Goal: Information Seeking & Learning: Learn about a topic

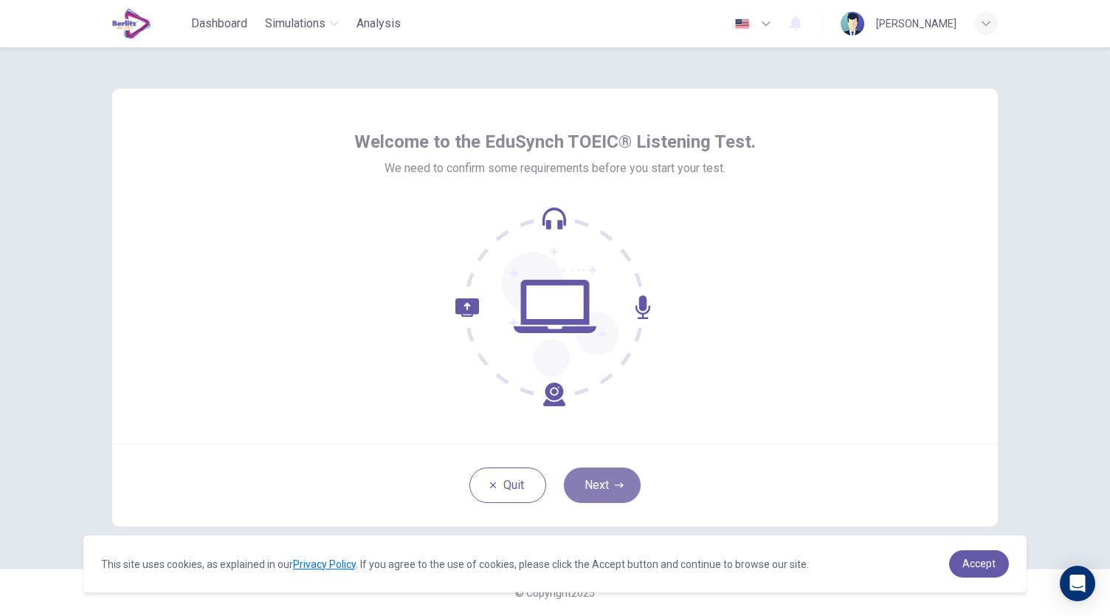
click at [589, 492] on button "Next" at bounding box center [602, 484] width 77 height 35
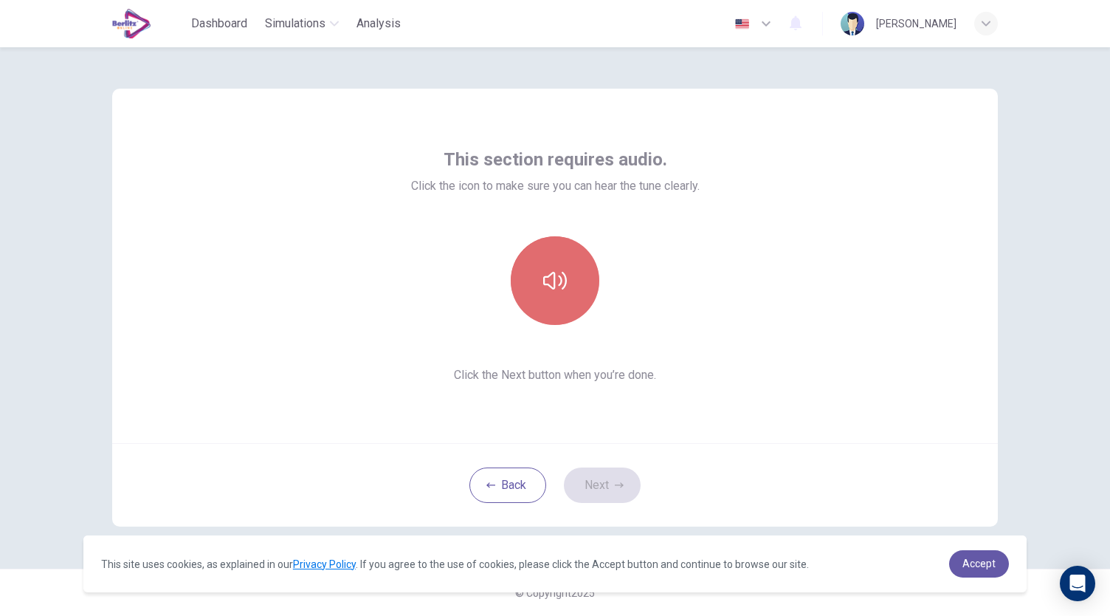
click at [552, 300] on button "button" at bounding box center [555, 280] width 89 height 89
click at [554, 254] on button "button" at bounding box center [555, 280] width 89 height 89
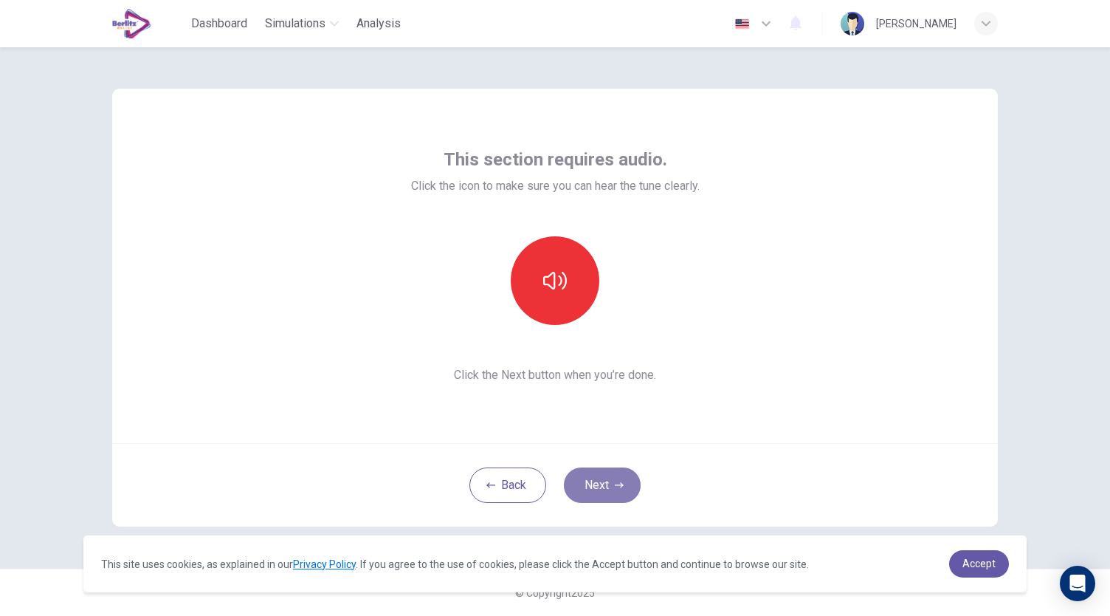
click at [602, 491] on button "Next" at bounding box center [602, 484] width 77 height 35
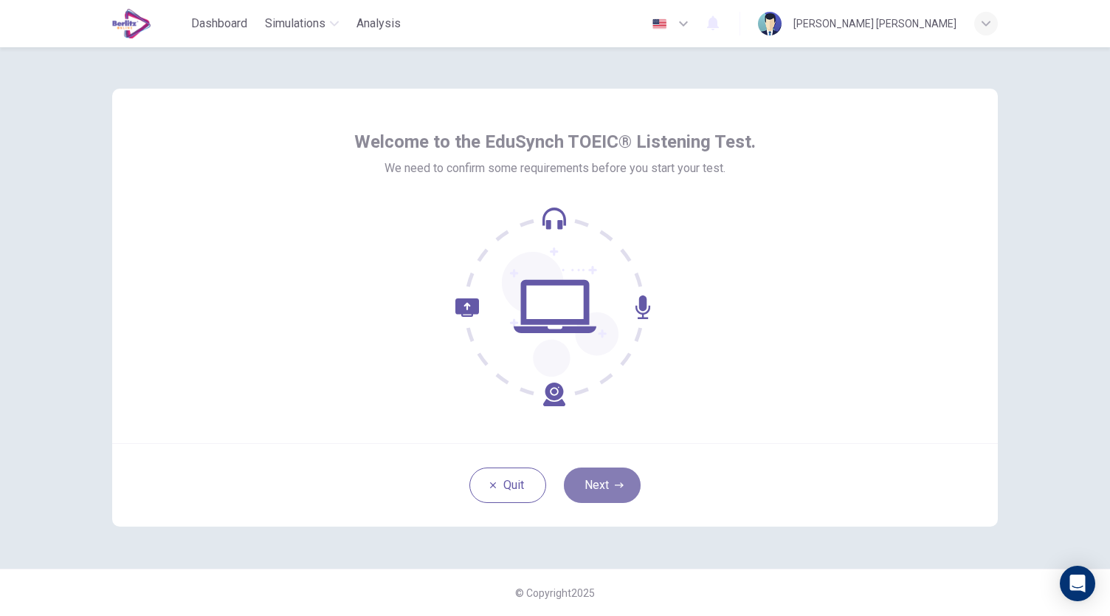
click at [585, 480] on button "Next" at bounding box center [602, 484] width 77 height 35
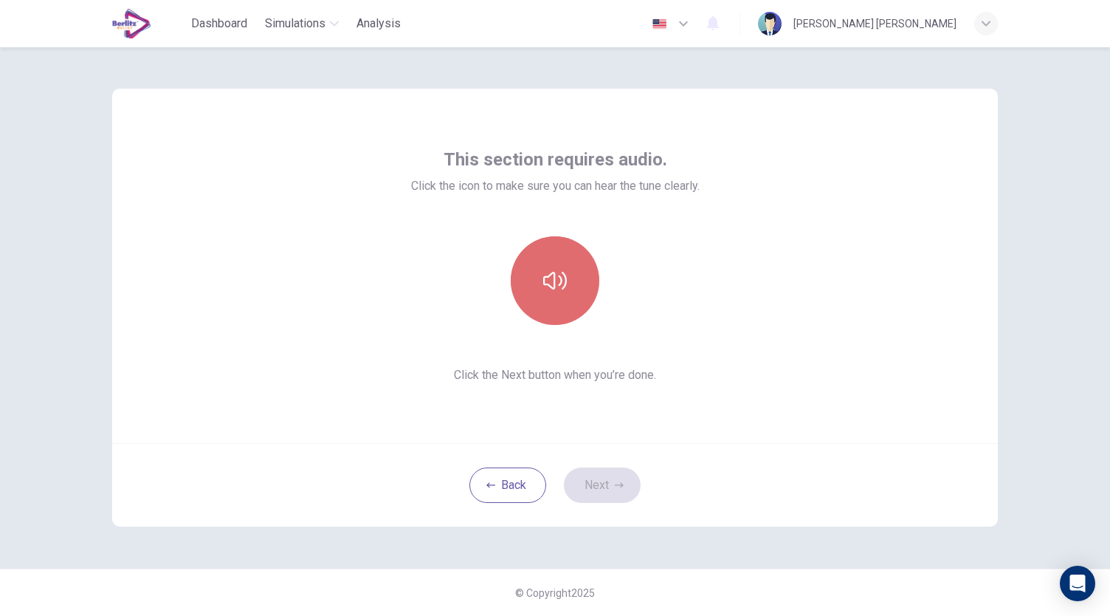
click at [545, 290] on icon "button" at bounding box center [555, 281] width 24 height 24
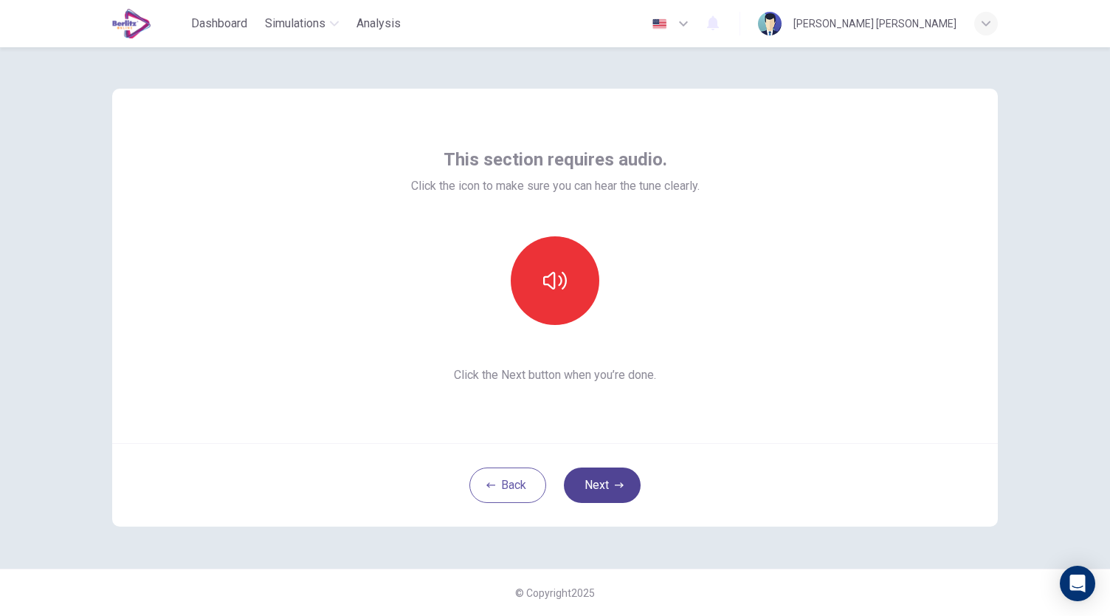
click at [598, 469] on button "Next" at bounding box center [602, 484] width 77 height 35
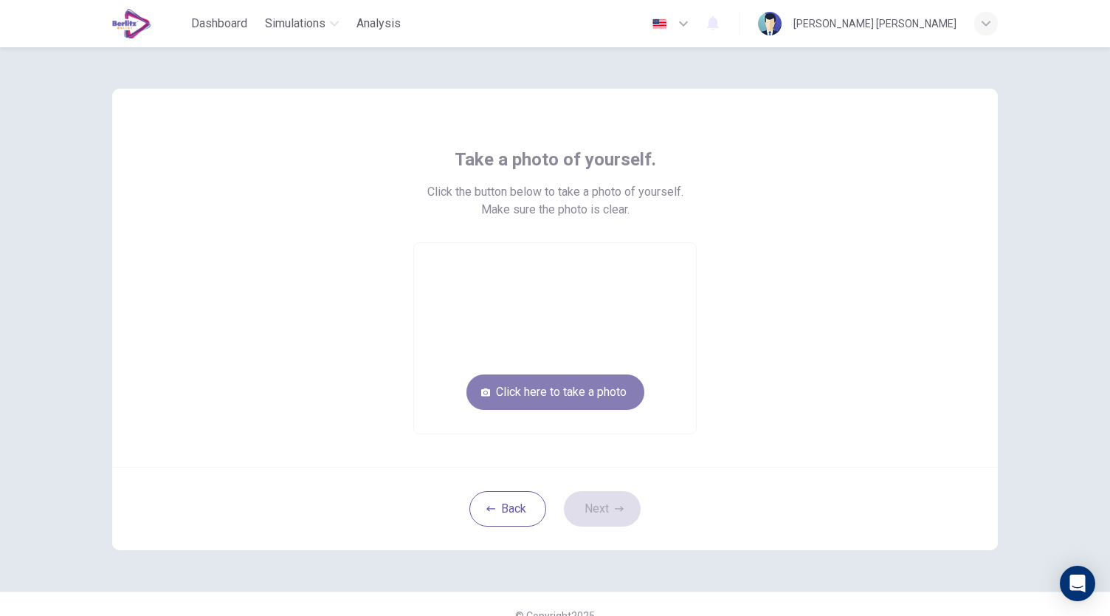
click at [512, 397] on button "Click here to take a photo" at bounding box center [556, 391] width 178 height 35
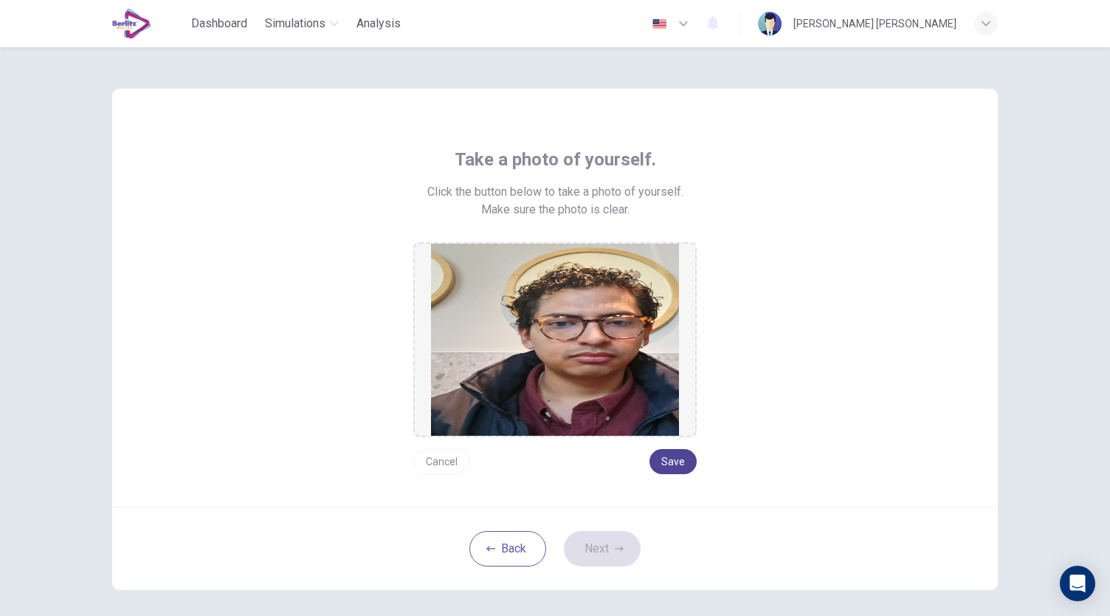
click at [661, 460] on button "Save" at bounding box center [673, 461] width 47 height 25
click at [599, 552] on button "Next" at bounding box center [602, 548] width 77 height 35
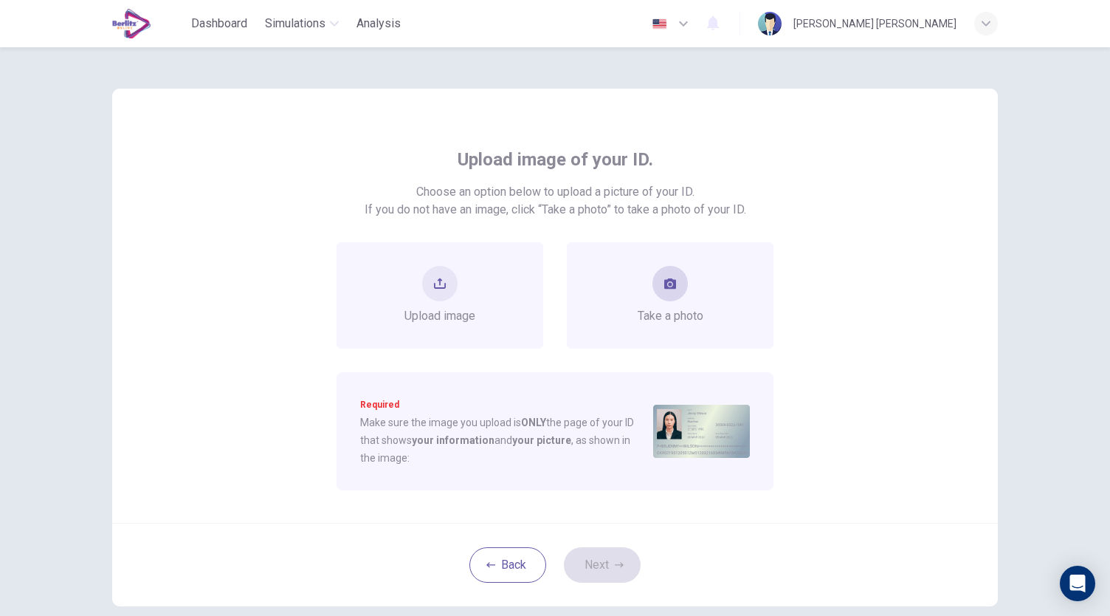
click at [677, 283] on button "take photo" at bounding box center [670, 283] width 35 height 35
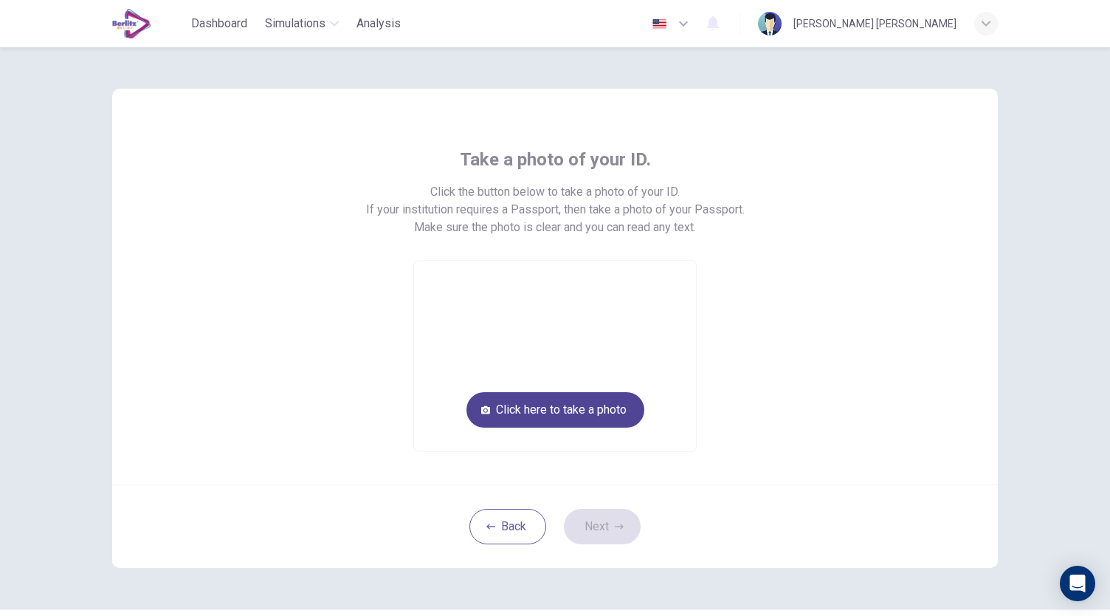
click at [596, 405] on button "Click here to take a photo" at bounding box center [556, 409] width 178 height 35
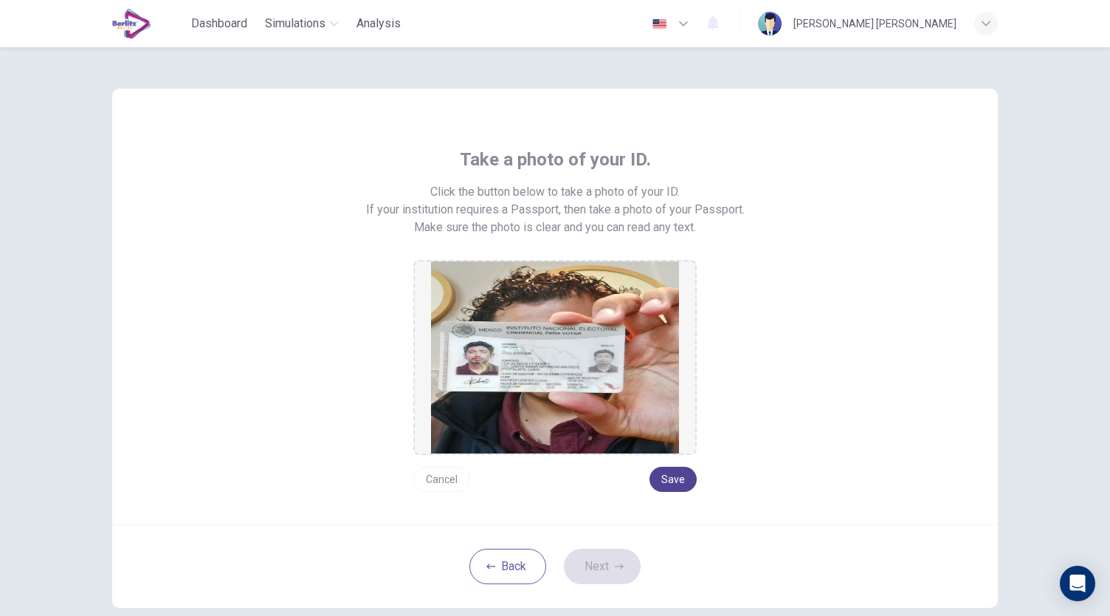
click at [682, 479] on button "Save" at bounding box center [673, 479] width 47 height 25
click at [611, 558] on button "Next" at bounding box center [602, 565] width 77 height 35
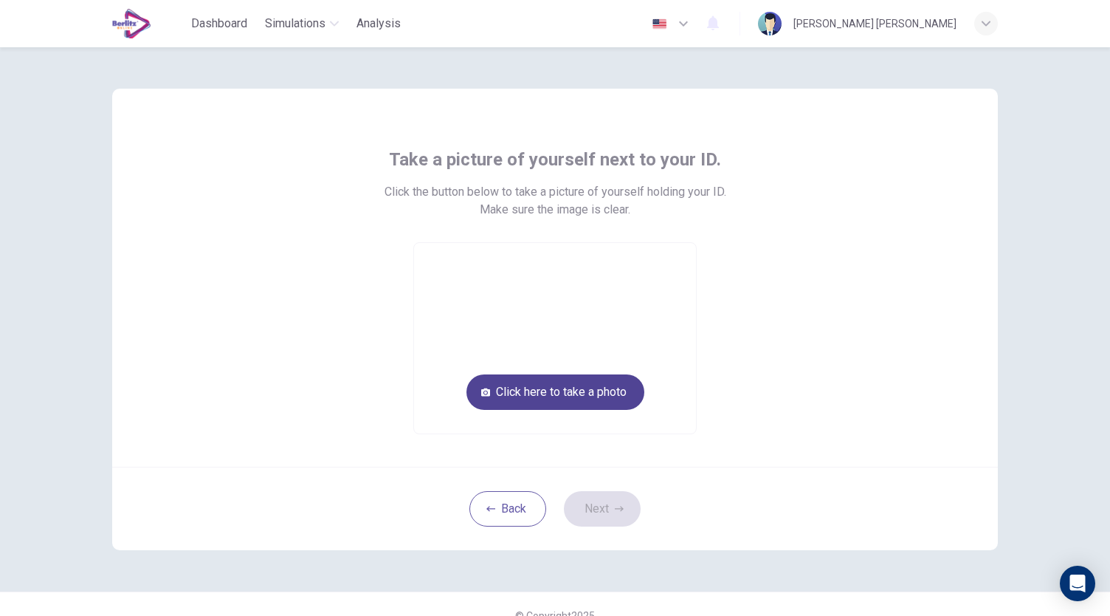
click at [596, 391] on button "Click here to take a photo" at bounding box center [556, 391] width 178 height 35
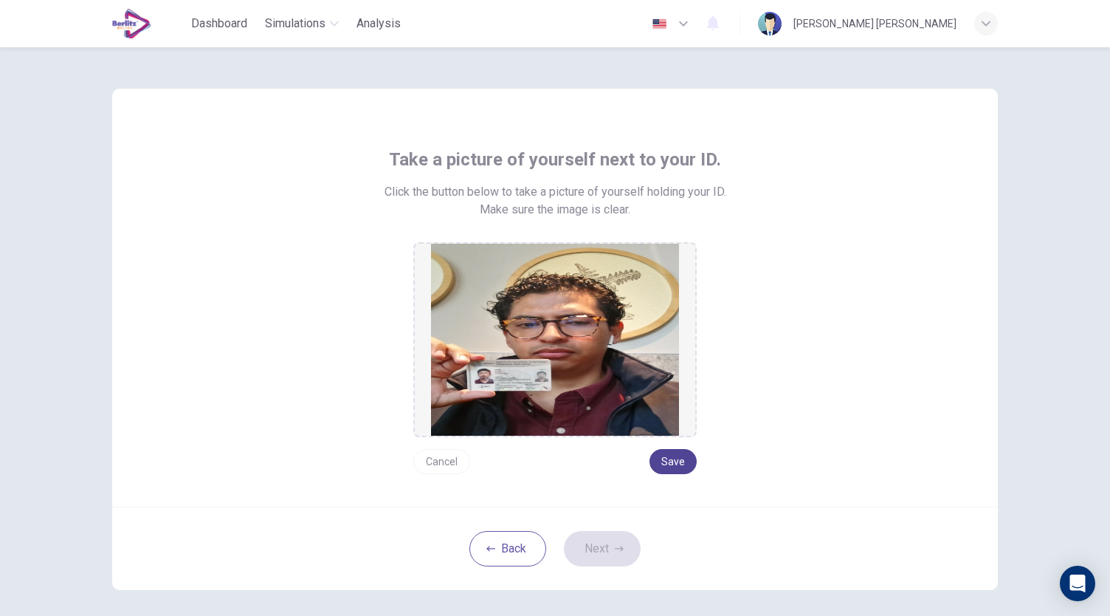
click at [663, 466] on button "Save" at bounding box center [673, 461] width 47 height 25
click at [602, 542] on button "Next" at bounding box center [602, 548] width 77 height 35
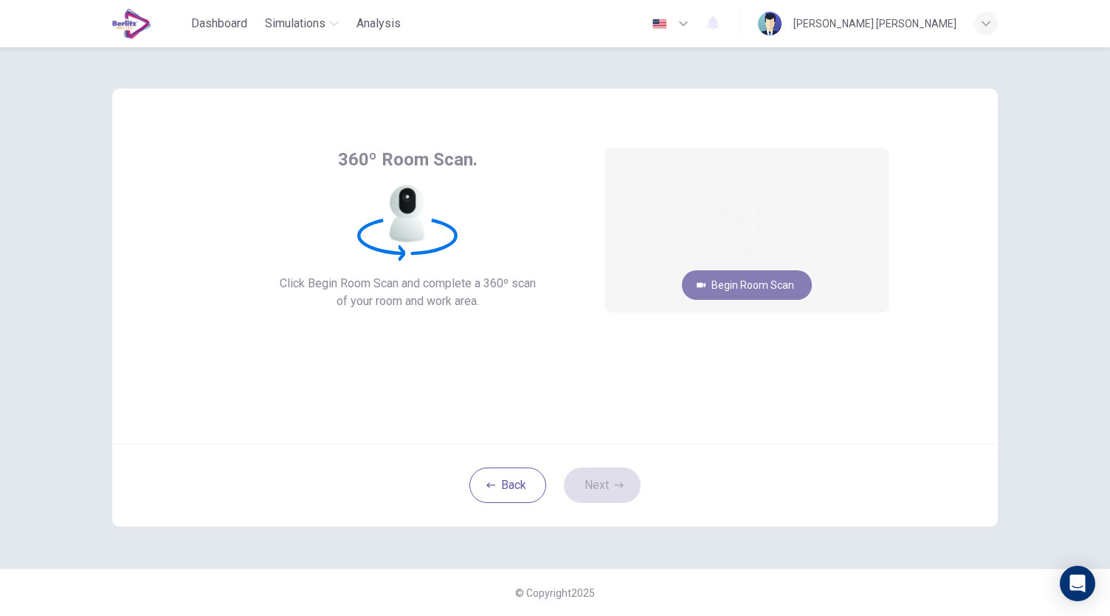
click at [748, 284] on button "Begin Room Scan" at bounding box center [747, 285] width 130 height 30
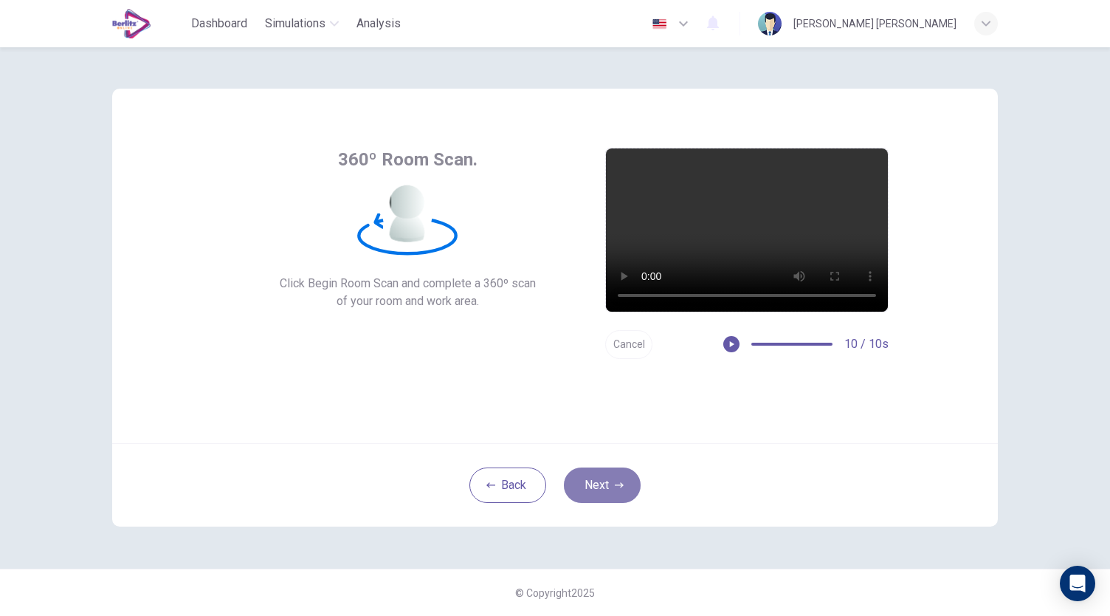
click at [623, 494] on button "Next" at bounding box center [602, 484] width 77 height 35
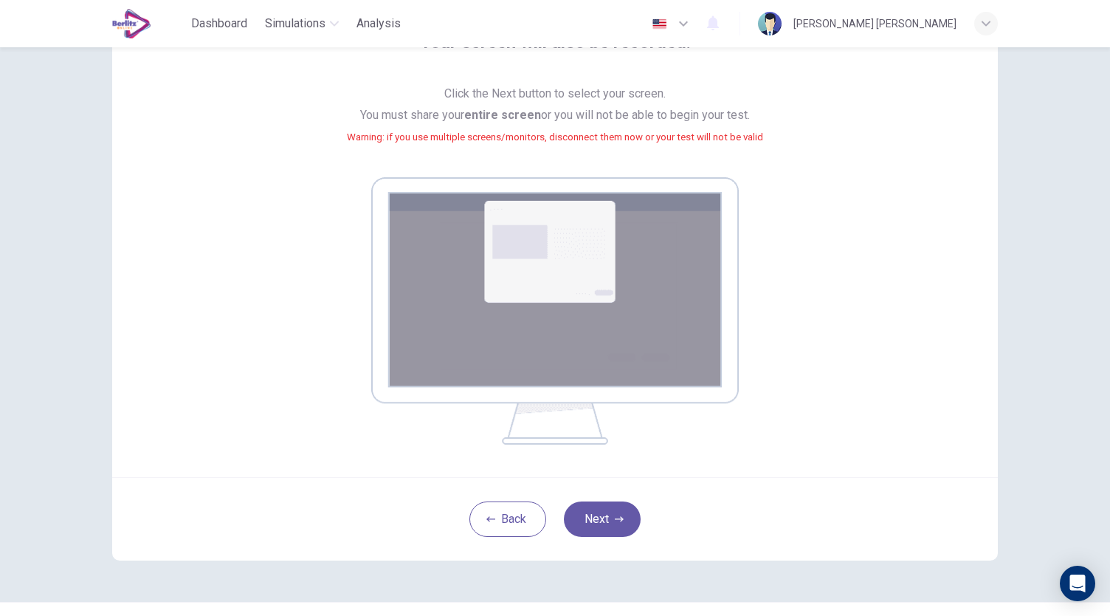
scroll to position [121, 0]
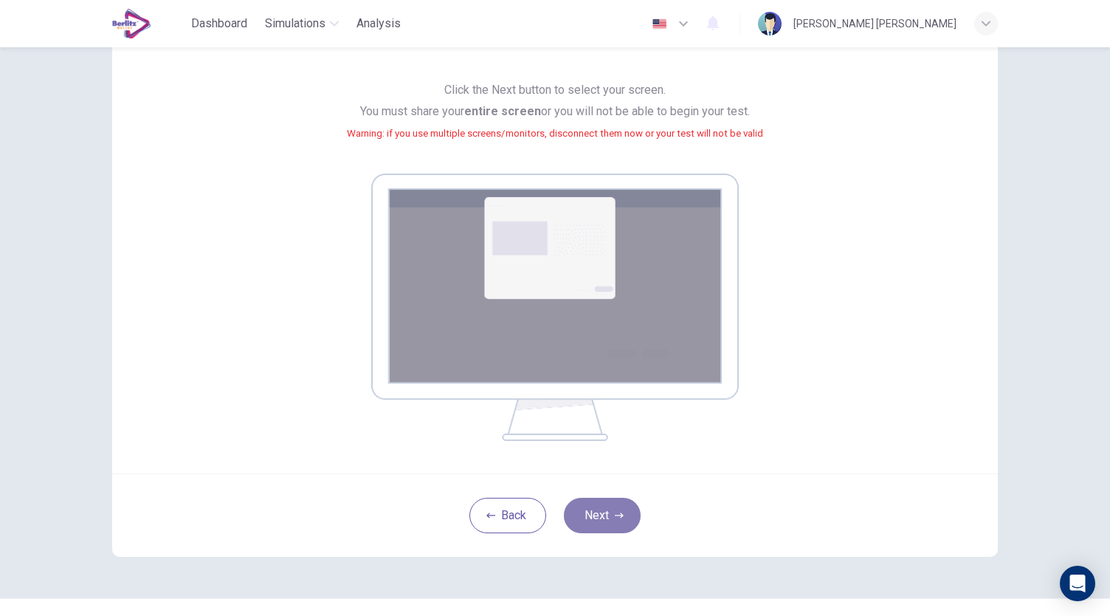
click at [605, 503] on button "Next" at bounding box center [602, 515] width 77 height 35
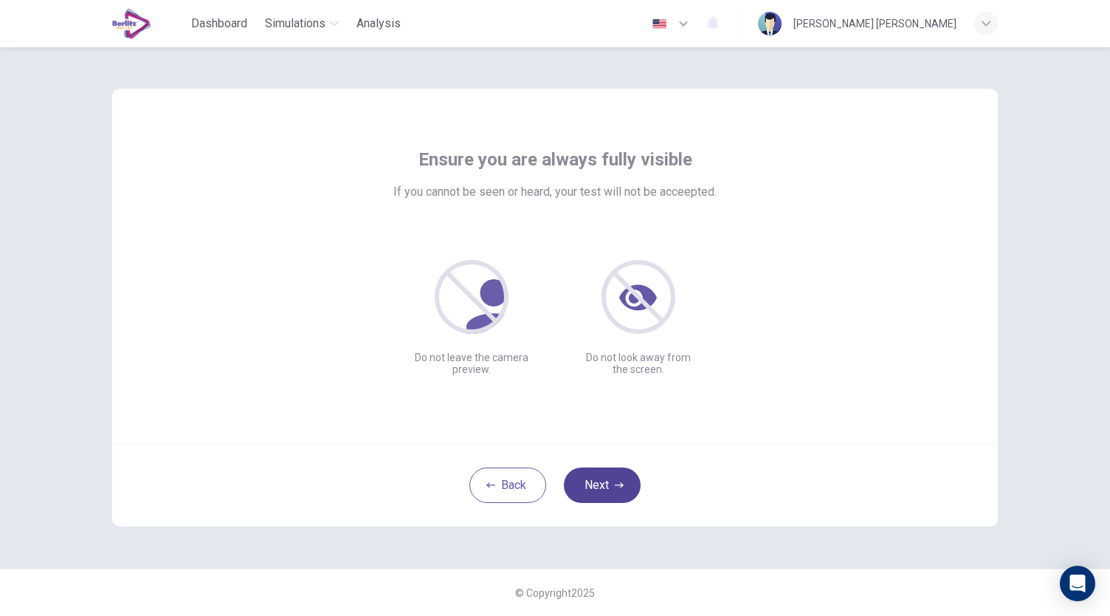
click at [613, 481] on button "Next" at bounding box center [602, 484] width 77 height 35
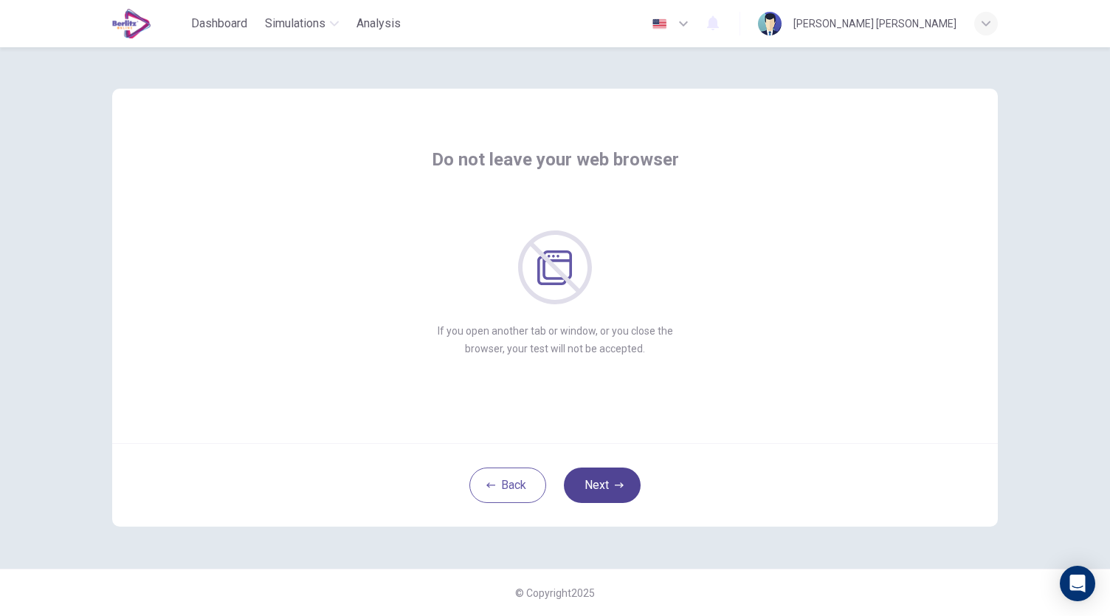
click at [613, 481] on button "Next" at bounding box center [602, 484] width 77 height 35
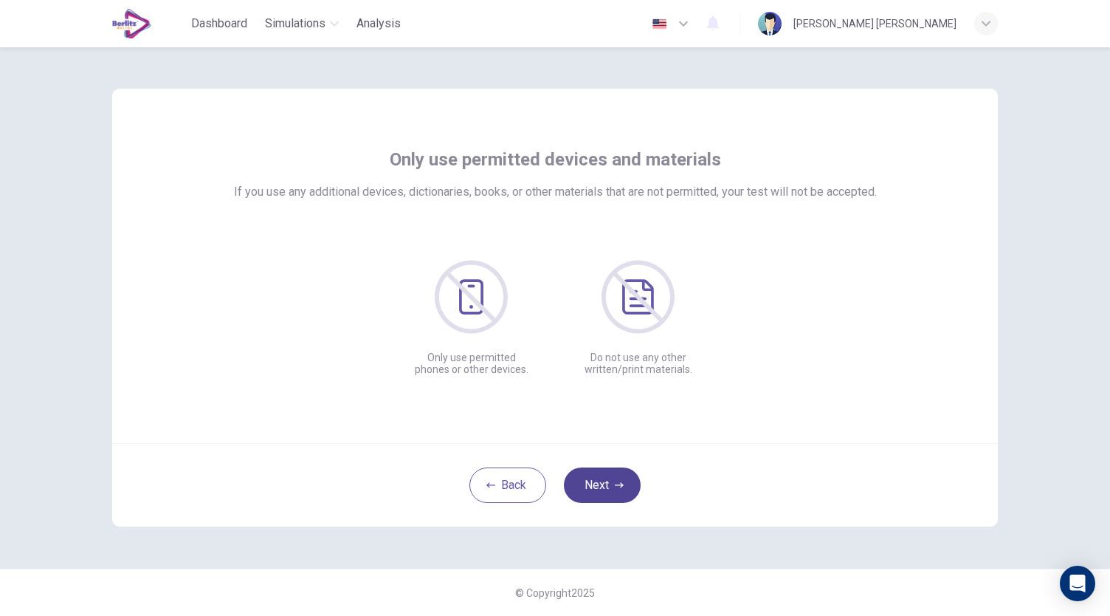
click at [613, 481] on button "Next" at bounding box center [602, 484] width 77 height 35
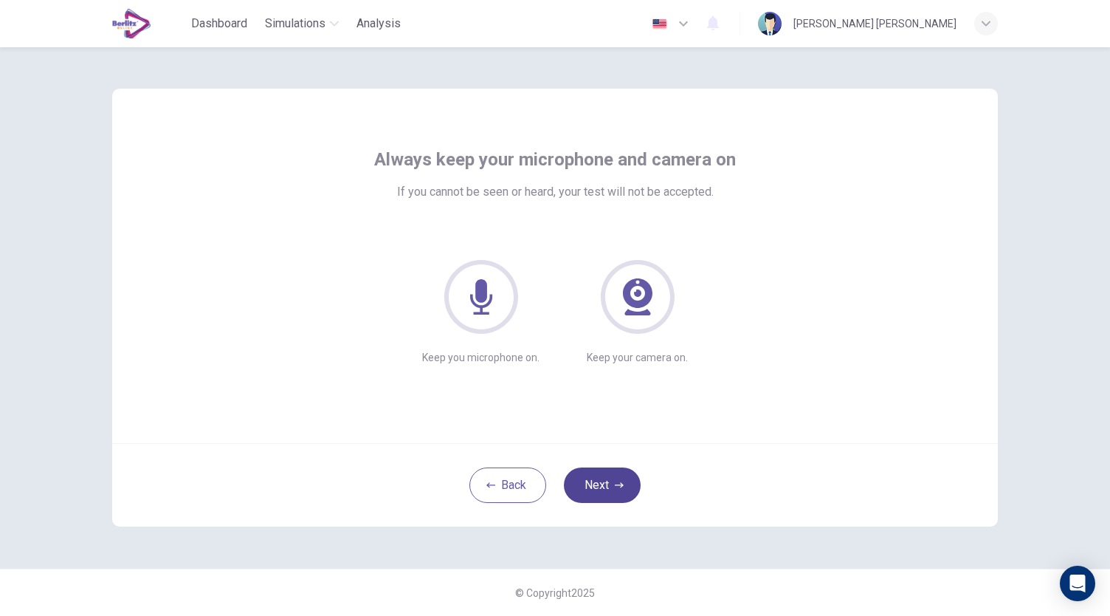
click at [613, 481] on button "Next" at bounding box center [602, 484] width 77 height 35
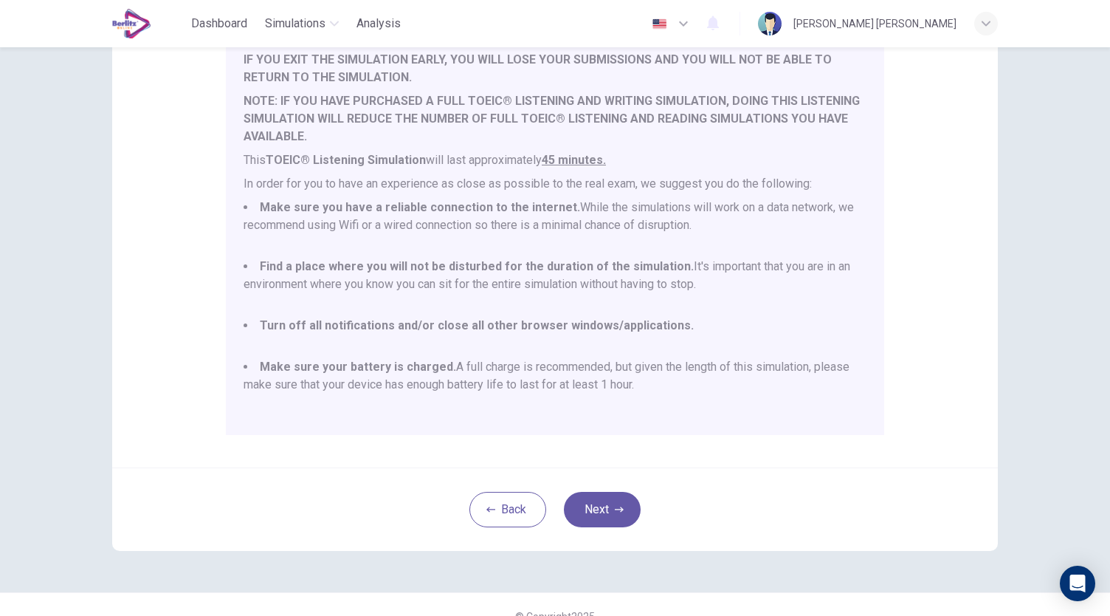
scroll to position [205, 0]
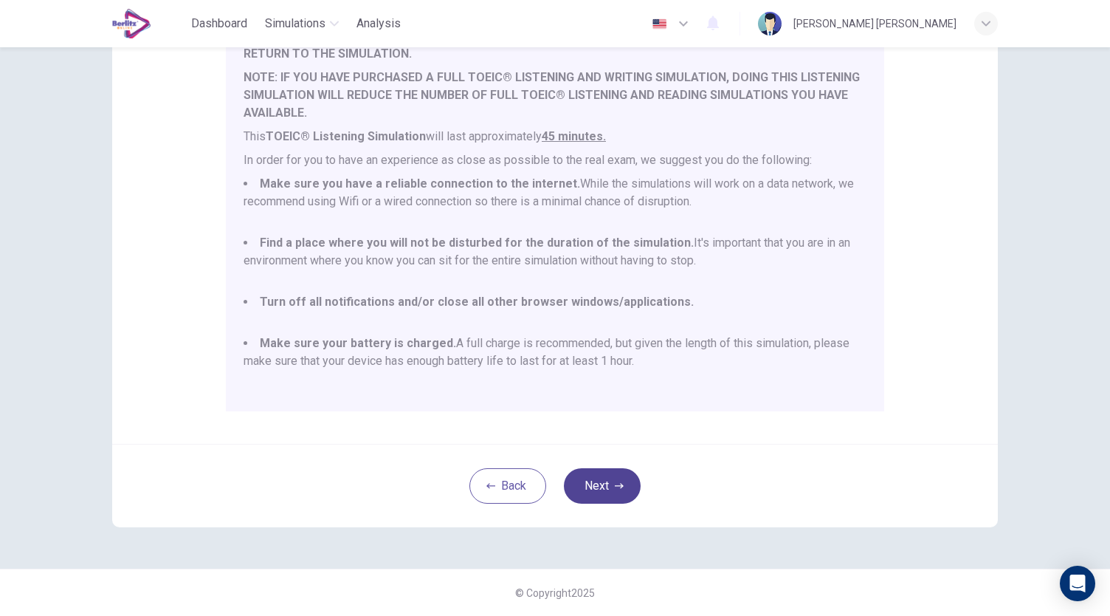
click at [591, 481] on button "Next" at bounding box center [602, 485] width 77 height 35
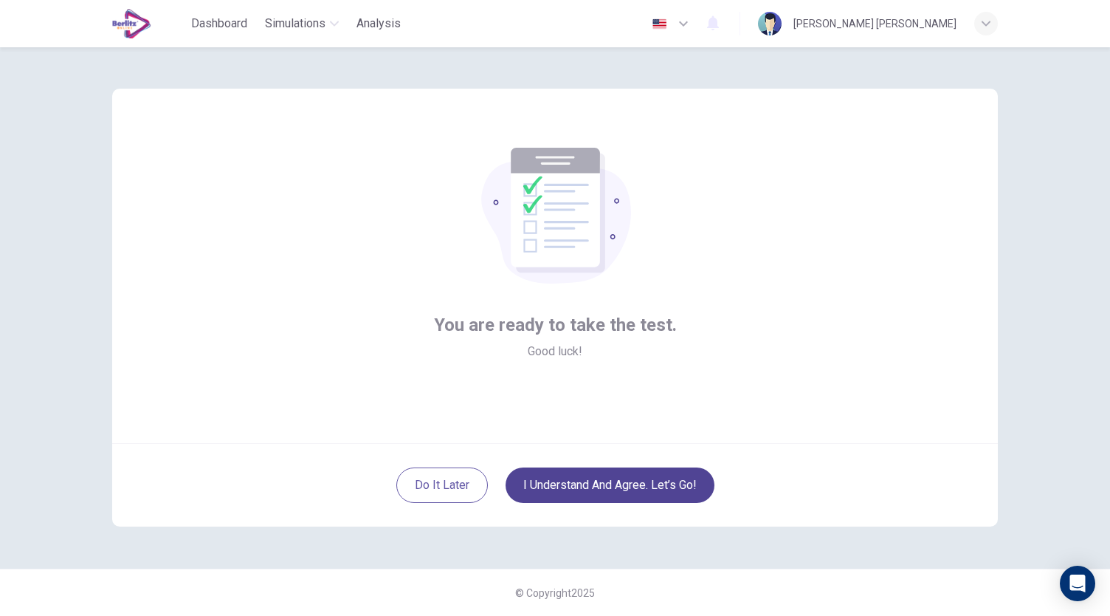
scroll to position [0, 0]
click at [582, 492] on button "I understand and agree. Let’s go!" at bounding box center [610, 484] width 209 height 35
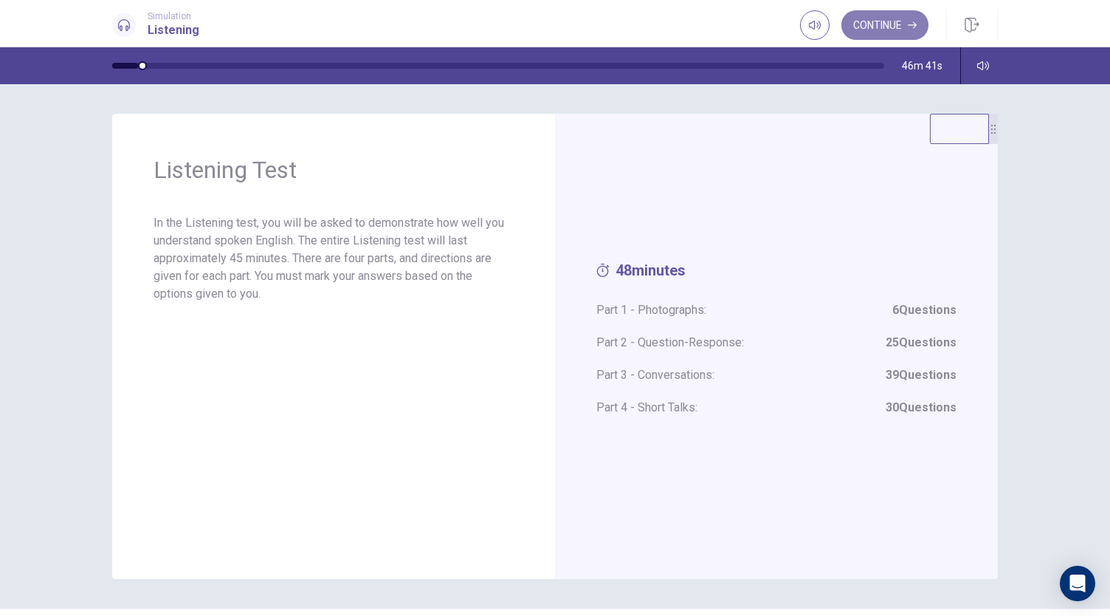
click at [894, 29] on button "Continue" at bounding box center [885, 25] width 87 height 30
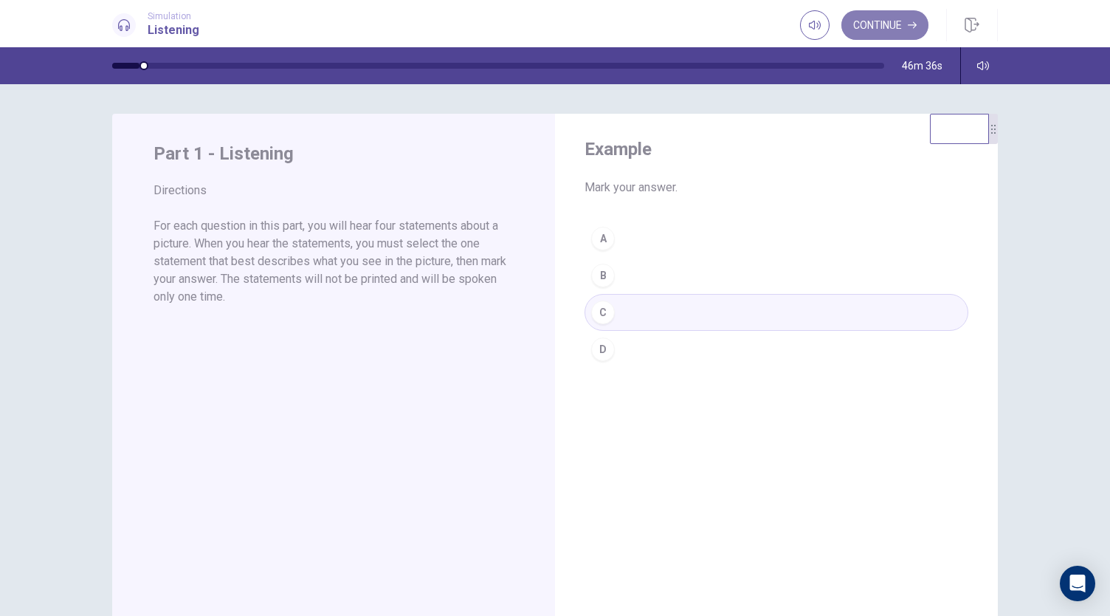
click at [874, 26] on button "Continue" at bounding box center [885, 25] width 87 height 30
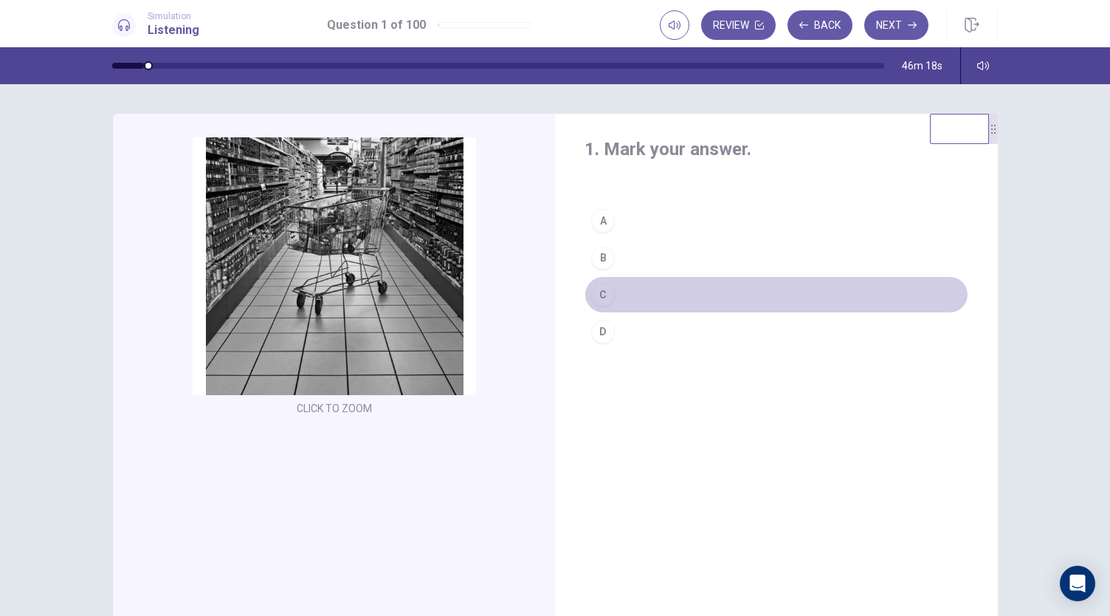
click at [597, 296] on div "C" at bounding box center [603, 295] width 24 height 24
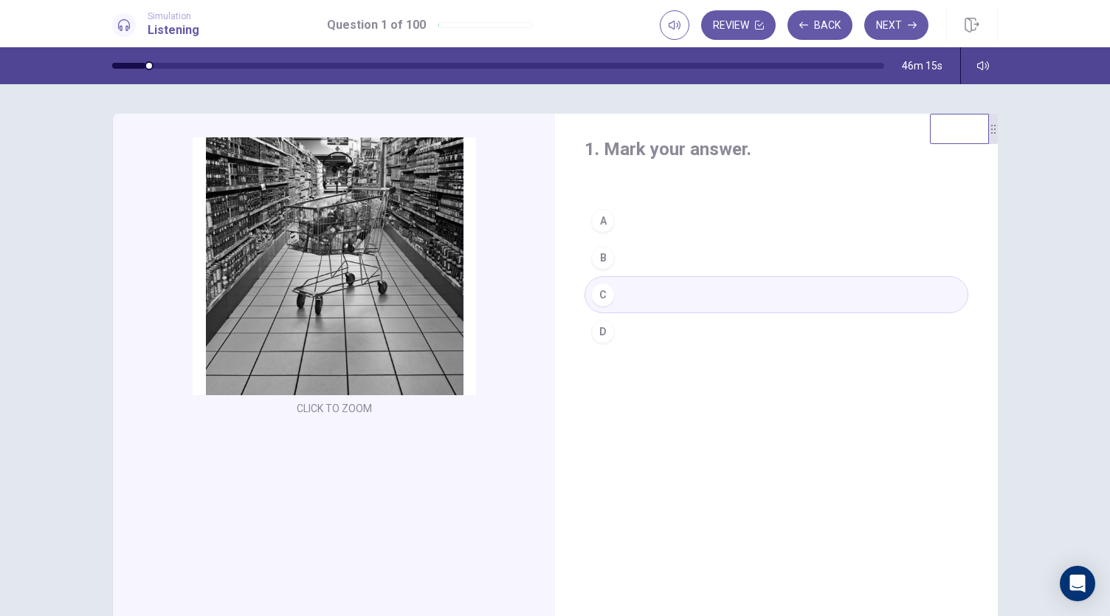
scroll to position [62, 0]
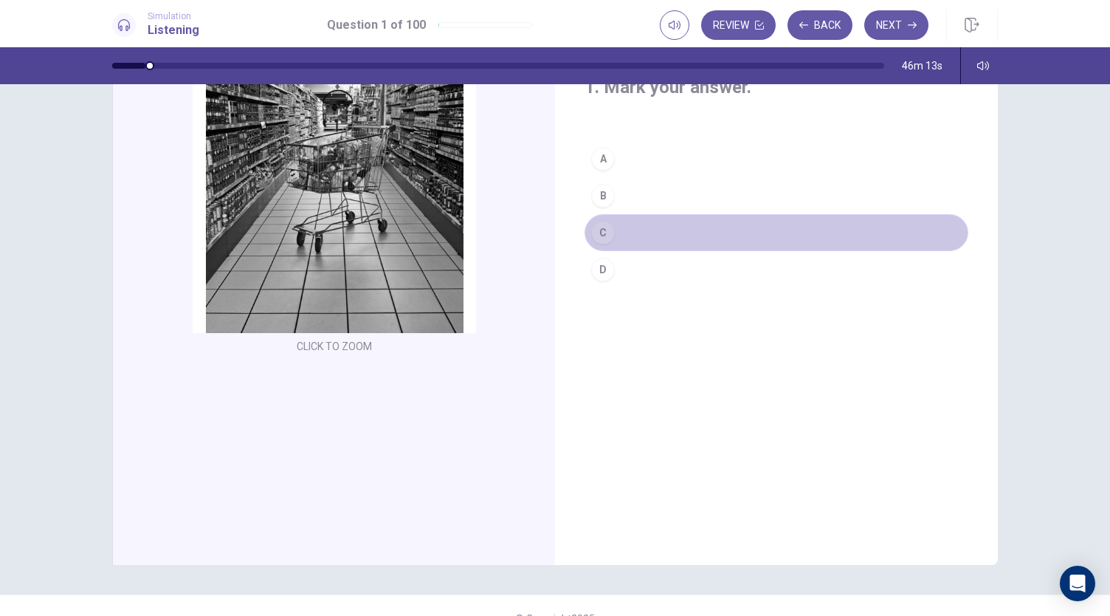
click at [606, 230] on div "C" at bounding box center [603, 233] width 24 height 24
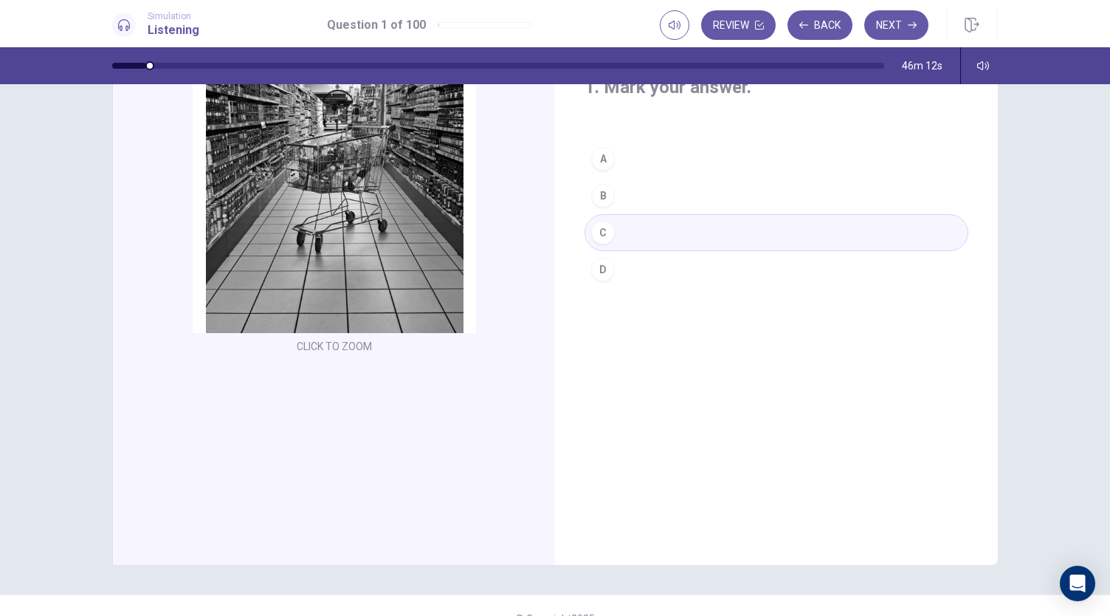
scroll to position [0, 0]
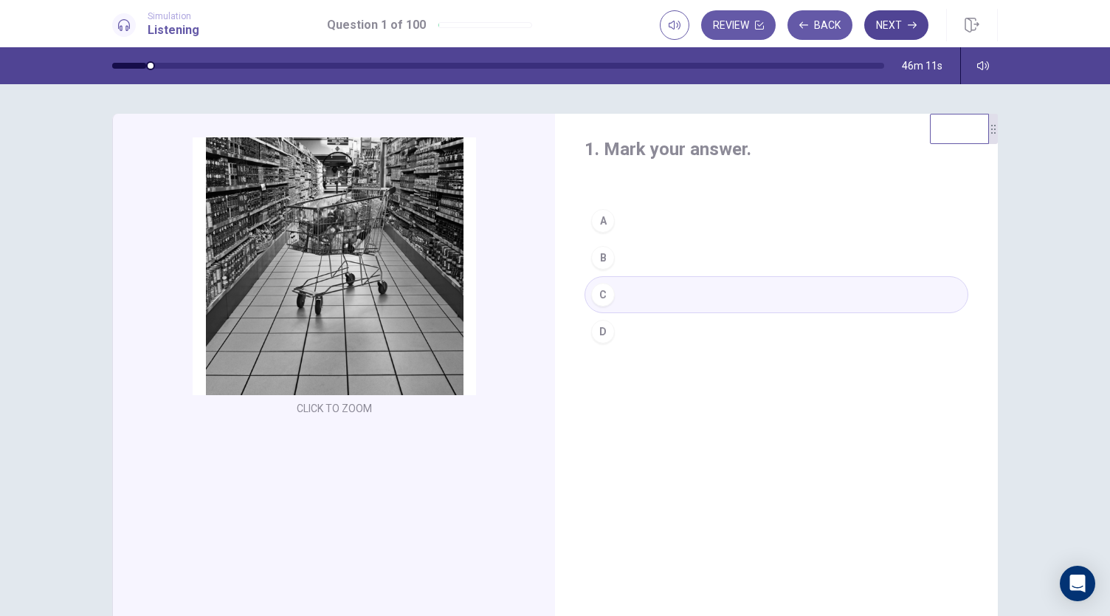
click at [906, 21] on button "Next" at bounding box center [896, 25] width 64 height 30
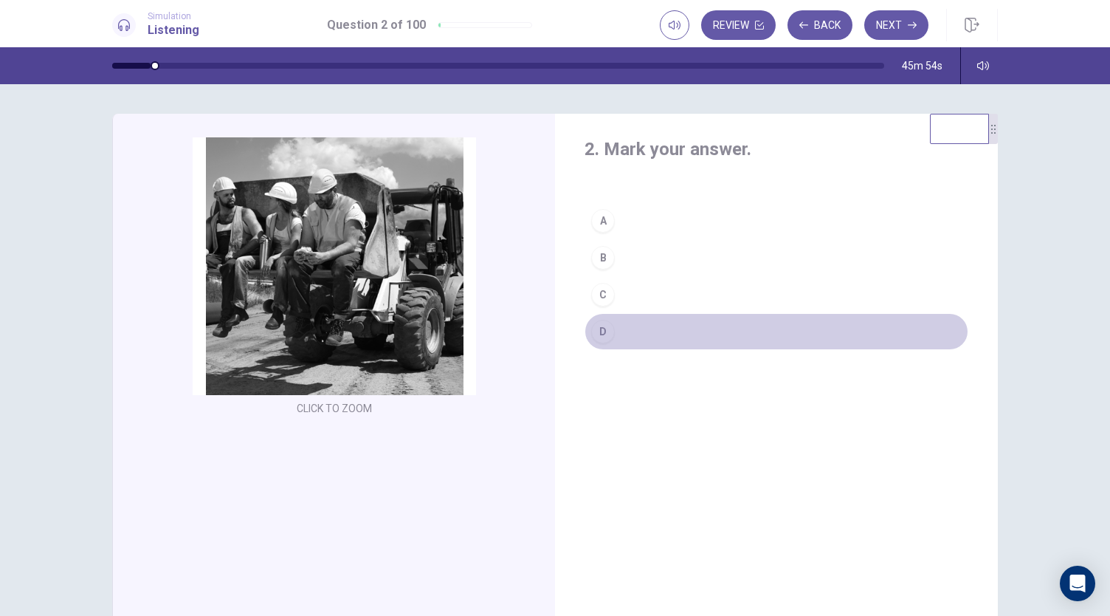
click at [599, 328] on div "D" at bounding box center [603, 332] width 24 height 24
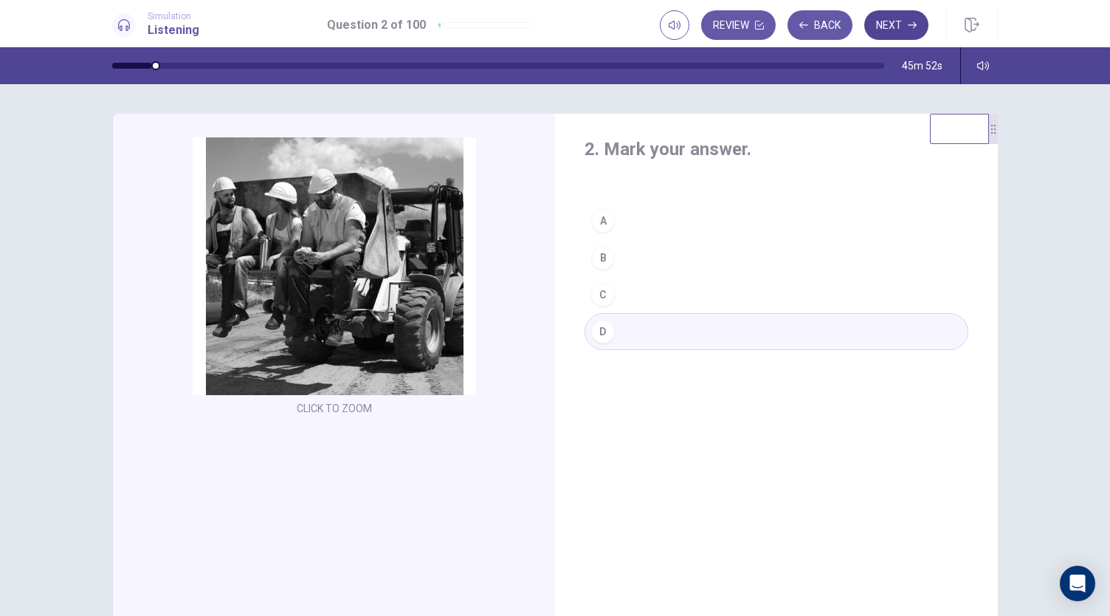
click at [908, 28] on button "Next" at bounding box center [896, 25] width 64 height 30
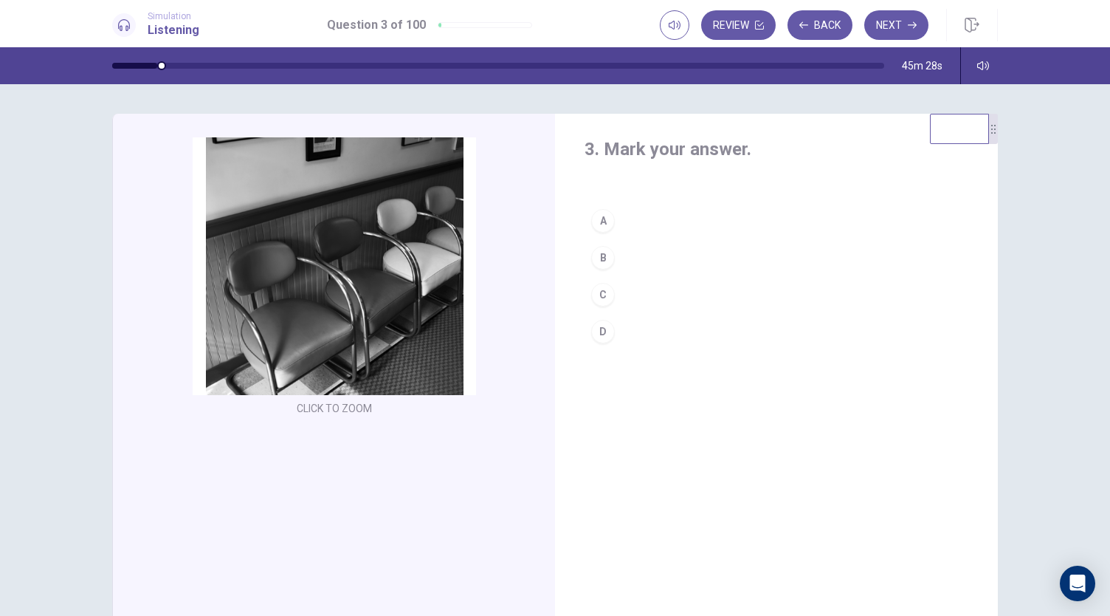
click at [600, 292] on div "C" at bounding box center [603, 295] width 24 height 24
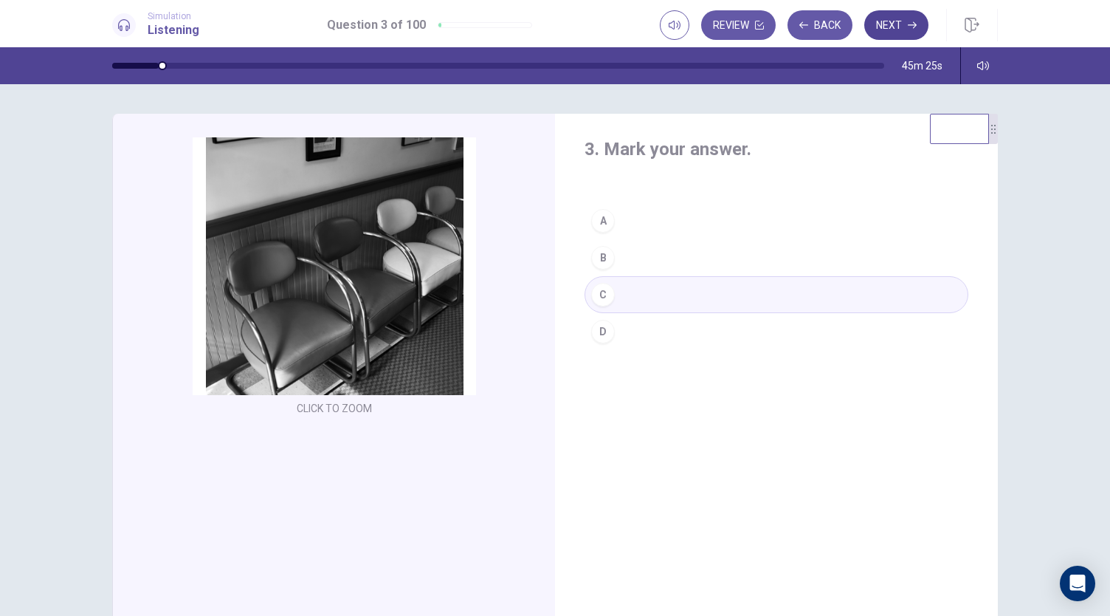
click at [892, 32] on button "Next" at bounding box center [896, 25] width 64 height 30
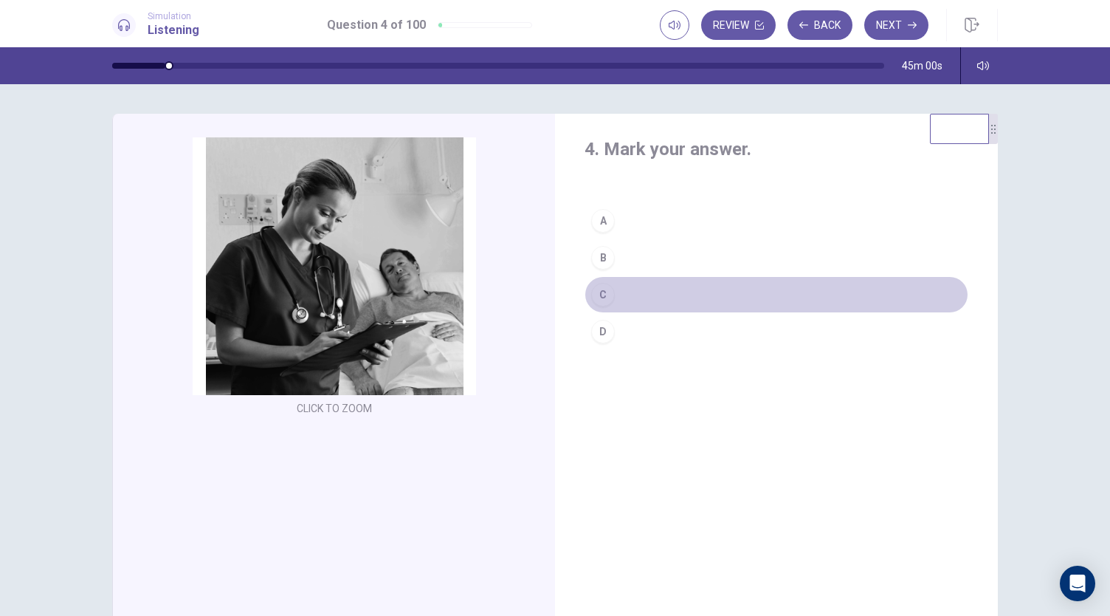
click at [597, 299] on div "C" at bounding box center [603, 295] width 24 height 24
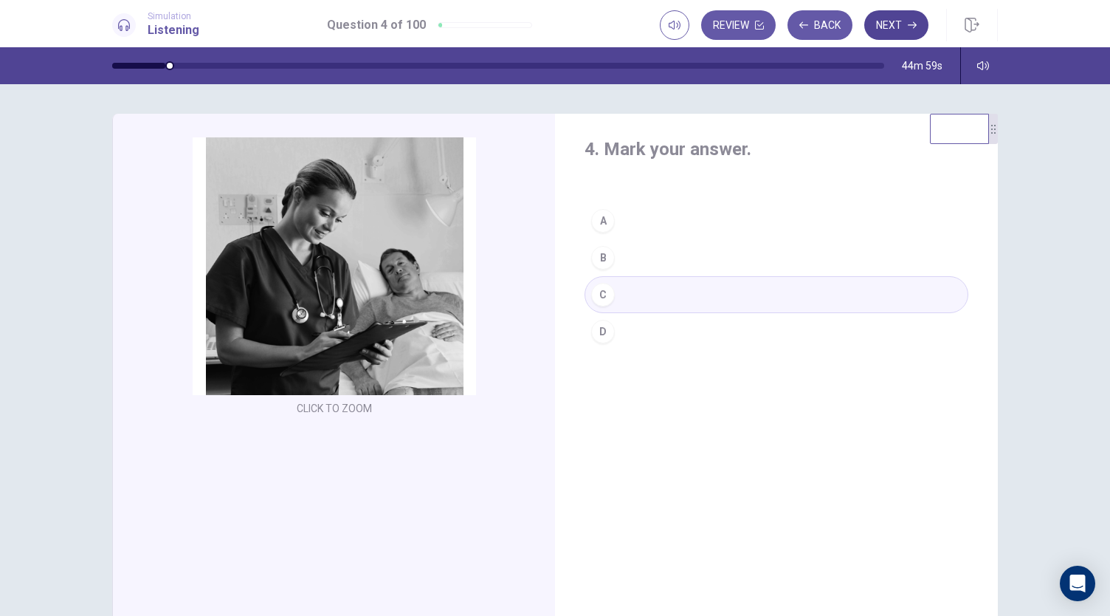
click at [894, 24] on button "Next" at bounding box center [896, 25] width 64 height 30
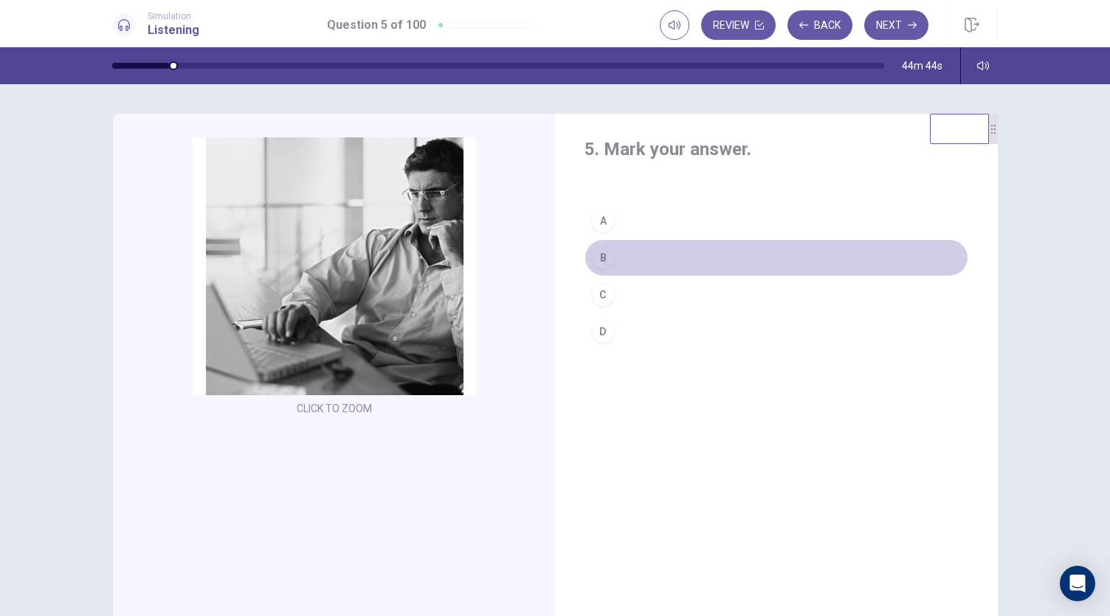
click at [599, 264] on div "B" at bounding box center [603, 258] width 24 height 24
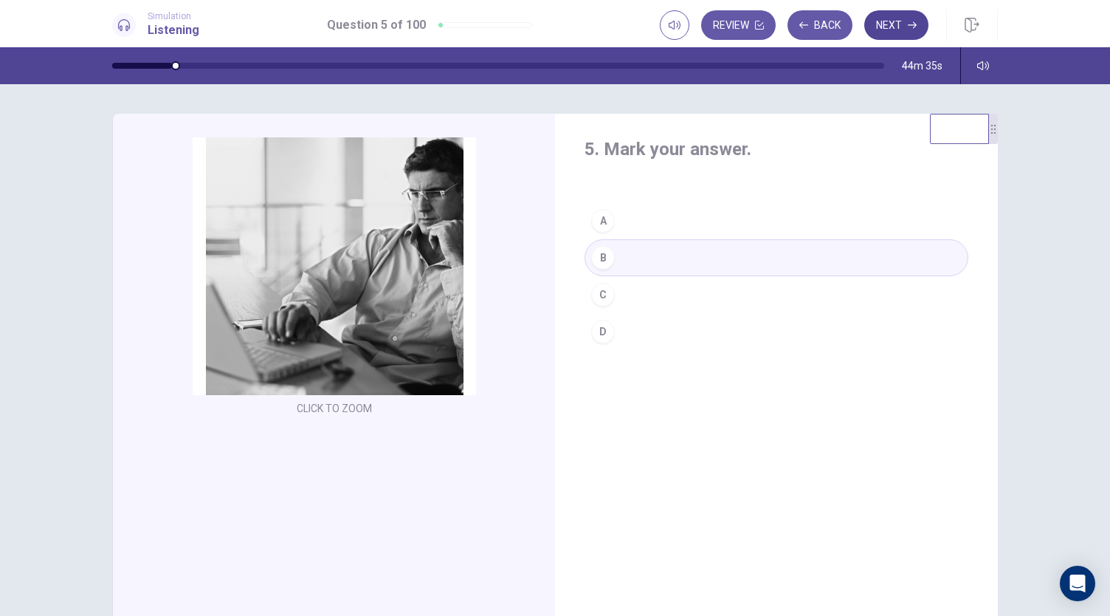
click at [895, 28] on button "Next" at bounding box center [896, 25] width 64 height 30
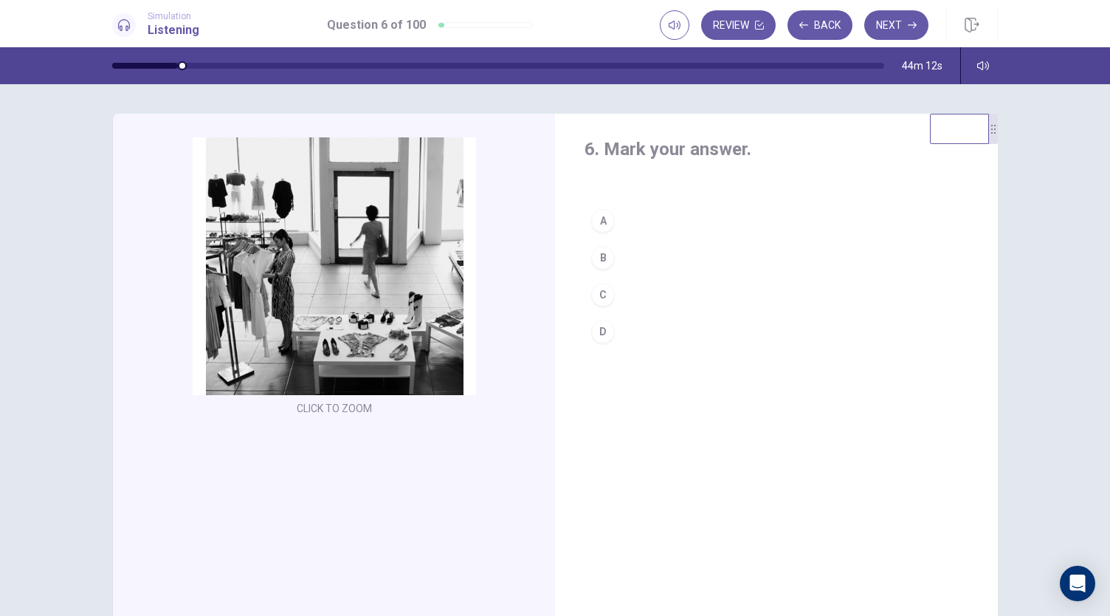
click at [599, 286] on div "C" at bounding box center [603, 295] width 24 height 24
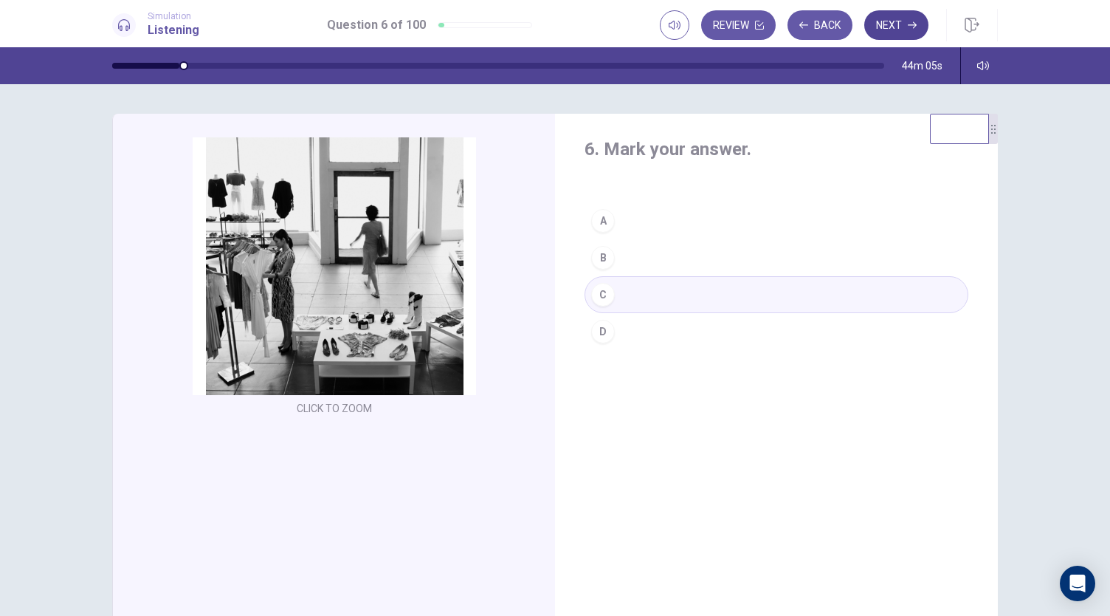
click at [908, 34] on button "Next" at bounding box center [896, 25] width 64 height 30
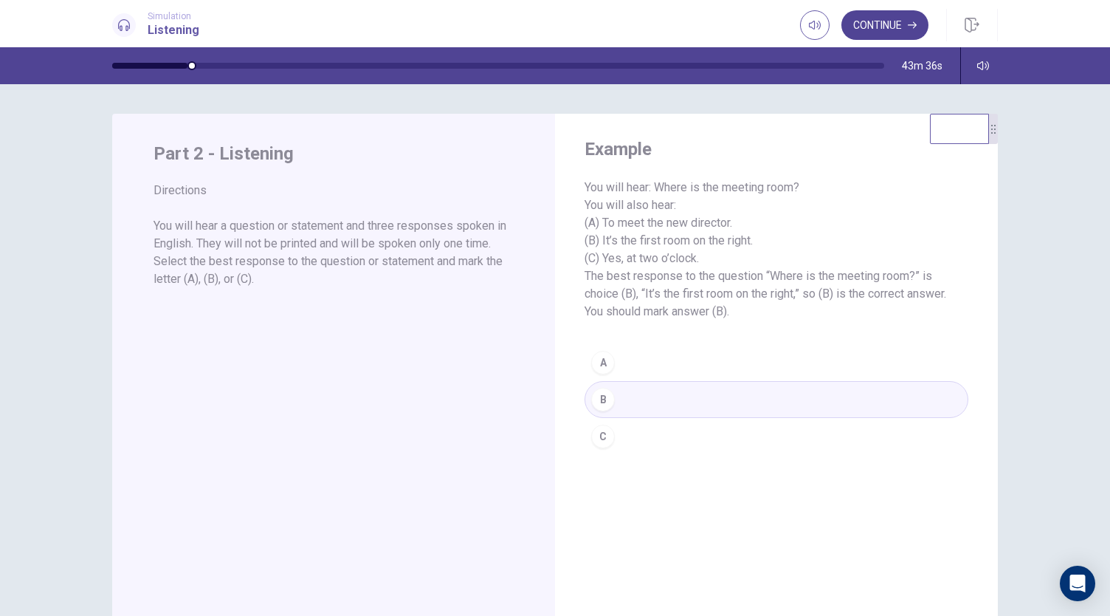
click at [871, 33] on button "Continue" at bounding box center [885, 25] width 87 height 30
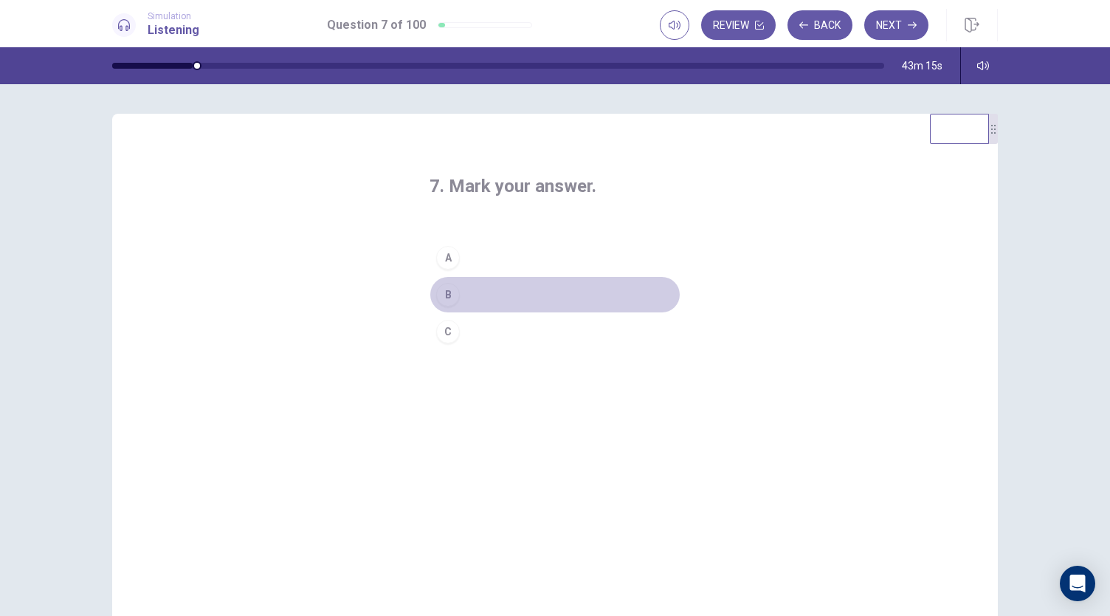
click at [441, 302] on div "B" at bounding box center [448, 295] width 24 height 24
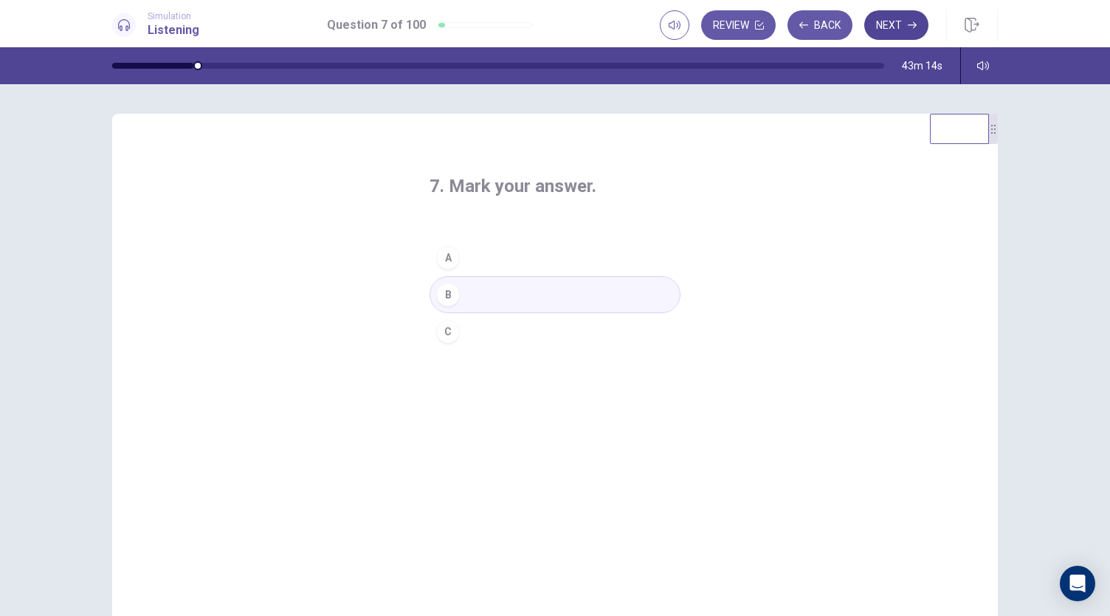
click at [894, 30] on button "Next" at bounding box center [896, 25] width 64 height 30
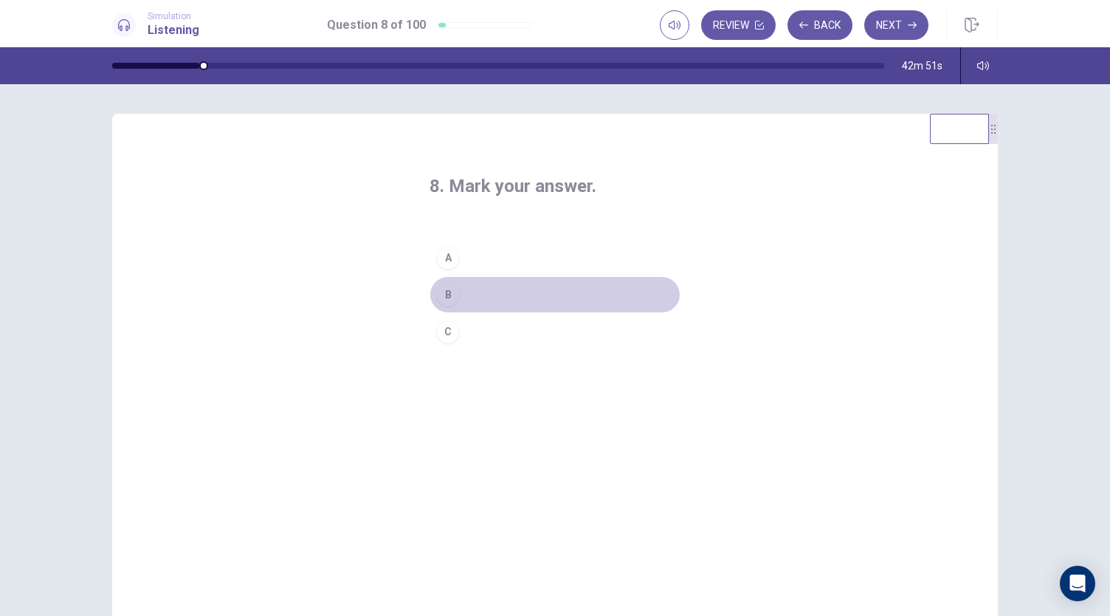
click at [444, 297] on div "B" at bounding box center [448, 295] width 24 height 24
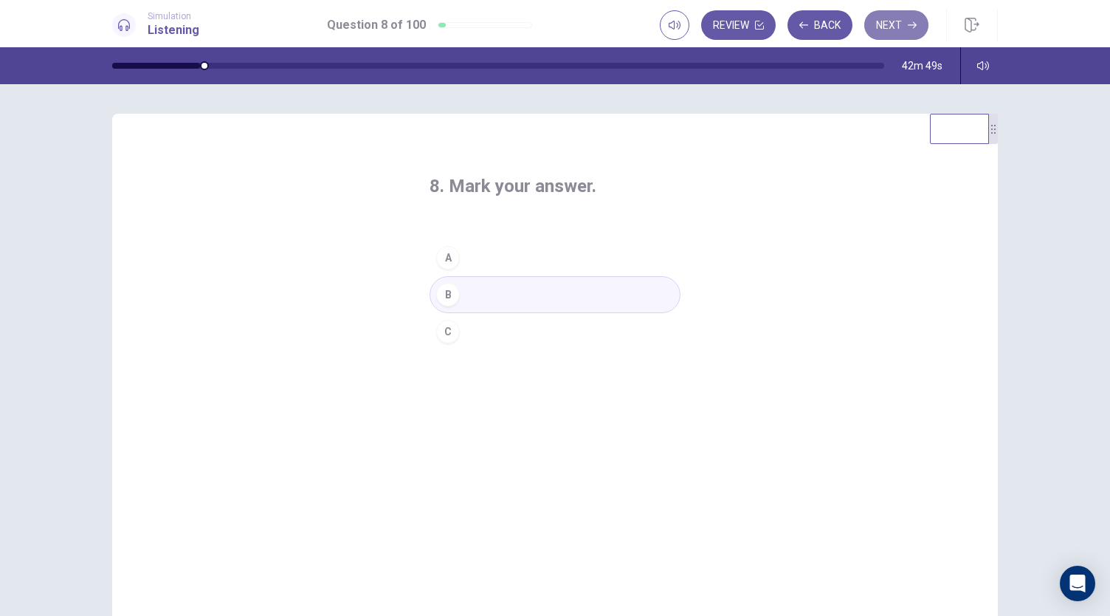
click at [895, 20] on button "Next" at bounding box center [896, 25] width 64 height 30
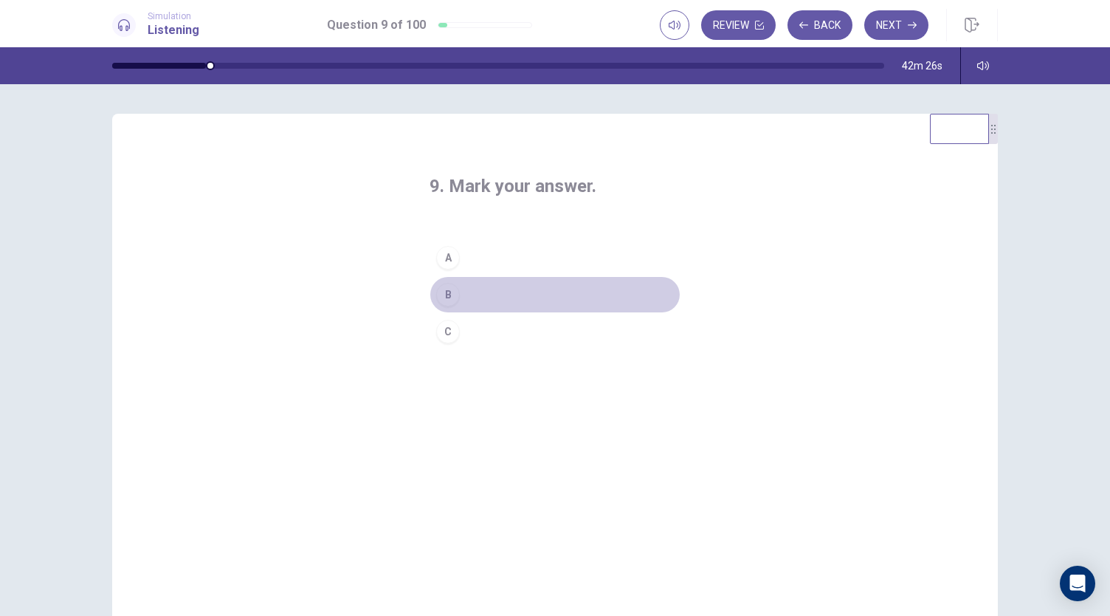
click at [449, 292] on div "B" at bounding box center [448, 295] width 24 height 24
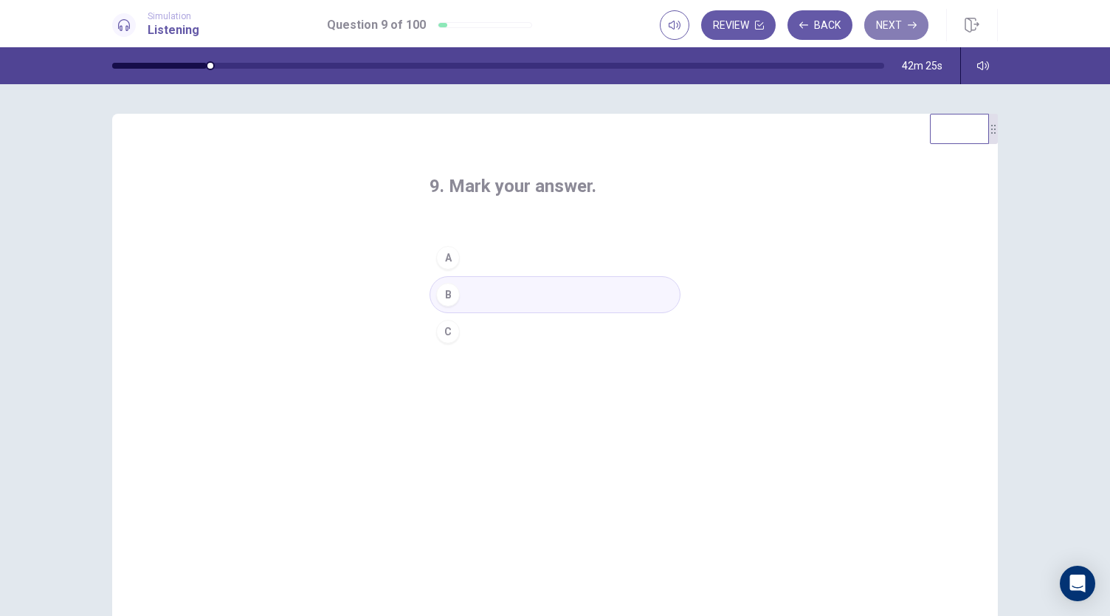
click at [886, 32] on button "Next" at bounding box center [896, 25] width 64 height 30
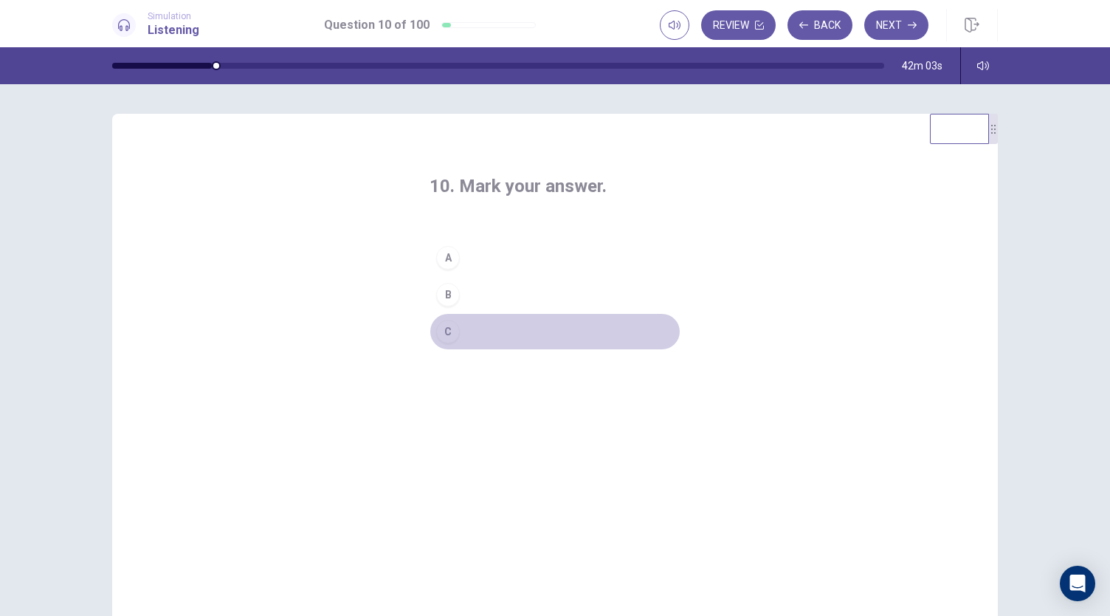
click at [439, 337] on div "C" at bounding box center [448, 332] width 24 height 24
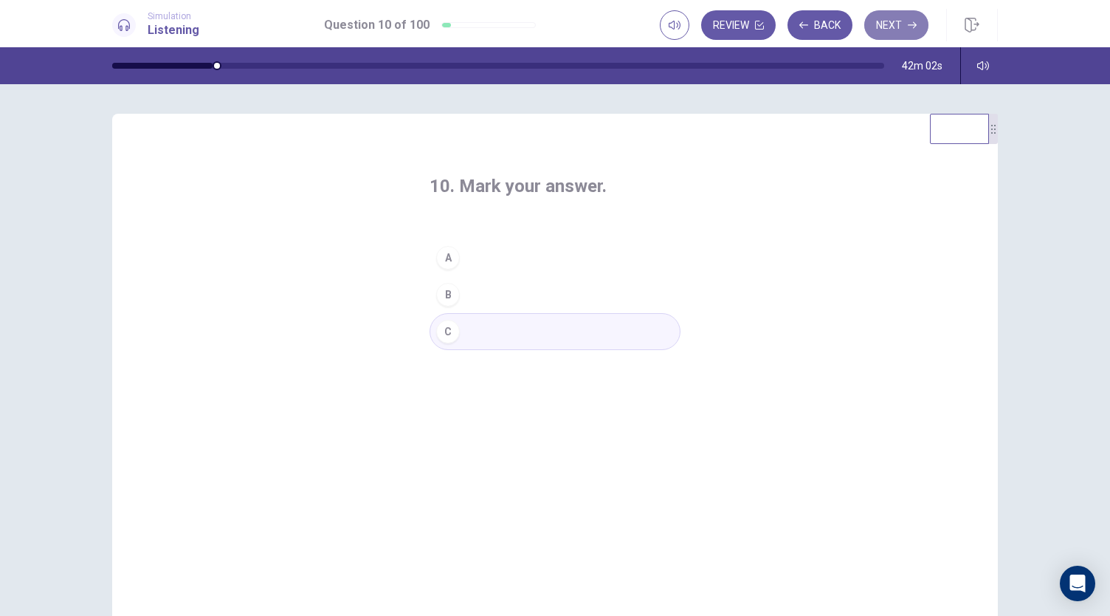
click at [893, 23] on button "Next" at bounding box center [896, 25] width 64 height 30
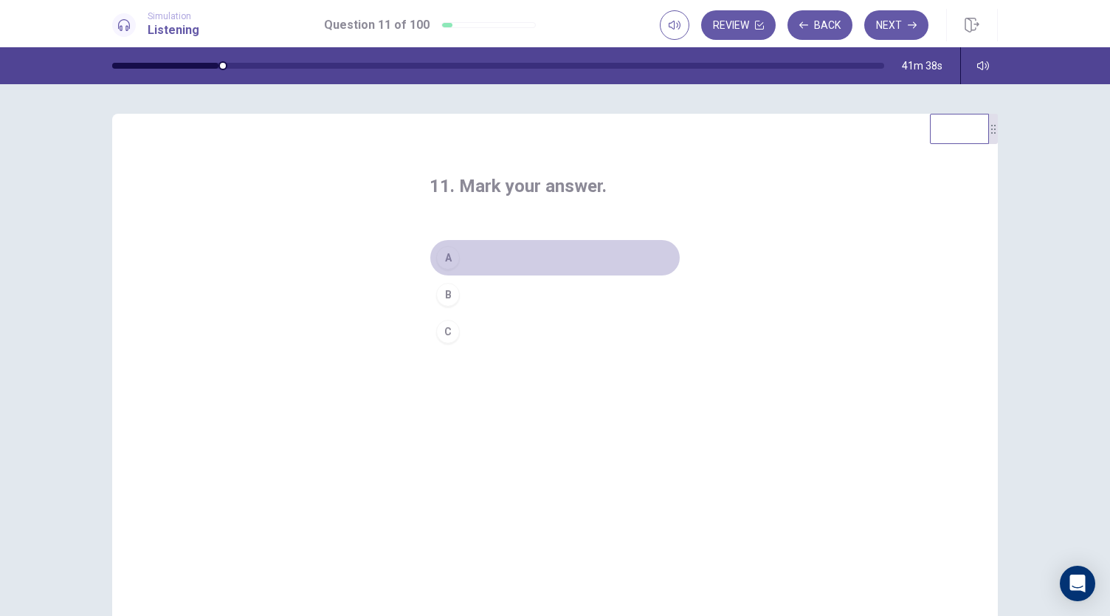
click at [446, 262] on div "A" at bounding box center [448, 258] width 24 height 24
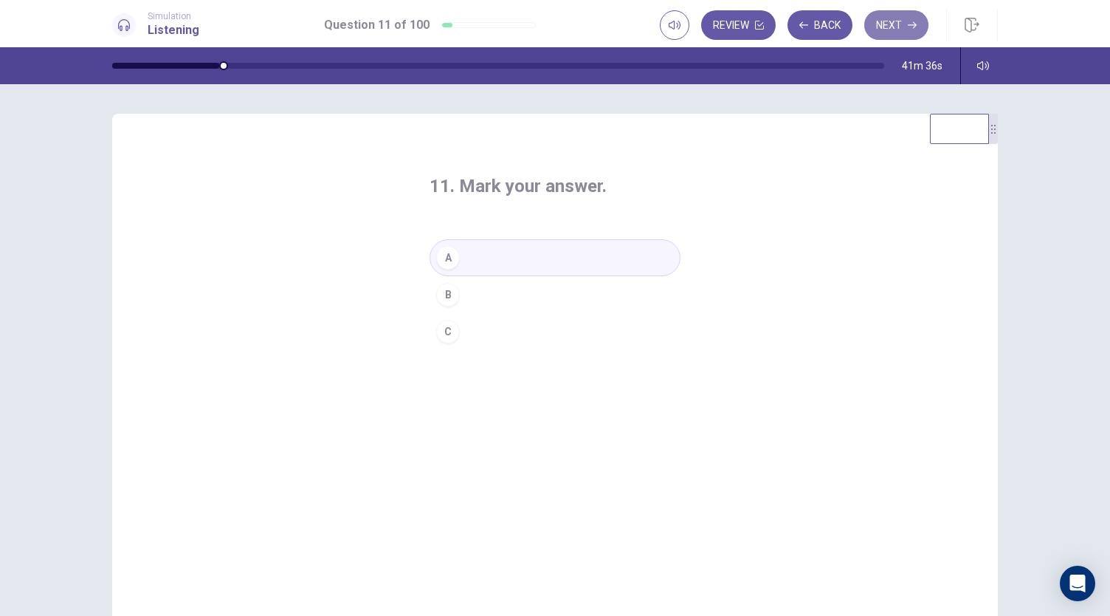
click at [885, 26] on button "Next" at bounding box center [896, 25] width 64 height 30
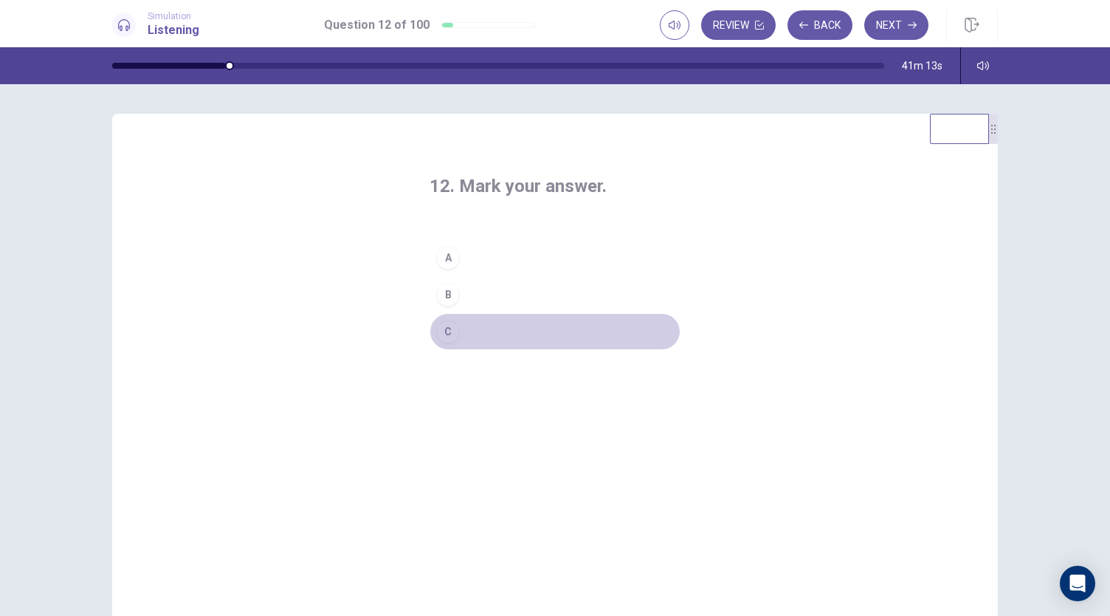
click at [441, 339] on div "C" at bounding box center [448, 332] width 24 height 24
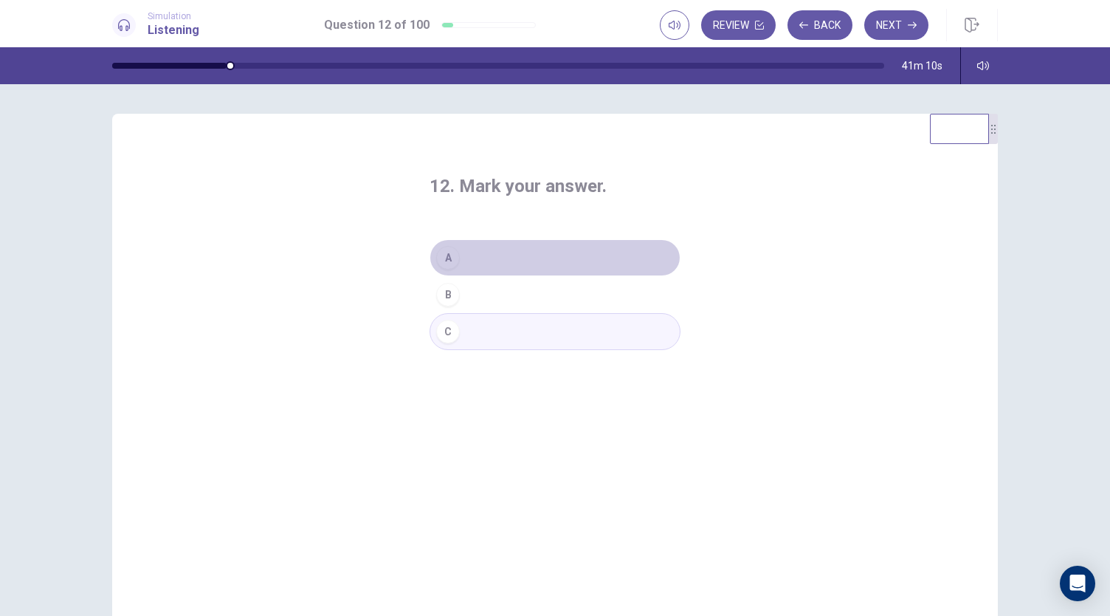
click at [446, 264] on div "A" at bounding box center [448, 258] width 24 height 24
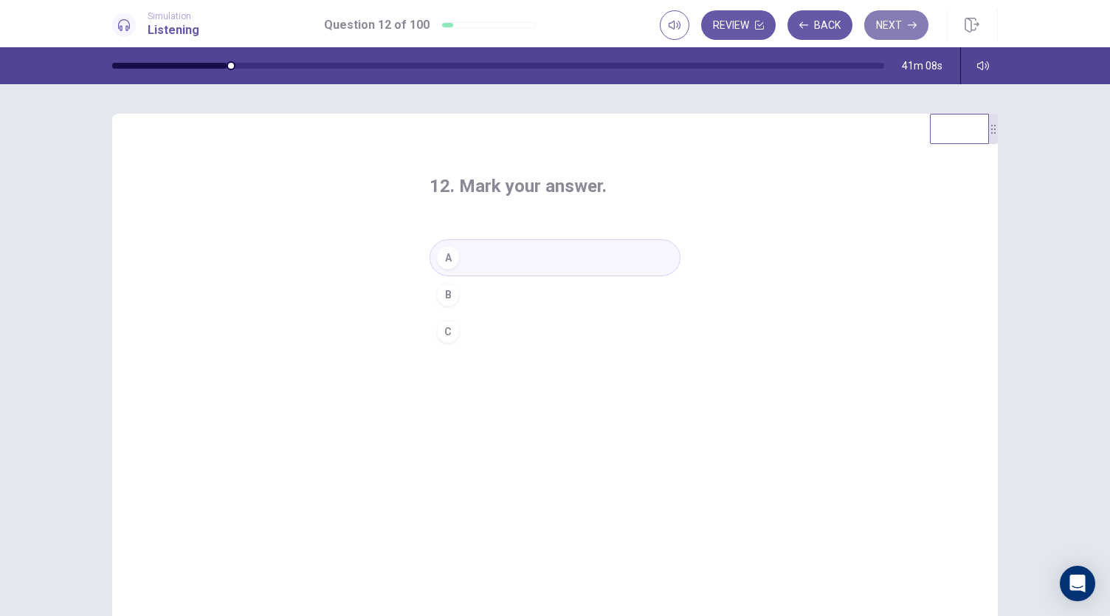
click at [887, 18] on button "Next" at bounding box center [896, 25] width 64 height 30
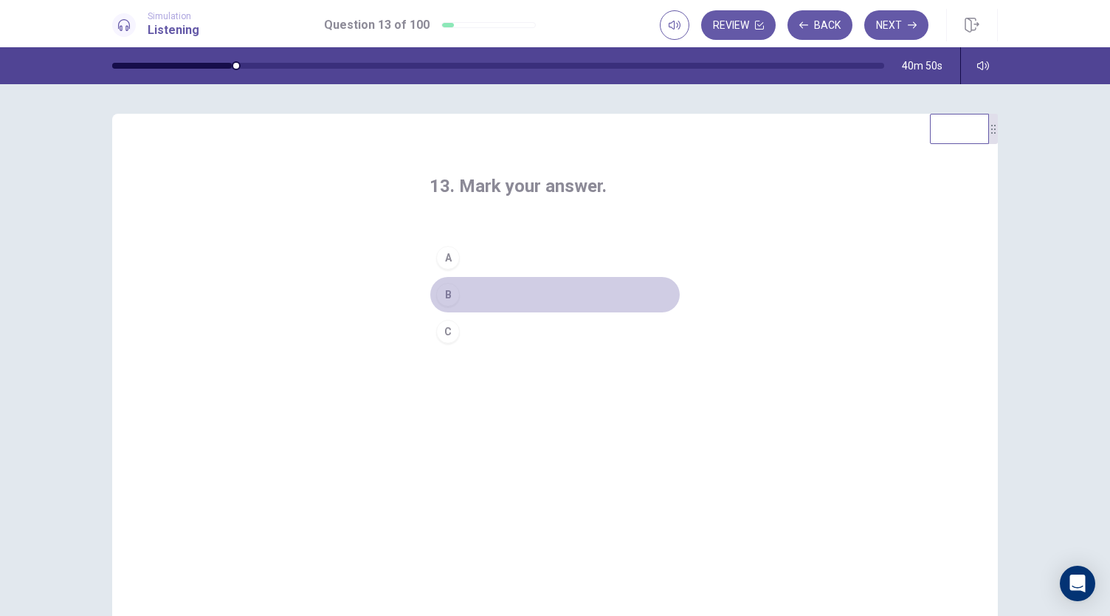
click at [444, 291] on div "B" at bounding box center [448, 295] width 24 height 24
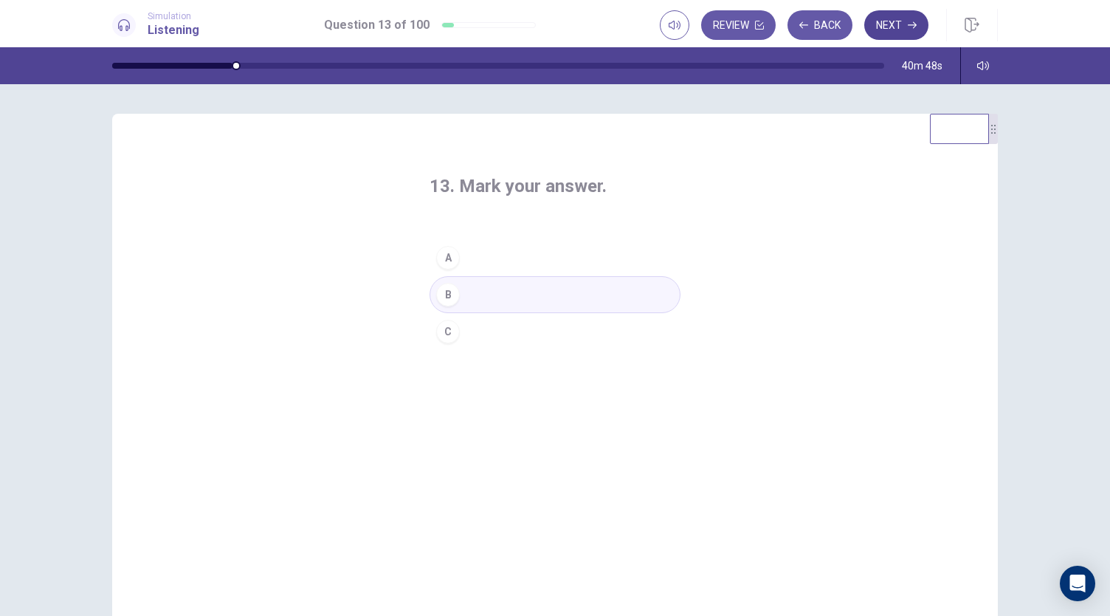
click at [877, 30] on button "Next" at bounding box center [896, 25] width 64 height 30
click at [449, 254] on div "A" at bounding box center [448, 258] width 24 height 24
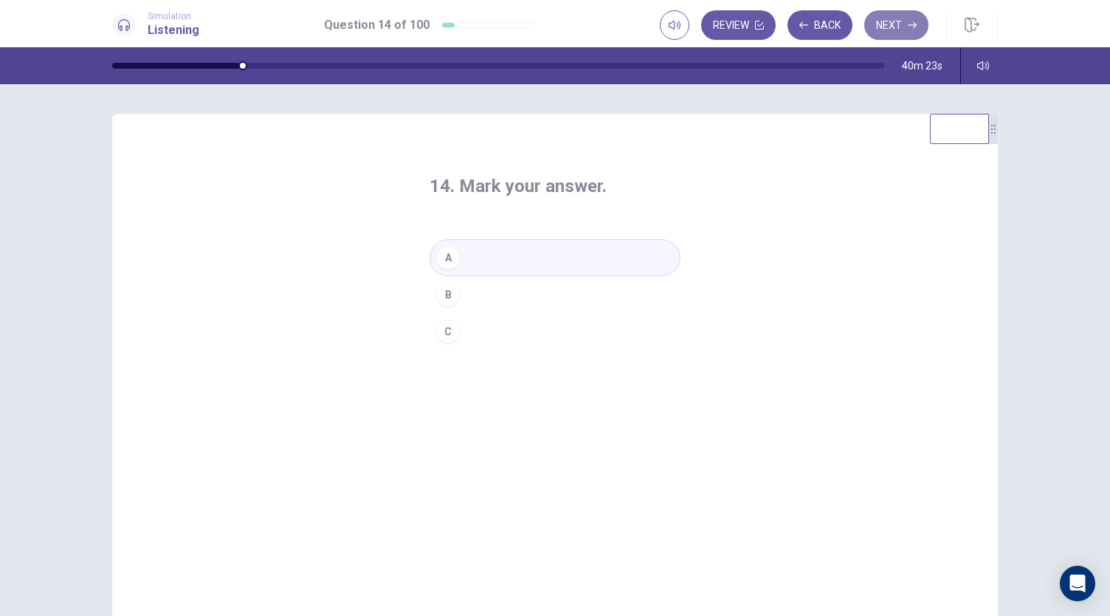
click at [898, 19] on button "Next" at bounding box center [896, 25] width 64 height 30
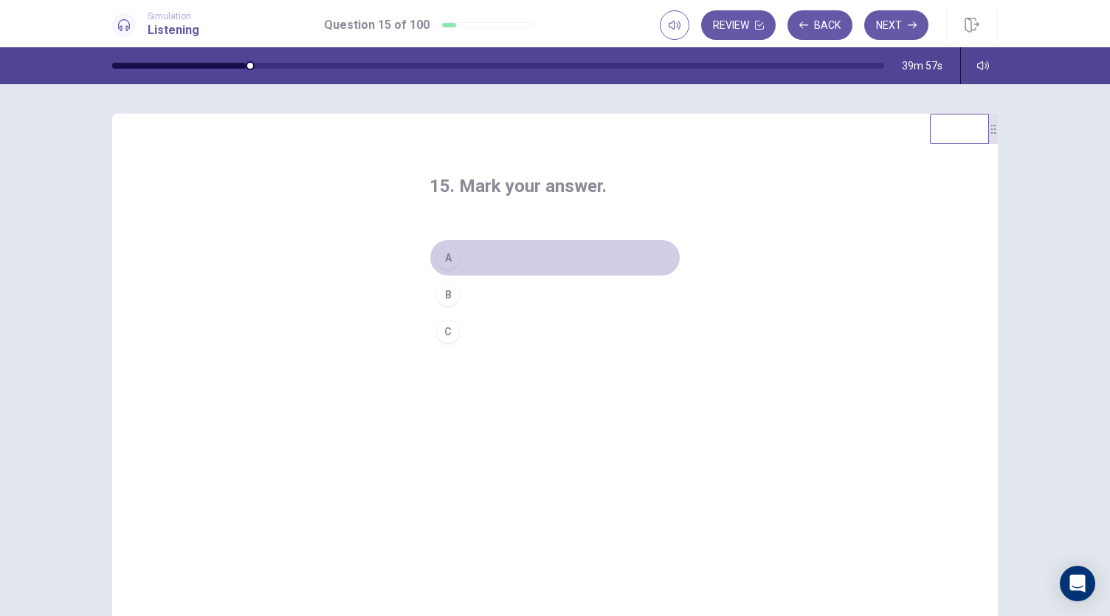
click at [441, 262] on div "A" at bounding box center [448, 258] width 24 height 24
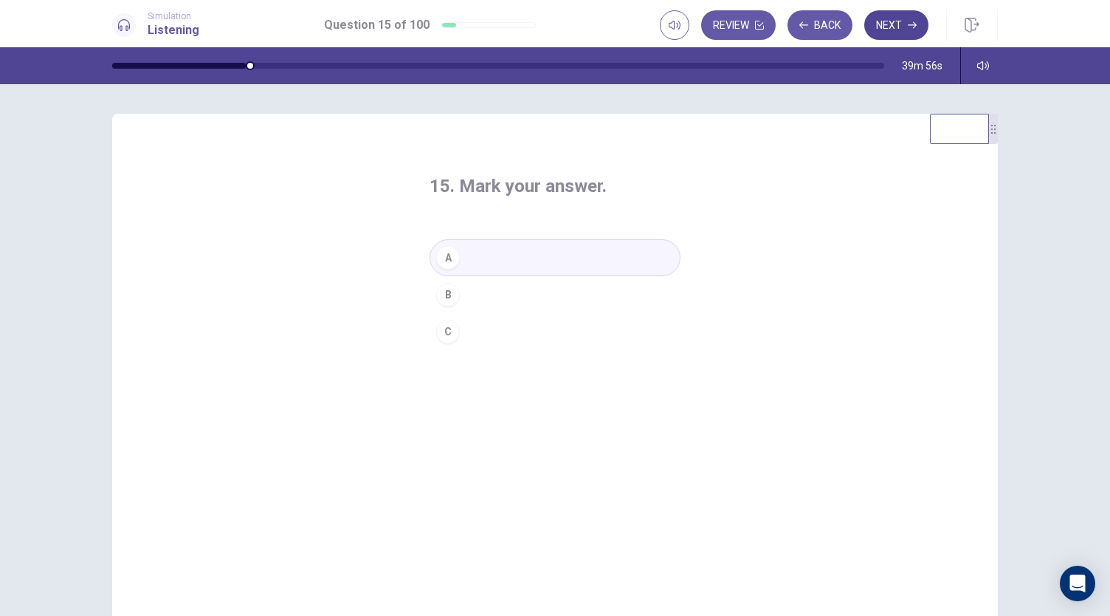
click at [873, 30] on button "Next" at bounding box center [896, 25] width 64 height 30
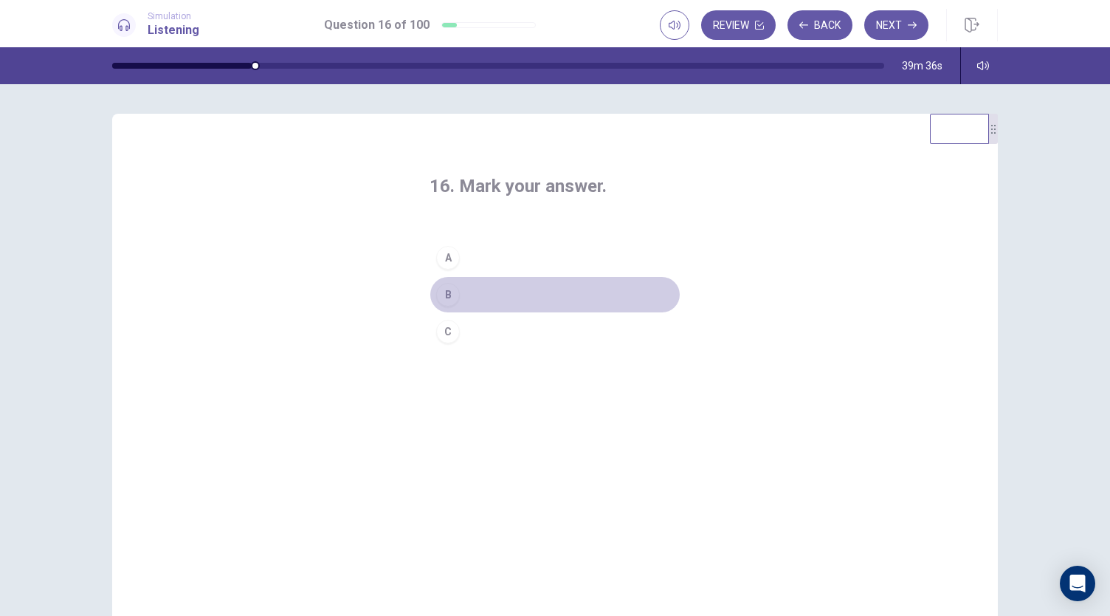
click at [444, 295] on div "B" at bounding box center [448, 295] width 24 height 24
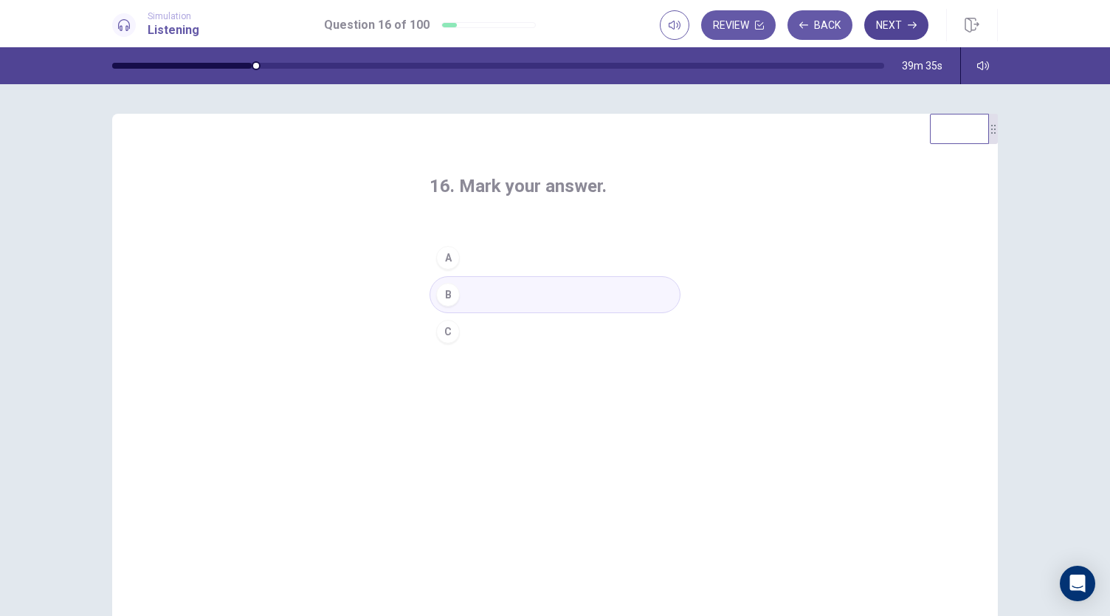
click at [885, 27] on button "Next" at bounding box center [896, 25] width 64 height 30
click at [446, 334] on div "C" at bounding box center [448, 332] width 24 height 24
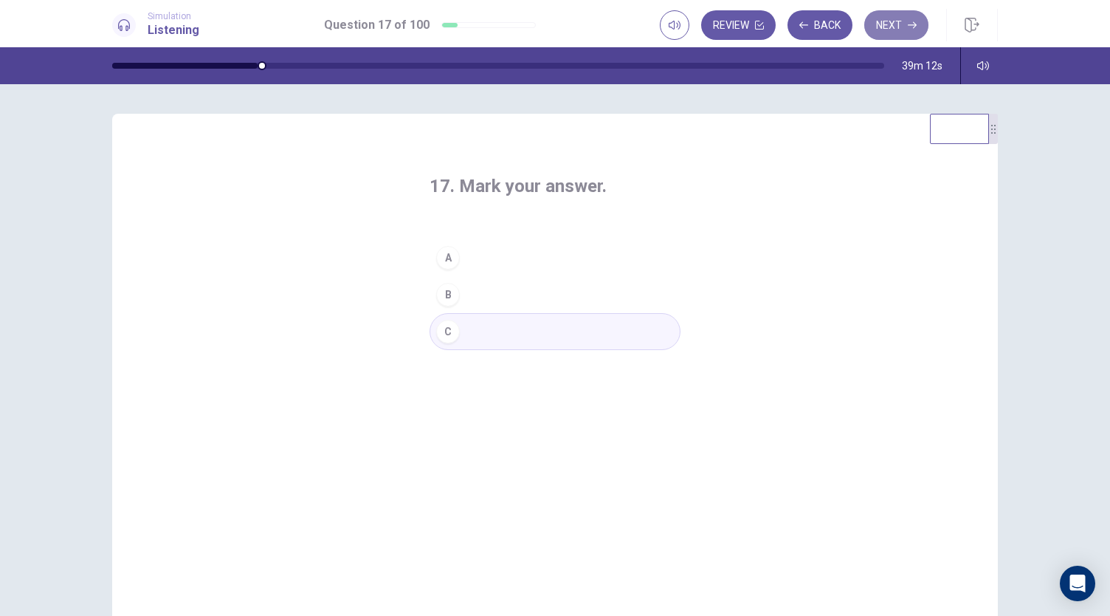
click at [895, 33] on button "Next" at bounding box center [896, 25] width 64 height 30
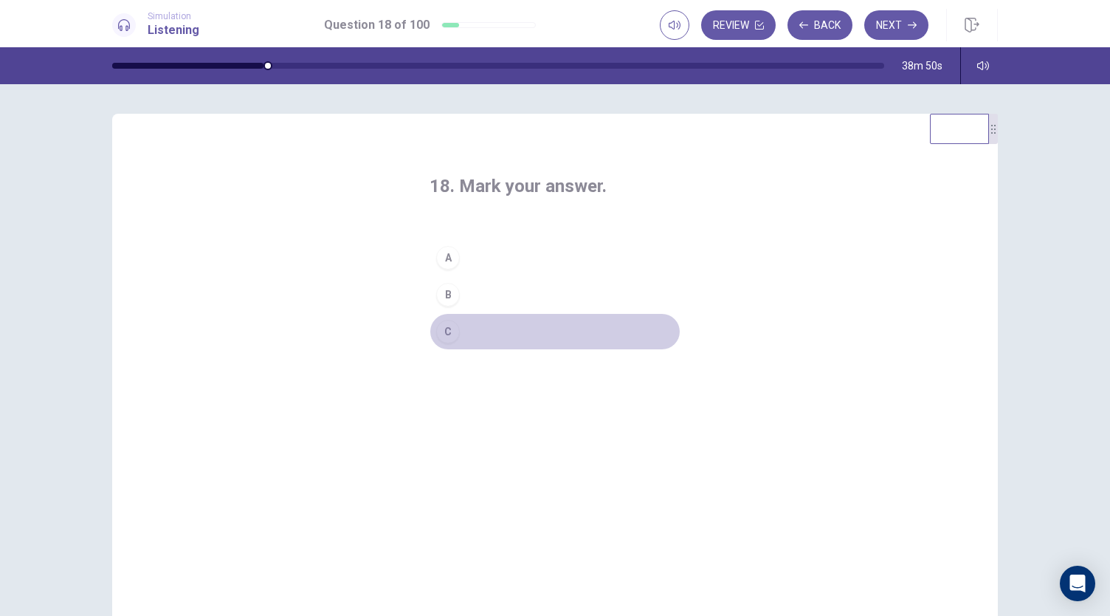
click at [450, 330] on div "C" at bounding box center [448, 332] width 24 height 24
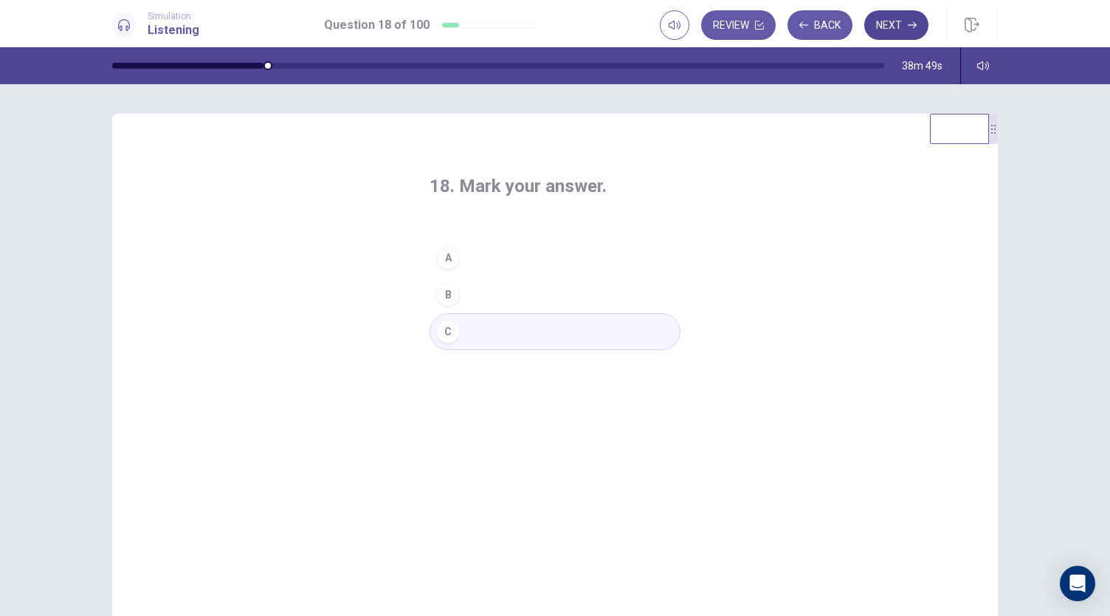
click at [907, 23] on button "Next" at bounding box center [896, 25] width 64 height 30
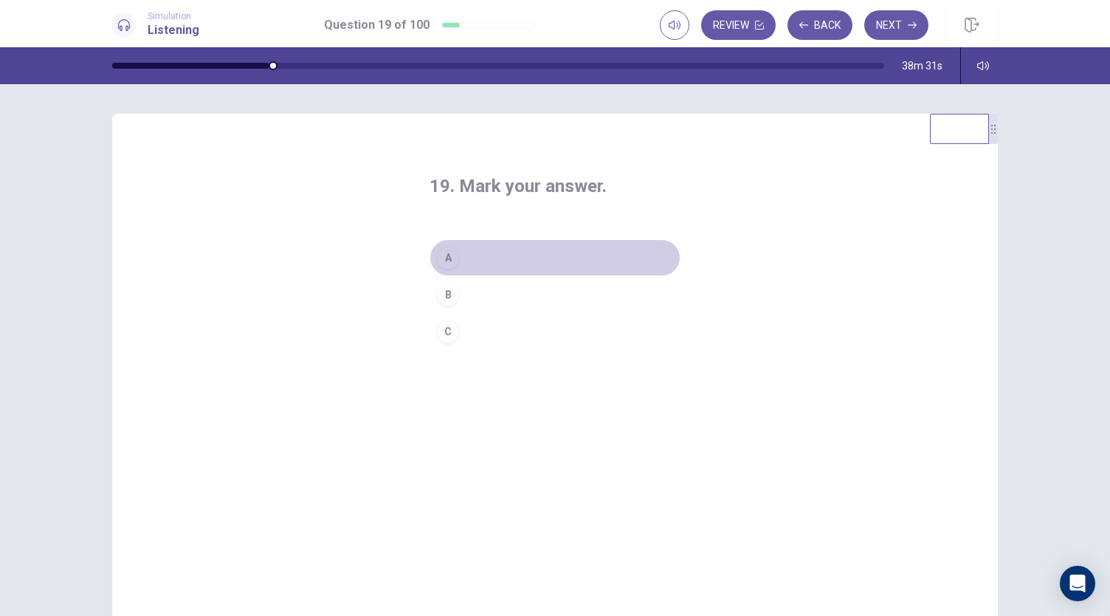
click at [447, 257] on div "A" at bounding box center [448, 258] width 24 height 24
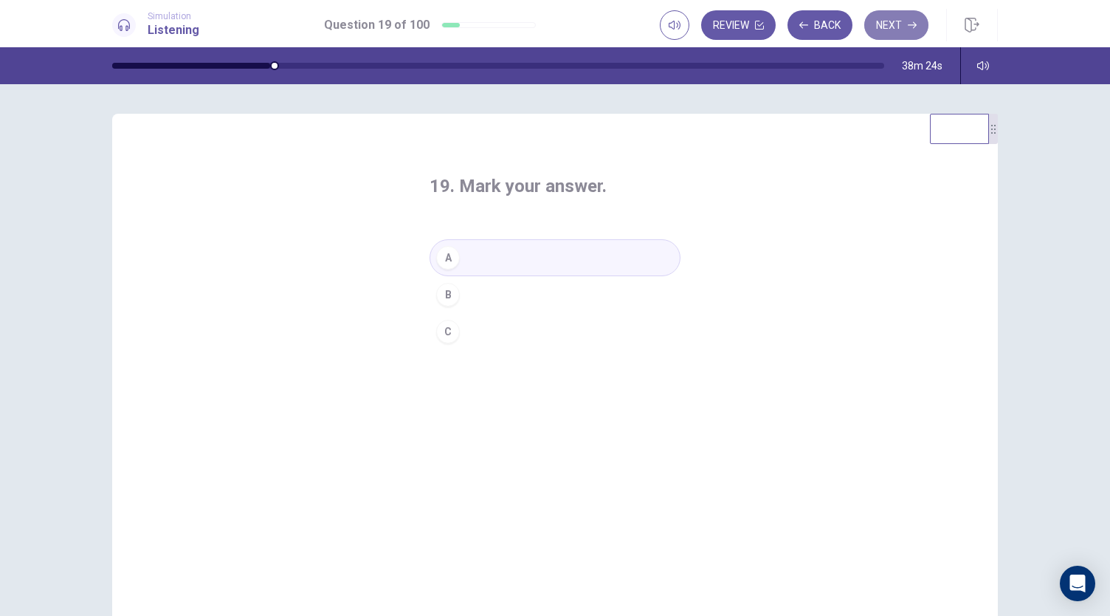
click at [891, 28] on button "Next" at bounding box center [896, 25] width 64 height 30
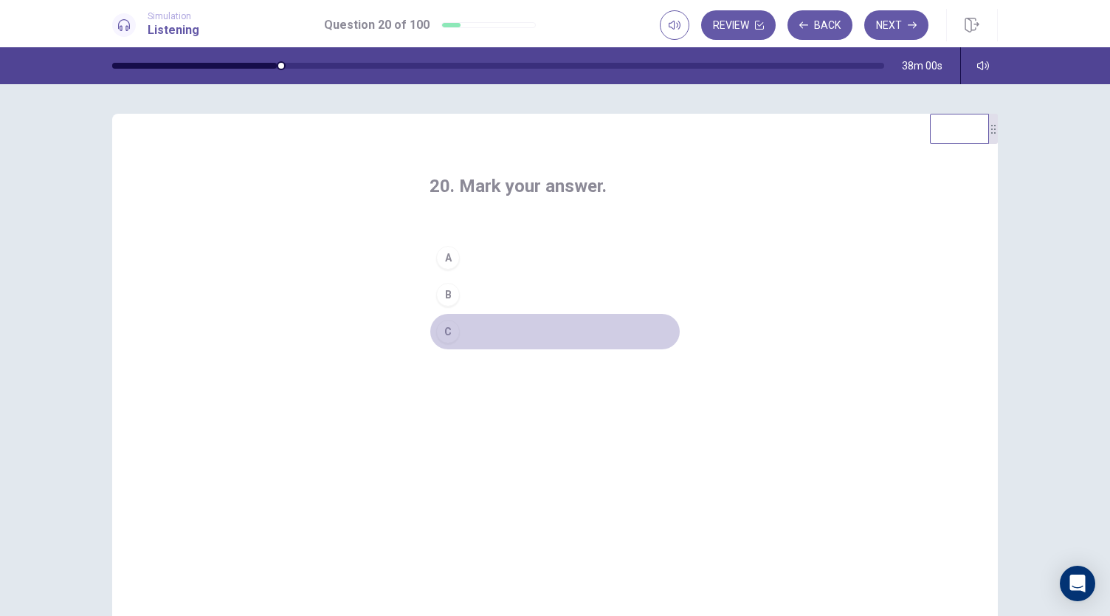
click at [447, 339] on div "C" at bounding box center [448, 332] width 24 height 24
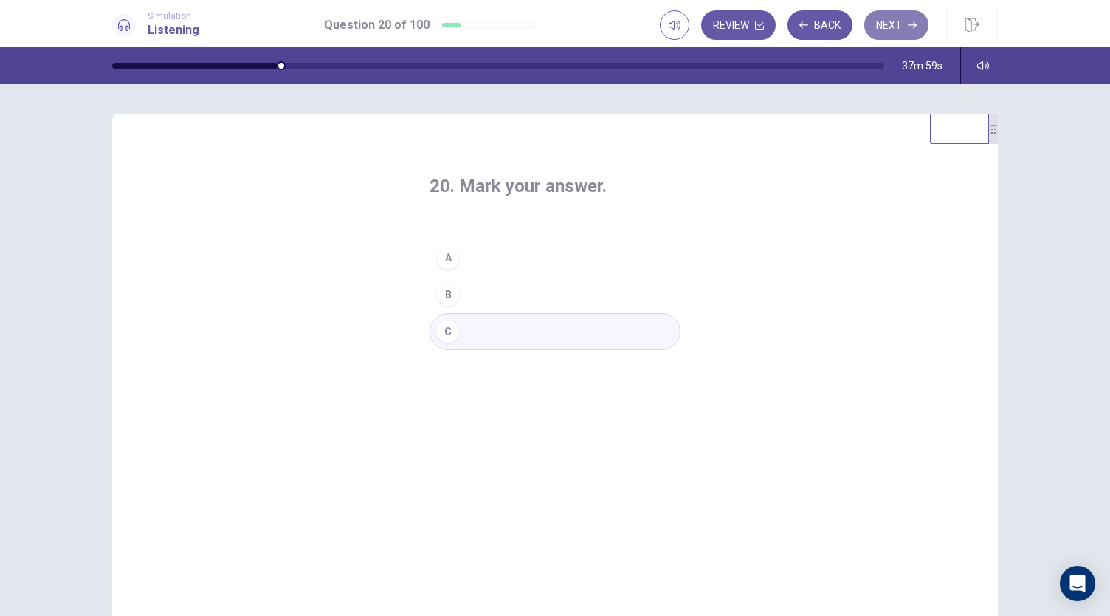
click at [882, 36] on button "Next" at bounding box center [896, 25] width 64 height 30
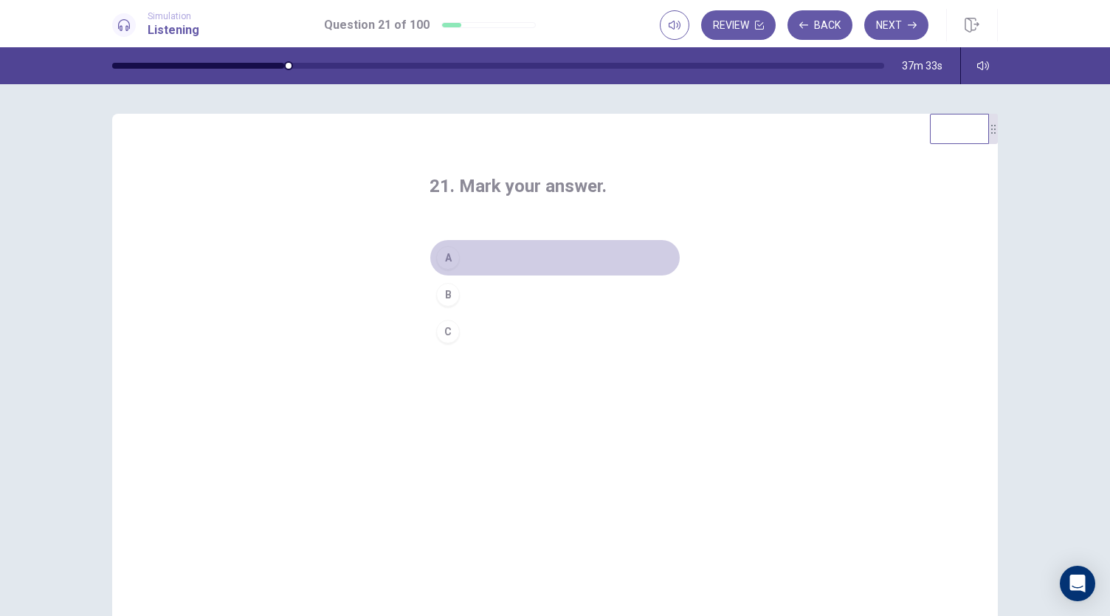
click at [442, 261] on div "A" at bounding box center [448, 258] width 24 height 24
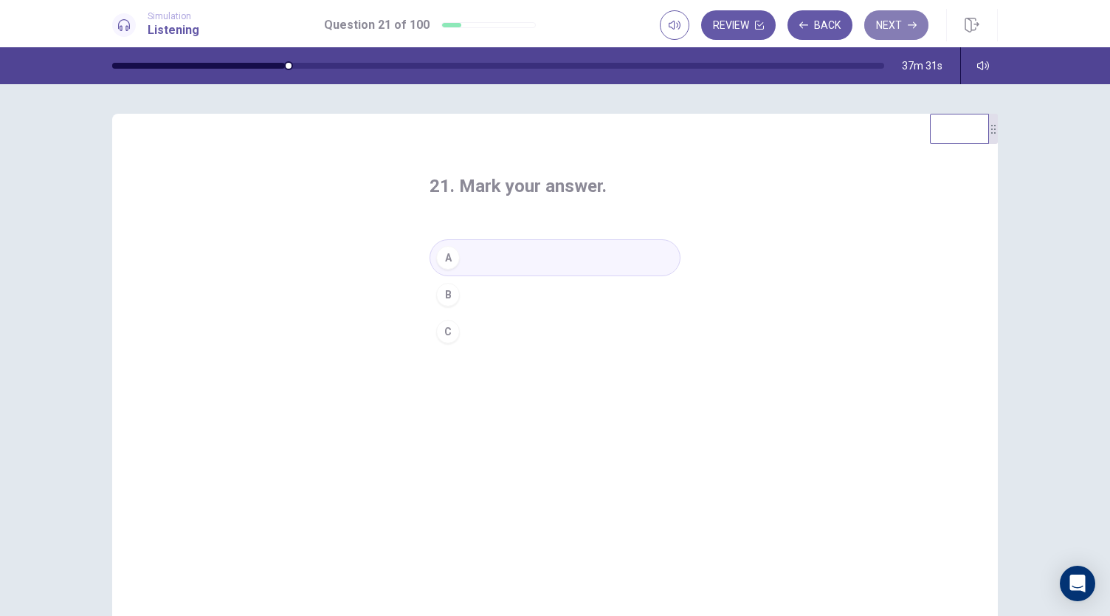
click at [898, 31] on button "Next" at bounding box center [896, 25] width 64 height 30
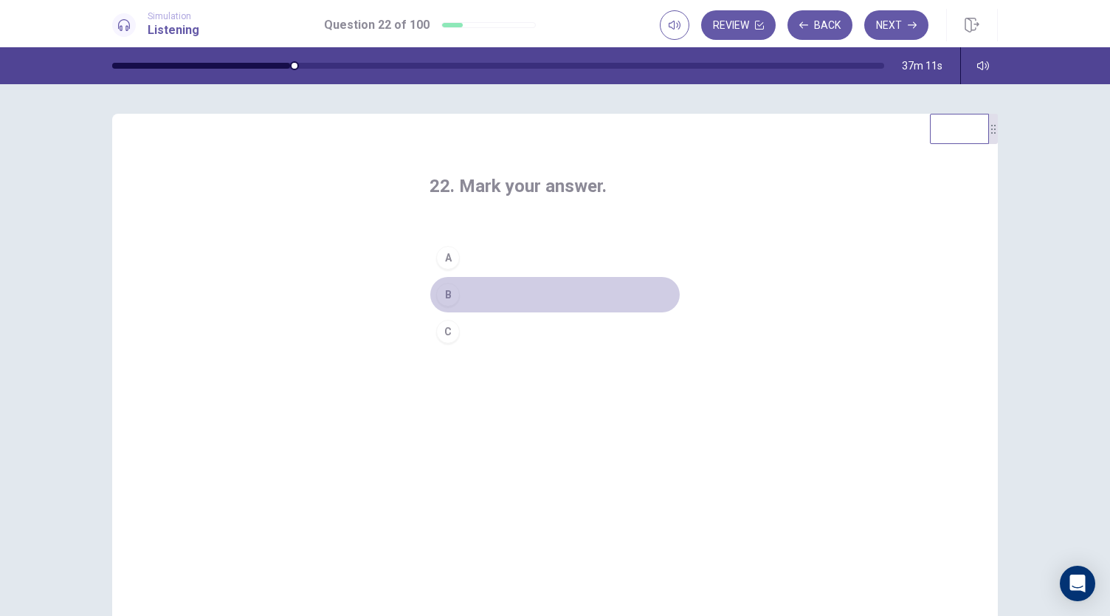
click at [444, 299] on div "B" at bounding box center [448, 295] width 24 height 24
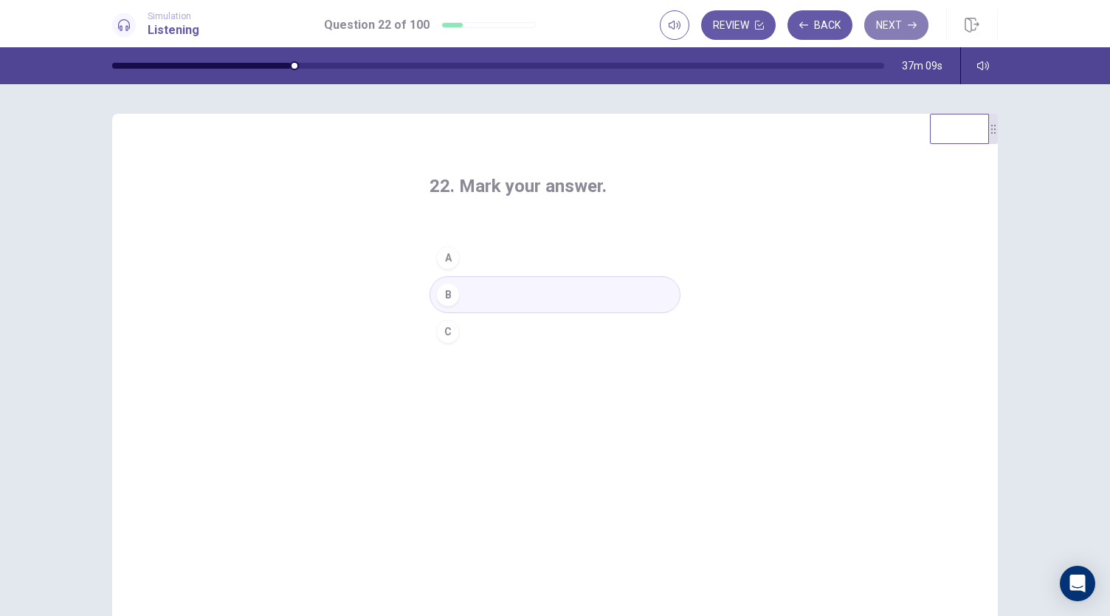
click at [887, 24] on button "Next" at bounding box center [896, 25] width 64 height 30
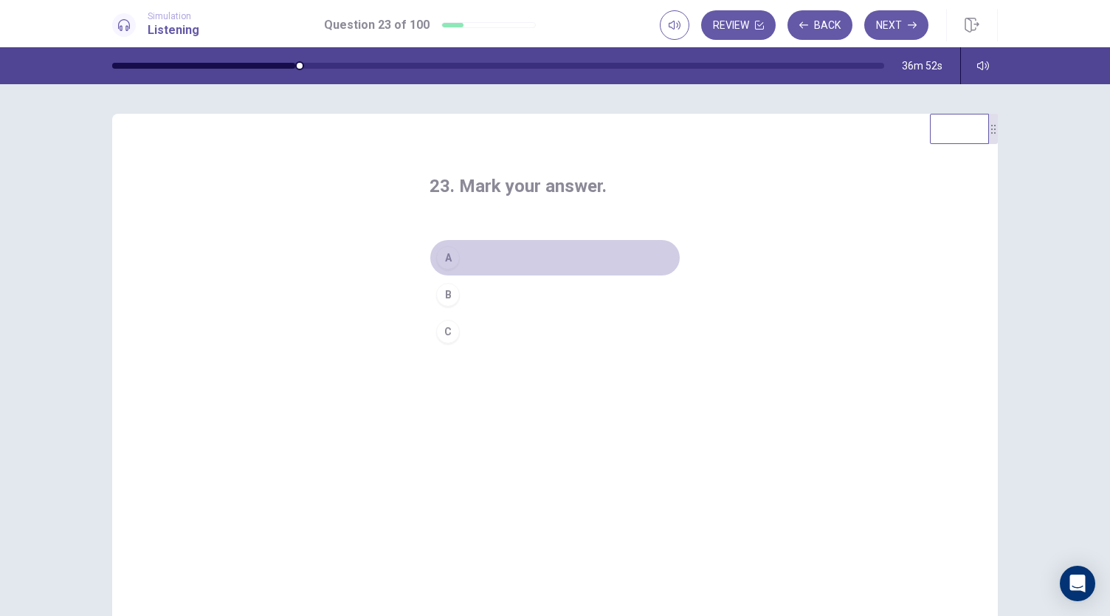
click at [444, 258] on div "A" at bounding box center [448, 258] width 24 height 24
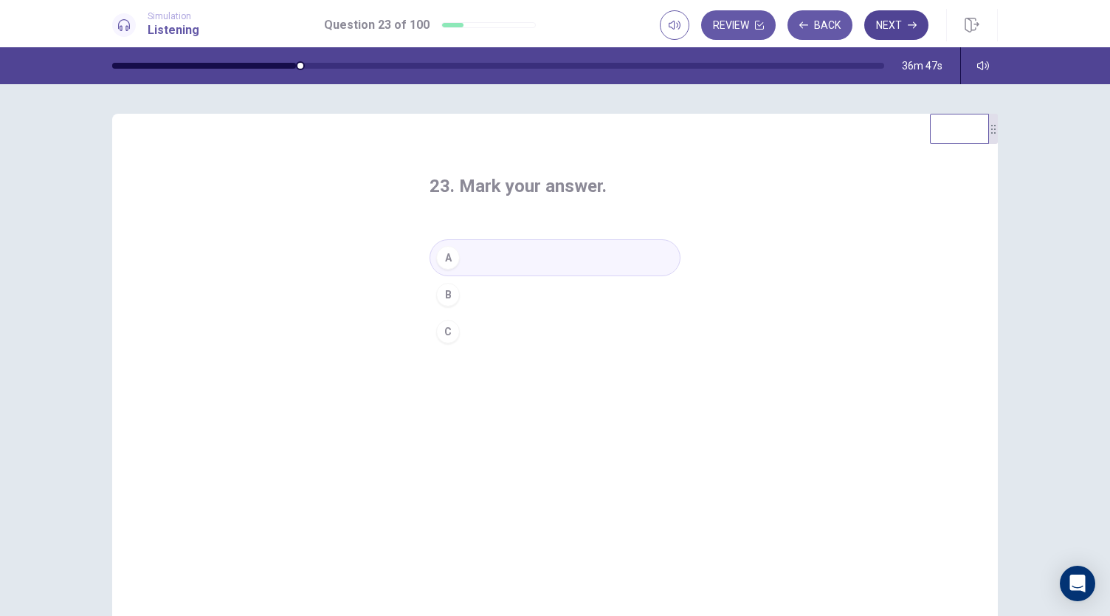
click at [898, 21] on button "Next" at bounding box center [896, 25] width 64 height 30
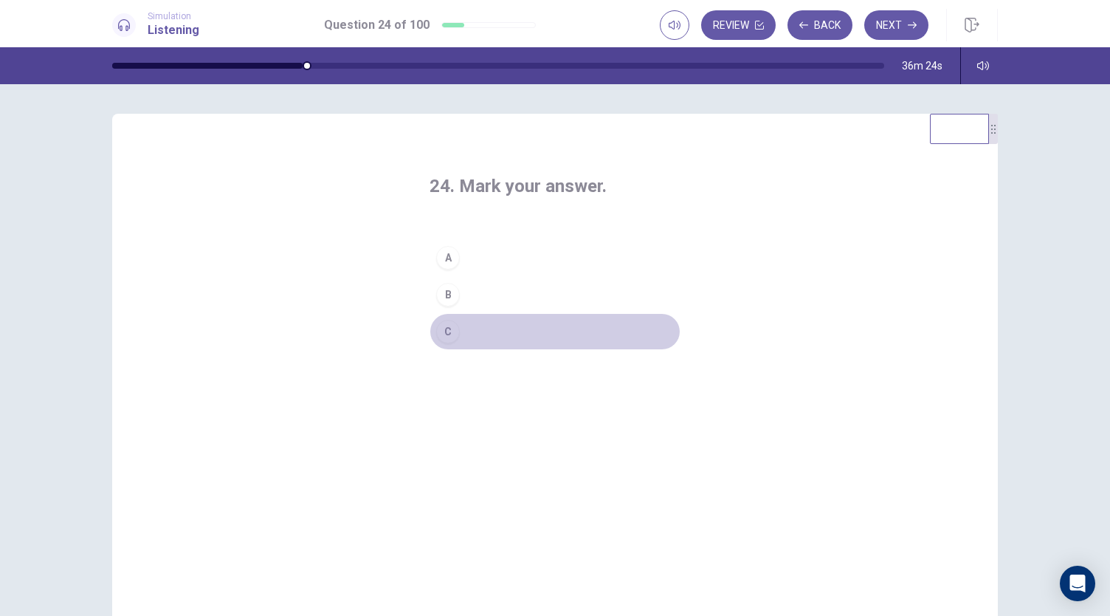
click at [453, 336] on div "C" at bounding box center [448, 332] width 24 height 24
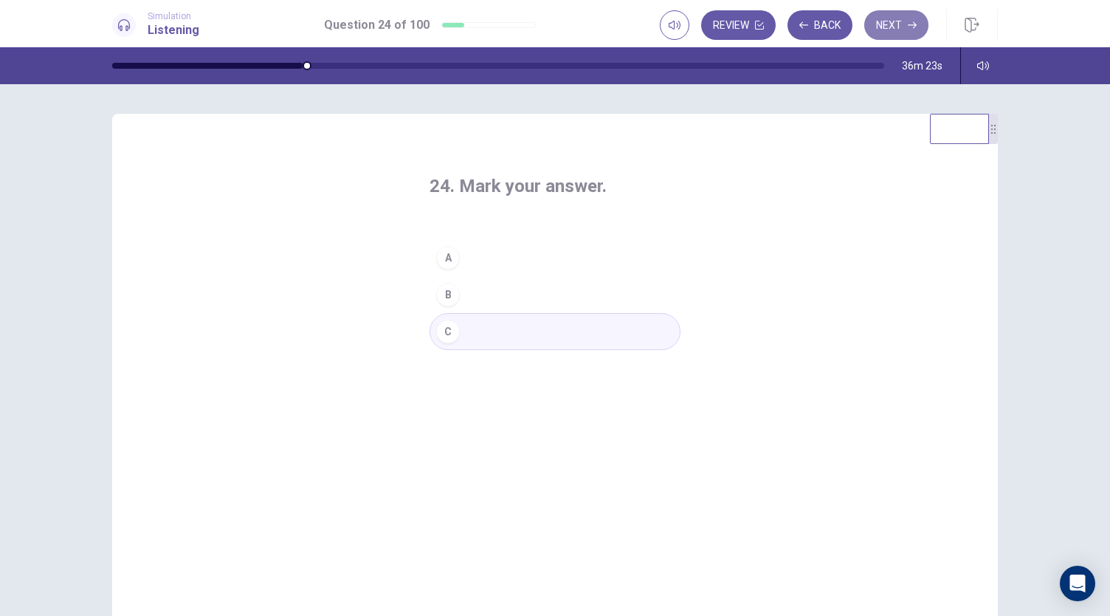
click at [900, 30] on button "Next" at bounding box center [896, 25] width 64 height 30
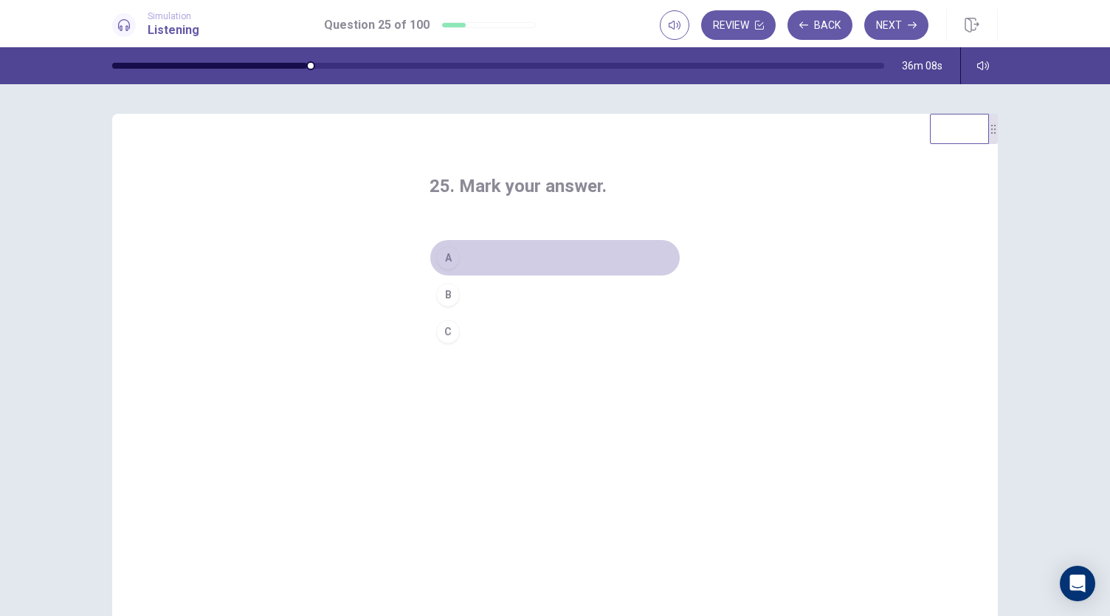
click at [443, 259] on div "A" at bounding box center [448, 258] width 24 height 24
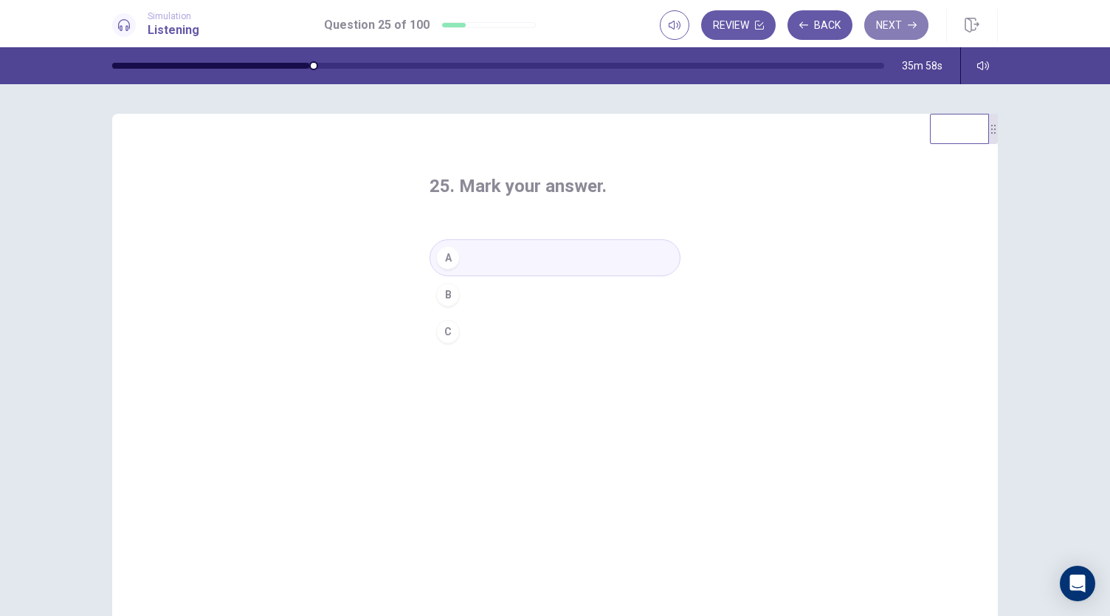
click at [896, 25] on button "Next" at bounding box center [896, 25] width 64 height 30
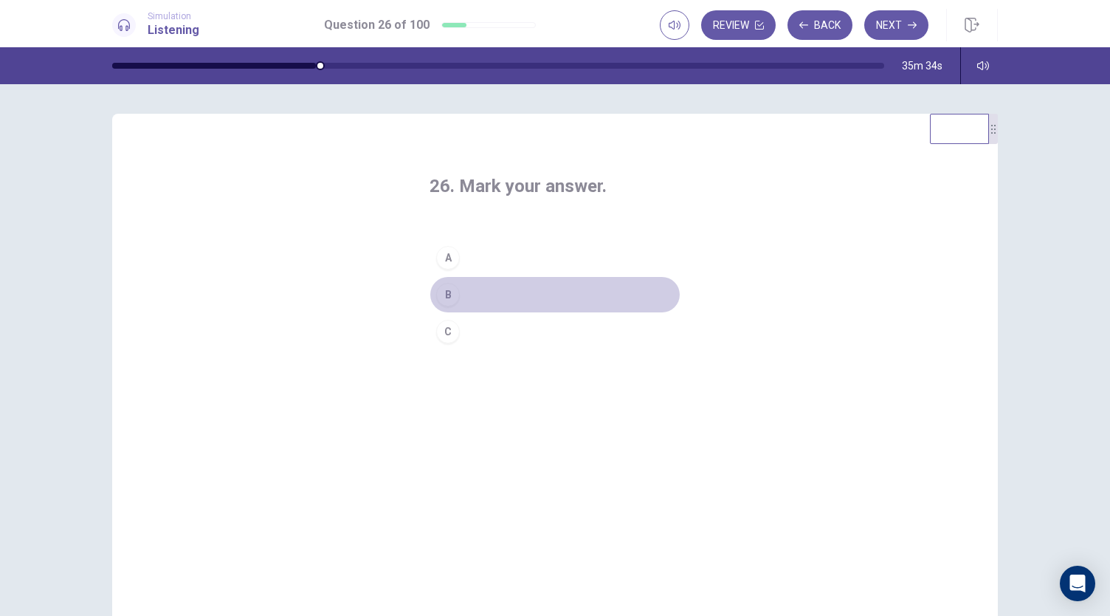
click at [444, 306] on button "B" at bounding box center [555, 294] width 251 height 37
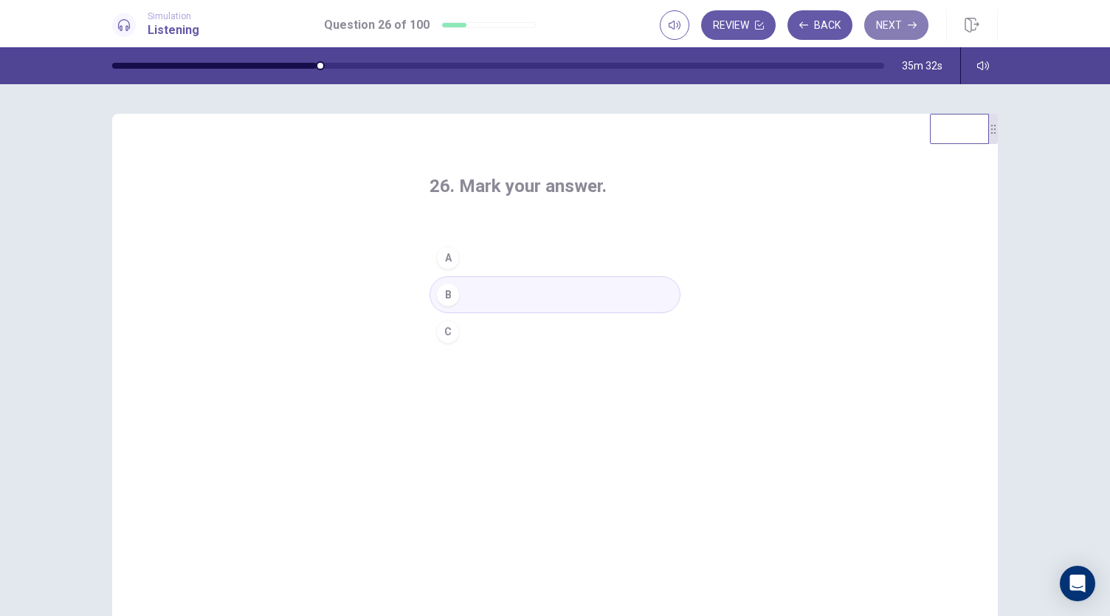
click at [899, 33] on button "Next" at bounding box center [896, 25] width 64 height 30
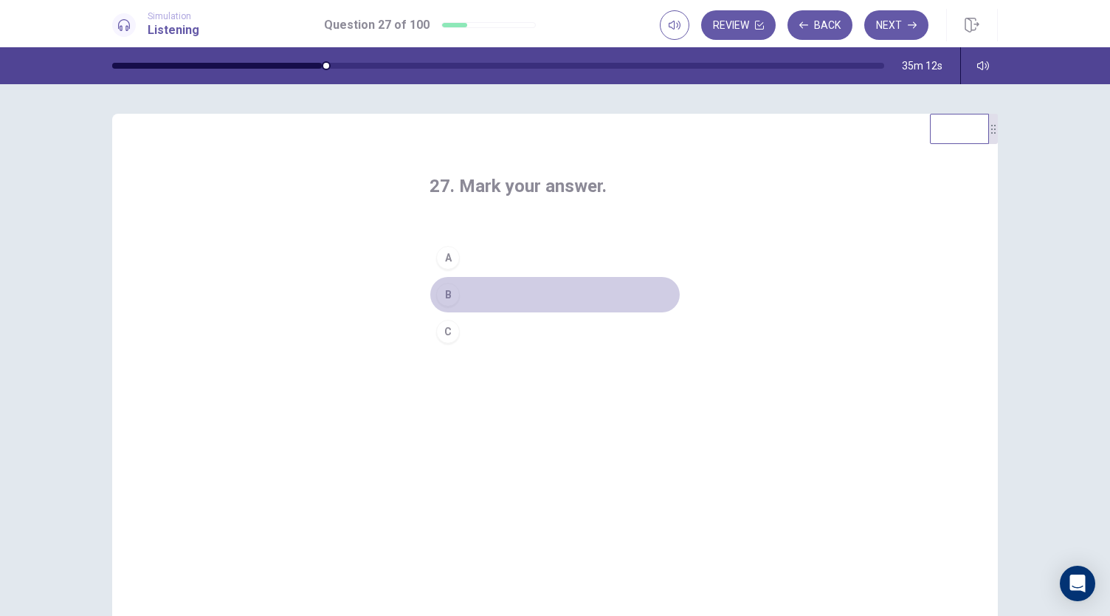
click at [452, 295] on div "B" at bounding box center [448, 295] width 24 height 24
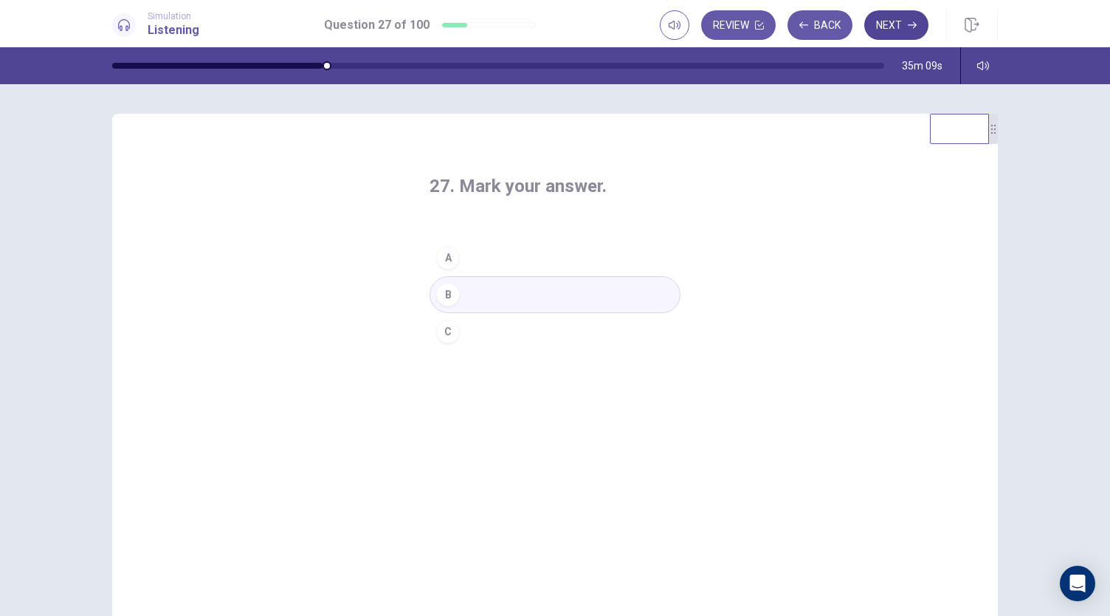
click at [908, 18] on button "Next" at bounding box center [896, 25] width 64 height 30
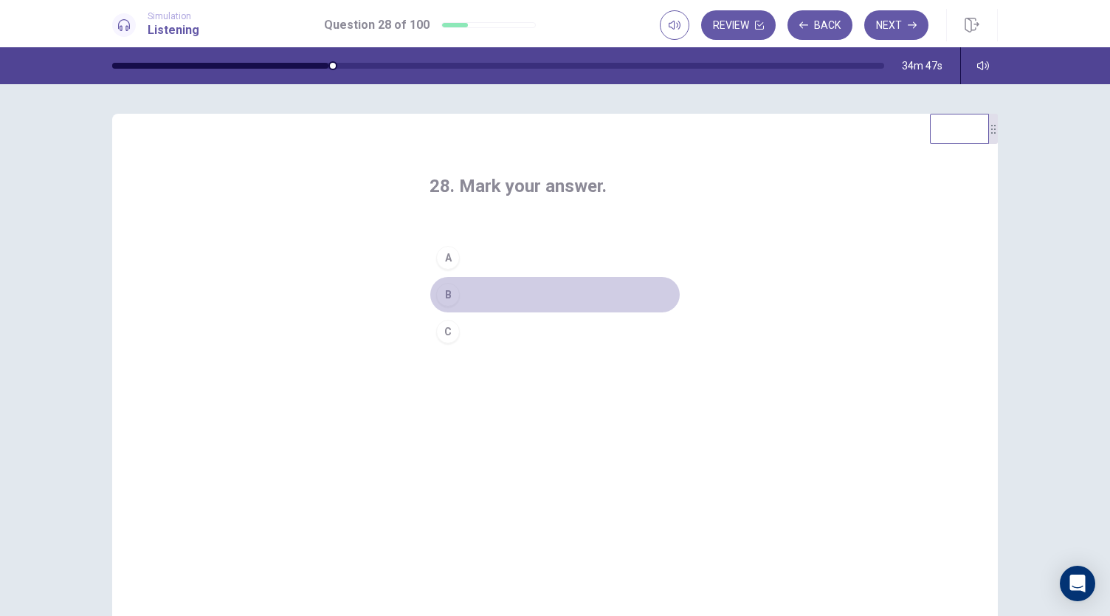
click at [447, 293] on div "B" at bounding box center [448, 295] width 24 height 24
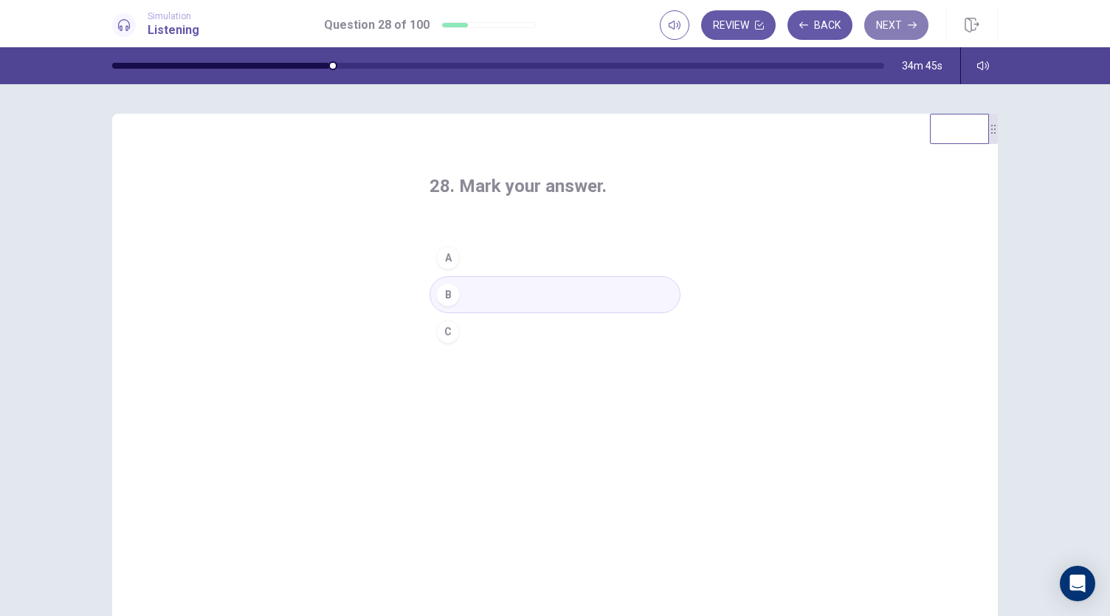
click at [901, 32] on button "Next" at bounding box center [896, 25] width 64 height 30
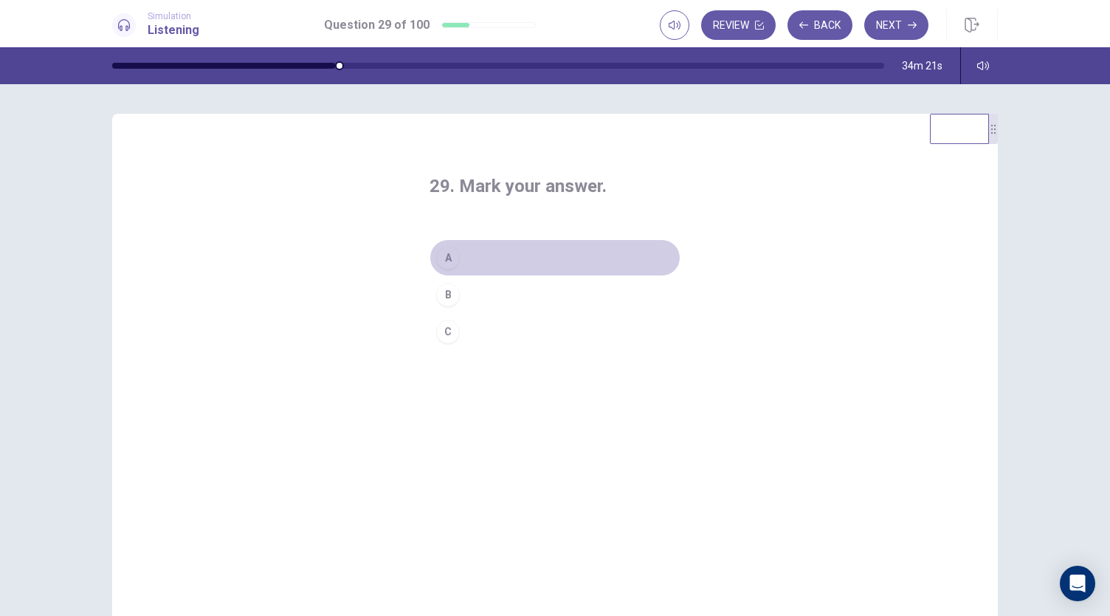
click at [444, 262] on div "A" at bounding box center [448, 258] width 24 height 24
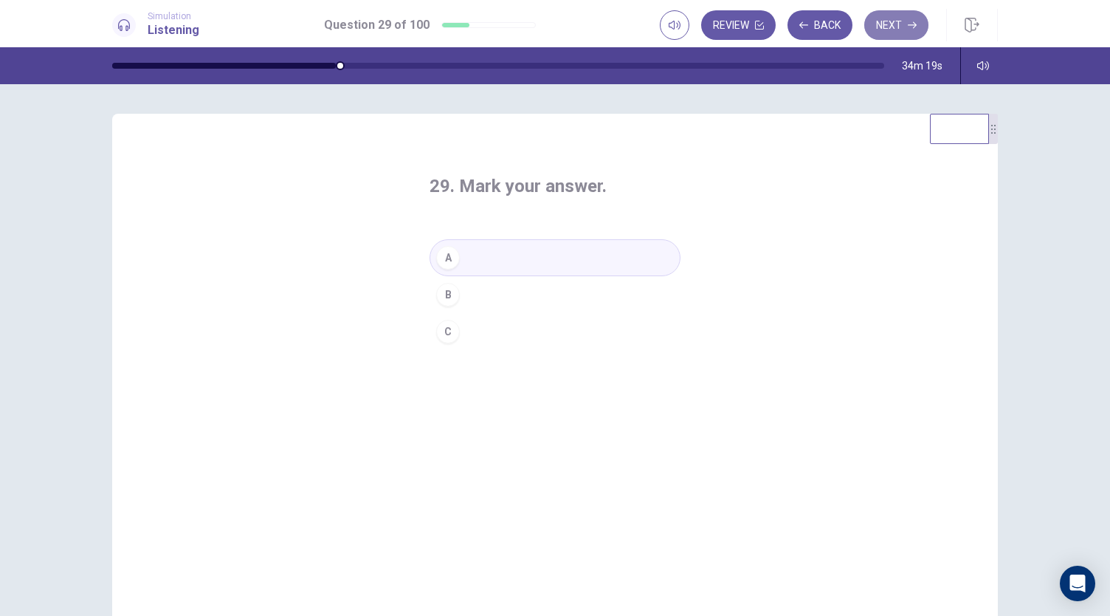
click at [911, 21] on icon "button" at bounding box center [912, 25] width 9 height 9
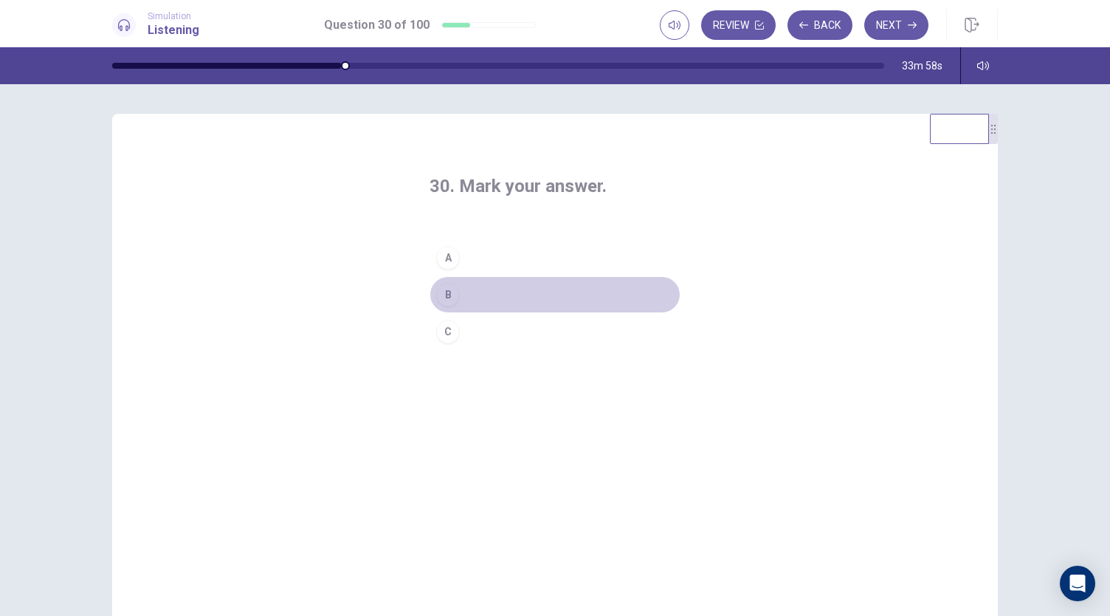
click at [446, 294] on div "B" at bounding box center [448, 295] width 24 height 24
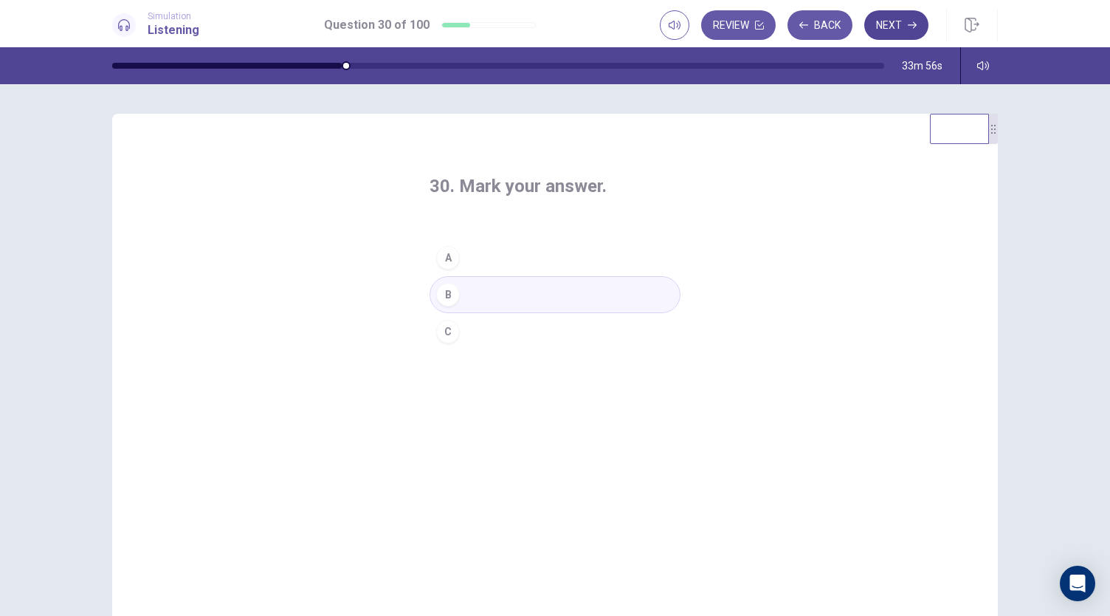
click at [902, 14] on button "Next" at bounding box center [896, 25] width 64 height 30
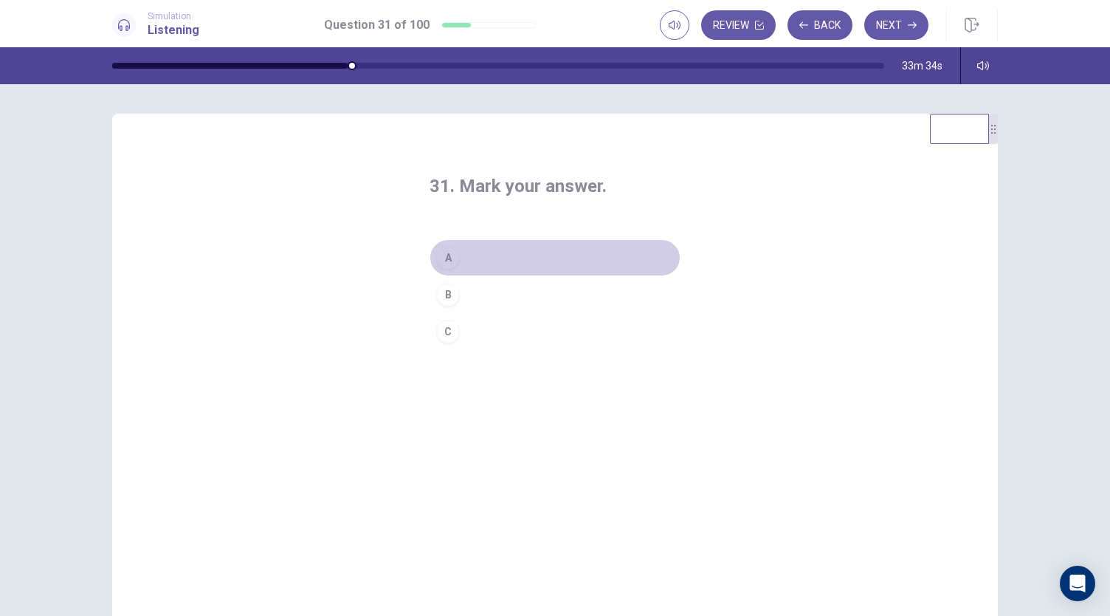
click at [444, 258] on div "A" at bounding box center [448, 258] width 24 height 24
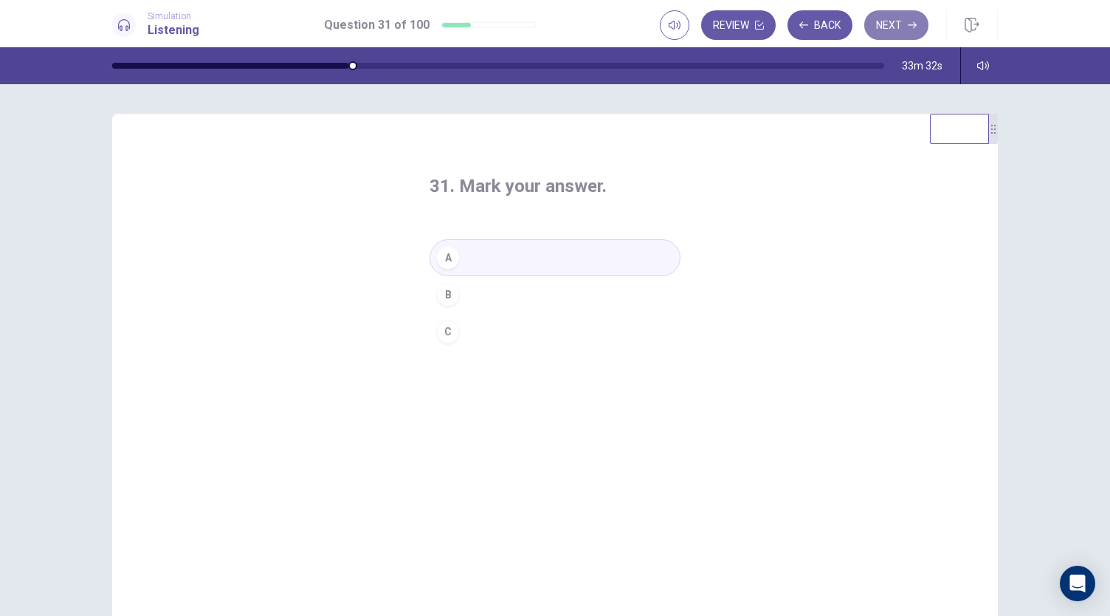
click at [896, 24] on button "Next" at bounding box center [896, 25] width 64 height 30
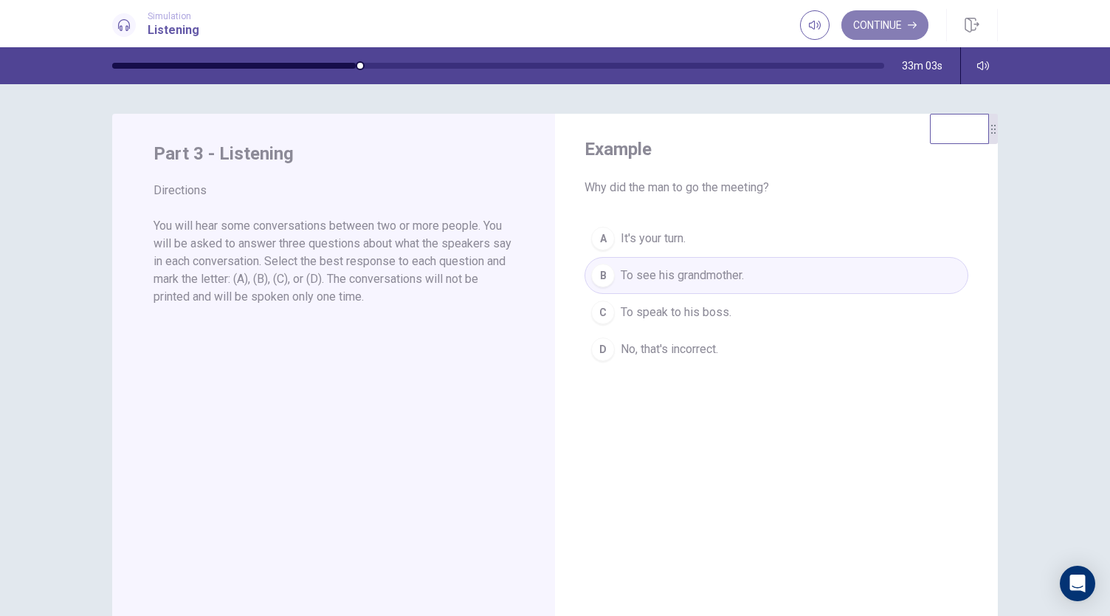
click at [892, 28] on button "Continue" at bounding box center [885, 25] width 87 height 30
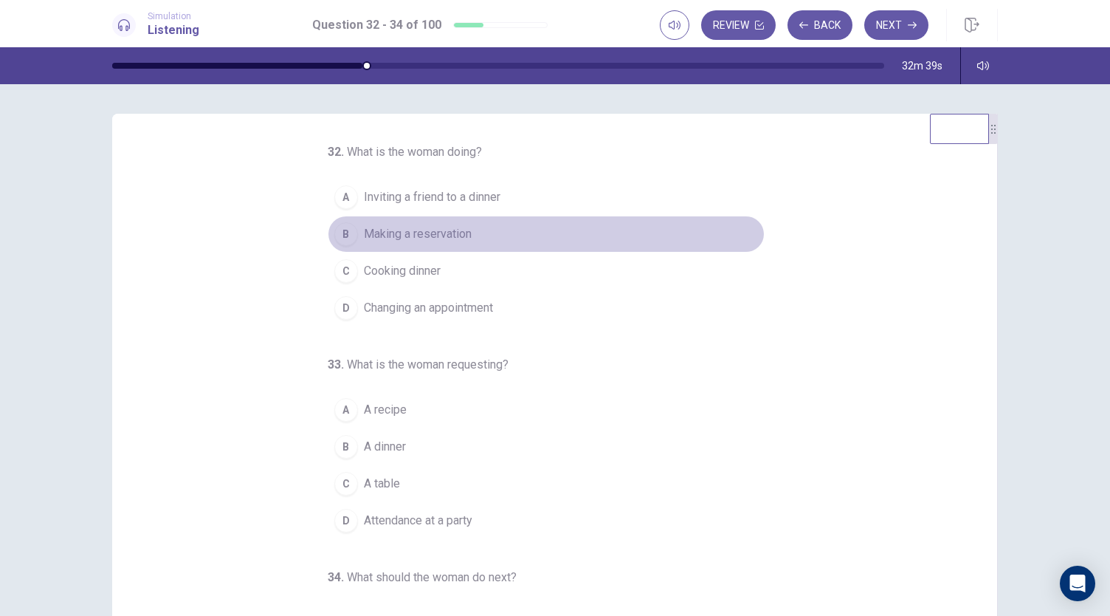
click at [345, 233] on div "B" at bounding box center [346, 234] width 24 height 24
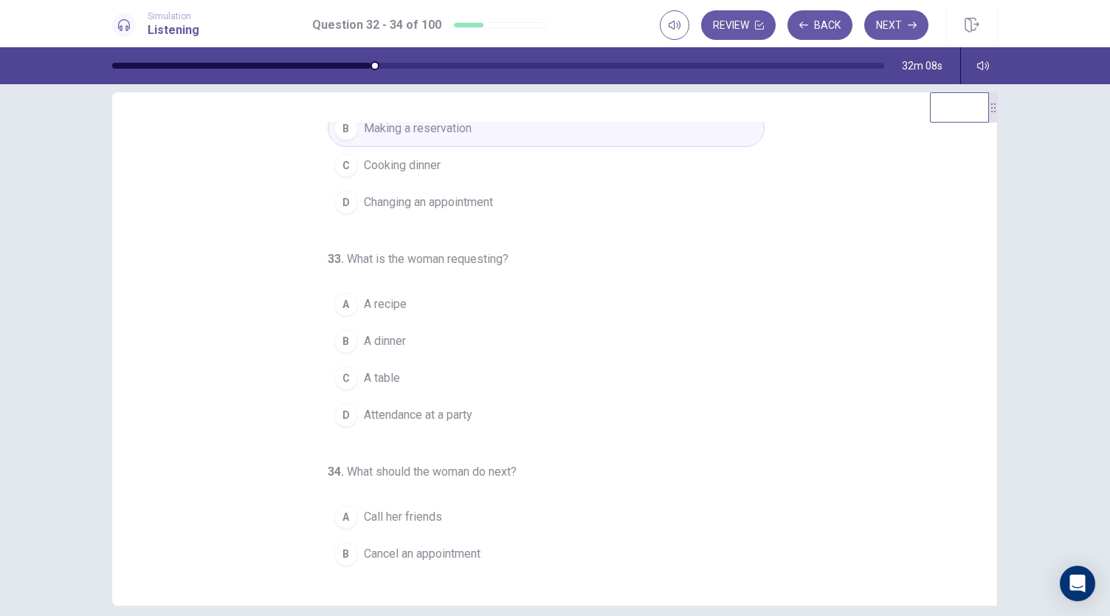
scroll to position [148, 0]
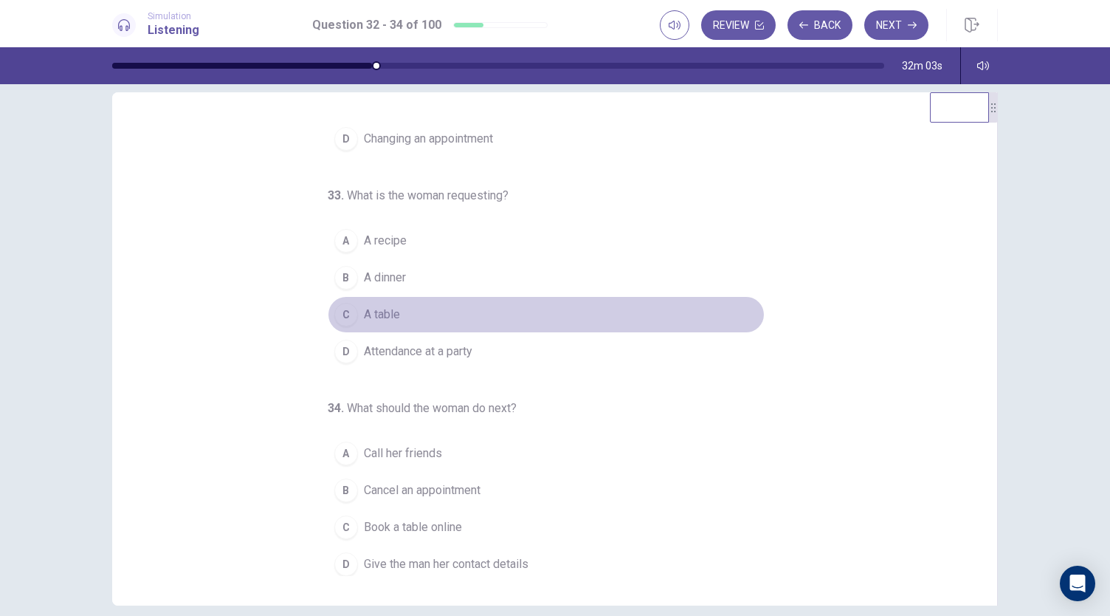
click at [338, 311] on div "C" at bounding box center [346, 315] width 24 height 24
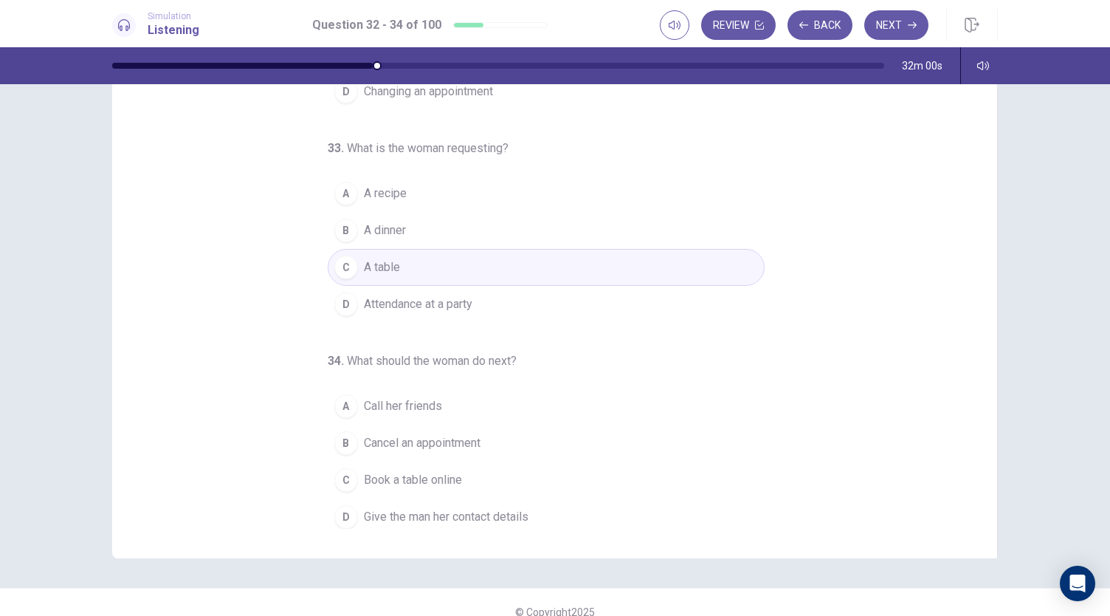
scroll to position [88, 0]
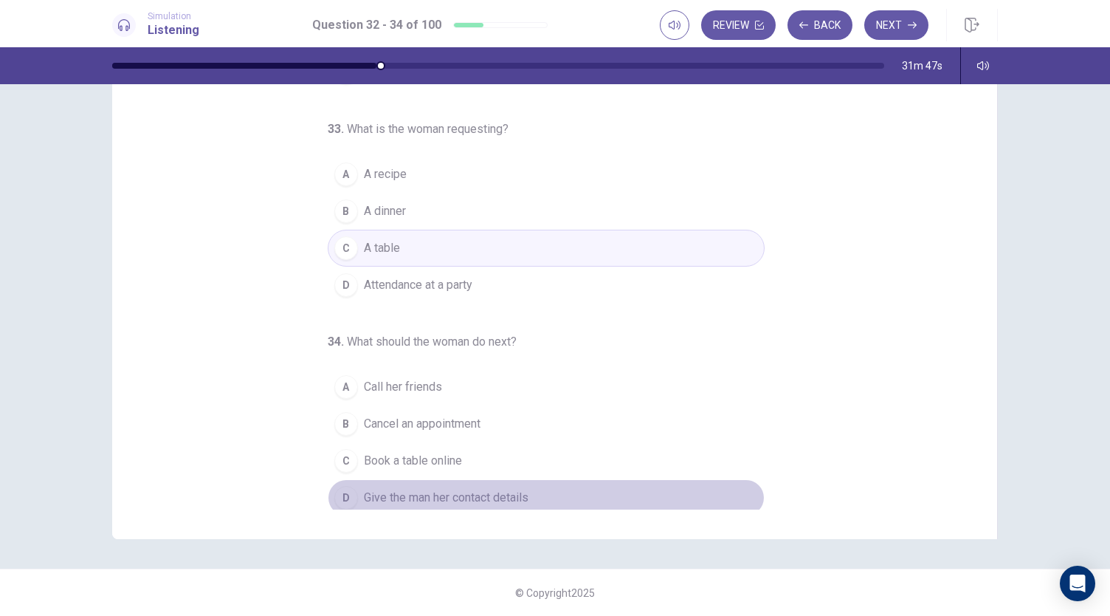
click at [418, 498] on span "Give the man her contact details" at bounding box center [446, 498] width 165 height 18
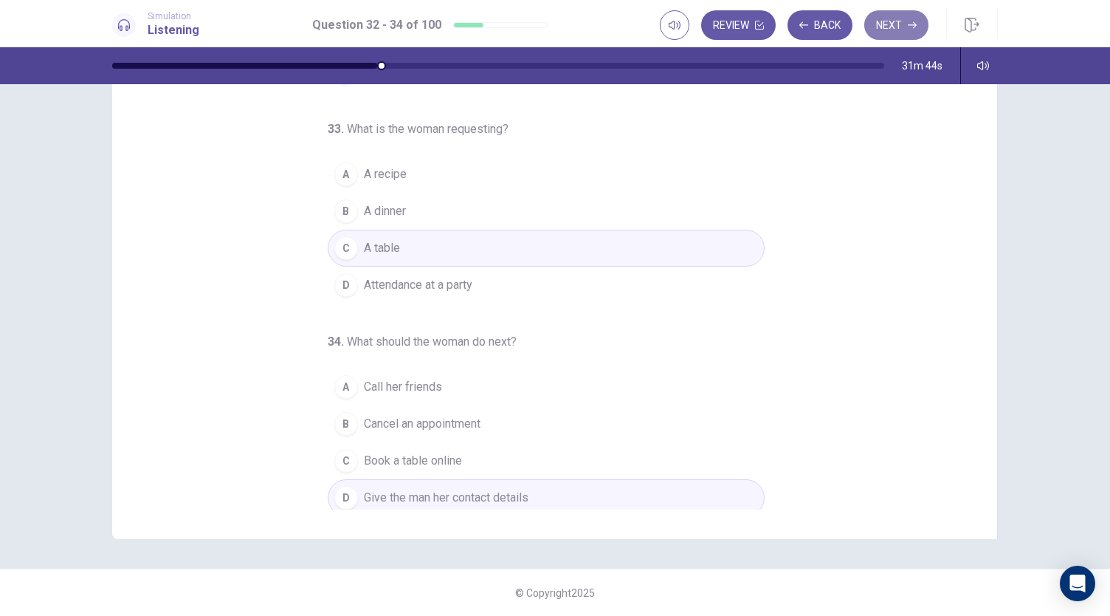
click at [901, 33] on button "Next" at bounding box center [896, 25] width 64 height 30
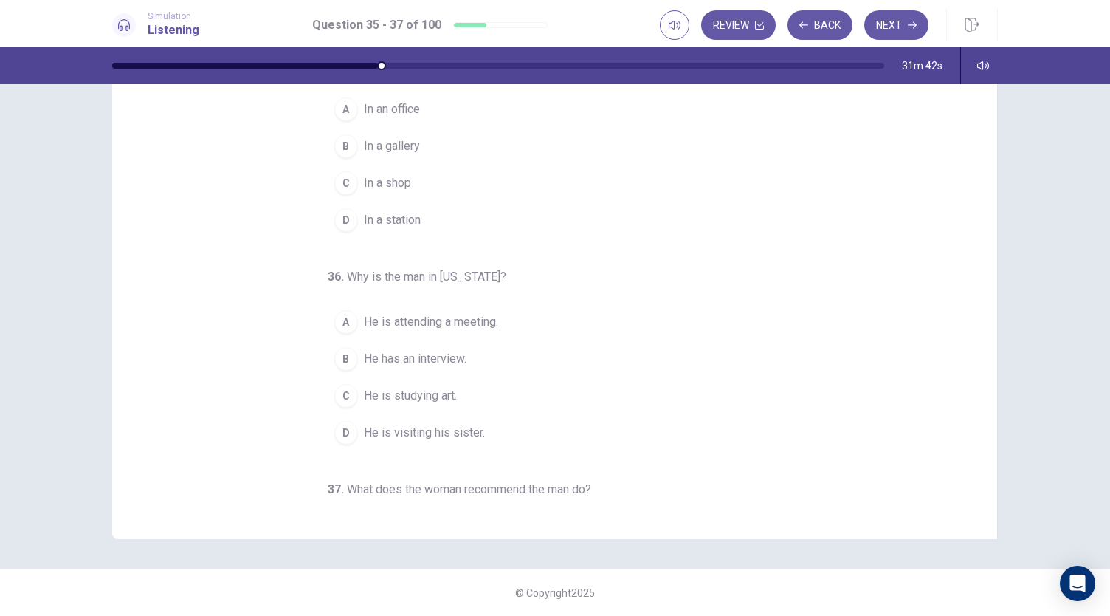
scroll to position [0, 0]
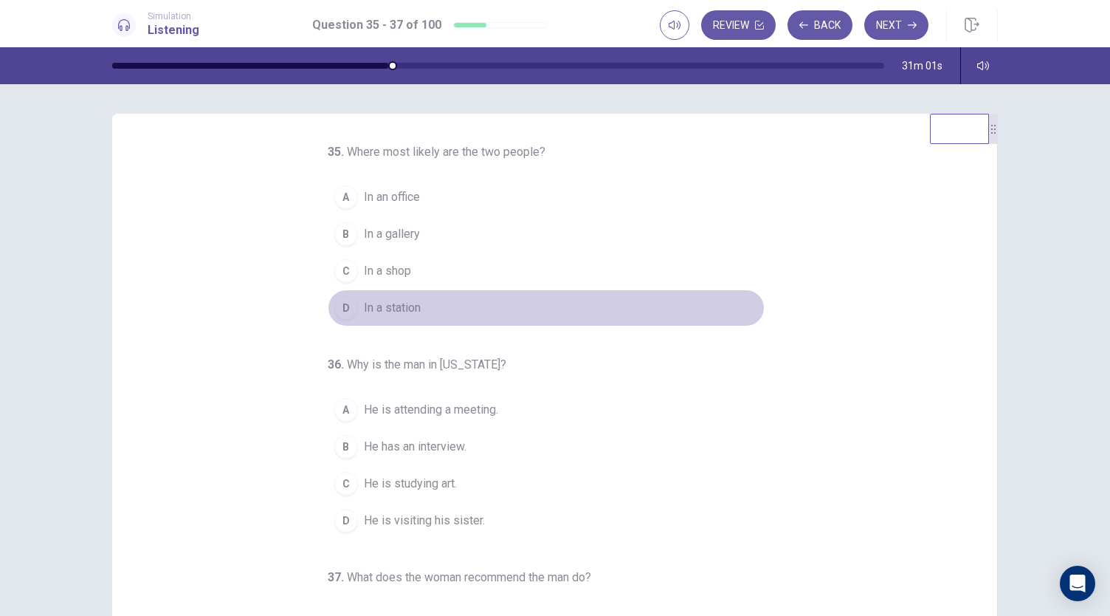
click at [337, 312] on div "D" at bounding box center [346, 308] width 24 height 24
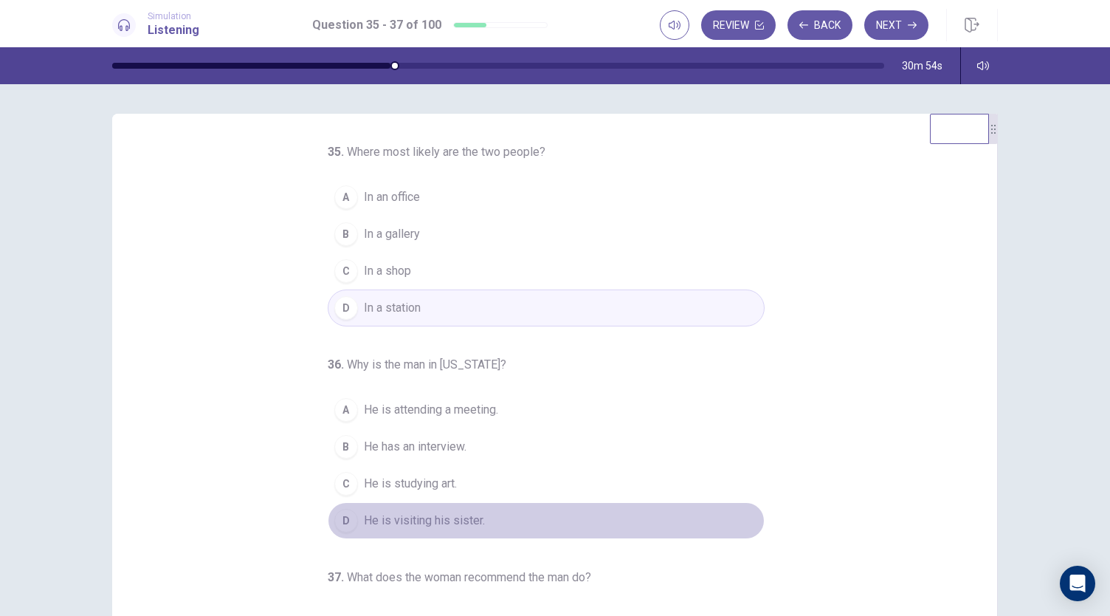
click at [416, 512] on span "He is visiting his sister." at bounding box center [424, 521] width 121 height 18
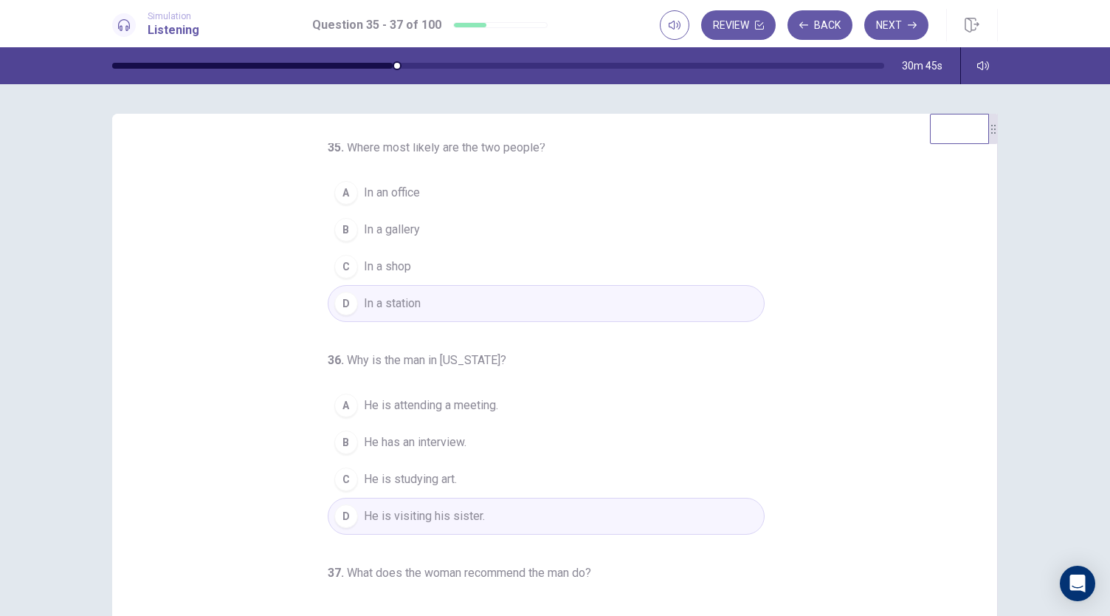
scroll to position [7, 0]
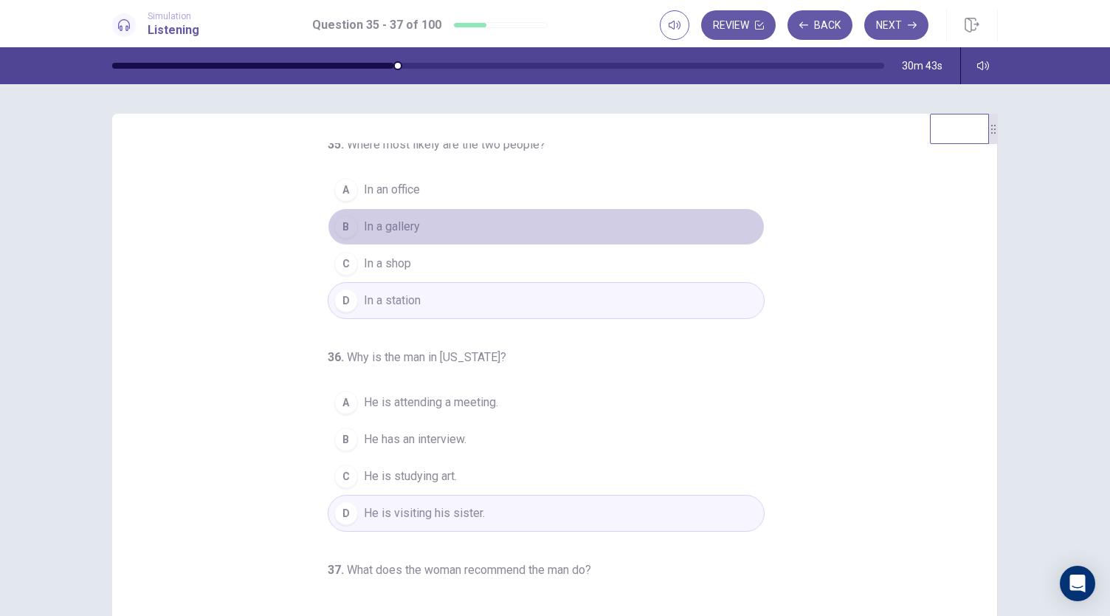
click at [364, 228] on span "In a gallery" at bounding box center [392, 227] width 56 height 18
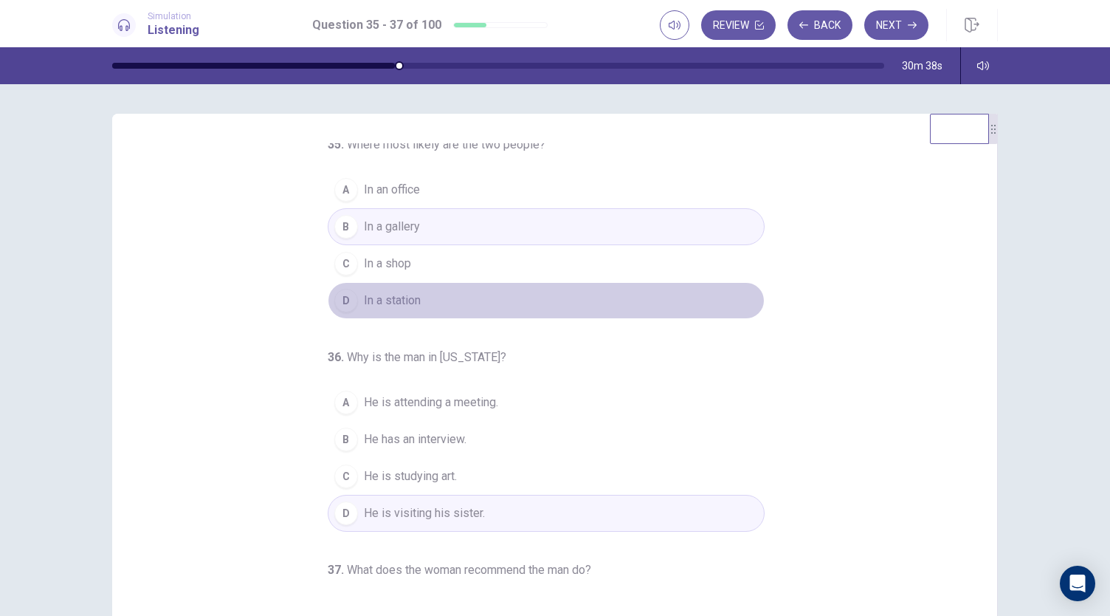
click at [419, 303] on button "D In a station" at bounding box center [546, 300] width 437 height 37
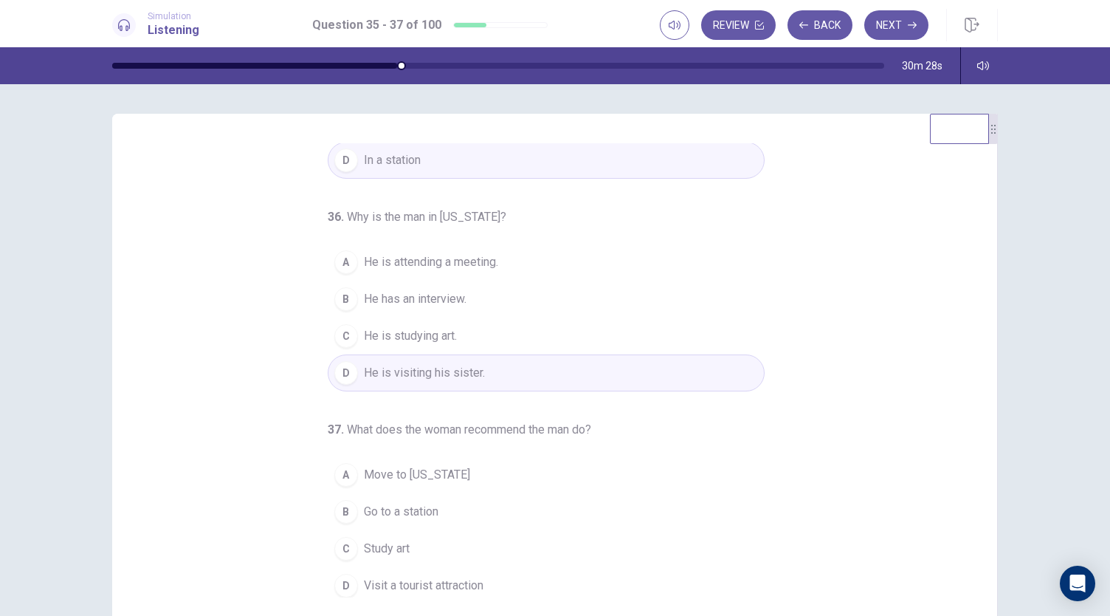
scroll to position [88, 0]
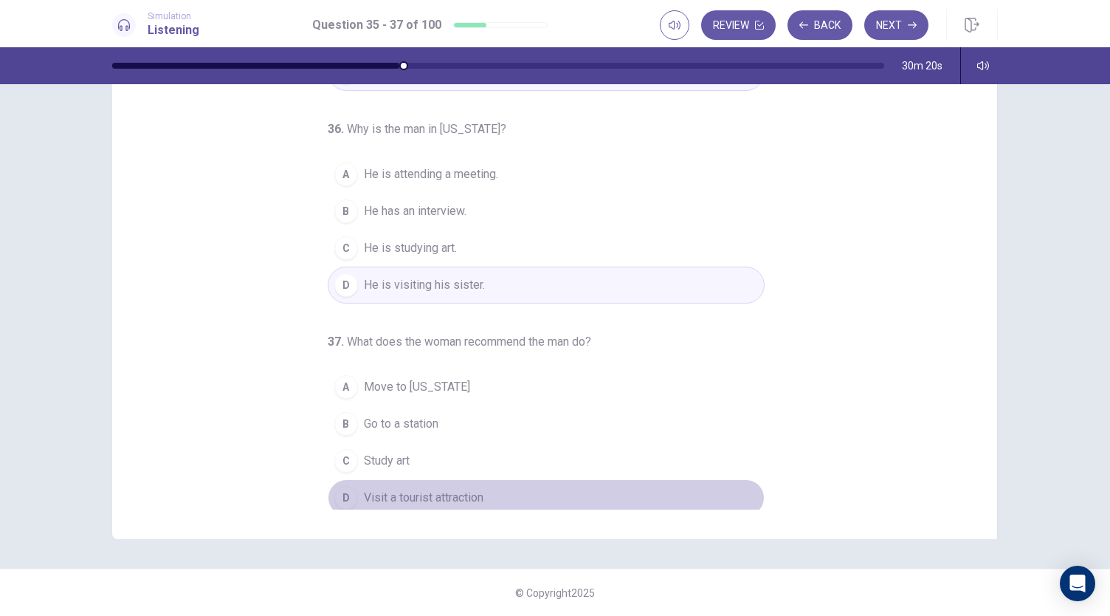
click at [345, 500] on button "D Visit a tourist attraction" at bounding box center [546, 497] width 437 height 37
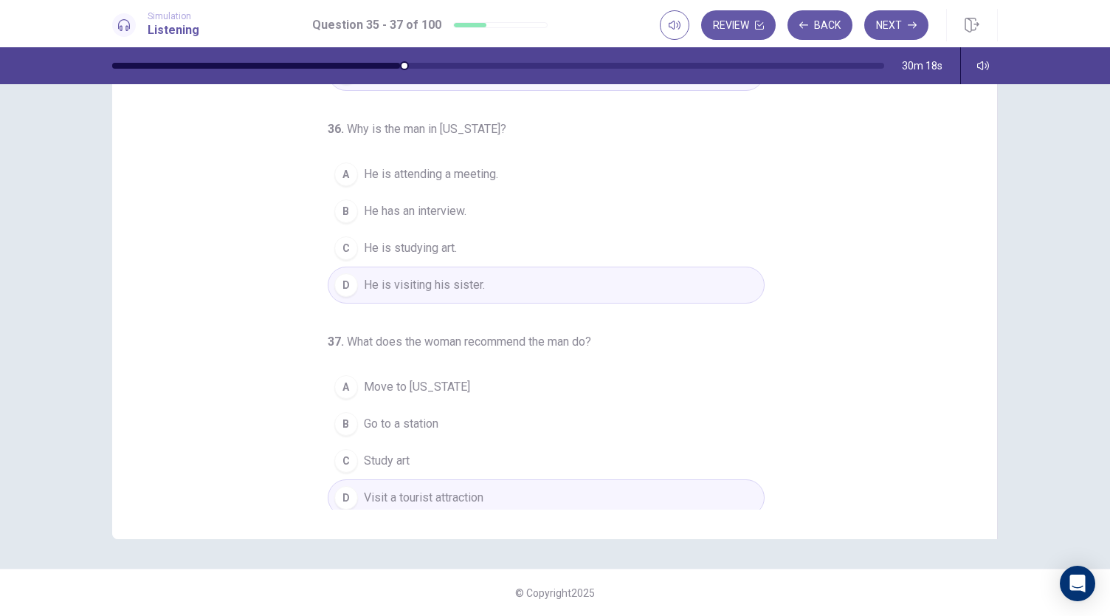
scroll to position [0, 0]
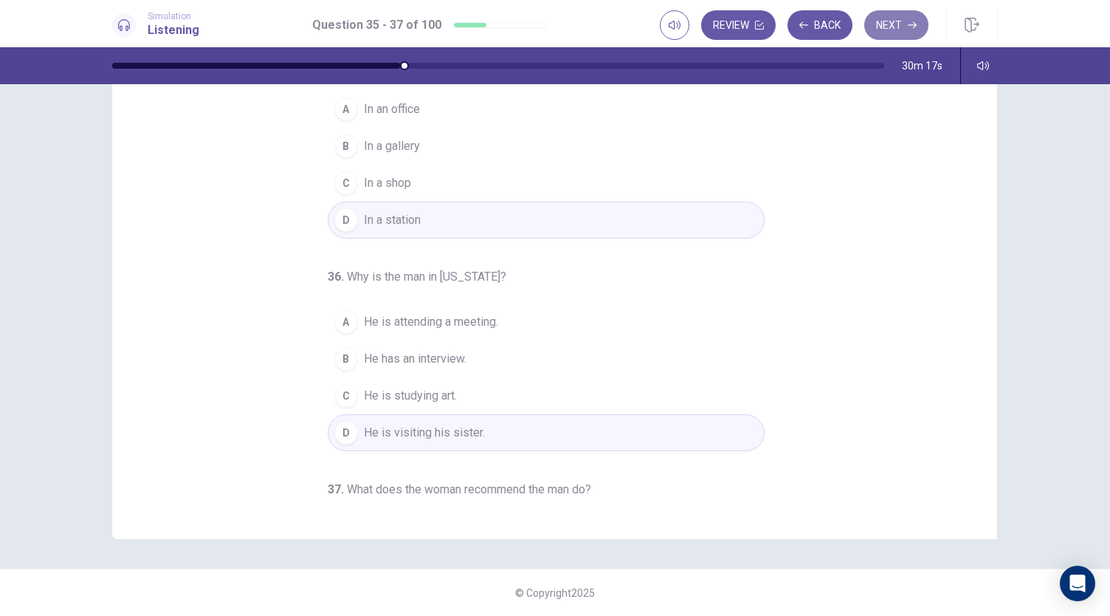
click at [896, 24] on button "Next" at bounding box center [896, 25] width 64 height 30
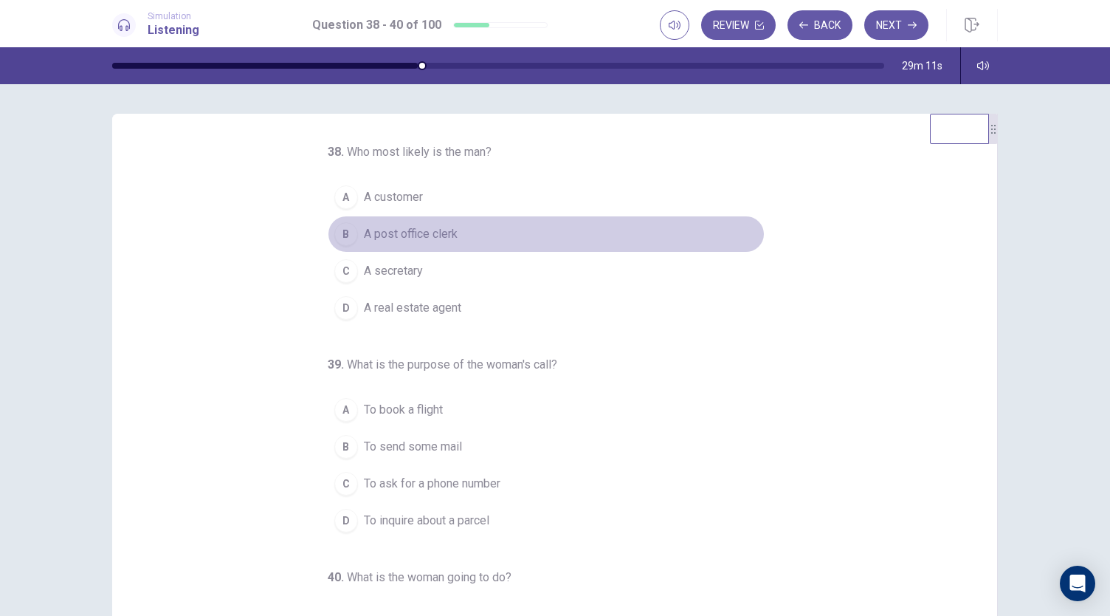
click at [334, 236] on div "B" at bounding box center [346, 234] width 24 height 24
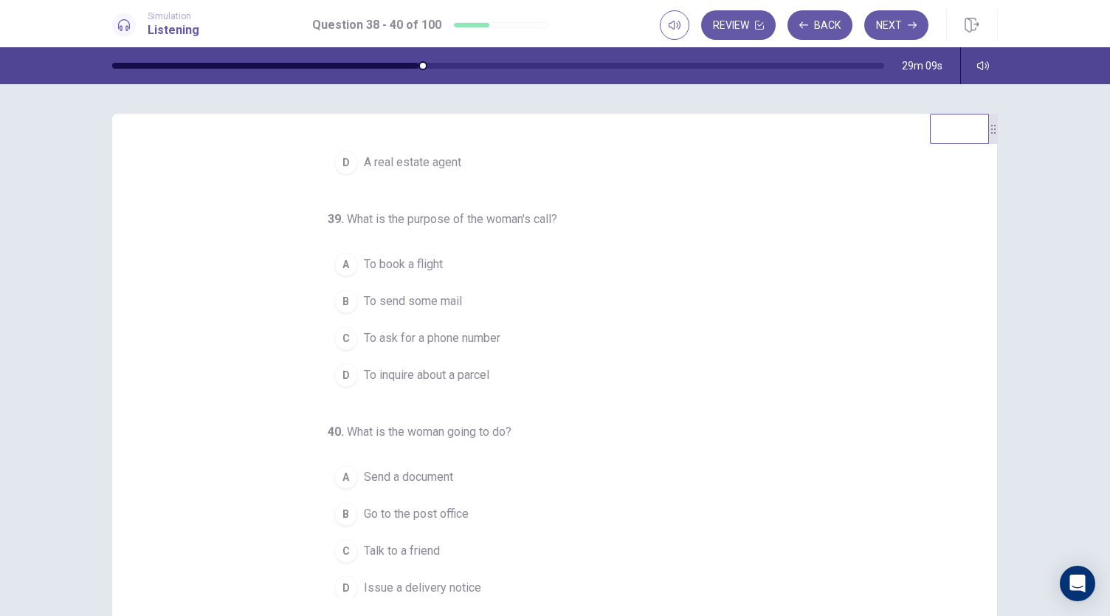
scroll to position [148, 0]
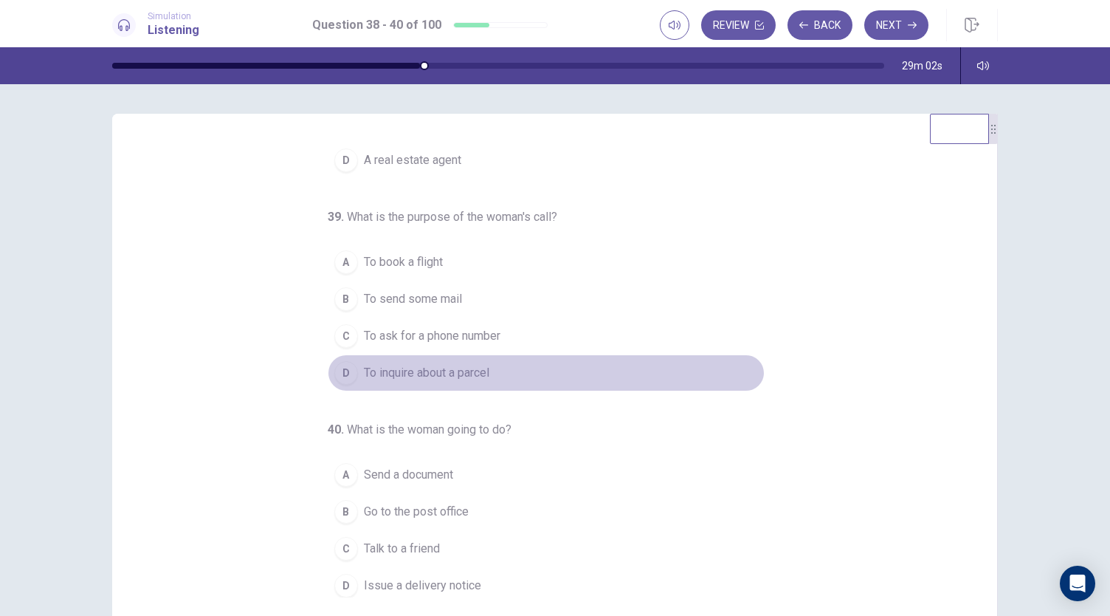
click at [334, 372] on div "D" at bounding box center [346, 373] width 24 height 24
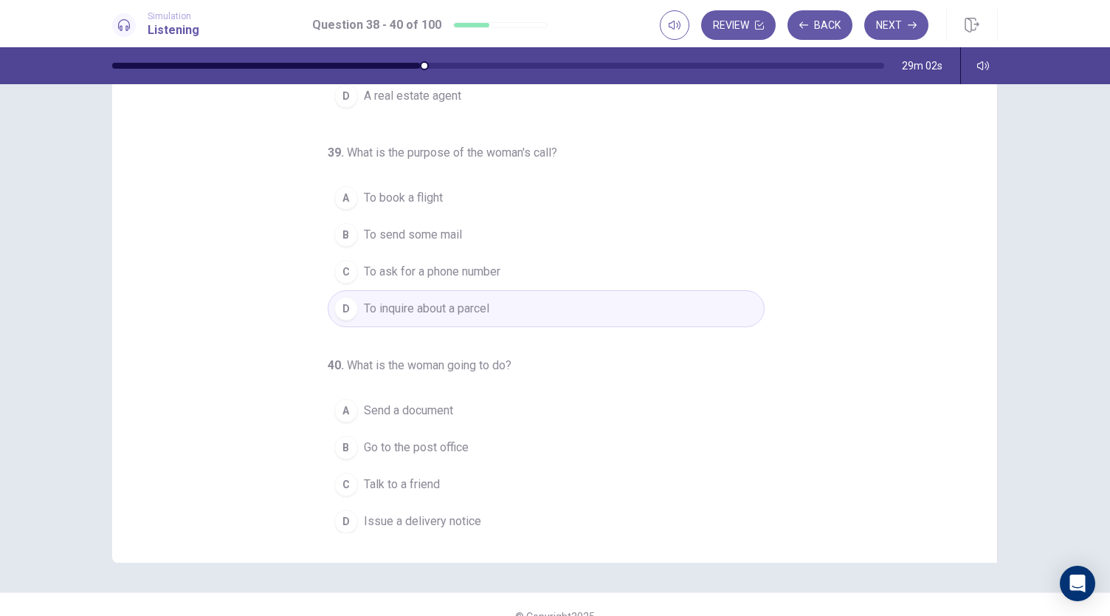
scroll to position [88, 0]
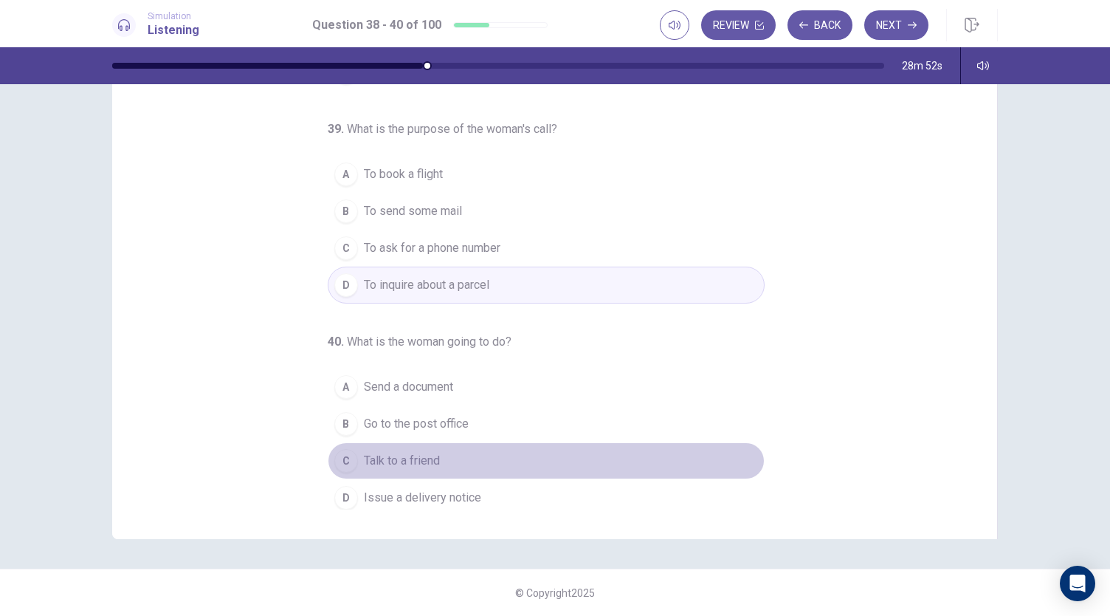
click at [340, 458] on div "C" at bounding box center [346, 461] width 24 height 24
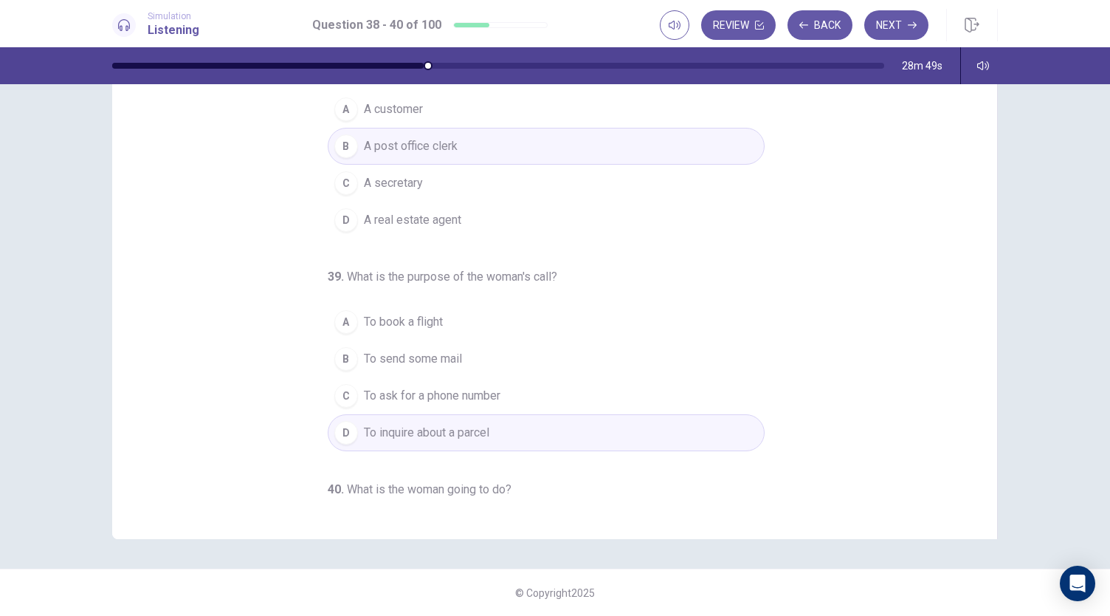
scroll to position [0, 0]
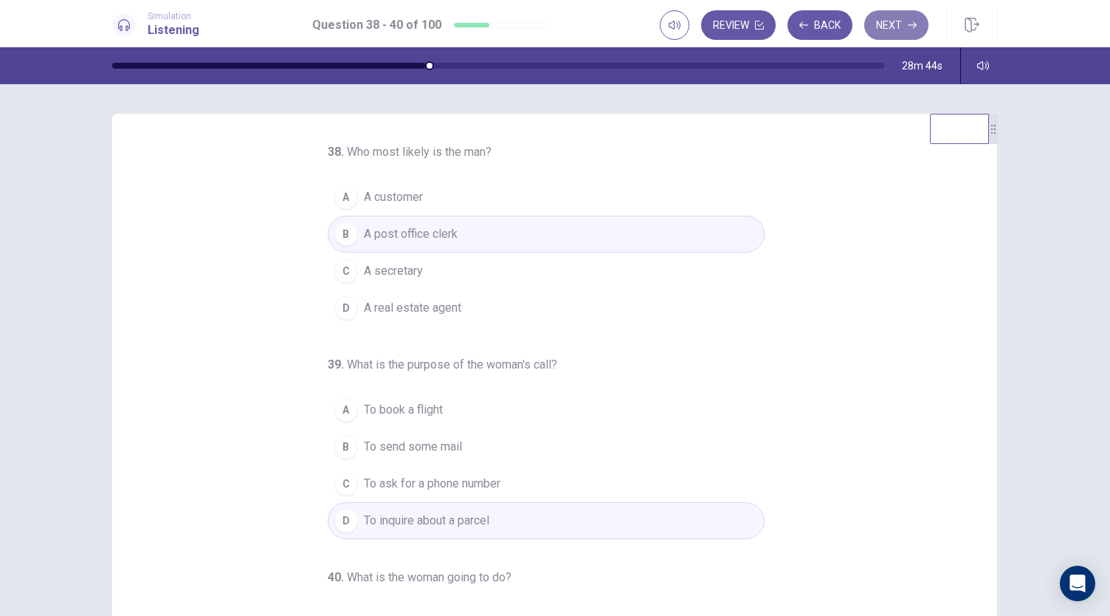
click at [884, 24] on button "Next" at bounding box center [896, 25] width 64 height 30
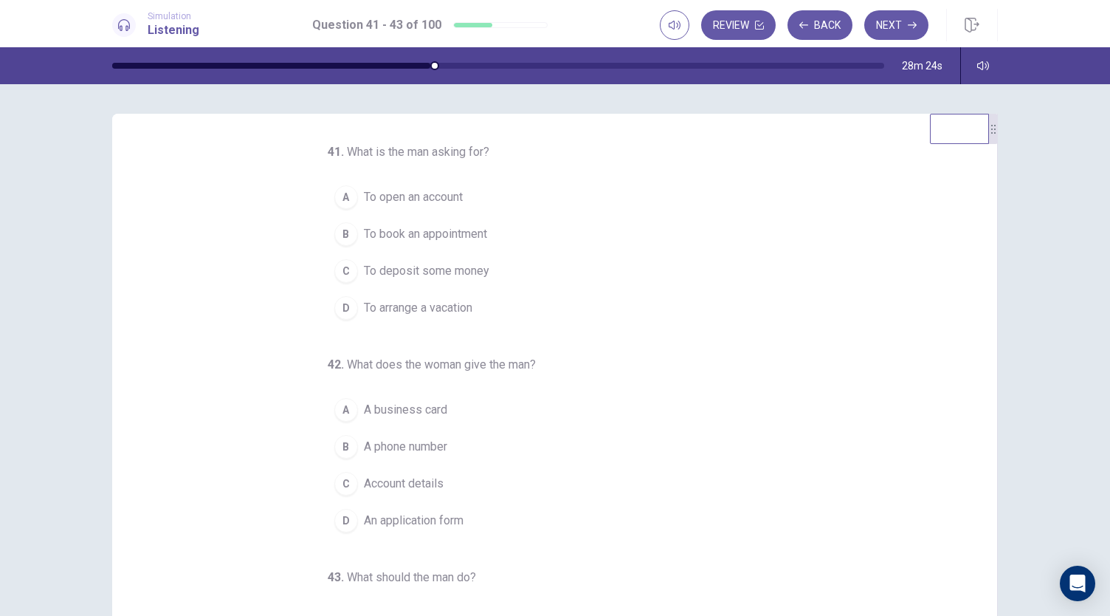
click at [340, 206] on div "A" at bounding box center [346, 197] width 24 height 24
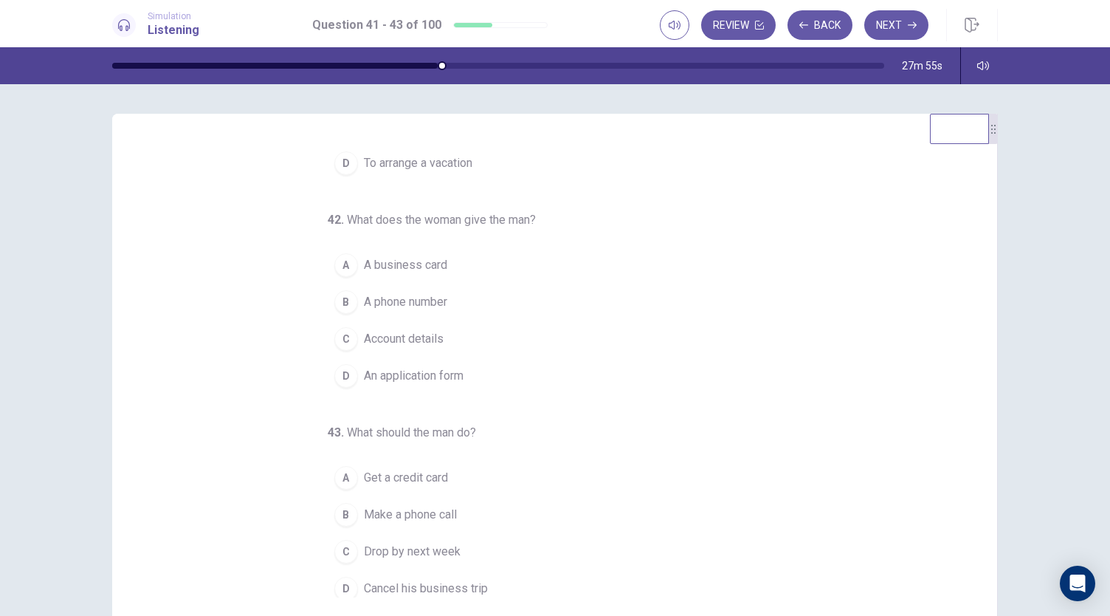
scroll to position [148, 0]
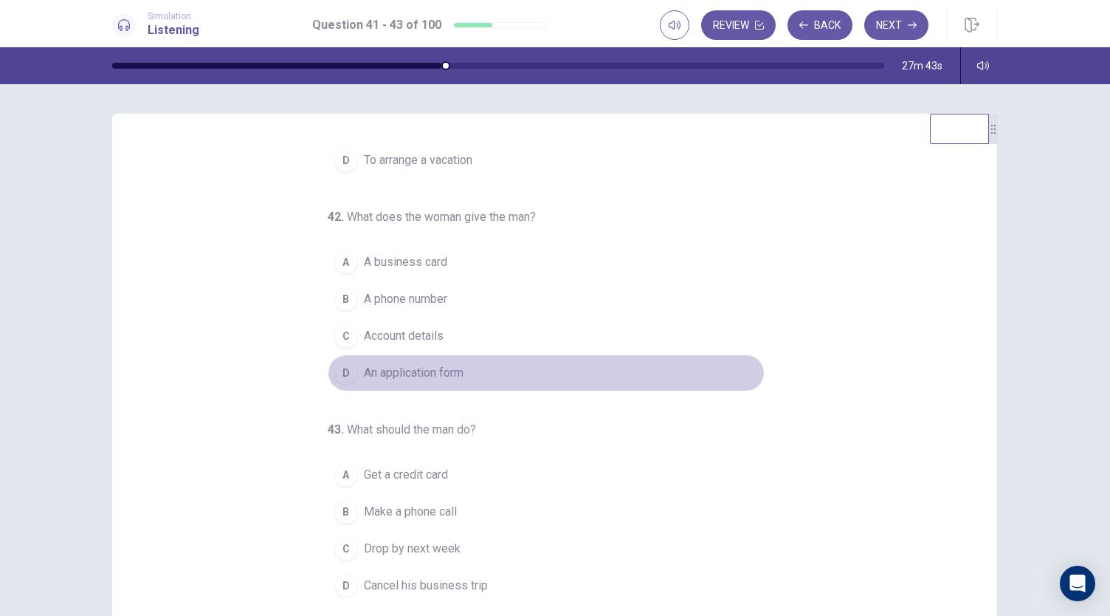
click at [340, 379] on div "D" at bounding box center [346, 373] width 24 height 24
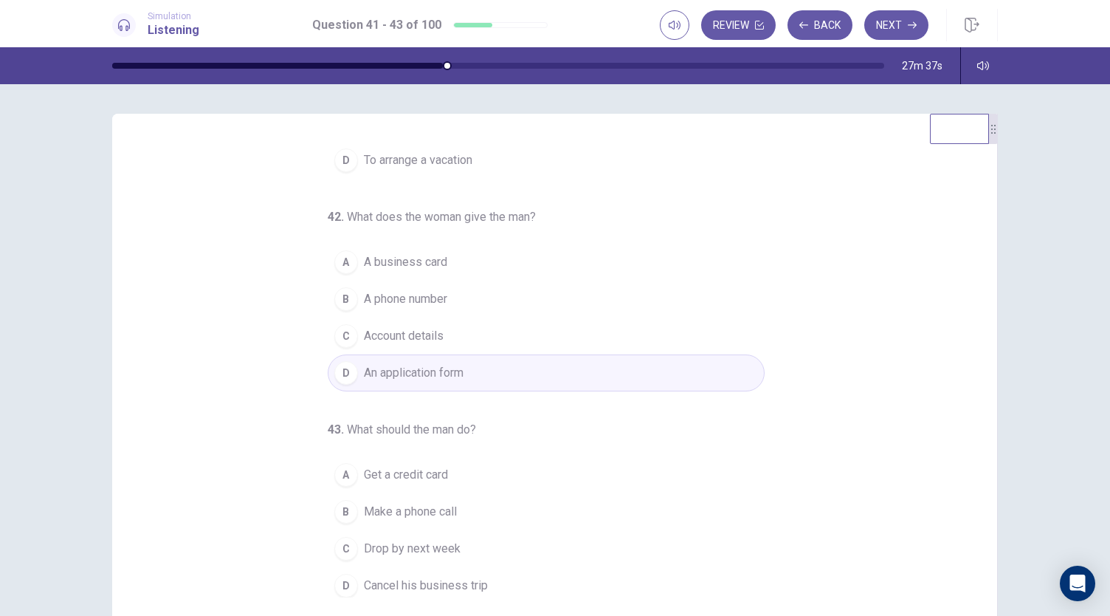
scroll to position [88, 0]
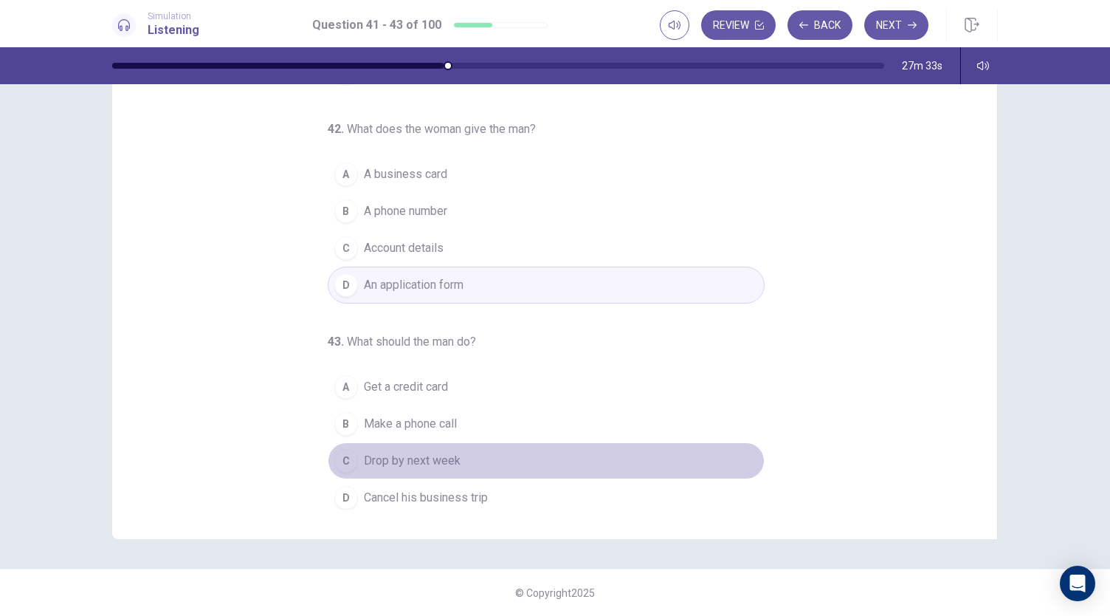
click at [347, 460] on div "C" at bounding box center [346, 461] width 24 height 24
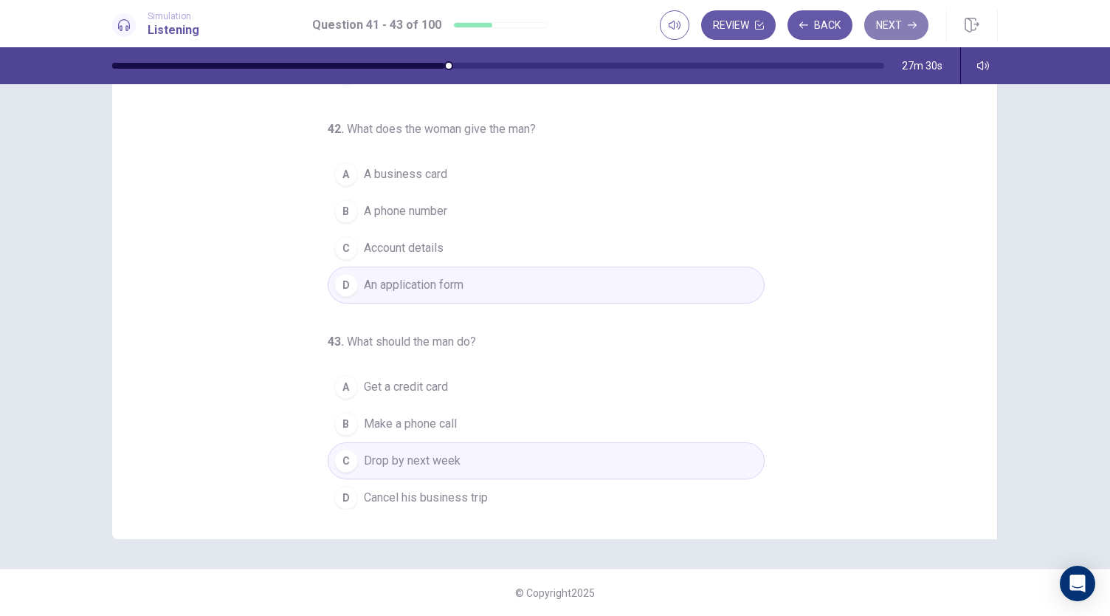
click at [905, 37] on button "Next" at bounding box center [896, 25] width 64 height 30
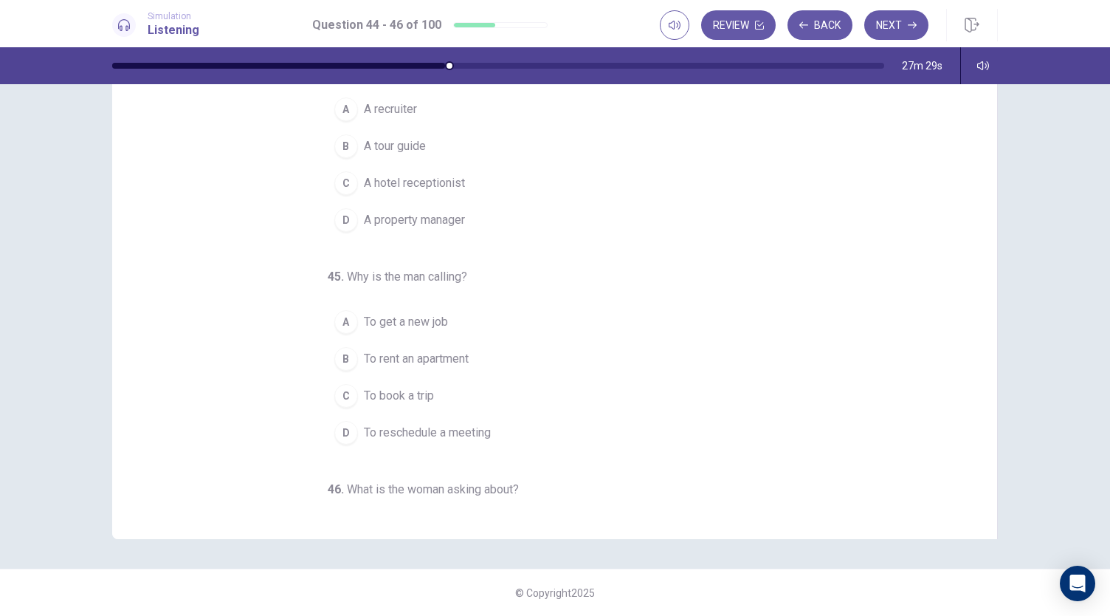
scroll to position [0, 0]
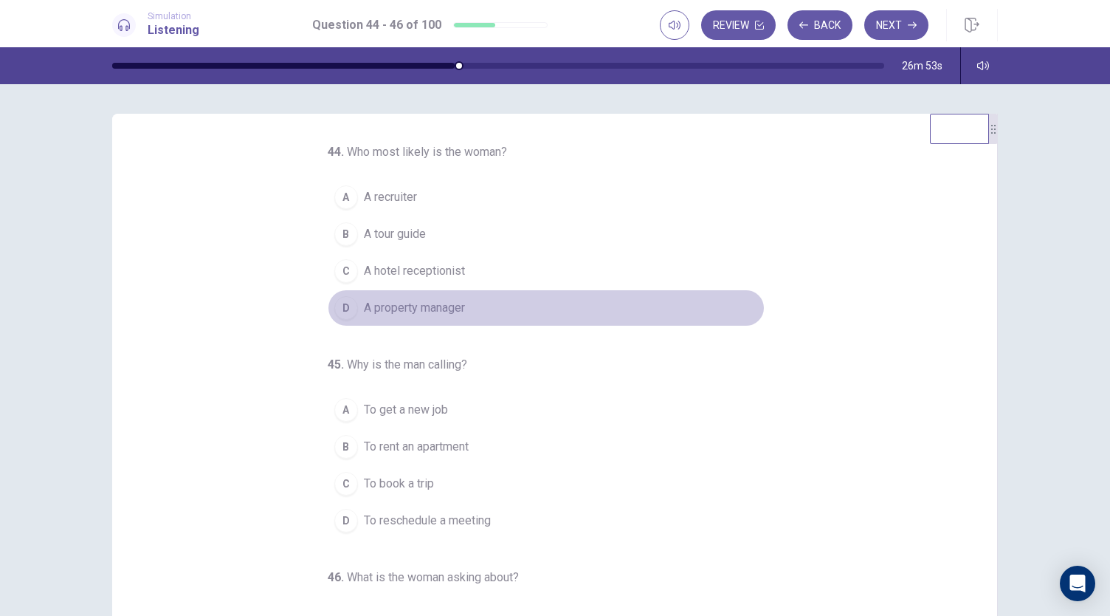
click at [334, 312] on div "D" at bounding box center [346, 308] width 24 height 24
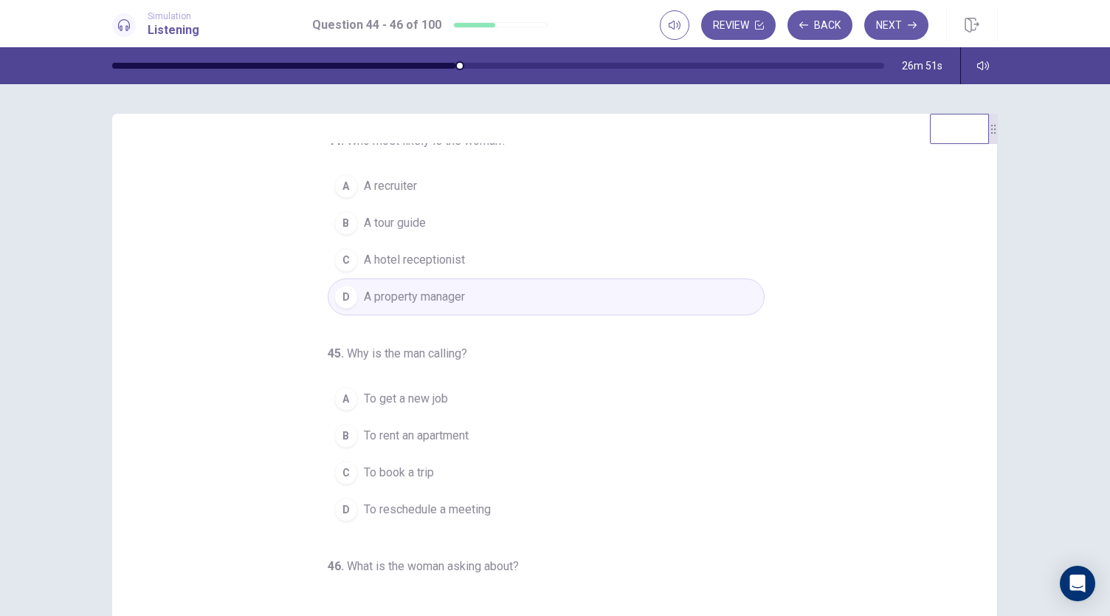
scroll to position [13, 0]
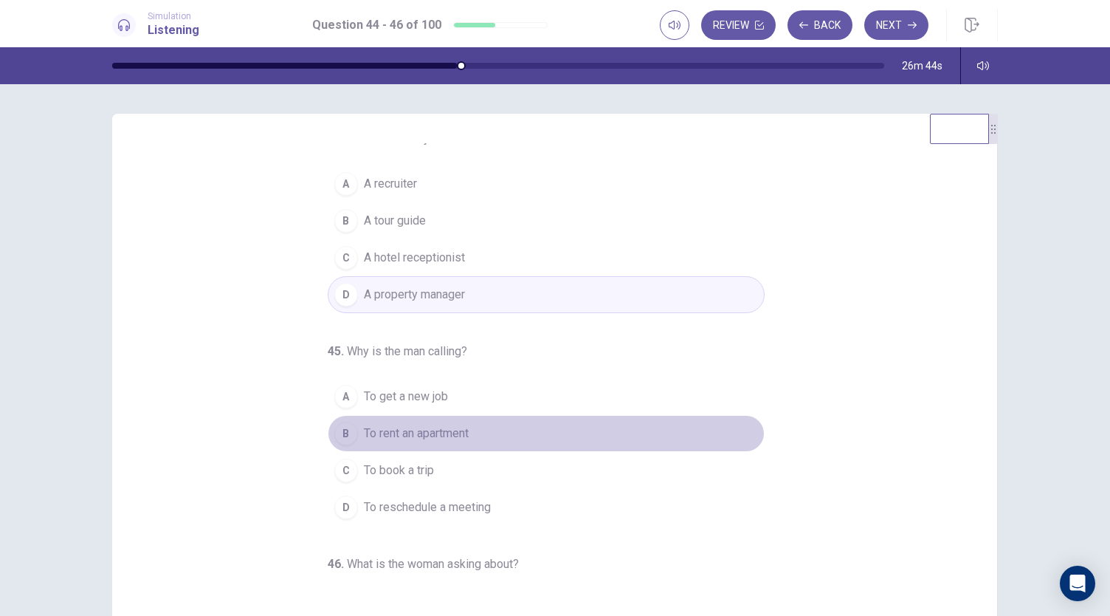
click at [440, 438] on span "To rent an apartment" at bounding box center [416, 433] width 105 height 18
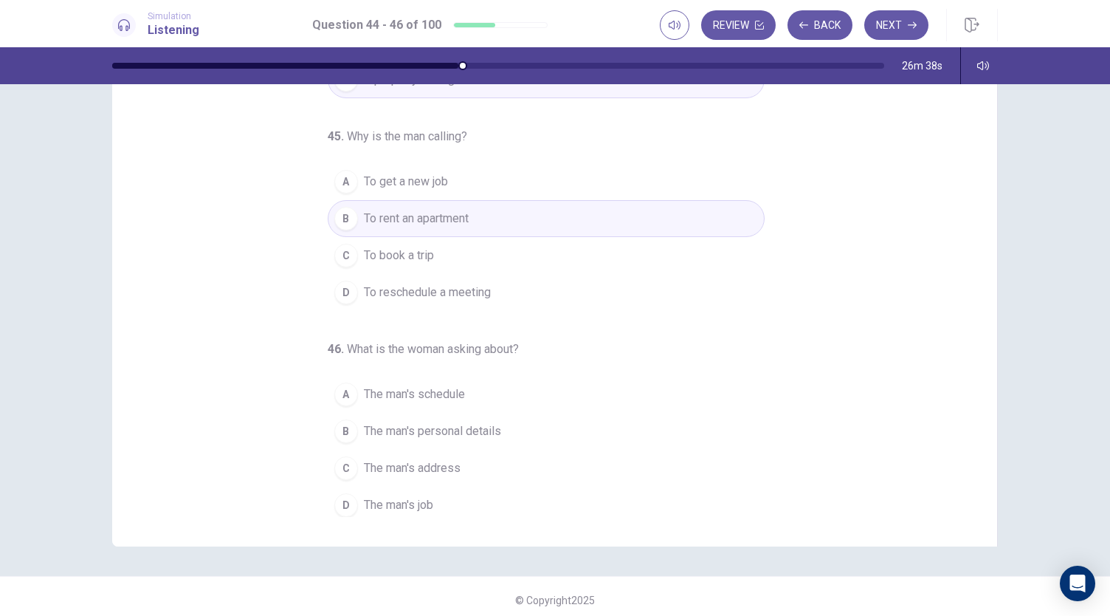
scroll to position [81, 0]
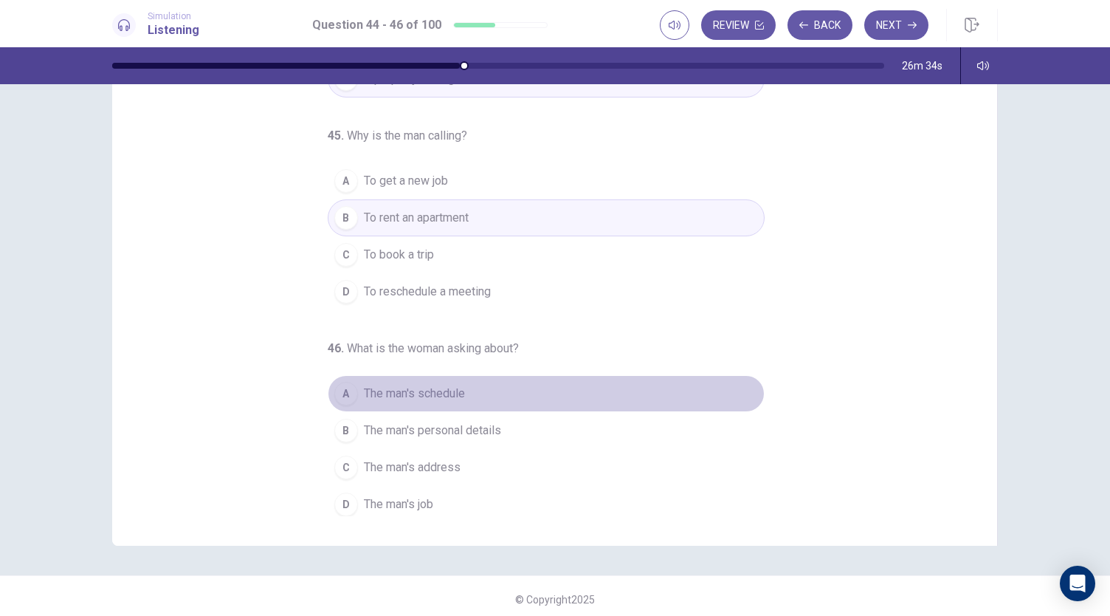
click at [335, 395] on div "A" at bounding box center [346, 394] width 24 height 24
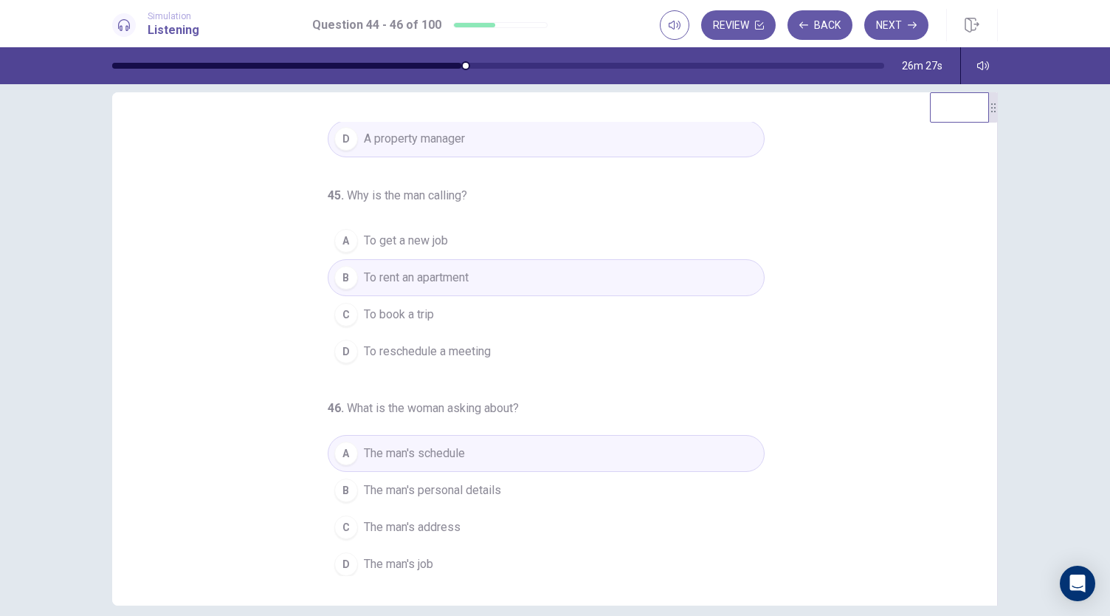
scroll to position [32, 0]
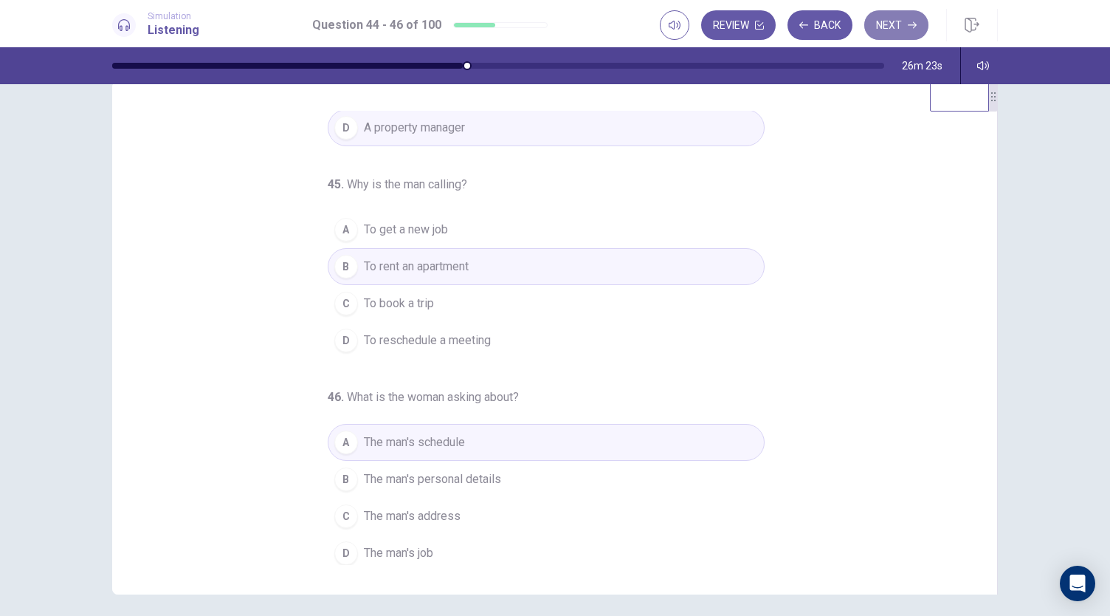
click at [879, 27] on button "Next" at bounding box center [896, 25] width 64 height 30
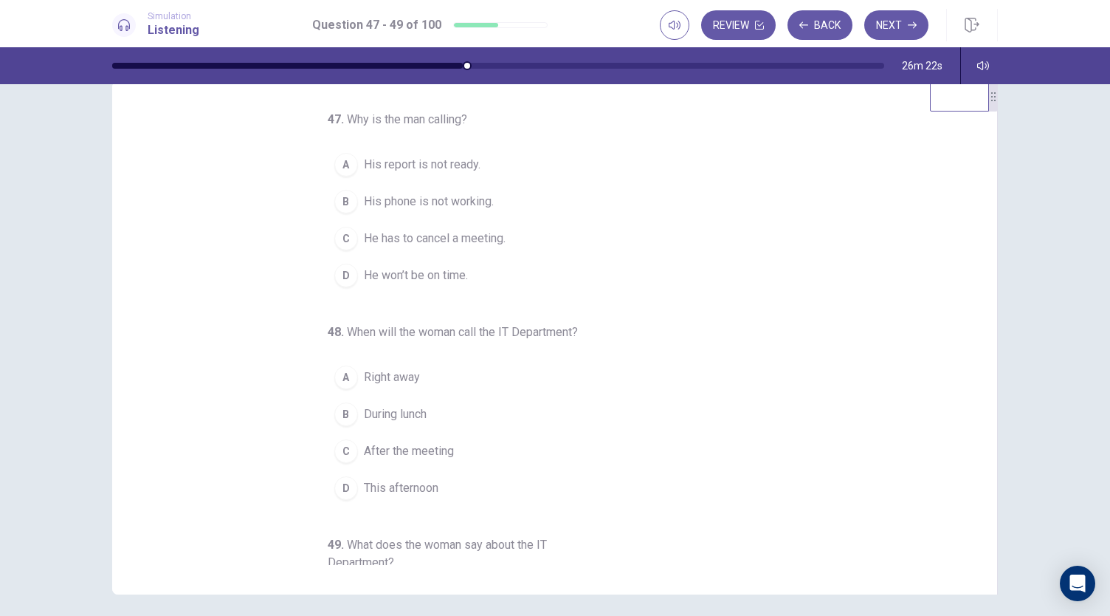
scroll to position [0, 0]
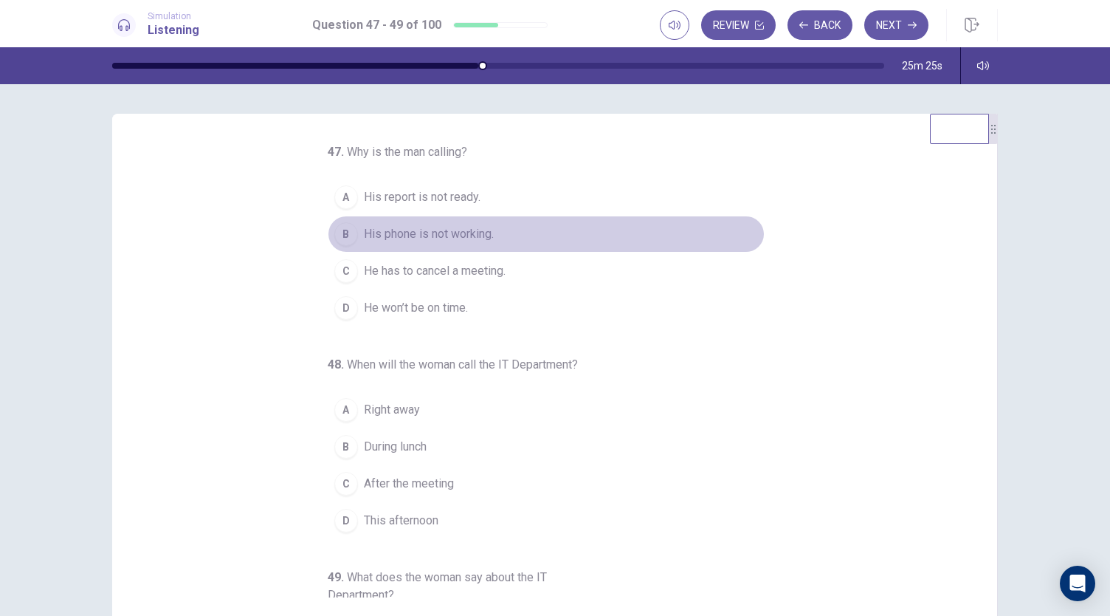
click at [334, 239] on div "B" at bounding box center [346, 234] width 24 height 24
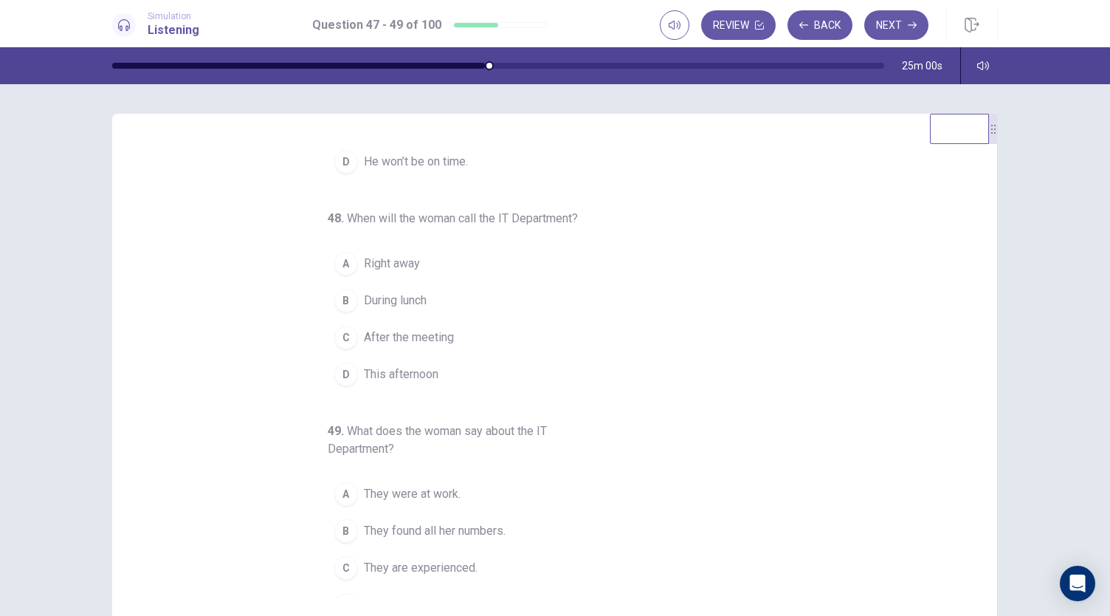
scroll to position [152, 0]
click at [340, 258] on div "A" at bounding box center [346, 258] width 24 height 24
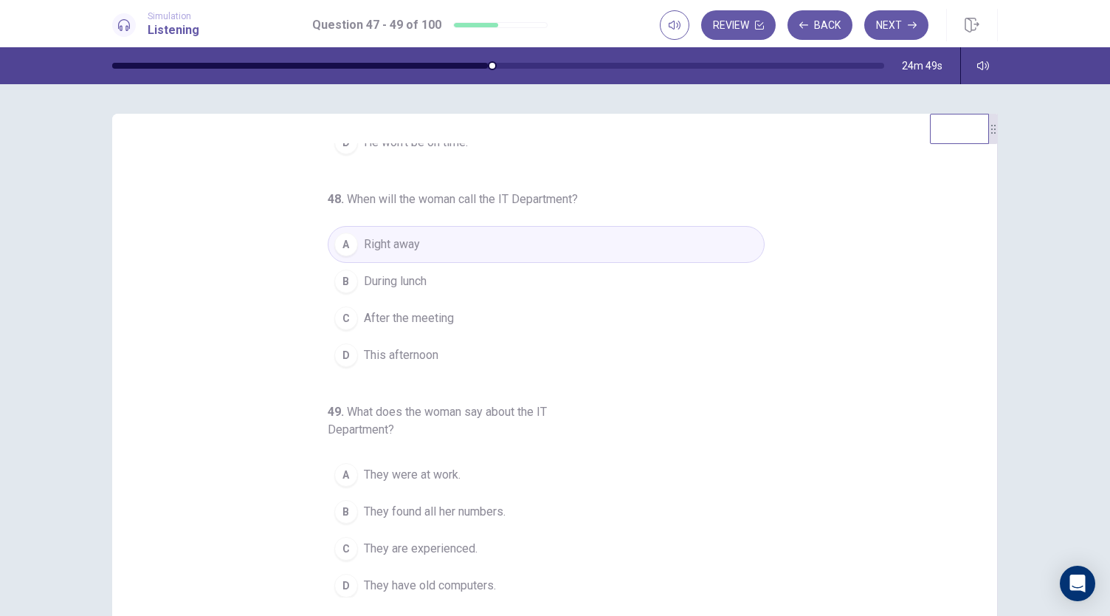
scroll to position [88, 0]
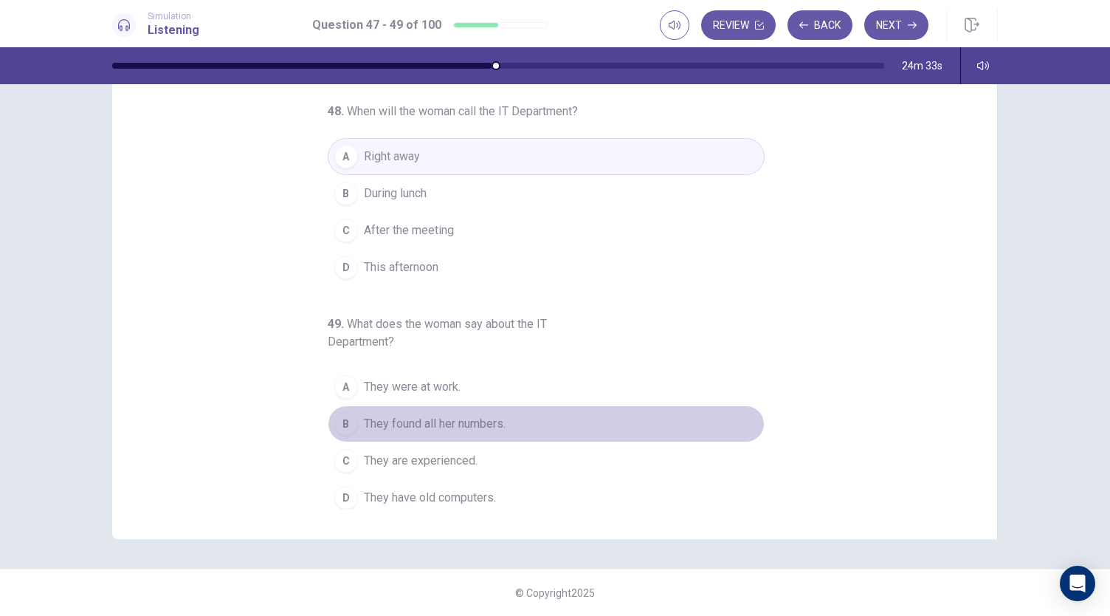
click at [454, 417] on span "They found all her numbers." at bounding box center [435, 424] width 142 height 18
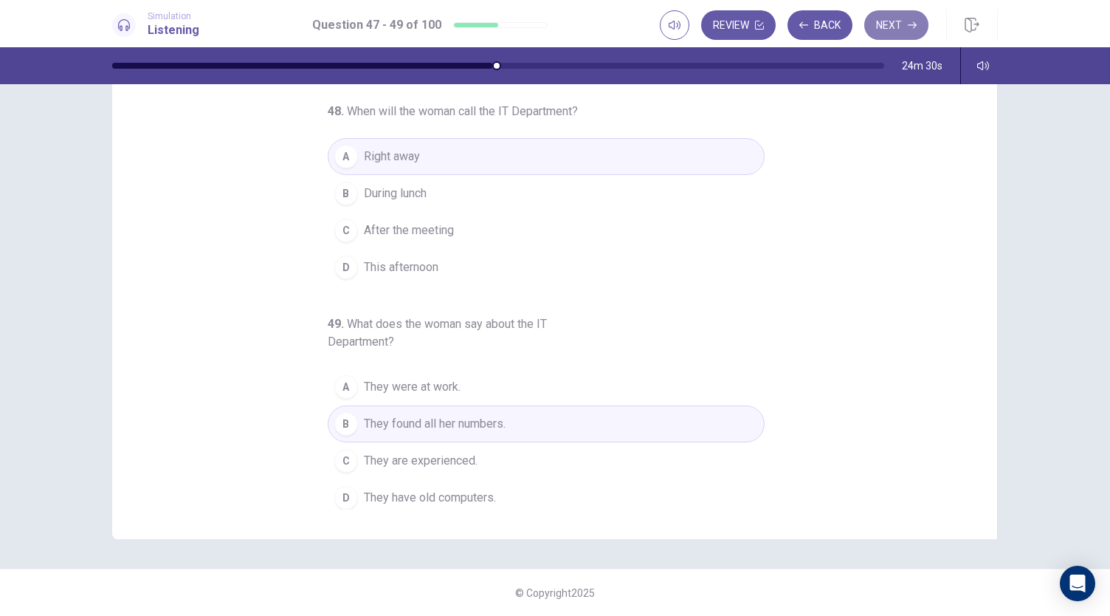
click at [881, 27] on button "Next" at bounding box center [896, 25] width 64 height 30
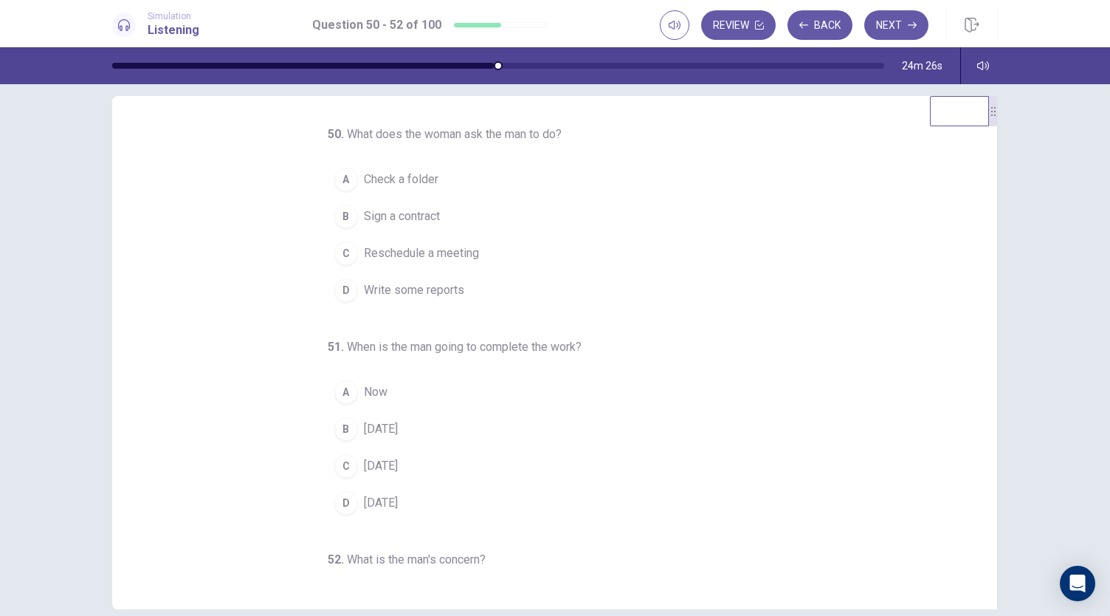
scroll to position [0, 0]
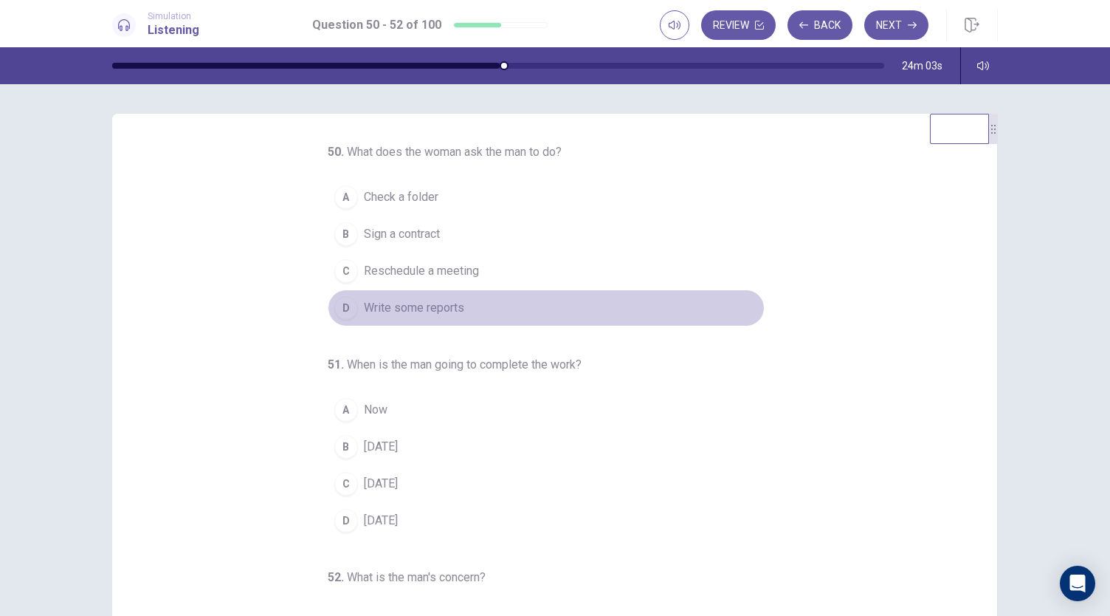
click at [344, 305] on div "D" at bounding box center [346, 308] width 24 height 24
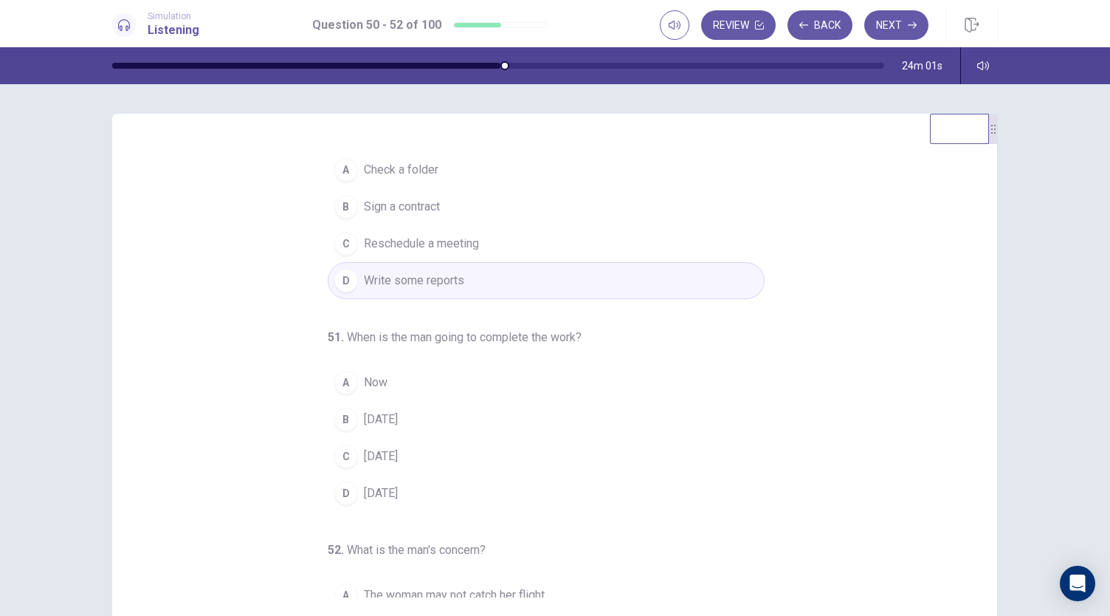
scroll to position [28, 0]
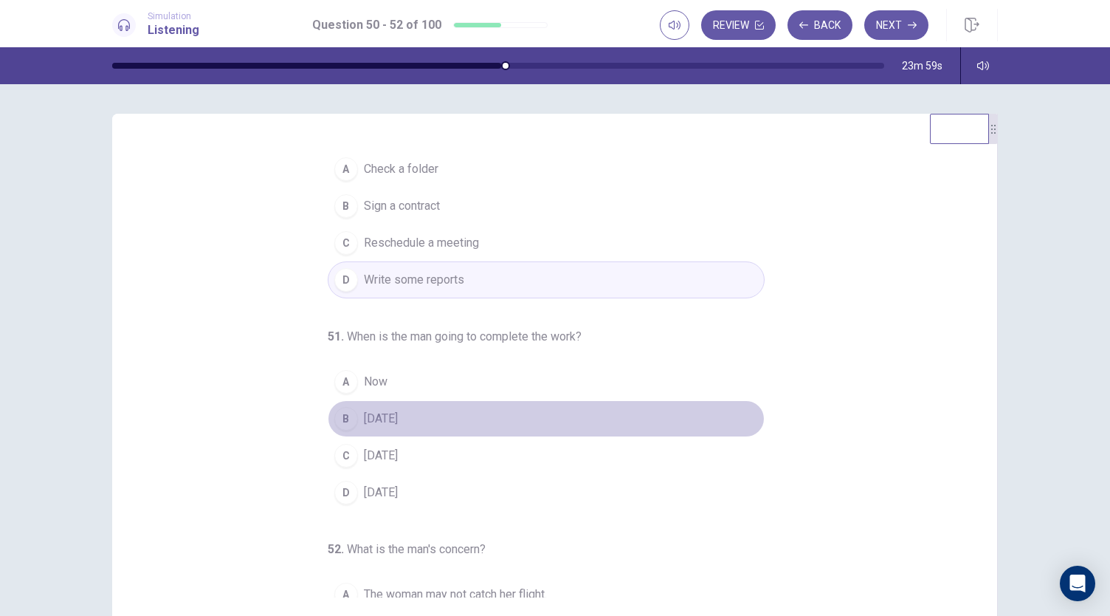
click at [337, 421] on div "B" at bounding box center [346, 419] width 24 height 24
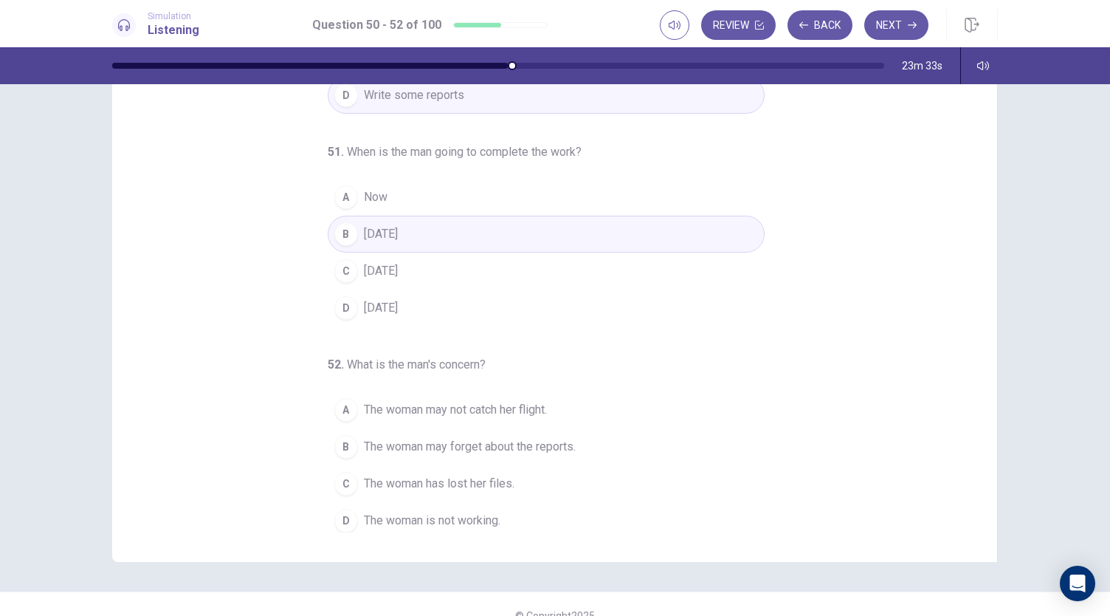
scroll to position [67, 0]
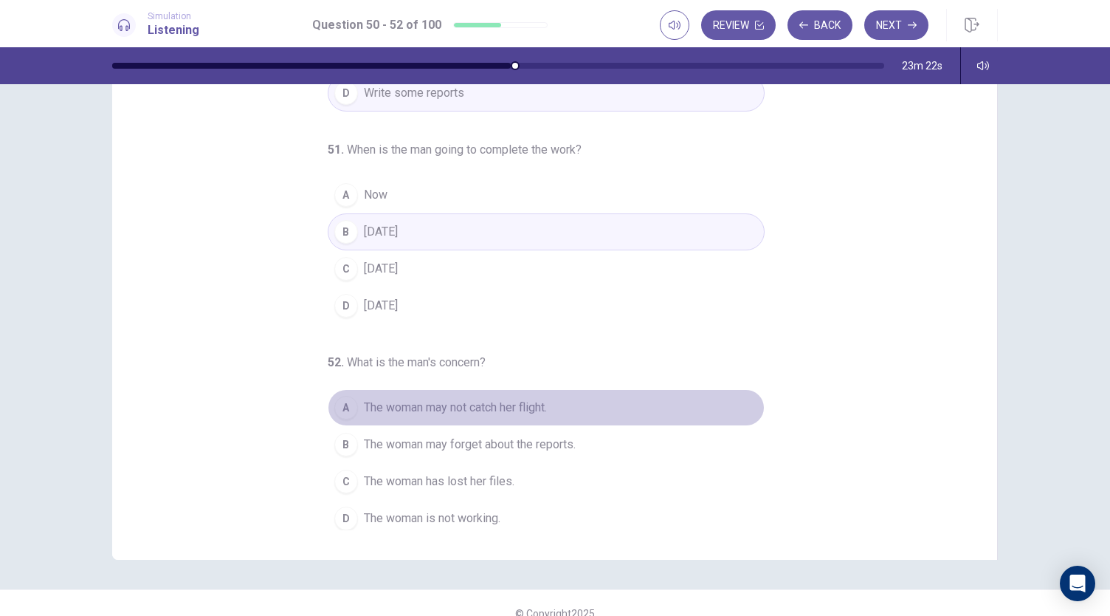
click at [343, 409] on div "A" at bounding box center [346, 408] width 24 height 24
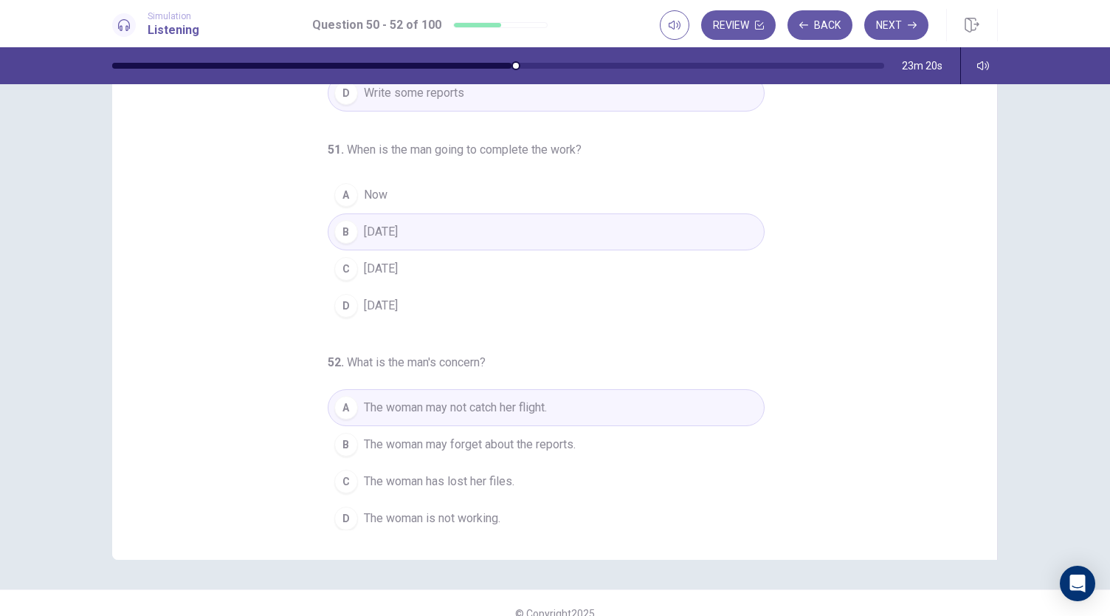
scroll to position [88, 0]
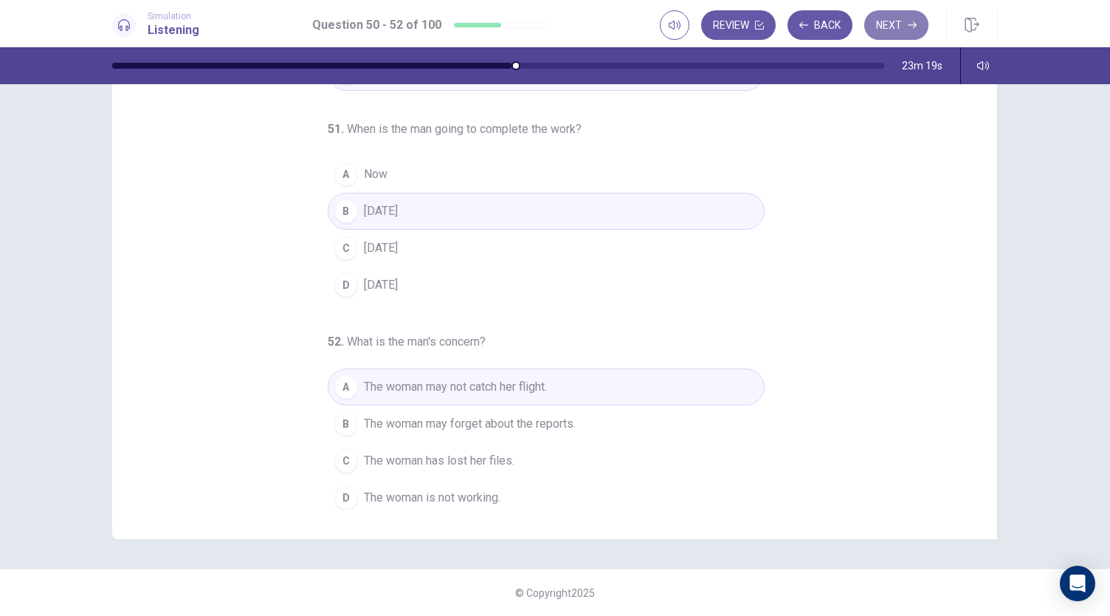
click at [889, 24] on button "Next" at bounding box center [896, 25] width 64 height 30
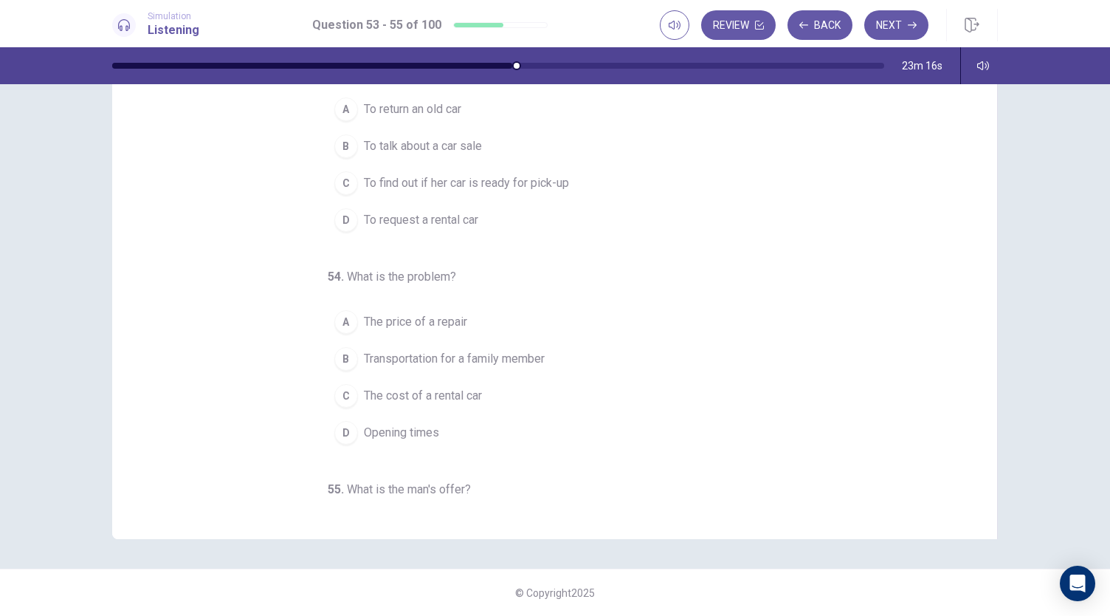
scroll to position [0, 0]
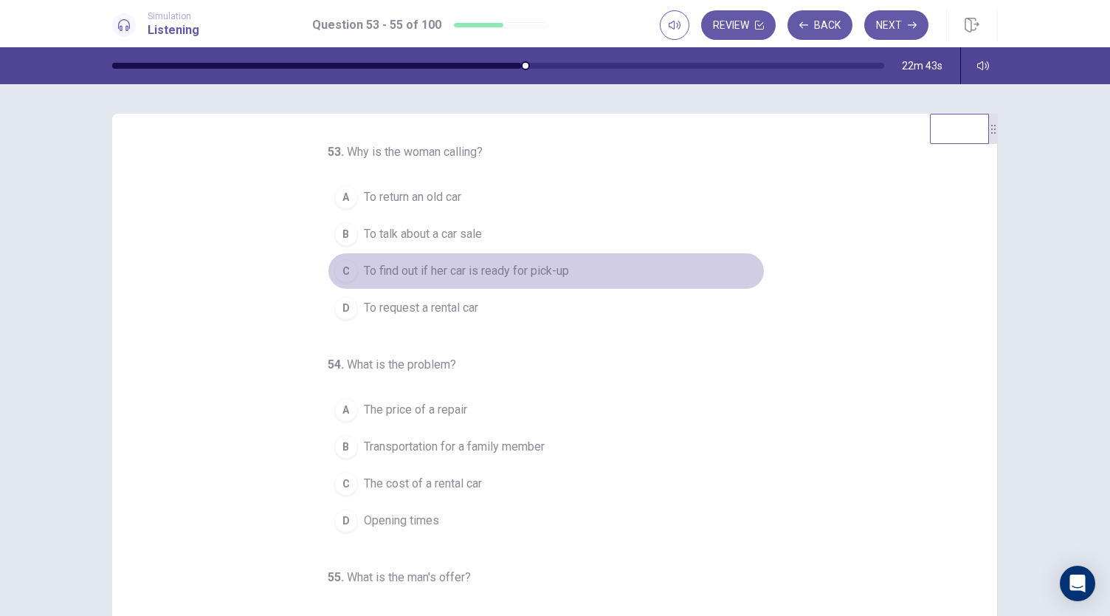
click at [405, 274] on span "To find out if her car is ready for pick-up" at bounding box center [466, 271] width 205 height 18
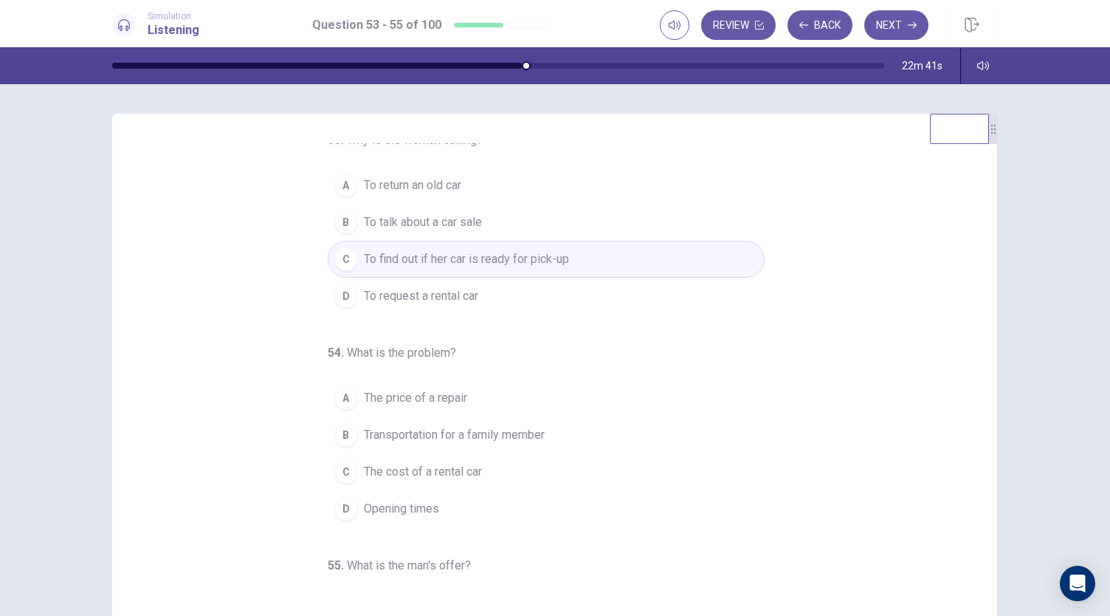
scroll to position [13, 0]
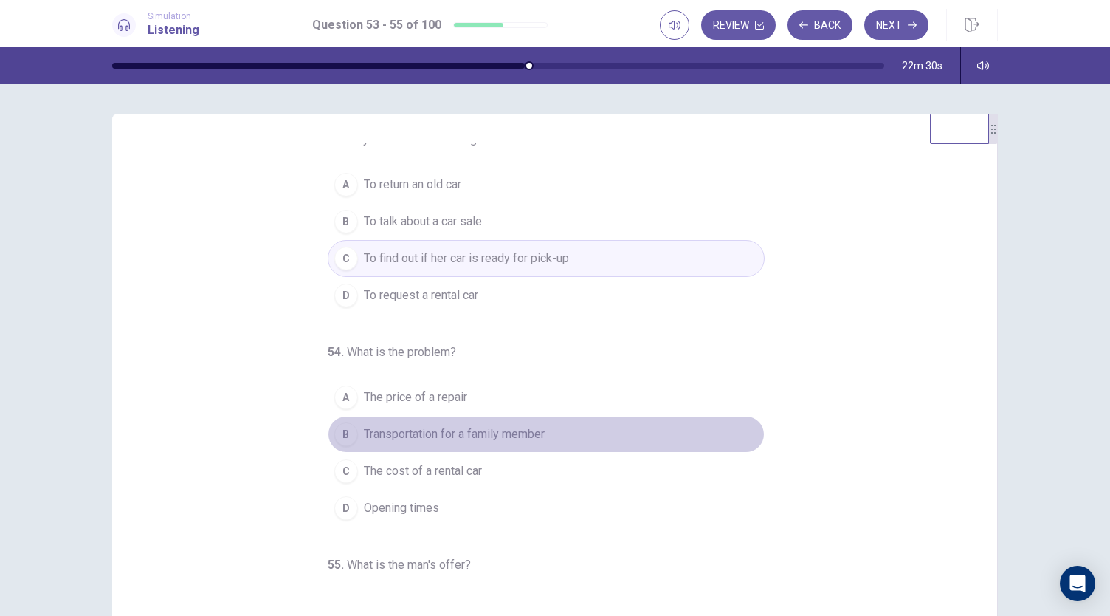
click at [378, 425] on span "Transportation for a family member" at bounding box center [454, 434] width 181 height 18
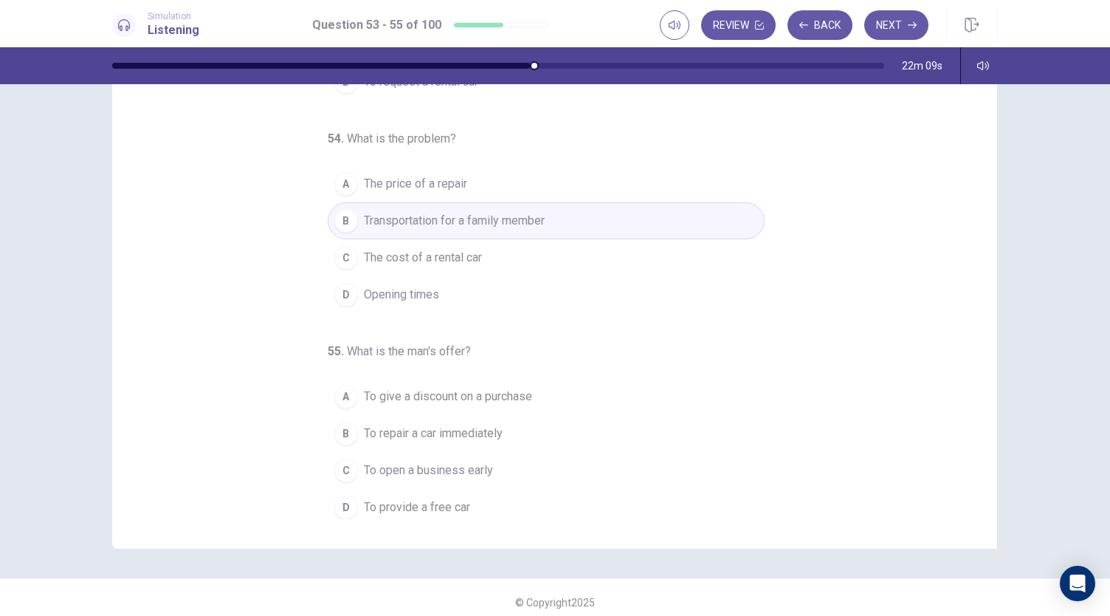
scroll to position [88, 0]
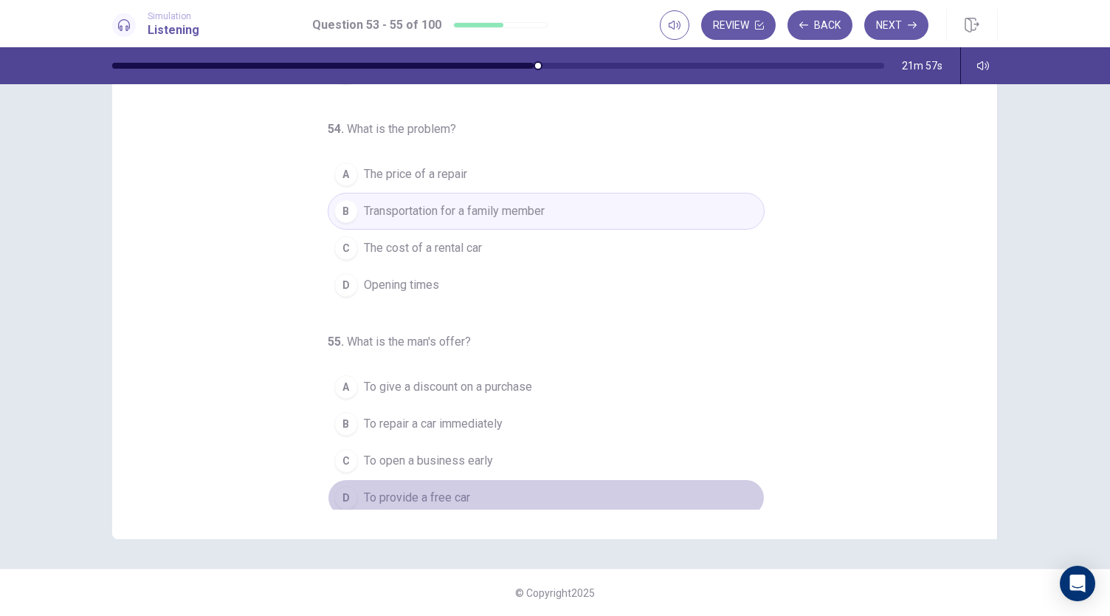
click at [337, 501] on div "D" at bounding box center [346, 498] width 24 height 24
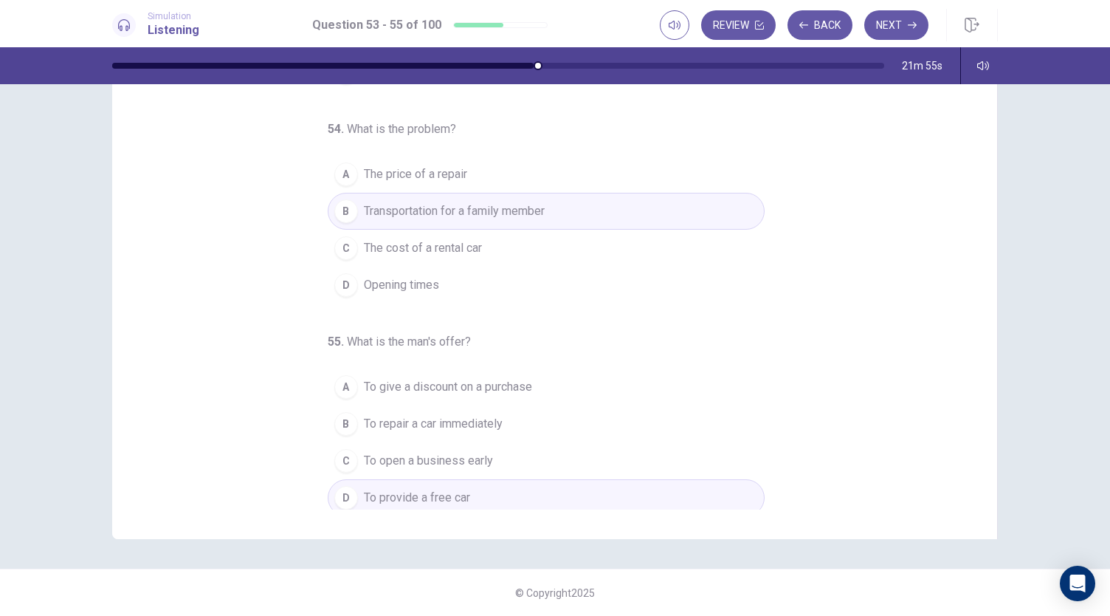
scroll to position [0, 0]
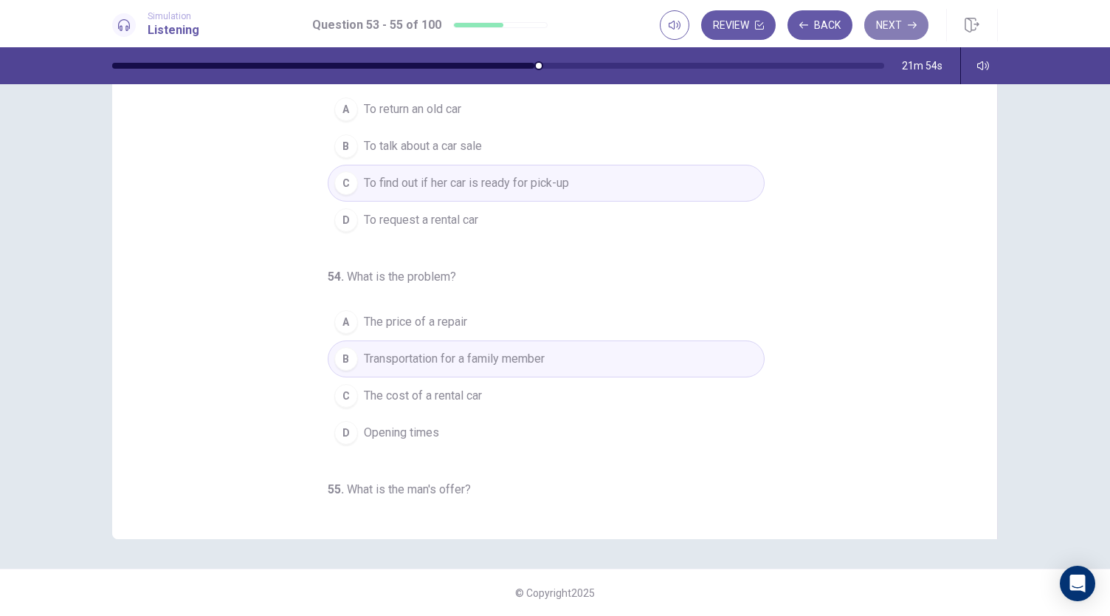
click at [892, 23] on button "Next" at bounding box center [896, 25] width 64 height 30
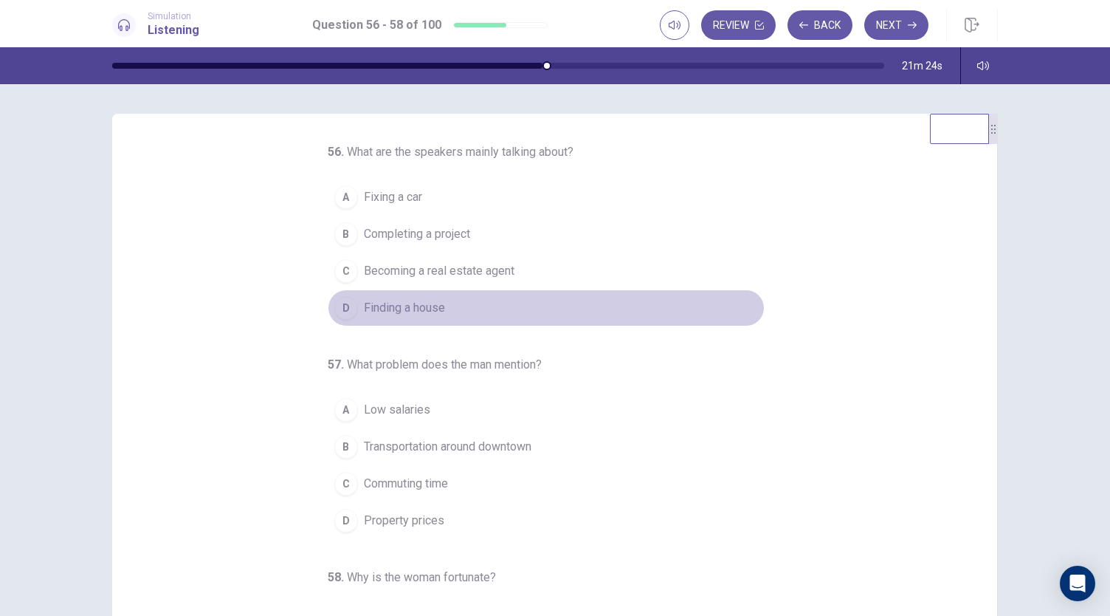
click at [334, 309] on div "D" at bounding box center [346, 308] width 24 height 24
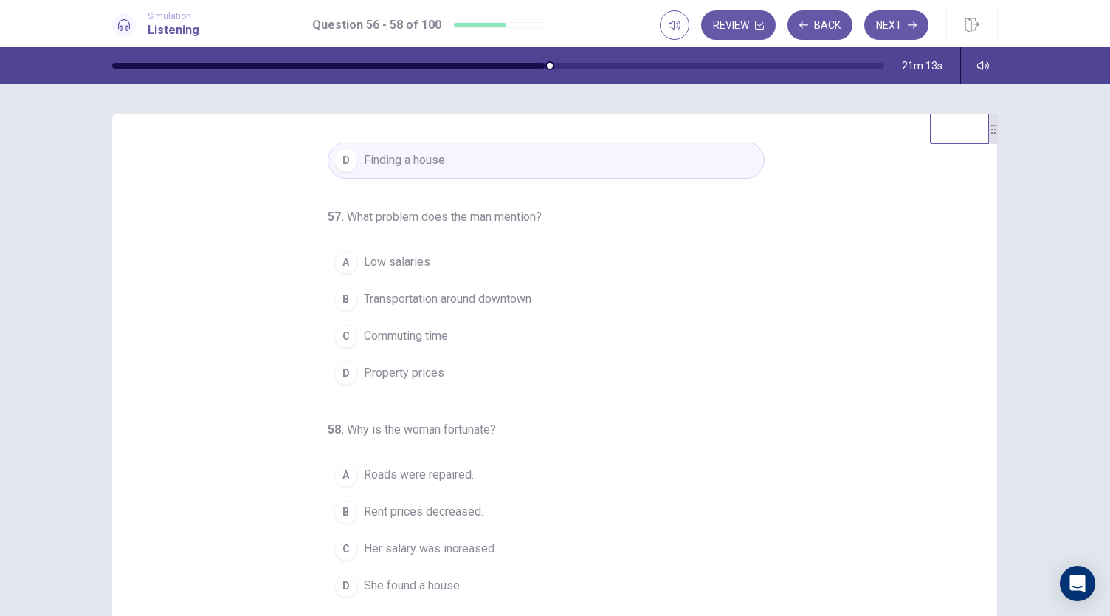
scroll to position [88, 0]
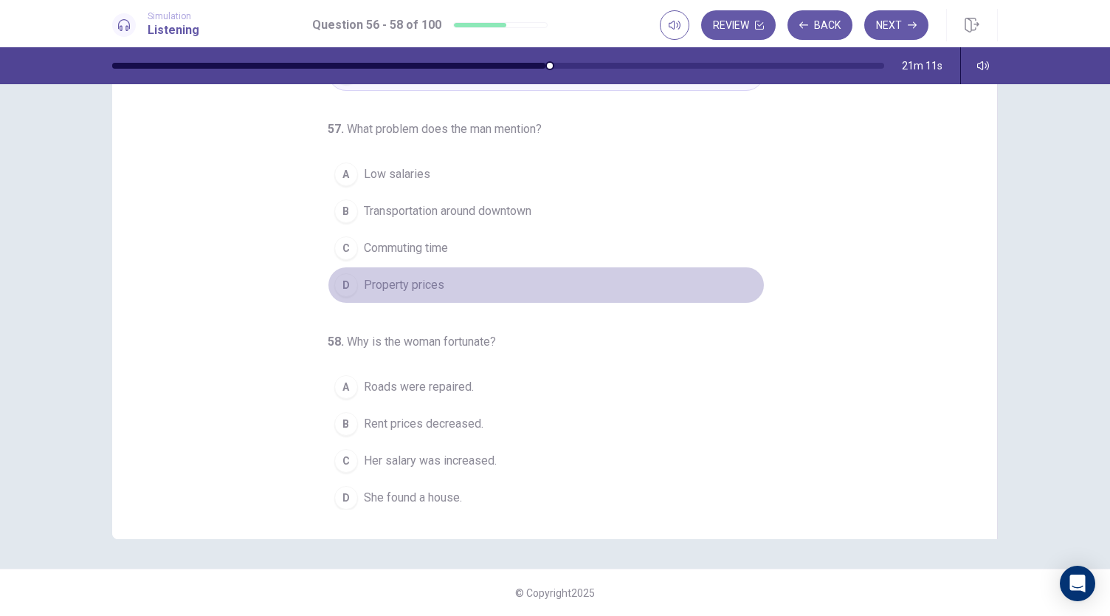
click at [341, 283] on div "D" at bounding box center [346, 285] width 24 height 24
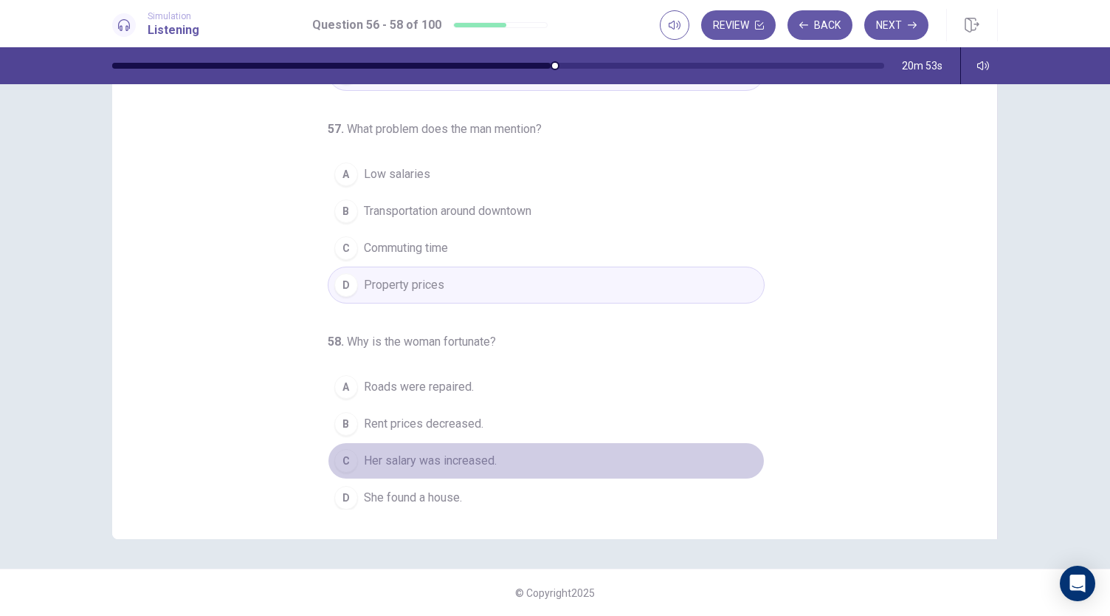
click at [422, 455] on span "Her salary was increased." at bounding box center [430, 461] width 133 height 18
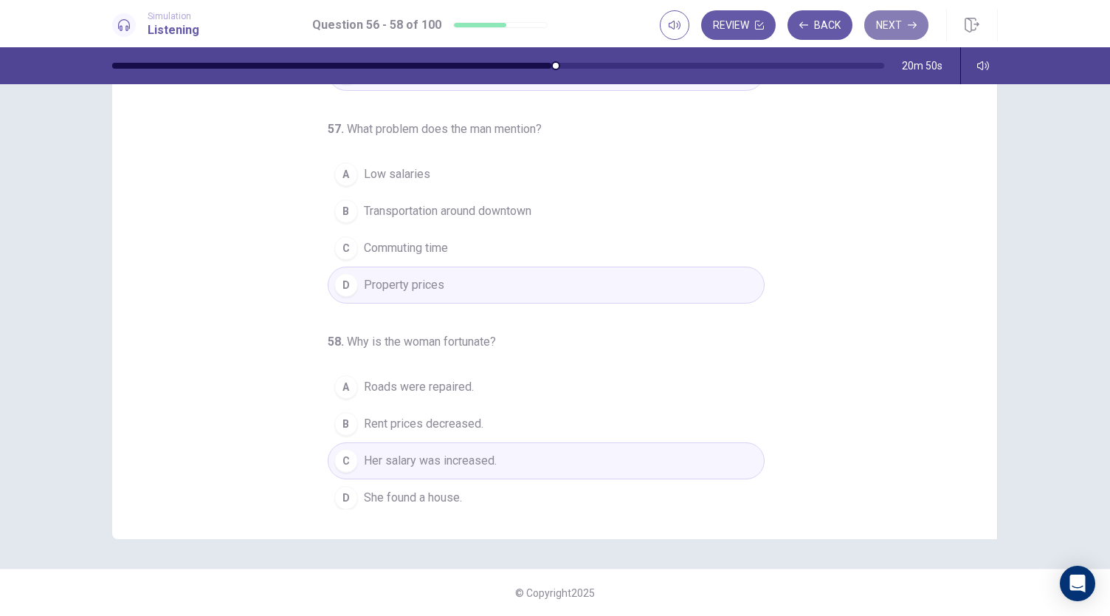
click at [901, 33] on button "Next" at bounding box center [896, 25] width 64 height 30
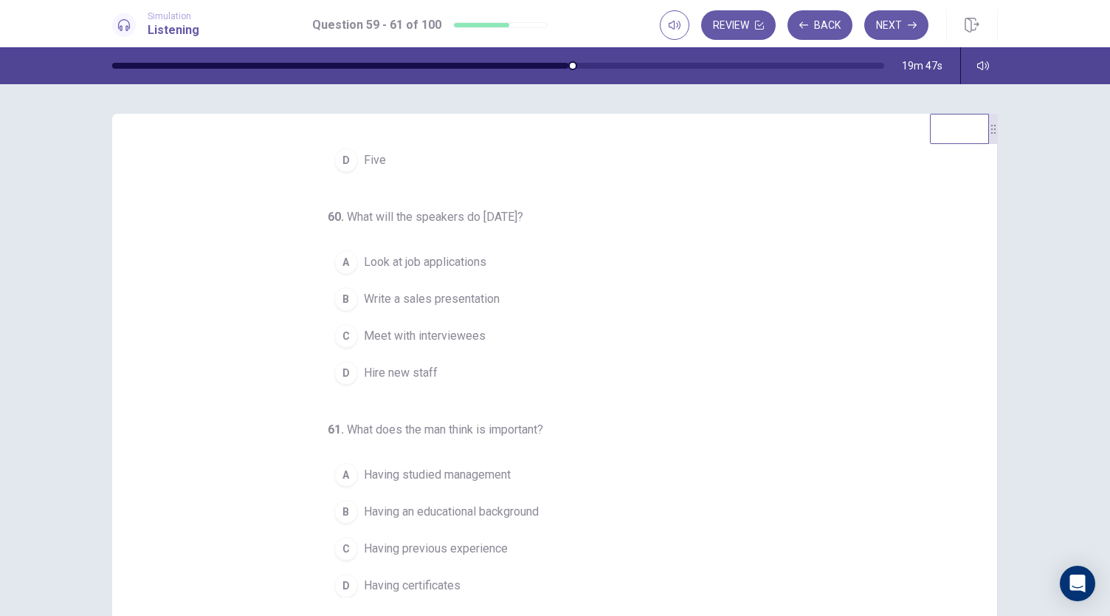
scroll to position [0, 0]
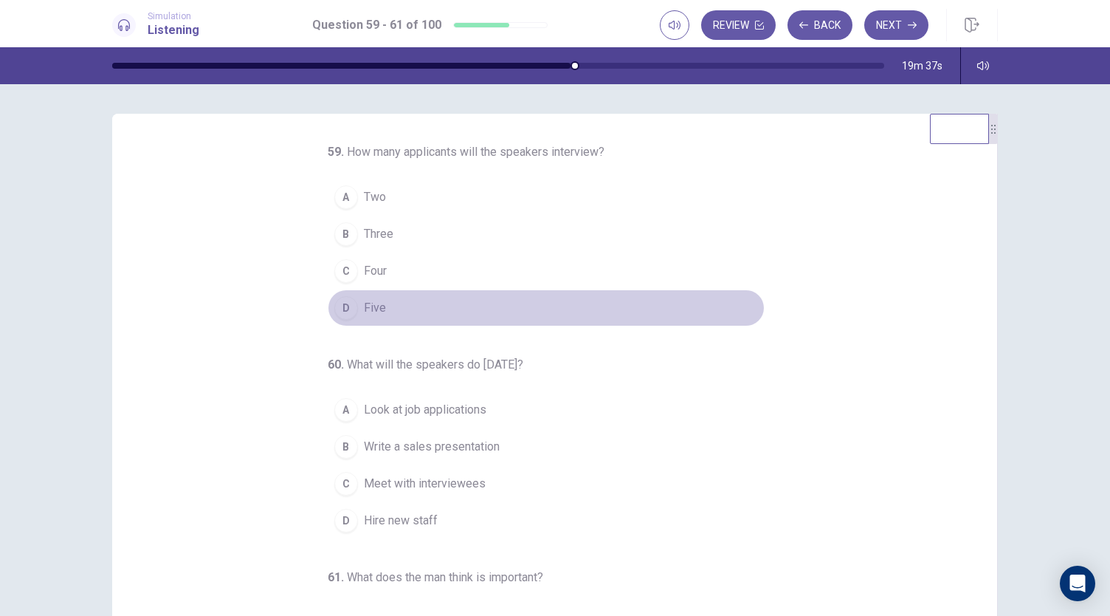
click at [337, 309] on div "D" at bounding box center [346, 308] width 24 height 24
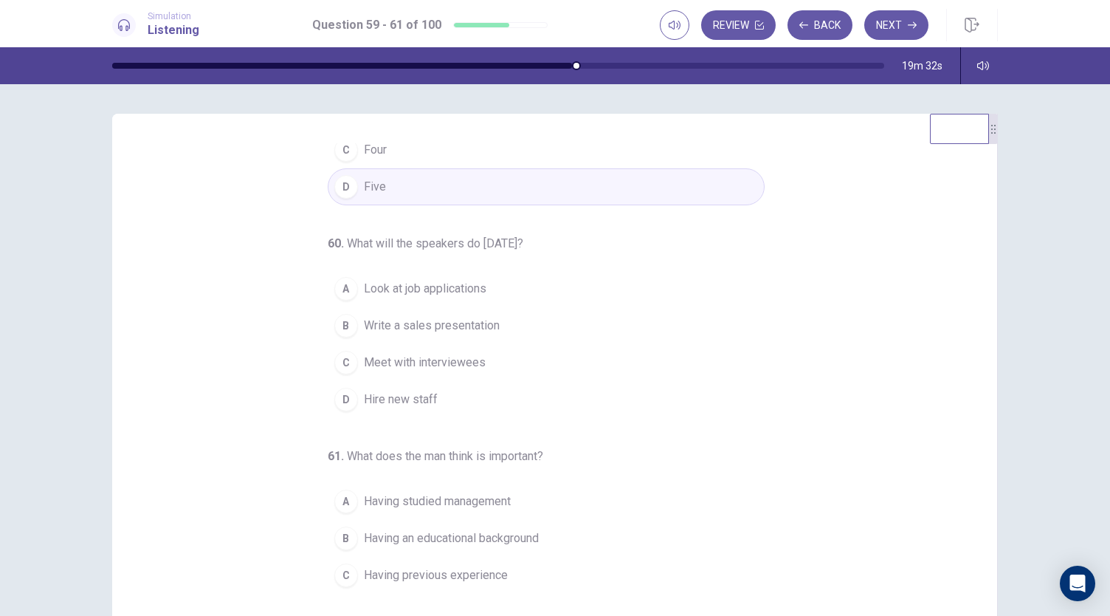
scroll to position [125, 0]
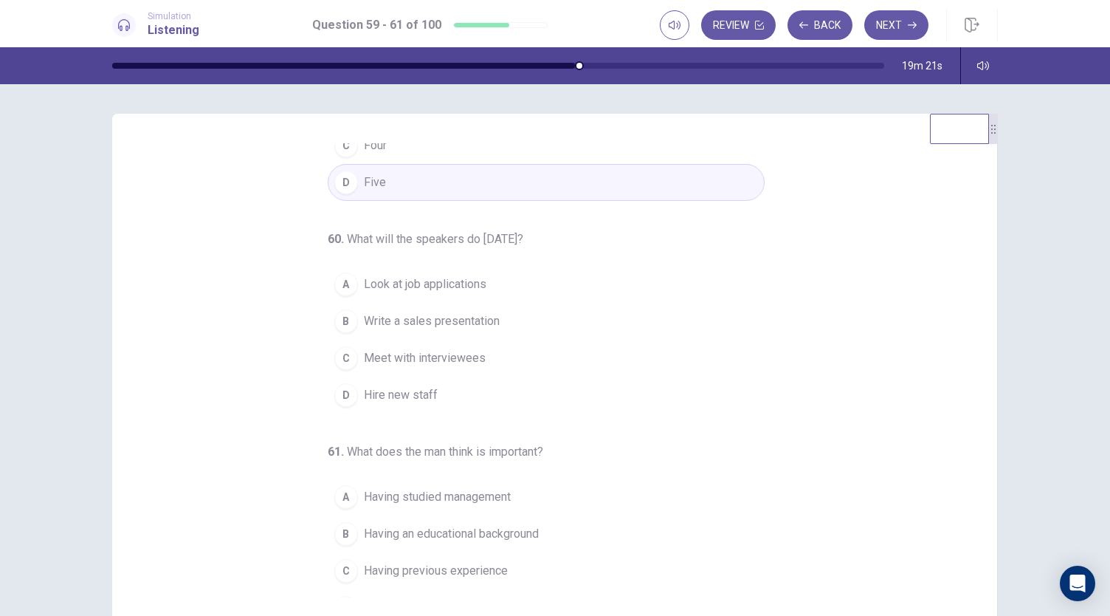
click at [345, 292] on button "A Look at job applications" at bounding box center [546, 284] width 437 height 37
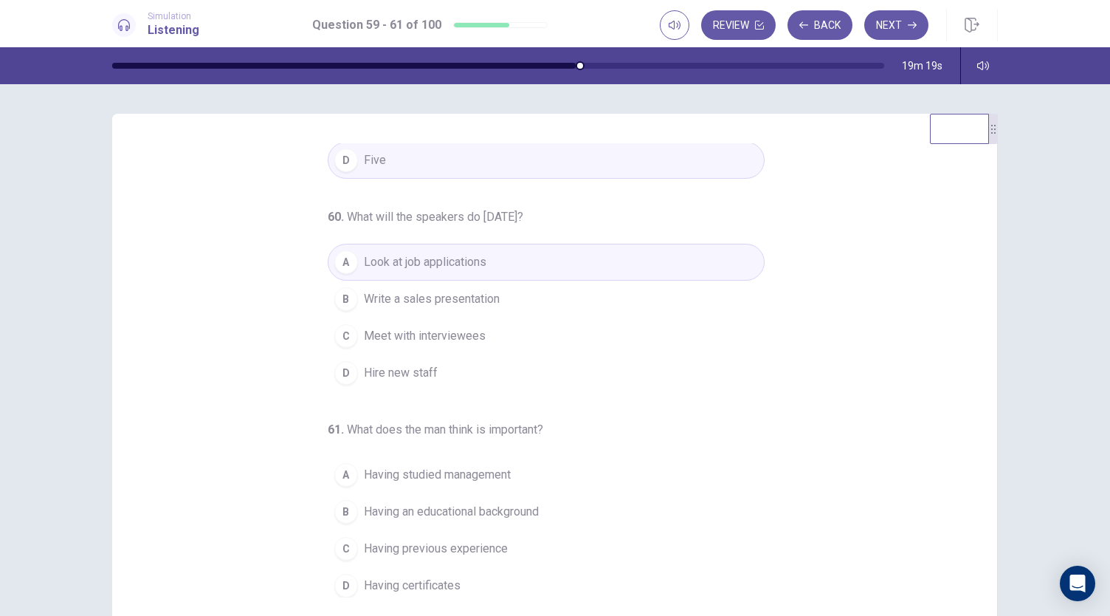
scroll to position [88, 0]
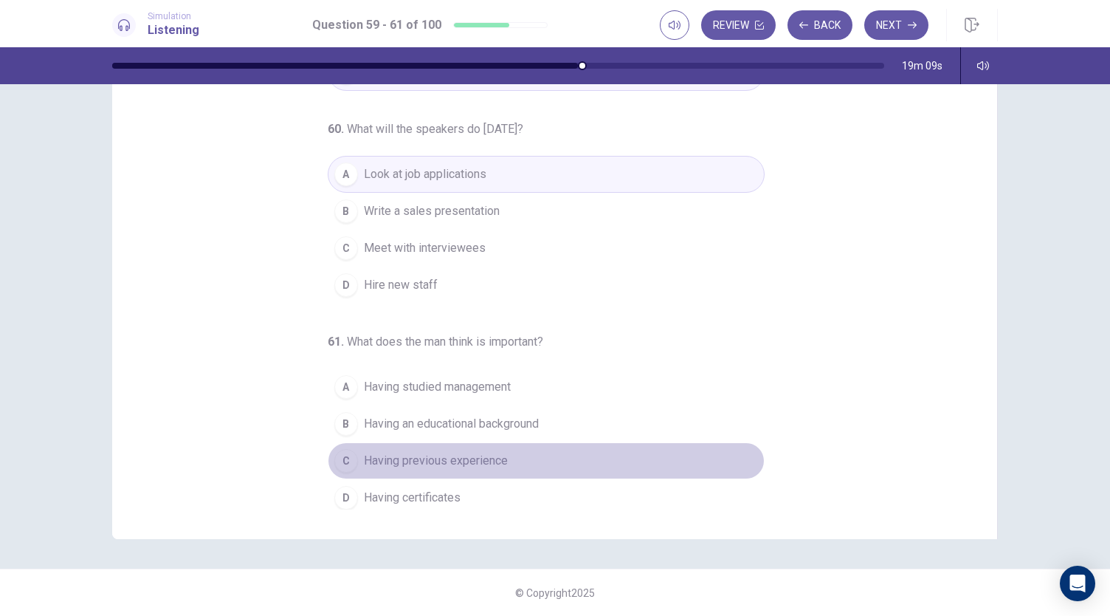
click at [348, 453] on div "C" at bounding box center [346, 461] width 24 height 24
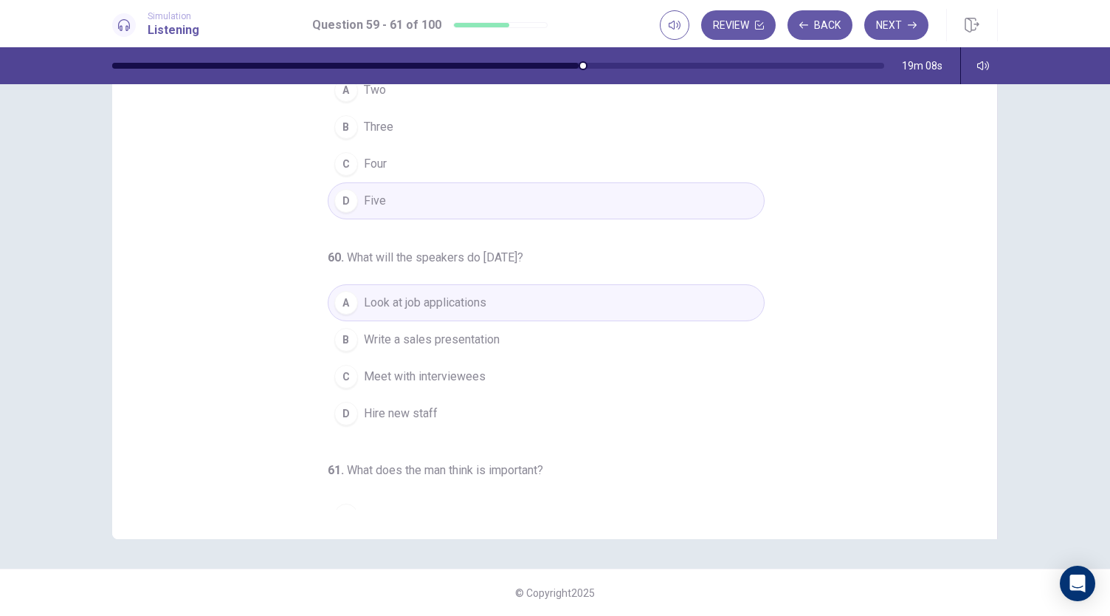
scroll to position [0, 0]
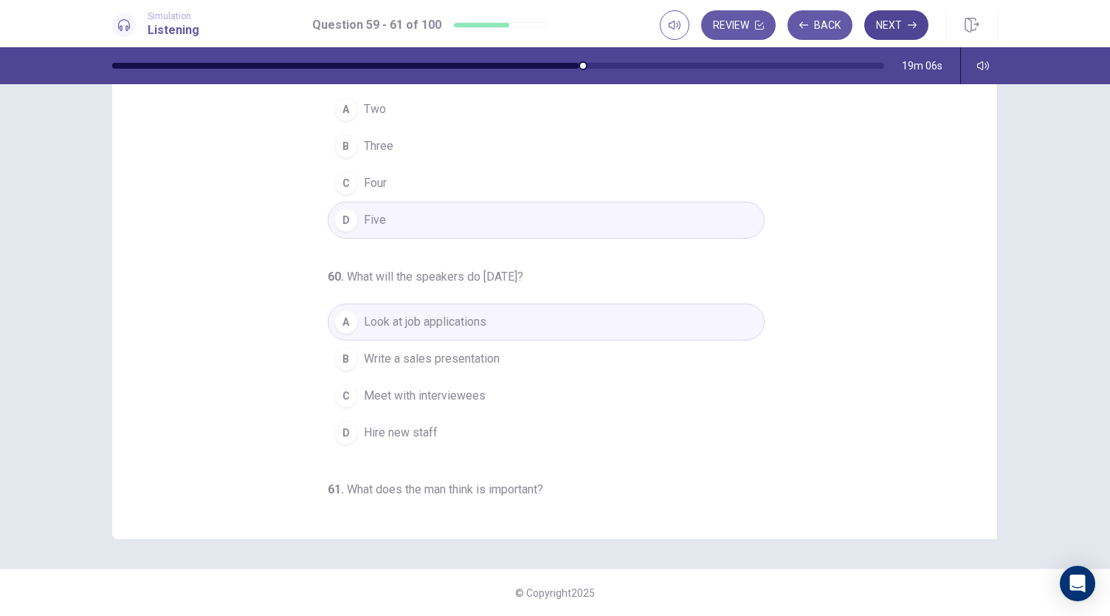
click at [907, 32] on button "Next" at bounding box center [896, 25] width 64 height 30
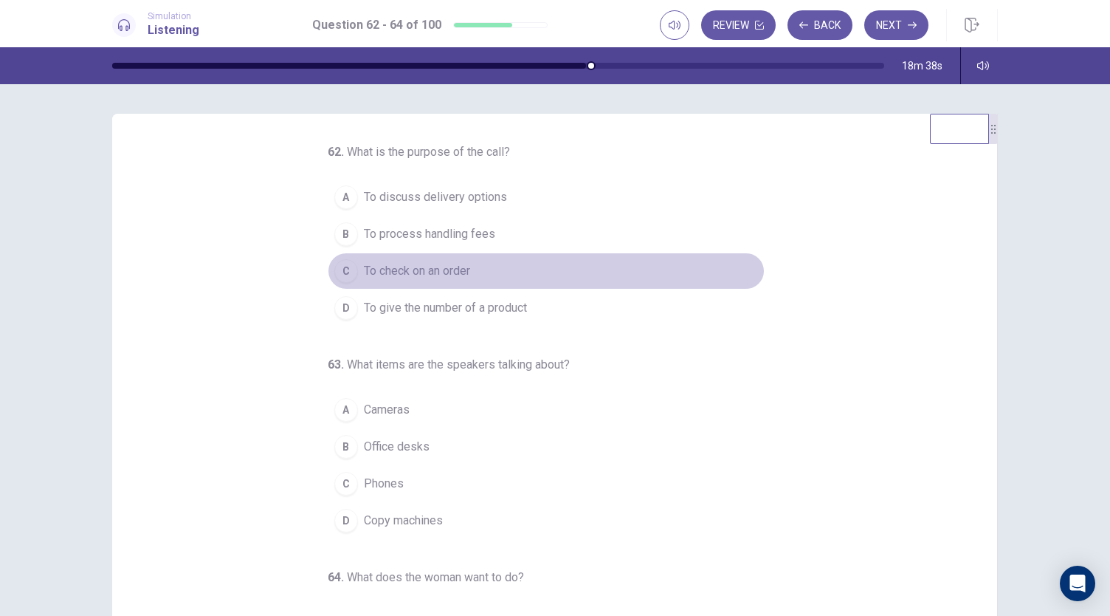
click at [344, 275] on div "C" at bounding box center [346, 271] width 24 height 24
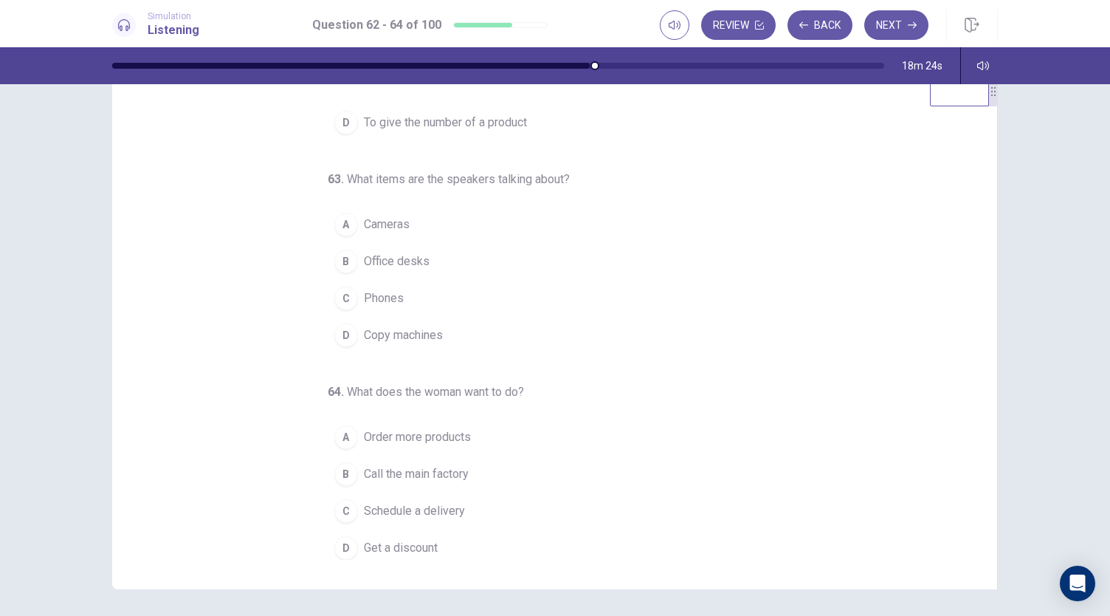
scroll to position [39, 0]
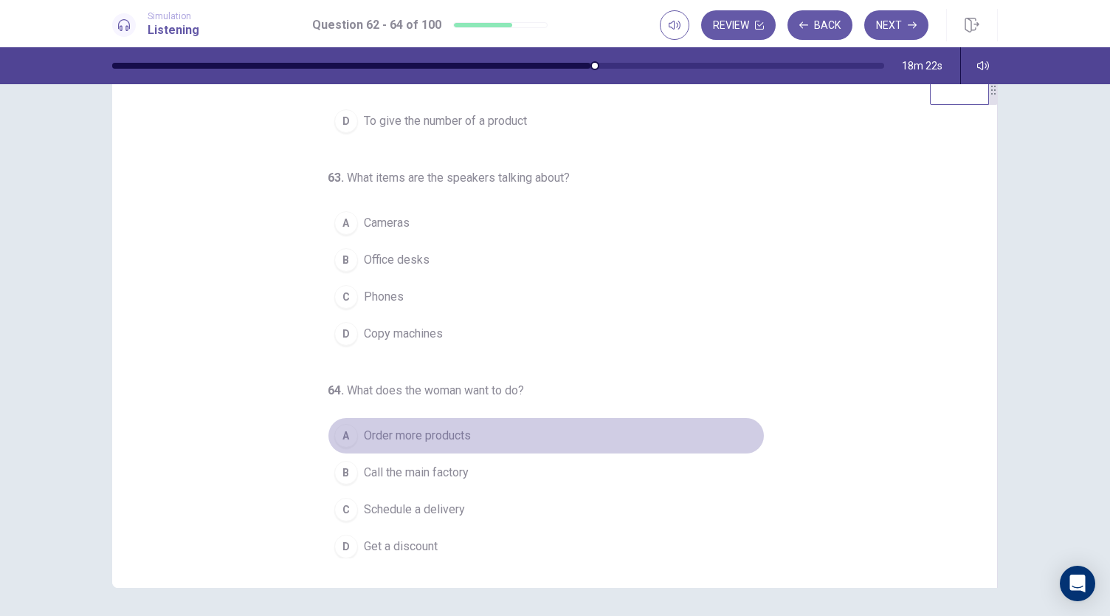
click at [343, 429] on div "A" at bounding box center [346, 436] width 24 height 24
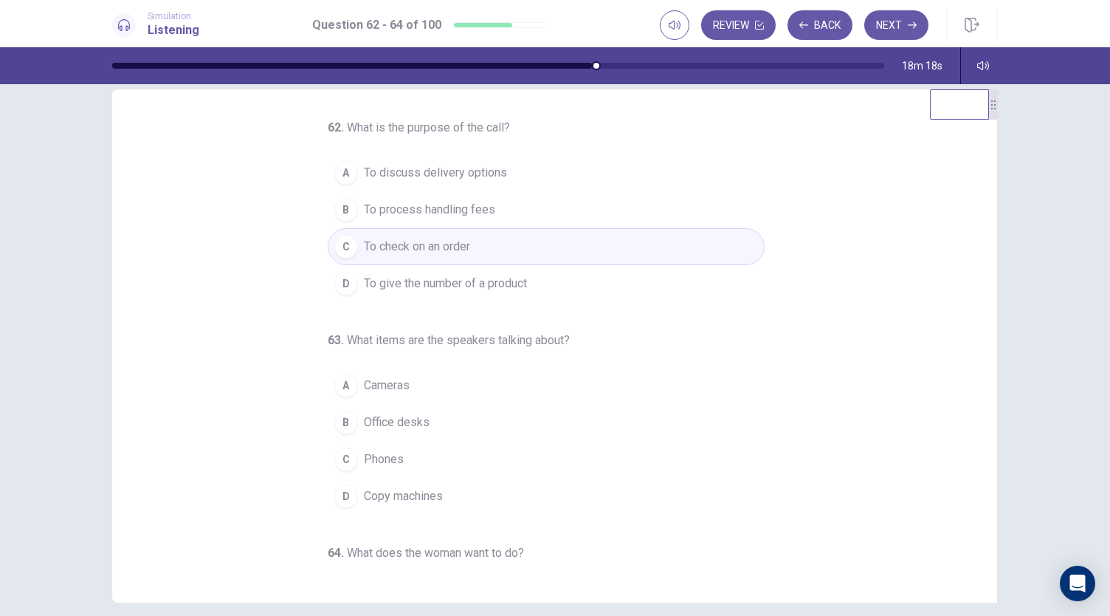
scroll to position [23, 0]
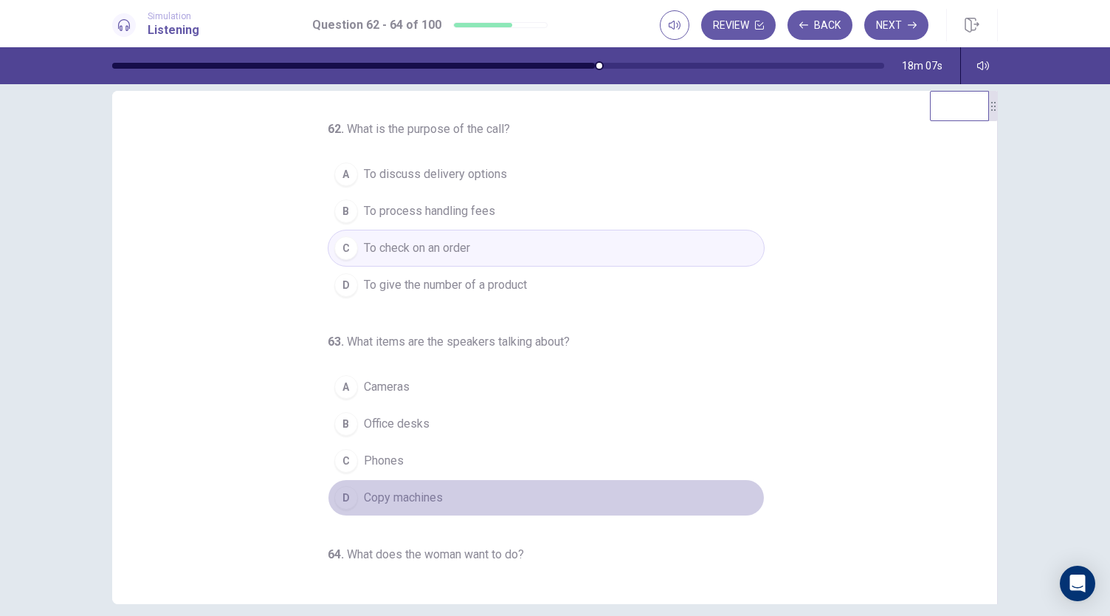
click at [400, 499] on span "Copy machines" at bounding box center [403, 498] width 79 height 18
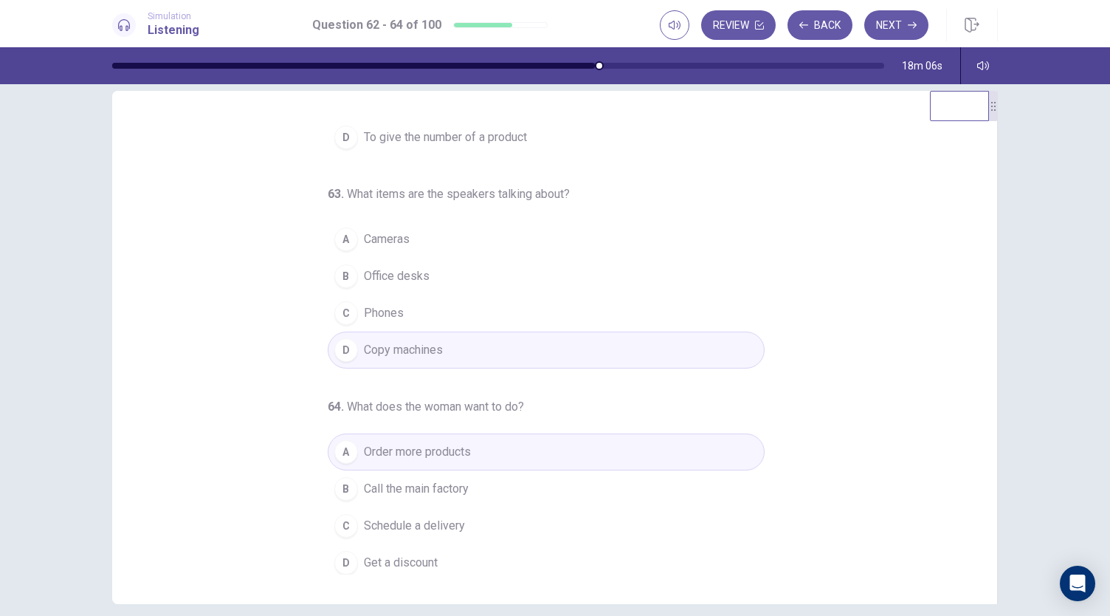
scroll to position [88, 0]
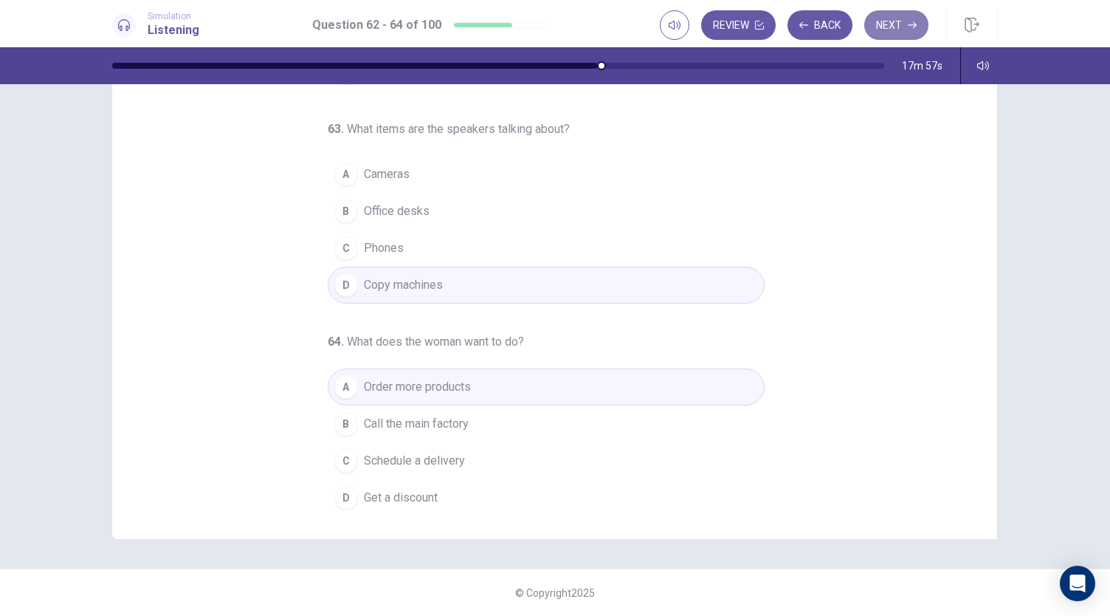
click at [892, 31] on button "Next" at bounding box center [896, 25] width 64 height 30
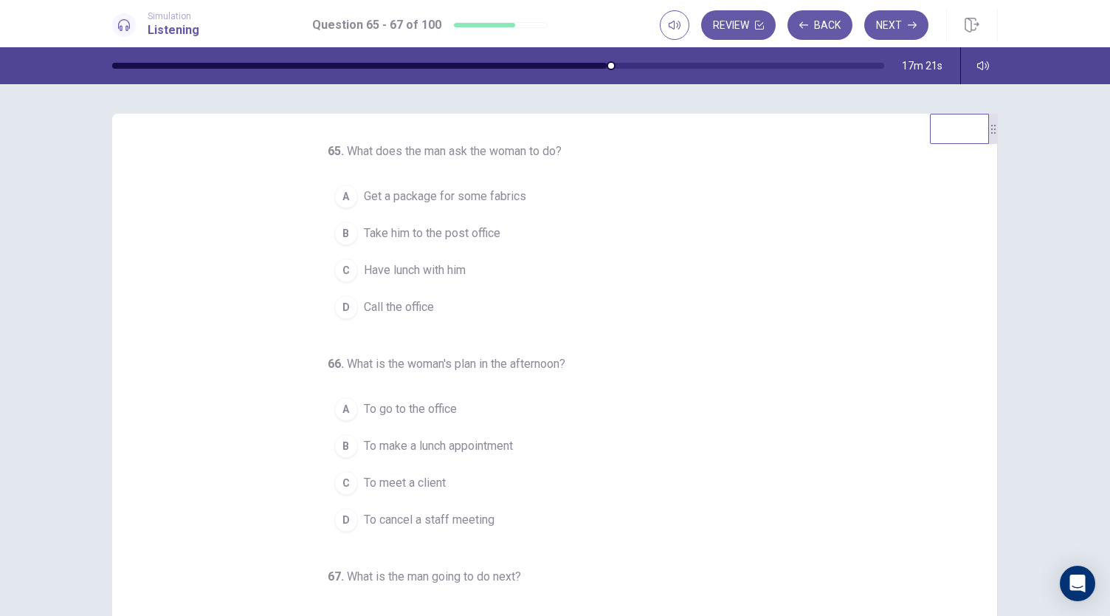
scroll to position [1, 0]
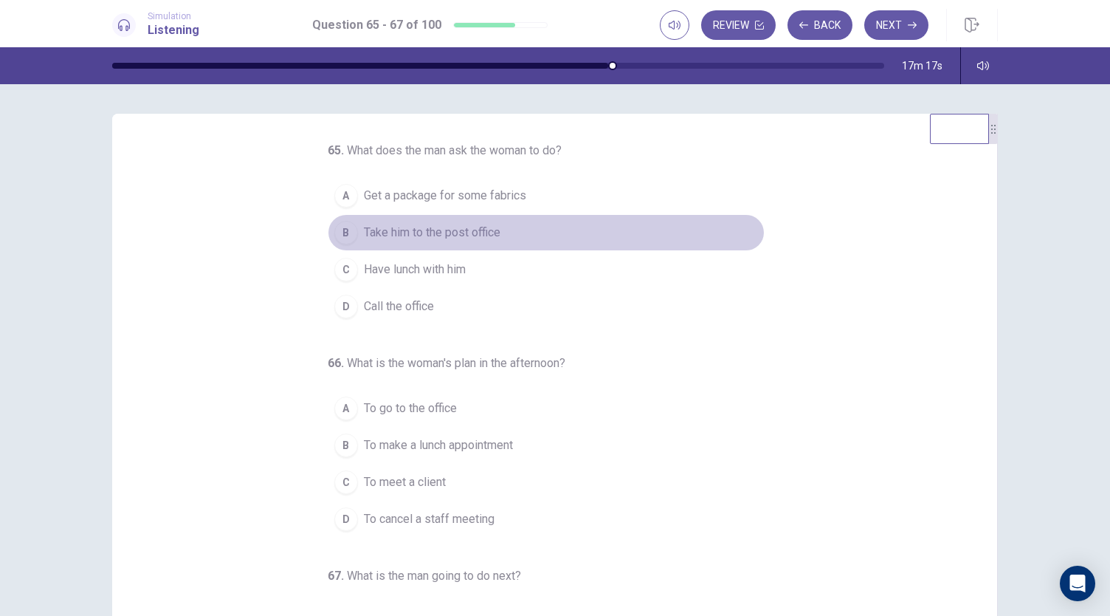
click at [338, 231] on div "B" at bounding box center [346, 233] width 24 height 24
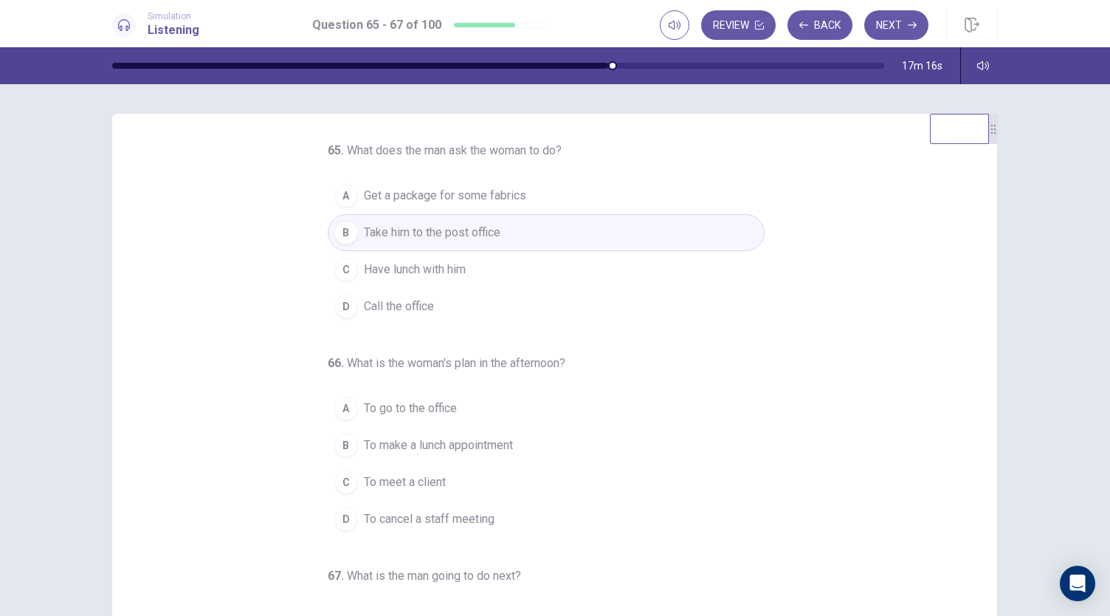
scroll to position [69, 0]
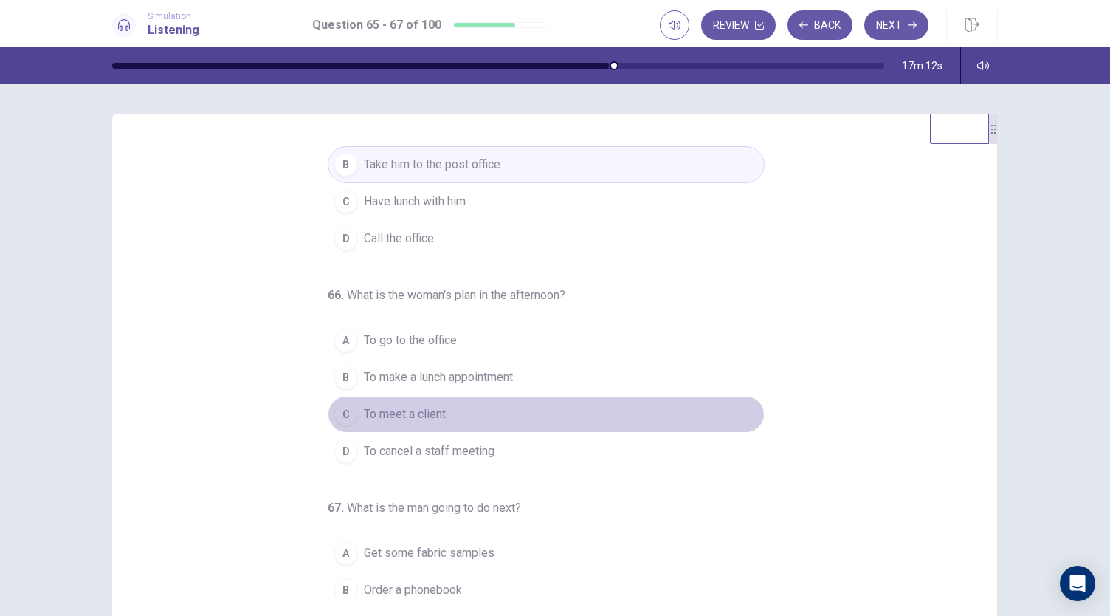
click at [345, 408] on div "C" at bounding box center [346, 414] width 24 height 24
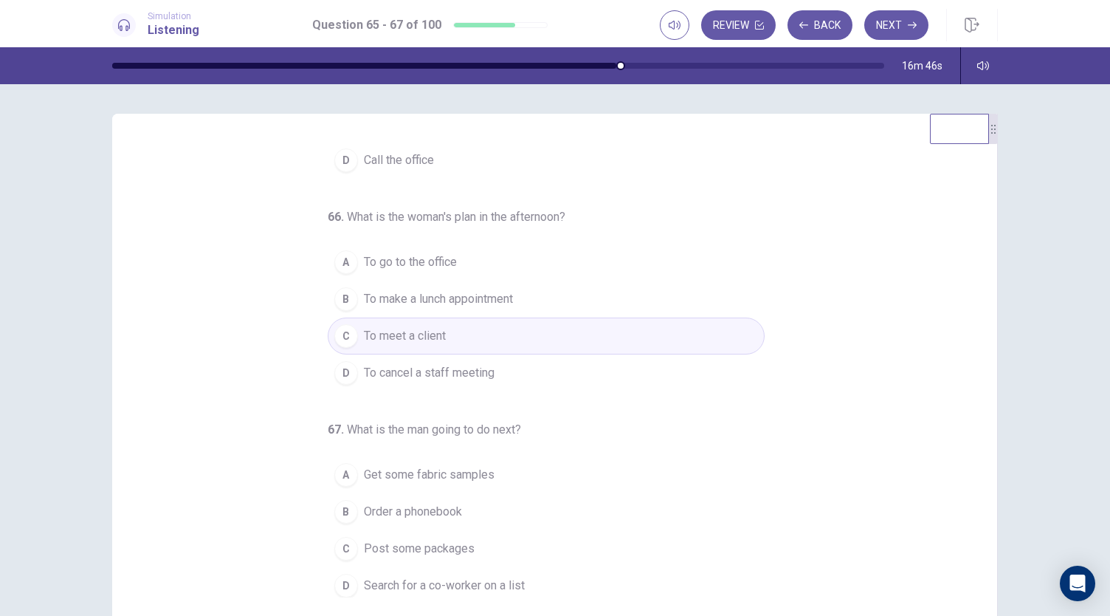
scroll to position [88, 0]
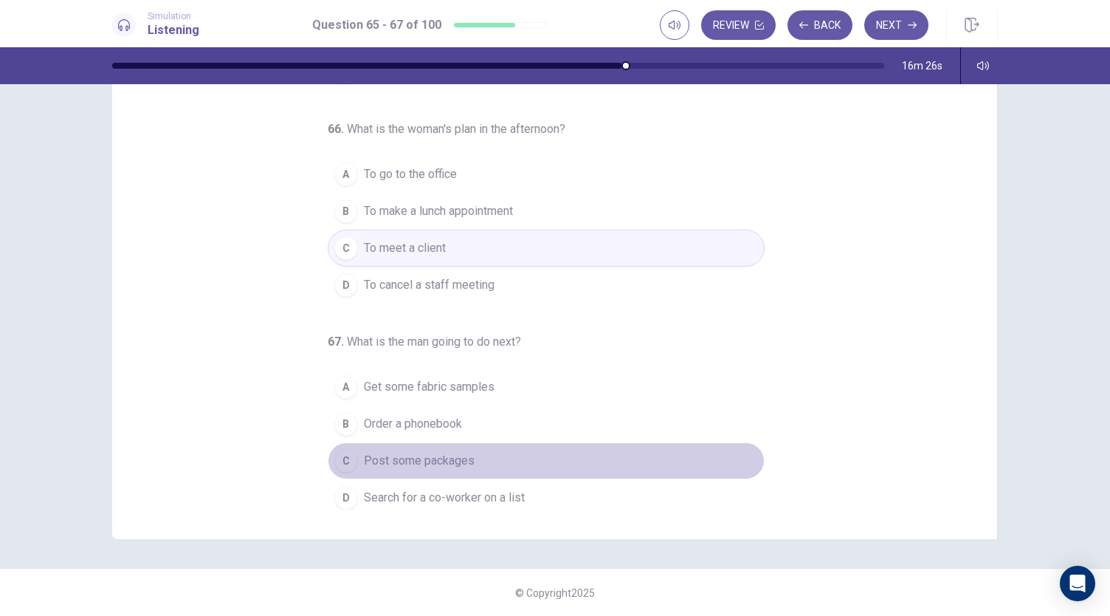
click at [343, 454] on div "C" at bounding box center [346, 461] width 24 height 24
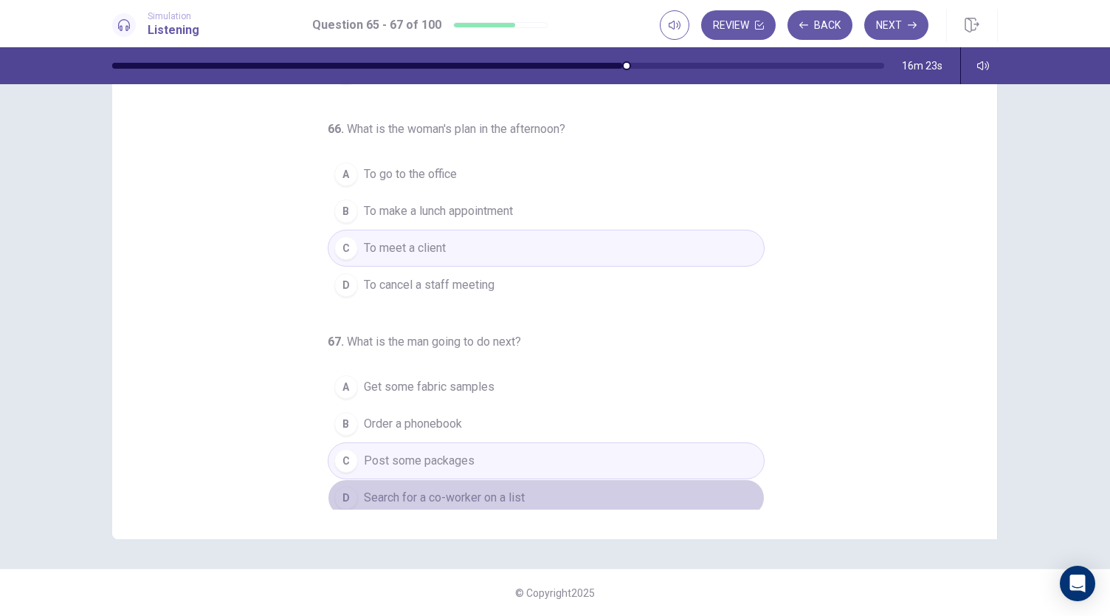
click at [337, 487] on div "D" at bounding box center [346, 498] width 24 height 24
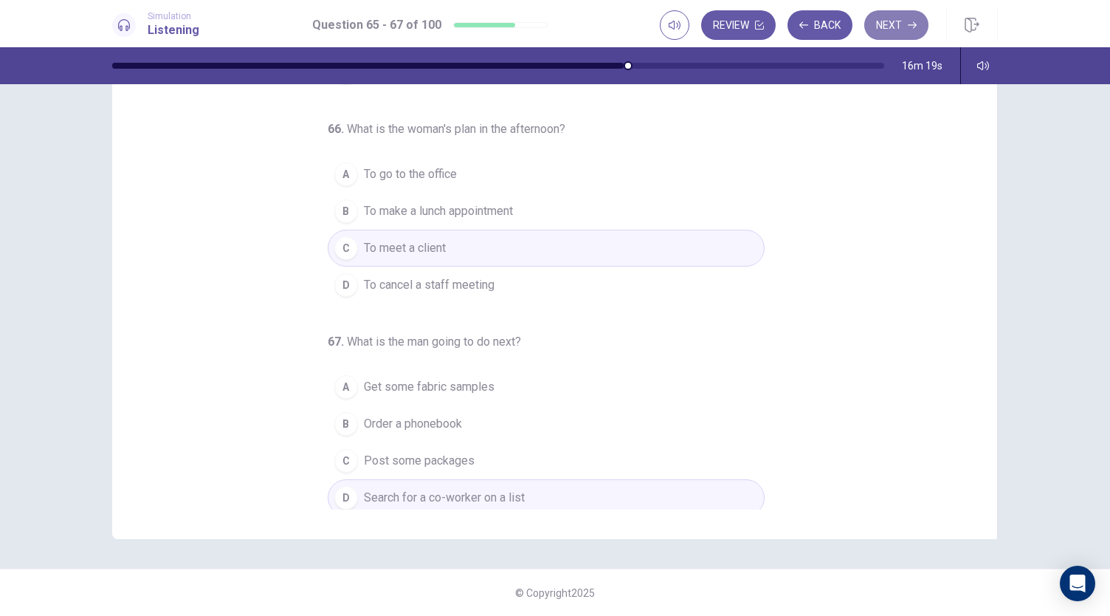
click at [894, 24] on button "Next" at bounding box center [896, 25] width 64 height 30
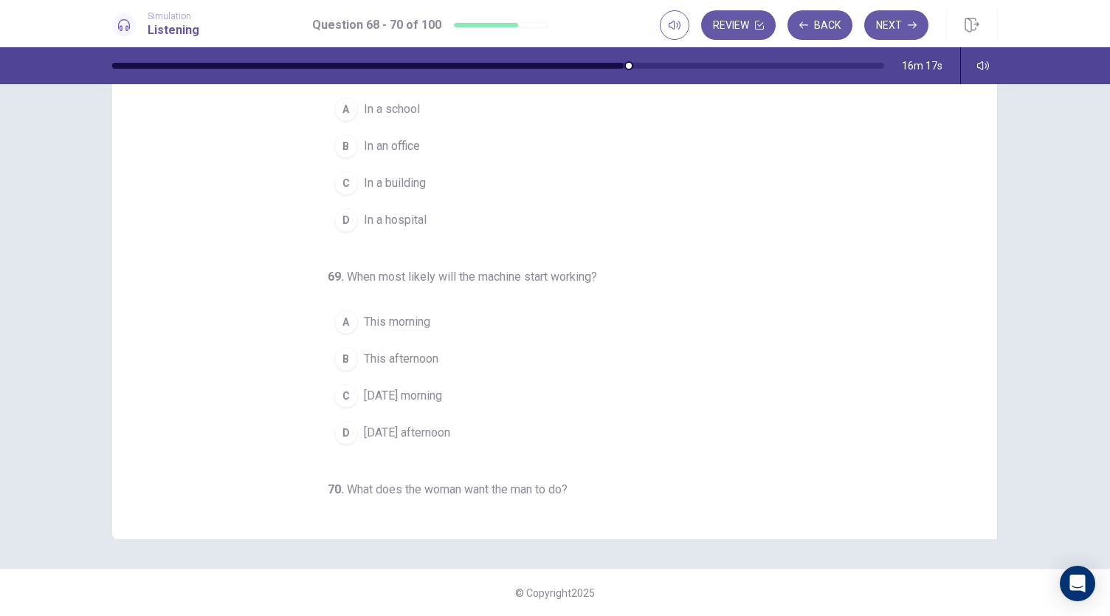
scroll to position [0, 0]
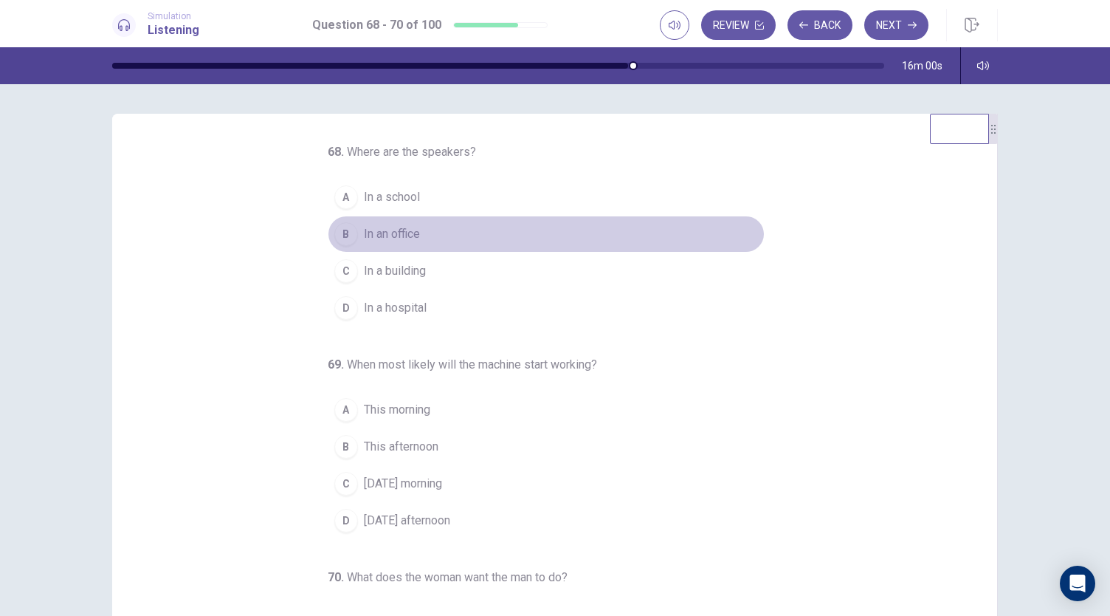
click at [344, 233] on div "B" at bounding box center [346, 234] width 24 height 24
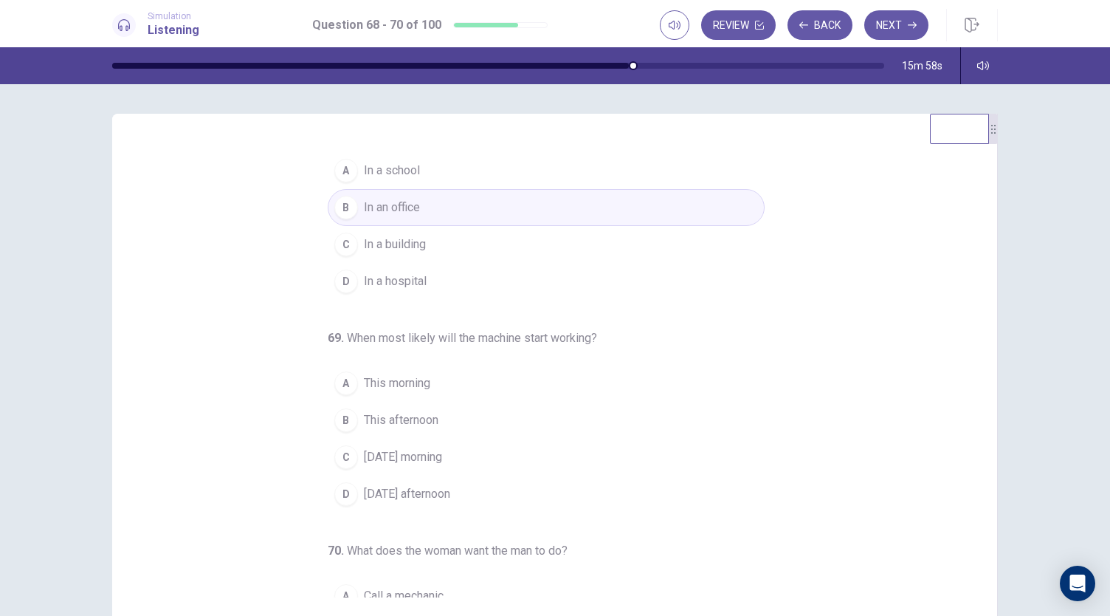
scroll to position [27, 0]
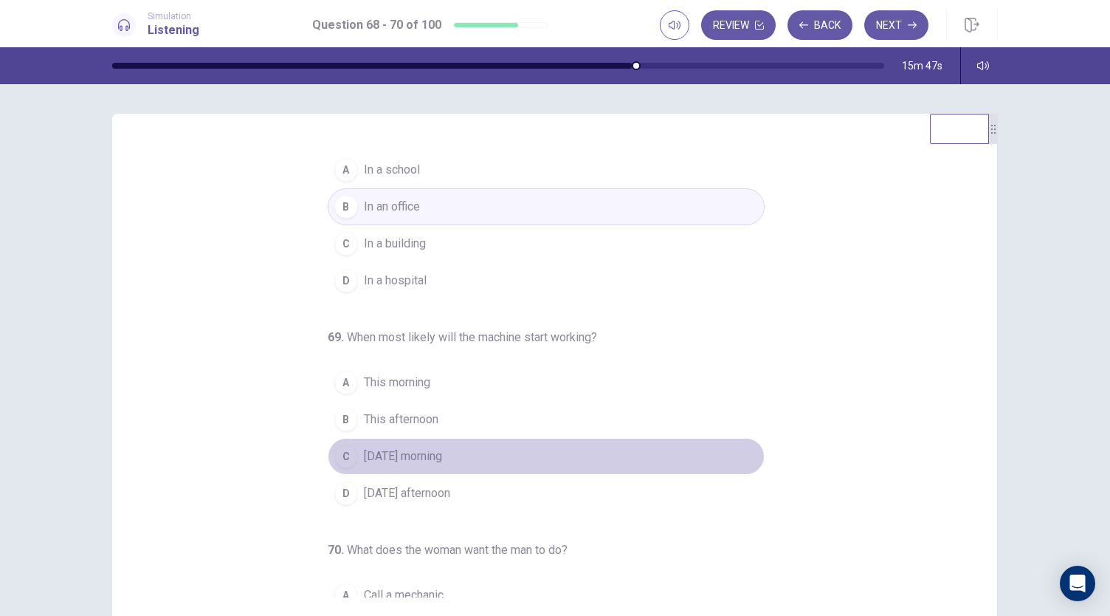
click at [368, 453] on span "Tomorrow morning" at bounding box center [403, 456] width 78 height 18
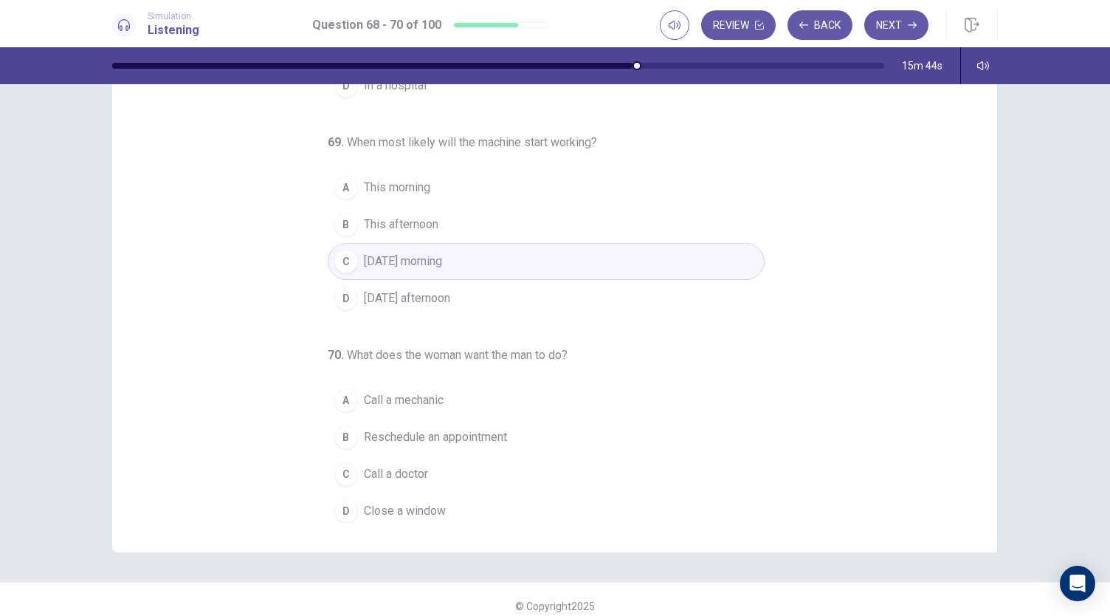
scroll to position [75, 0]
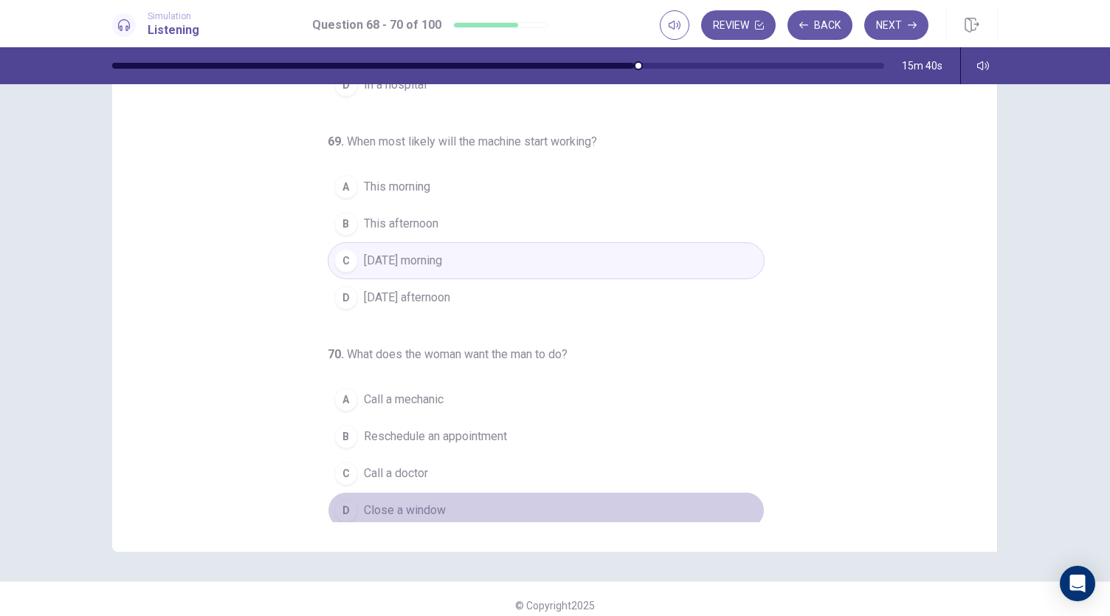
click at [402, 505] on span "Close a window" at bounding box center [405, 510] width 82 height 18
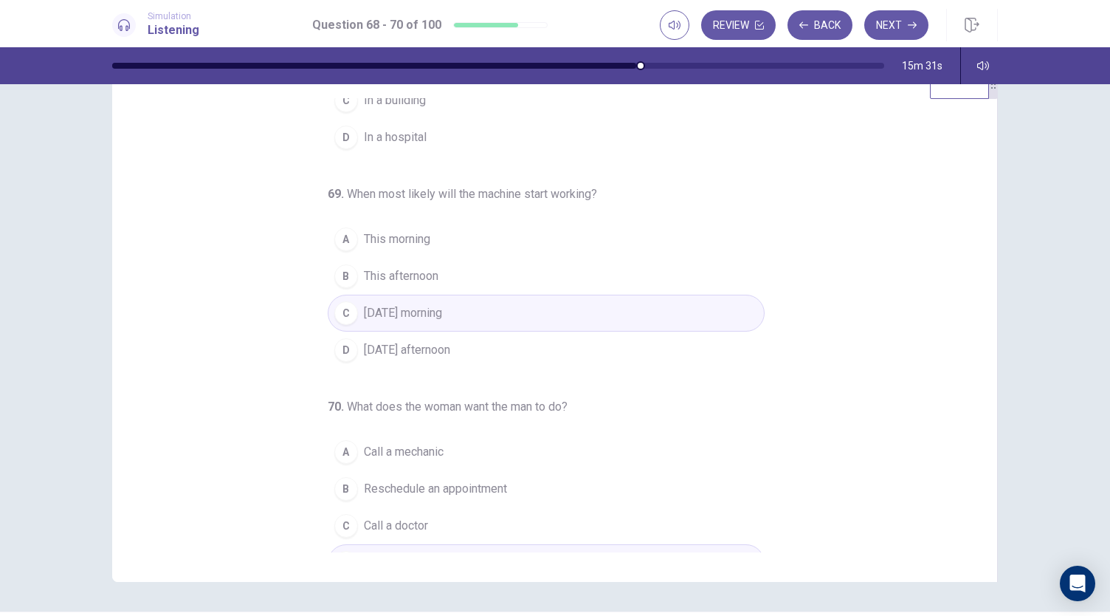
scroll to position [148, 0]
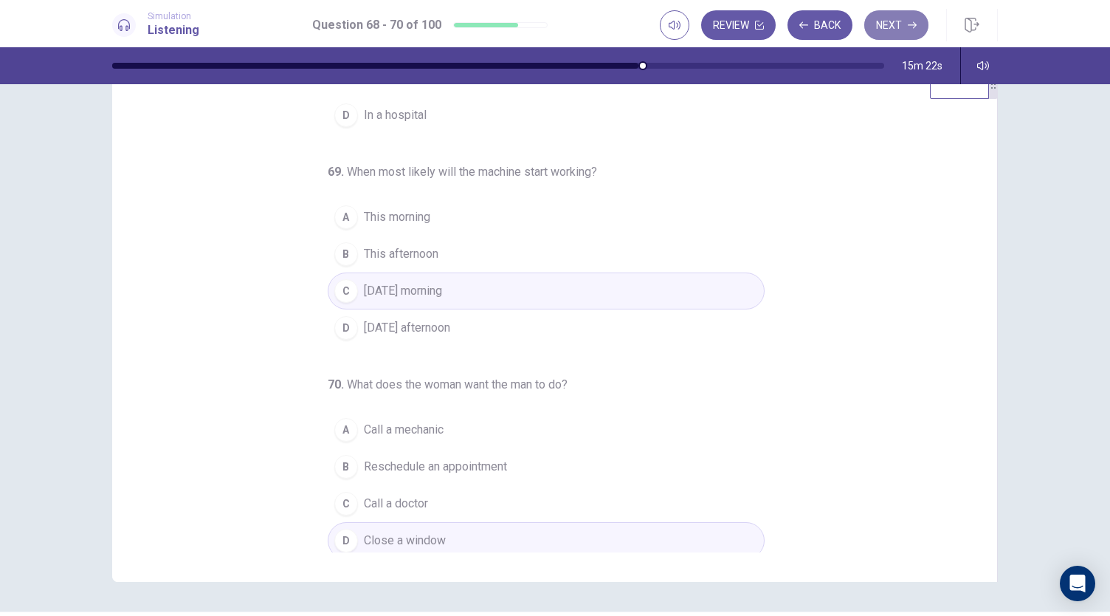
click at [881, 34] on button "Next" at bounding box center [896, 25] width 64 height 30
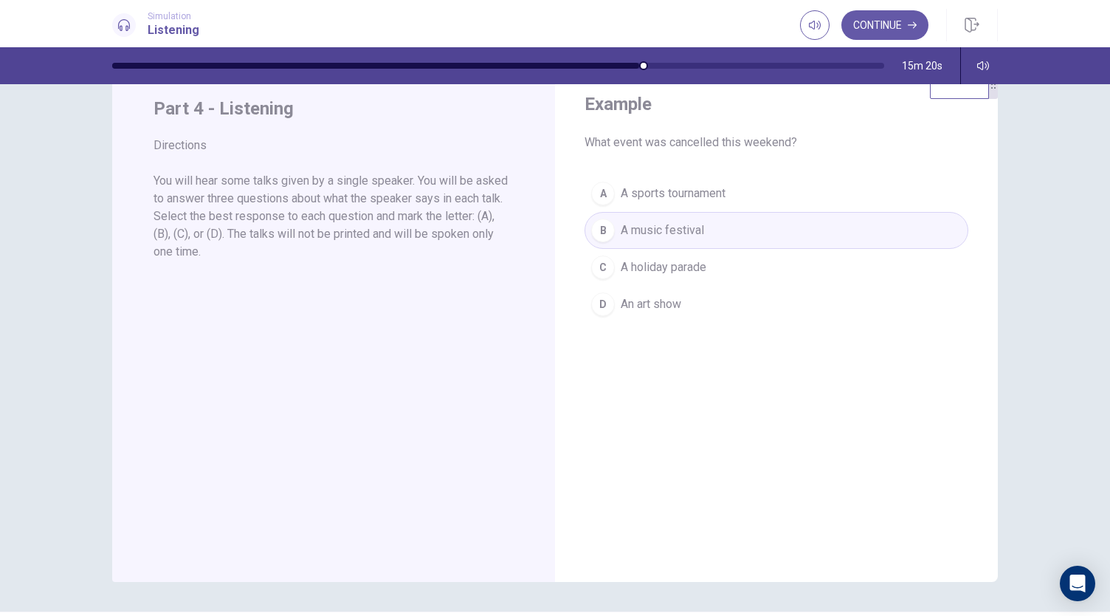
scroll to position [0, 0]
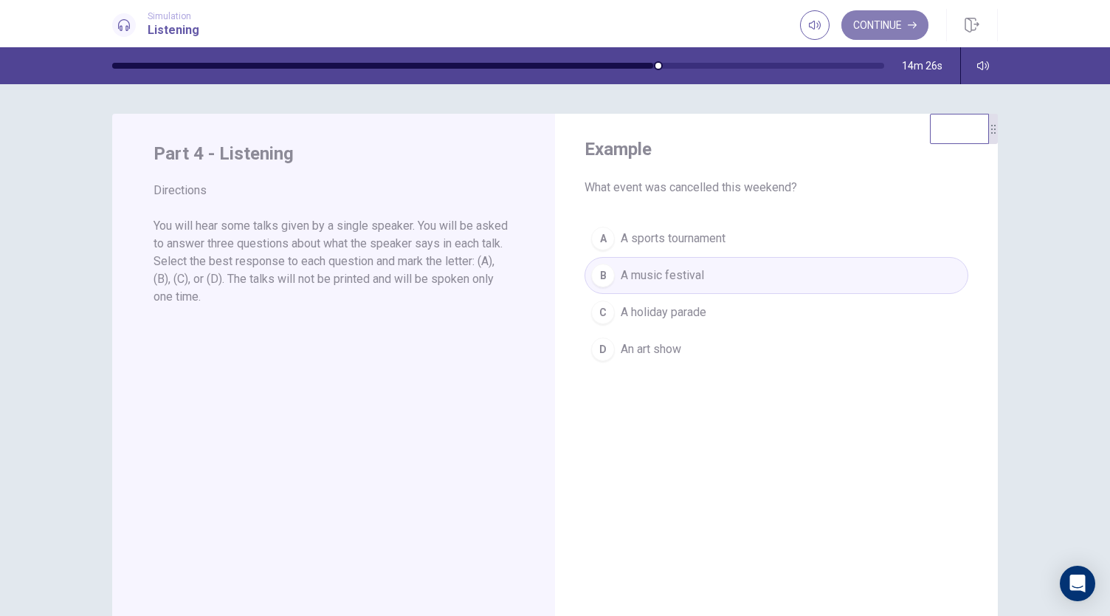
click at [892, 30] on button "Continue" at bounding box center [885, 25] width 87 height 30
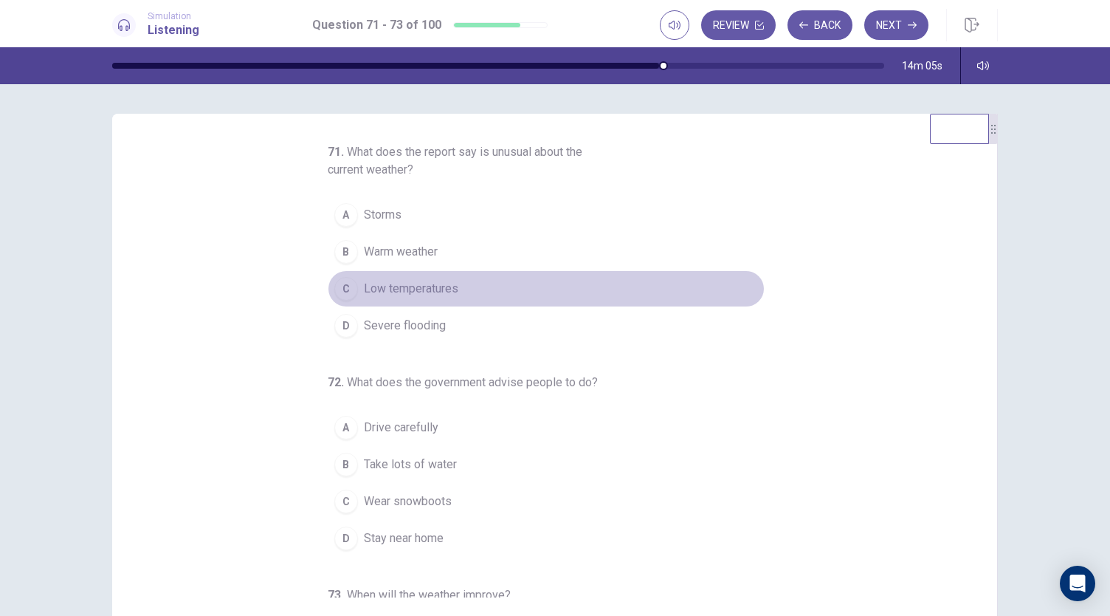
click at [405, 293] on span "Low temperatures" at bounding box center [411, 289] width 94 height 18
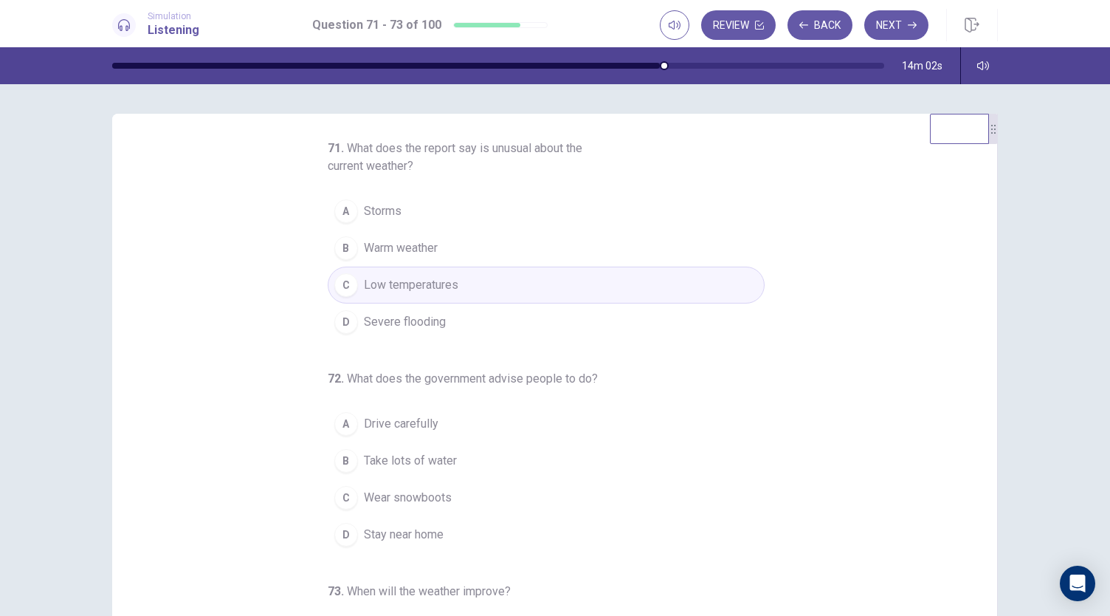
scroll to position [4, 0]
click at [388, 535] on span "Stay near home" at bounding box center [404, 534] width 80 height 18
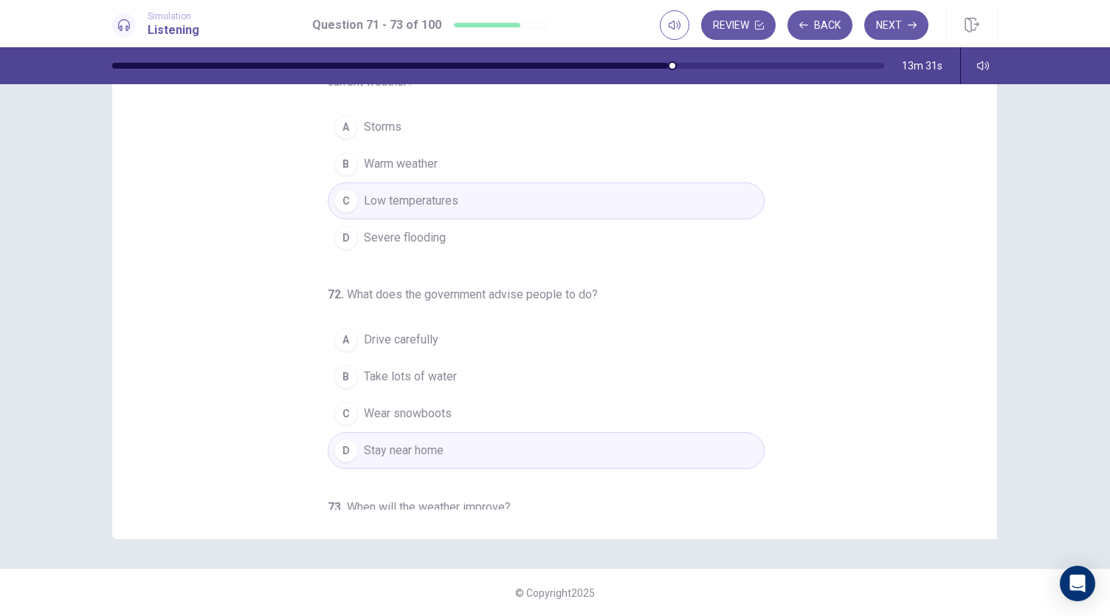
scroll to position [165, 0]
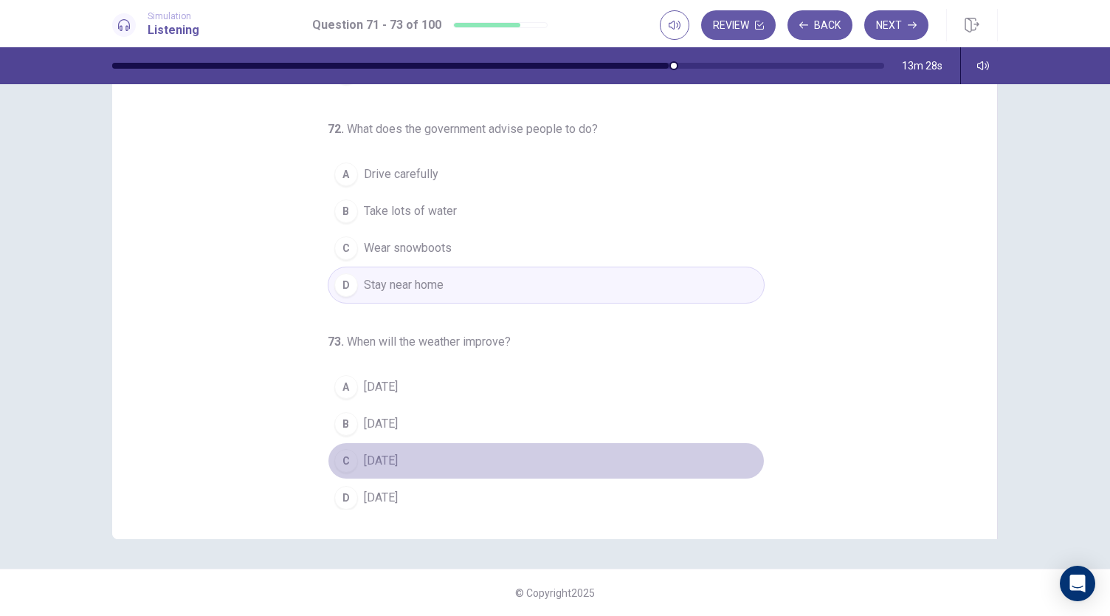
click at [393, 454] on span "On Sunday" at bounding box center [381, 461] width 34 height 18
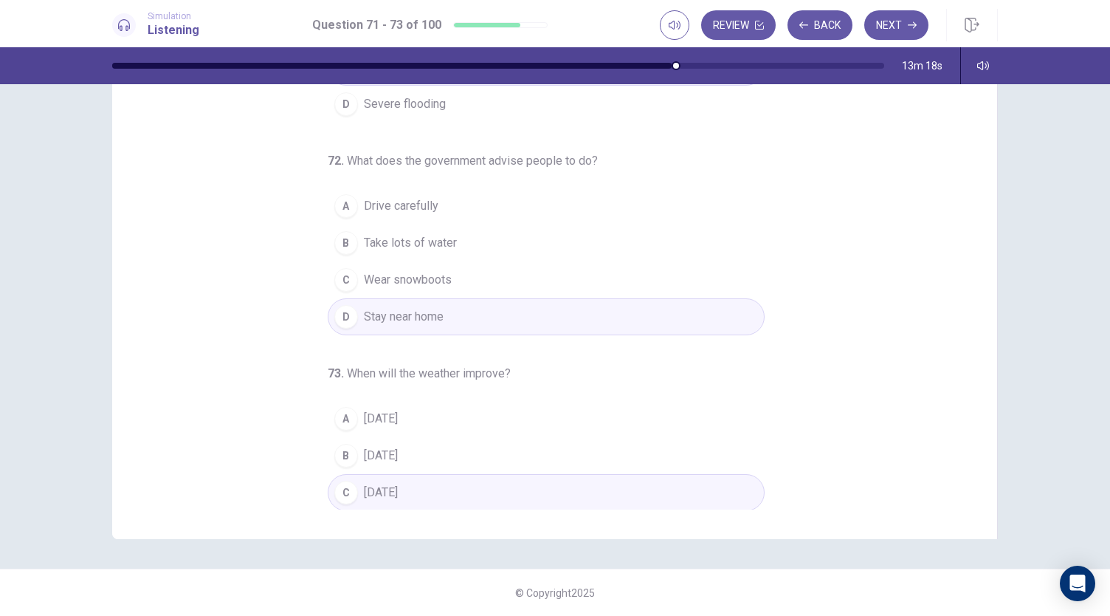
scroll to position [134, 0]
click at [901, 29] on button "Next" at bounding box center [896, 25] width 64 height 30
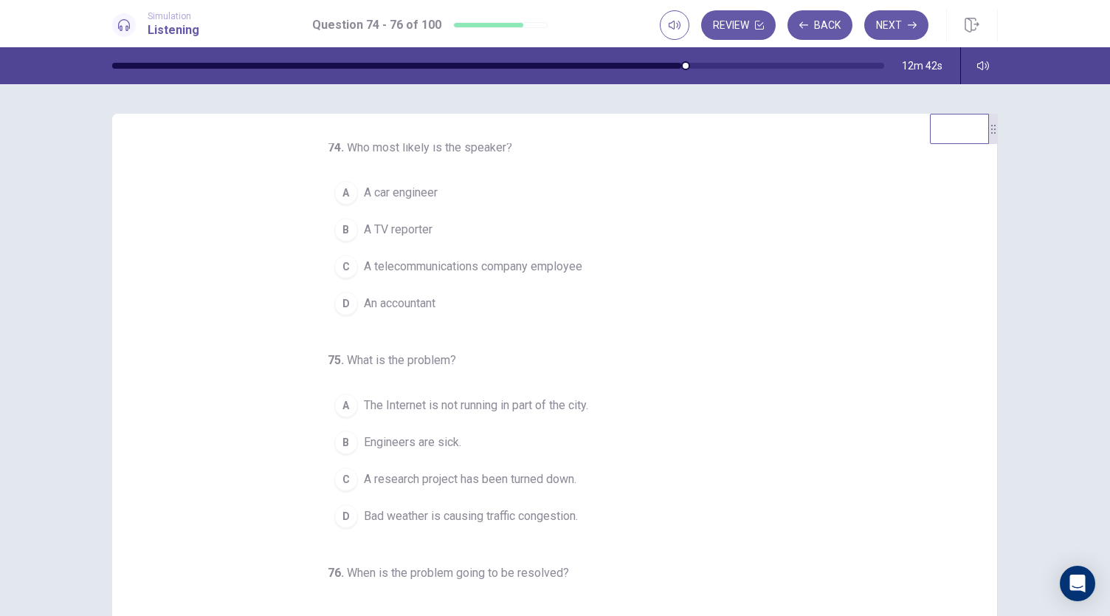
scroll to position [9, 0]
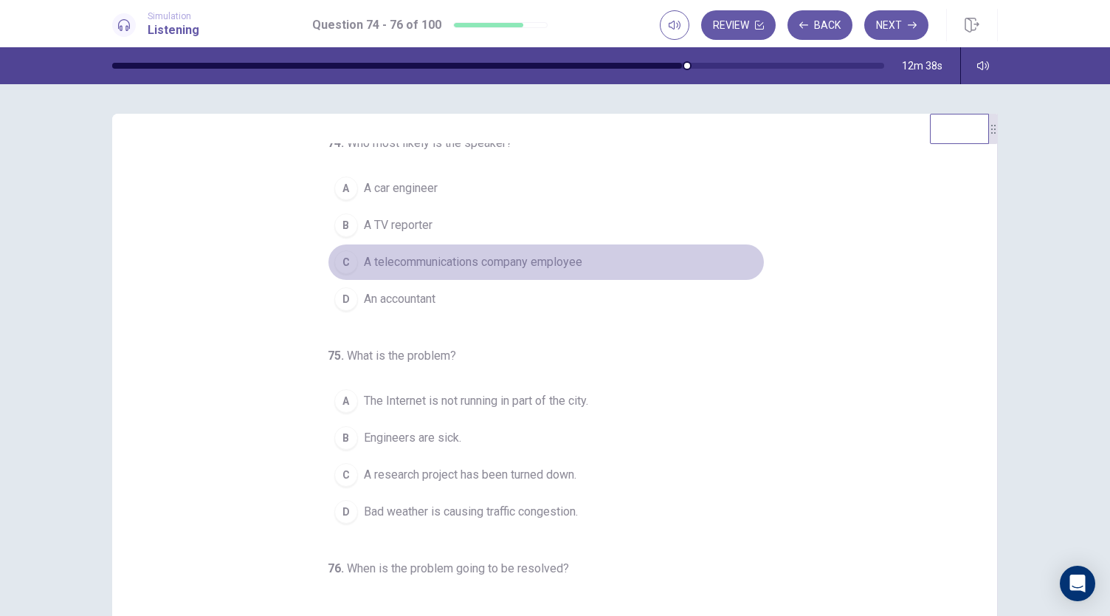
click at [503, 261] on span "A telecommunications company employee" at bounding box center [473, 262] width 219 height 18
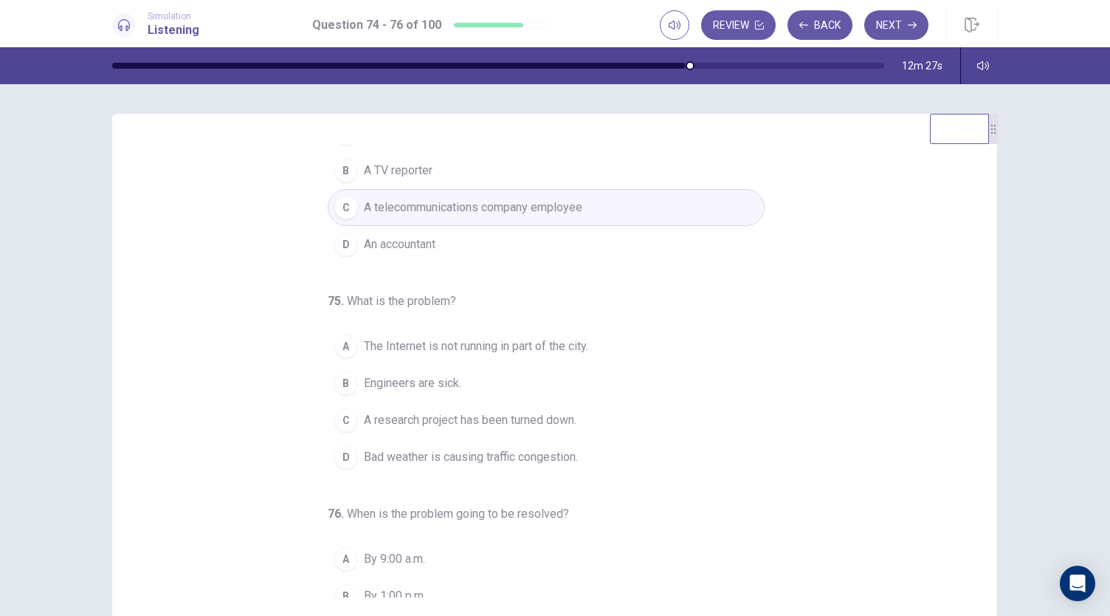
scroll to position [124, 0]
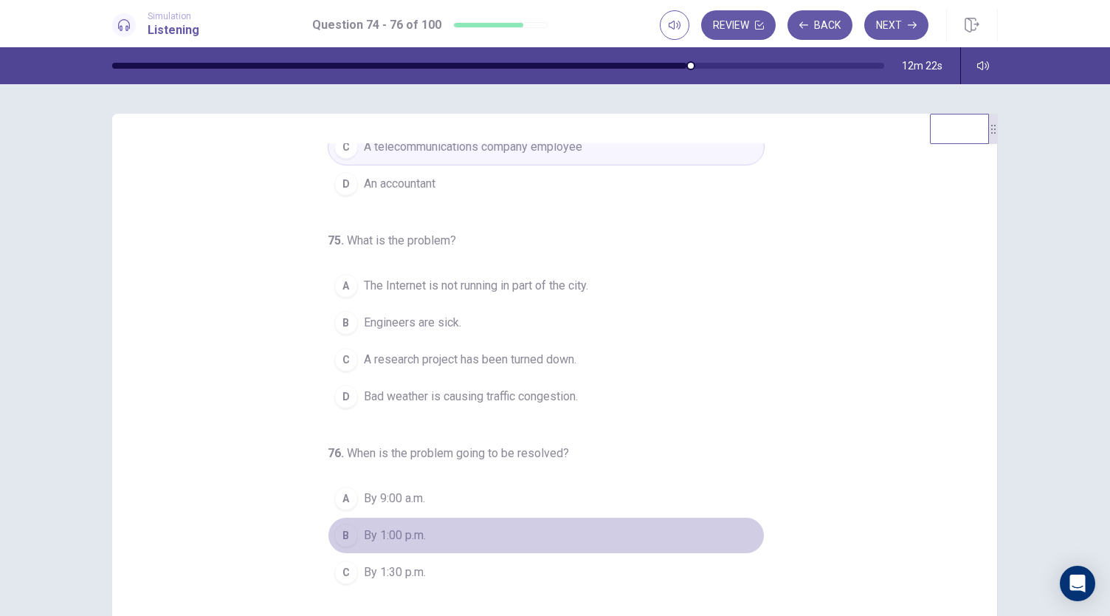
click at [368, 532] on span "By 1:00 p.m." at bounding box center [395, 535] width 62 height 18
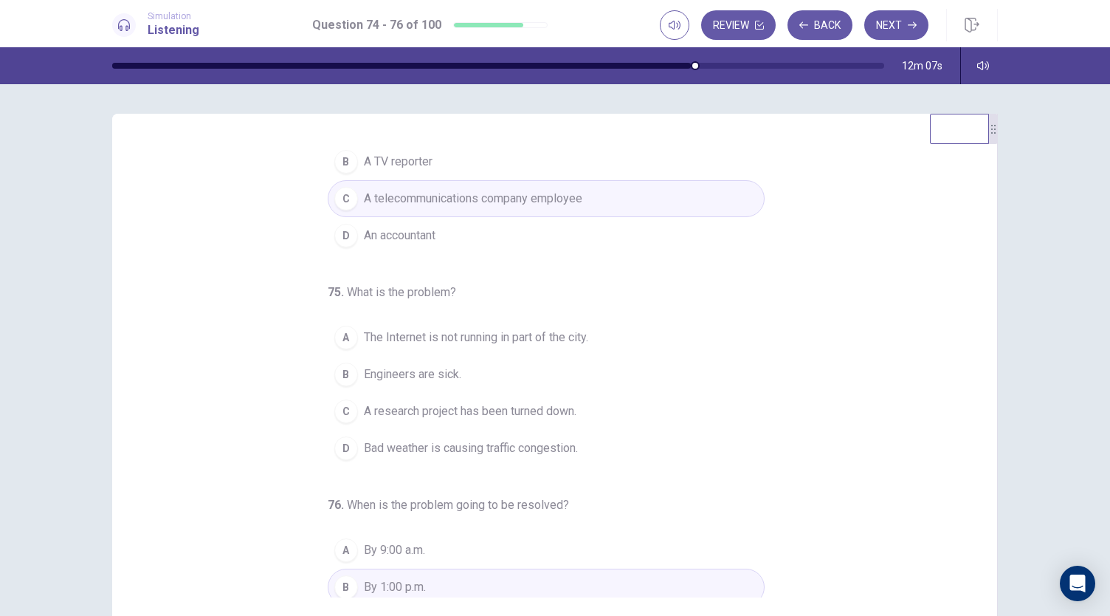
scroll to position [75, 0]
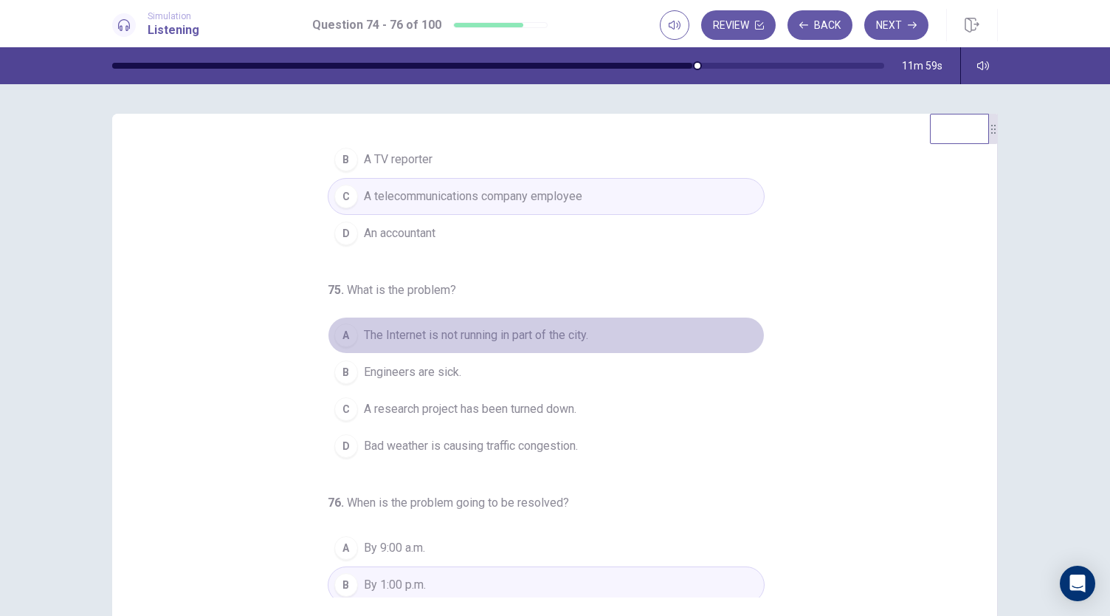
click at [351, 334] on button "A The Internet is not running in part of the city." at bounding box center [546, 335] width 437 height 37
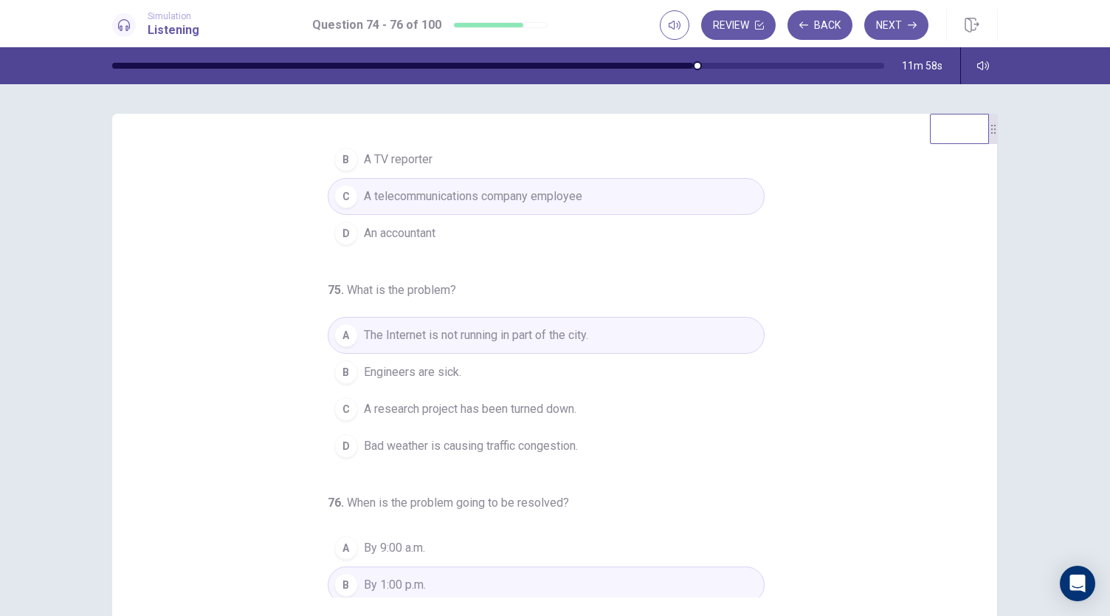
scroll to position [148, 0]
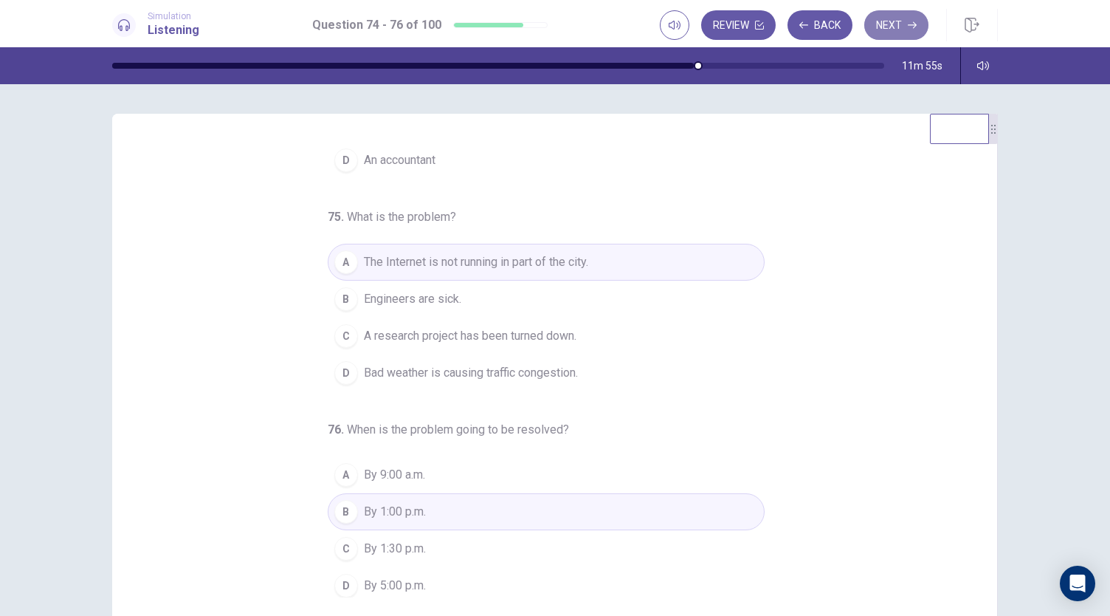
click at [896, 28] on button "Next" at bounding box center [896, 25] width 64 height 30
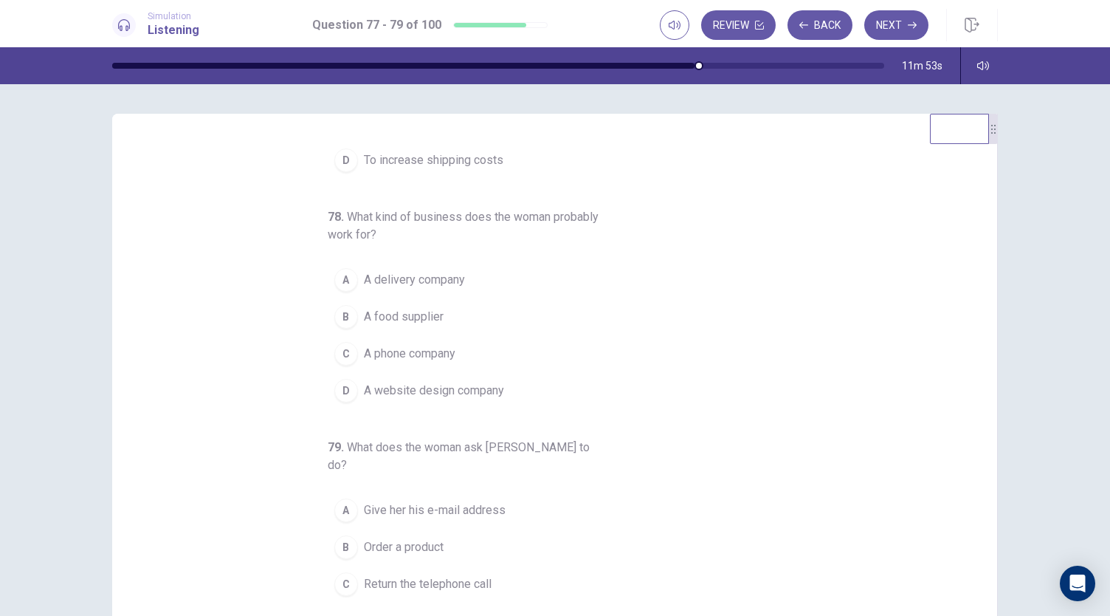
scroll to position [0, 0]
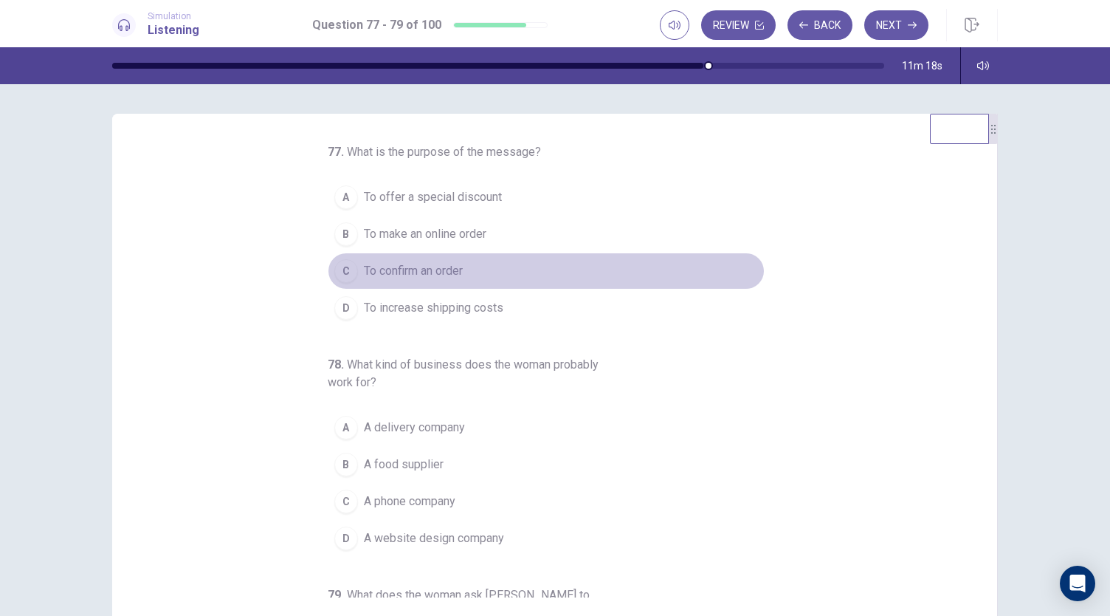
click at [413, 266] on span "To confirm an order" at bounding box center [413, 271] width 99 height 18
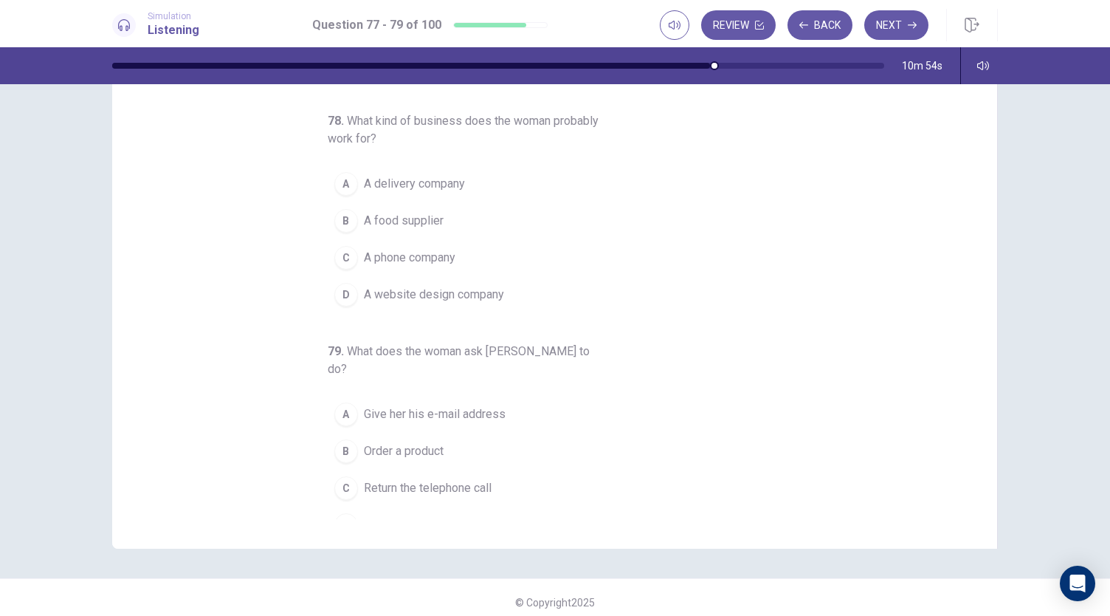
scroll to position [79, 0]
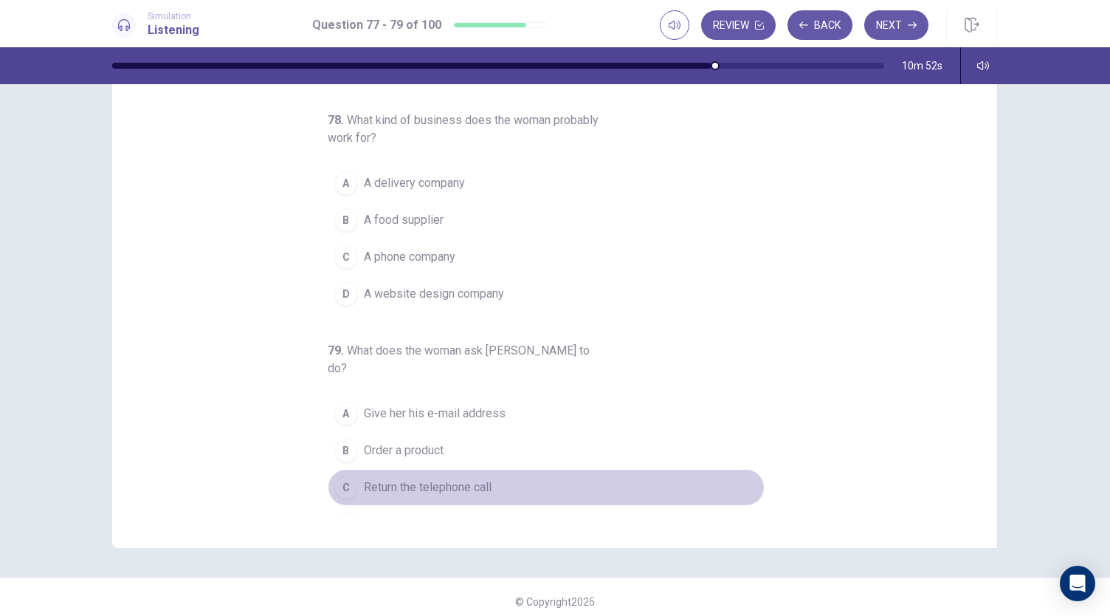
click at [444, 478] on span "Return the telephone call" at bounding box center [428, 487] width 128 height 18
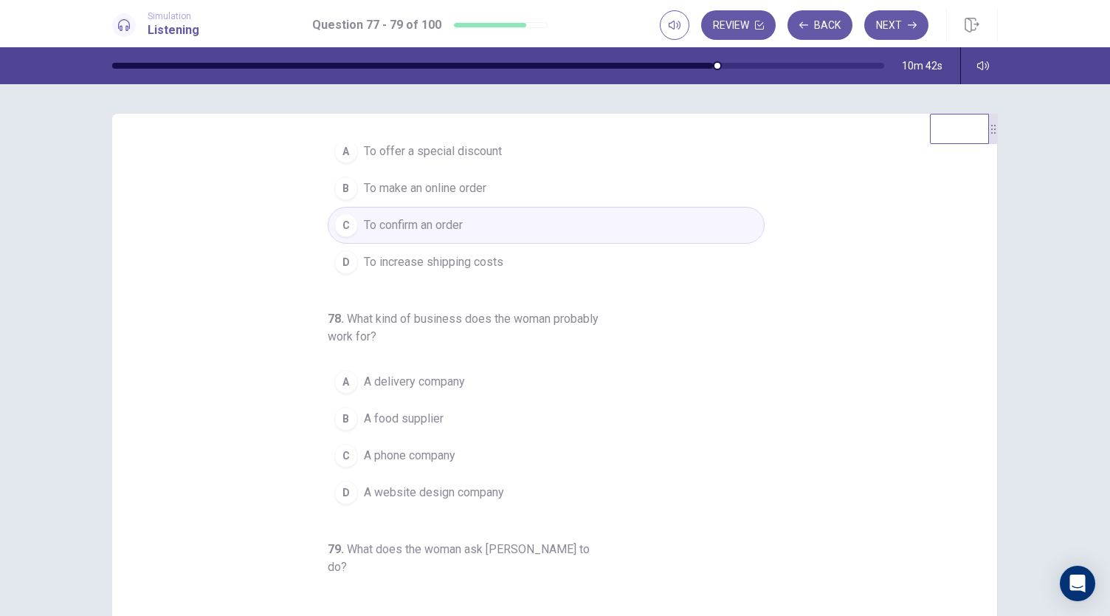
scroll to position [47, 0]
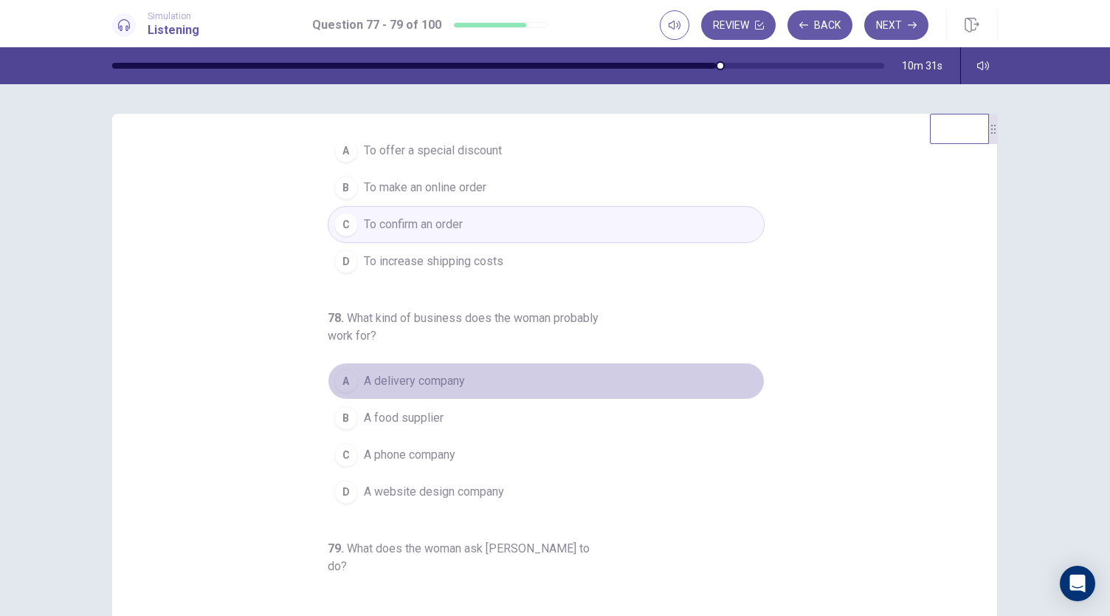
click at [416, 382] on span "A delivery company" at bounding box center [414, 381] width 101 height 18
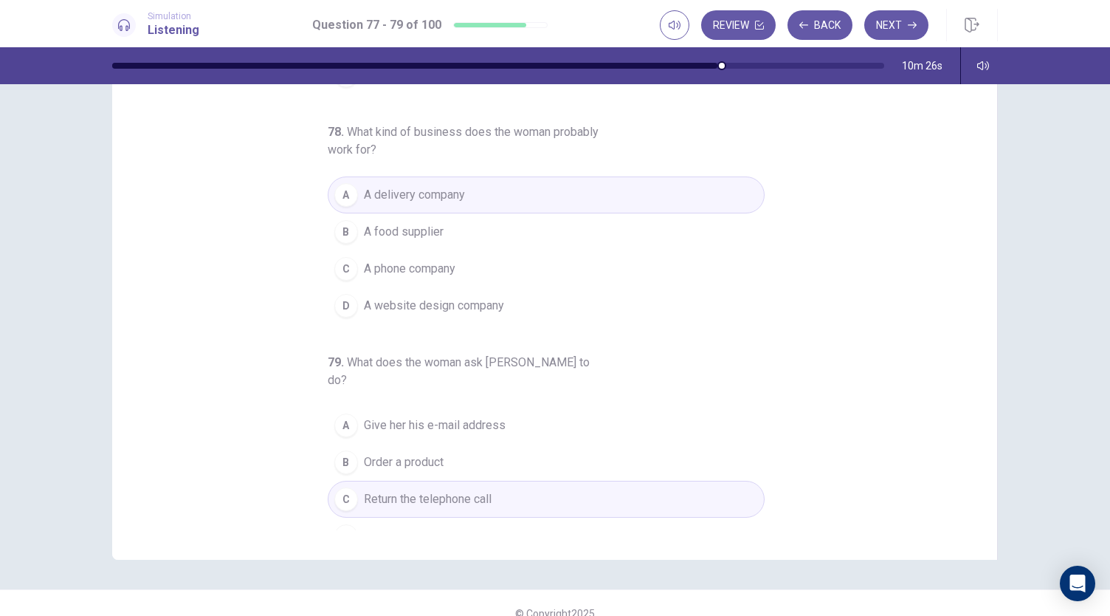
scroll to position [68, 0]
click at [887, 23] on button "Next" at bounding box center [896, 25] width 64 height 30
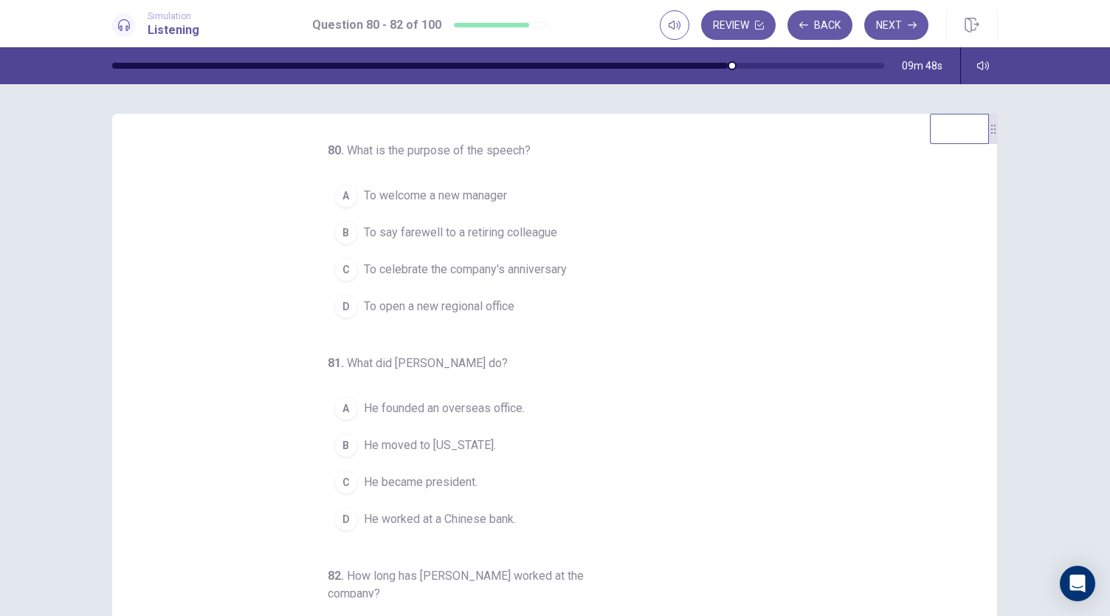
scroll to position [0, 0]
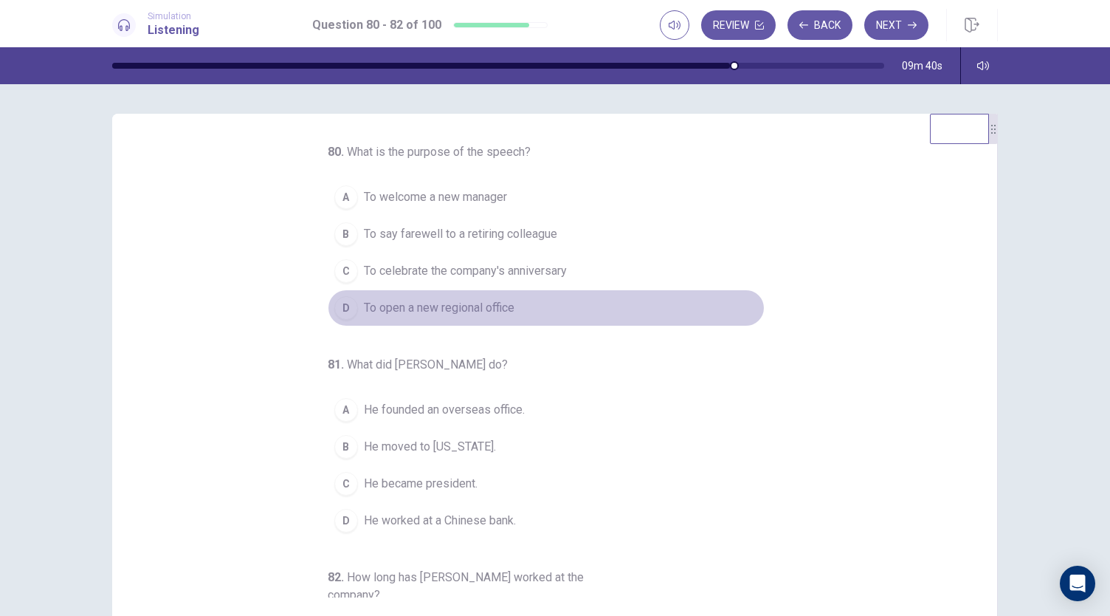
click at [340, 309] on div "D" at bounding box center [346, 308] width 24 height 24
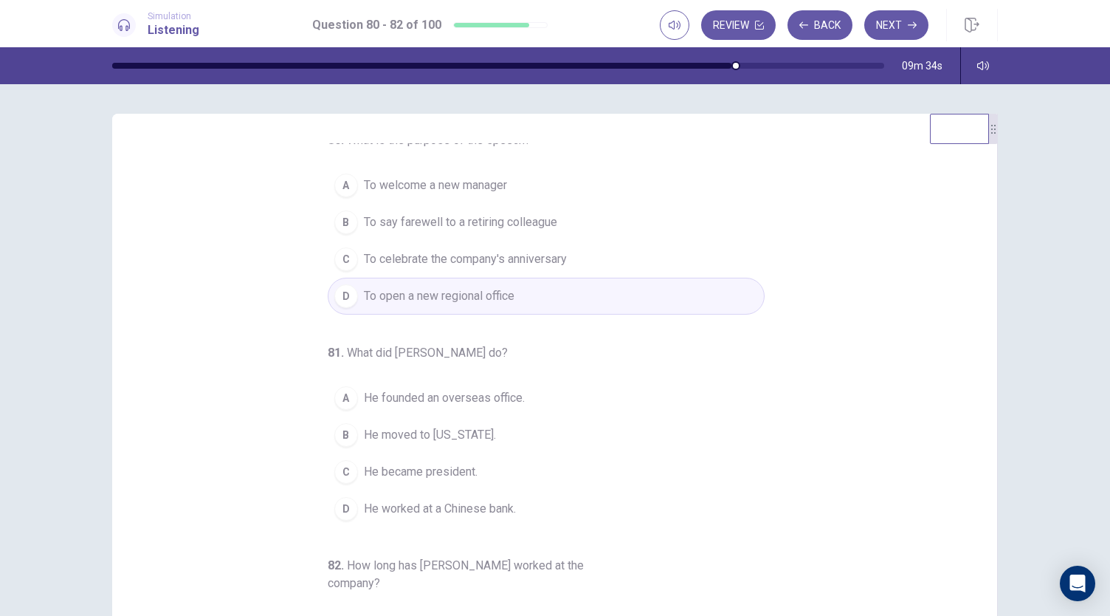
scroll to position [13, 0]
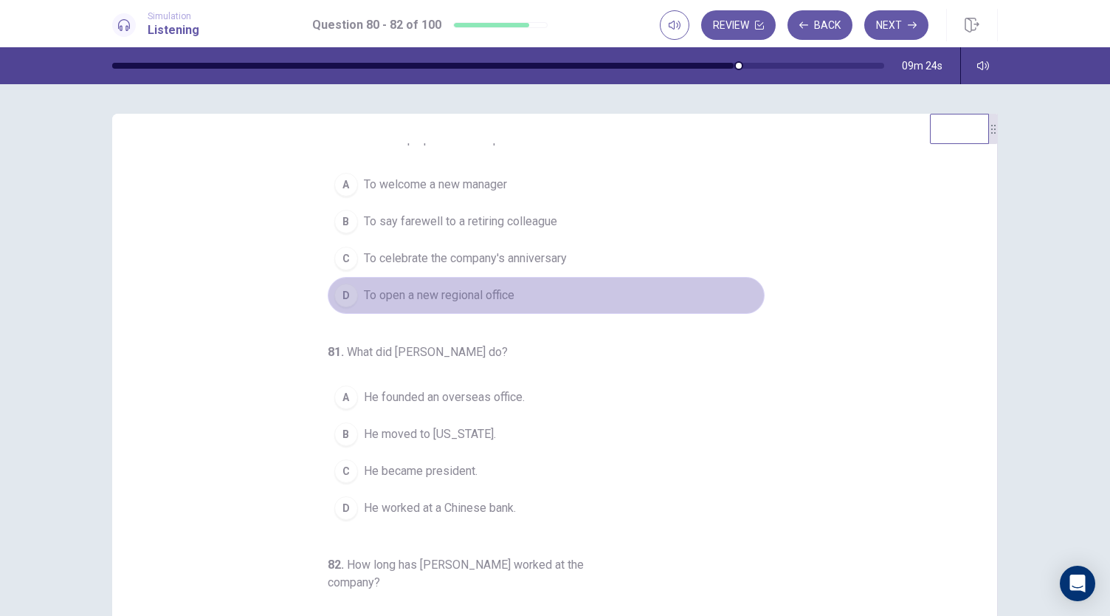
click at [337, 297] on div "D" at bounding box center [346, 295] width 24 height 24
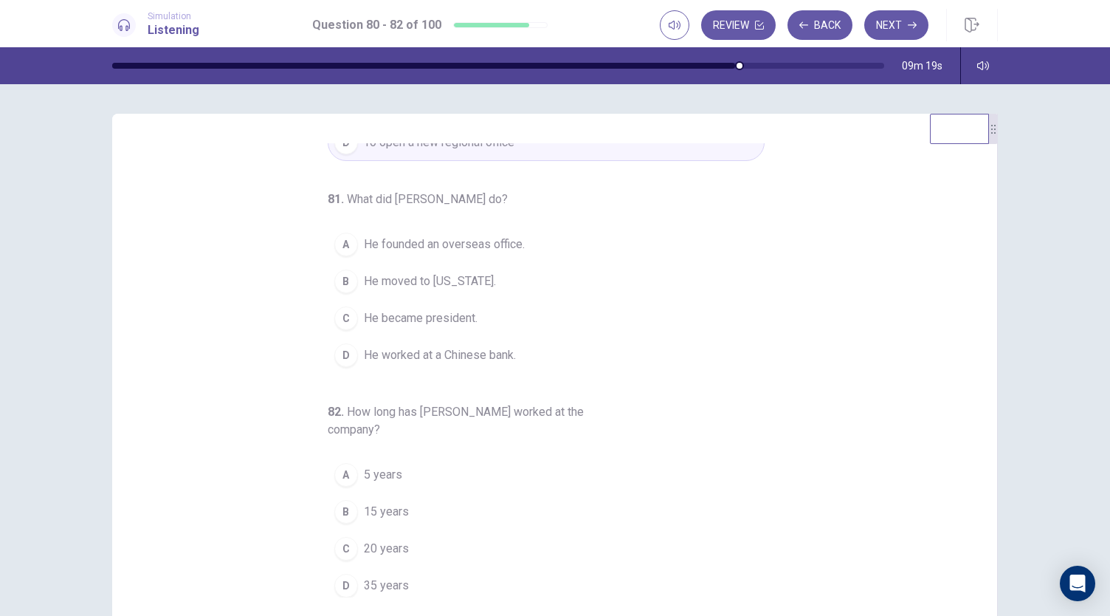
scroll to position [0, 0]
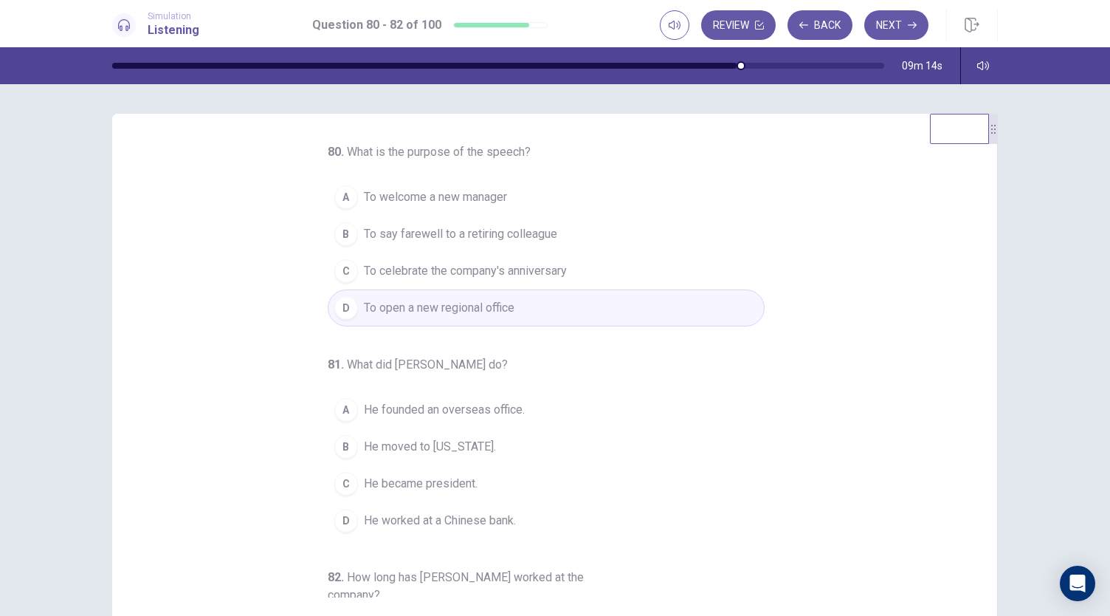
click at [411, 199] on span "To welcome a new manager" at bounding box center [435, 197] width 143 height 18
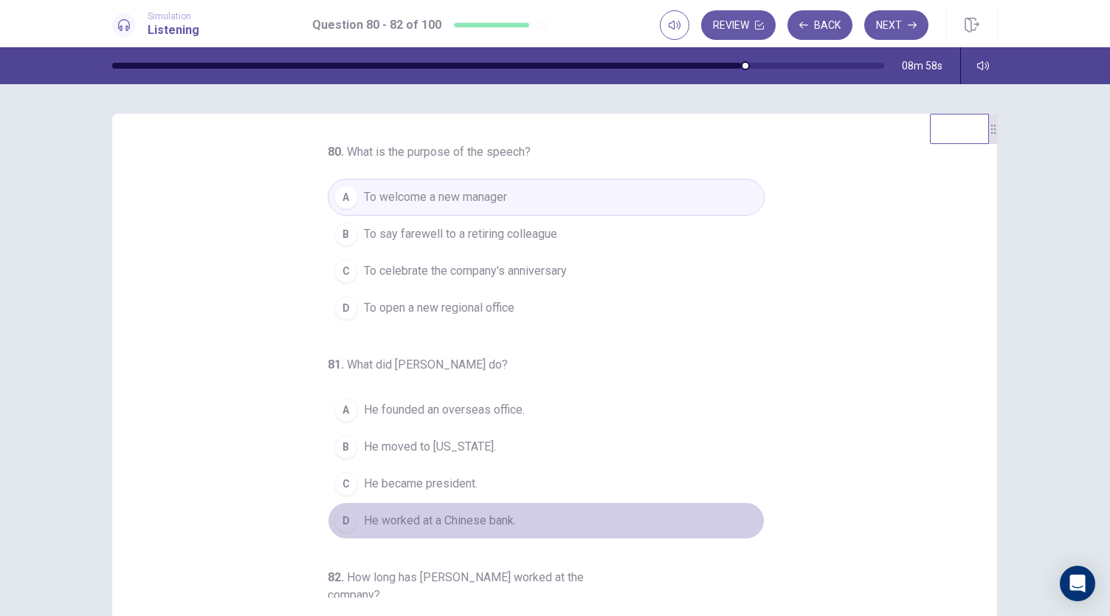
click at [349, 519] on div "D" at bounding box center [346, 521] width 24 height 24
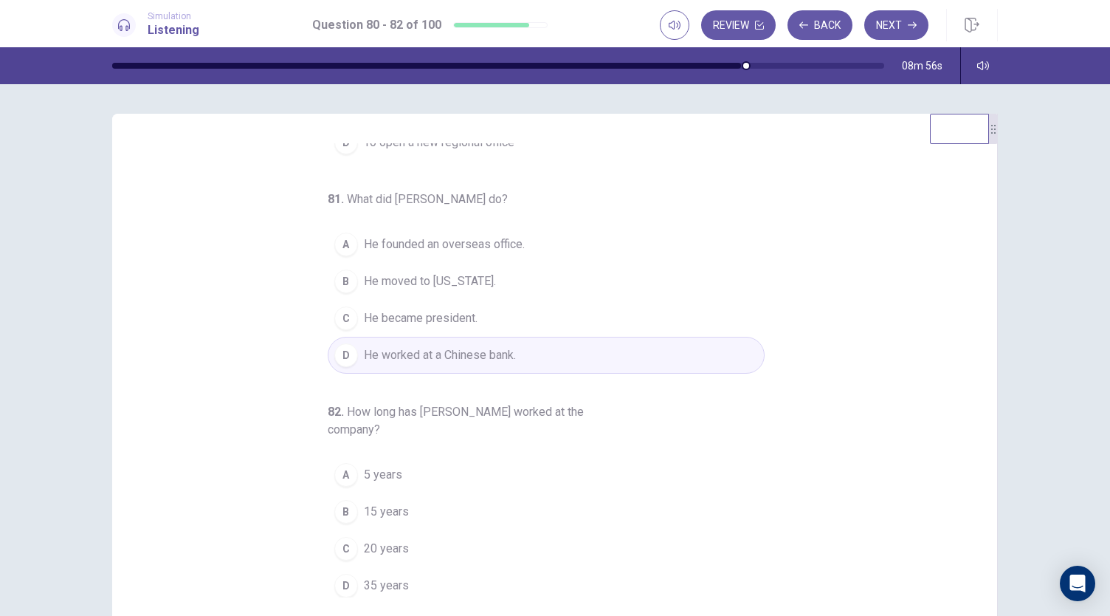
scroll to position [88, 0]
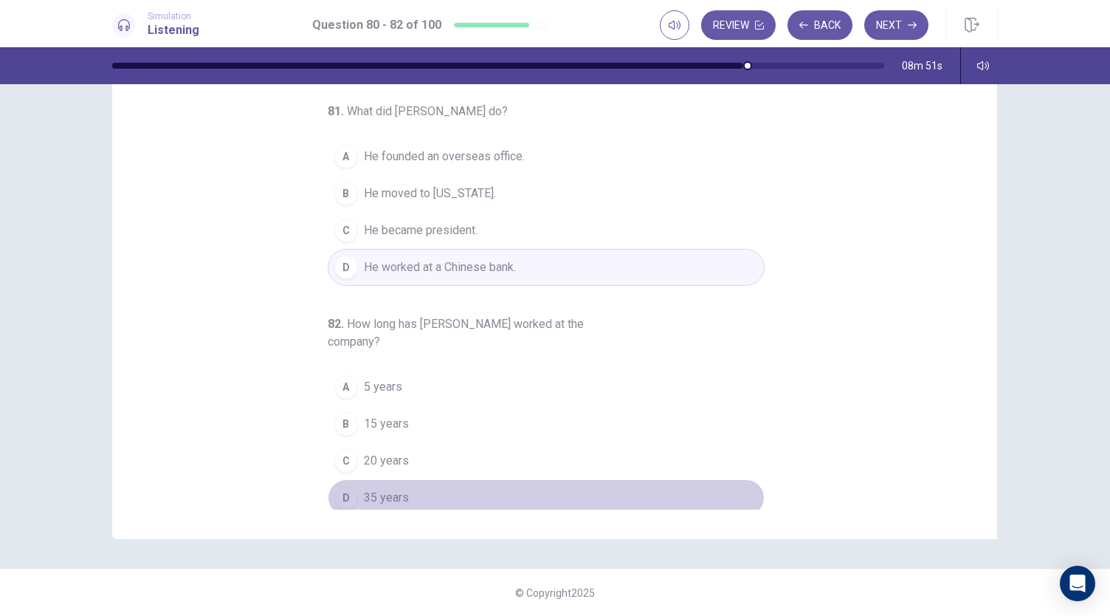
click at [377, 492] on span "35 years" at bounding box center [386, 498] width 45 height 18
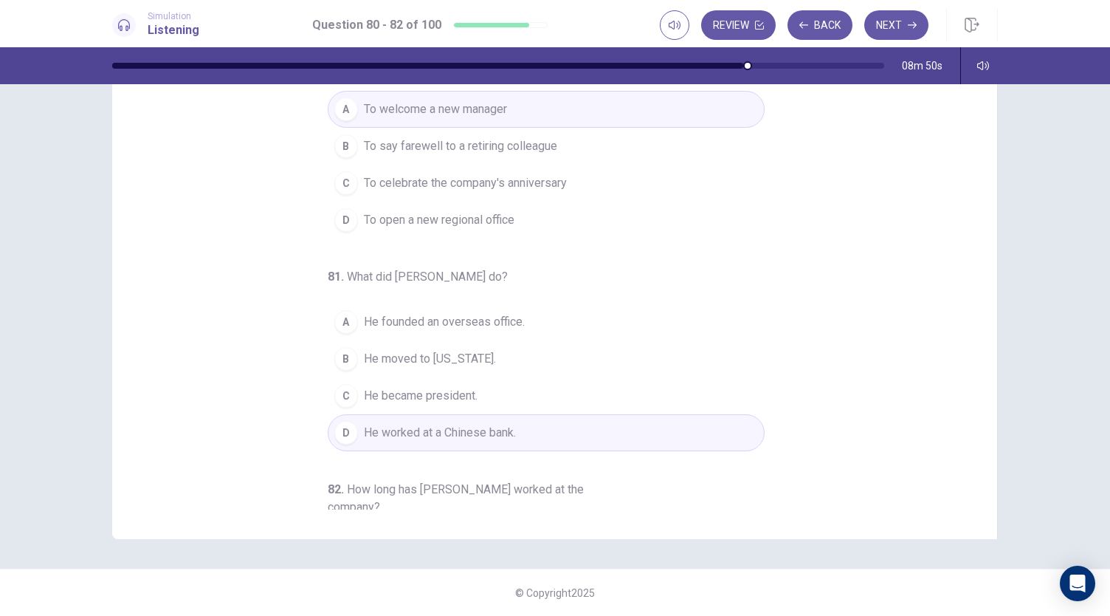
scroll to position [0, 0]
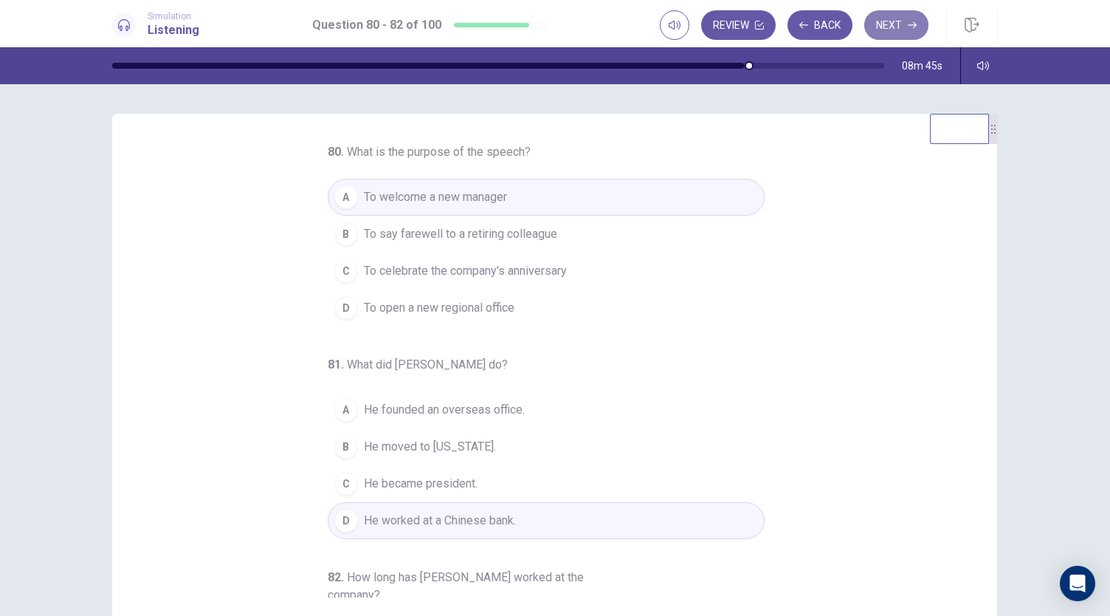
click at [897, 26] on button "Next" at bounding box center [896, 25] width 64 height 30
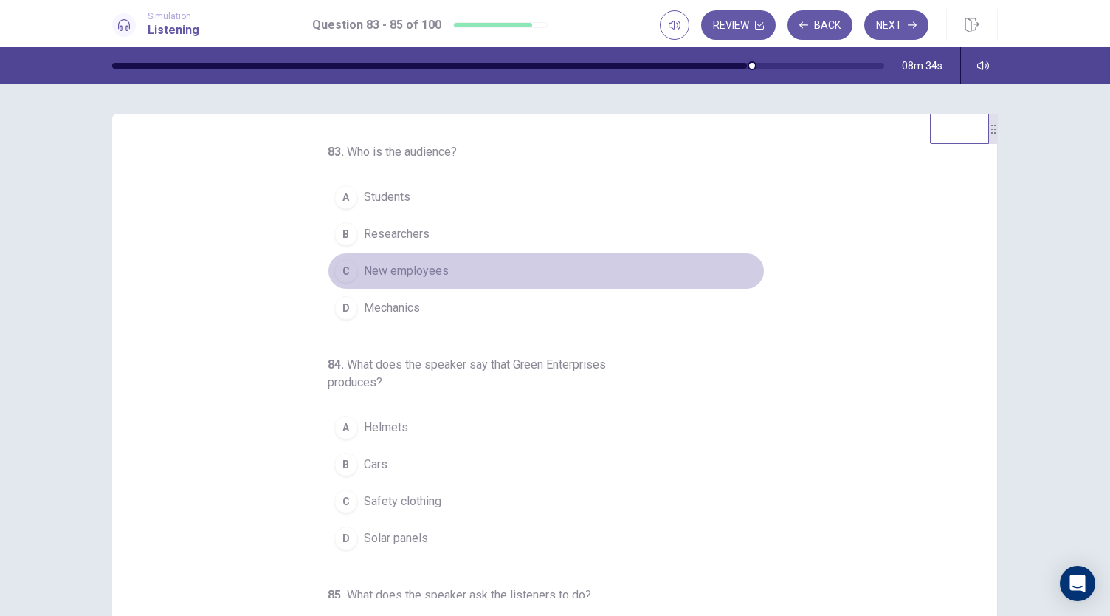
click at [402, 266] on span "New employees" at bounding box center [406, 271] width 85 height 18
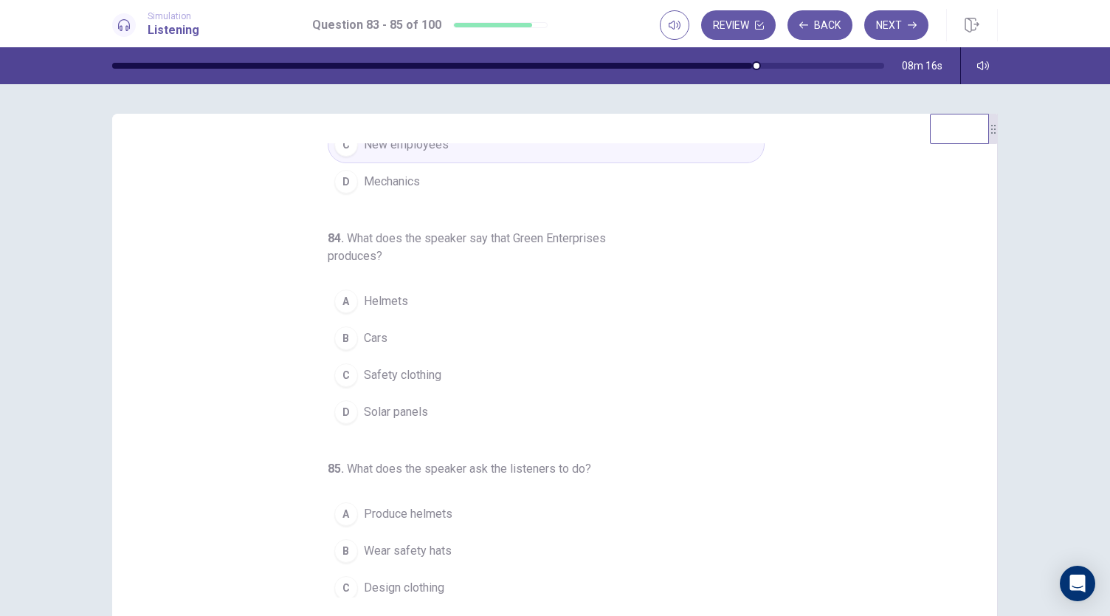
scroll to position [127, 0]
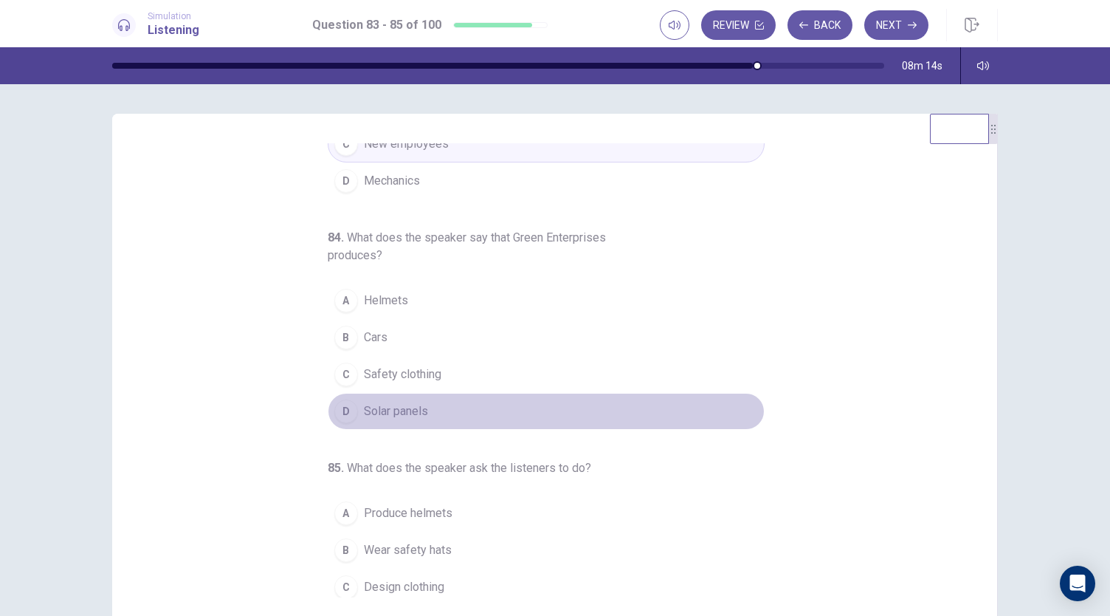
click at [394, 414] on span "Solar panels" at bounding box center [396, 411] width 64 height 18
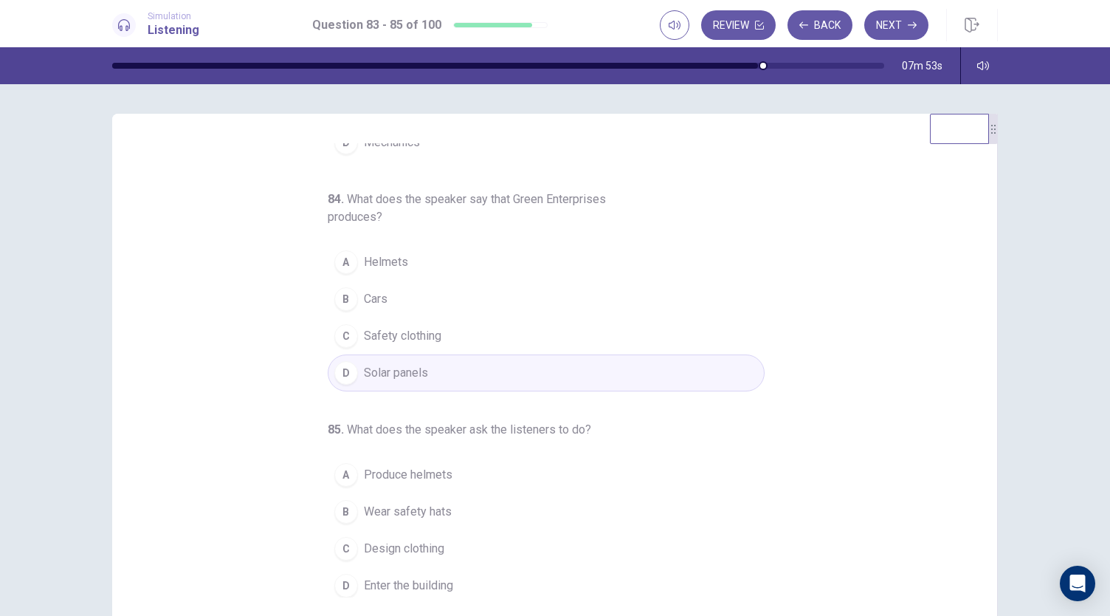
scroll to position [88, 0]
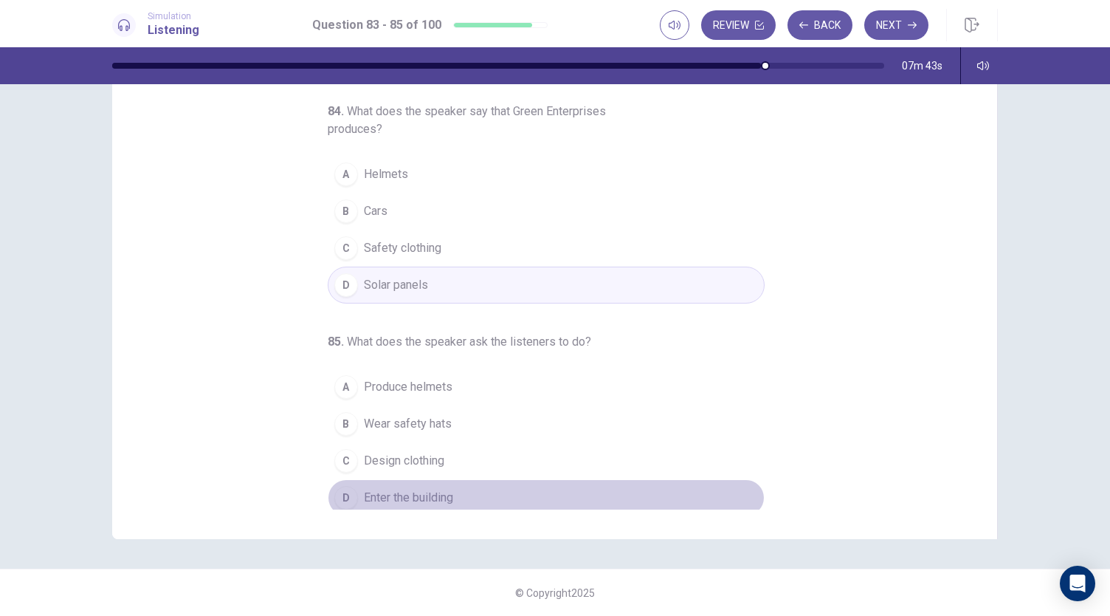
click at [367, 497] on span "Enter the building" at bounding box center [408, 498] width 89 height 18
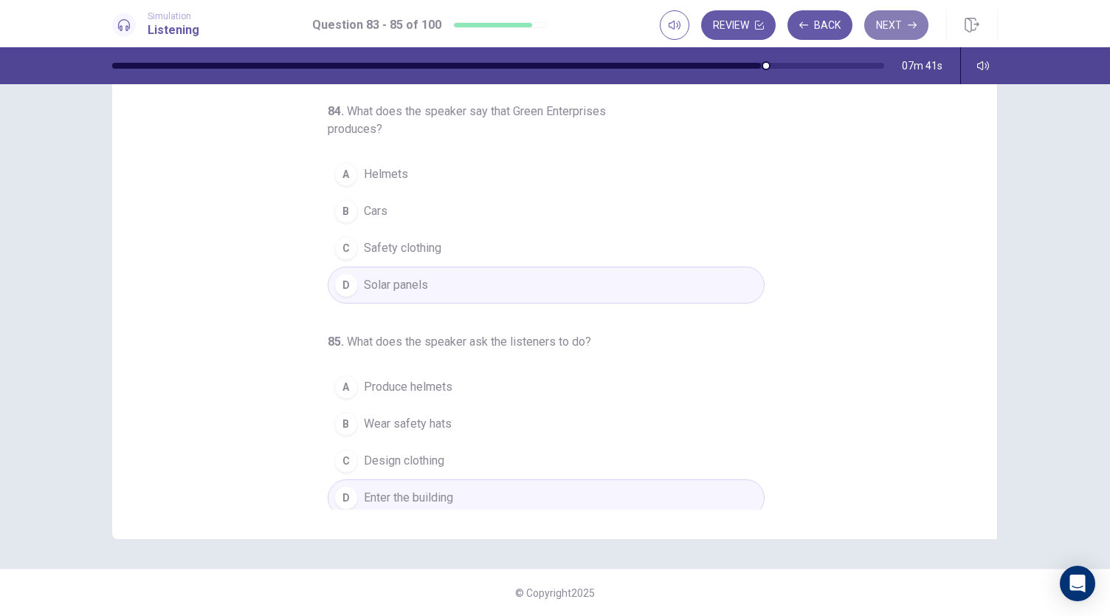
click at [903, 31] on button "Next" at bounding box center [896, 25] width 64 height 30
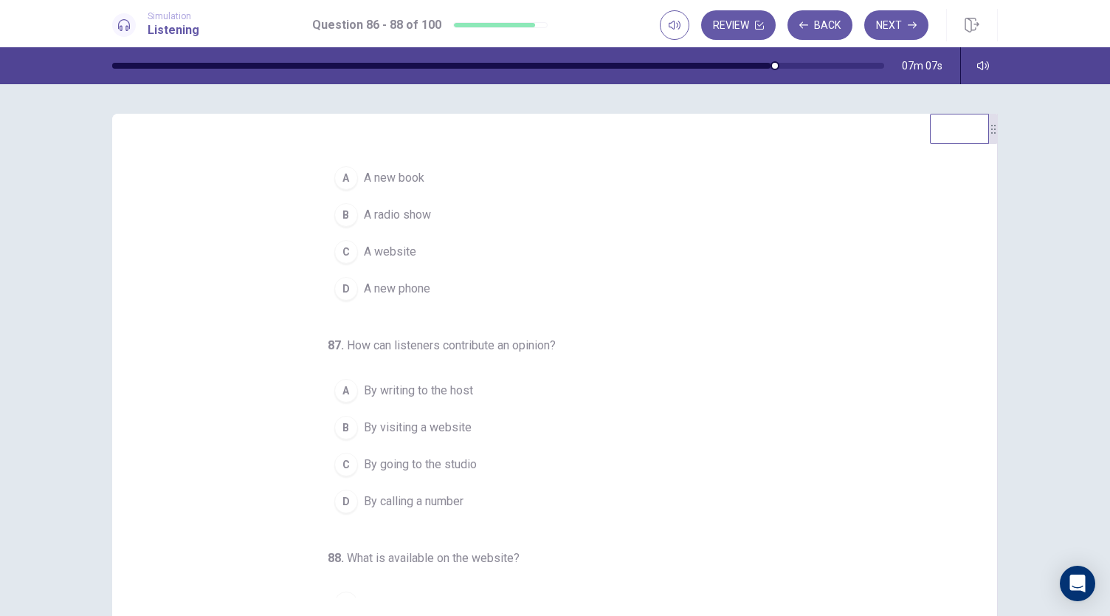
scroll to position [0, 0]
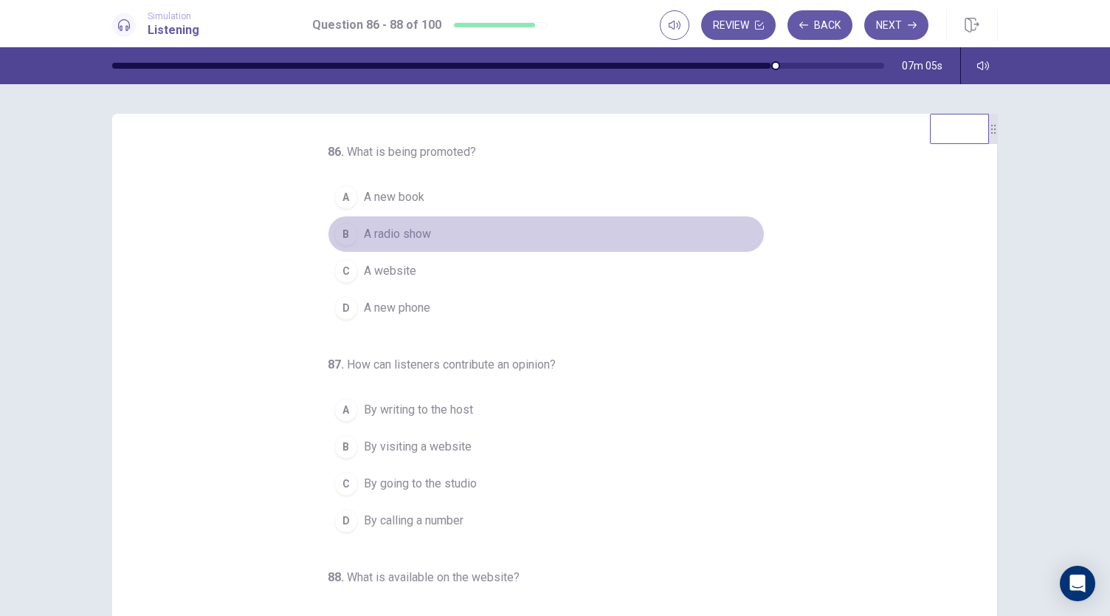
click at [384, 230] on span "A radio show" at bounding box center [397, 234] width 67 height 18
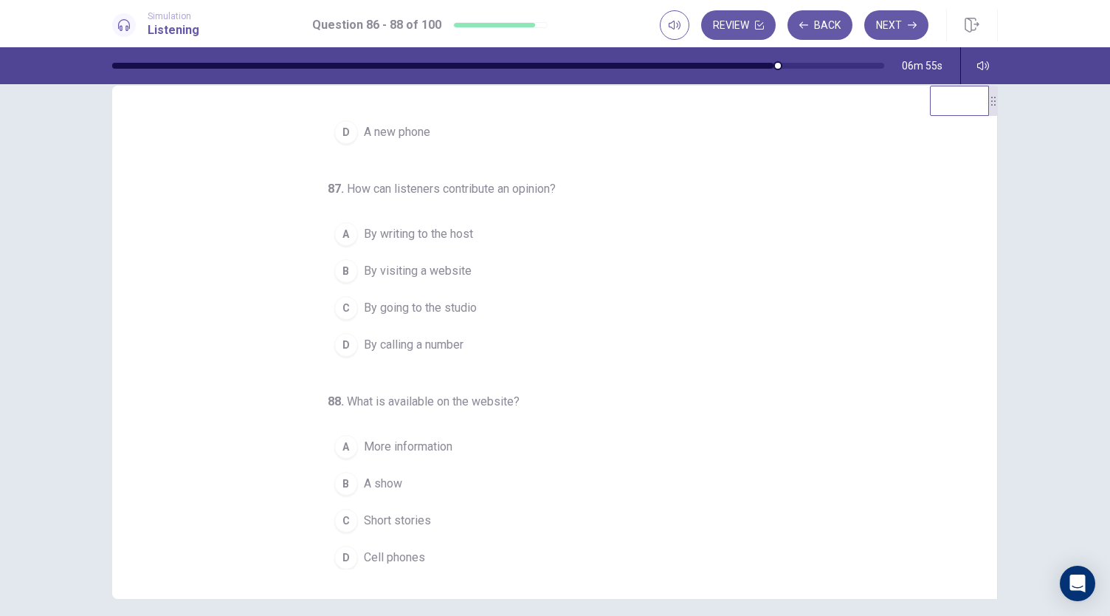
scroll to position [29, 0]
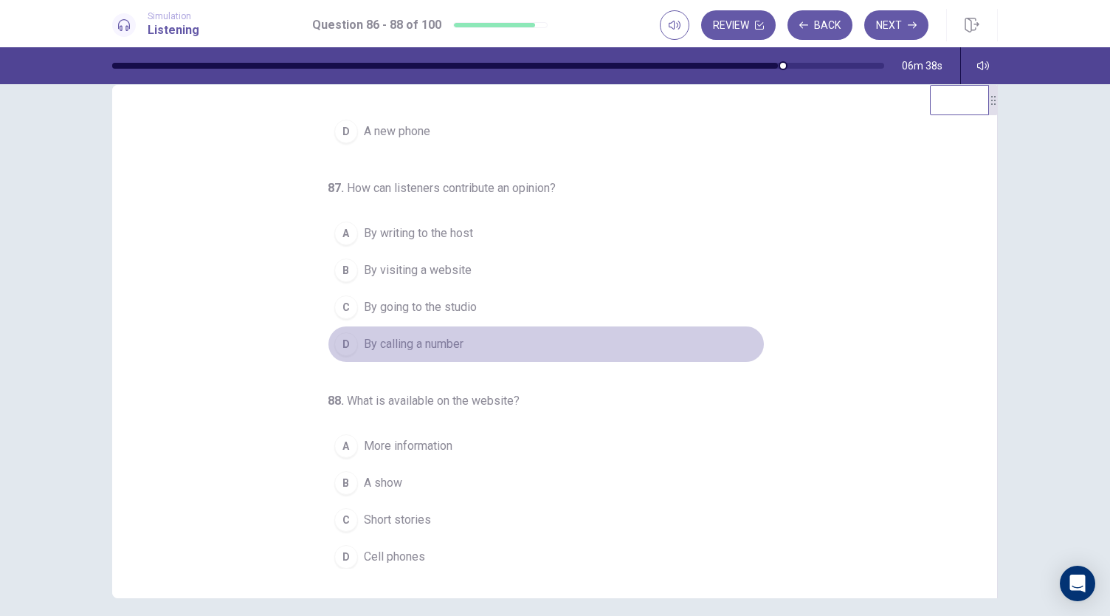
click at [392, 338] on span "By calling a number" at bounding box center [414, 344] width 100 height 18
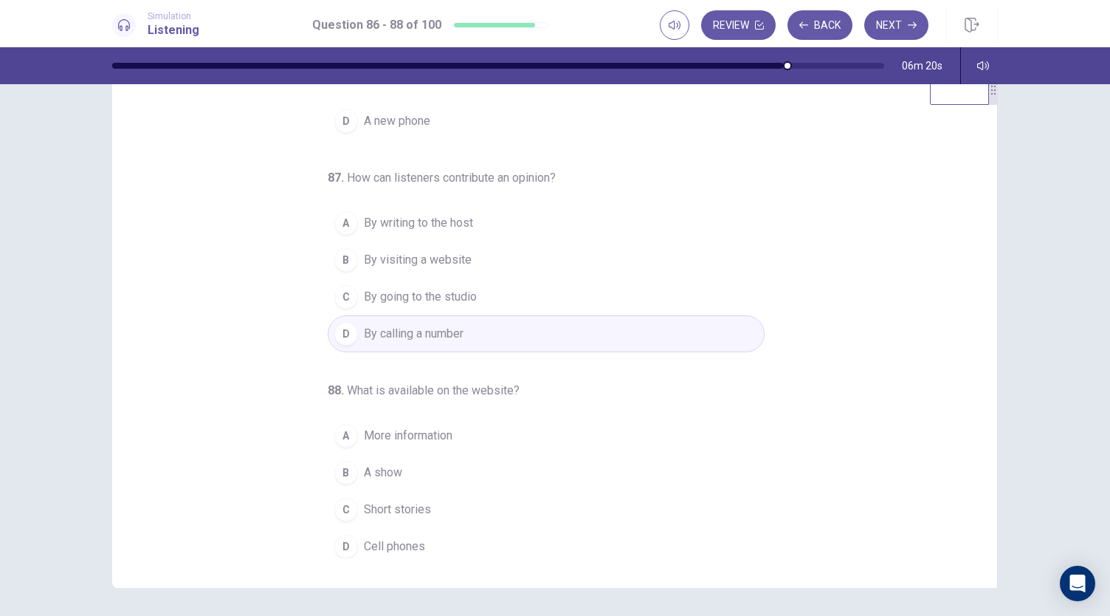
scroll to position [88, 0]
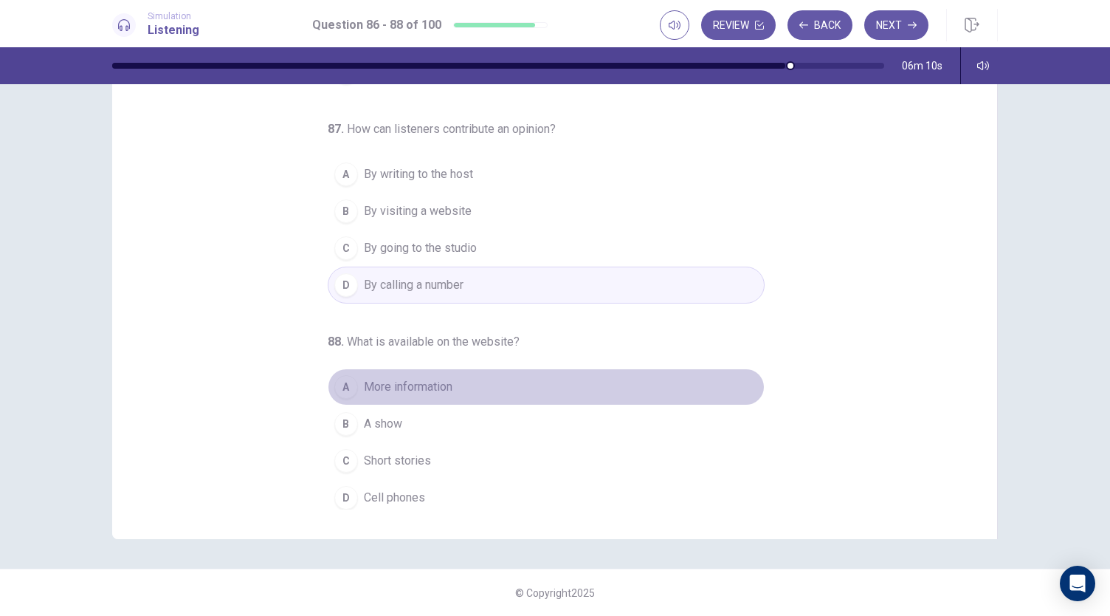
click at [365, 378] on span "More information" at bounding box center [408, 387] width 89 height 18
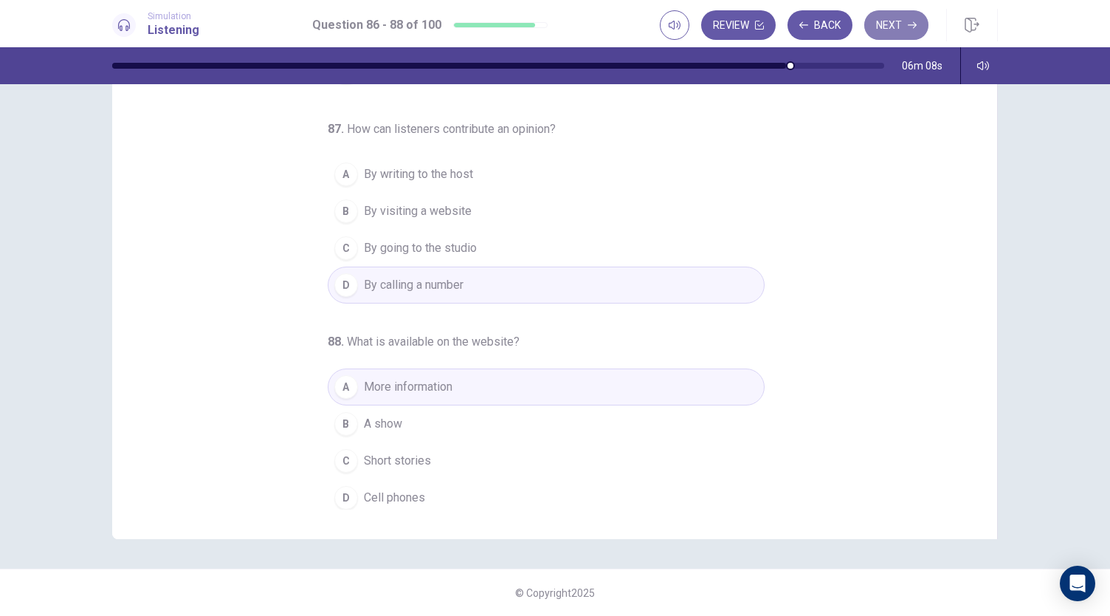
click at [903, 30] on button "Next" at bounding box center [896, 25] width 64 height 30
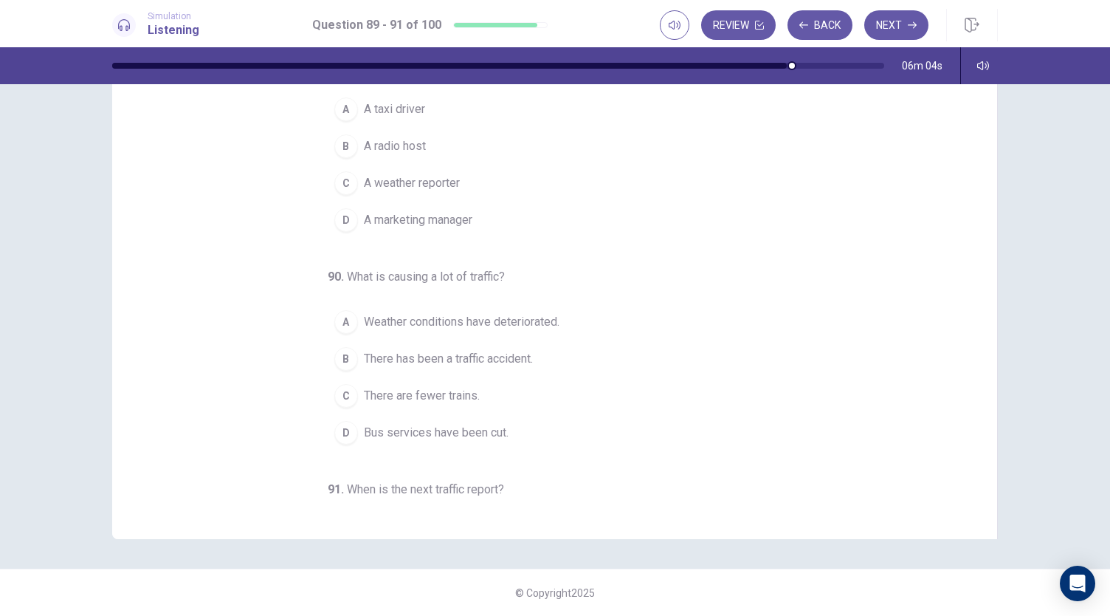
scroll to position [0, 0]
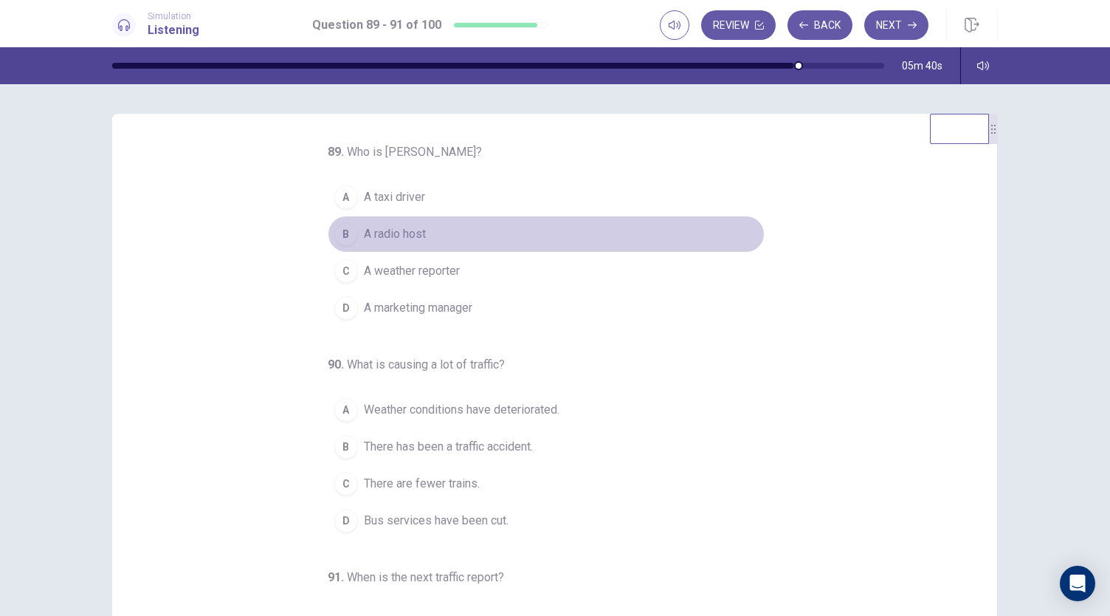
click at [364, 238] on span "A radio host" at bounding box center [395, 234] width 62 height 18
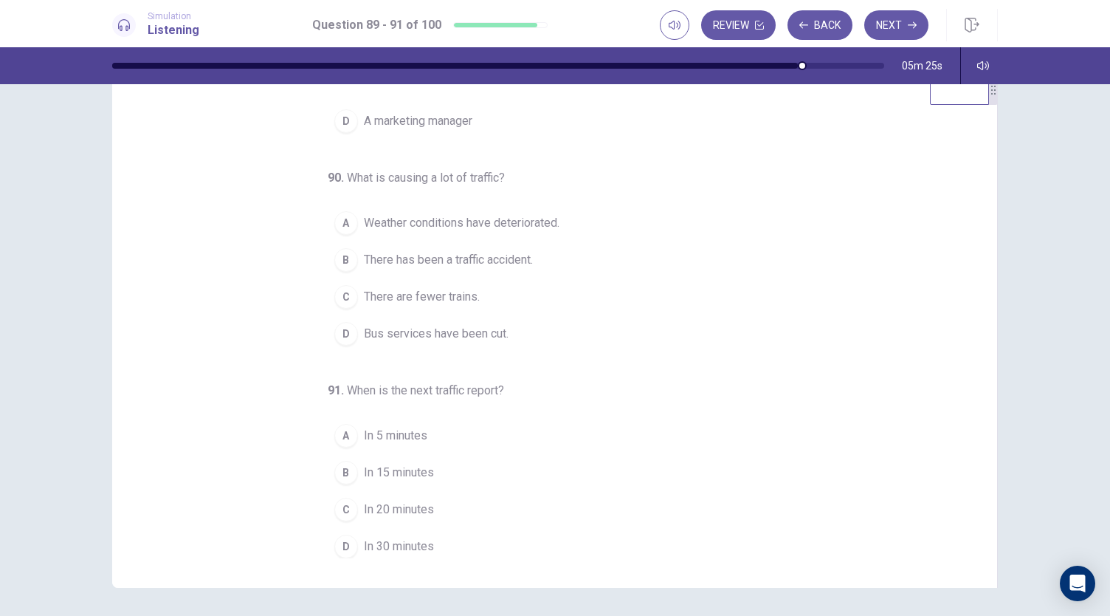
scroll to position [38, 0]
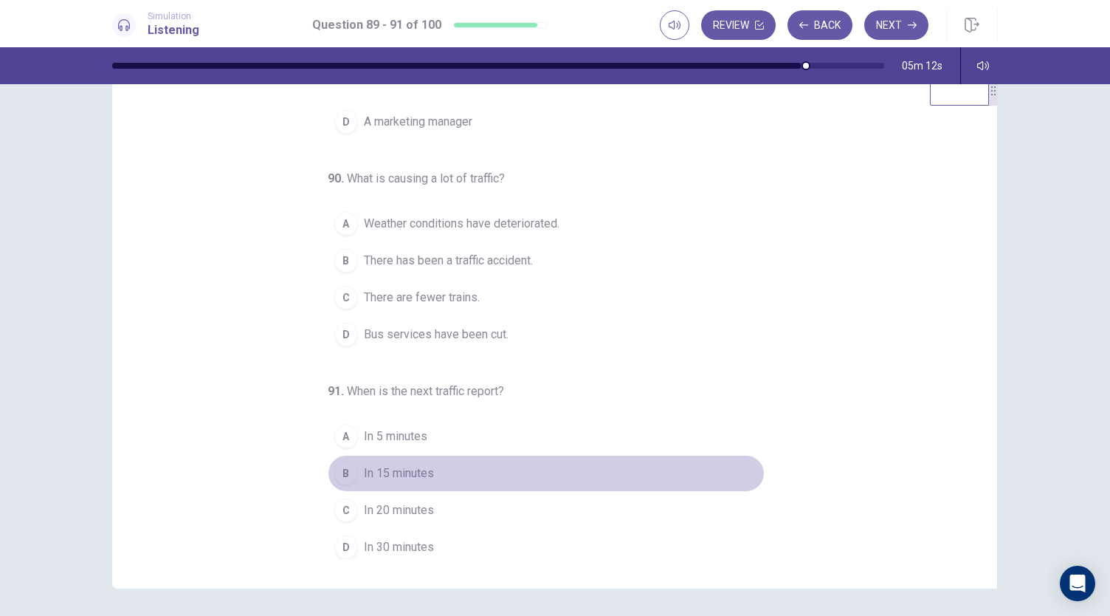
click at [345, 476] on div "B" at bounding box center [346, 473] width 24 height 24
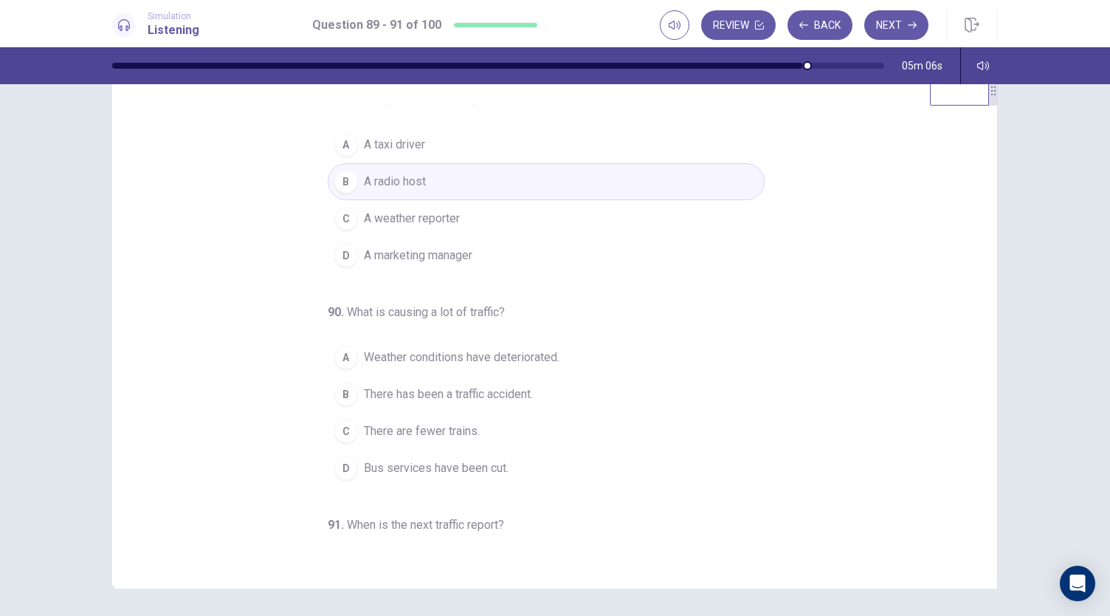
scroll to position [25, 0]
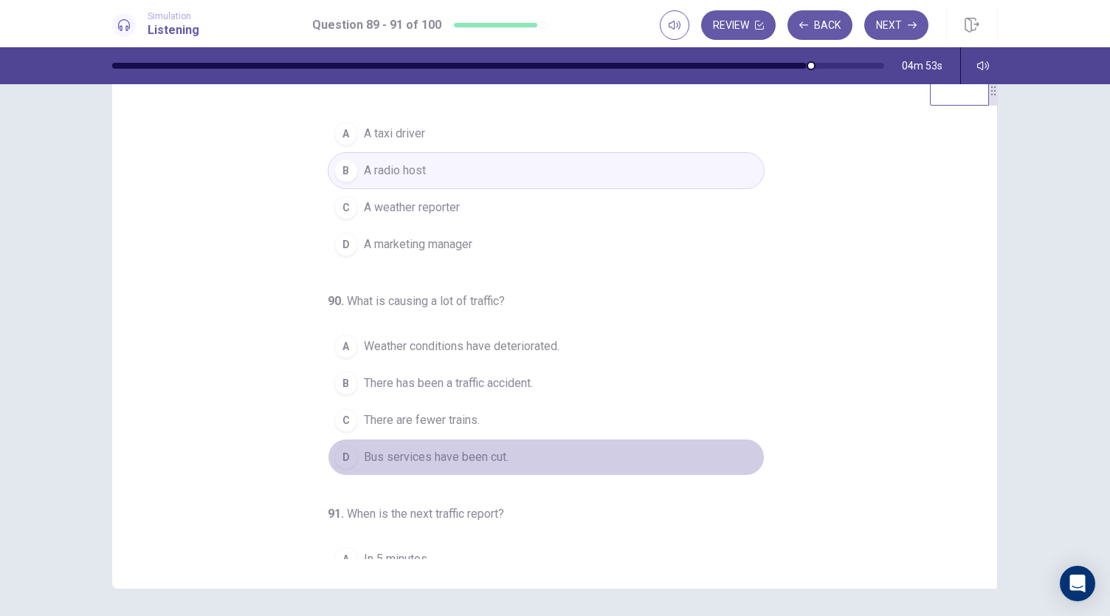
click at [390, 448] on span "Bus services have been cut." at bounding box center [436, 457] width 145 height 18
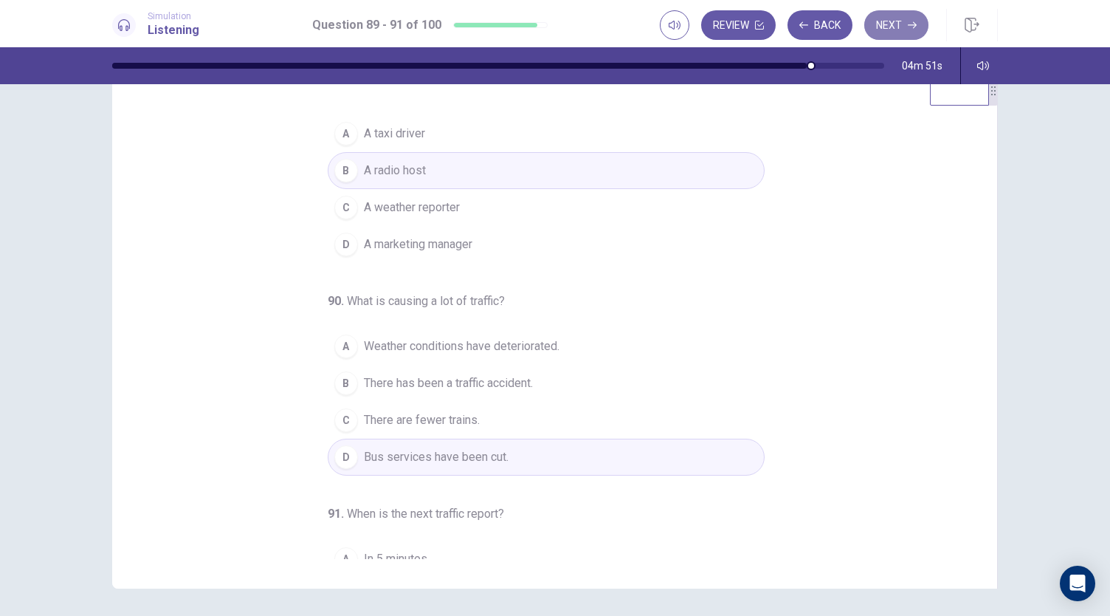
click at [887, 38] on button "Next" at bounding box center [896, 25] width 64 height 30
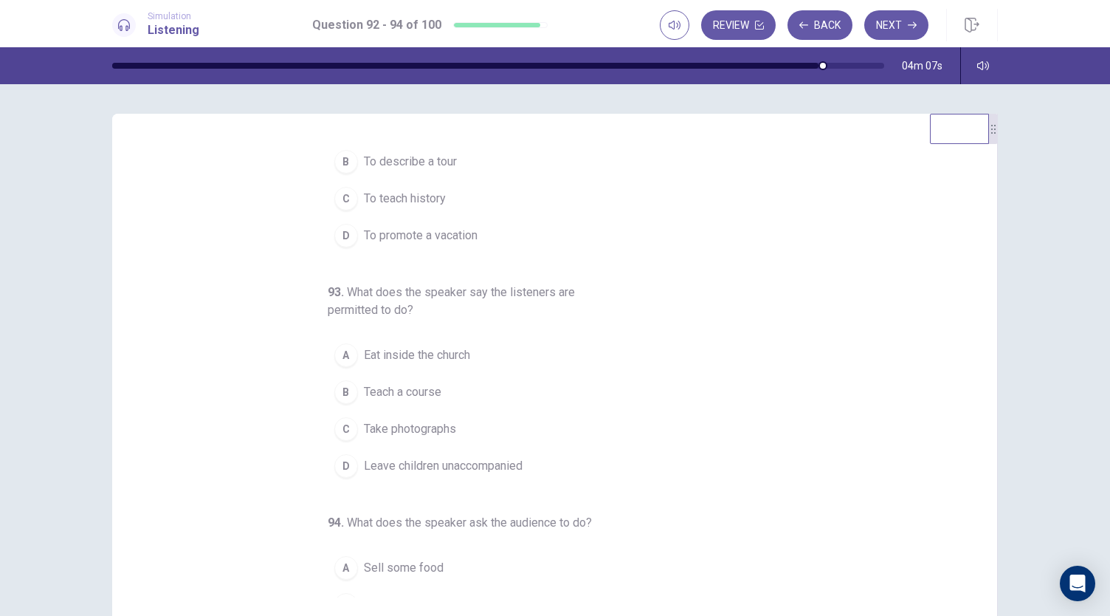
scroll to position [73, 0]
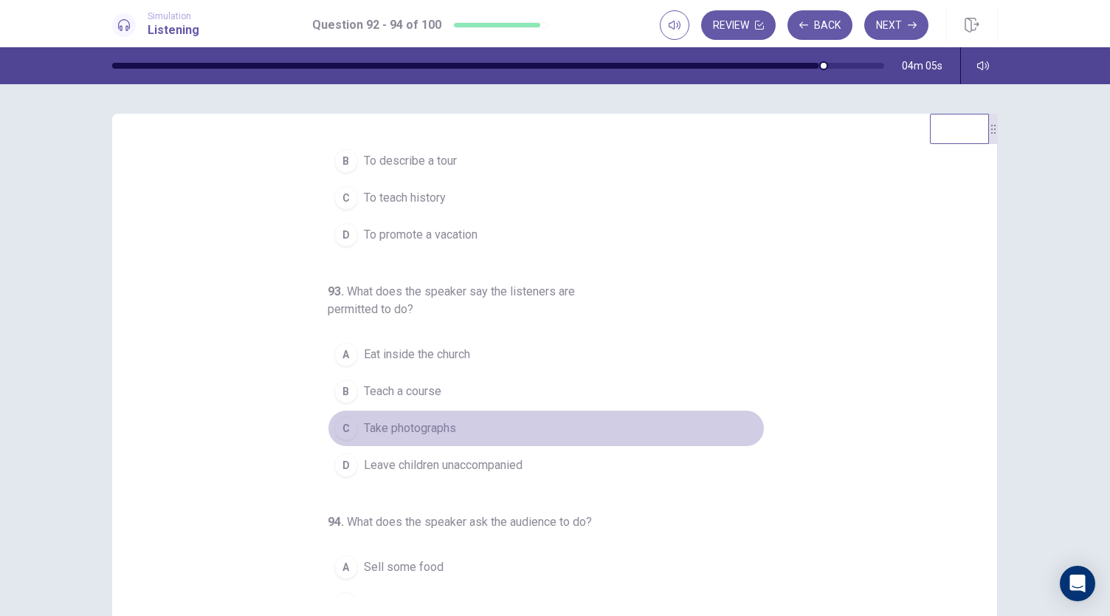
click at [398, 423] on span "Take photographs" at bounding box center [410, 428] width 92 height 18
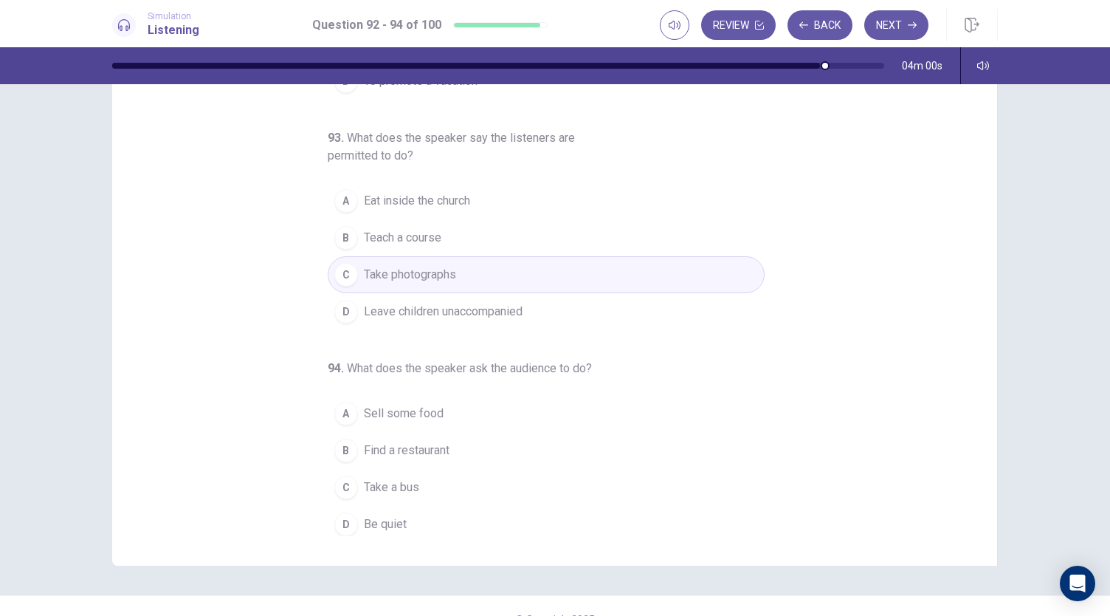
scroll to position [62, 0]
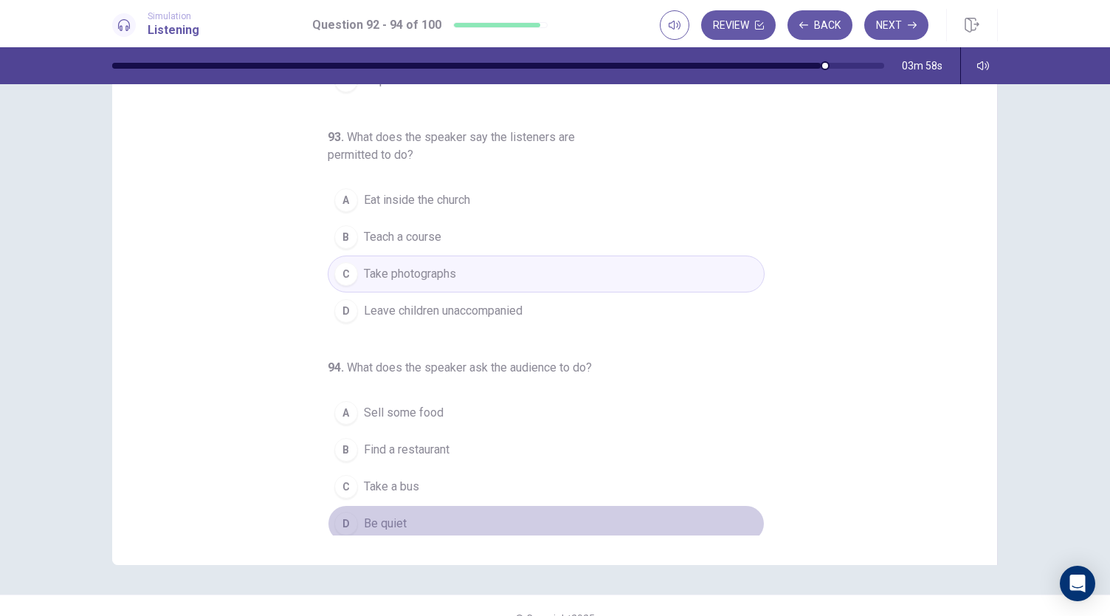
click at [364, 516] on span "Be quiet" at bounding box center [385, 524] width 43 height 18
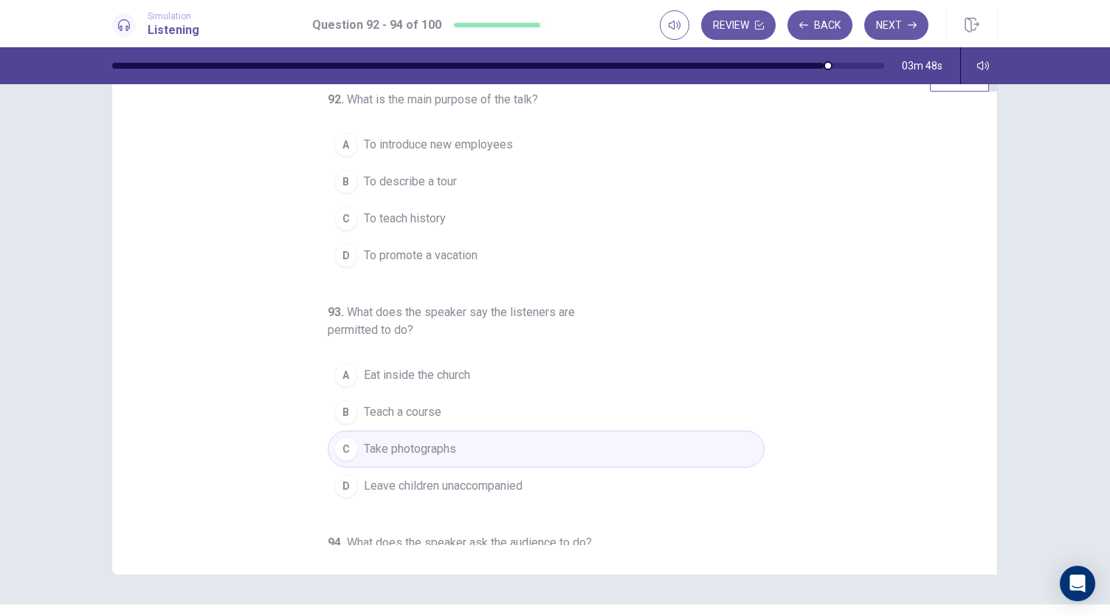
scroll to position [0, 0]
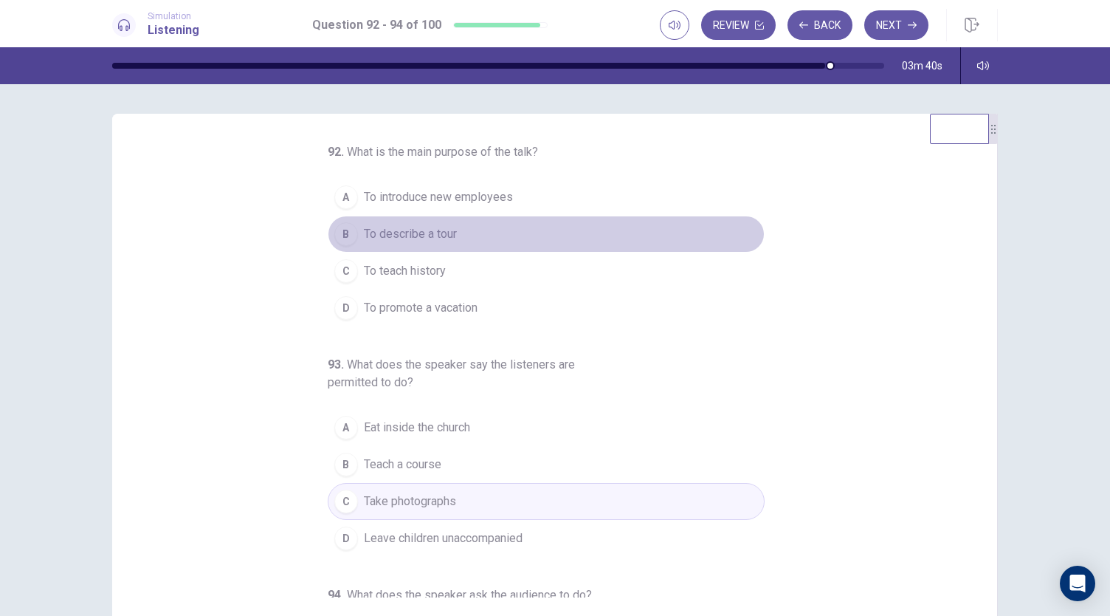
click at [413, 228] on span "To describe a tour" at bounding box center [410, 234] width 93 height 18
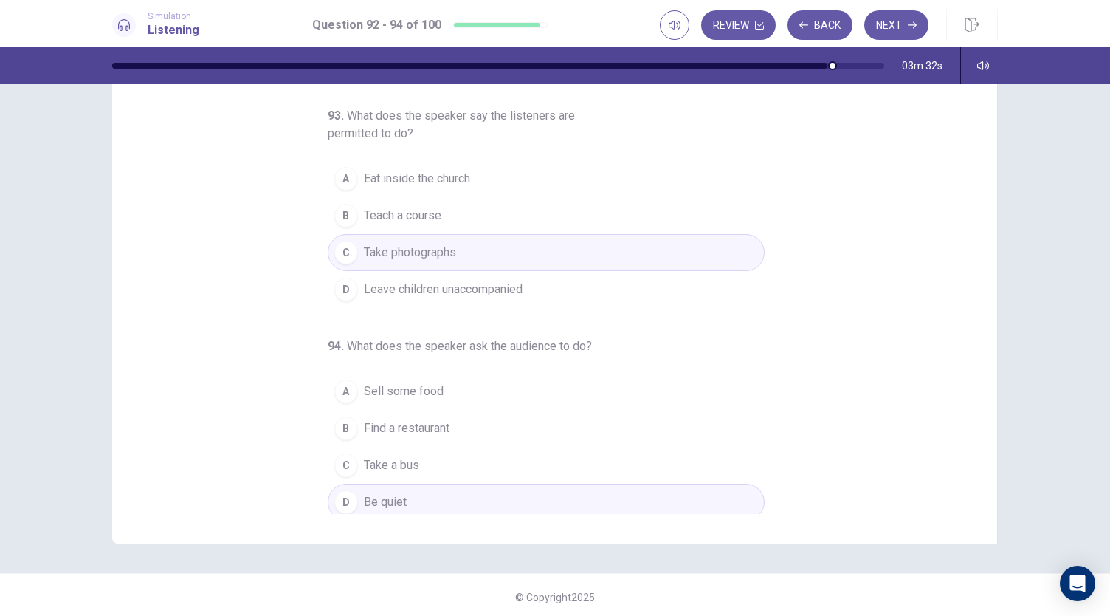
scroll to position [88, 0]
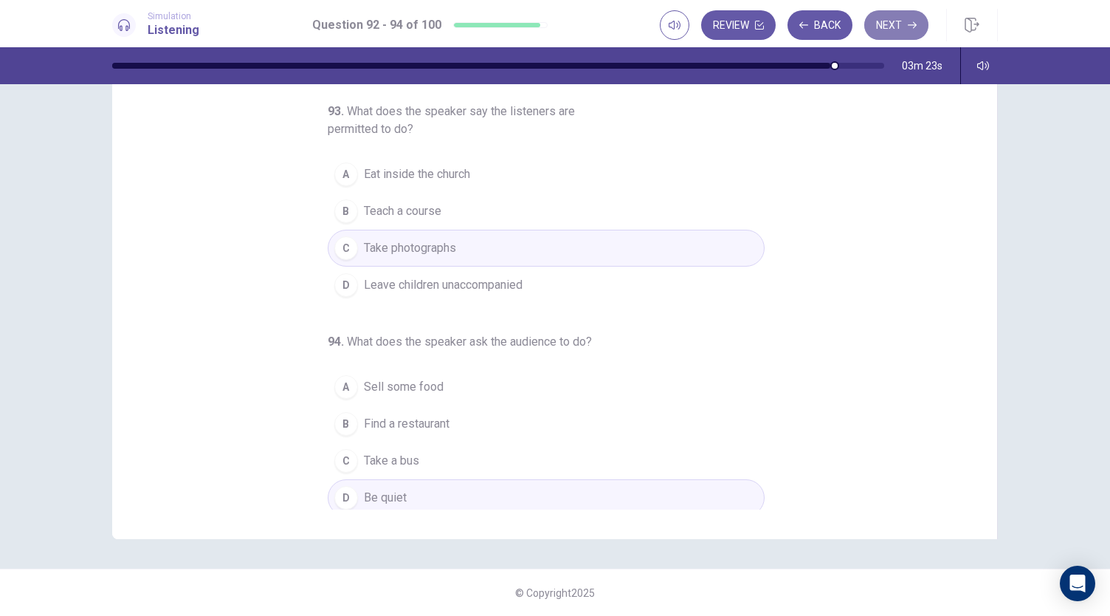
click at [898, 23] on button "Next" at bounding box center [896, 25] width 64 height 30
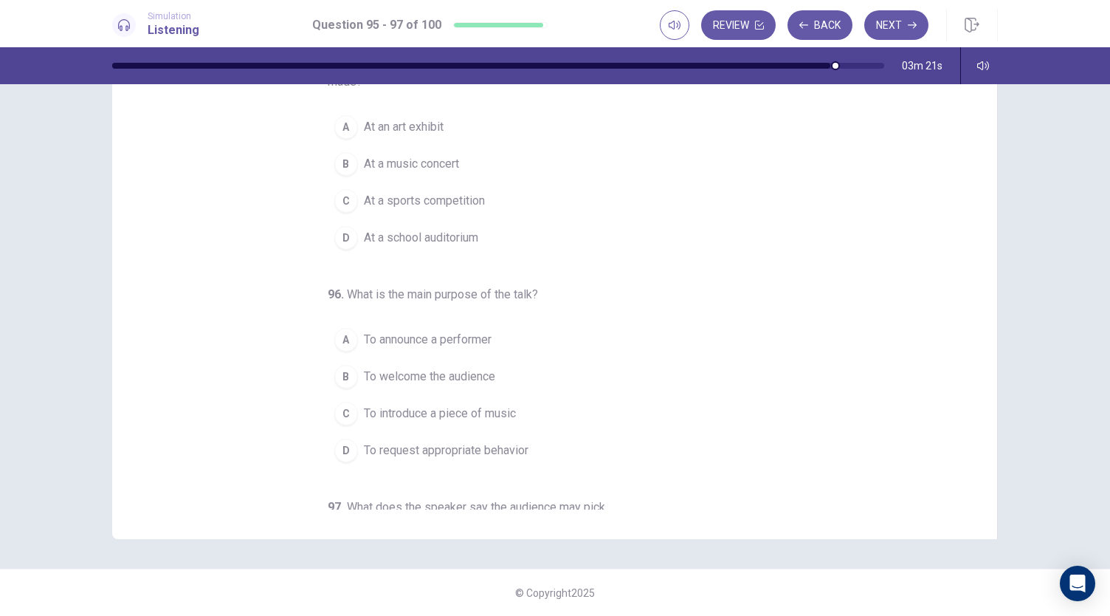
scroll to position [0, 0]
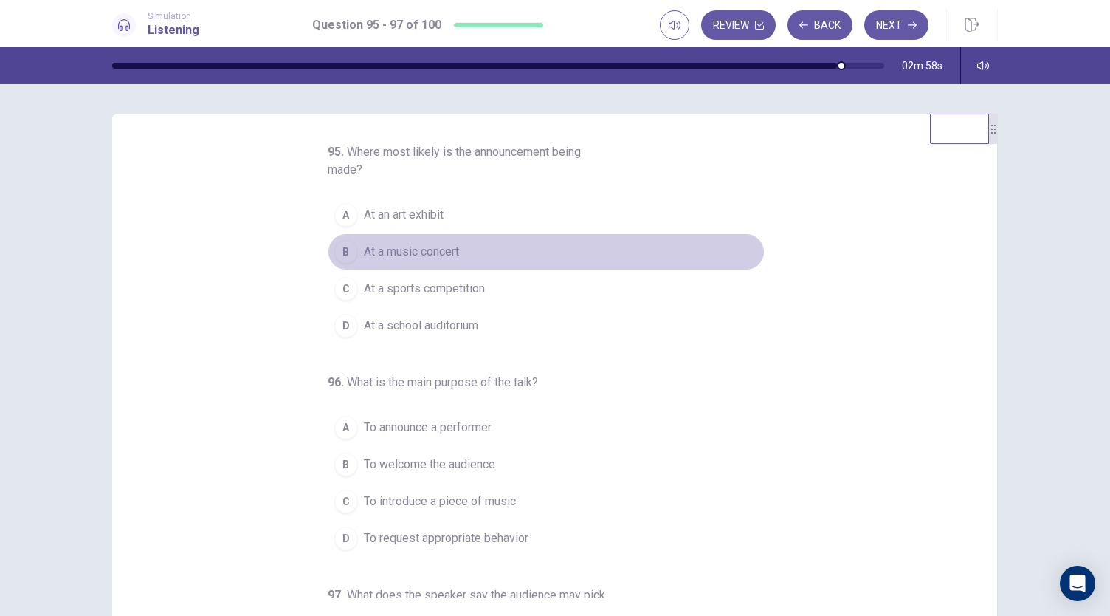
click at [436, 250] on span "At a music concert" at bounding box center [411, 252] width 95 height 18
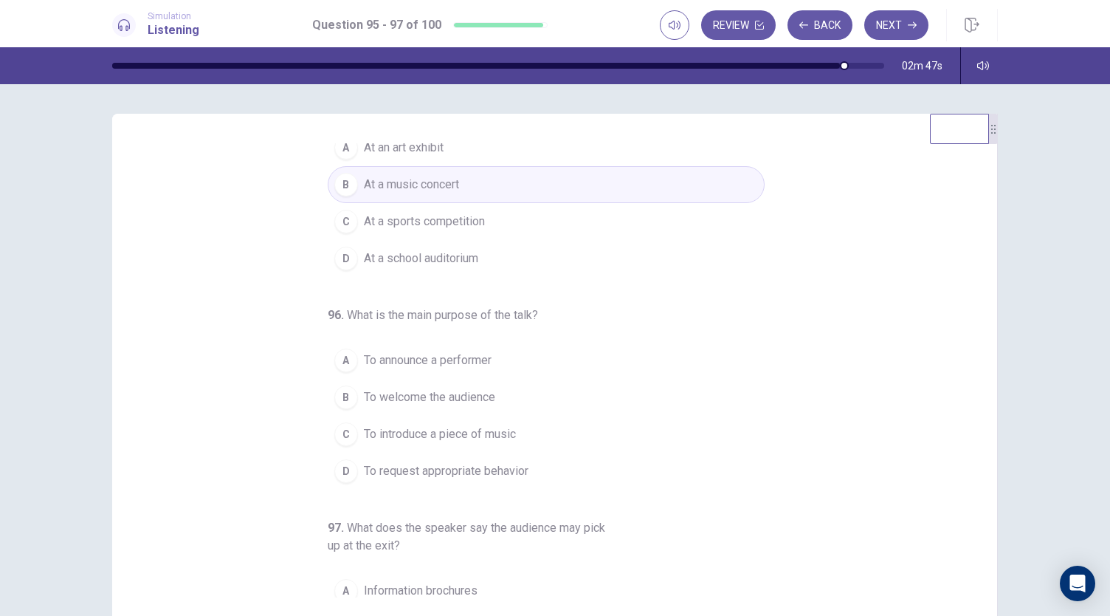
scroll to position [68, 0]
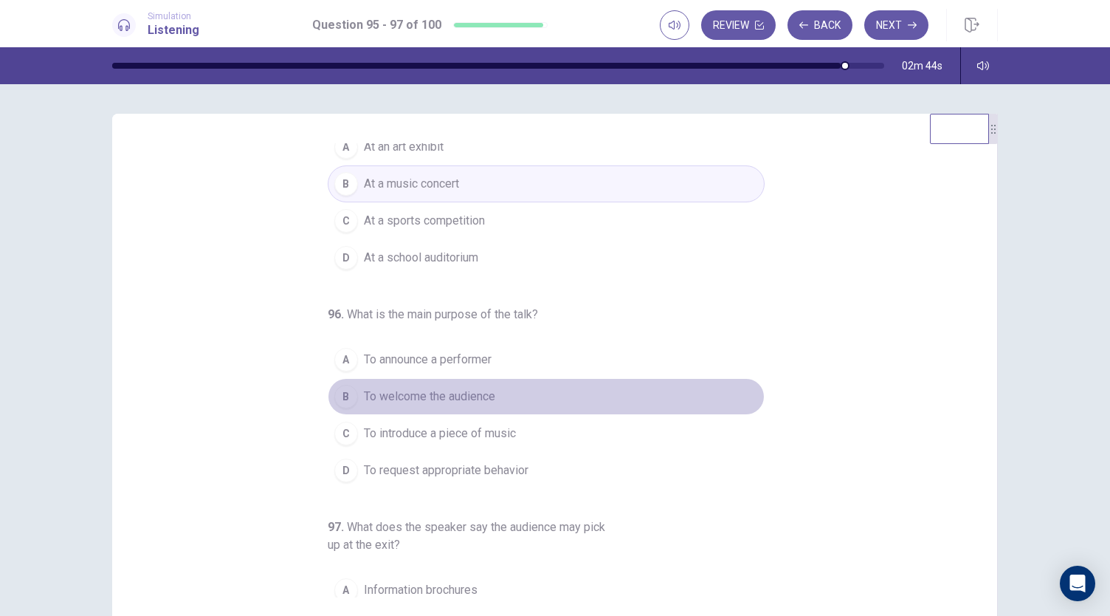
click at [469, 399] on span "To welcome the audience" at bounding box center [429, 397] width 131 height 18
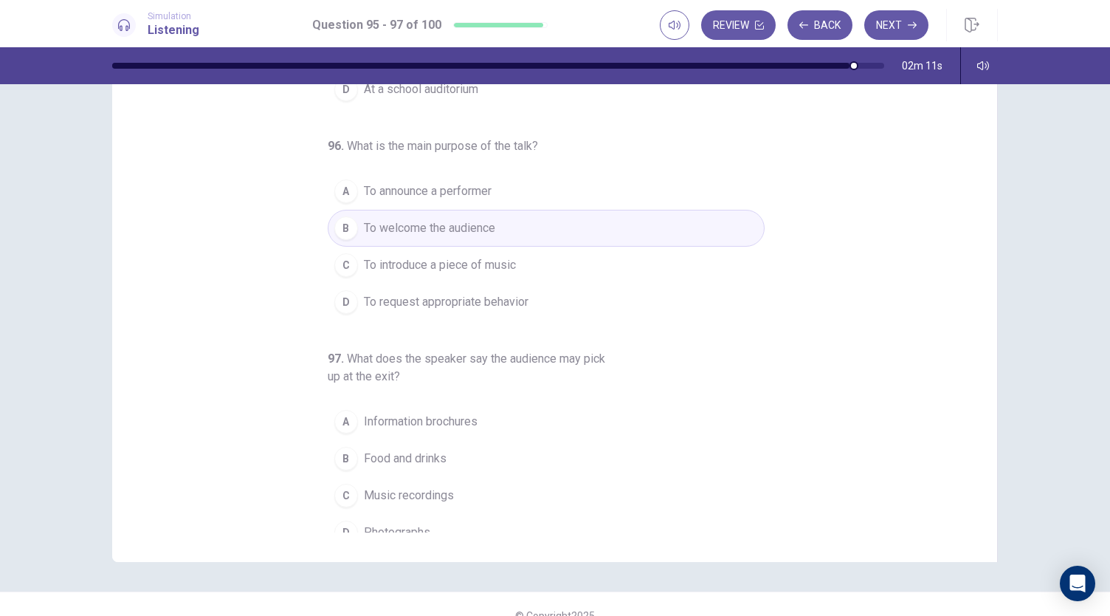
scroll to position [183, 0]
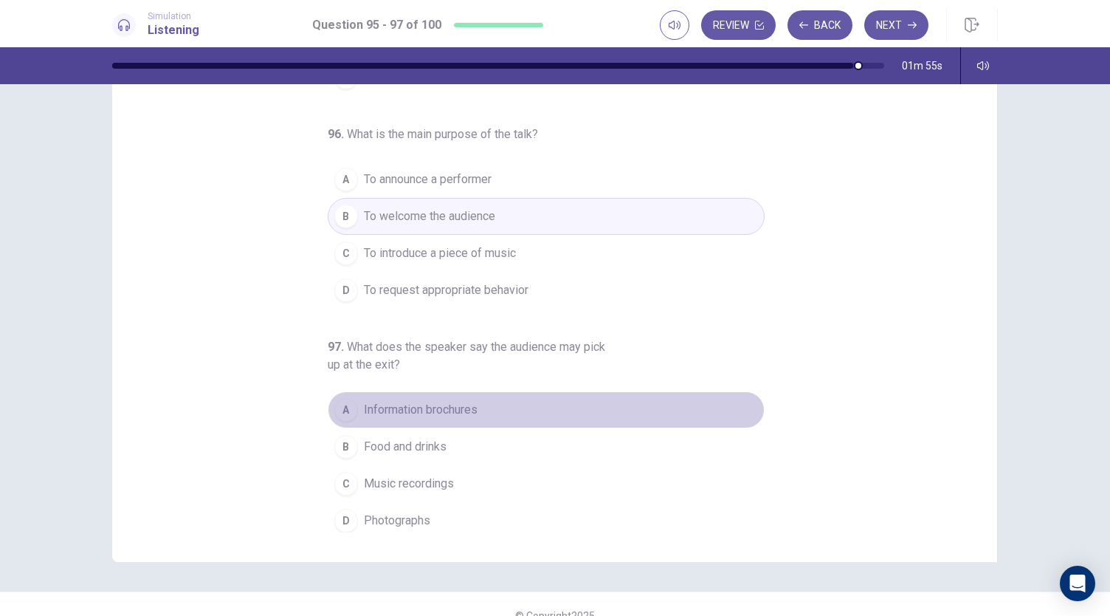
click at [405, 411] on span "Information brochures" at bounding box center [421, 410] width 114 height 18
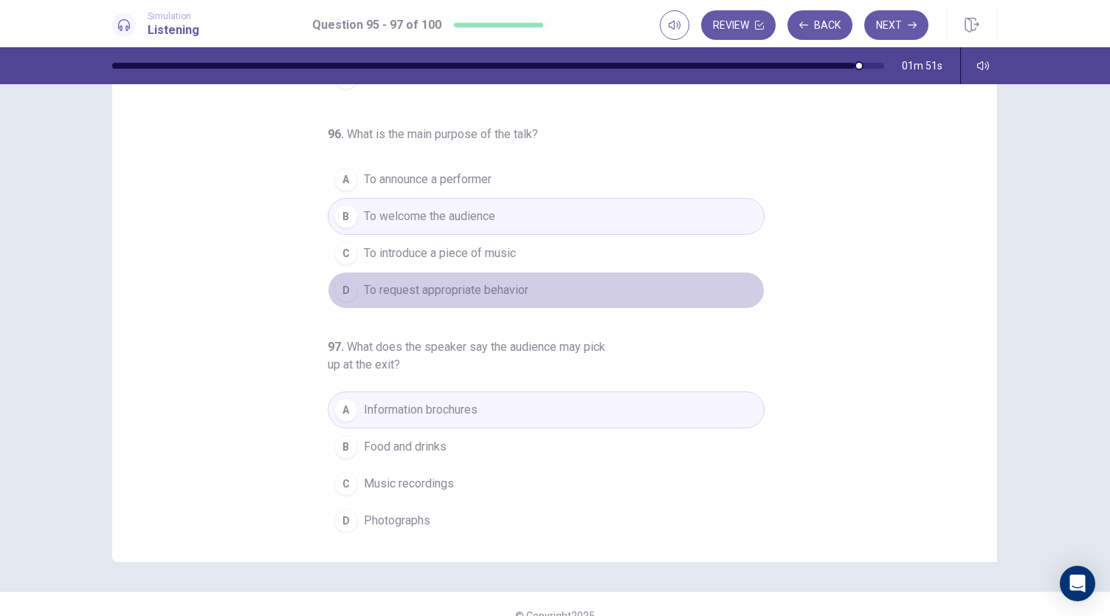
click at [464, 290] on span "To request appropriate behavior" at bounding box center [446, 290] width 165 height 18
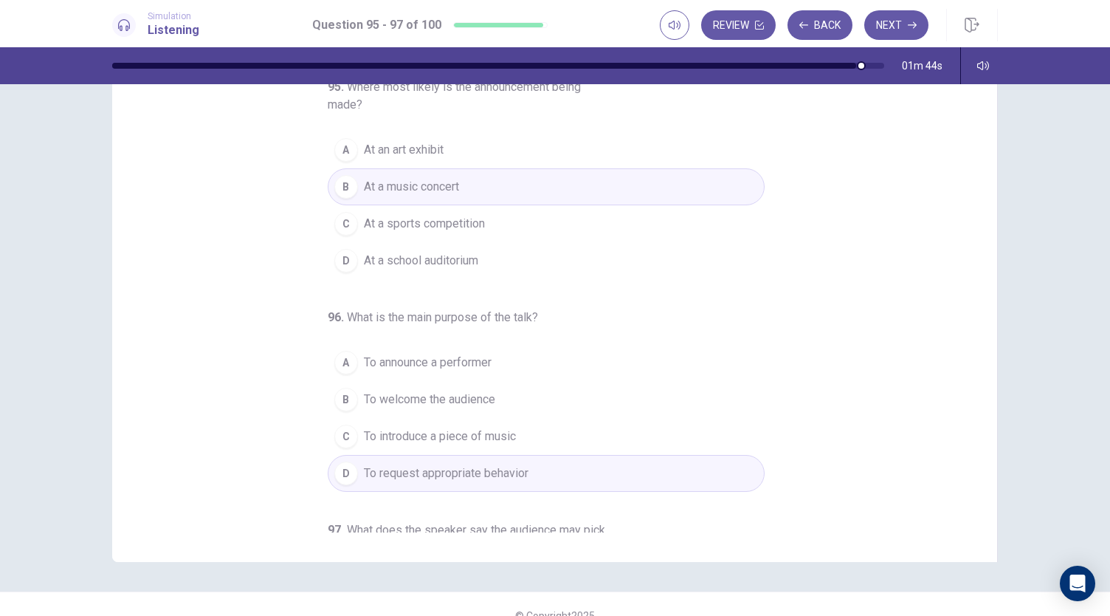
scroll to position [0, 0]
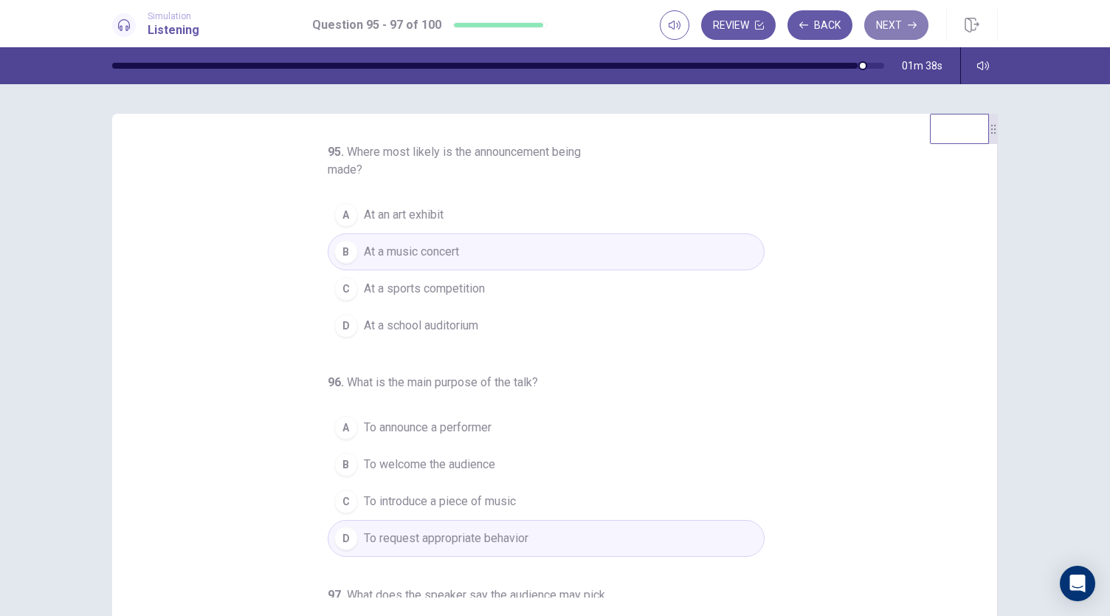
click at [907, 32] on button "Next" at bounding box center [896, 25] width 64 height 30
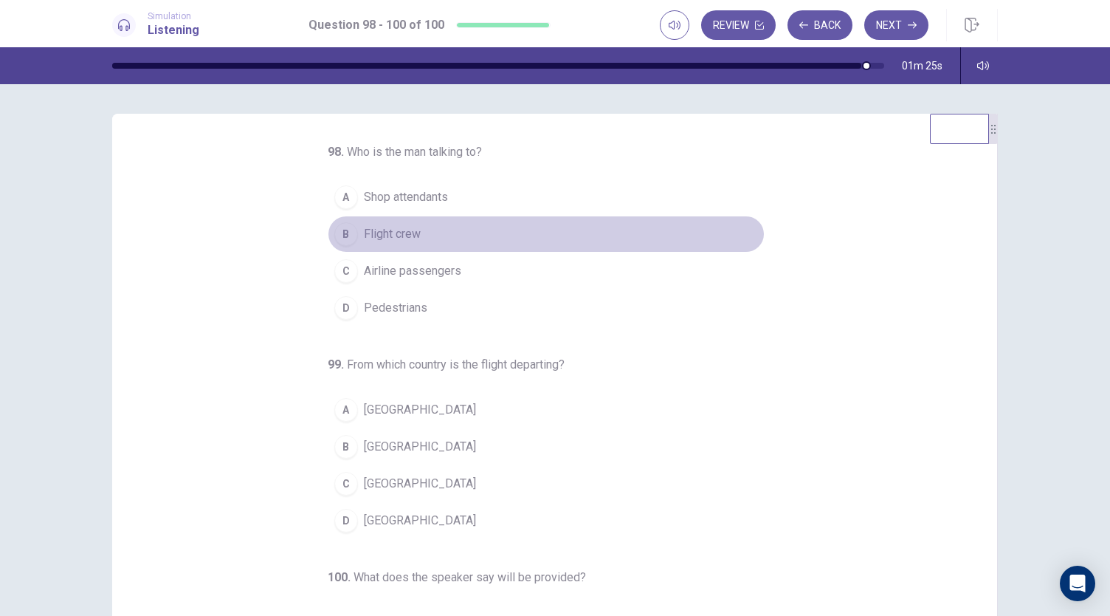
click at [338, 231] on div "B" at bounding box center [346, 234] width 24 height 24
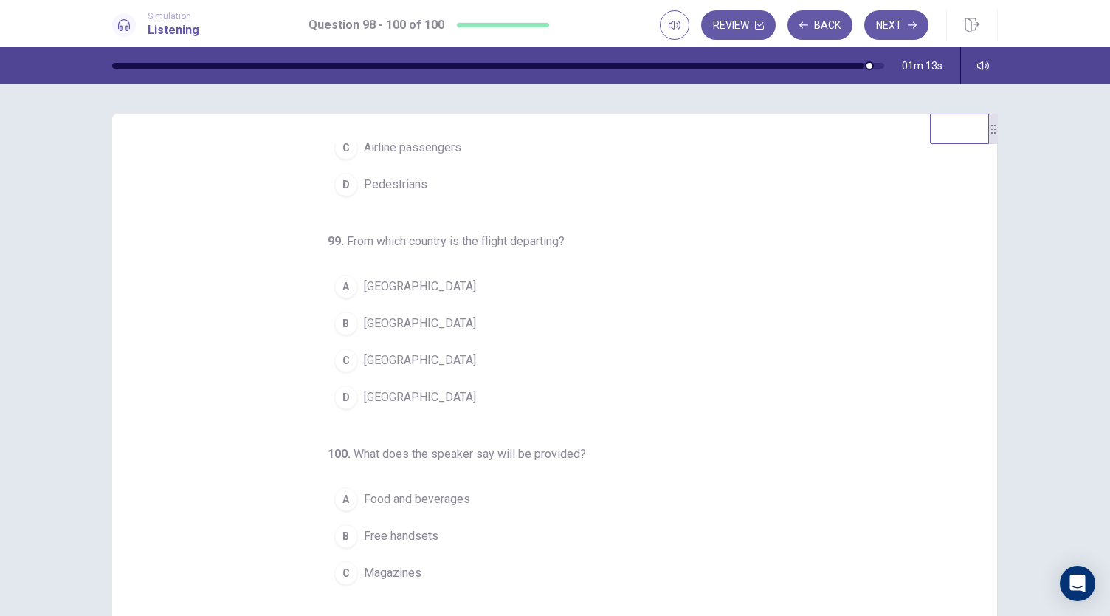
scroll to position [148, 0]
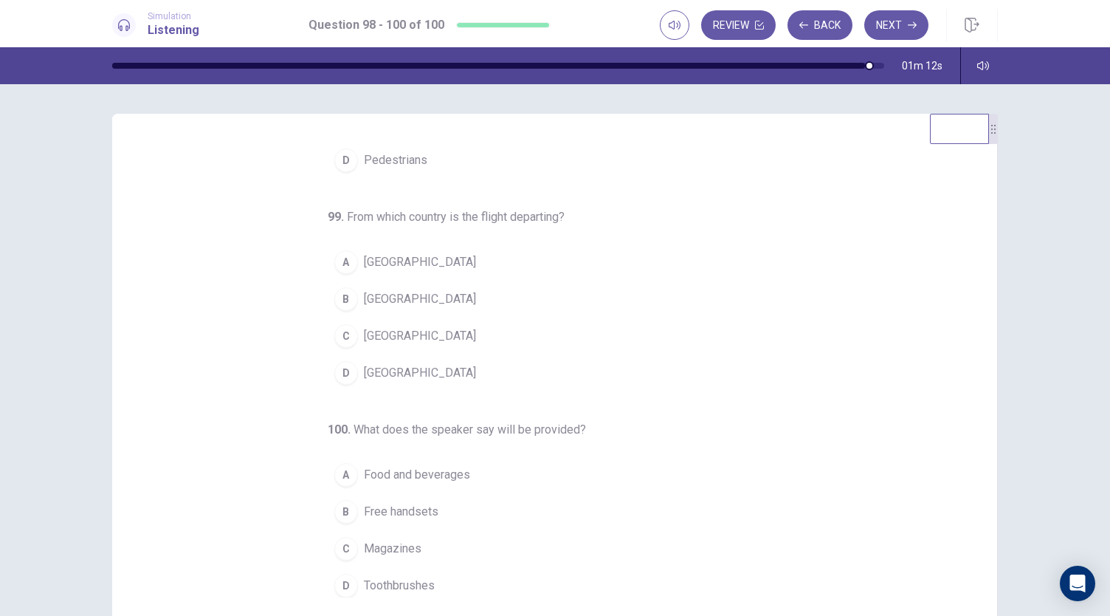
click at [335, 336] on div "C" at bounding box center [346, 336] width 24 height 24
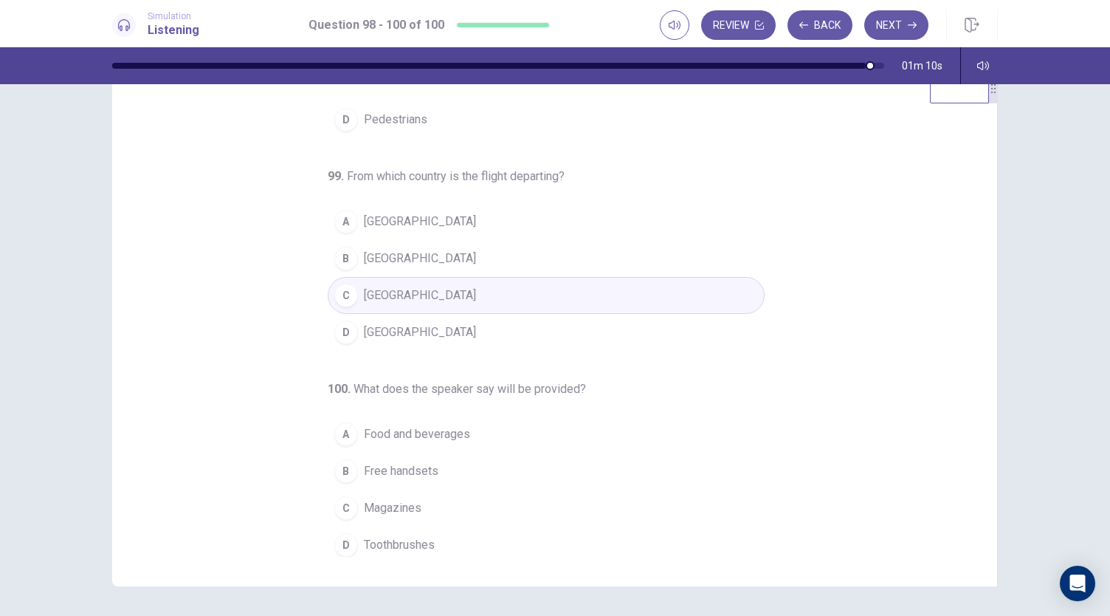
scroll to position [41, 0]
click at [341, 435] on div "A" at bounding box center [346, 434] width 24 height 24
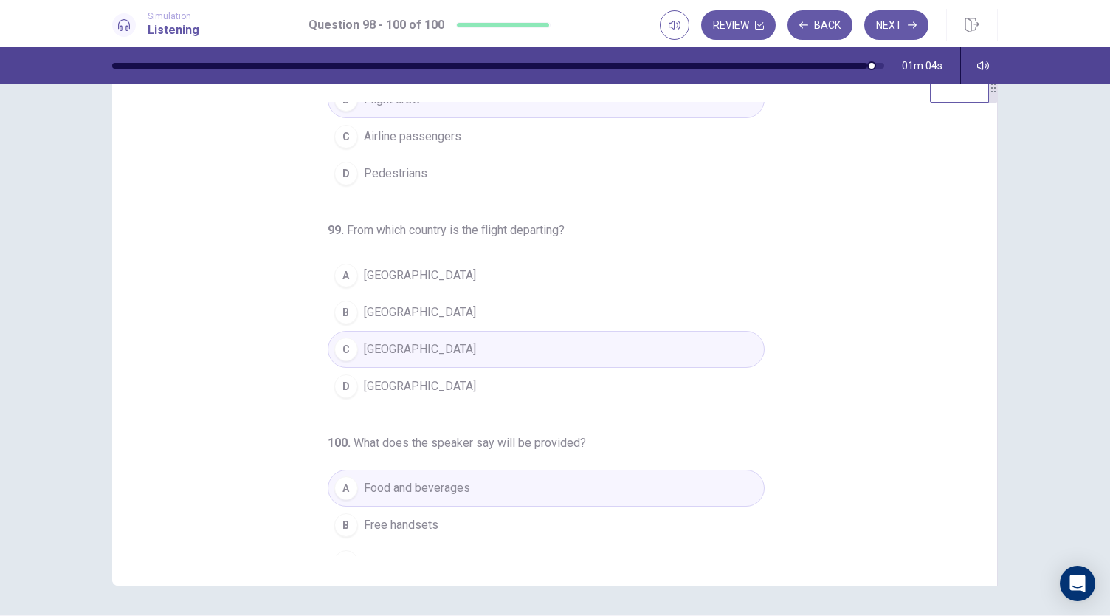
scroll to position [90, 0]
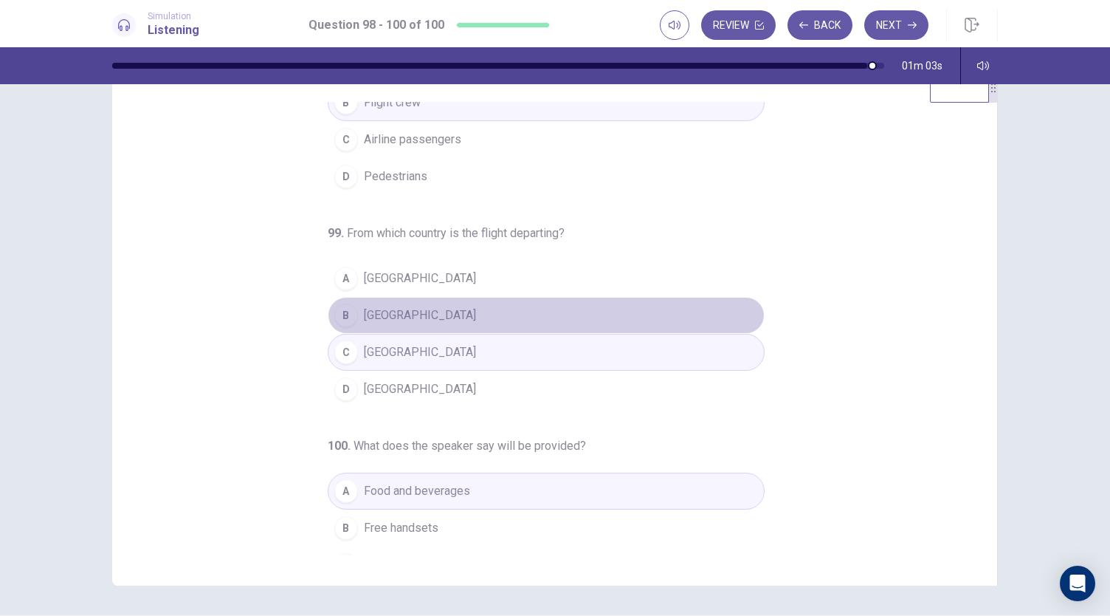
click at [390, 306] on span "Argentina" at bounding box center [420, 315] width 112 height 18
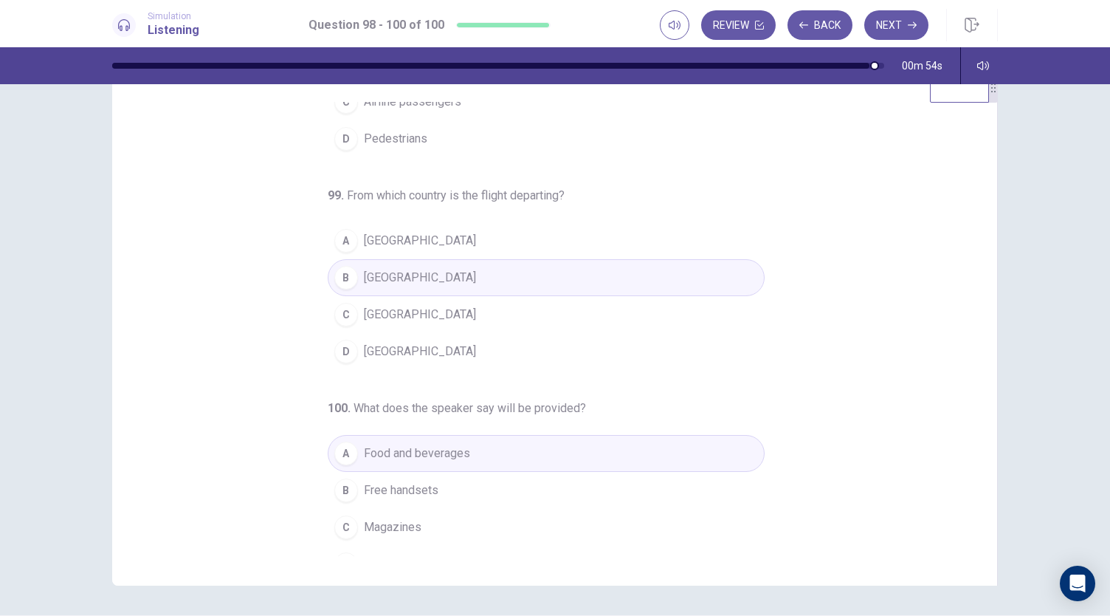
scroll to position [148, 0]
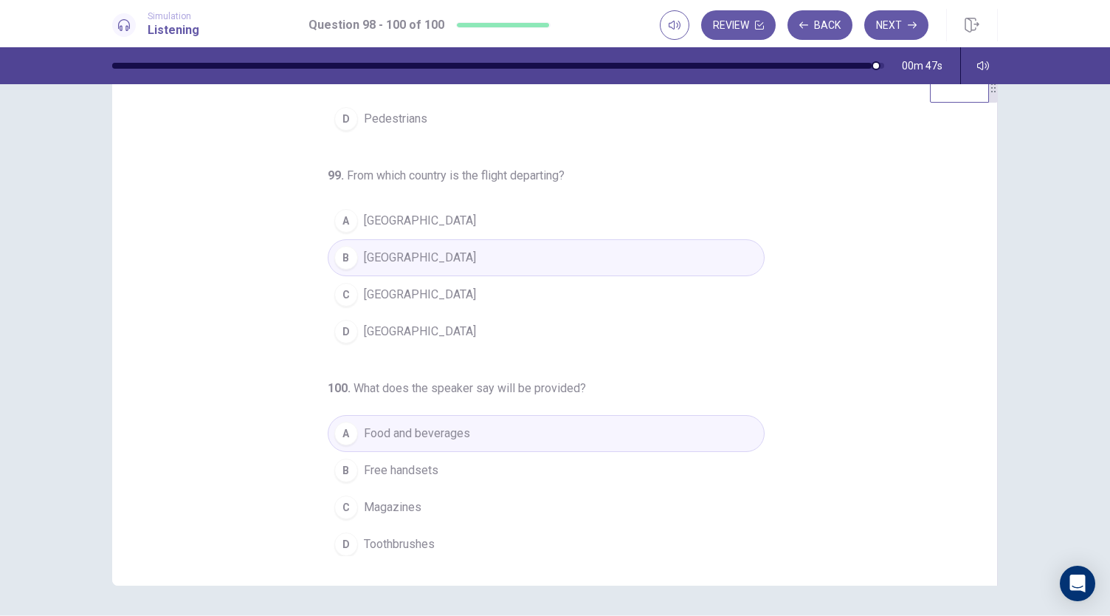
click at [383, 287] on button "C Chile" at bounding box center [546, 294] width 437 height 37
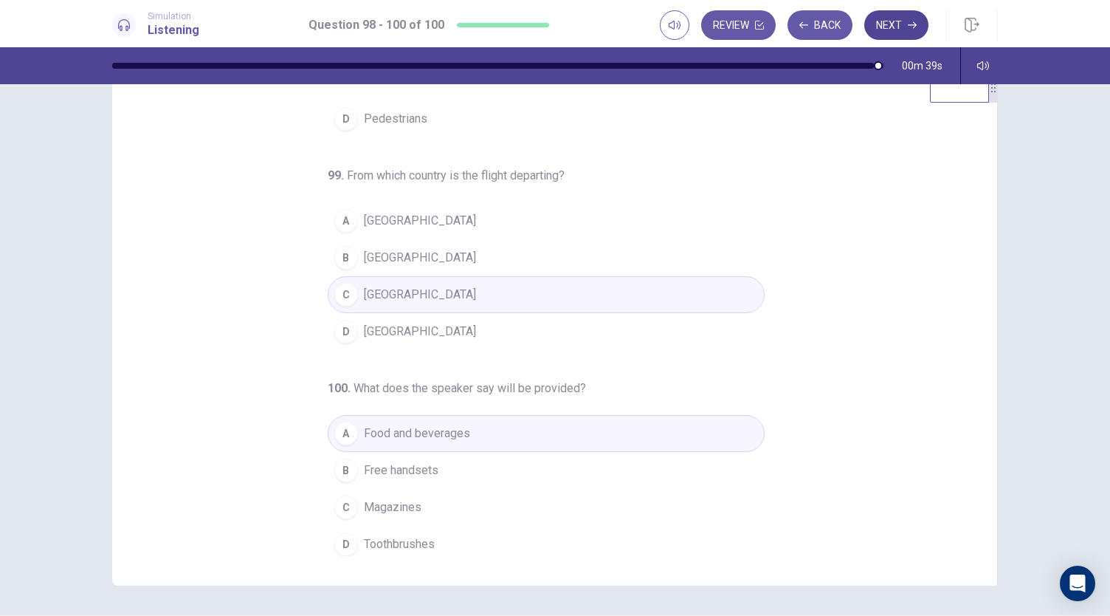
click at [901, 21] on button "Next" at bounding box center [896, 25] width 64 height 30
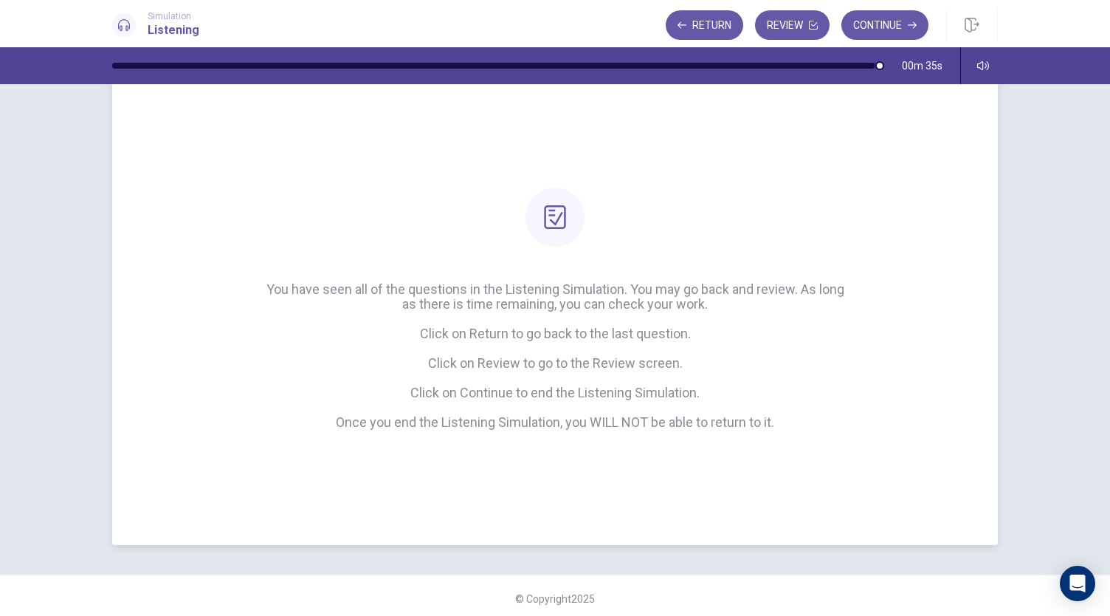
scroll to position [47, 0]
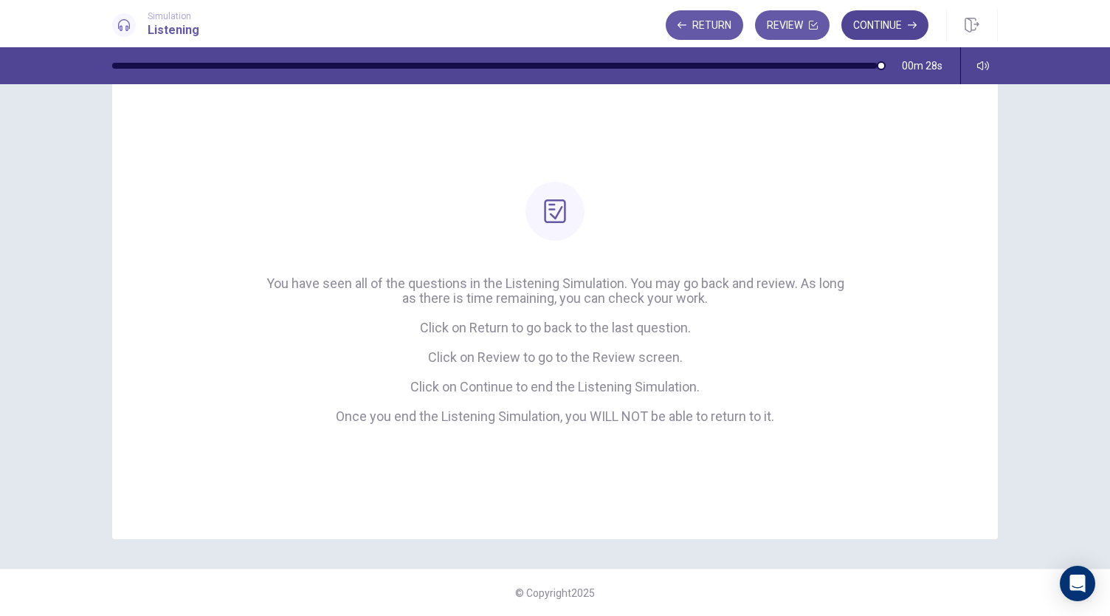
click at [918, 38] on button "Continue" at bounding box center [885, 25] width 87 height 30
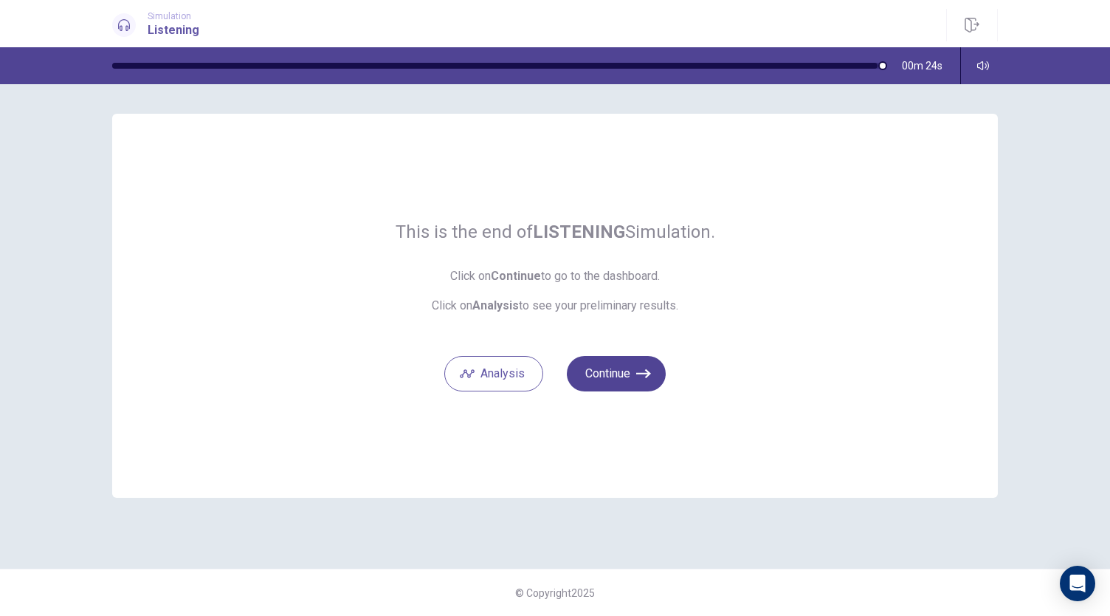
click at [605, 367] on button "Continue" at bounding box center [616, 373] width 99 height 35
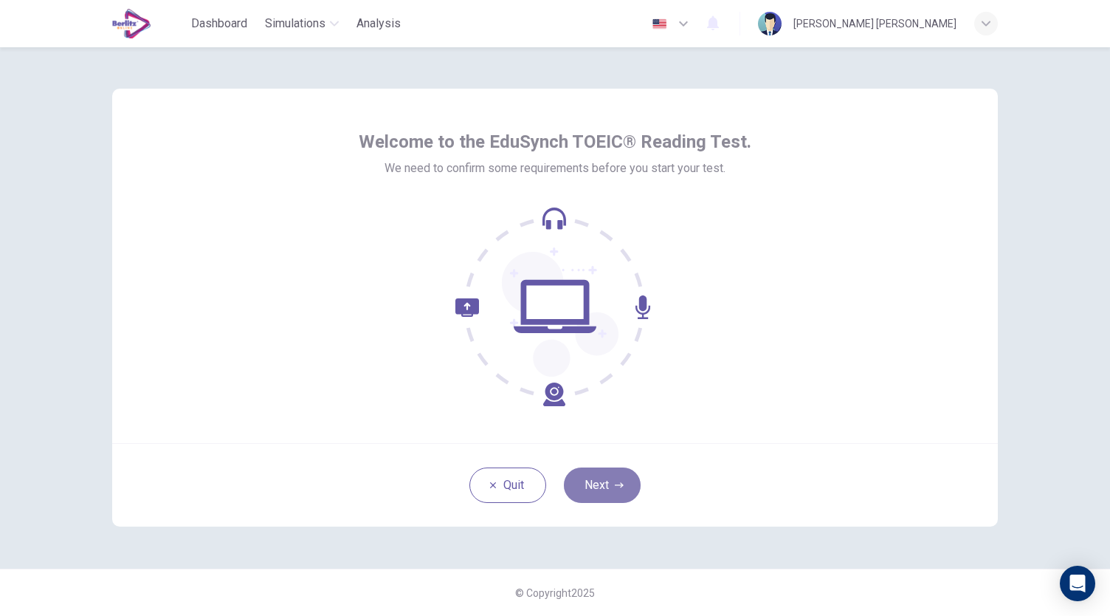
click at [613, 486] on button "Next" at bounding box center [602, 484] width 77 height 35
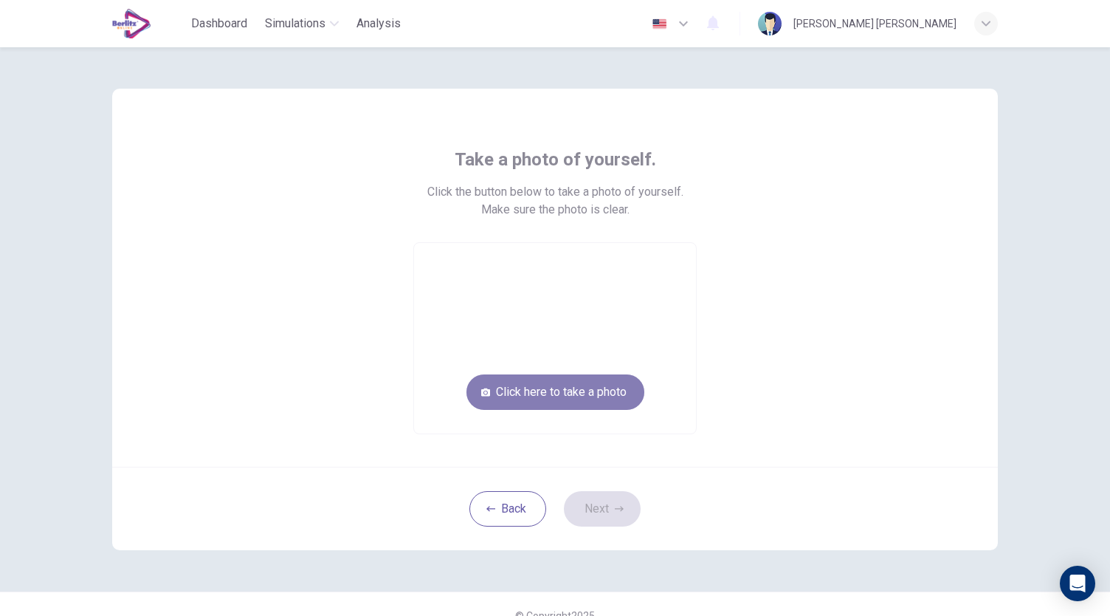
click at [595, 391] on button "Click here to take a photo" at bounding box center [556, 391] width 178 height 35
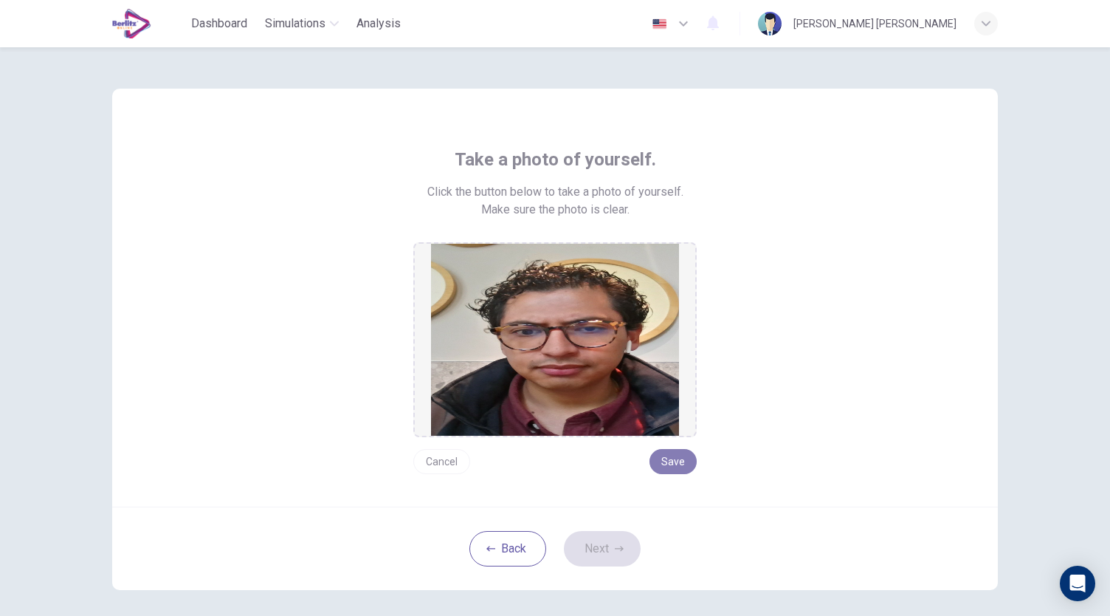
click at [666, 458] on button "Save" at bounding box center [673, 461] width 47 height 25
click at [667, 461] on button "Save" at bounding box center [673, 461] width 47 height 25
click at [605, 543] on button "Next" at bounding box center [602, 548] width 77 height 35
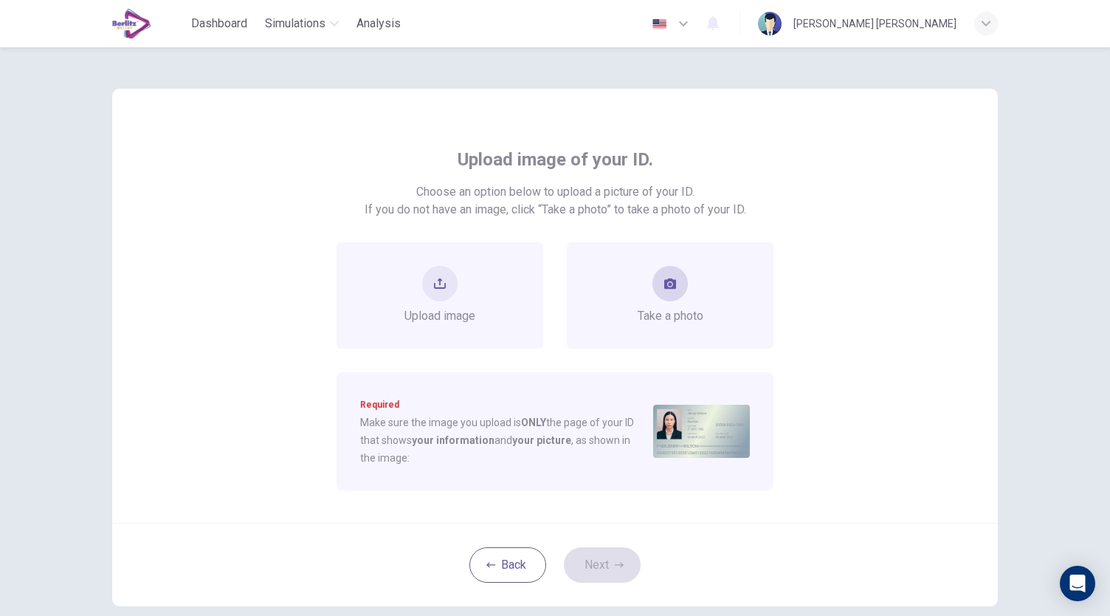
click at [670, 284] on icon "take photo" at bounding box center [670, 283] width 12 height 10
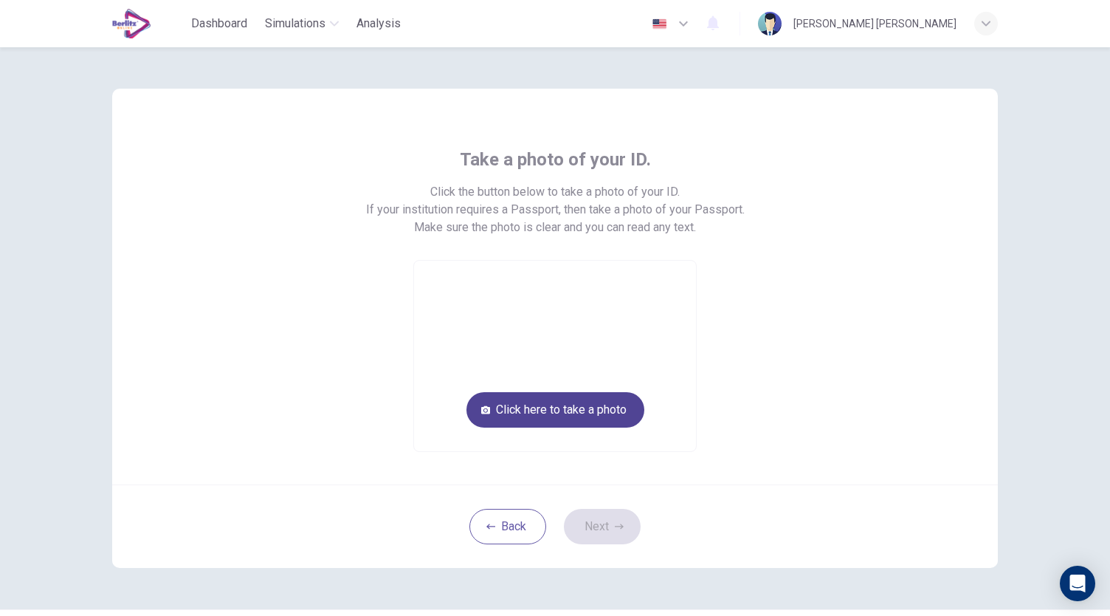
click at [591, 402] on button "Click here to take a photo" at bounding box center [556, 409] width 178 height 35
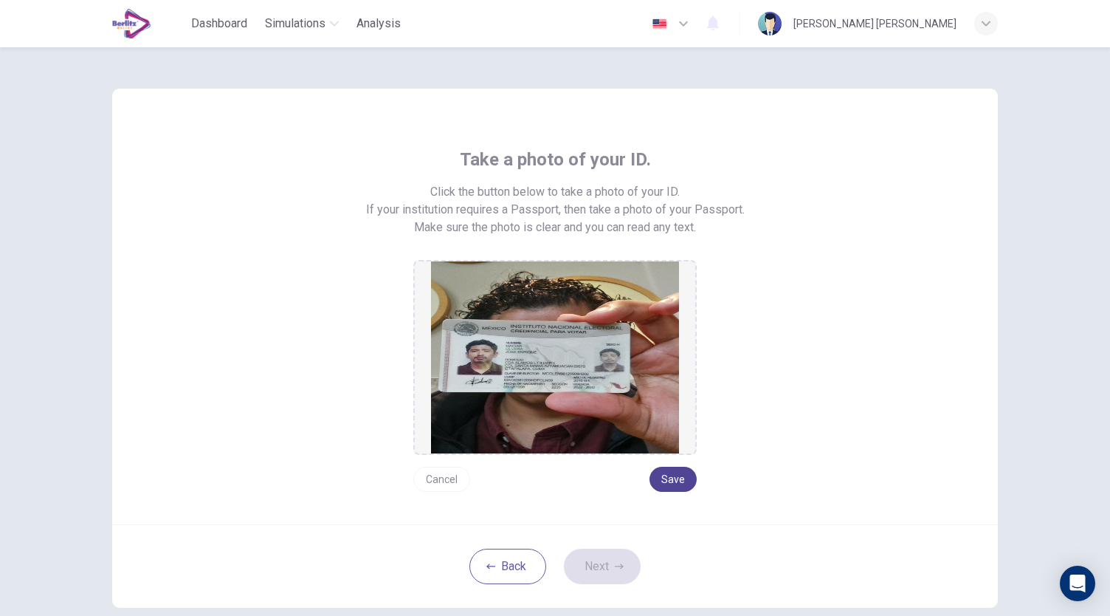
click at [663, 475] on button "Save" at bounding box center [673, 479] width 47 height 25
click at [582, 572] on button "Next" at bounding box center [602, 565] width 77 height 35
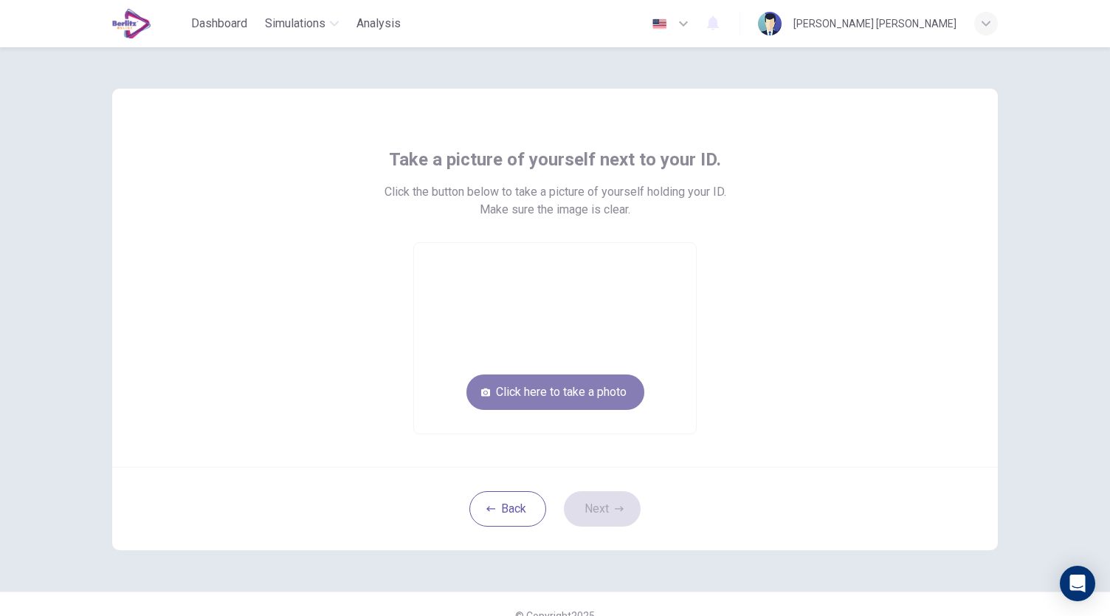
click at [550, 391] on button "Click here to take a photo" at bounding box center [556, 391] width 178 height 35
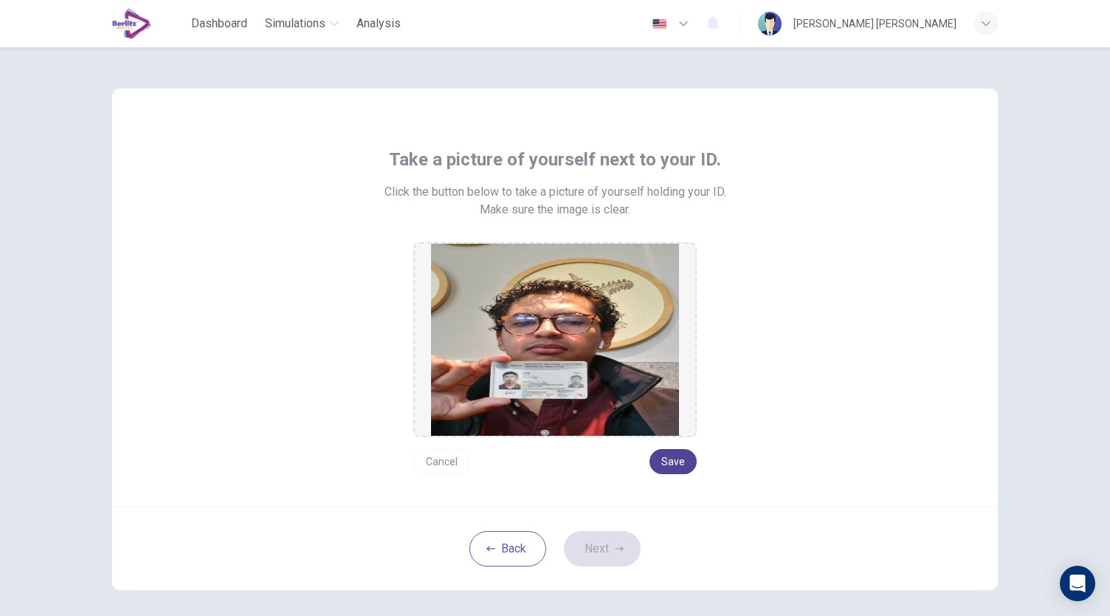
click at [672, 456] on button "Save" at bounding box center [673, 461] width 47 height 25
click at [599, 551] on button "Next" at bounding box center [602, 548] width 77 height 35
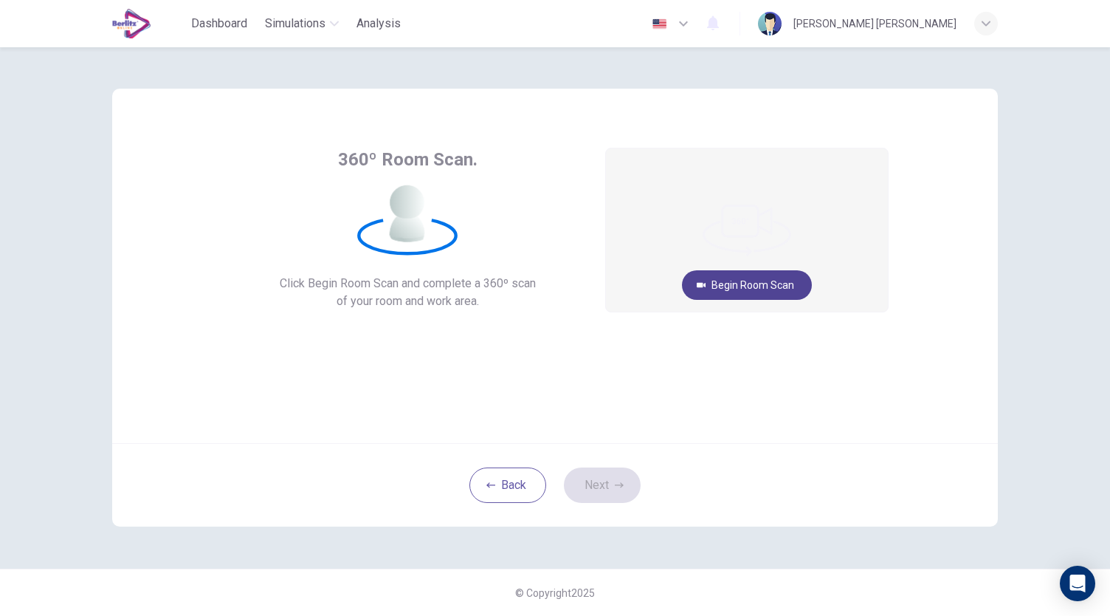
click at [746, 278] on button "Begin Room Scan" at bounding box center [747, 285] width 130 height 30
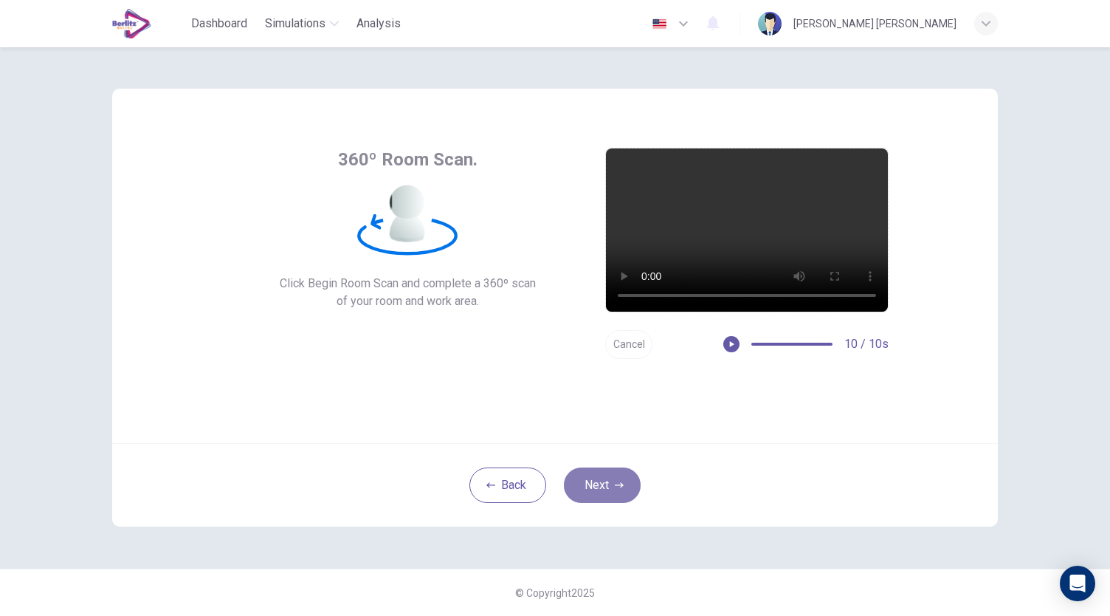
click at [625, 495] on button "Next" at bounding box center [602, 484] width 77 height 35
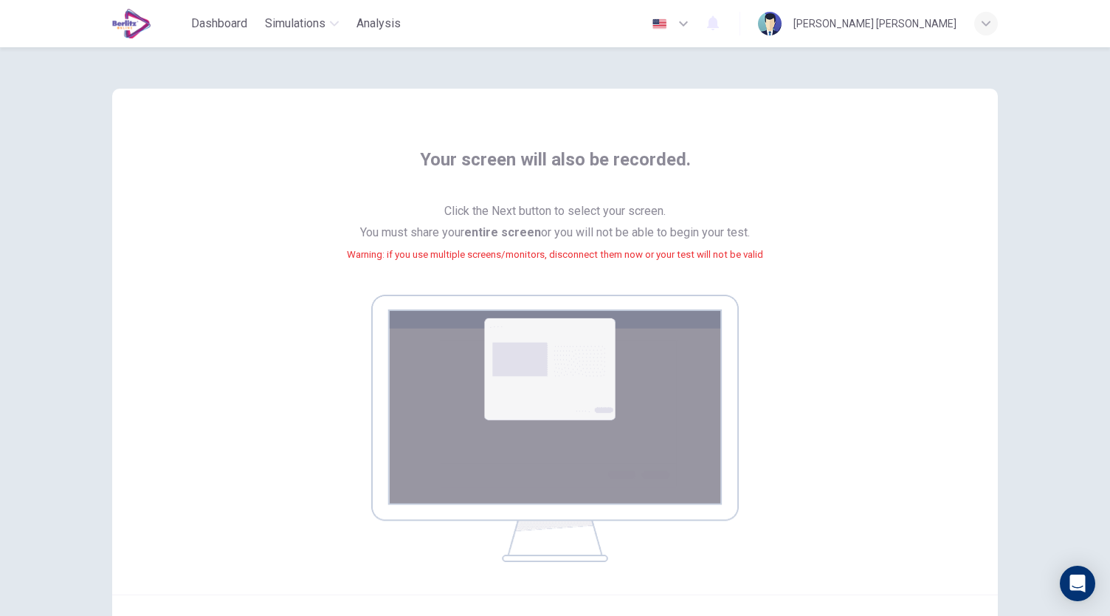
scroll to position [151, 0]
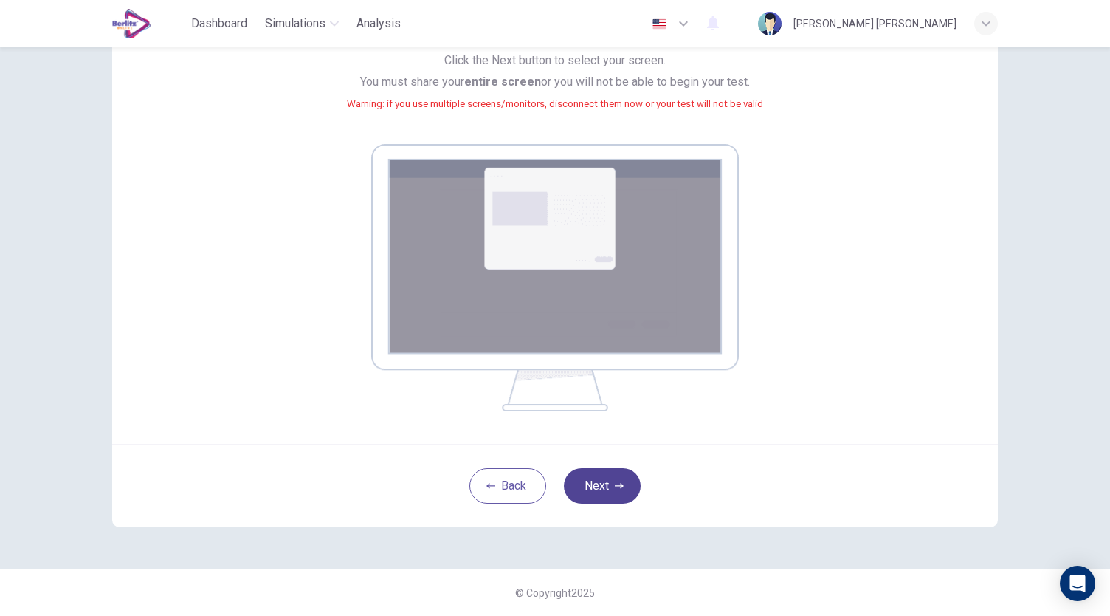
click at [594, 486] on button "Next" at bounding box center [602, 485] width 77 height 35
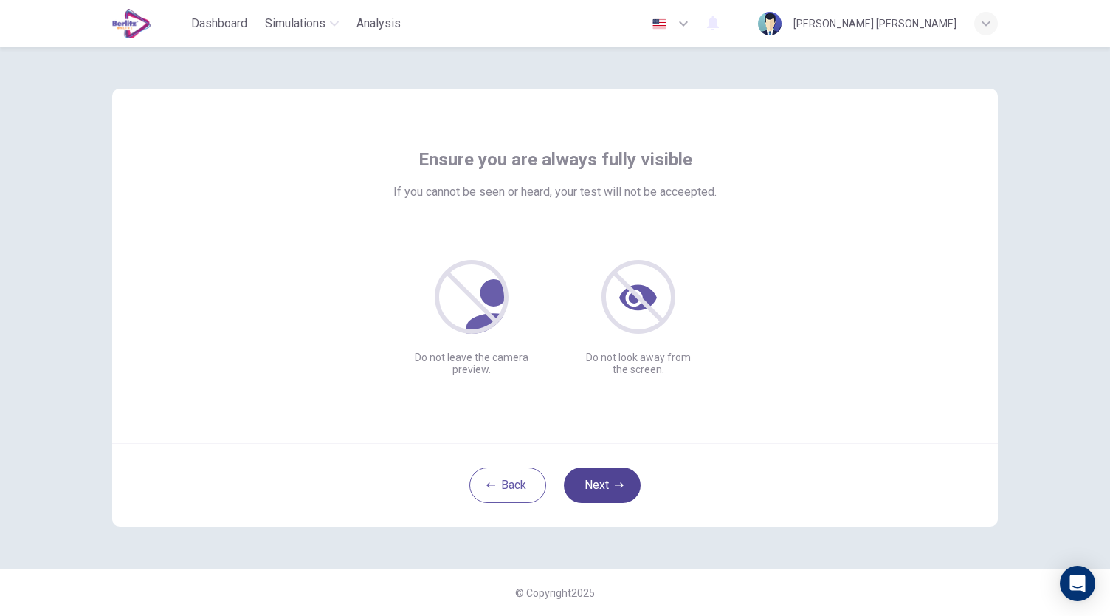
click at [596, 486] on button "Next" at bounding box center [602, 484] width 77 height 35
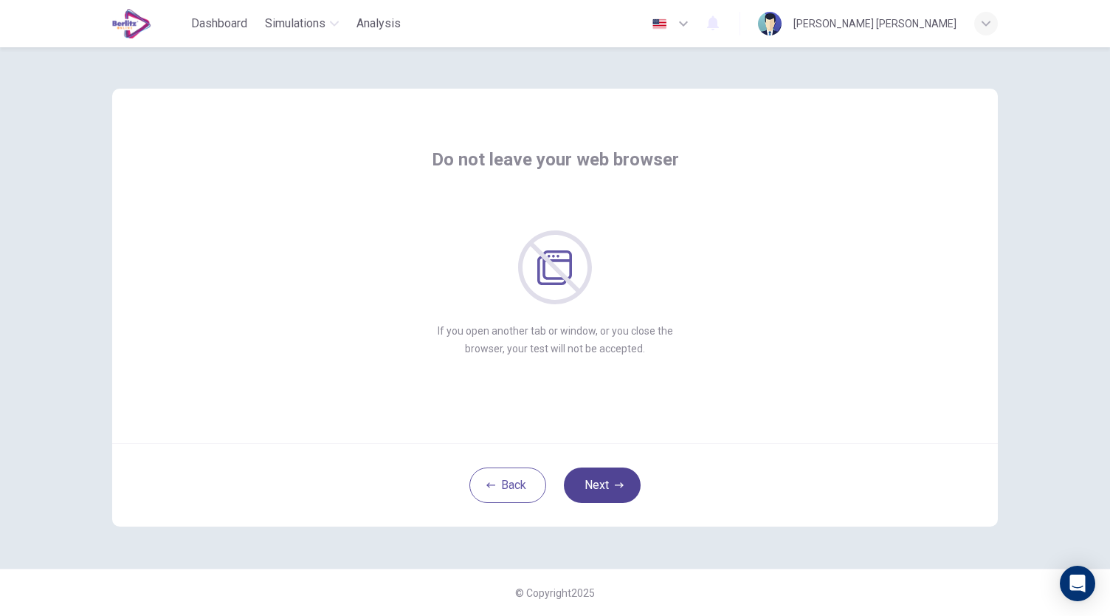
click at [596, 486] on button "Next" at bounding box center [602, 484] width 77 height 35
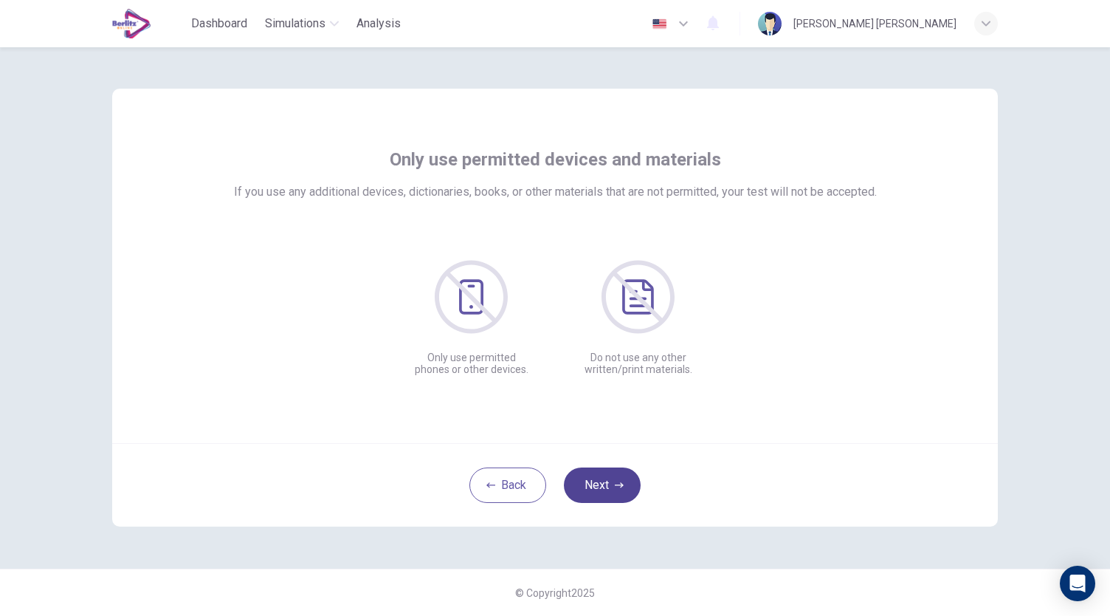
click at [596, 486] on button "Next" at bounding box center [602, 484] width 77 height 35
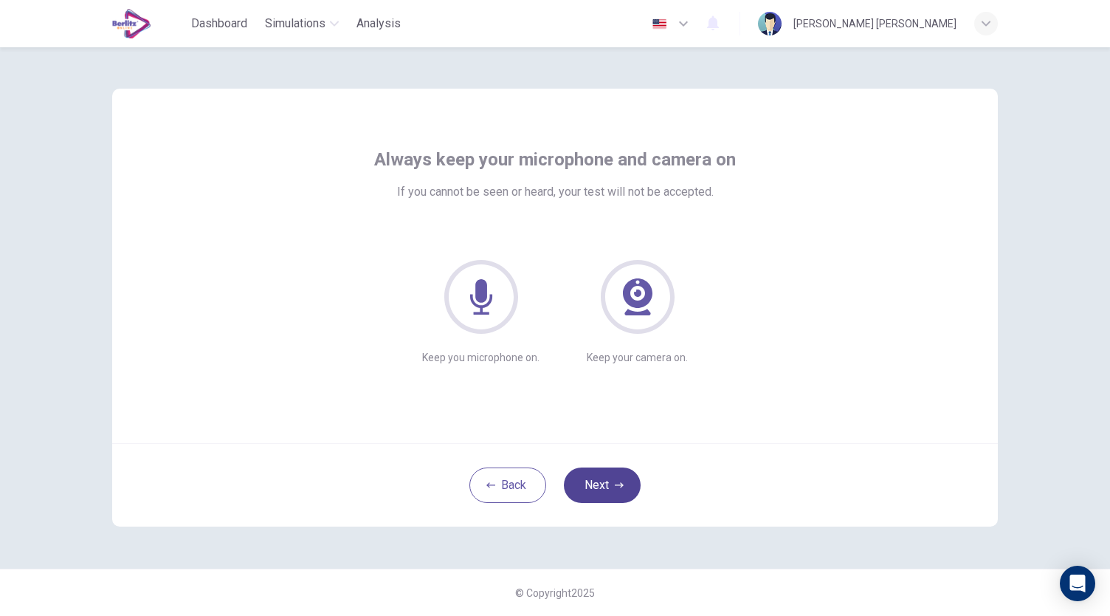
click at [596, 486] on button "Next" at bounding box center [602, 484] width 77 height 35
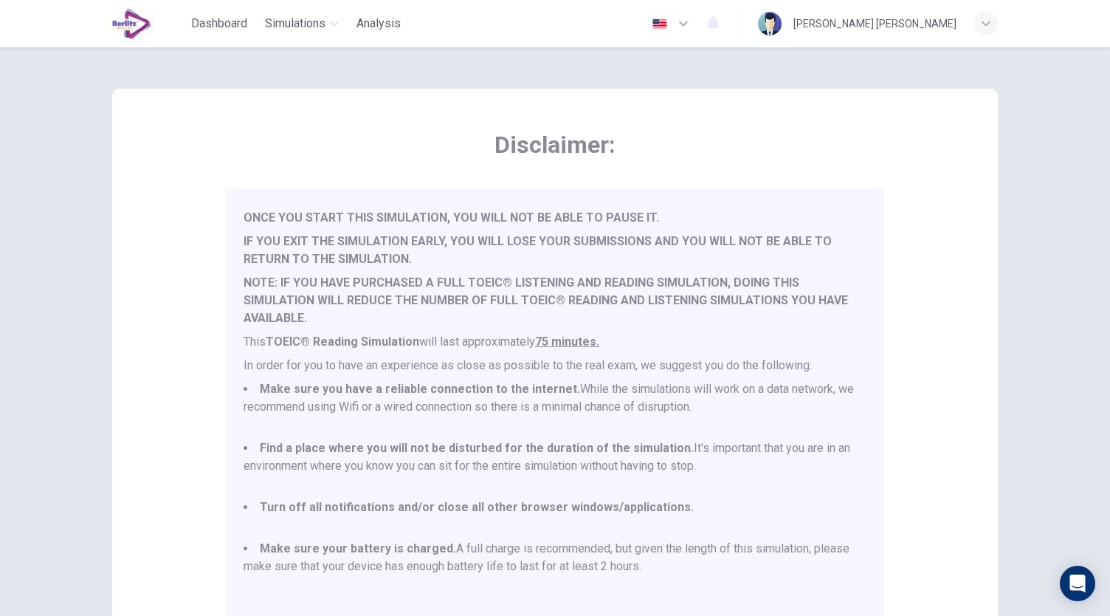
scroll to position [205, 0]
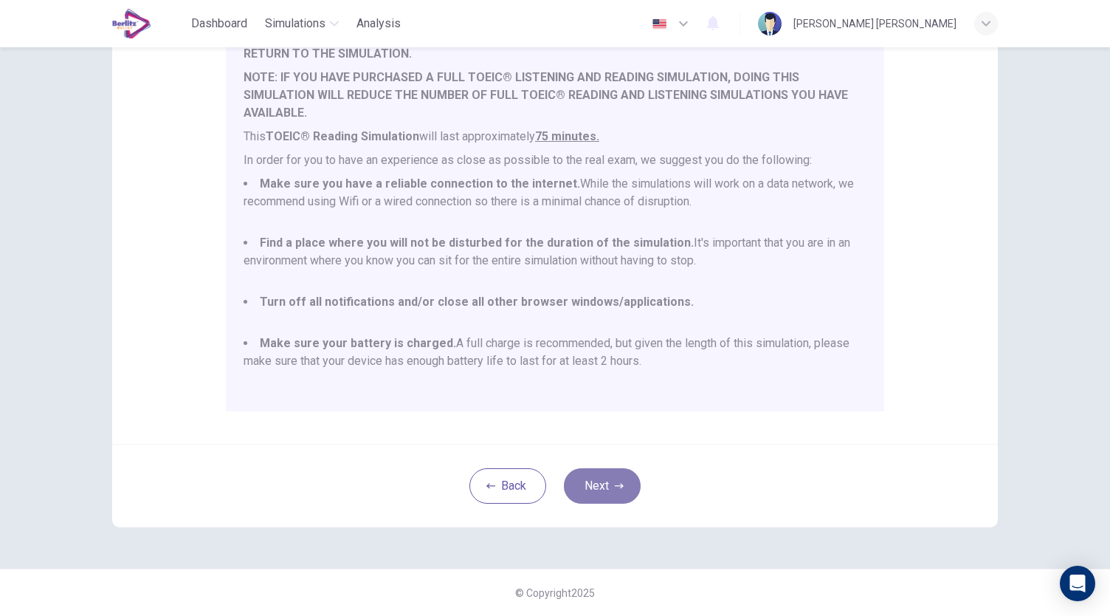
click at [588, 489] on button "Next" at bounding box center [602, 485] width 77 height 35
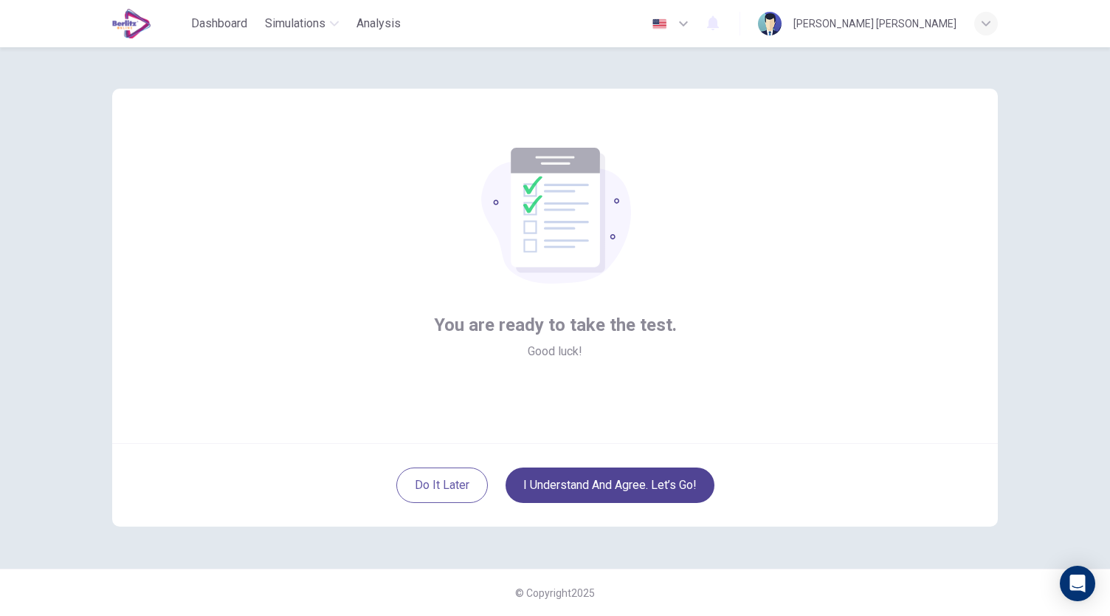
scroll to position [0, 0]
click at [588, 489] on button "I understand and agree. Let’s go!" at bounding box center [610, 484] width 209 height 35
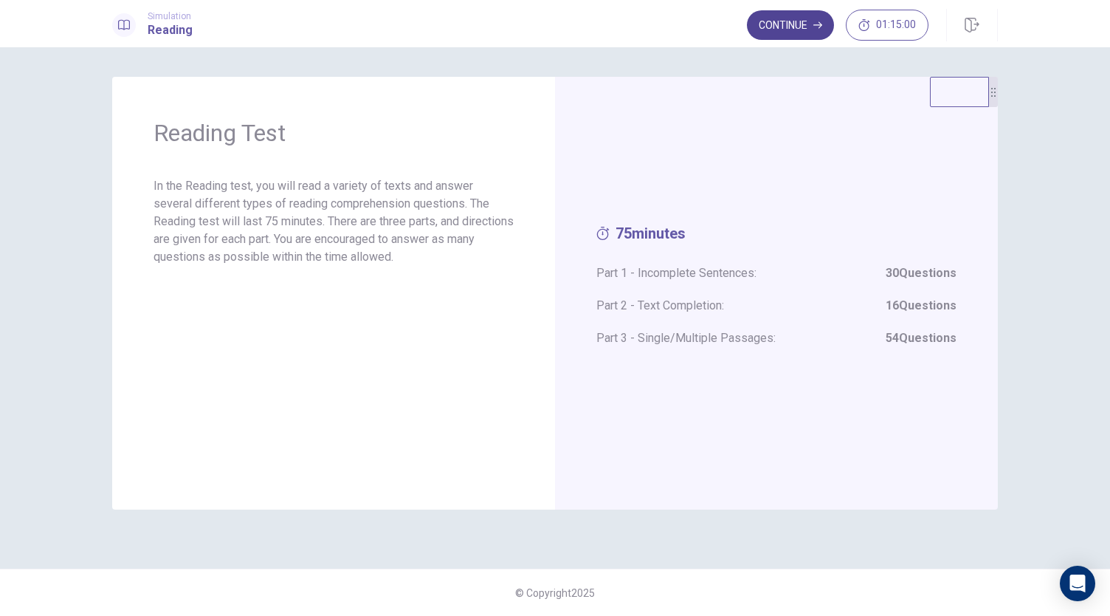
click at [788, 30] on button "Continue" at bounding box center [790, 25] width 87 height 30
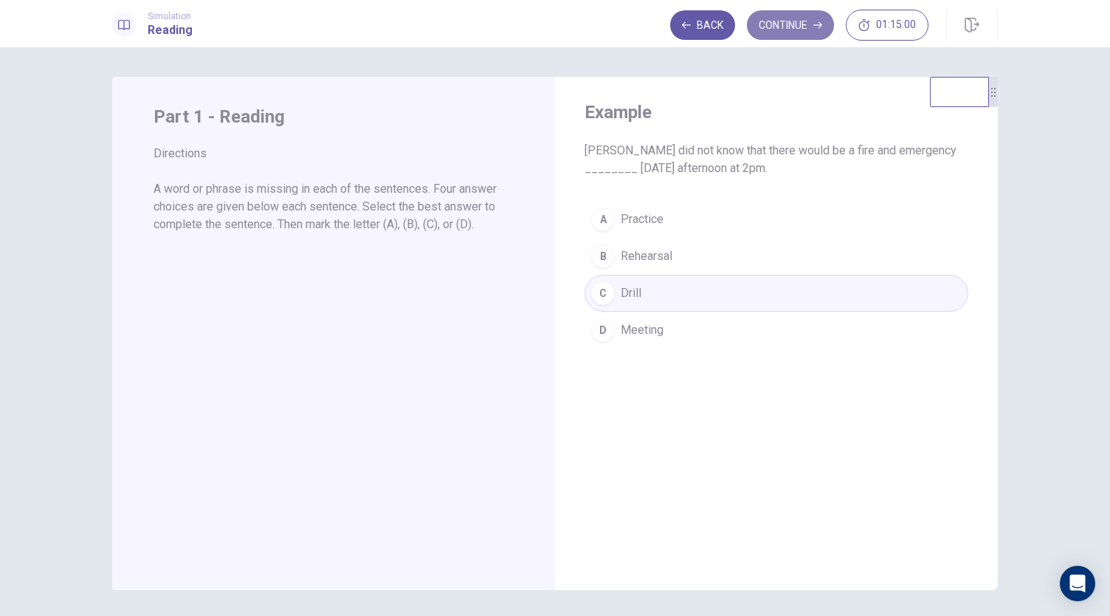
click at [781, 29] on button "Continue" at bounding box center [790, 25] width 87 height 30
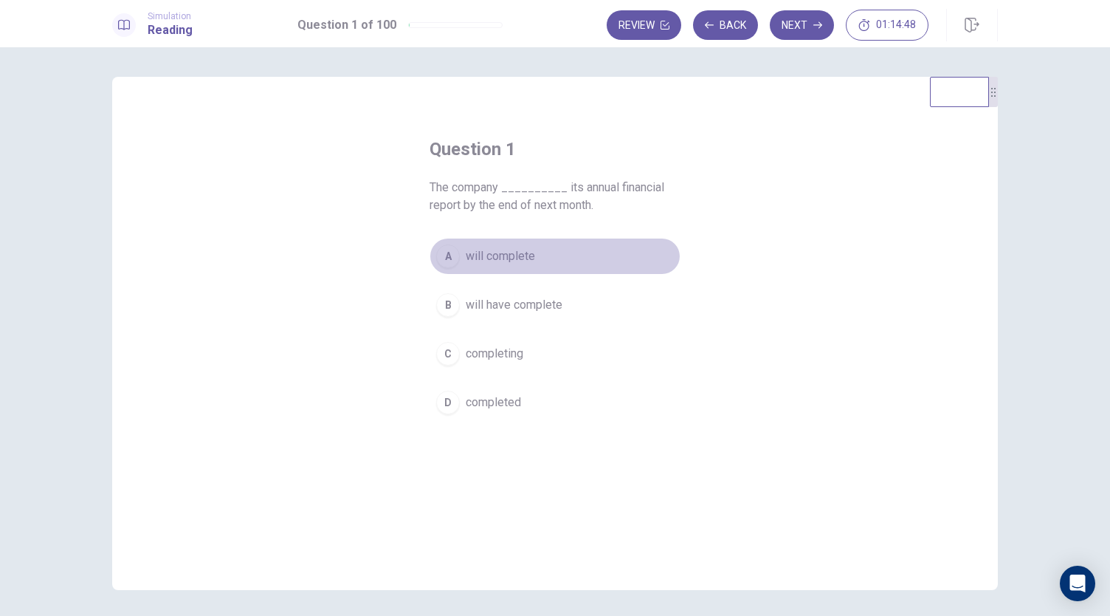
click at [506, 261] on span "will complete" at bounding box center [500, 256] width 69 height 18
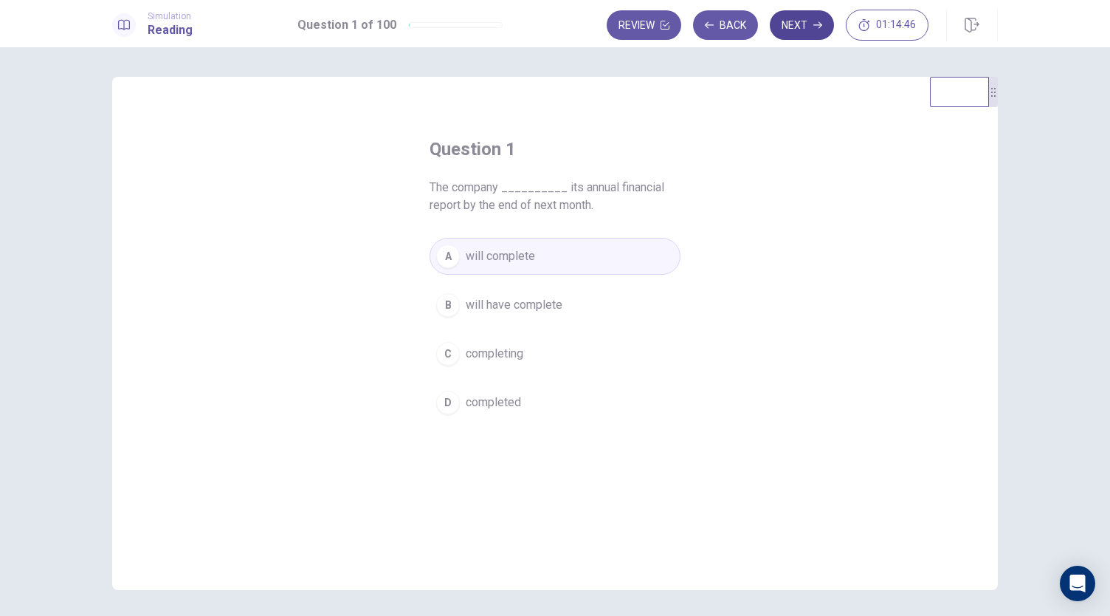
click at [790, 18] on button "Next" at bounding box center [802, 25] width 64 height 30
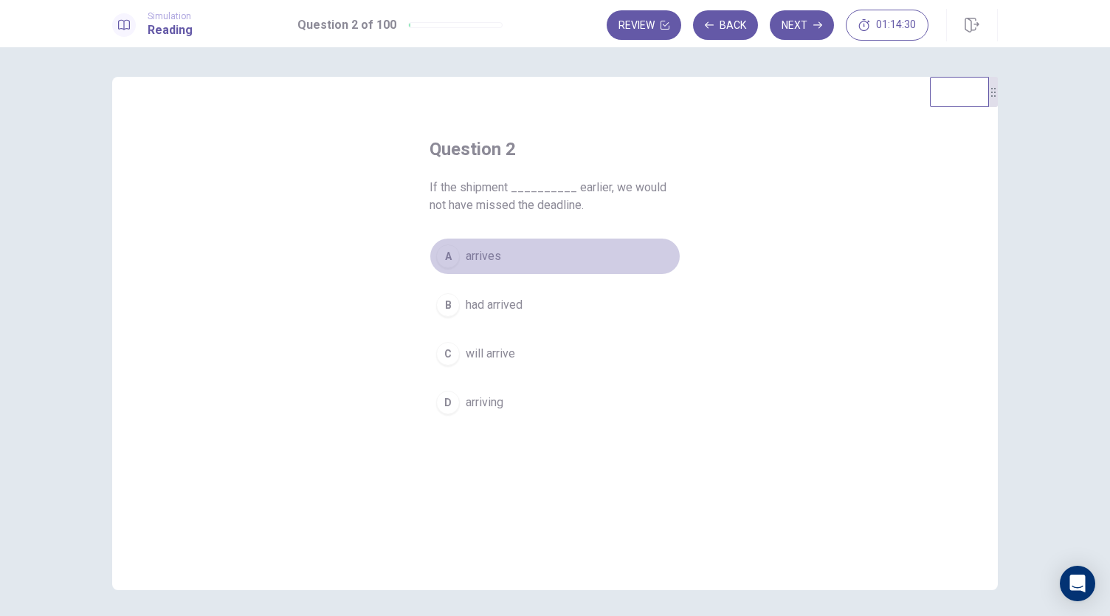
click at [467, 259] on span "arrives" at bounding box center [483, 256] width 35 height 18
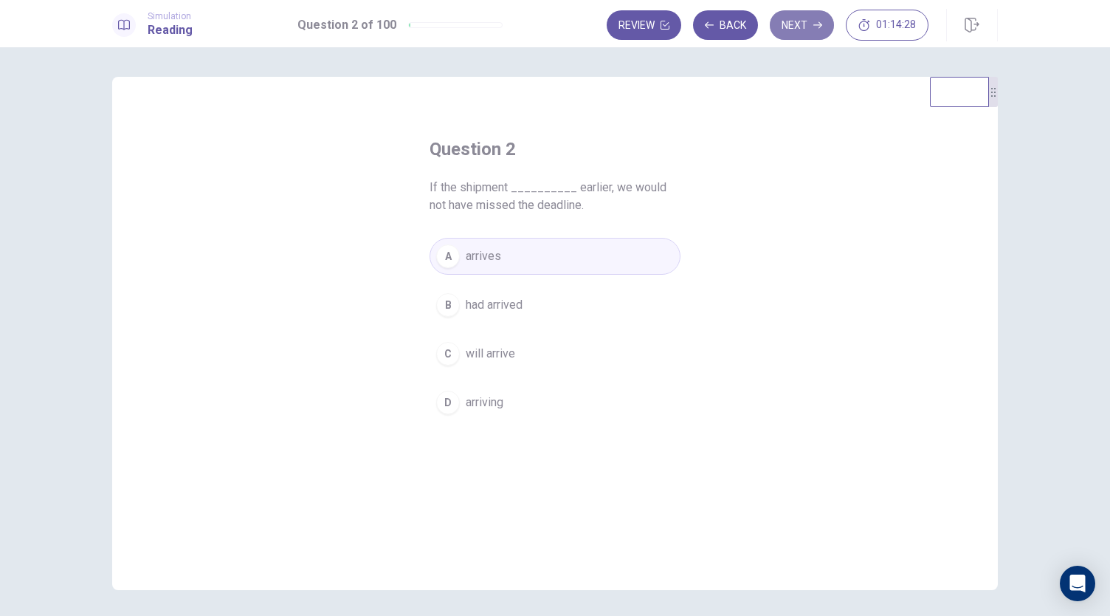
click at [802, 25] on button "Next" at bounding box center [802, 25] width 64 height 30
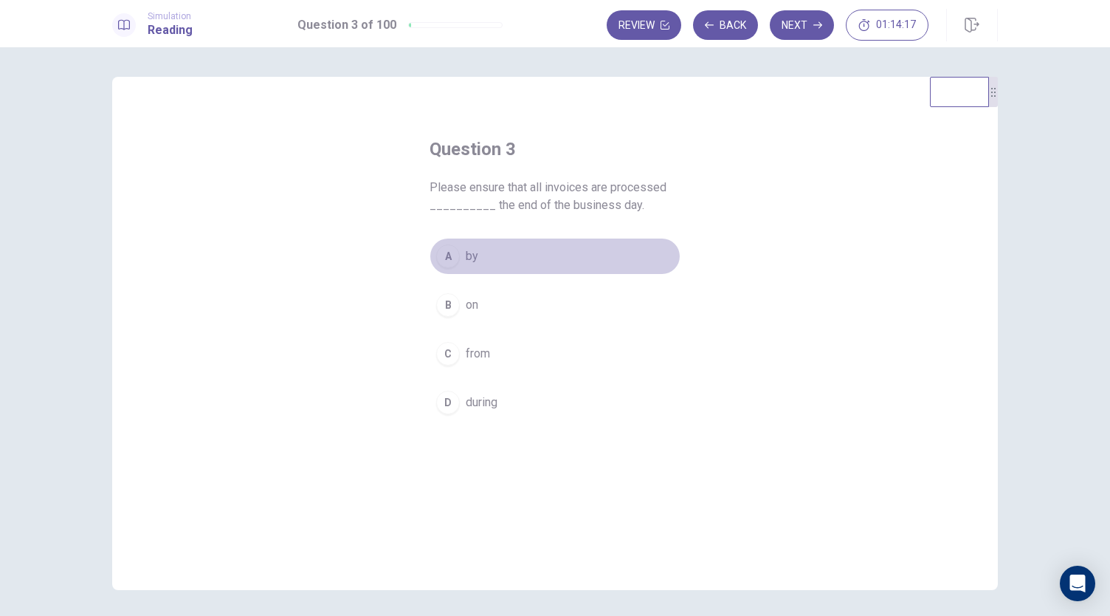
click at [467, 247] on span "by" at bounding box center [472, 256] width 13 height 18
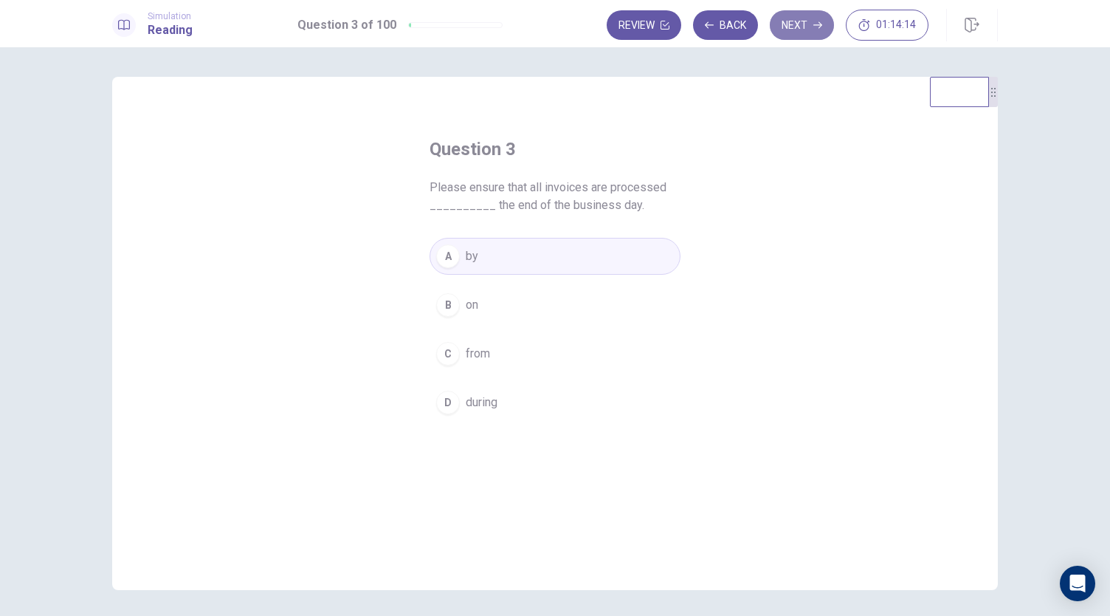
click at [788, 38] on button "Next" at bounding box center [802, 25] width 64 height 30
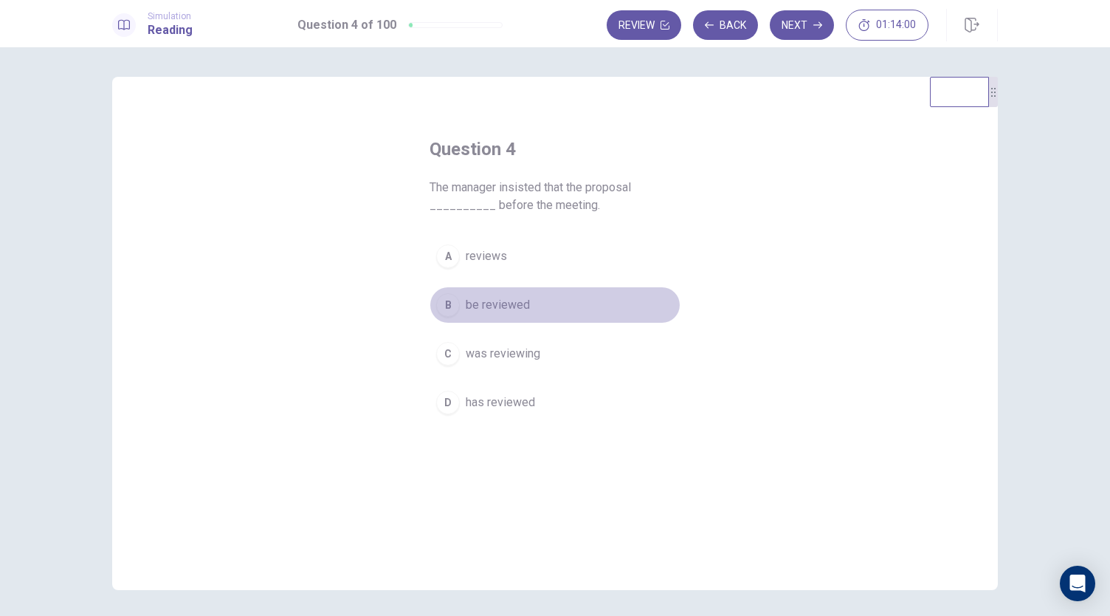
click at [503, 300] on span "be reviewed" at bounding box center [498, 305] width 64 height 18
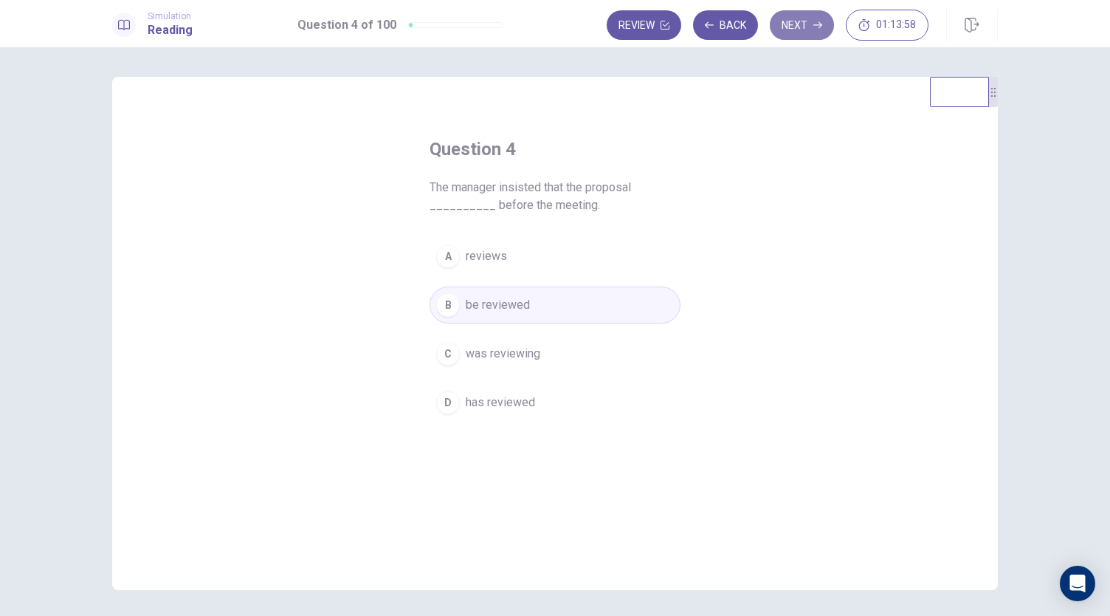
click at [794, 27] on button "Next" at bounding box center [802, 25] width 64 height 30
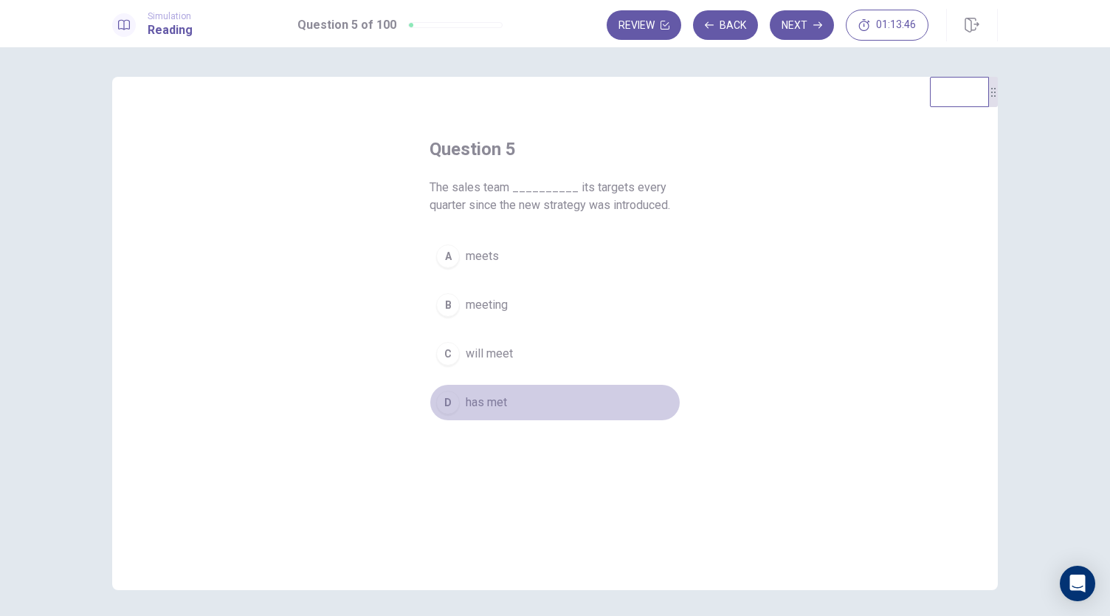
click at [472, 399] on span "has met" at bounding box center [486, 402] width 41 height 18
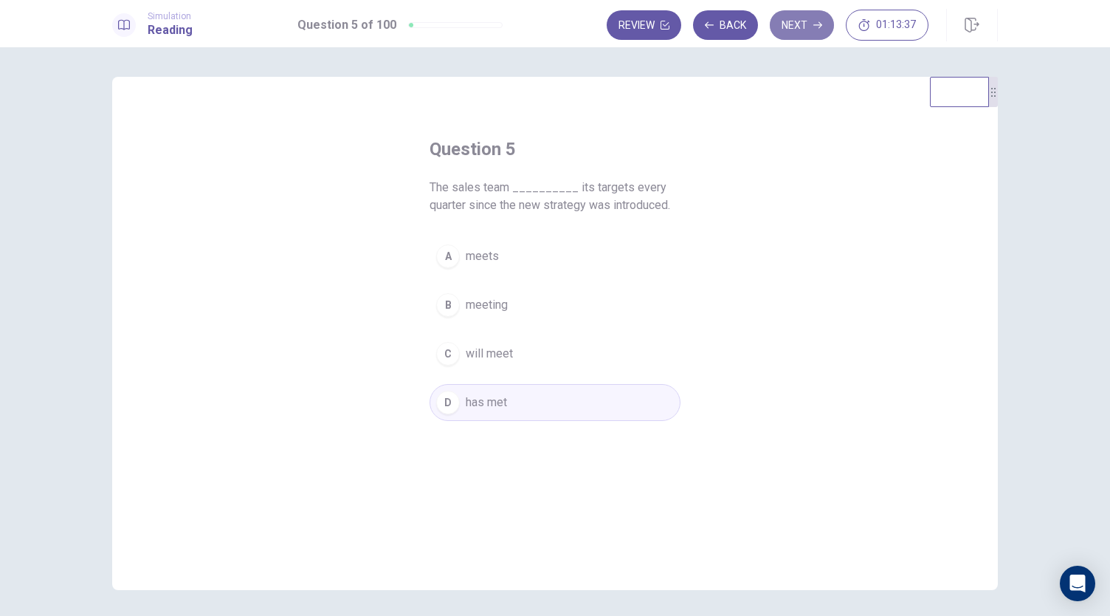
click at [792, 21] on button "Next" at bounding box center [802, 25] width 64 height 30
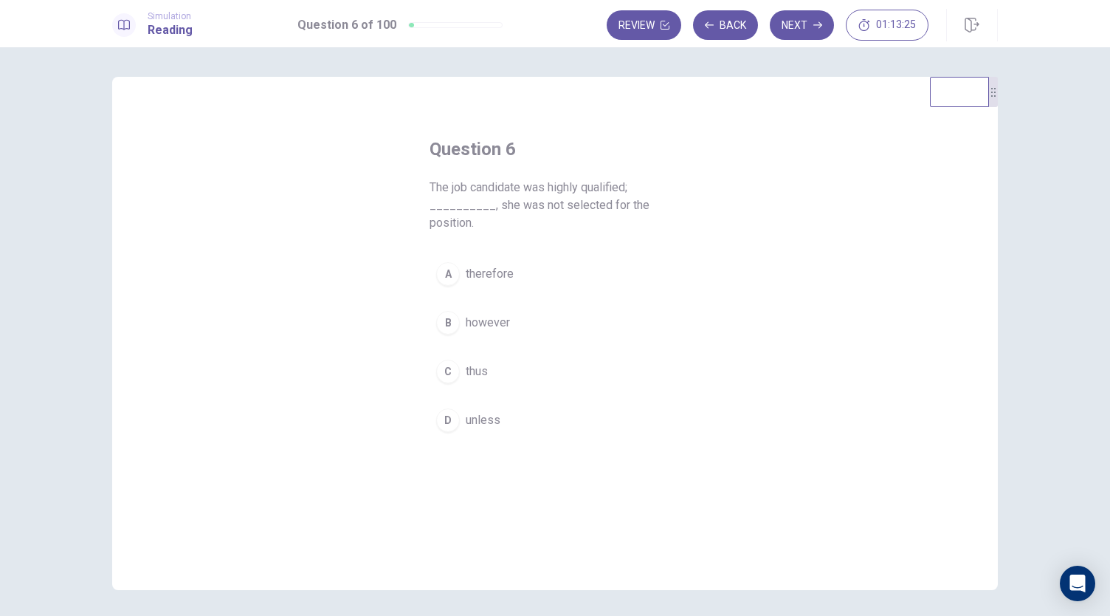
click at [501, 318] on span "however" at bounding box center [488, 323] width 44 height 18
click at [799, 25] on button "Next" at bounding box center [802, 25] width 64 height 30
click at [481, 259] on span "before" at bounding box center [483, 256] width 35 height 18
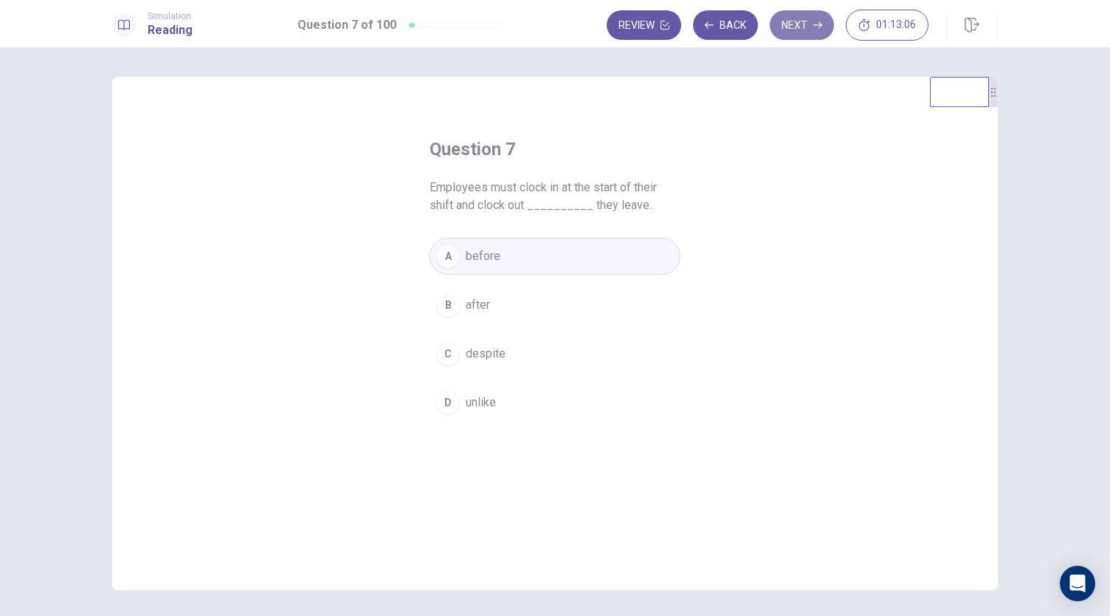
click at [801, 29] on button "Next" at bounding box center [802, 25] width 64 height 30
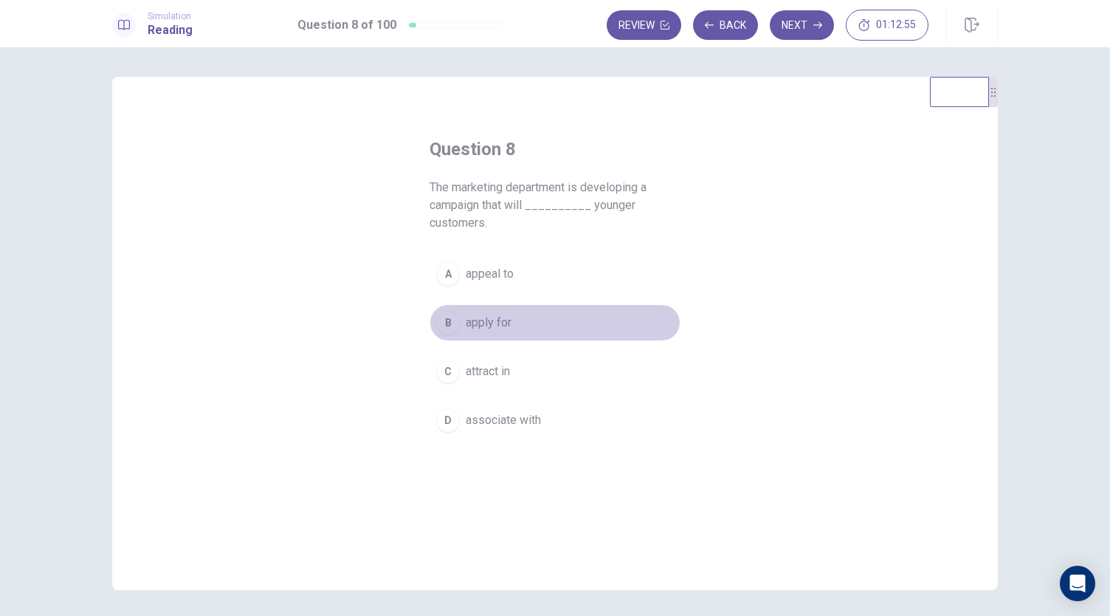
click at [484, 331] on button "B apply for" at bounding box center [555, 322] width 251 height 37
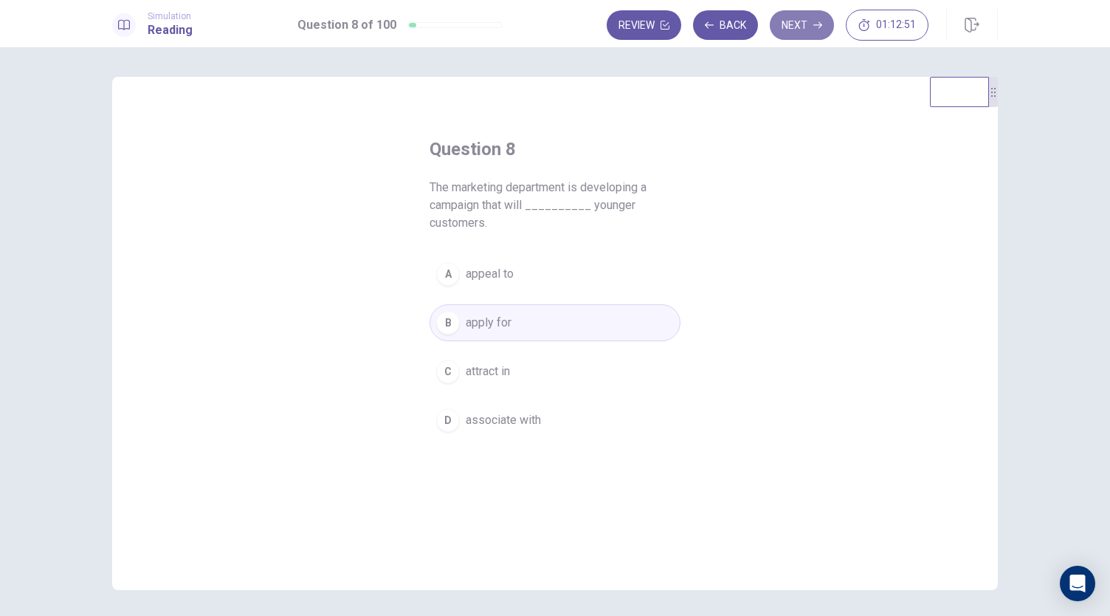
click at [797, 33] on button "Next" at bounding box center [802, 25] width 64 height 30
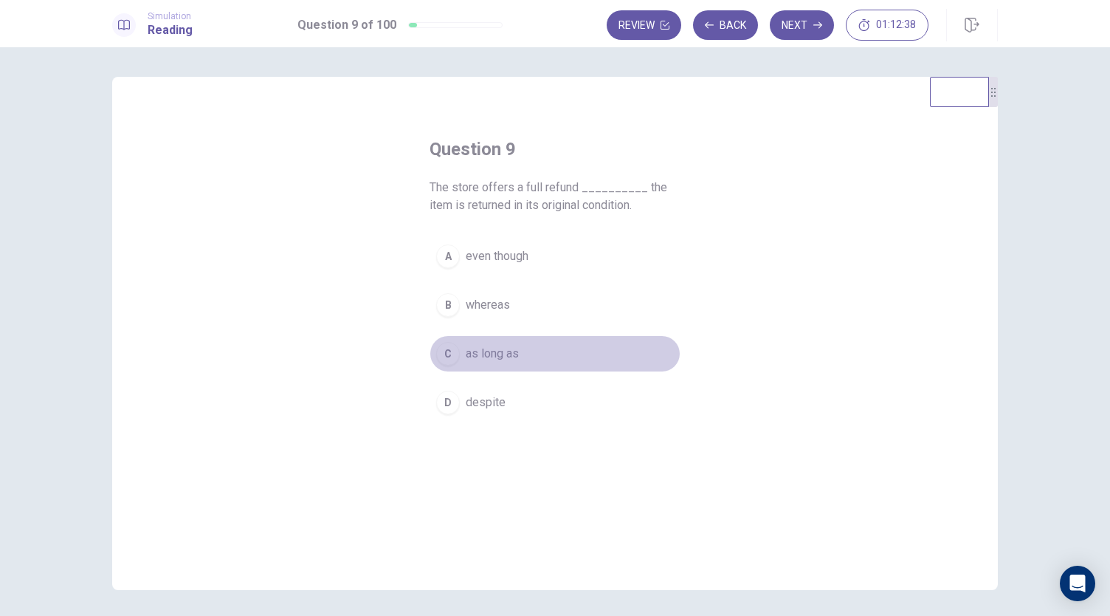
click at [451, 357] on div "C" at bounding box center [448, 354] width 24 height 24
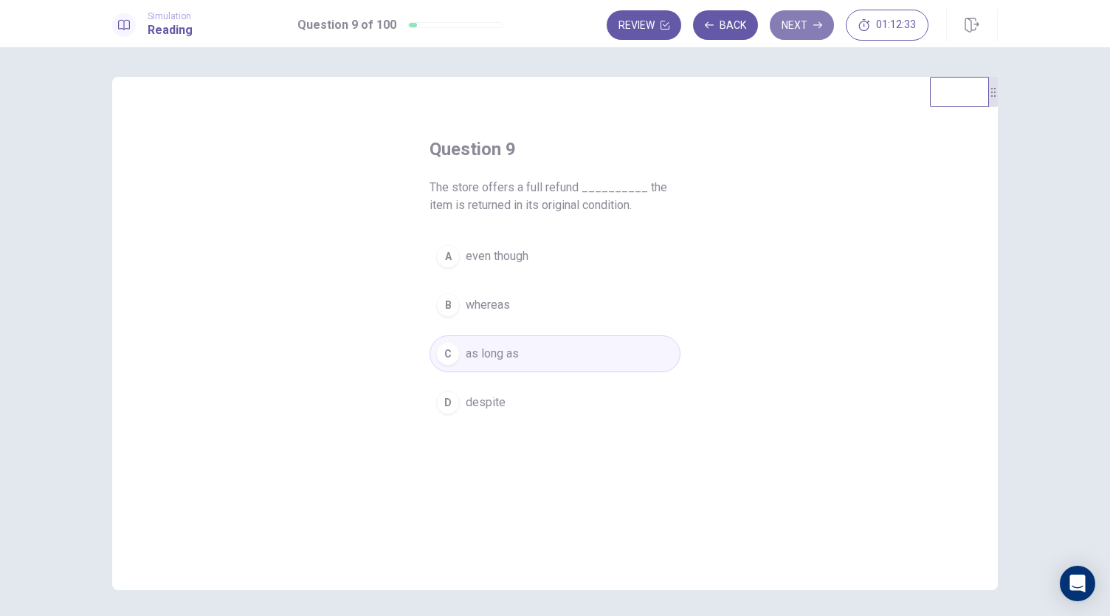
click at [810, 17] on button "Next" at bounding box center [802, 25] width 64 height 30
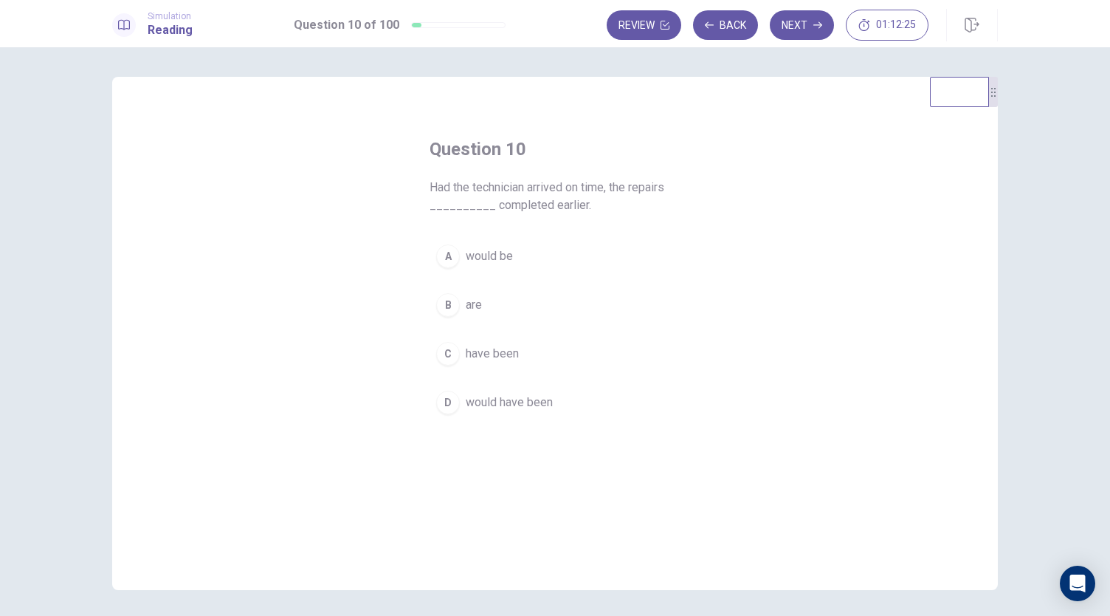
click at [469, 259] on span "would be" at bounding box center [489, 256] width 47 height 18
click at [802, 35] on button "Next" at bounding box center [802, 25] width 64 height 30
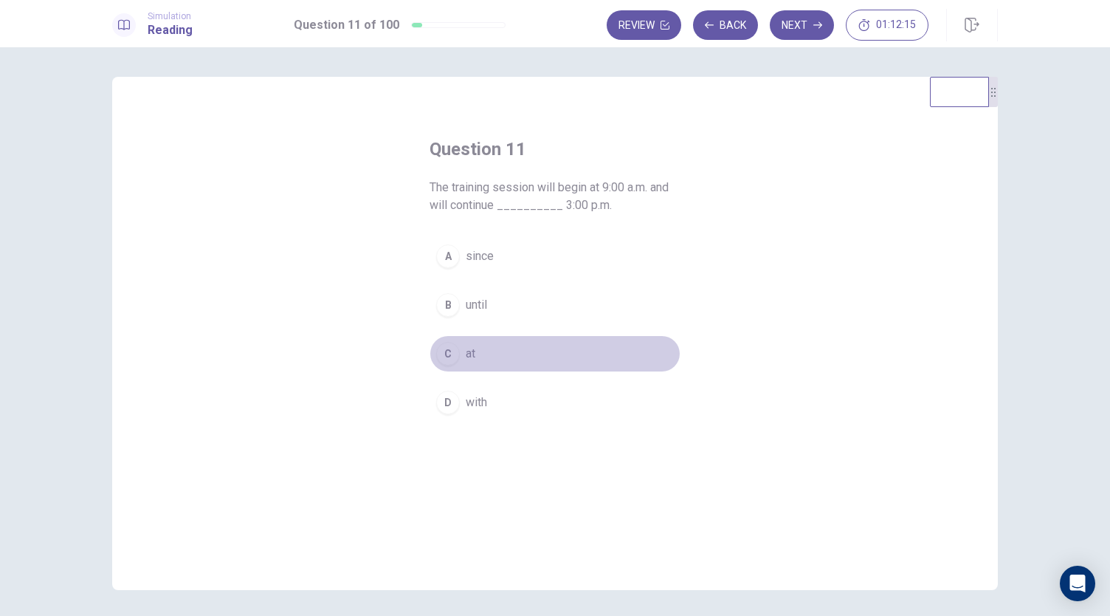
click at [444, 359] on div "C" at bounding box center [448, 354] width 24 height 24
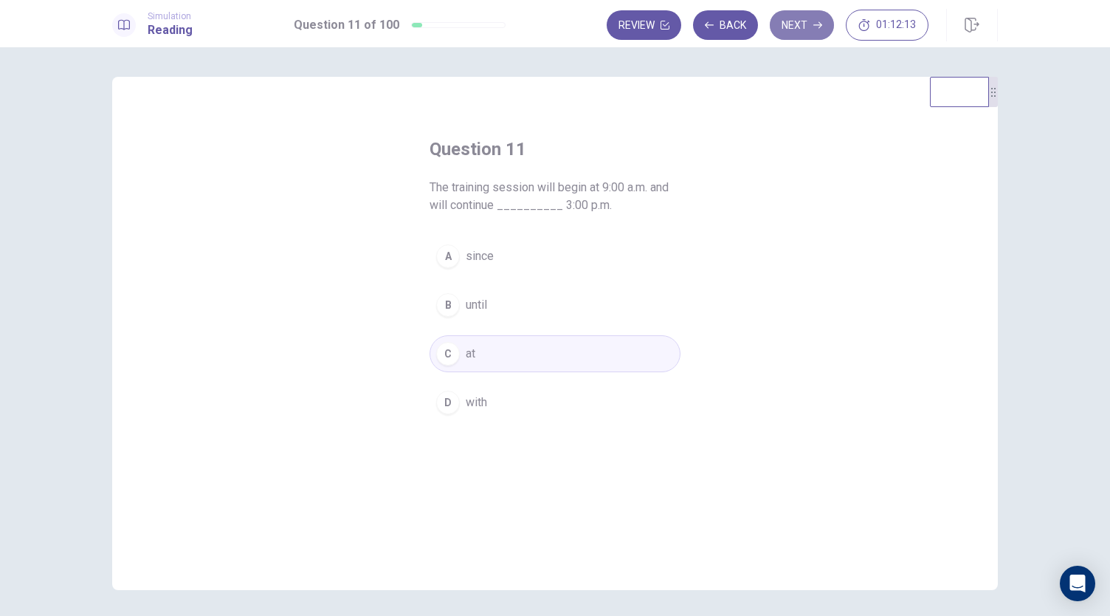
click at [796, 35] on button "Next" at bounding box center [802, 25] width 64 height 30
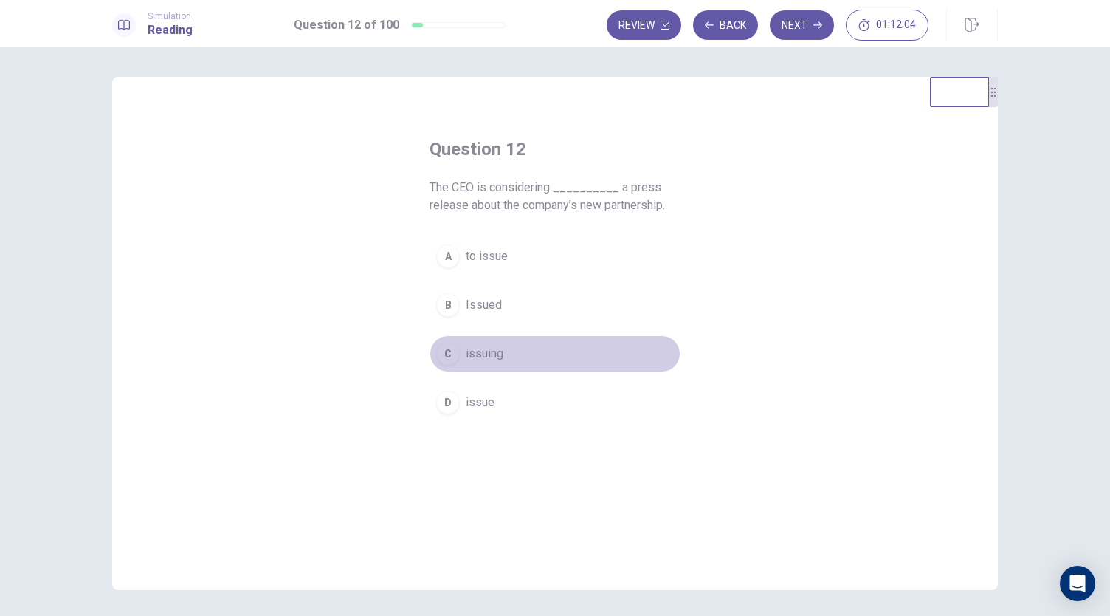
click at [486, 358] on span "issuing" at bounding box center [485, 354] width 38 height 18
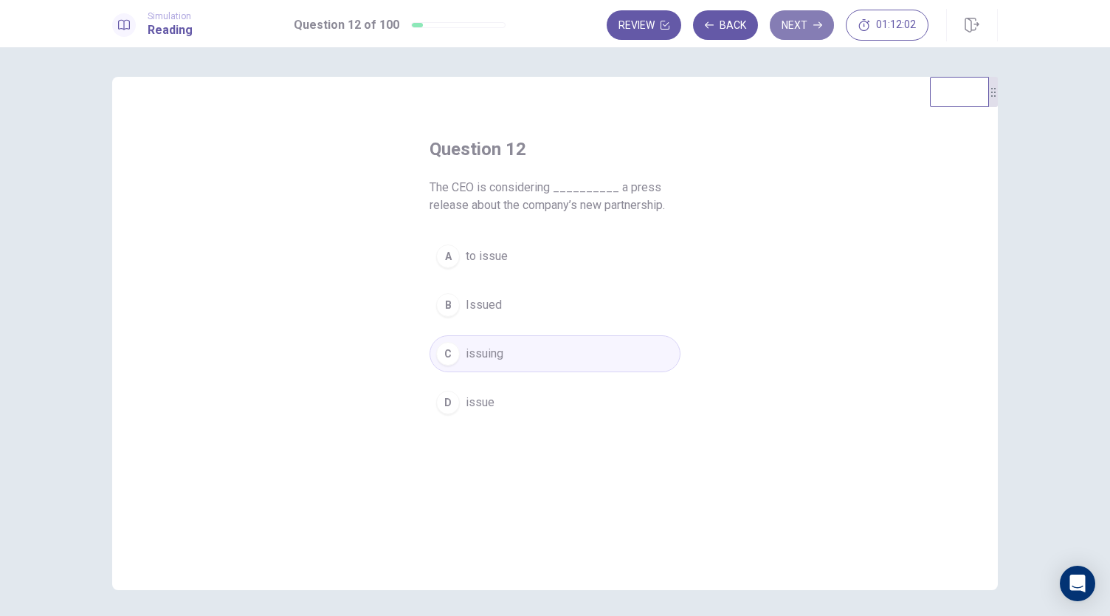
click at [806, 26] on button "Next" at bounding box center [802, 25] width 64 height 30
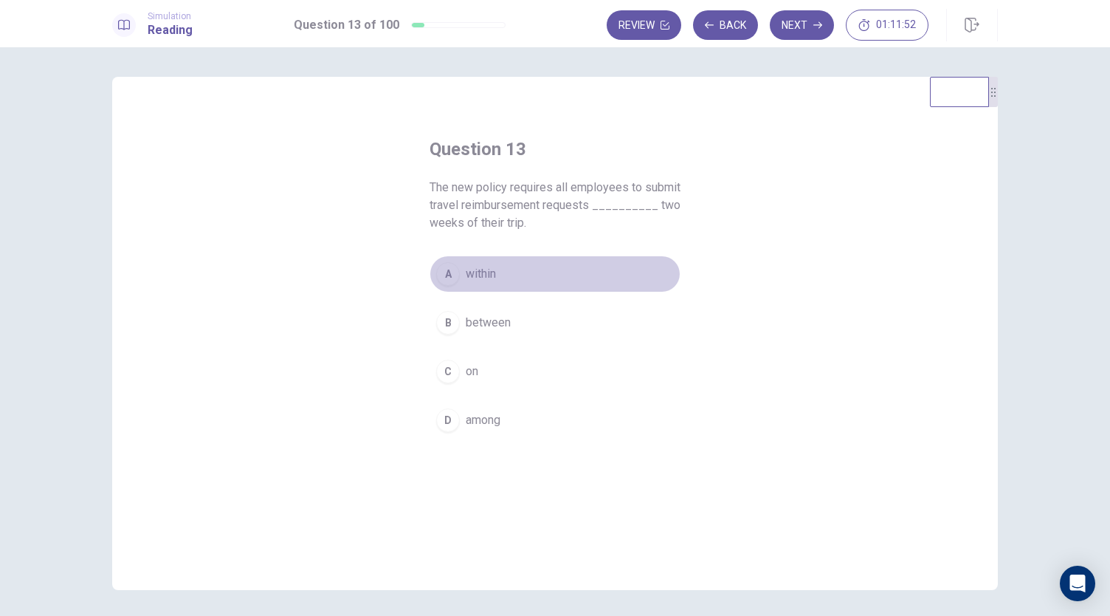
click at [478, 269] on span "within" at bounding box center [481, 274] width 30 height 18
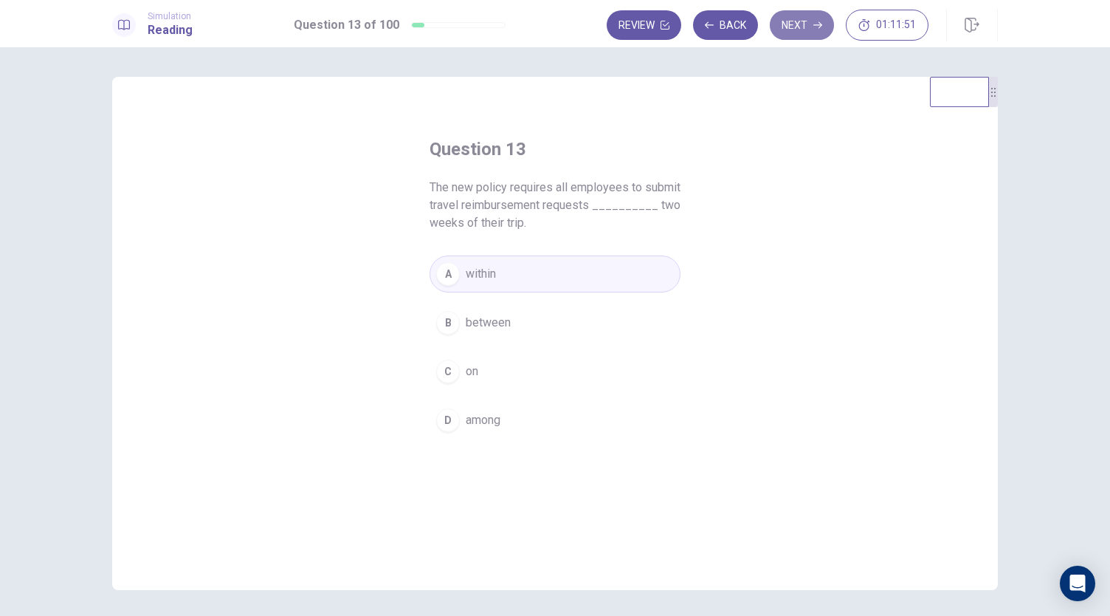
click at [799, 35] on button "Next" at bounding box center [802, 25] width 64 height 30
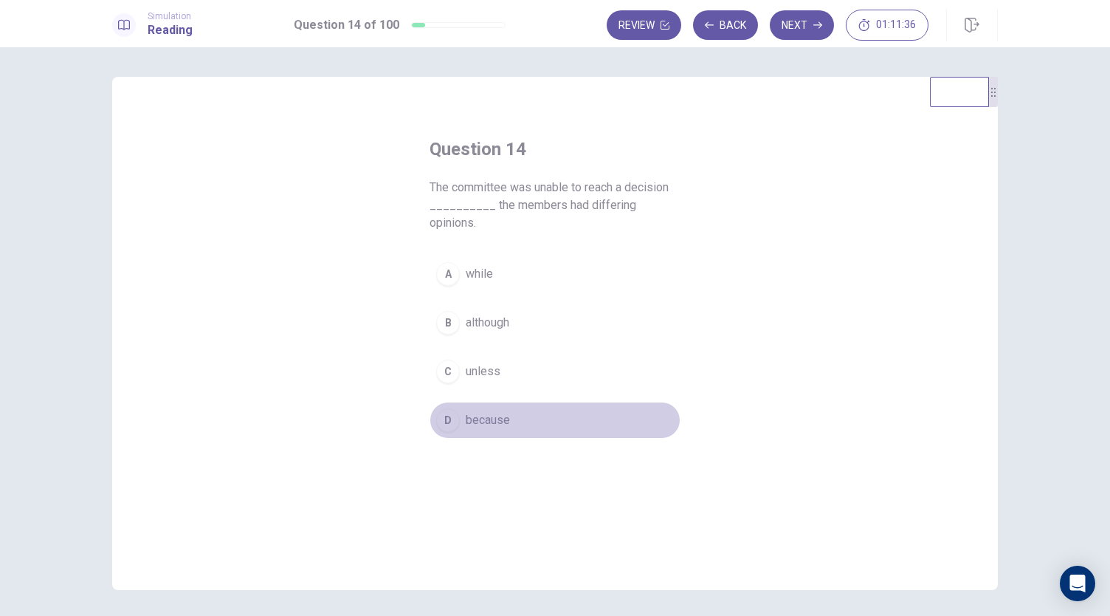
click at [459, 411] on button "D because" at bounding box center [555, 420] width 251 height 37
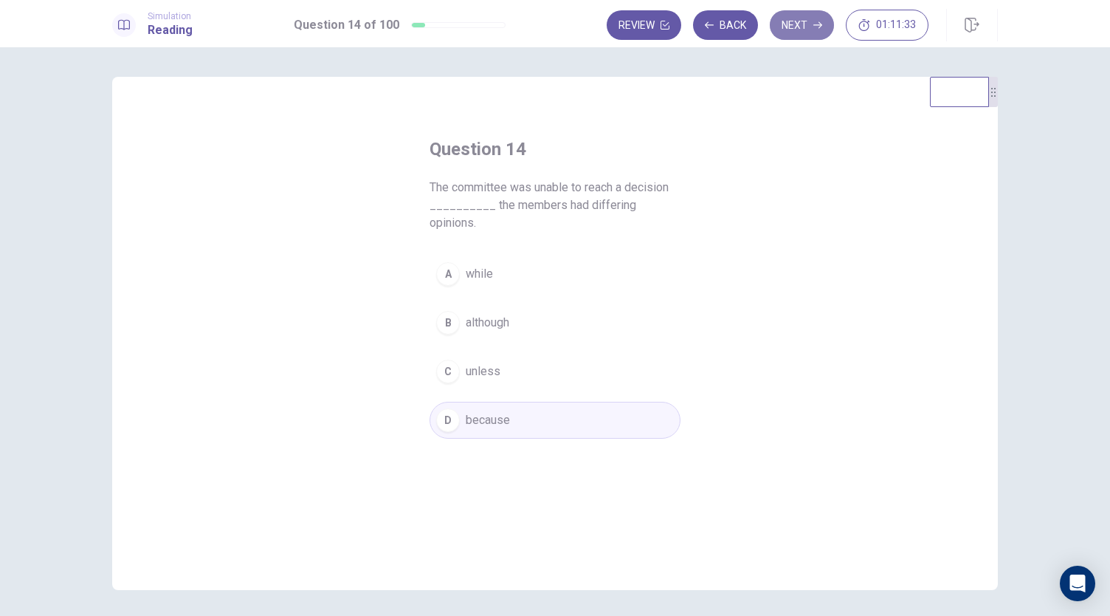
click at [803, 35] on button "Next" at bounding box center [802, 25] width 64 height 30
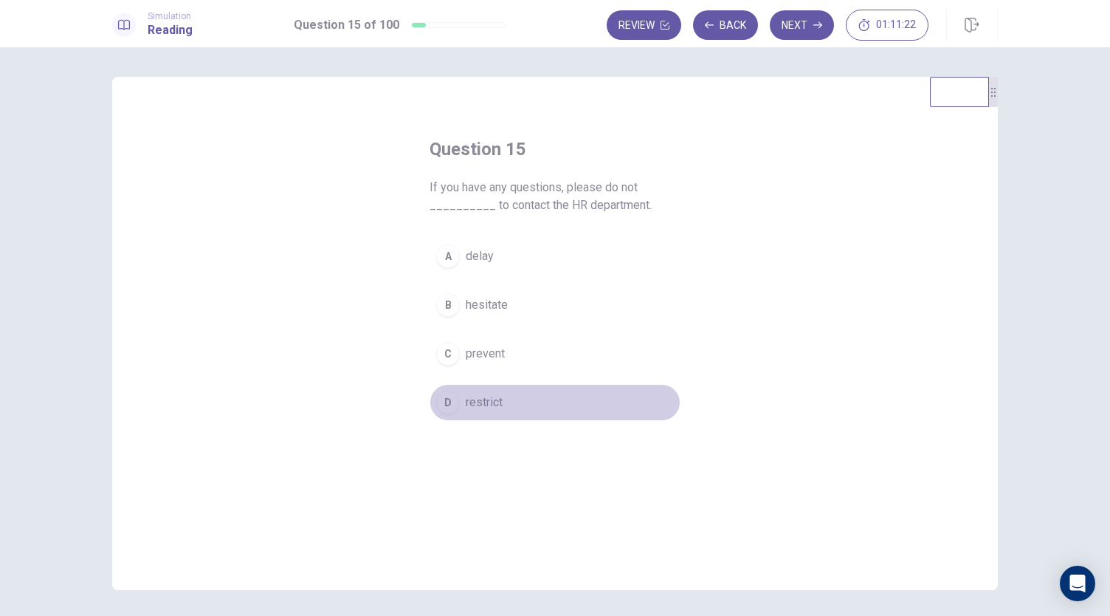
click at [467, 413] on button "D restrict" at bounding box center [555, 402] width 251 height 37
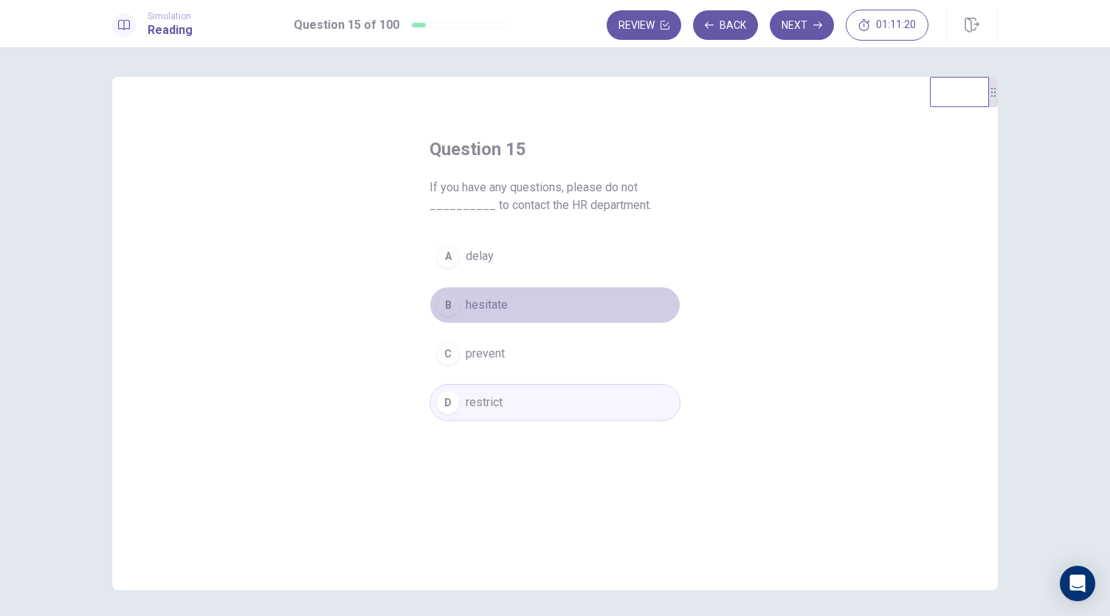
click at [480, 300] on span "hesitate" at bounding box center [487, 305] width 42 height 18
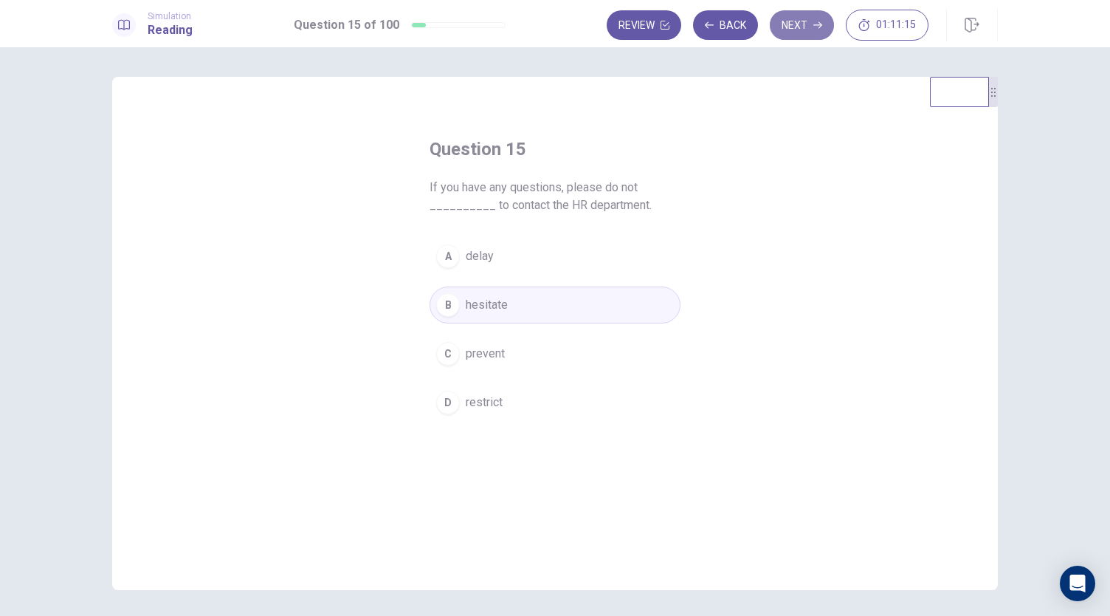
click at [801, 36] on button "Next" at bounding box center [802, 25] width 64 height 30
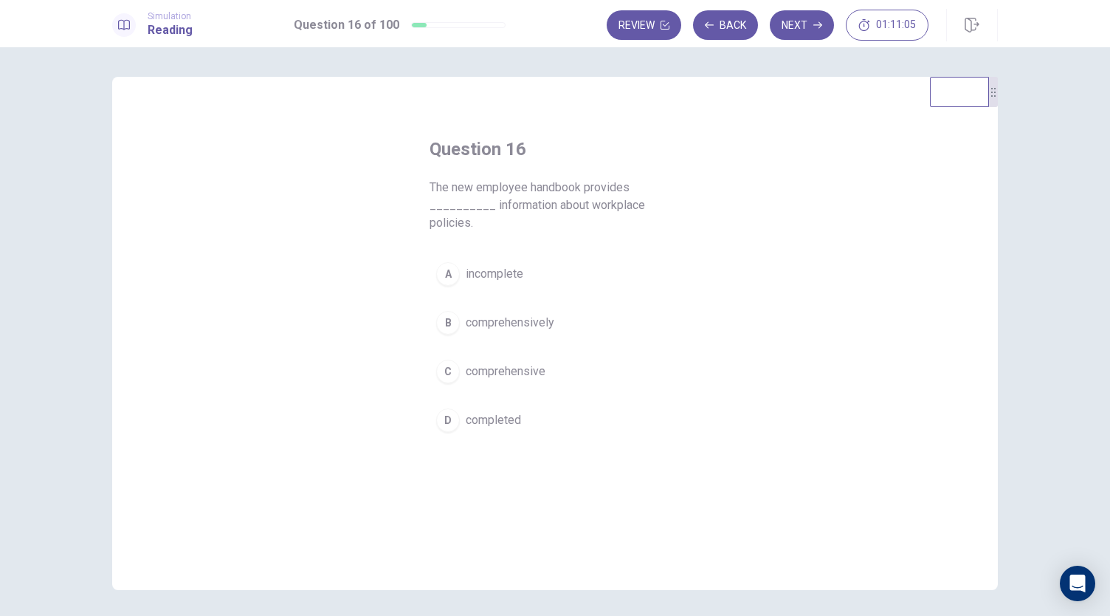
click at [461, 422] on button "D completed" at bounding box center [555, 420] width 251 height 37
click at [788, 28] on button "Next" at bounding box center [802, 25] width 64 height 30
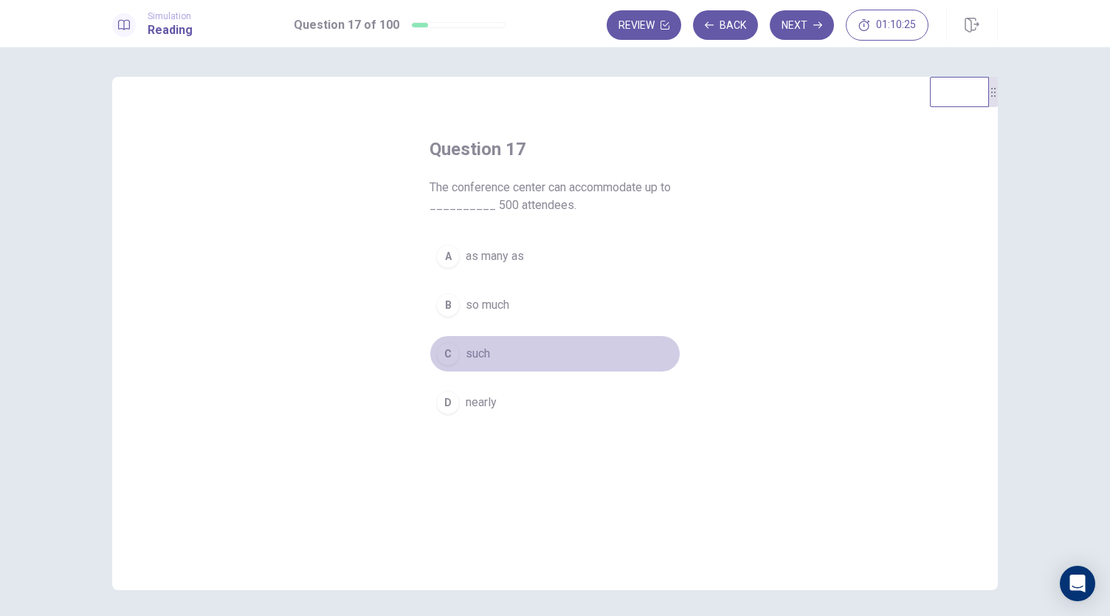
click at [455, 355] on div "C" at bounding box center [448, 354] width 24 height 24
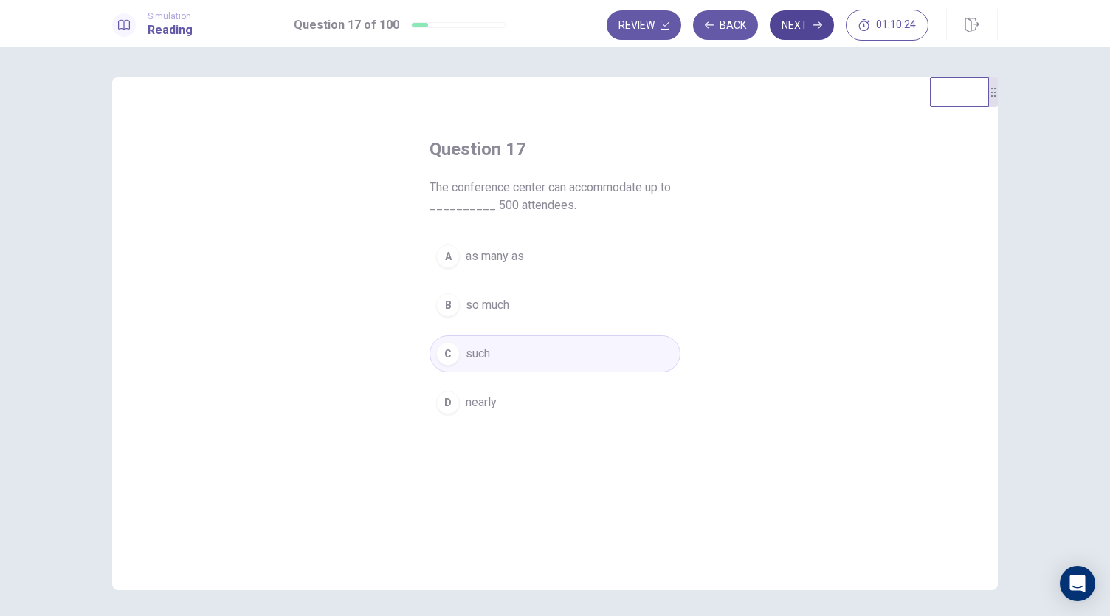
click at [813, 26] on button "Next" at bounding box center [802, 25] width 64 height 30
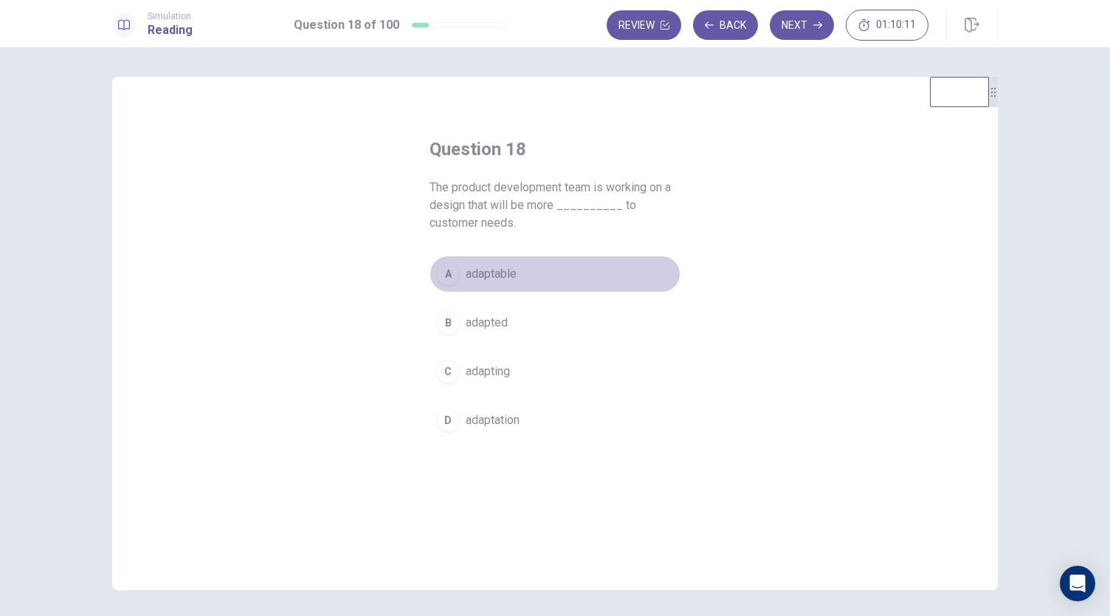
click at [469, 284] on button "A adaptable" at bounding box center [555, 273] width 251 height 37
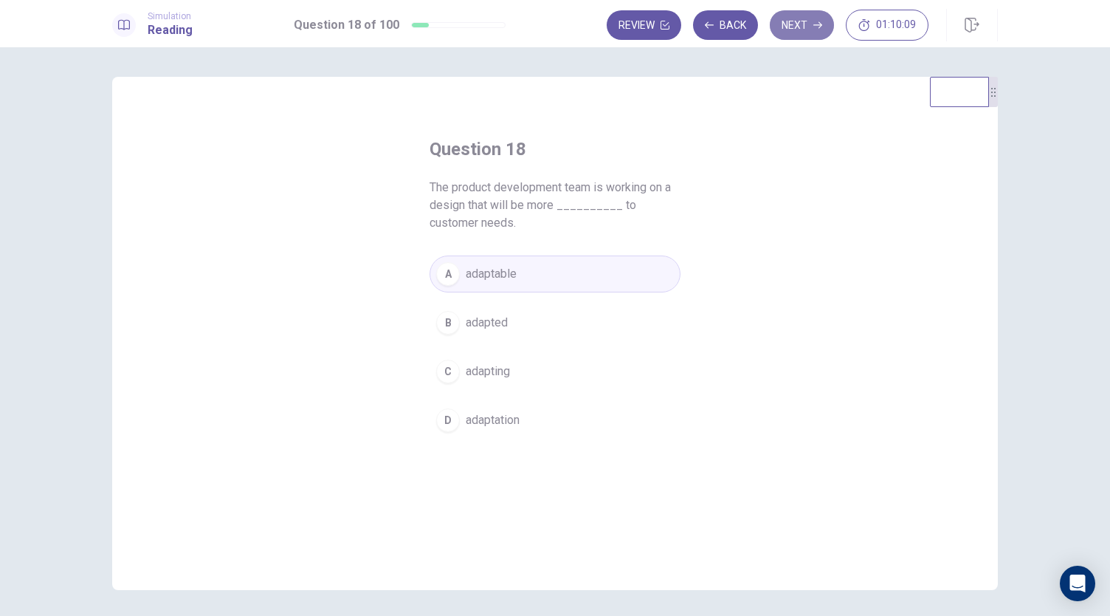
click at [790, 37] on button "Next" at bounding box center [802, 25] width 64 height 30
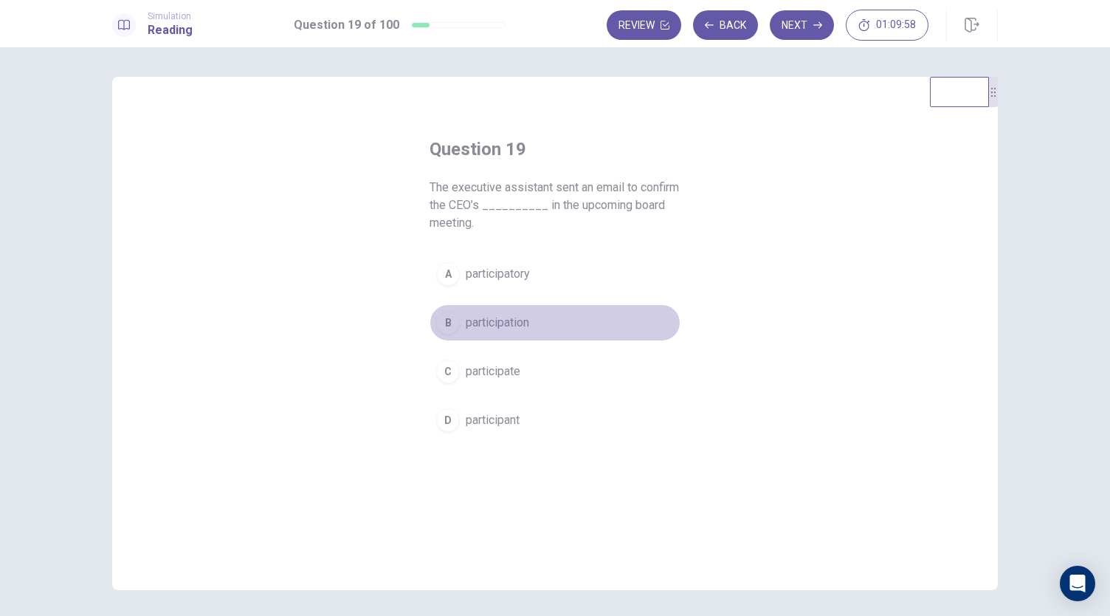
click at [486, 337] on button "B participation" at bounding box center [555, 322] width 251 height 37
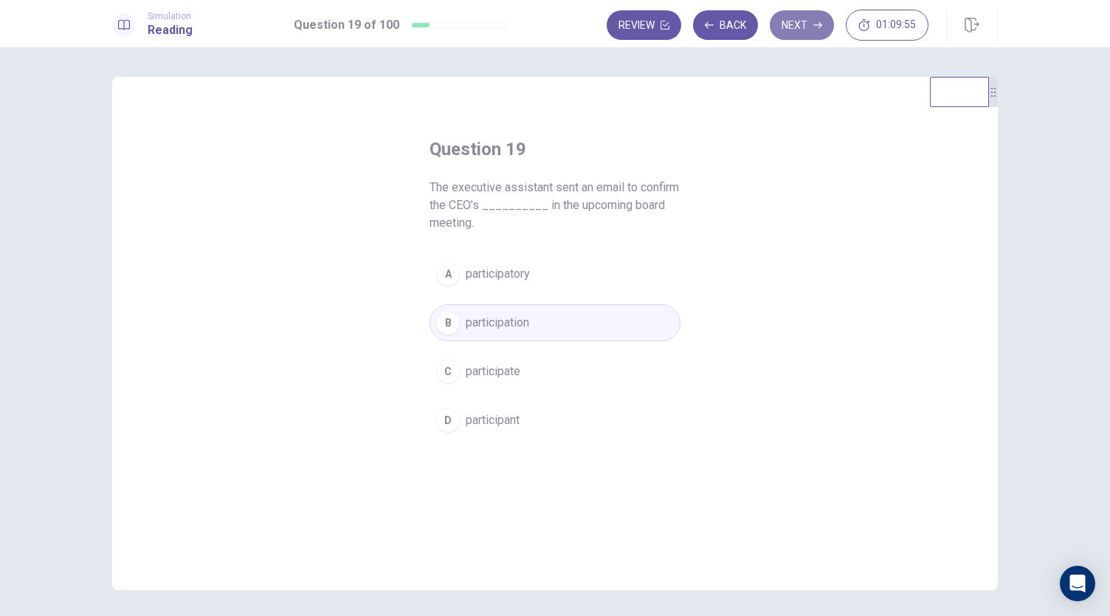
click at [791, 35] on button "Next" at bounding box center [802, 25] width 64 height 30
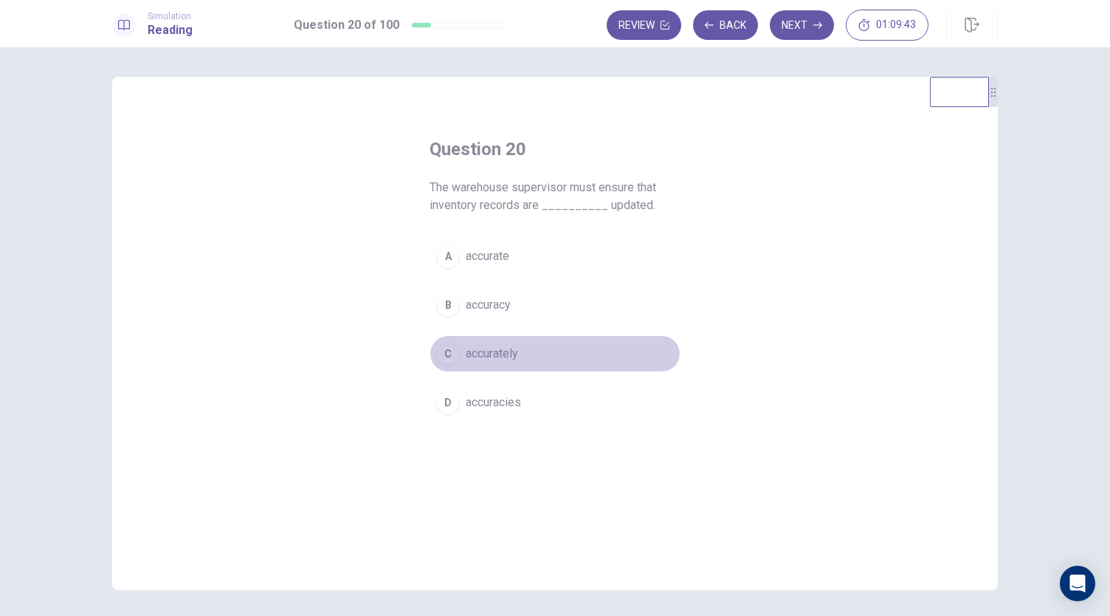
click at [450, 362] on div "C" at bounding box center [448, 354] width 24 height 24
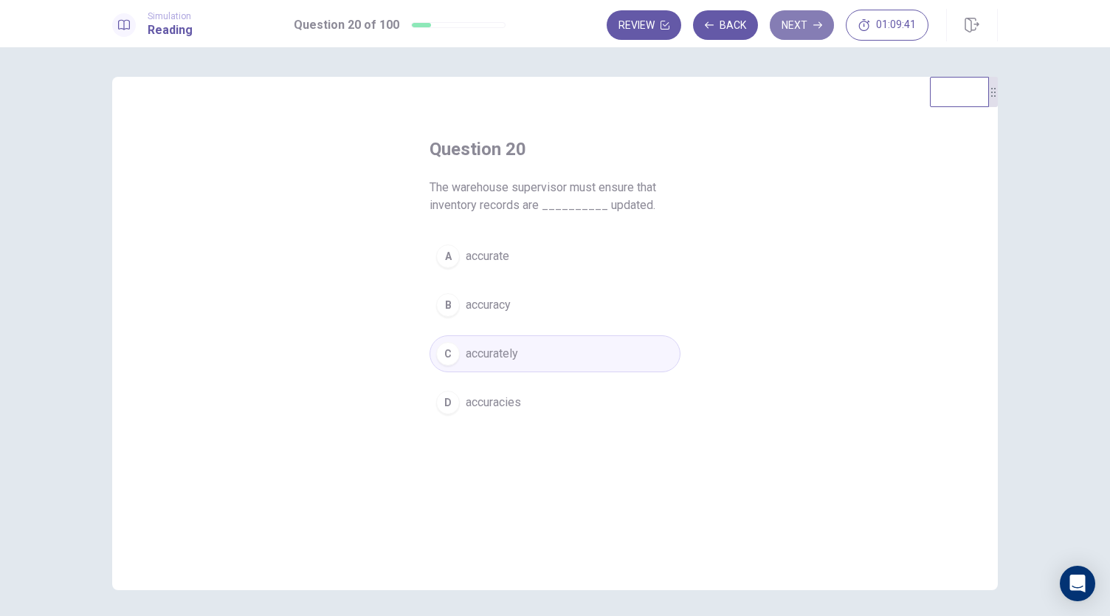
click at [814, 24] on icon "button" at bounding box center [817, 25] width 9 height 9
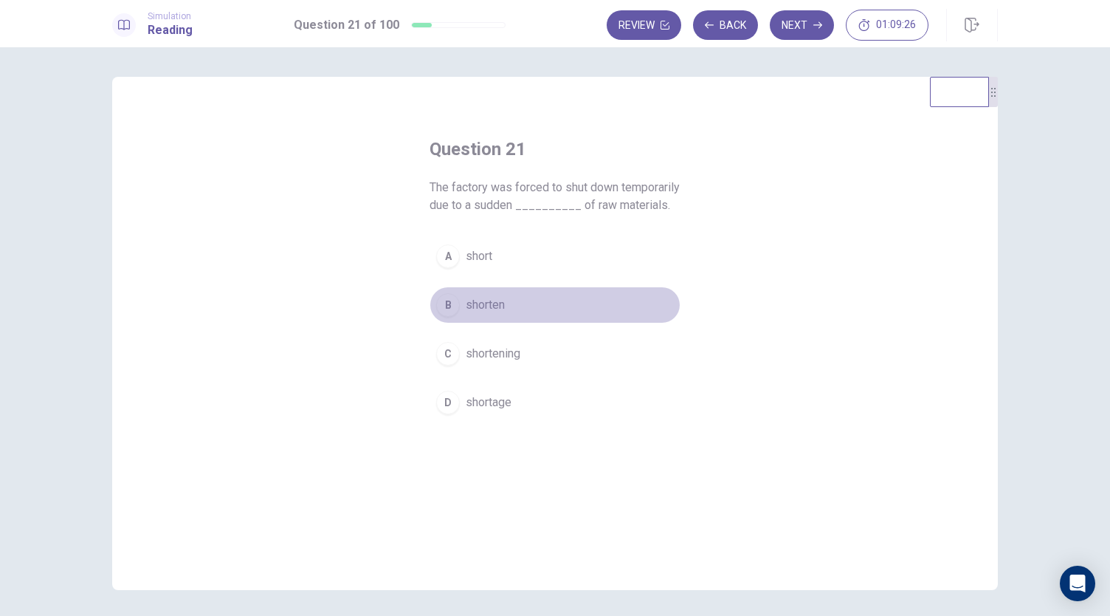
click at [450, 317] on div "B" at bounding box center [448, 305] width 24 height 24
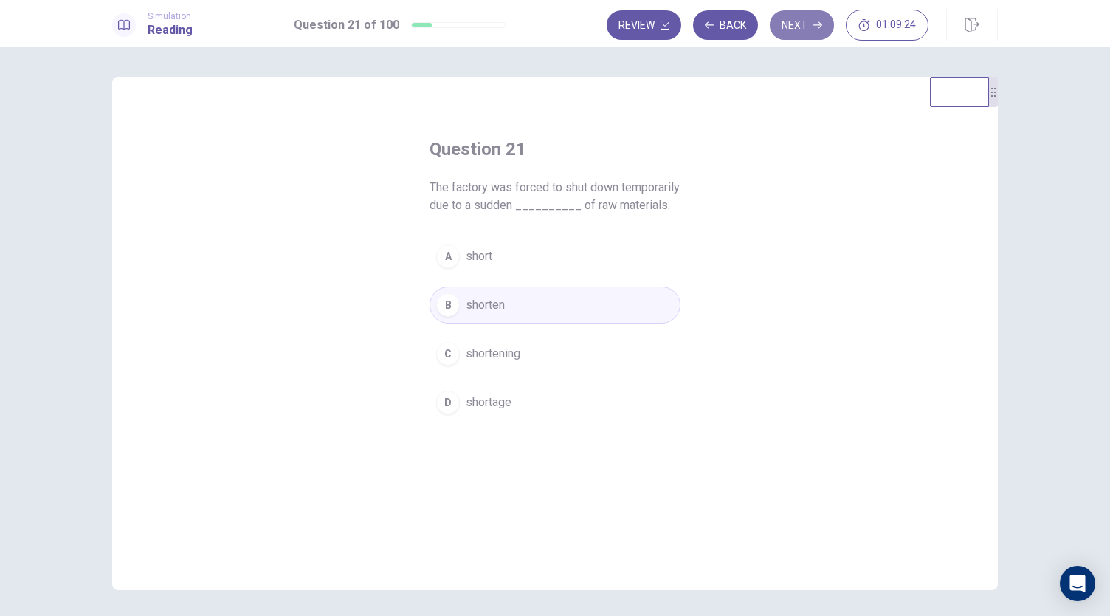
click at [805, 27] on button "Next" at bounding box center [802, 25] width 64 height 30
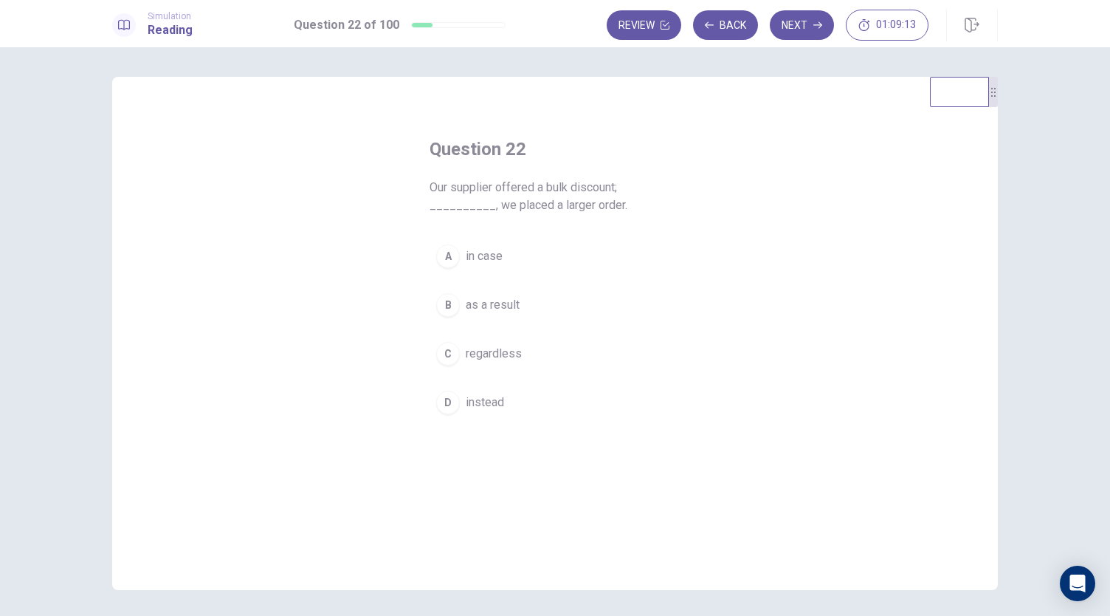
click at [479, 264] on span "in case" at bounding box center [484, 256] width 37 height 18
click at [802, 30] on button "Next" at bounding box center [802, 25] width 64 height 30
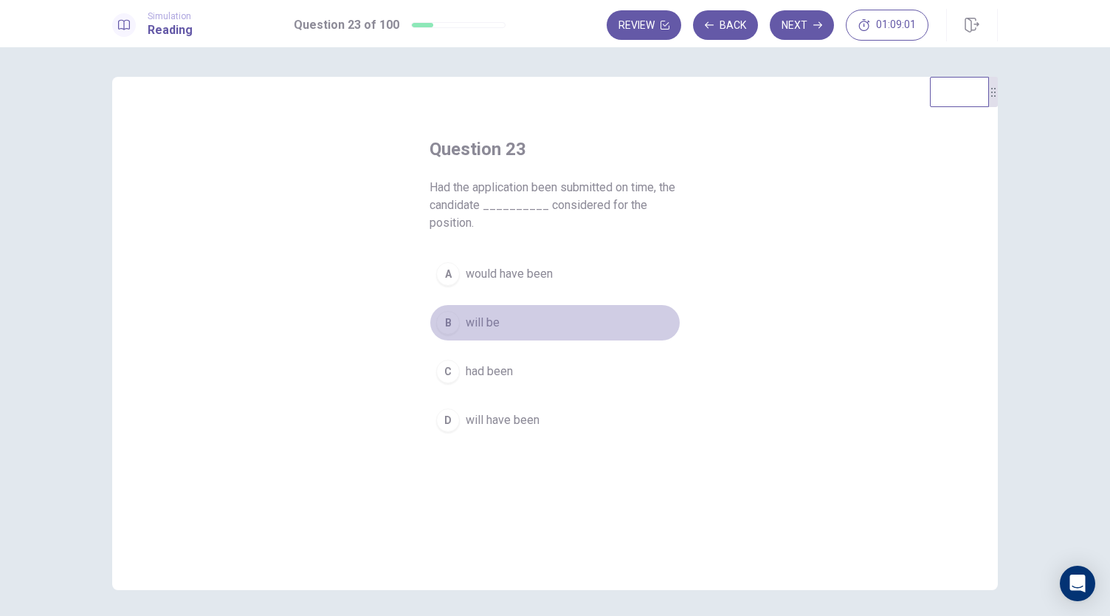
click at [460, 334] on button "B will be" at bounding box center [555, 322] width 251 height 37
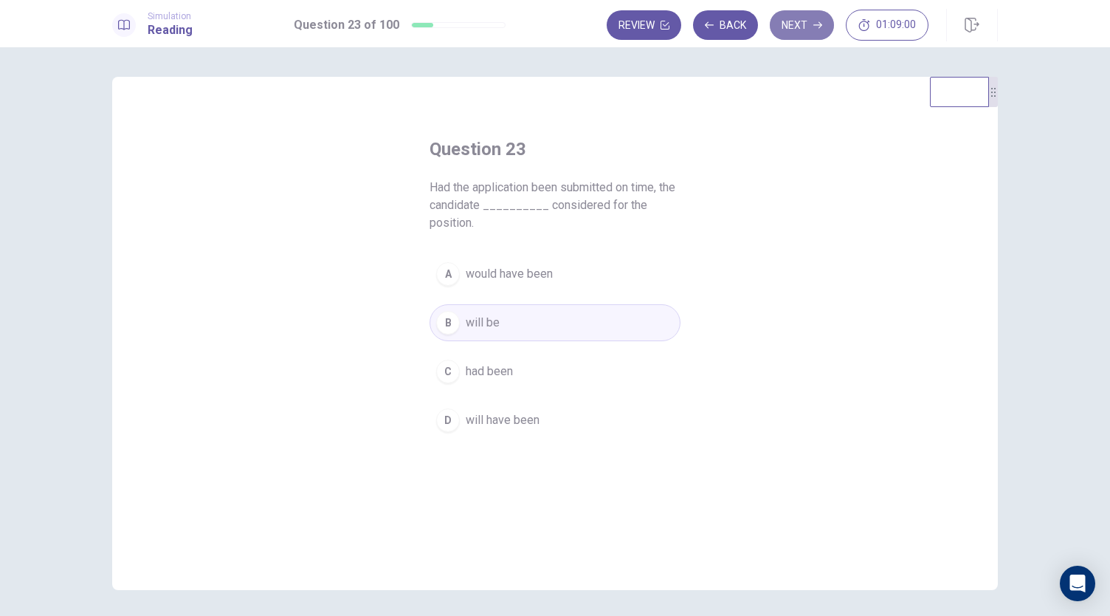
click at [802, 28] on button "Next" at bounding box center [802, 25] width 64 height 30
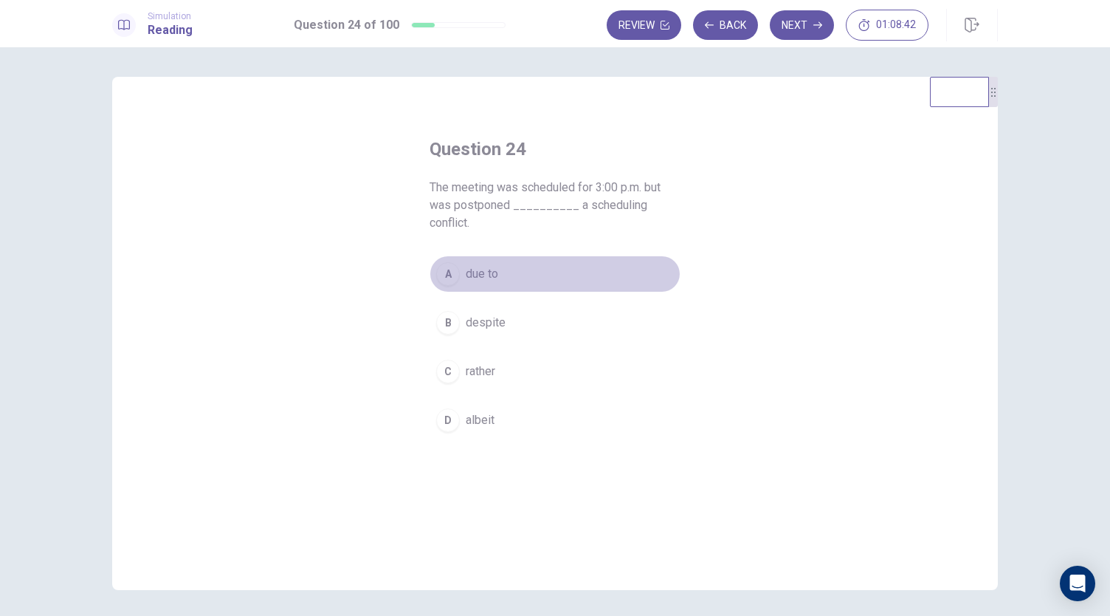
click at [446, 277] on div "A" at bounding box center [448, 274] width 24 height 24
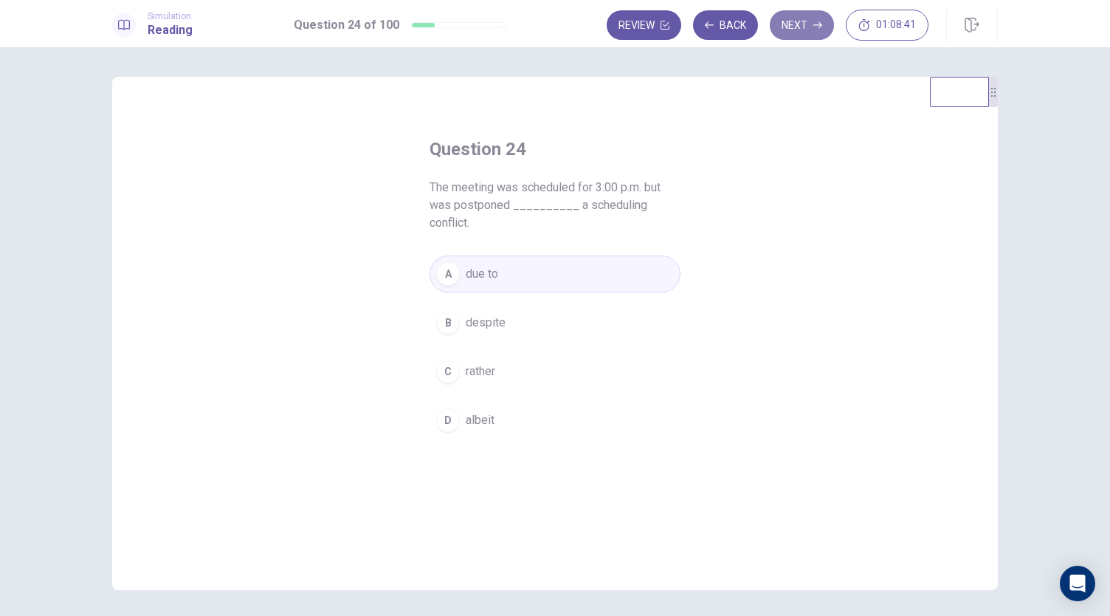
click at [784, 37] on button "Next" at bounding box center [802, 25] width 64 height 30
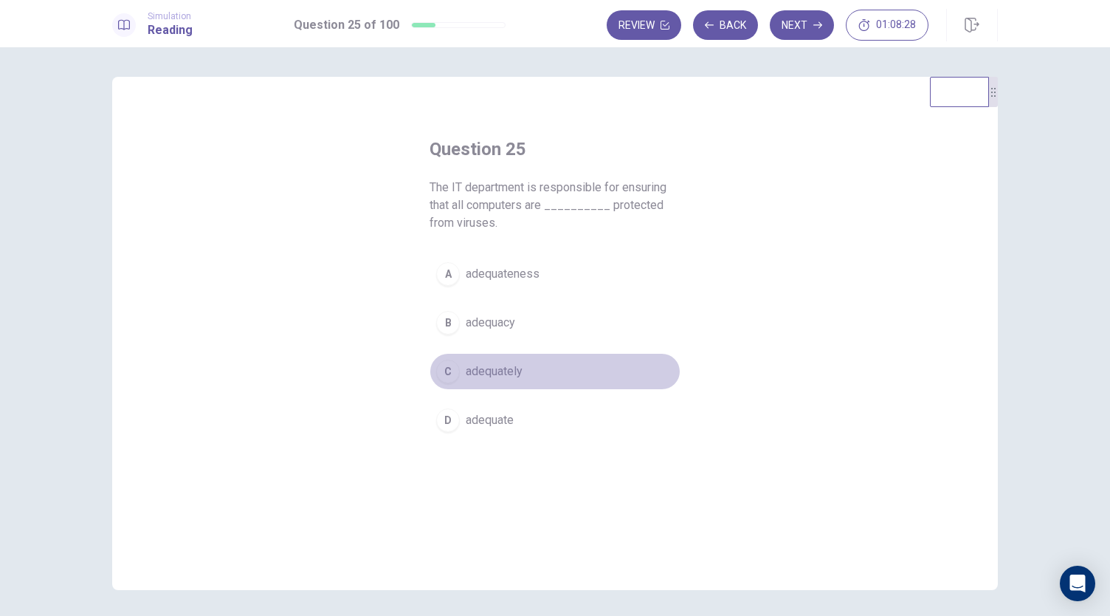
click at [443, 376] on div "C" at bounding box center [448, 372] width 24 height 24
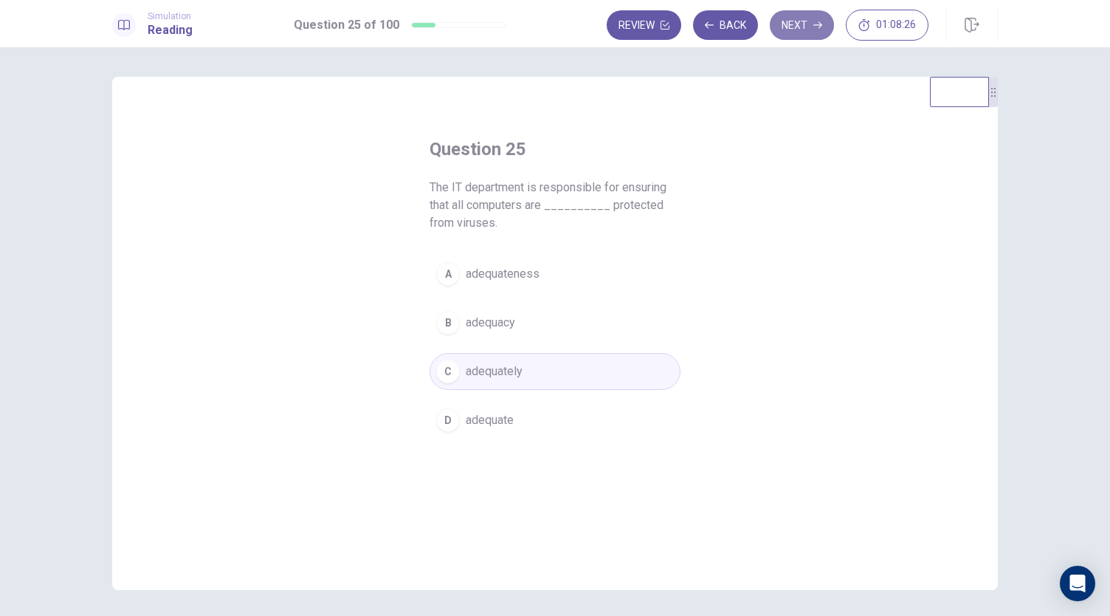
click at [785, 30] on button "Next" at bounding box center [802, 25] width 64 height 30
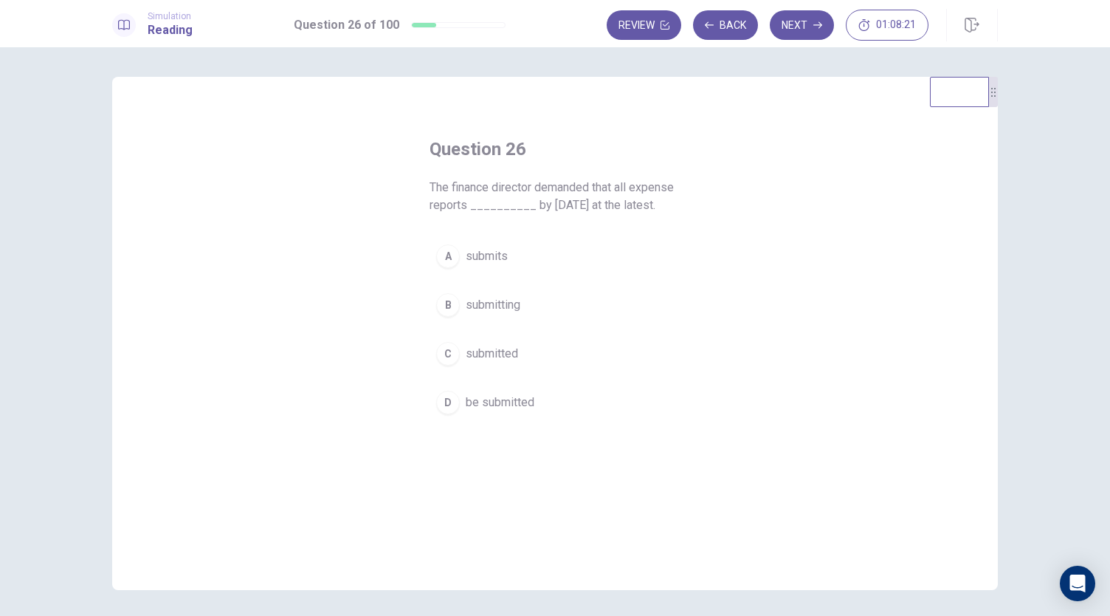
click at [759, 188] on div "Question 26 The finance director demanded that all expense reports __________ b…" at bounding box center [555, 333] width 886 height 513
click at [500, 346] on span "submitted" at bounding box center [492, 354] width 52 height 18
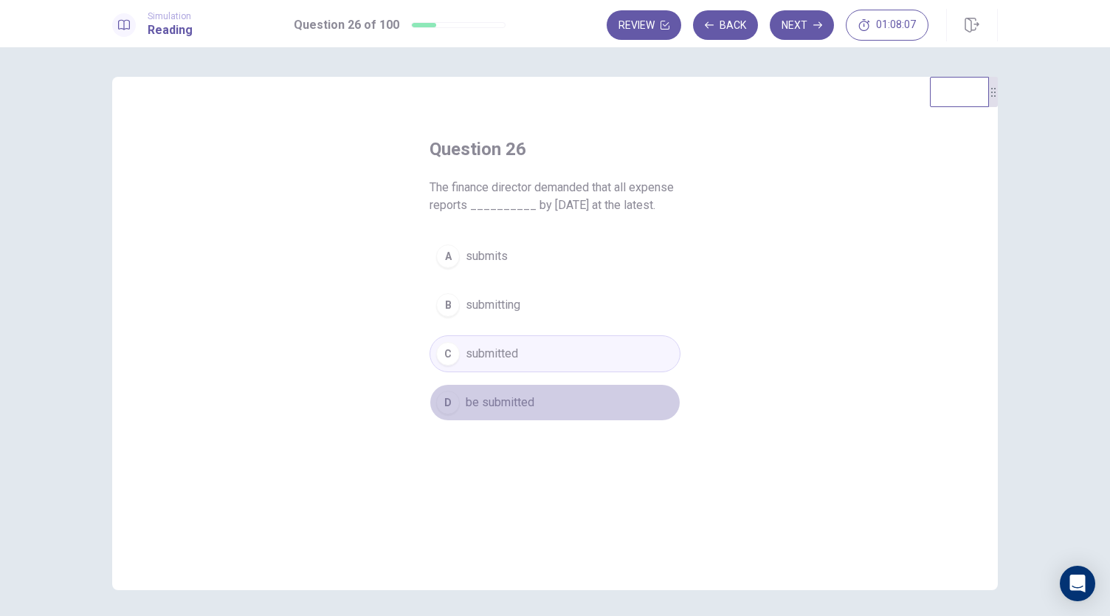
click at [515, 401] on span "be submitted" at bounding box center [500, 402] width 69 height 18
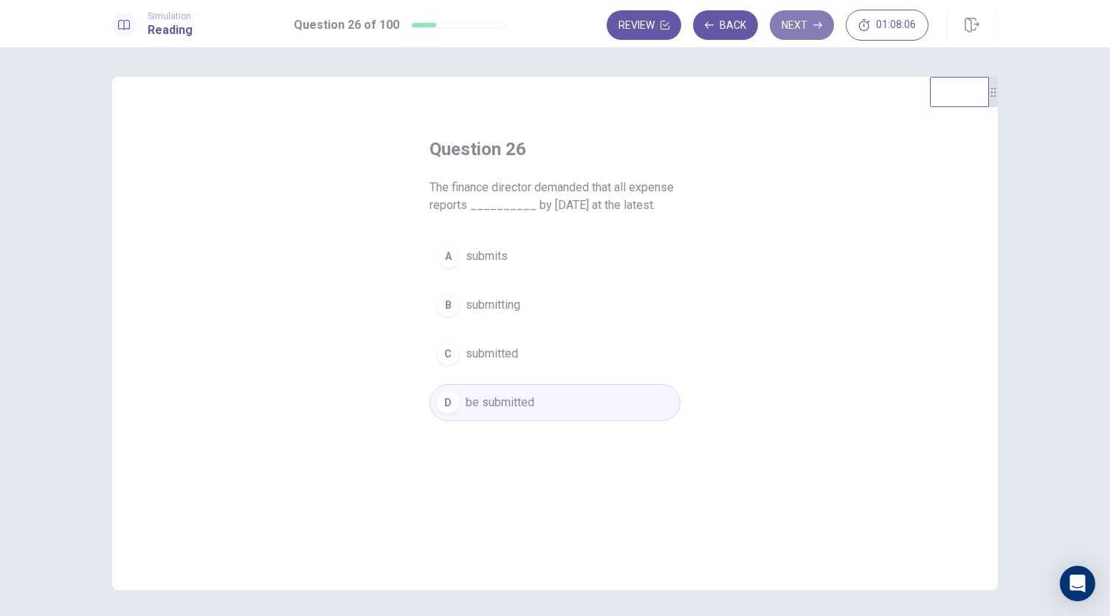
click at [798, 31] on button "Next" at bounding box center [802, 25] width 64 height 30
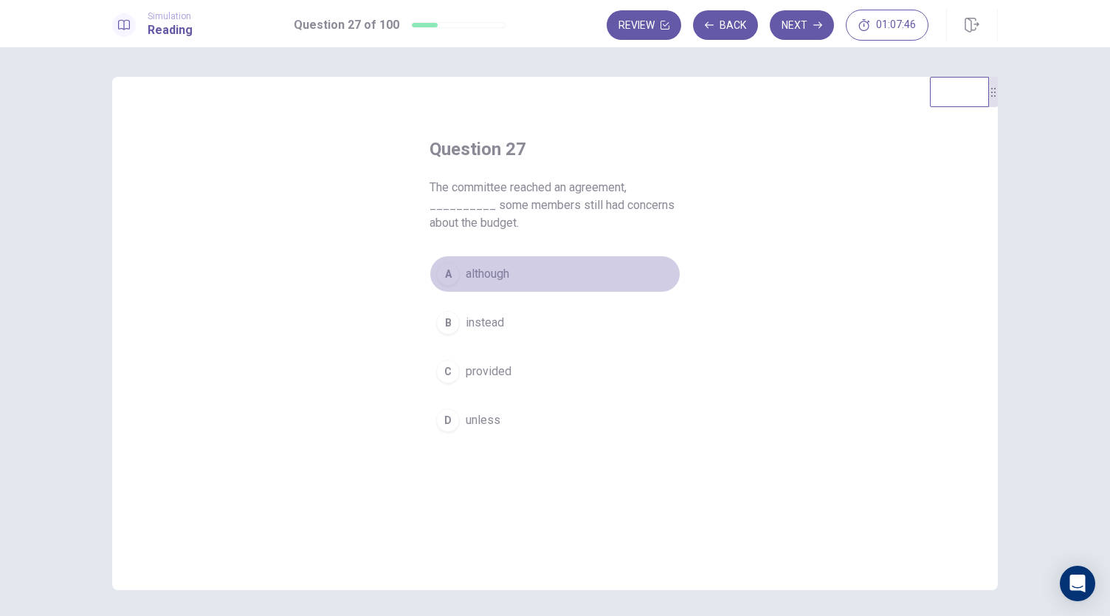
click at [467, 274] on span "although" at bounding box center [488, 274] width 44 height 18
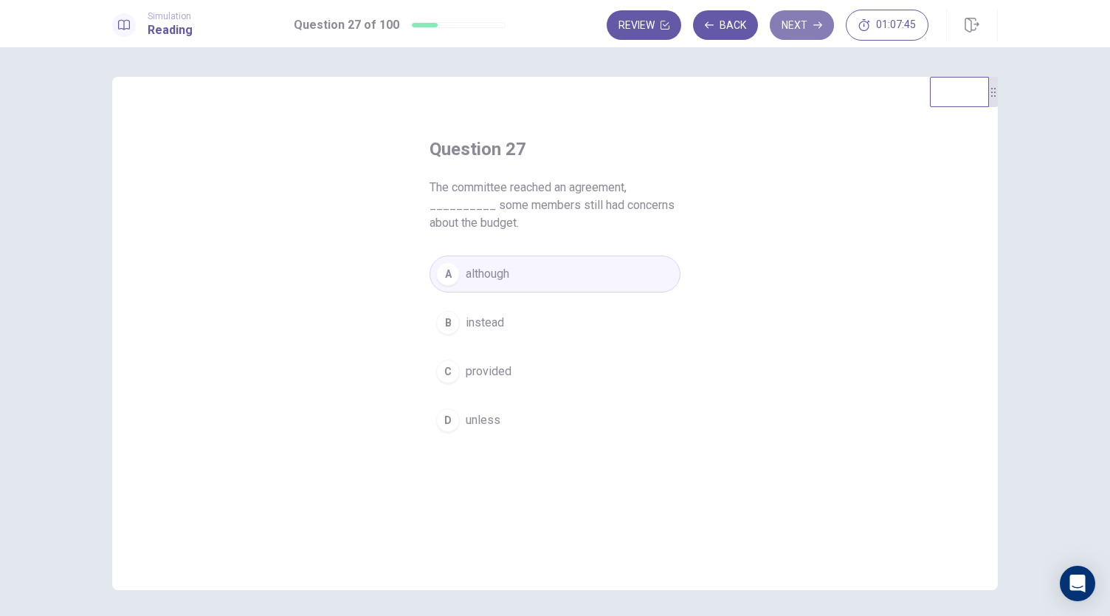
click at [807, 24] on button "Next" at bounding box center [802, 25] width 64 height 30
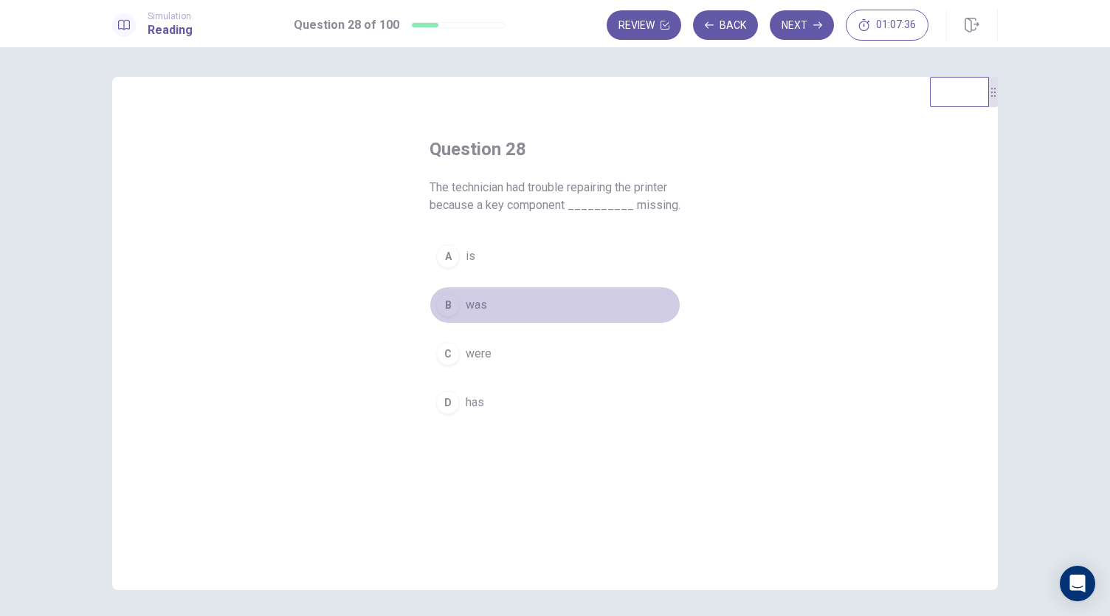
click at [489, 300] on button "B was" at bounding box center [555, 304] width 251 height 37
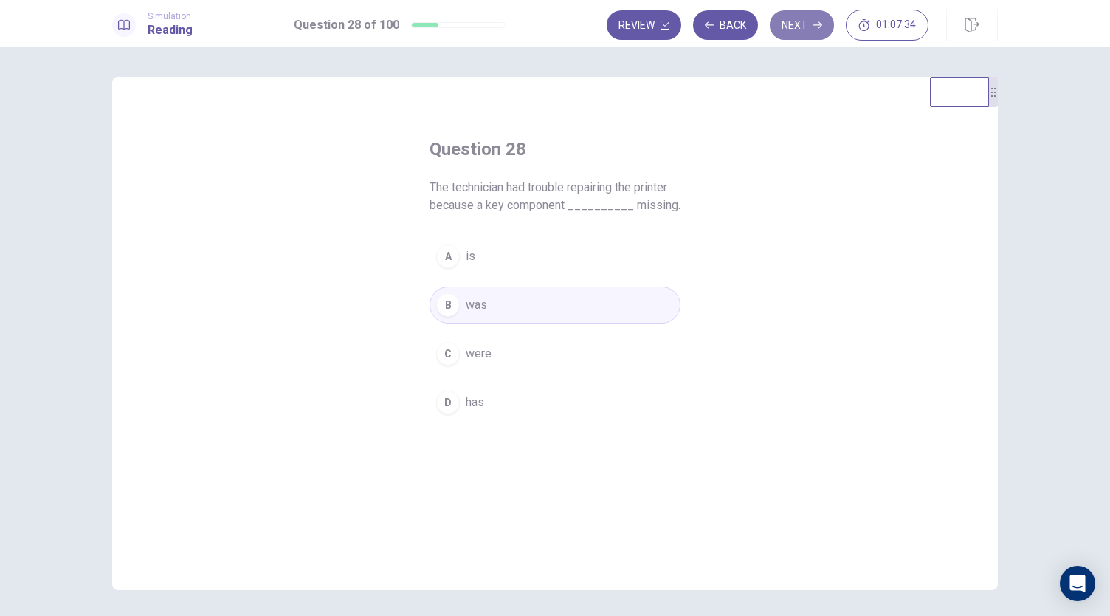
click at [794, 37] on button "Next" at bounding box center [802, 25] width 64 height 30
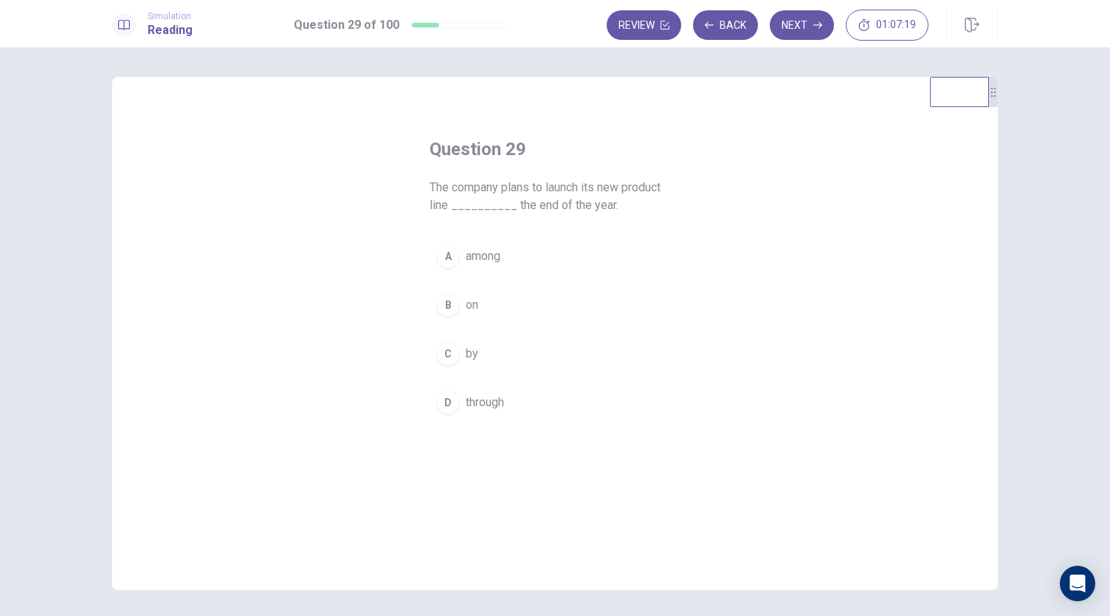
click at [483, 354] on button "C by" at bounding box center [555, 353] width 251 height 37
click at [806, 30] on button "Next" at bounding box center [802, 25] width 64 height 30
click at [477, 250] on span "have" at bounding box center [478, 256] width 24 height 18
click at [803, 32] on button "Next" at bounding box center [802, 25] width 64 height 30
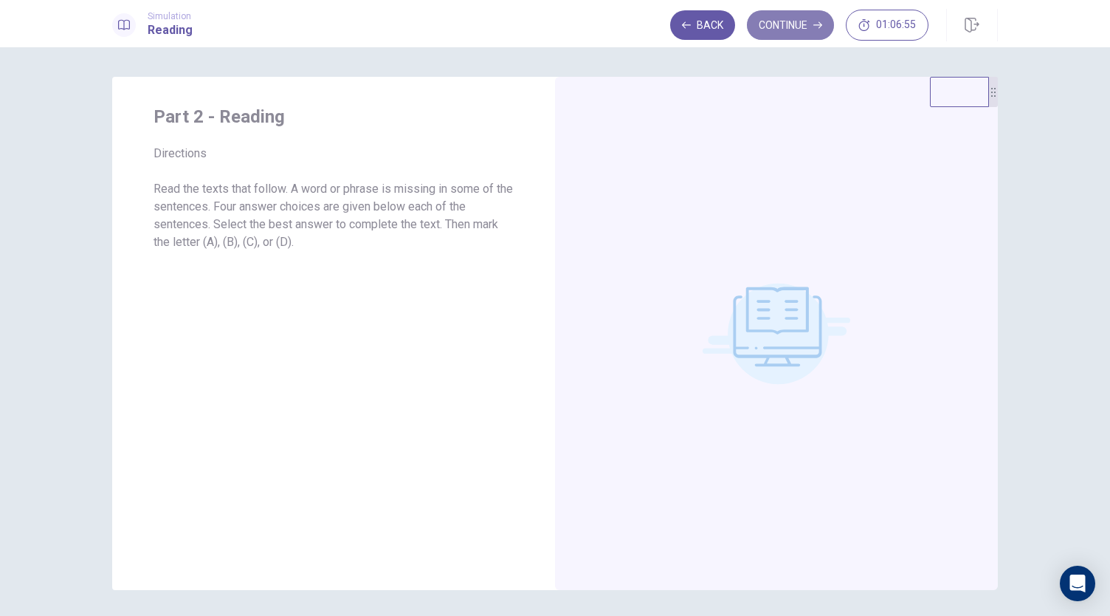
click at [789, 33] on button "Continue" at bounding box center [790, 25] width 87 height 30
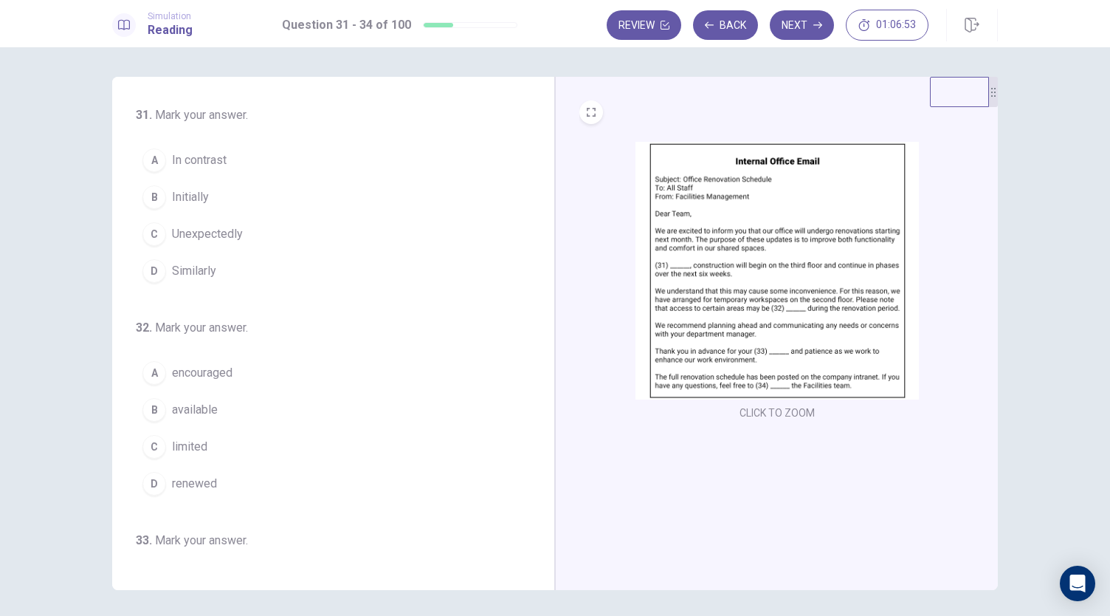
click at [665, 241] on img at bounding box center [777, 271] width 283 height 258
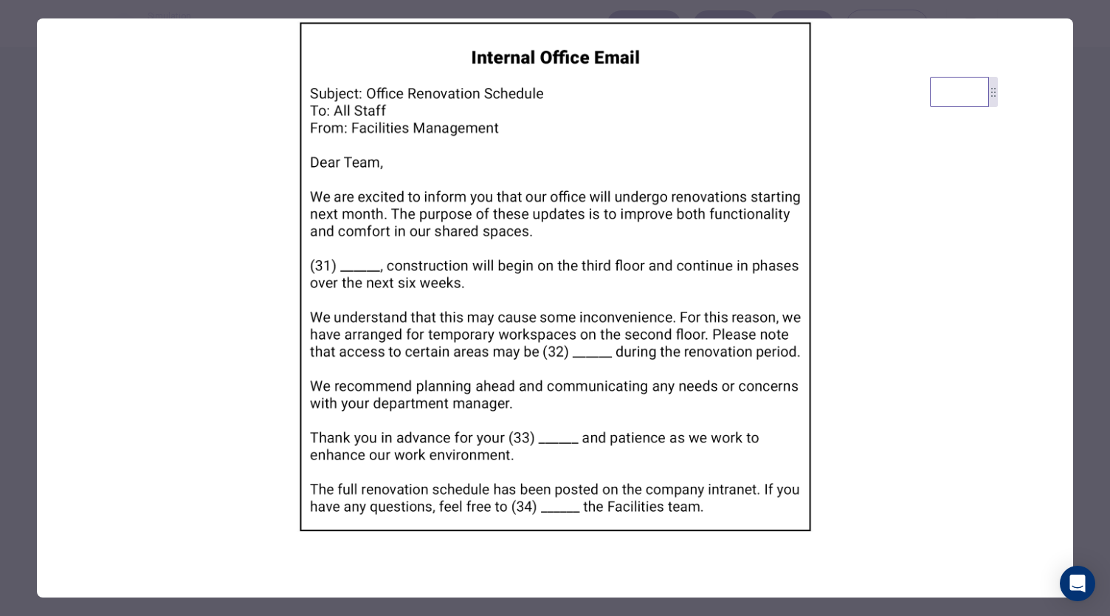
click at [30, 383] on div at bounding box center [555, 308] width 1110 height 616
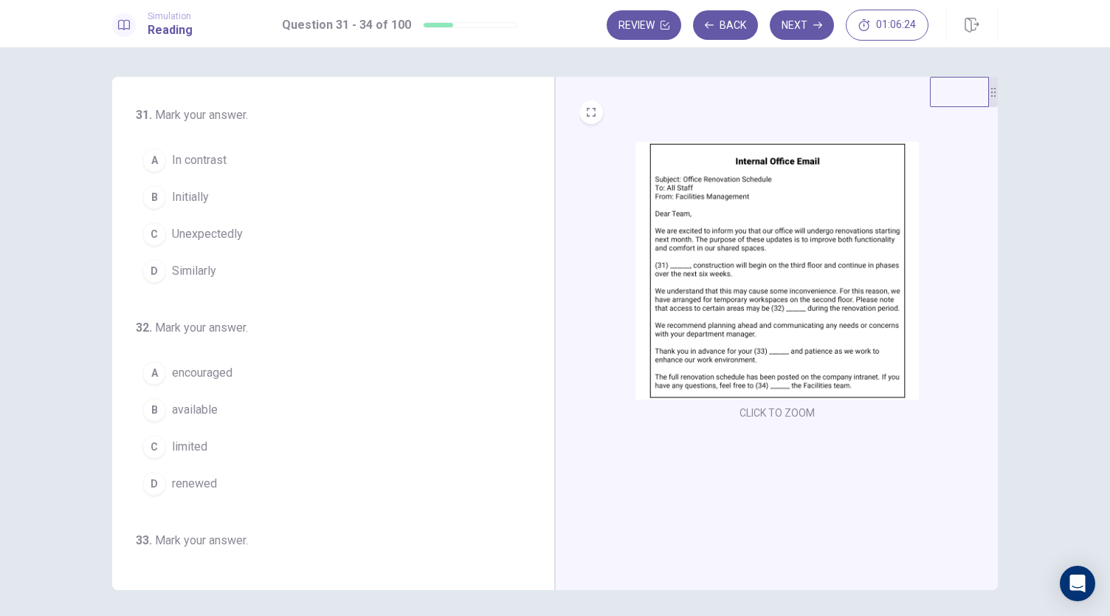
click at [719, 316] on img at bounding box center [777, 271] width 283 height 258
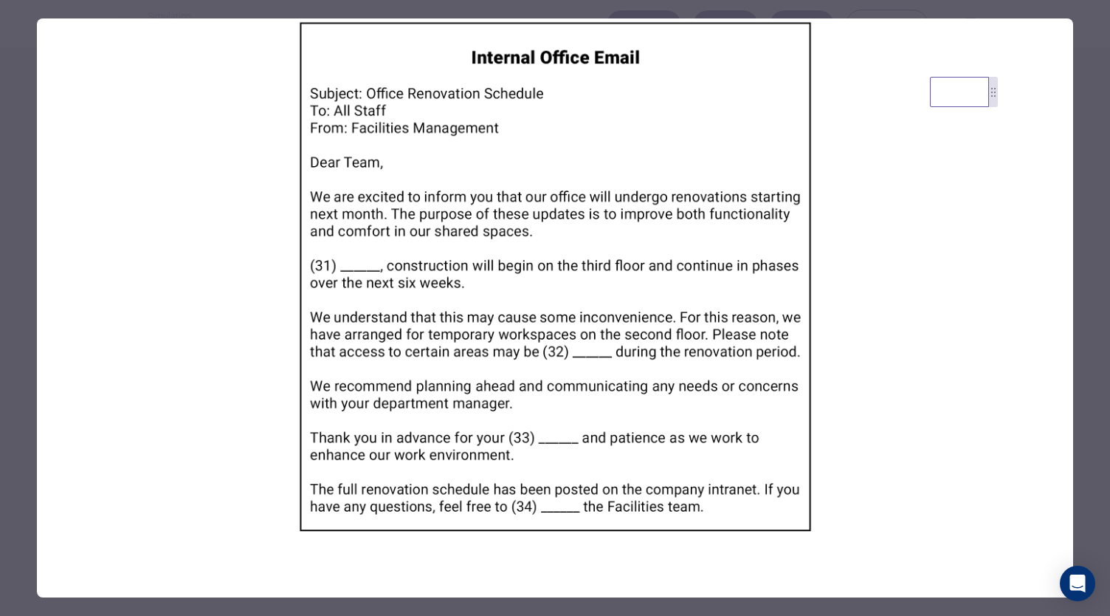
click at [9, 334] on div at bounding box center [555, 308] width 1110 height 616
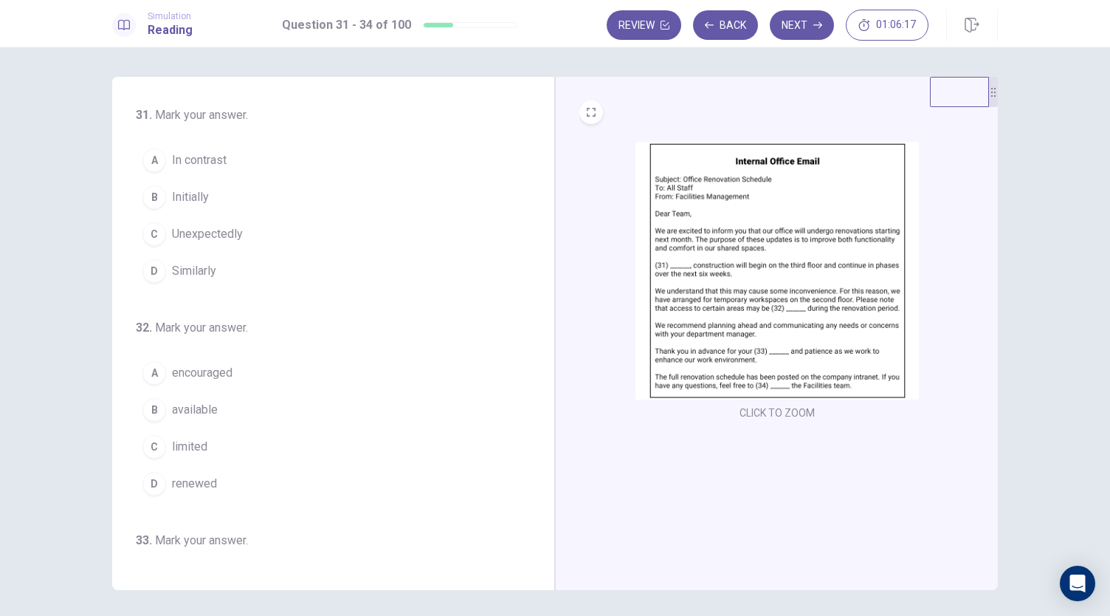
click at [9, 334] on div "31 . Mark your answer. A In contrast B Initially C Unexpectedly D Similarly 32 …" at bounding box center [555, 331] width 1110 height 568
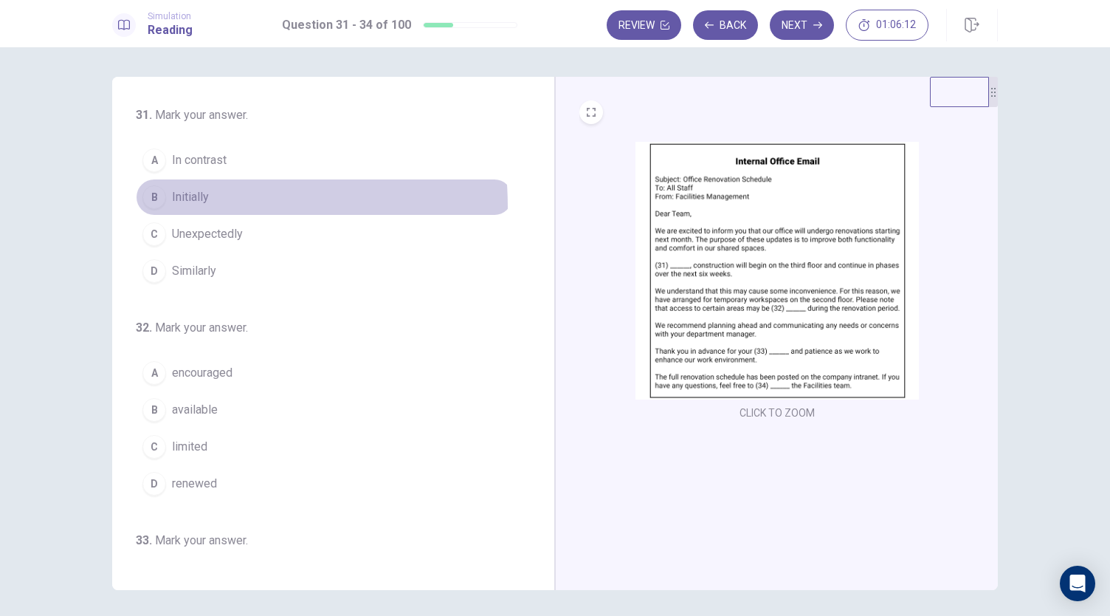
click at [149, 207] on div "B" at bounding box center [154, 197] width 24 height 24
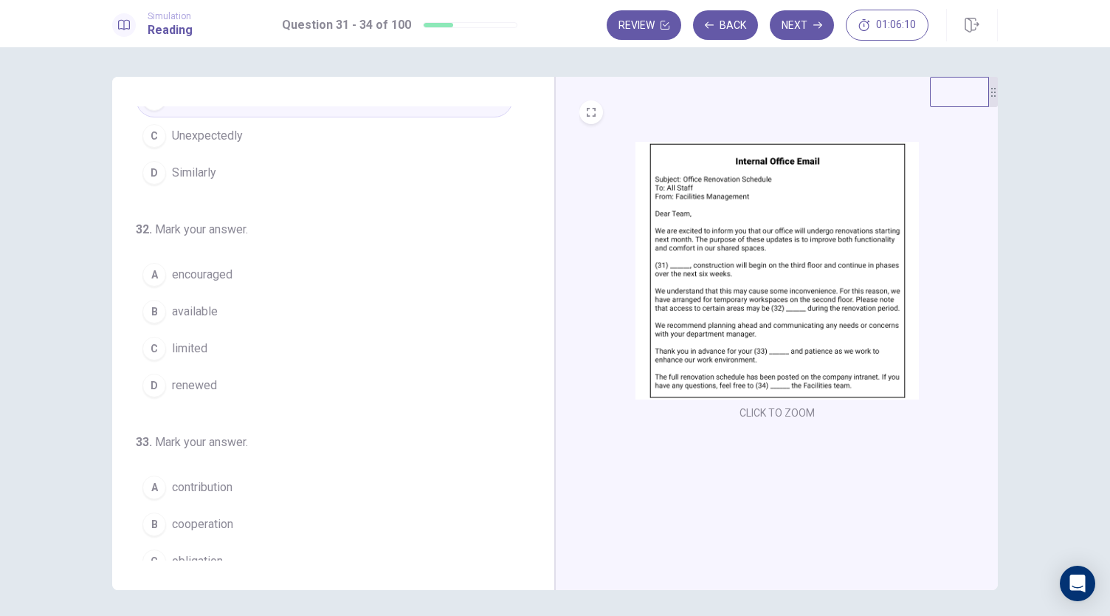
scroll to position [100, 0]
click at [671, 312] on img at bounding box center [777, 271] width 283 height 258
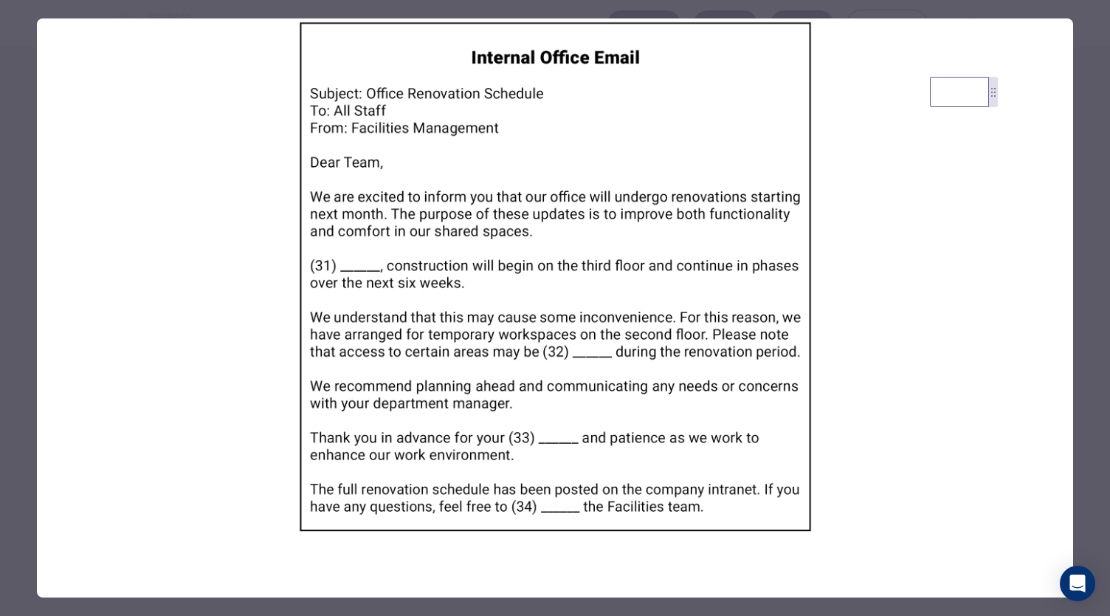
click at [19, 362] on div at bounding box center [555, 308] width 1110 height 616
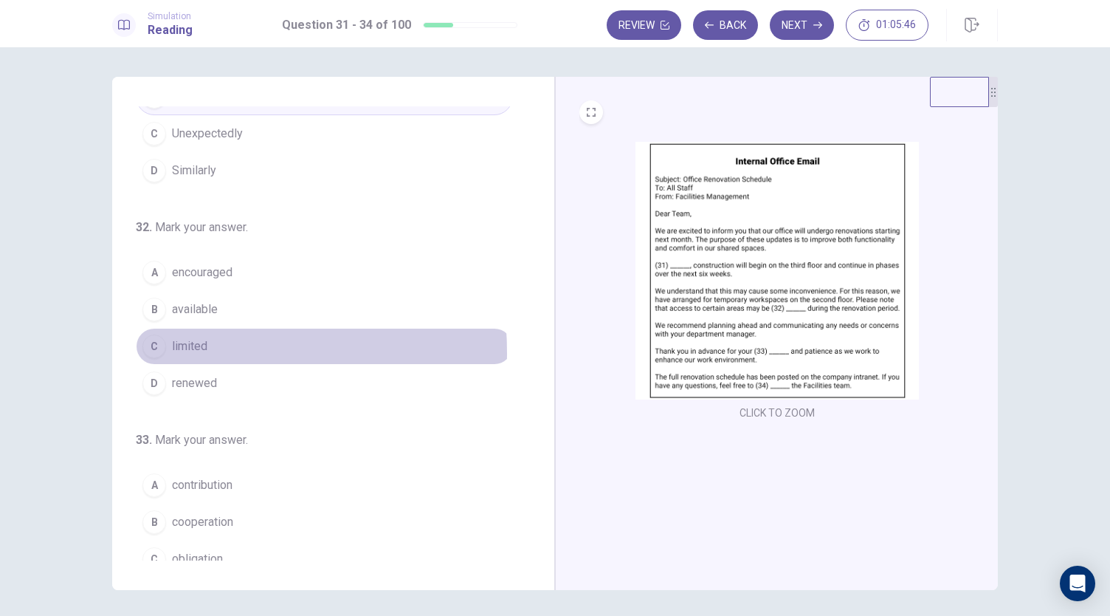
click at [144, 350] on div "C" at bounding box center [154, 346] width 24 height 24
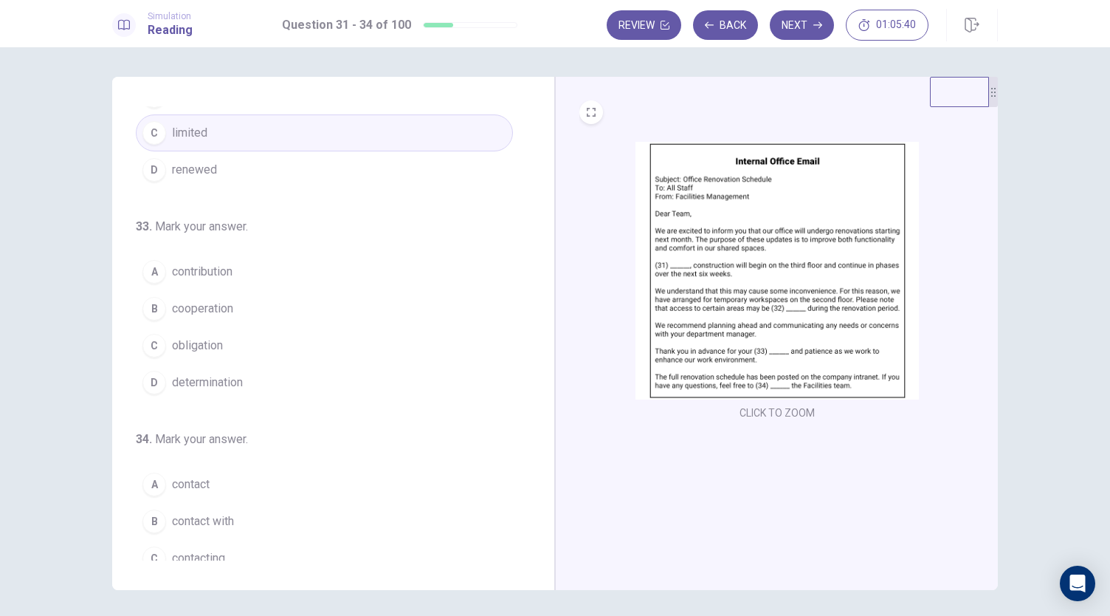
scroll to position [314, 0]
click at [686, 323] on img at bounding box center [777, 271] width 283 height 258
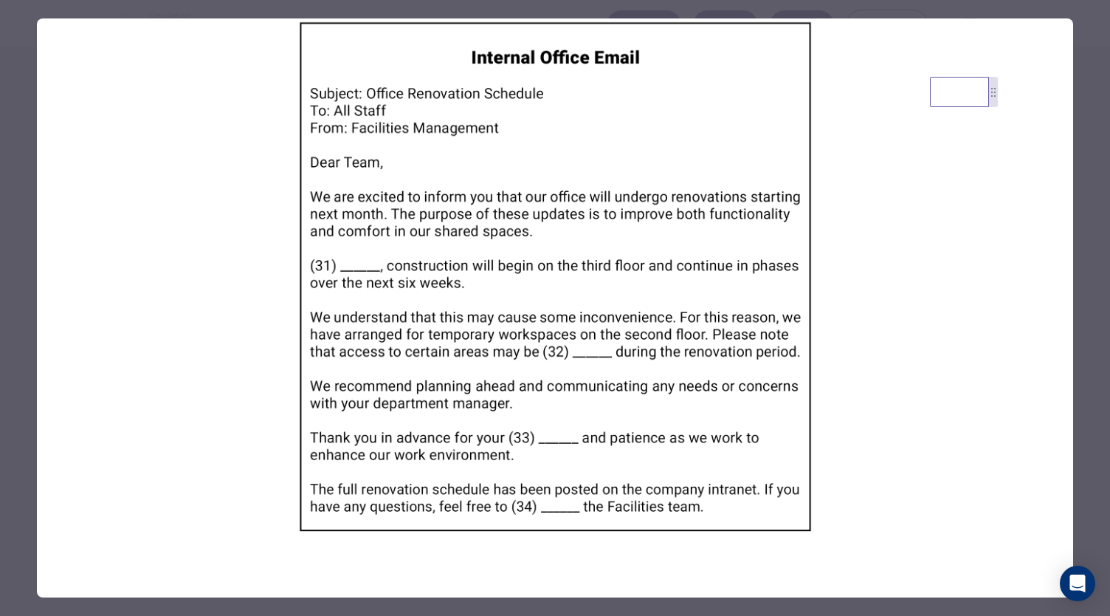
click at [4, 509] on div at bounding box center [555, 308] width 1110 height 616
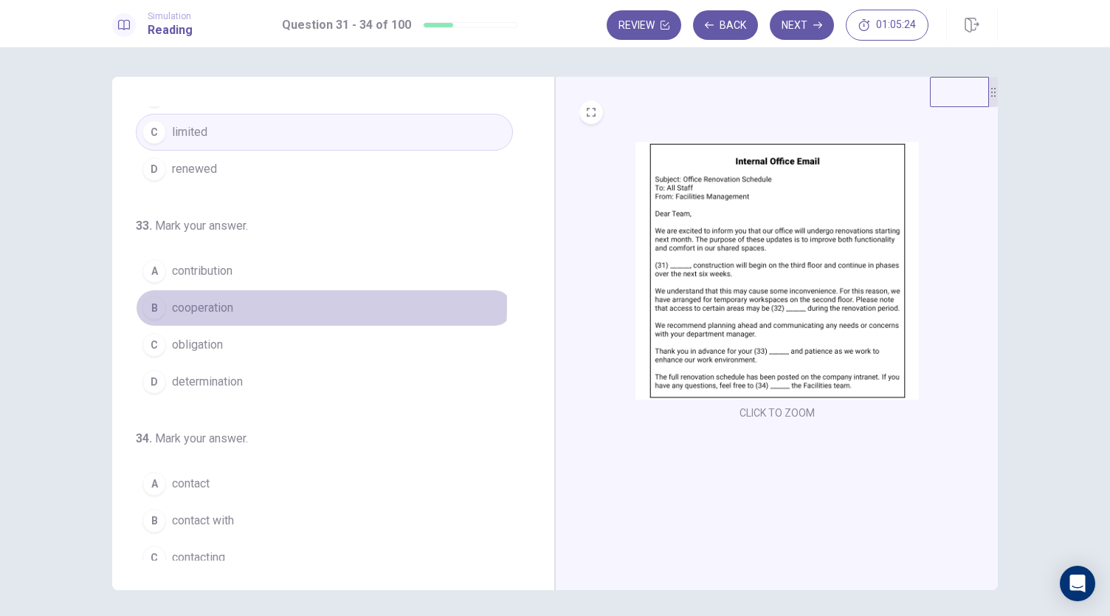
click at [200, 301] on span "cooperation" at bounding box center [202, 308] width 61 height 18
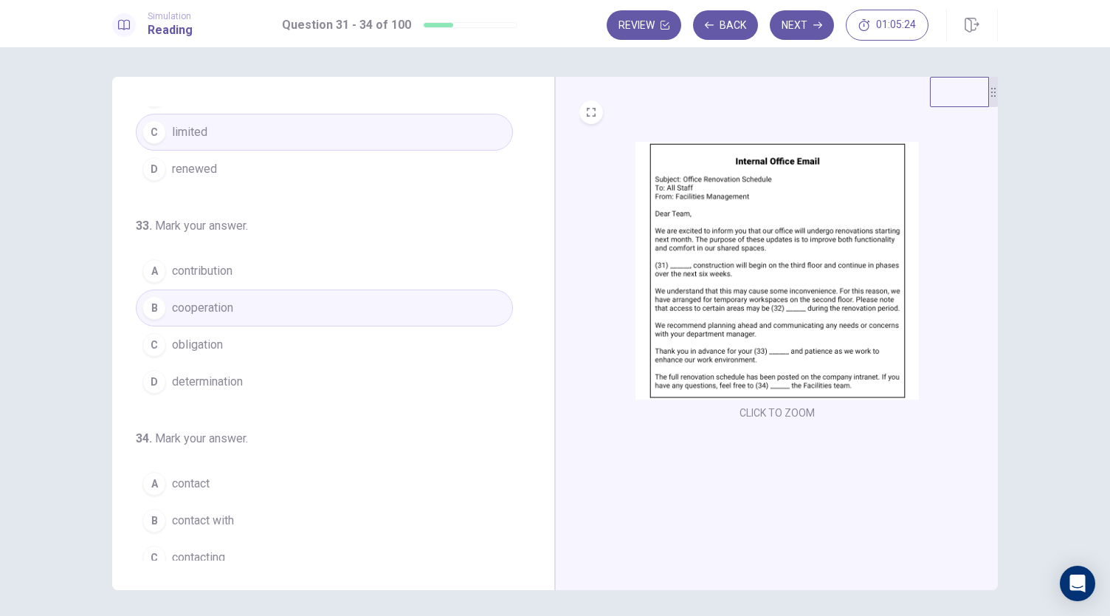
scroll to position [359, 0]
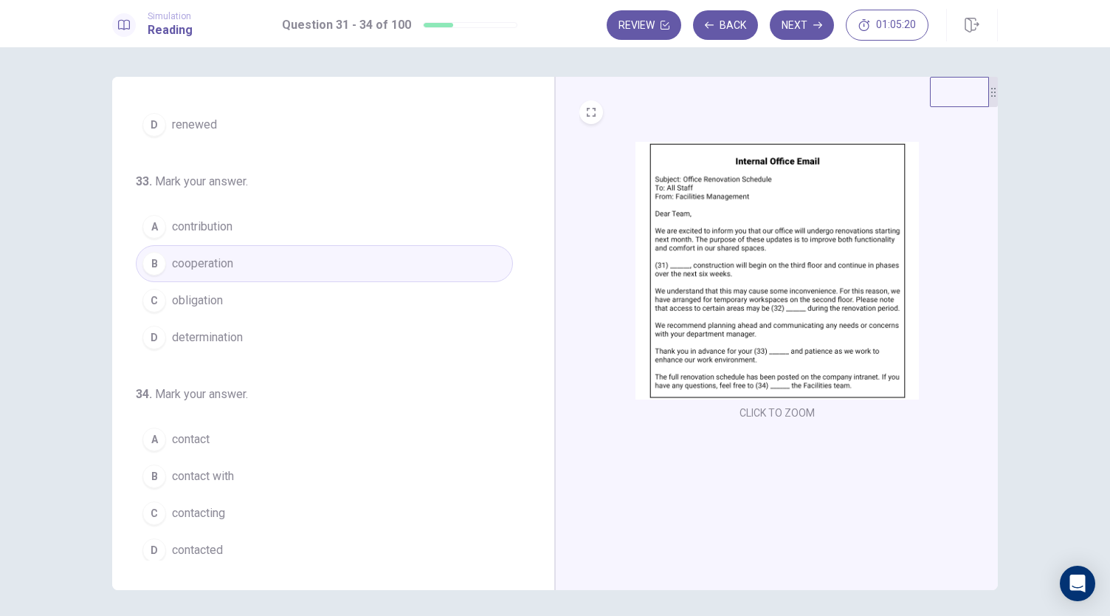
click at [715, 325] on img at bounding box center [777, 271] width 283 height 258
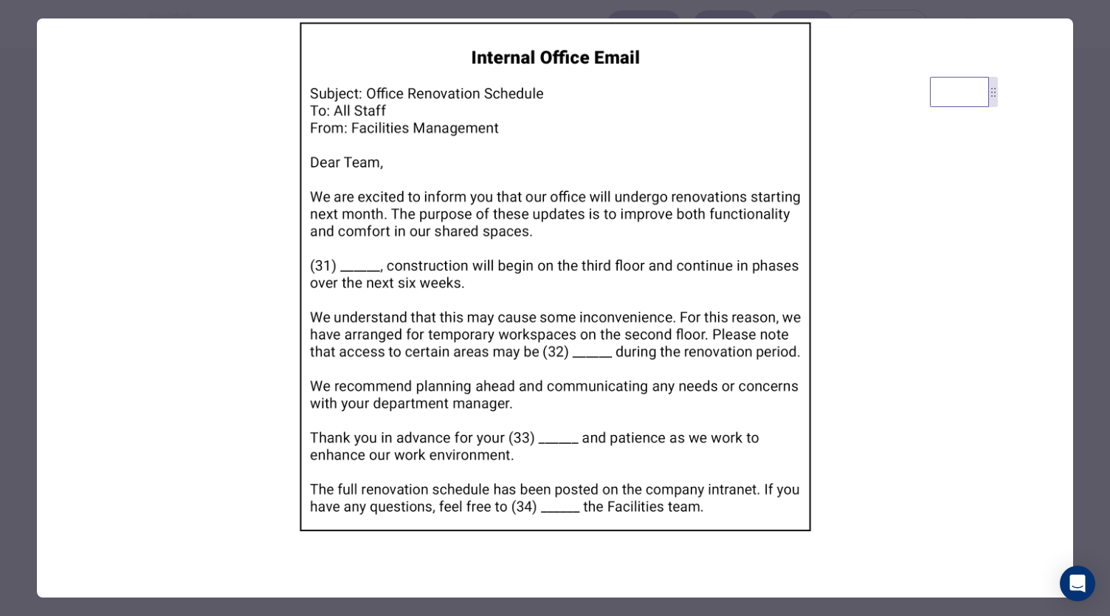
click at [18, 520] on div at bounding box center [555, 308] width 1110 height 616
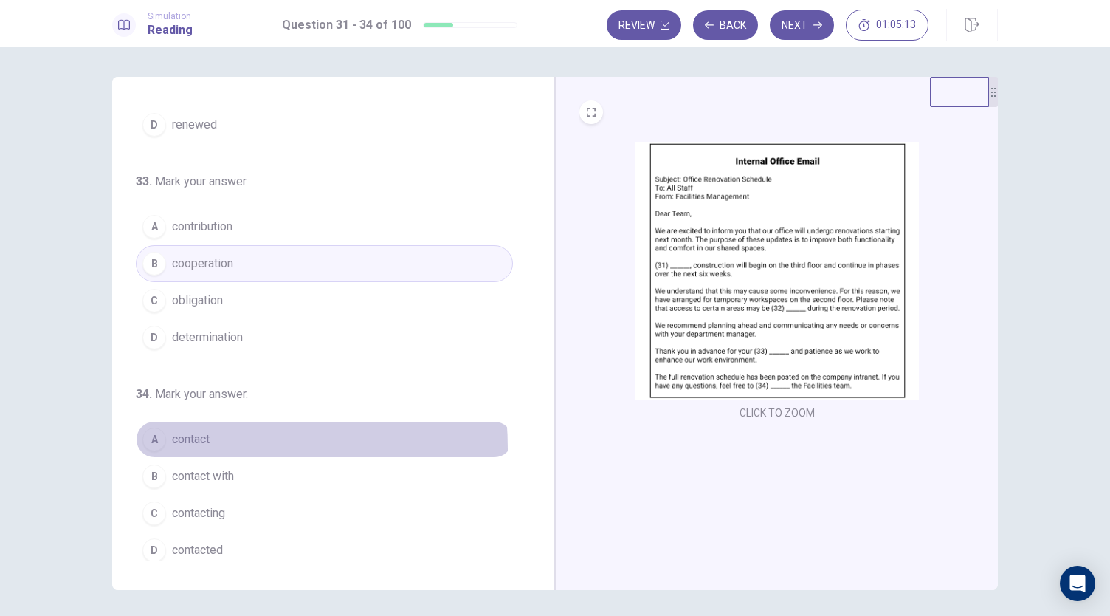
click at [165, 443] on button "A contact" at bounding box center [324, 439] width 377 height 37
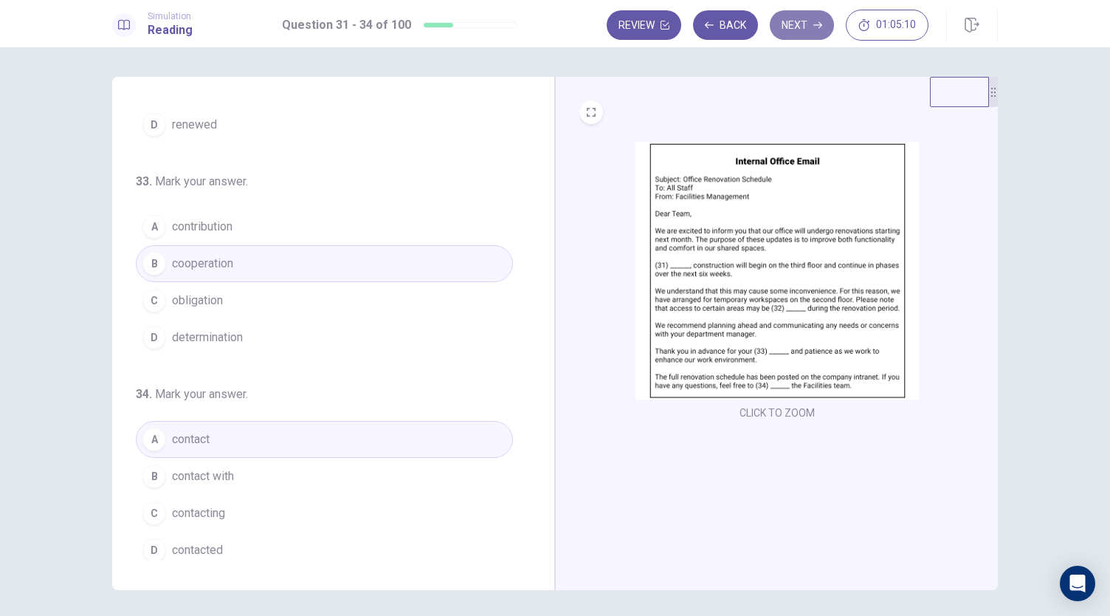
click at [811, 32] on button "Next" at bounding box center [802, 25] width 64 height 30
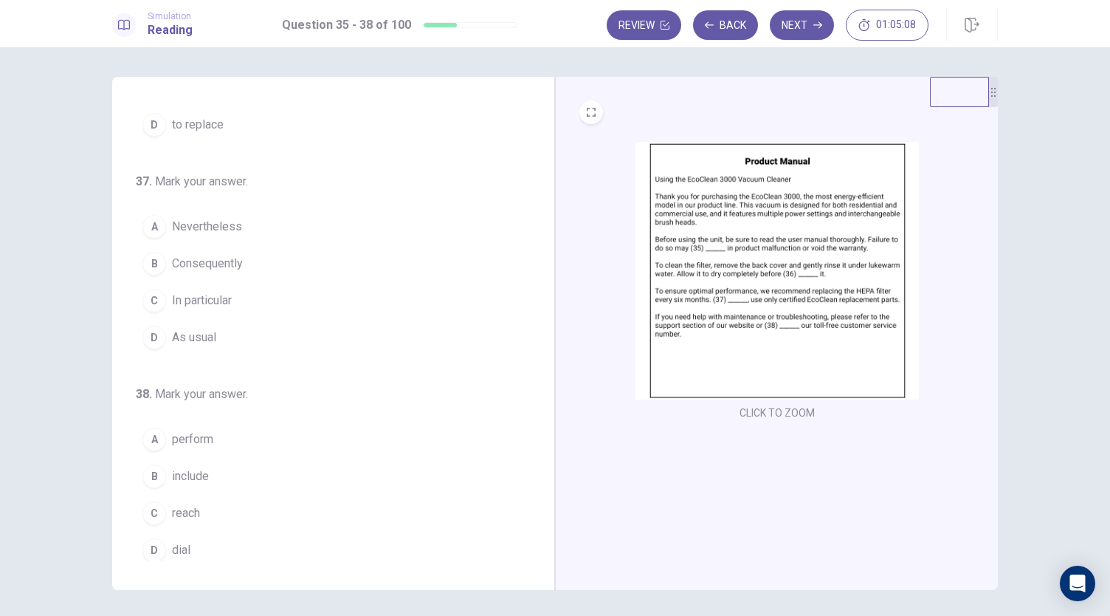
click at [794, 255] on img at bounding box center [777, 271] width 283 height 258
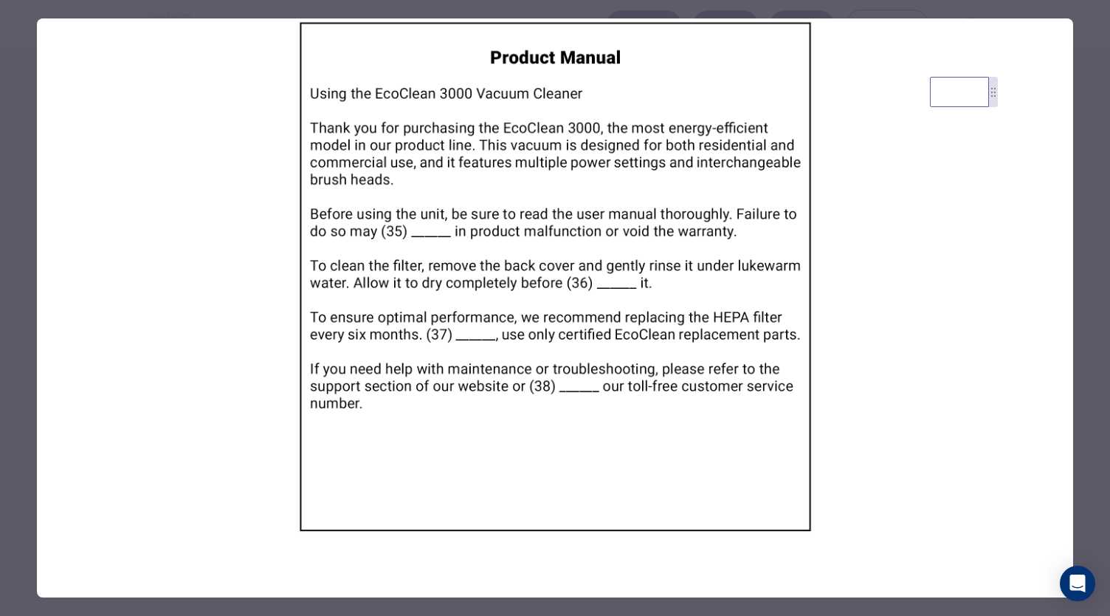
click at [11, 364] on div at bounding box center [555, 308] width 1110 height 616
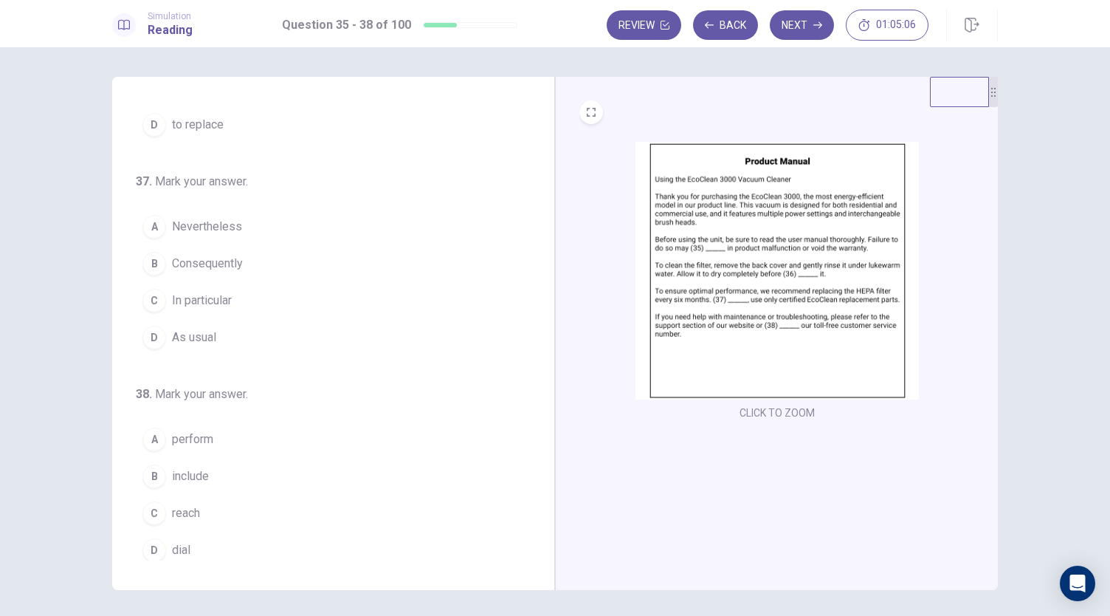
scroll to position [0, 0]
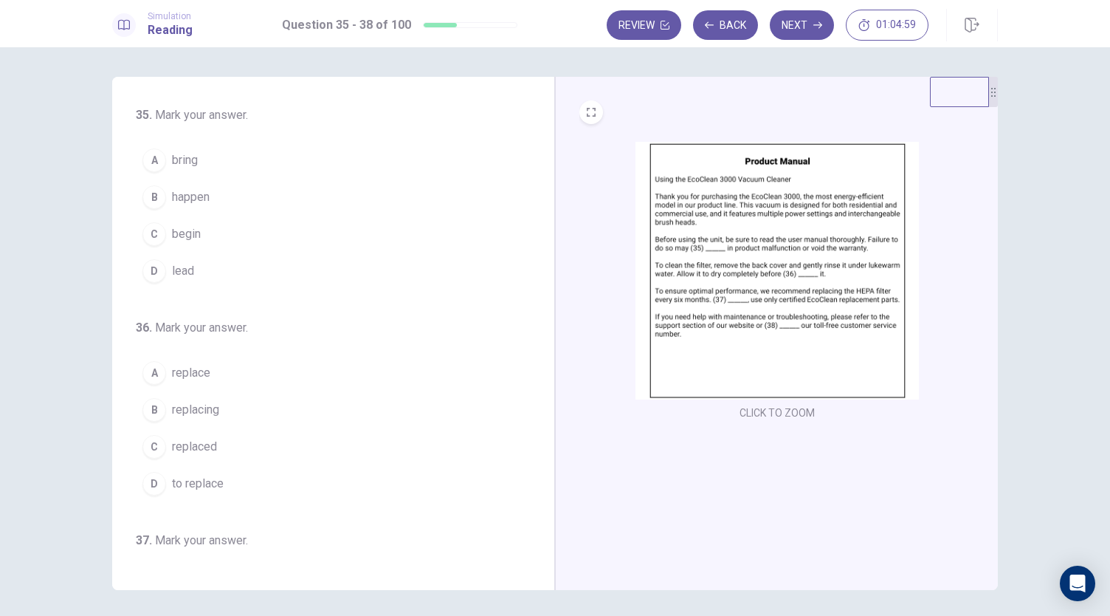
click at [729, 251] on img at bounding box center [777, 271] width 283 height 258
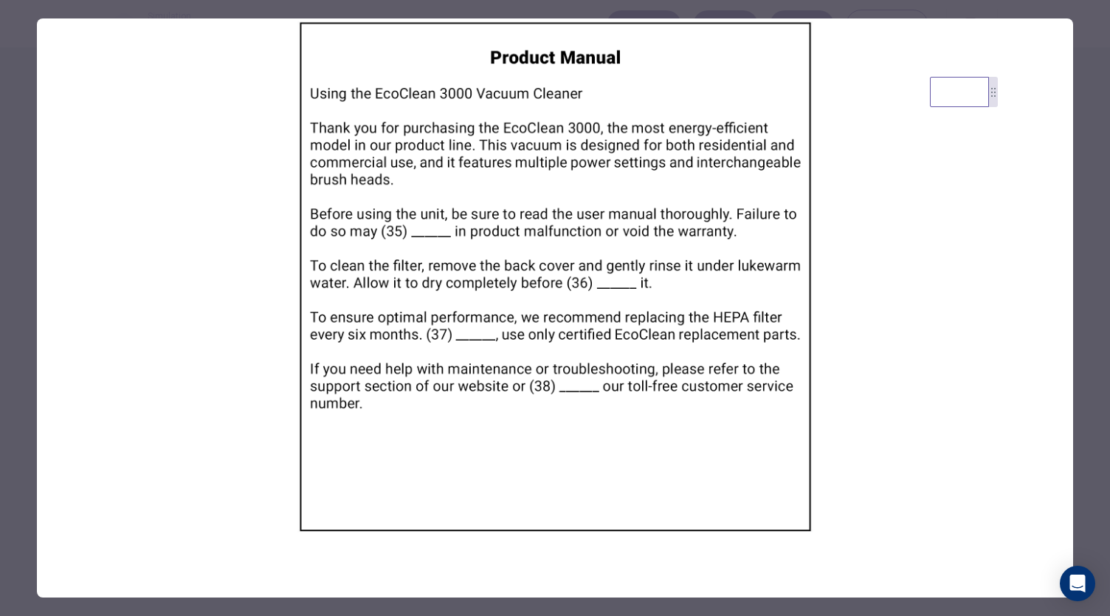
click at [20, 382] on div at bounding box center [555, 308] width 1110 height 616
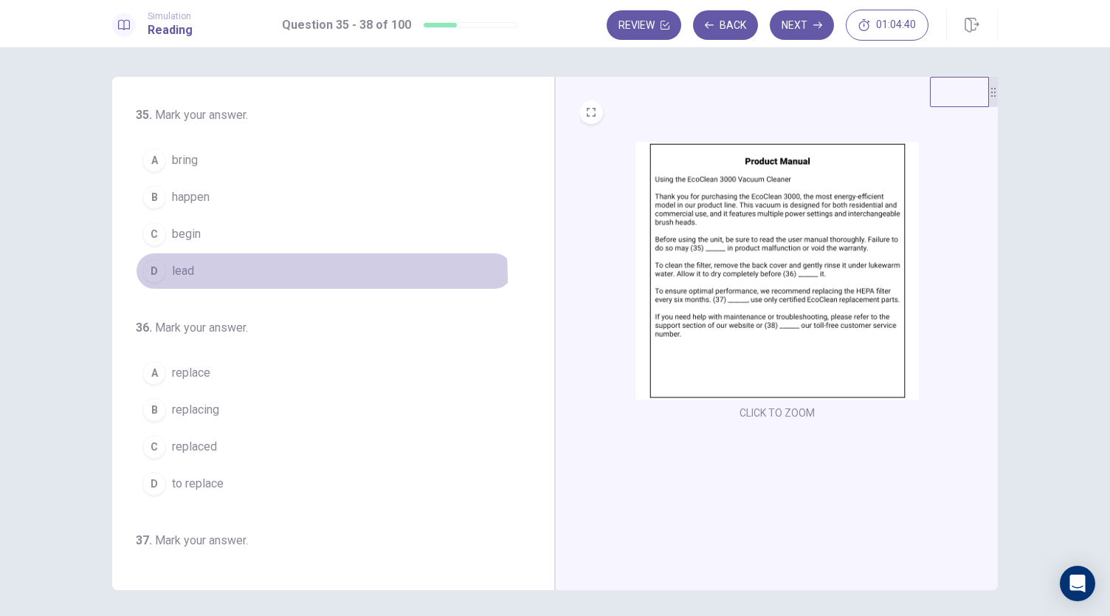
click at [173, 279] on button "D lead" at bounding box center [324, 270] width 377 height 37
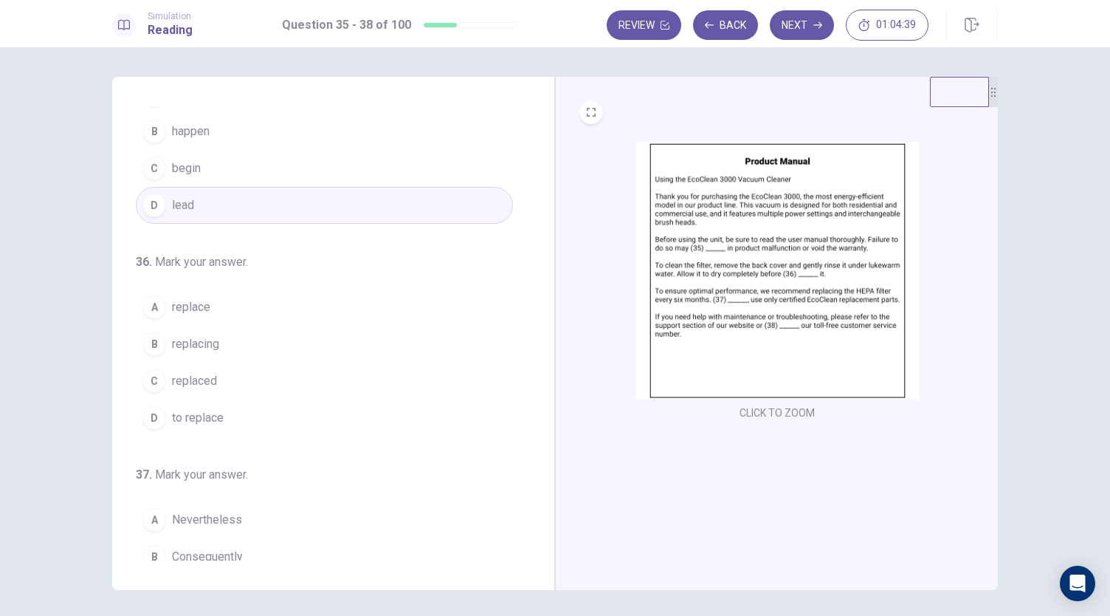
scroll to position [145, 0]
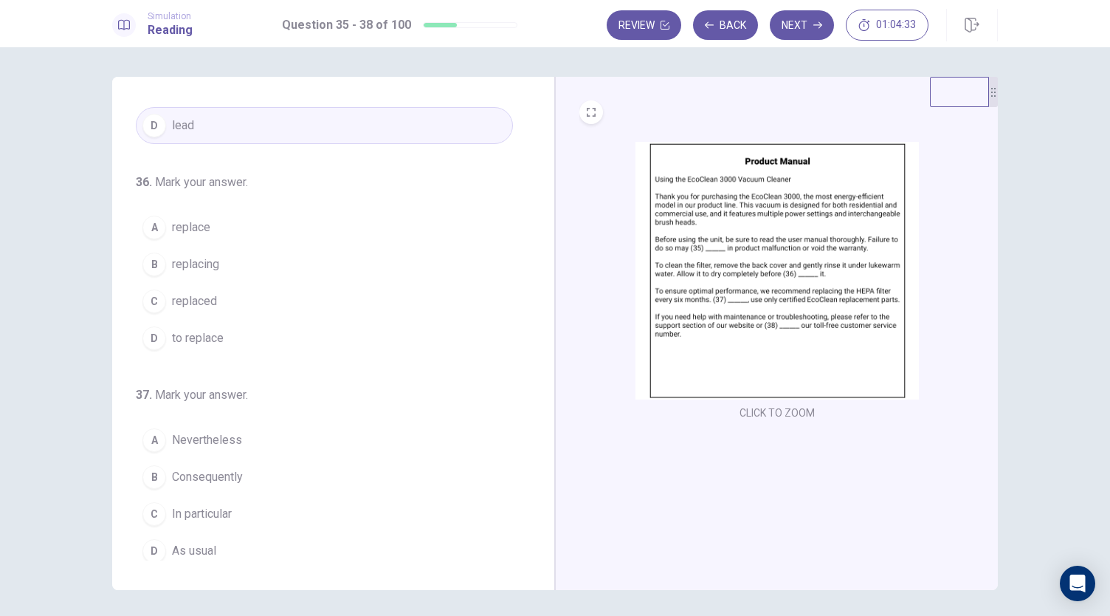
click at [798, 250] on img at bounding box center [777, 271] width 283 height 258
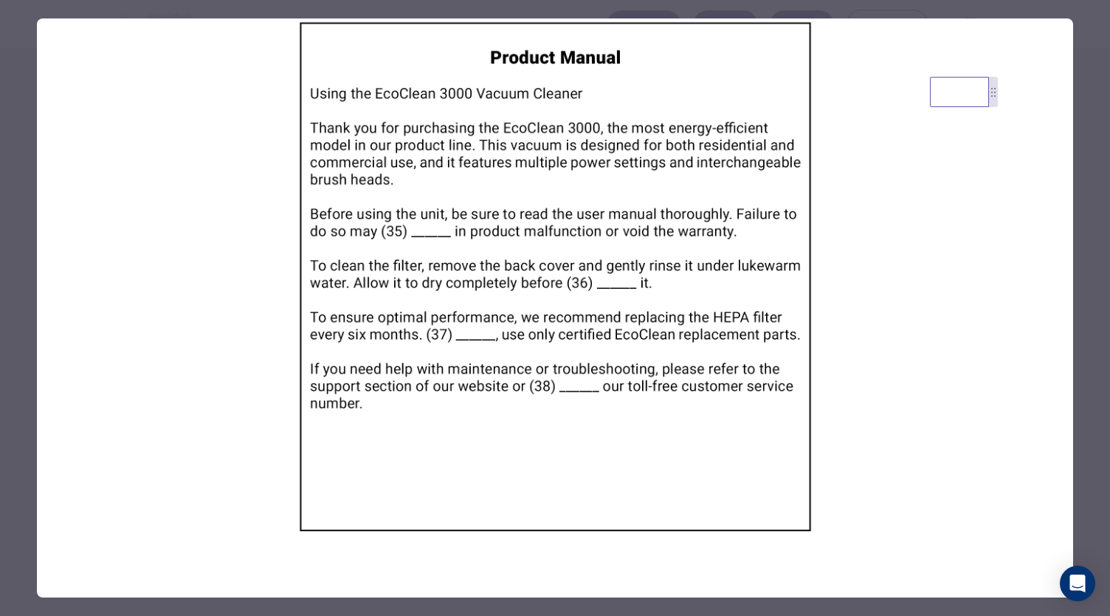
click at [27, 462] on div at bounding box center [555, 308] width 1110 height 616
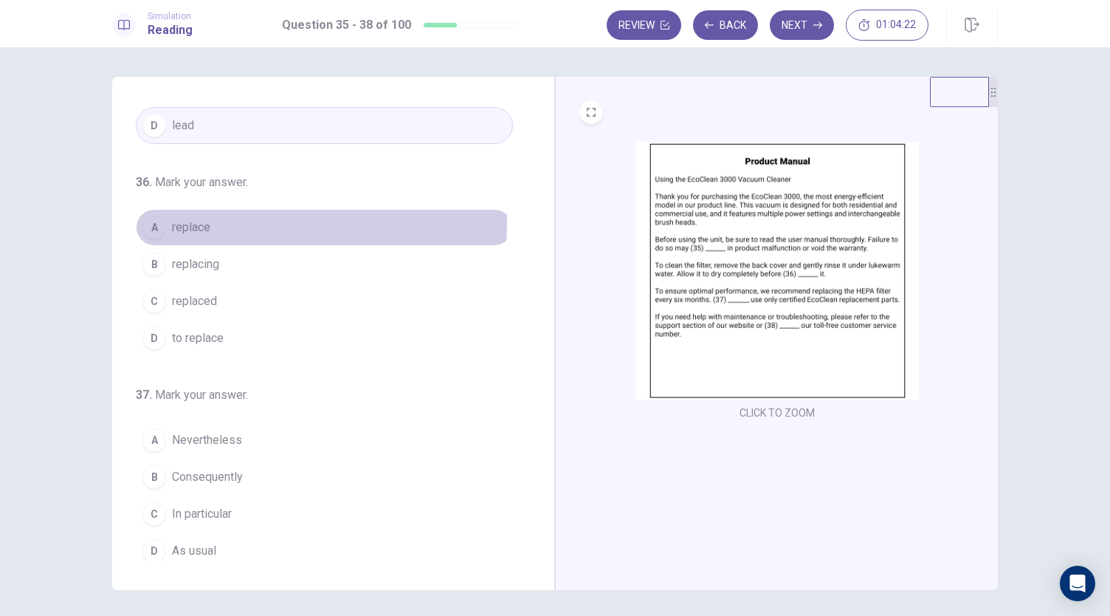
click at [182, 219] on span "replace" at bounding box center [191, 228] width 38 height 18
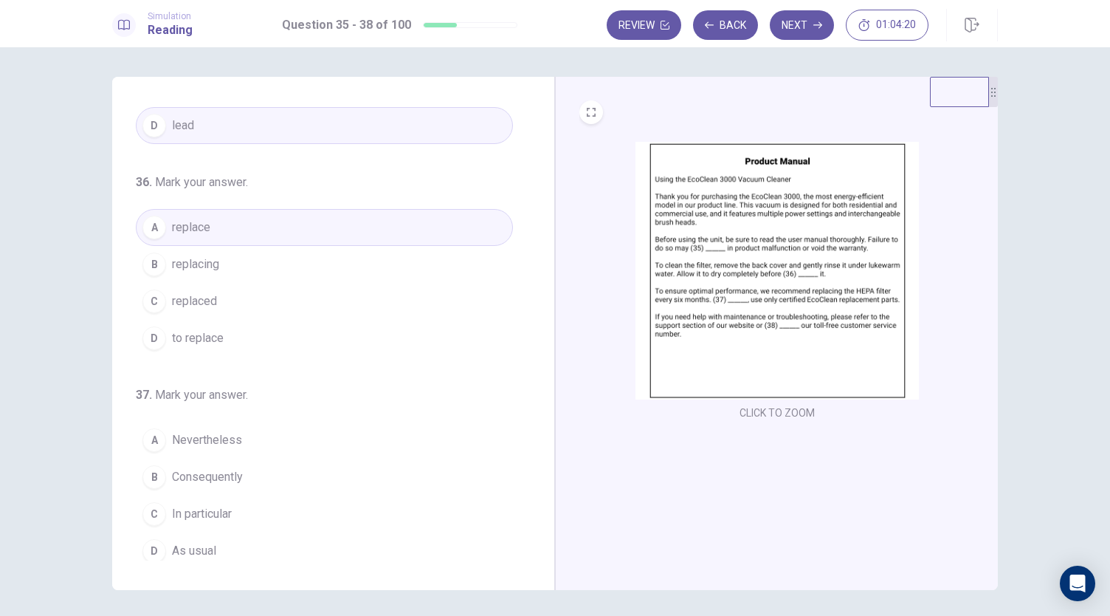
click at [778, 340] on img at bounding box center [777, 271] width 283 height 258
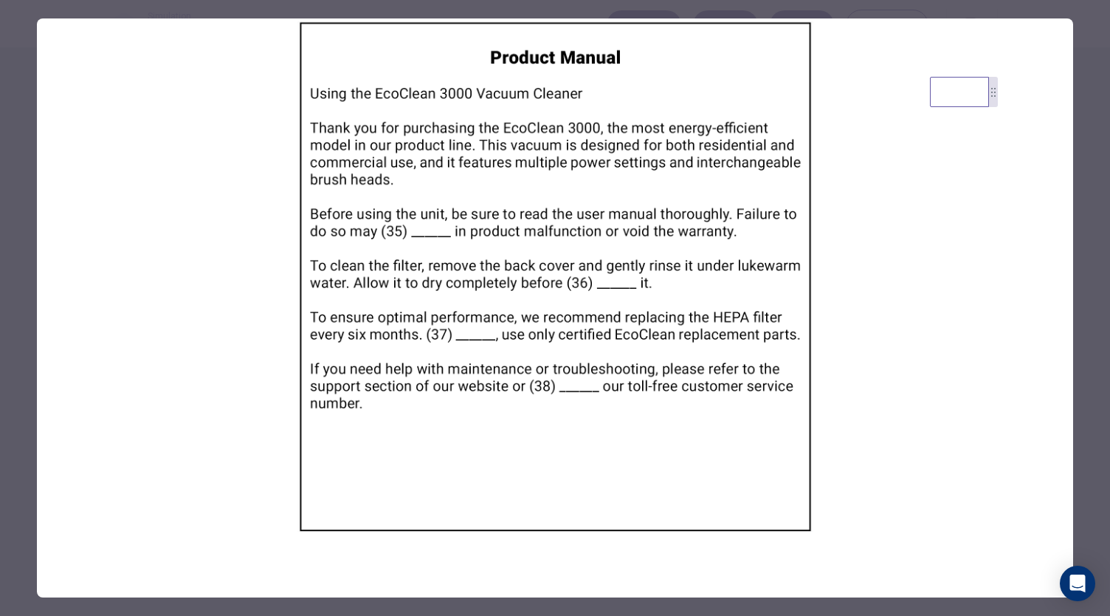
click at [16, 411] on div at bounding box center [555, 308] width 1110 height 616
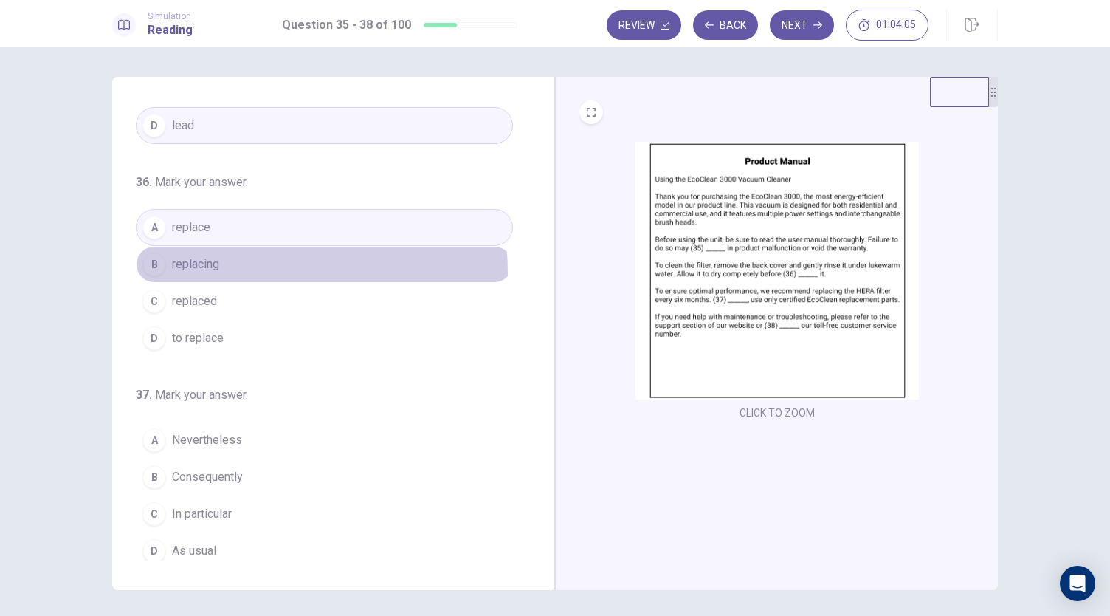
click at [183, 272] on button "B replacing" at bounding box center [324, 264] width 377 height 37
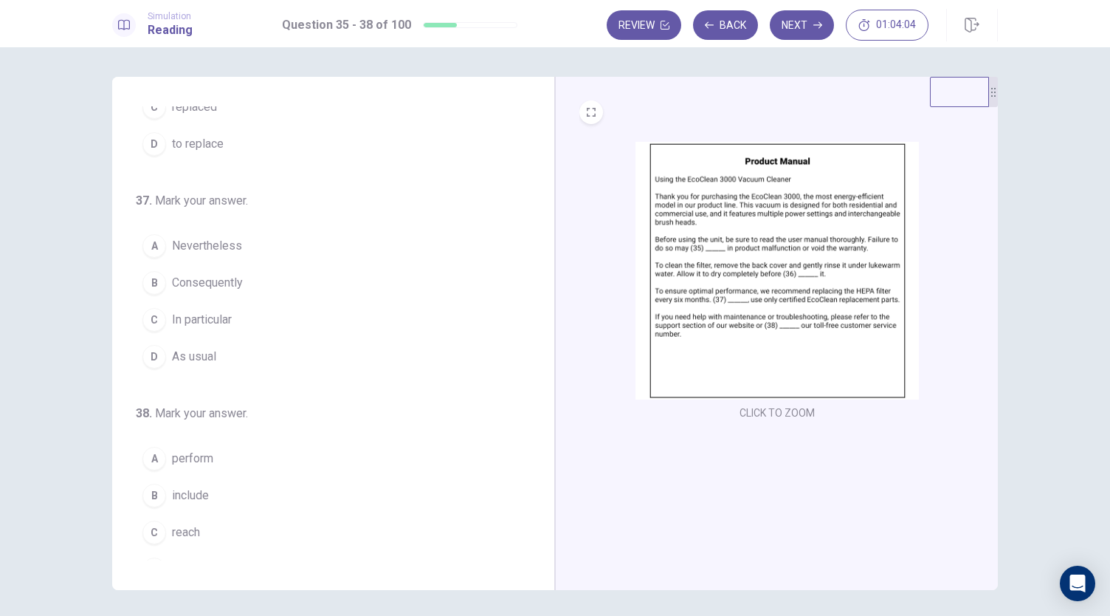
scroll to position [349, 0]
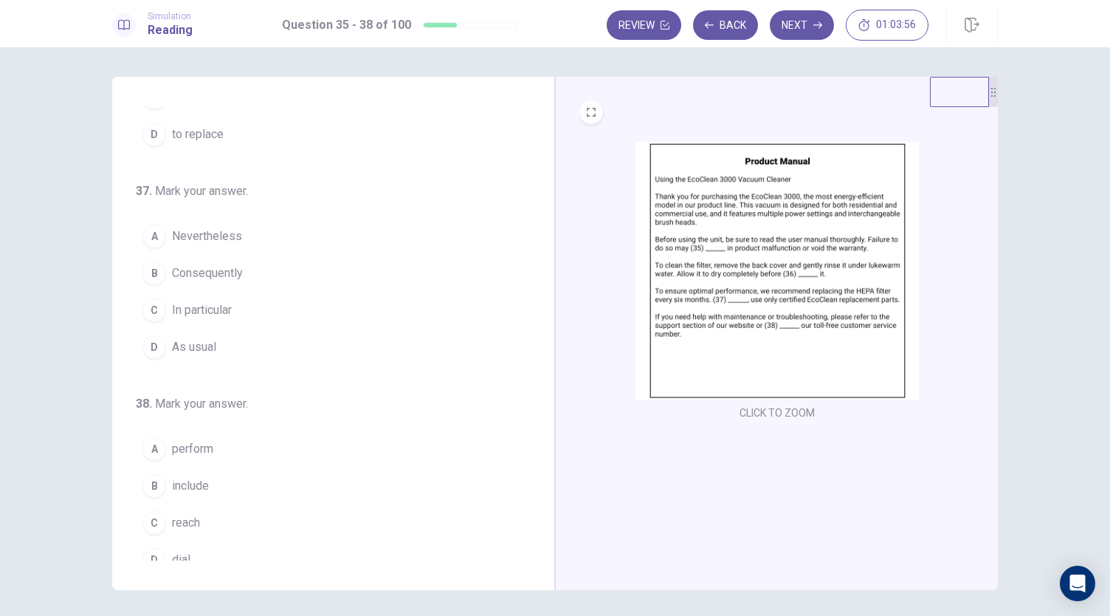
click at [718, 281] on img at bounding box center [777, 271] width 283 height 258
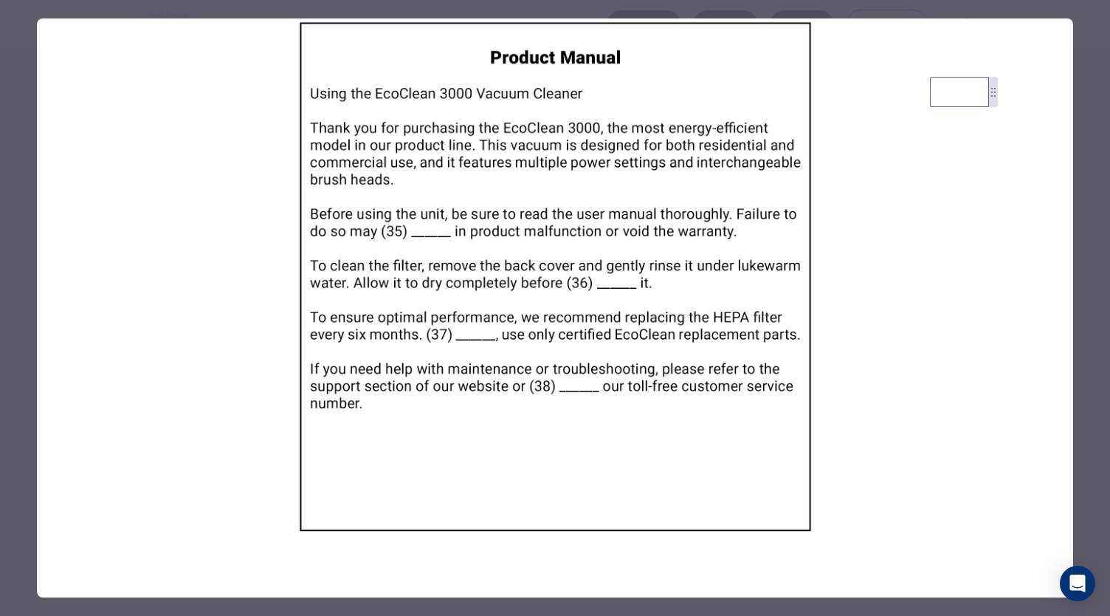
click at [22, 466] on div at bounding box center [555, 308] width 1110 height 616
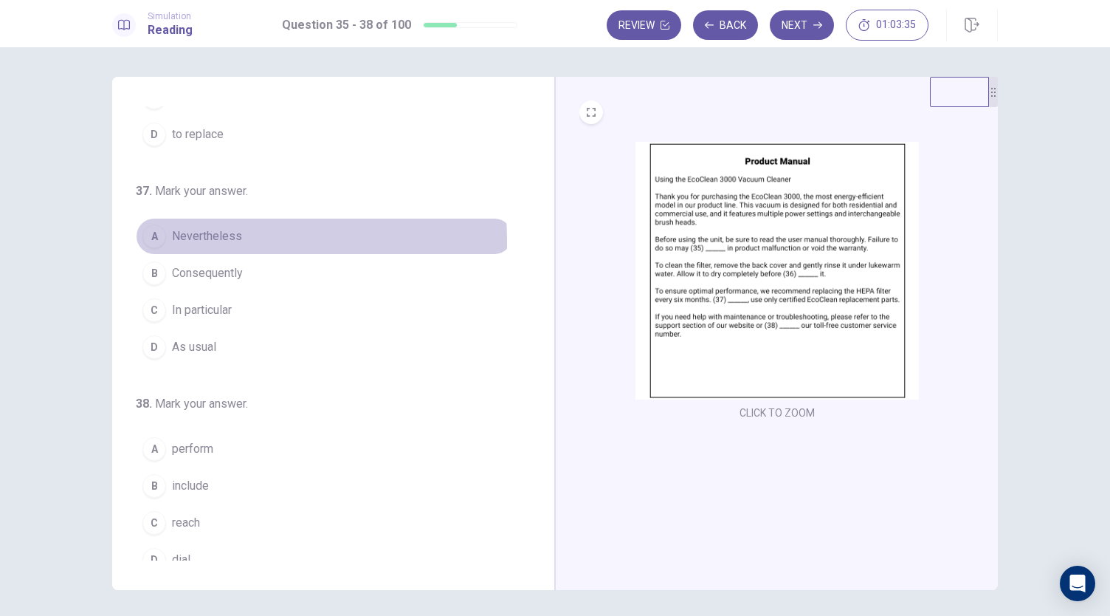
click at [145, 237] on div "A" at bounding box center [154, 236] width 24 height 24
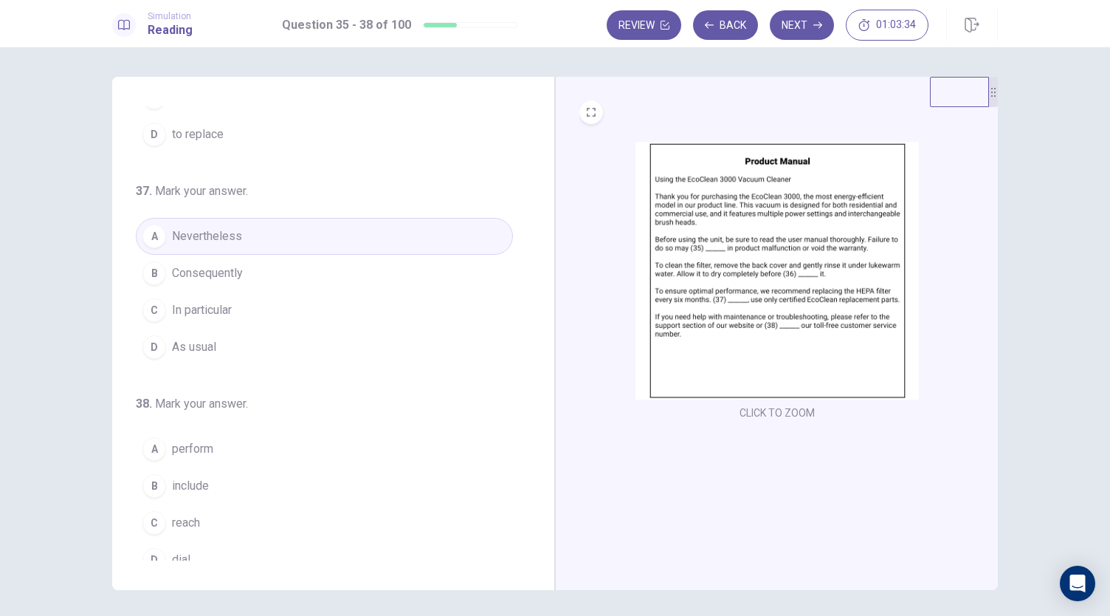
scroll to position [359, 0]
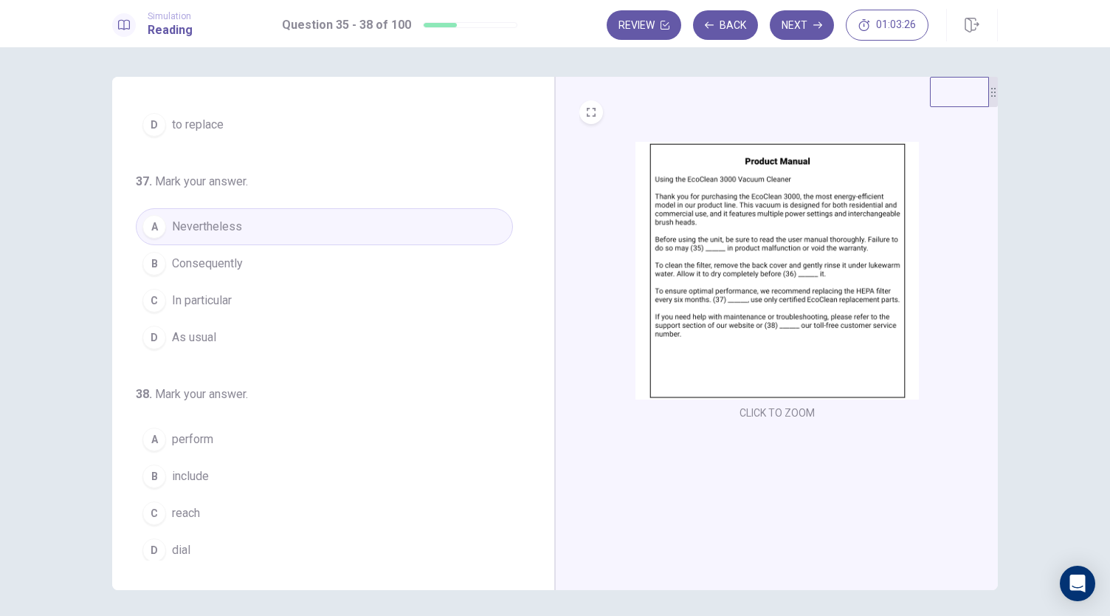
click at [742, 262] on img at bounding box center [777, 271] width 283 height 258
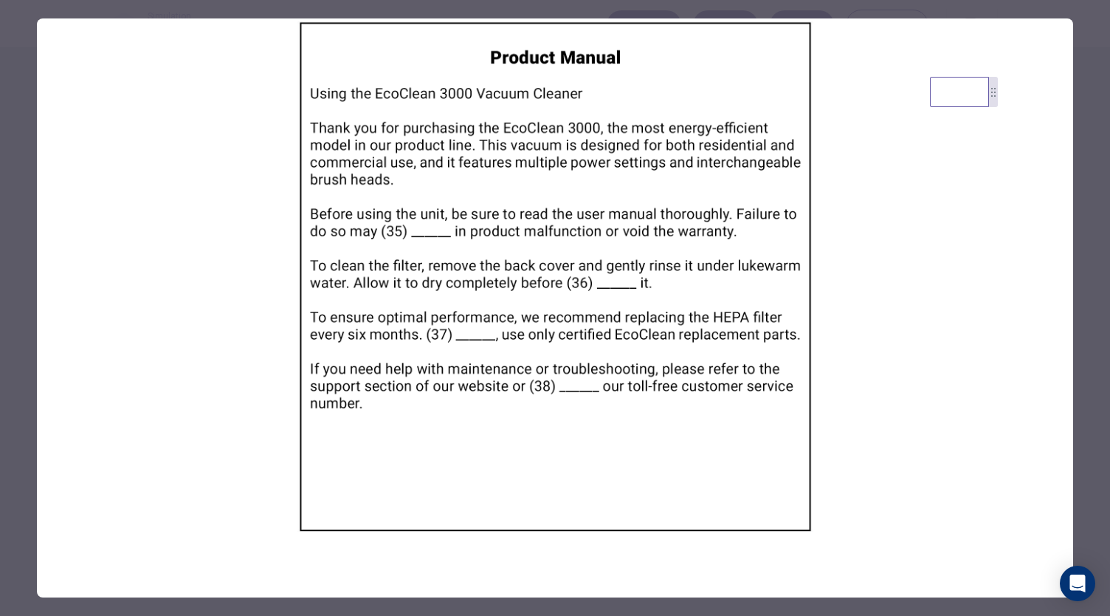
click at [16, 473] on div at bounding box center [555, 308] width 1110 height 616
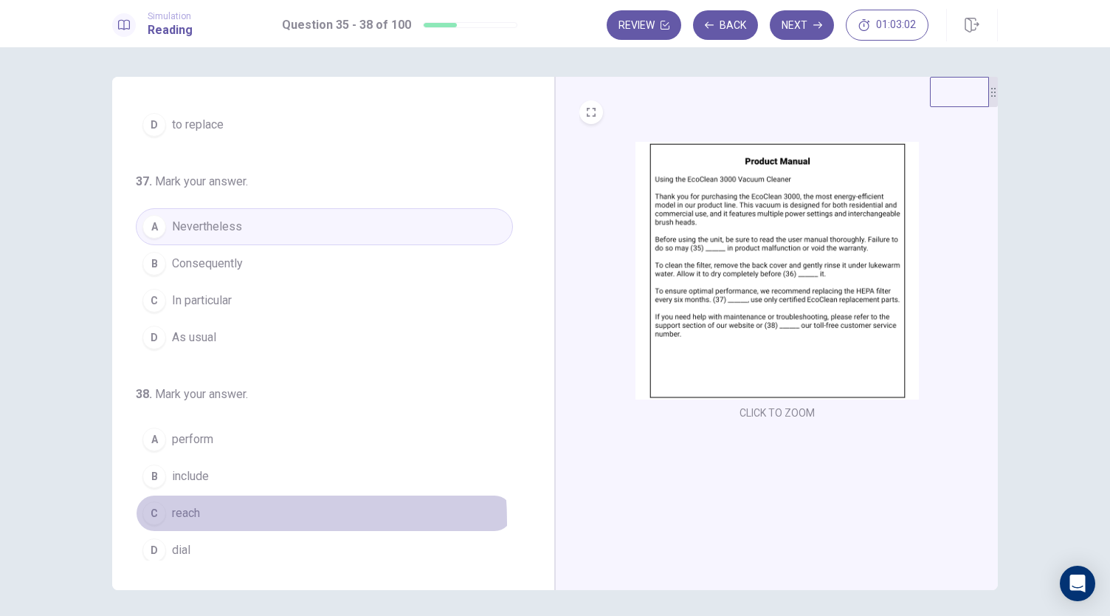
click at [157, 515] on div "C" at bounding box center [154, 513] width 24 height 24
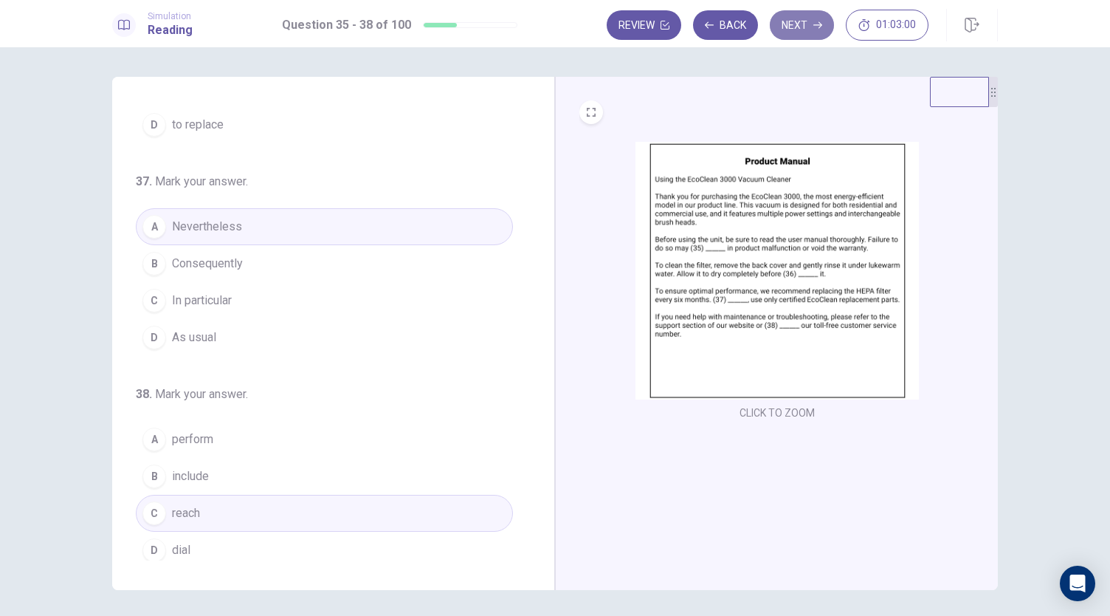
click at [805, 28] on button "Next" at bounding box center [802, 25] width 64 height 30
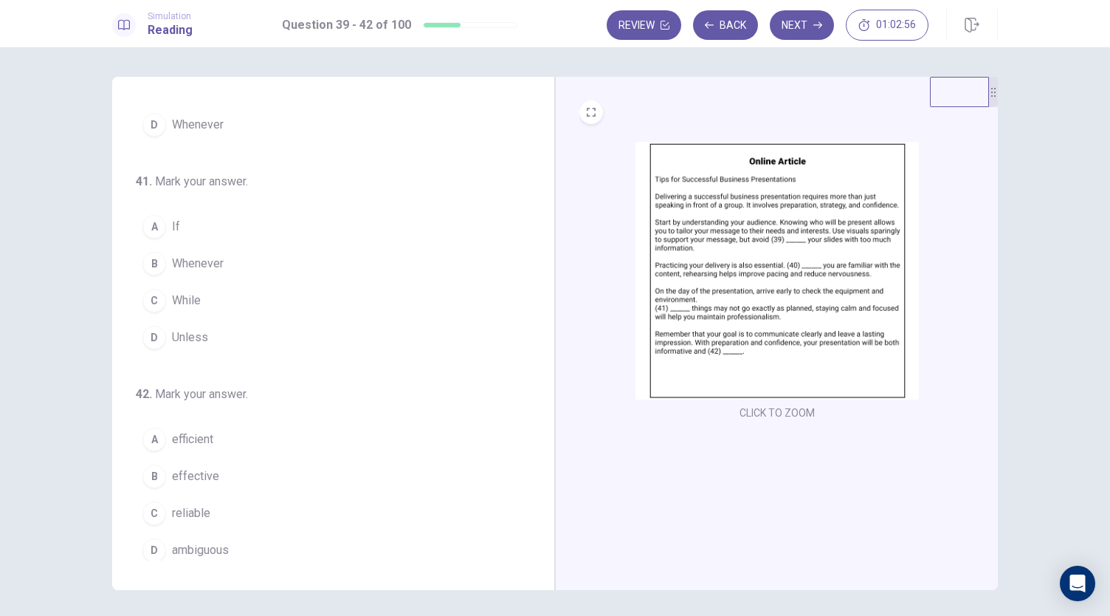
scroll to position [0, 0]
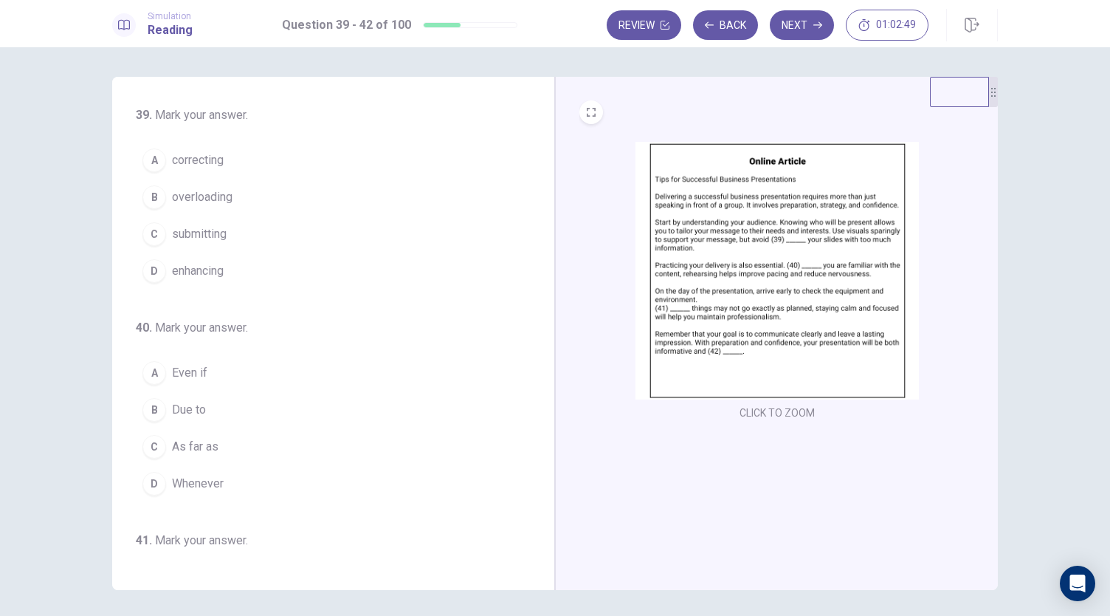
click at [746, 223] on img at bounding box center [777, 271] width 283 height 258
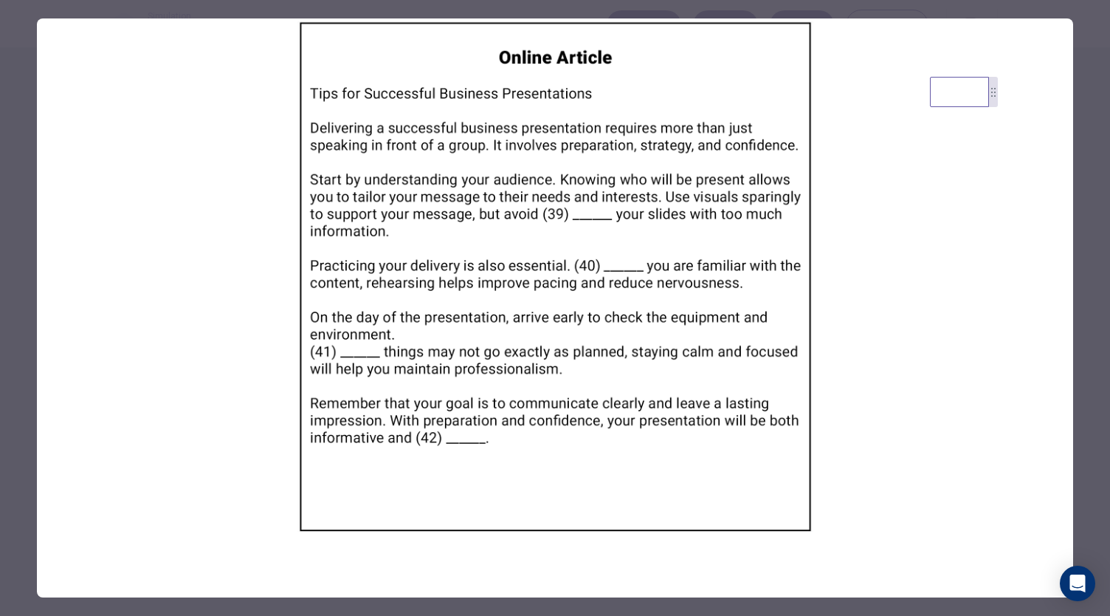
click at [19, 416] on div at bounding box center [555, 308] width 1110 height 616
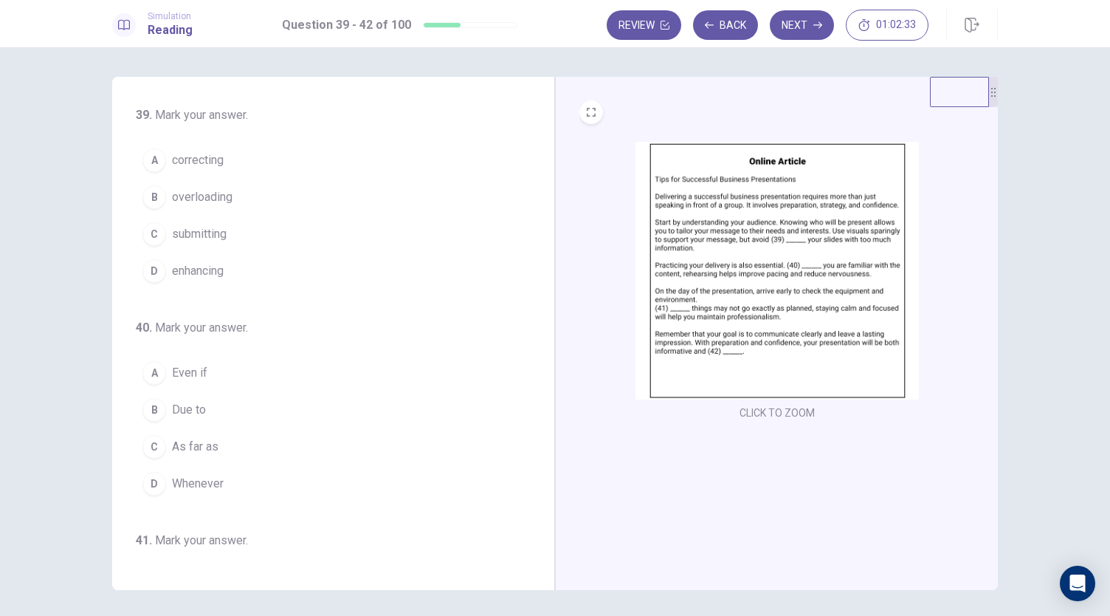
click at [172, 204] on span "overloading" at bounding box center [202, 197] width 61 height 18
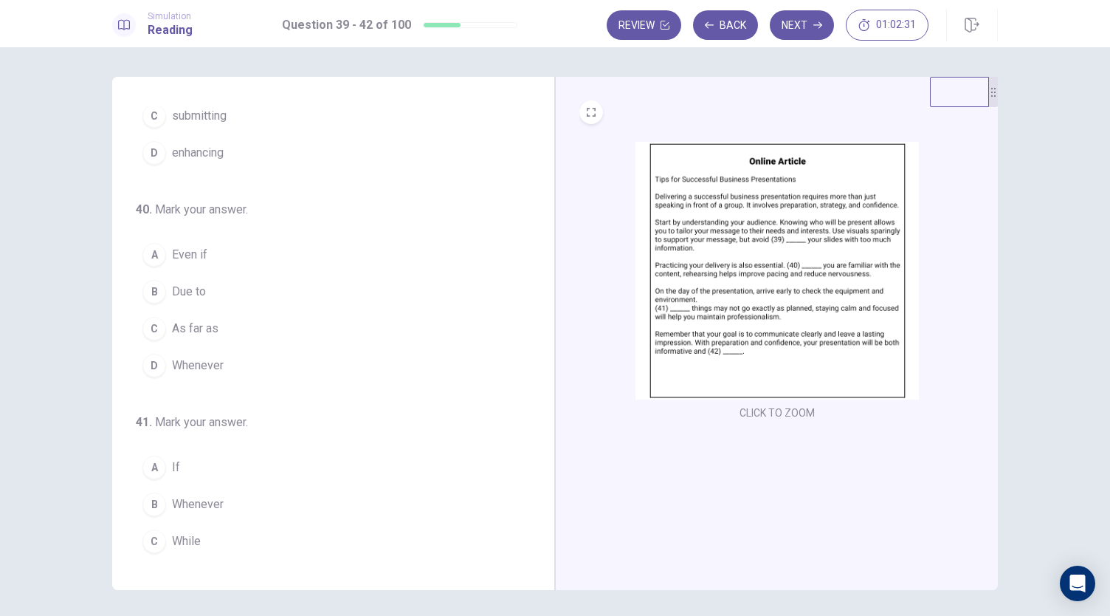
scroll to position [117, 0]
click at [806, 340] on img at bounding box center [777, 271] width 283 height 258
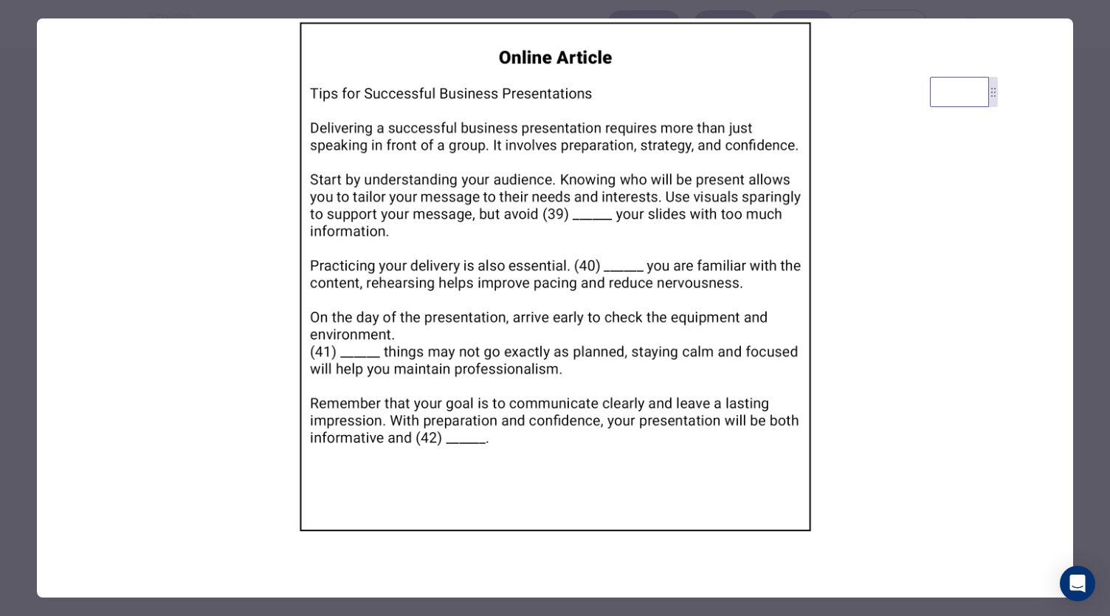
click at [25, 379] on div at bounding box center [555, 308] width 1110 height 616
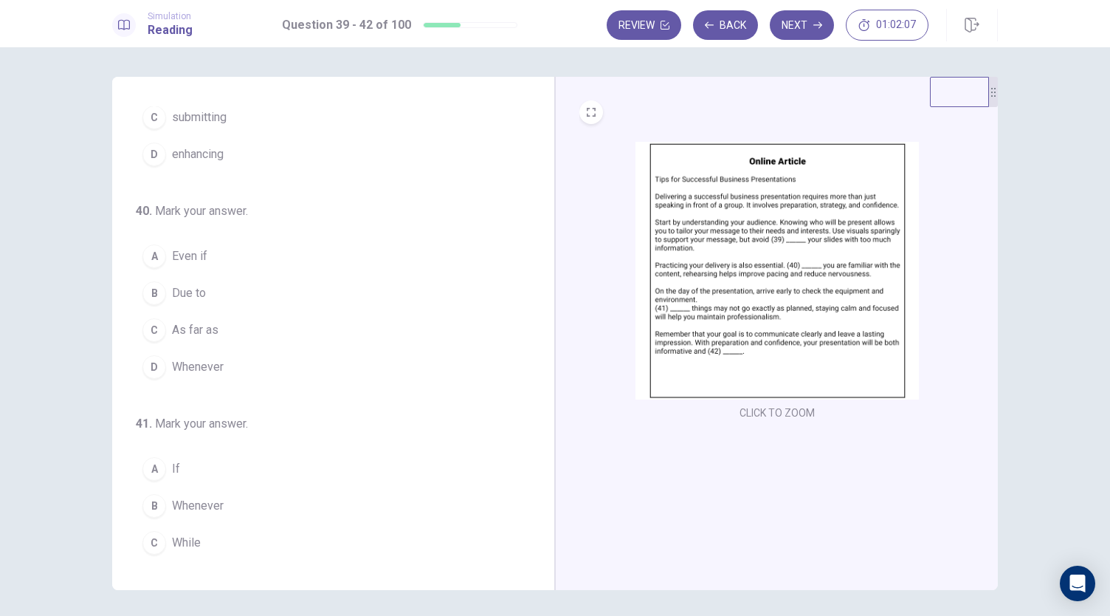
click at [670, 262] on img at bounding box center [777, 271] width 283 height 258
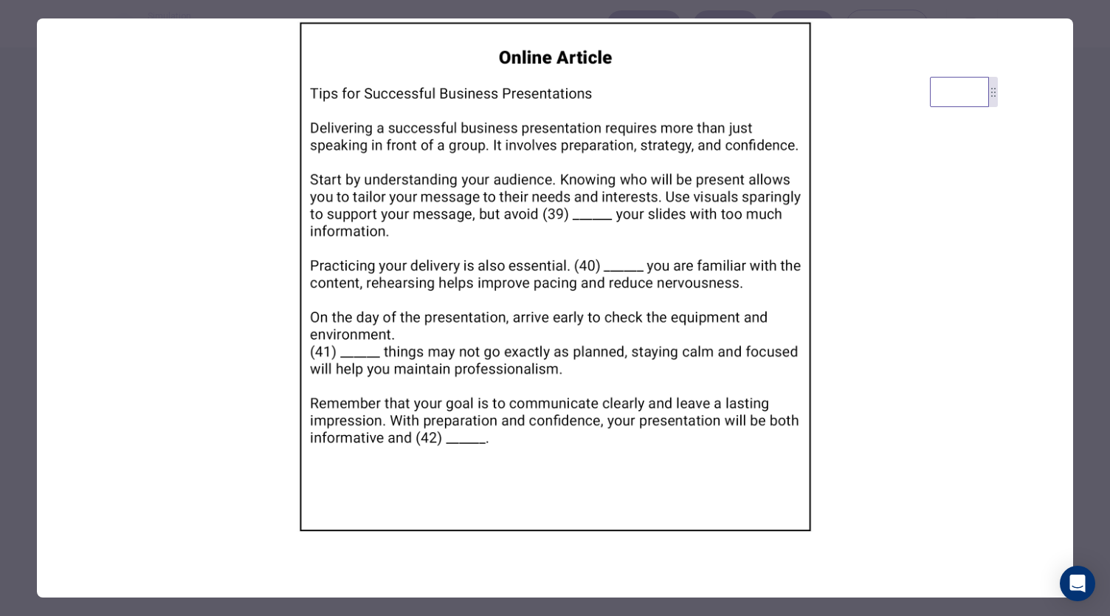
click at [13, 385] on div at bounding box center [555, 308] width 1110 height 616
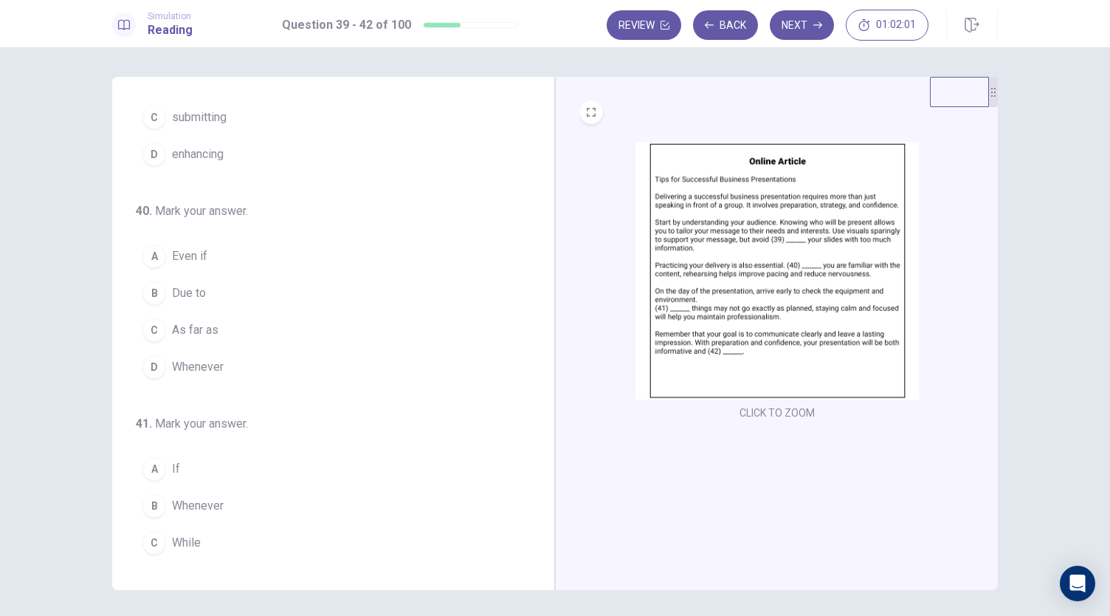
click at [183, 261] on span "Even if" at bounding box center [189, 256] width 35 height 18
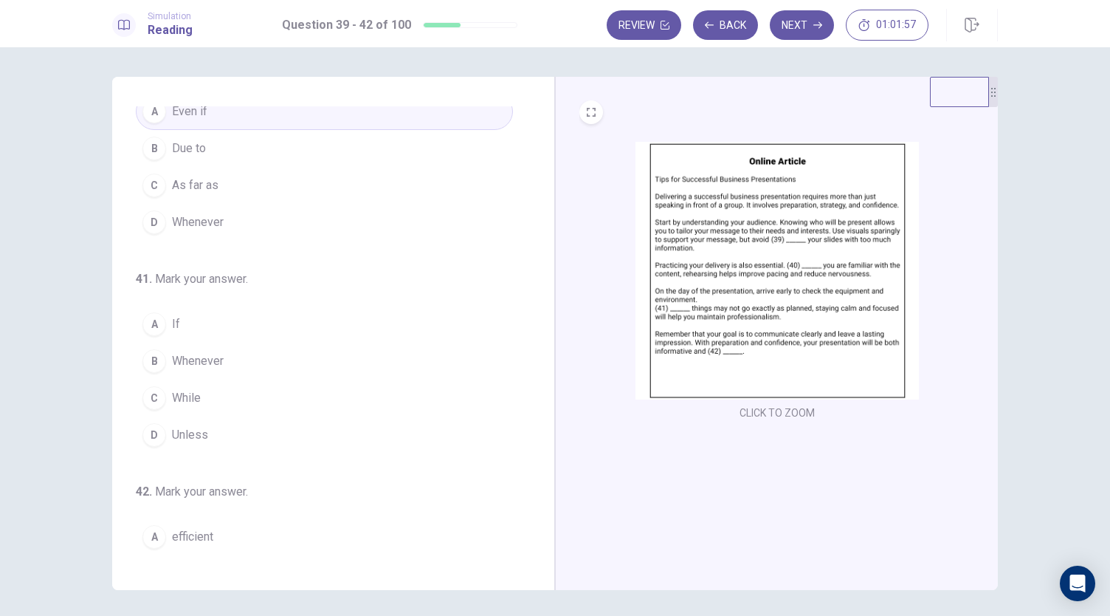
scroll to position [359, 0]
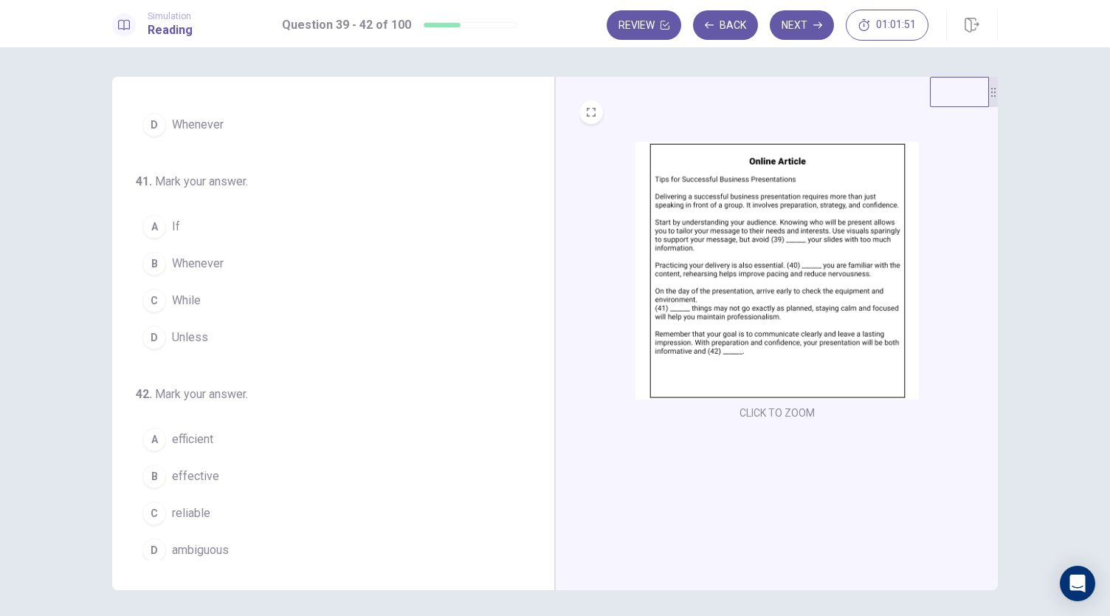
click at [830, 281] on img at bounding box center [777, 271] width 283 height 258
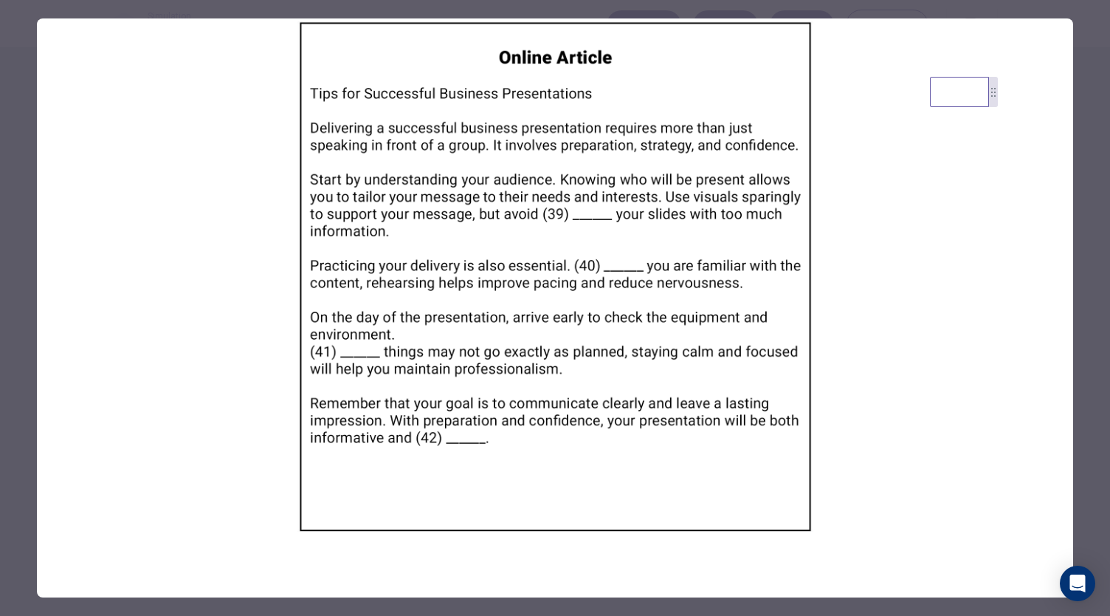
click at [15, 456] on div at bounding box center [555, 308] width 1110 height 616
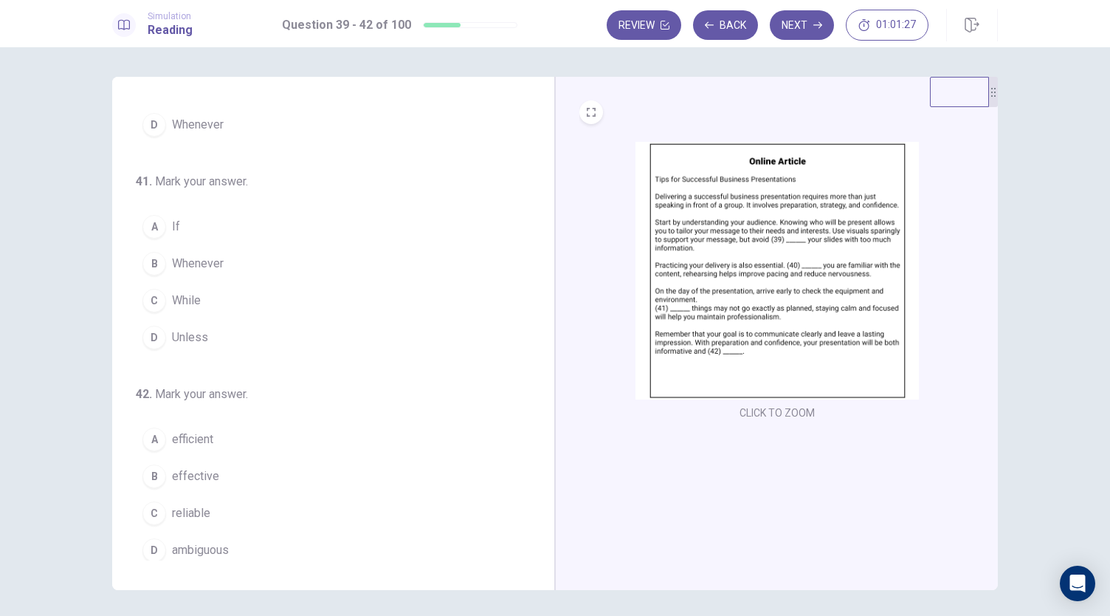
click at [151, 225] on div "A" at bounding box center [154, 227] width 24 height 24
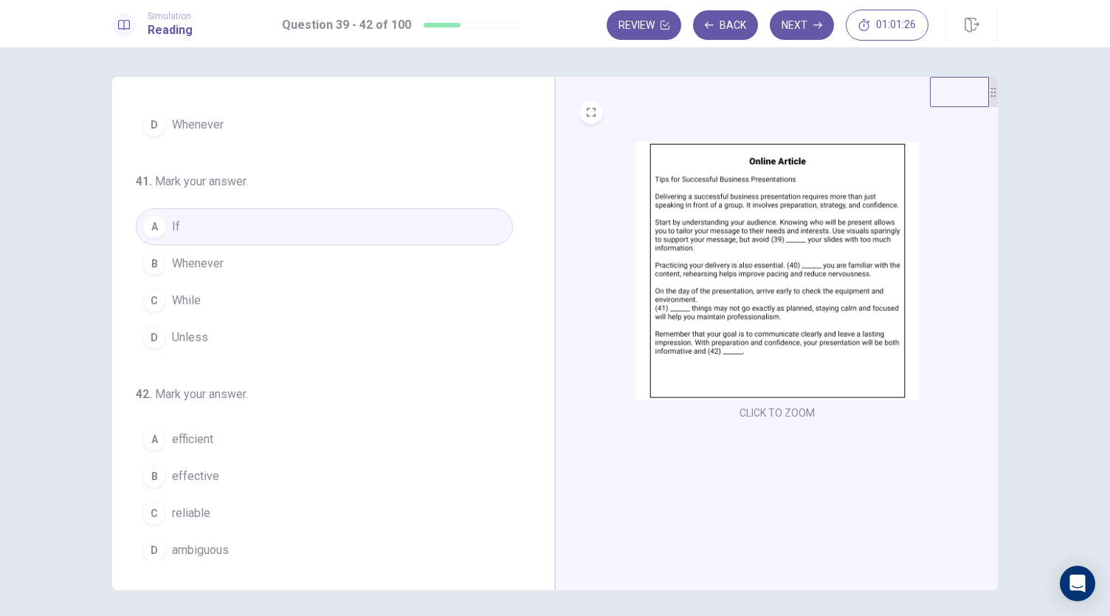
scroll to position [51, 0]
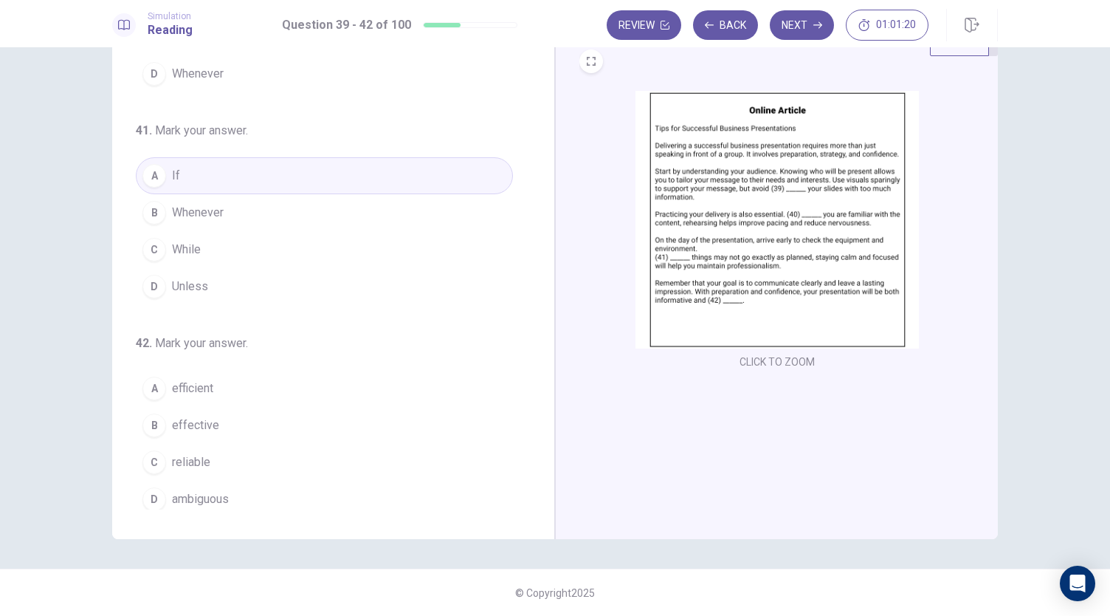
click at [791, 314] on img at bounding box center [777, 220] width 283 height 258
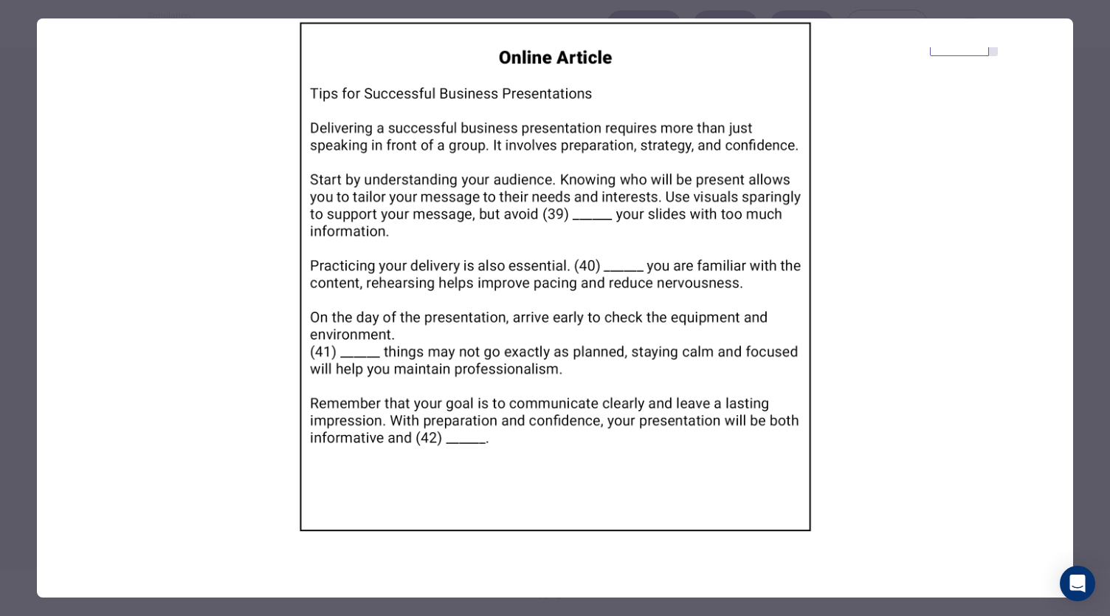
click at [22, 480] on div at bounding box center [555, 308] width 1110 height 616
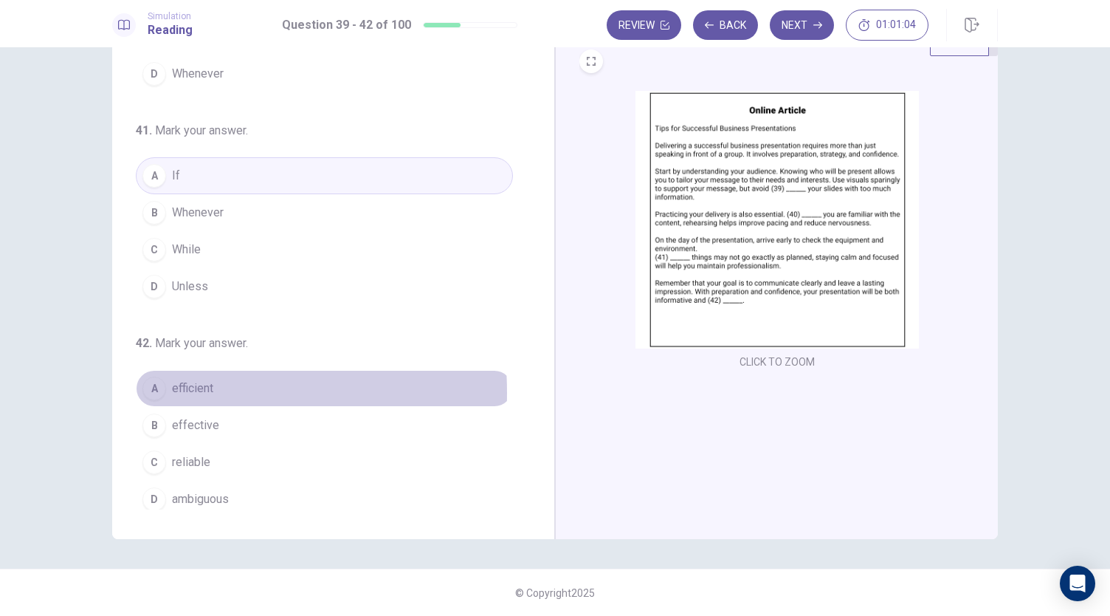
click at [146, 386] on div "A" at bounding box center [154, 388] width 24 height 24
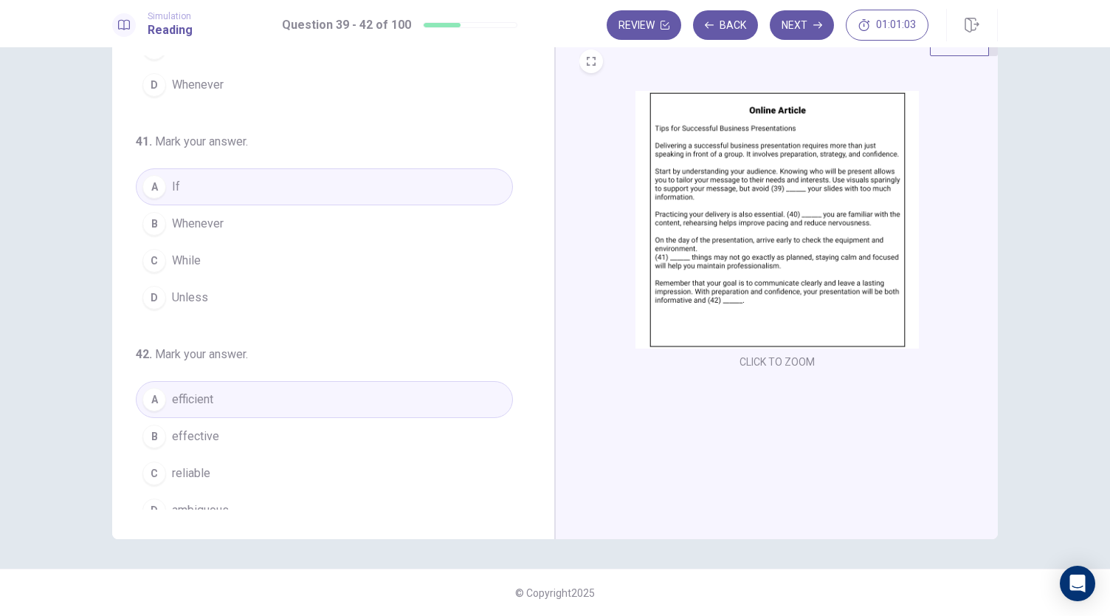
scroll to position [359, 0]
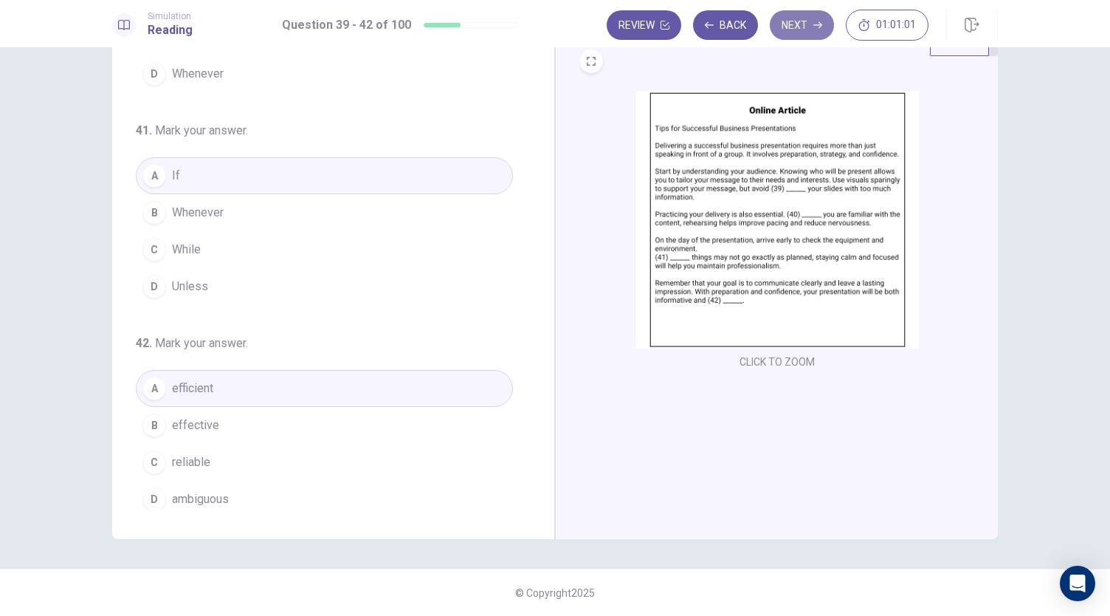
click at [787, 27] on button "Next" at bounding box center [802, 25] width 64 height 30
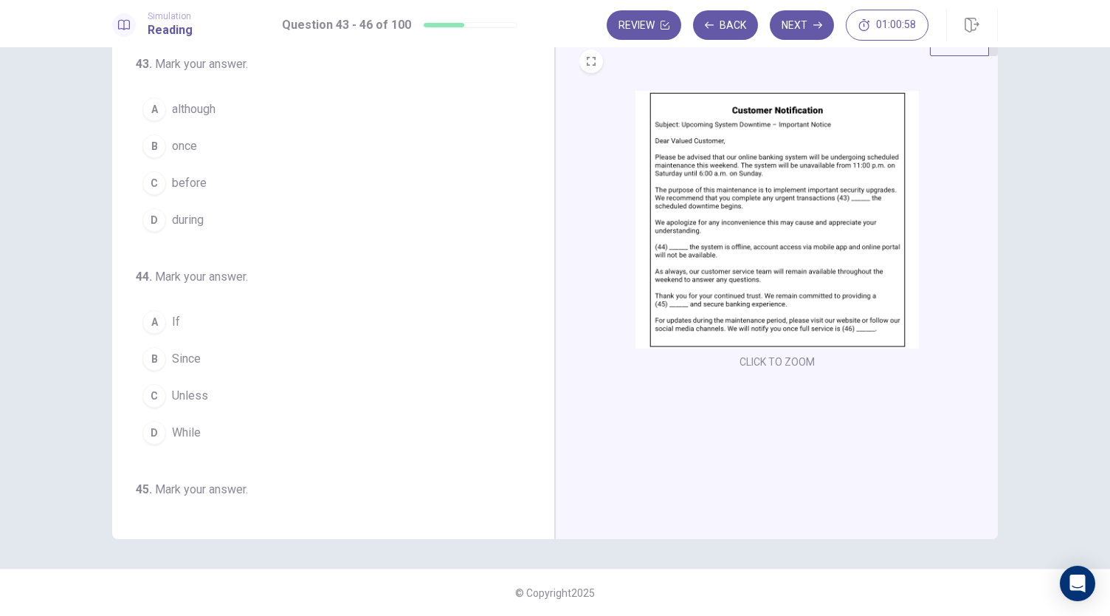
scroll to position [0, 0]
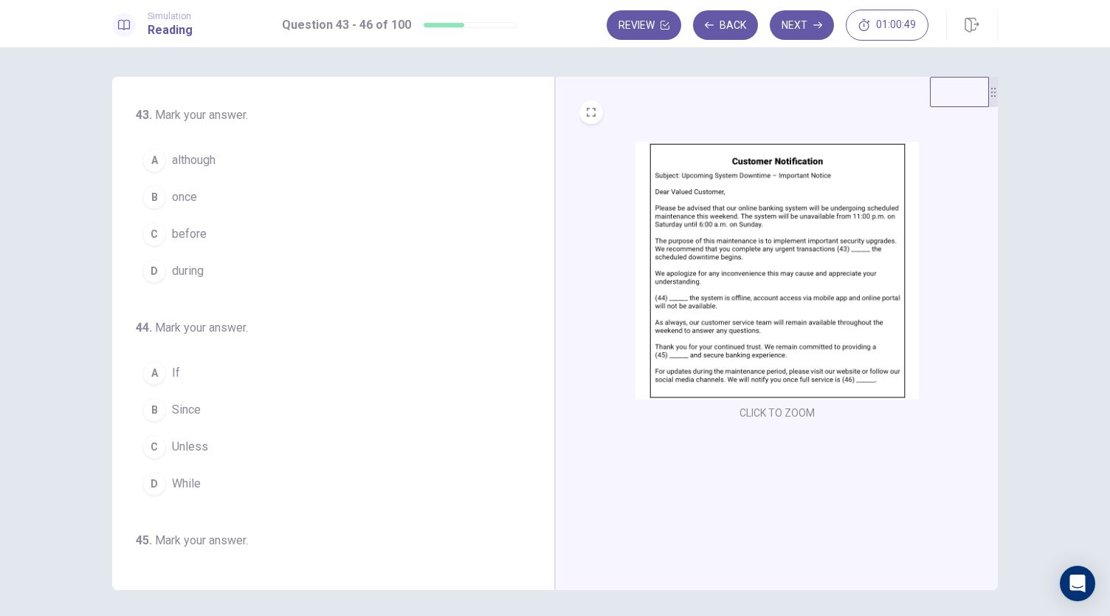
click at [844, 296] on img at bounding box center [777, 271] width 283 height 258
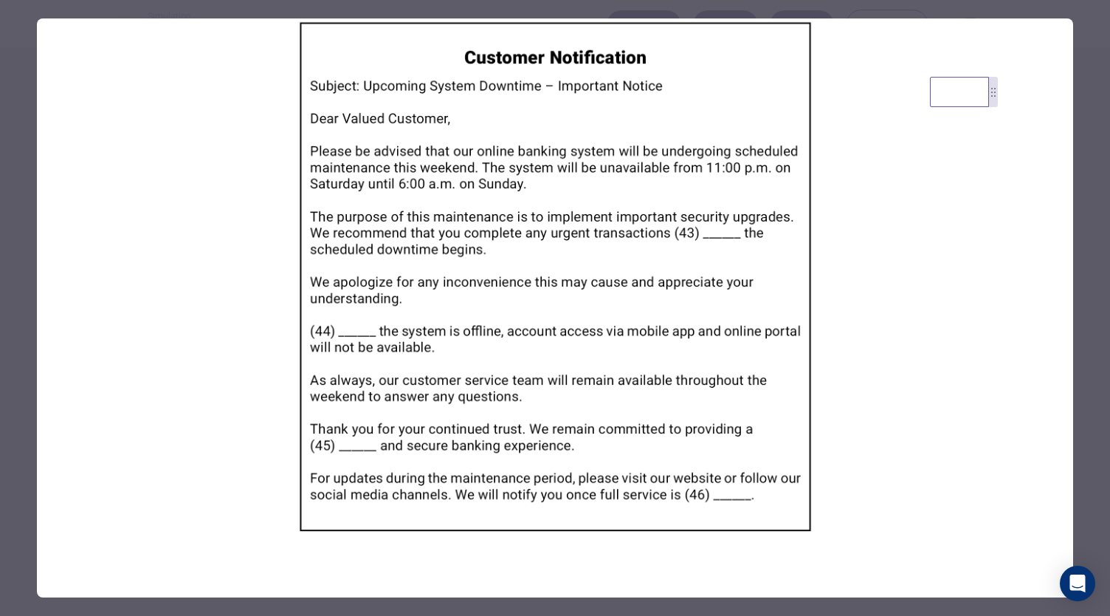
click at [12, 368] on div at bounding box center [555, 308] width 1110 height 616
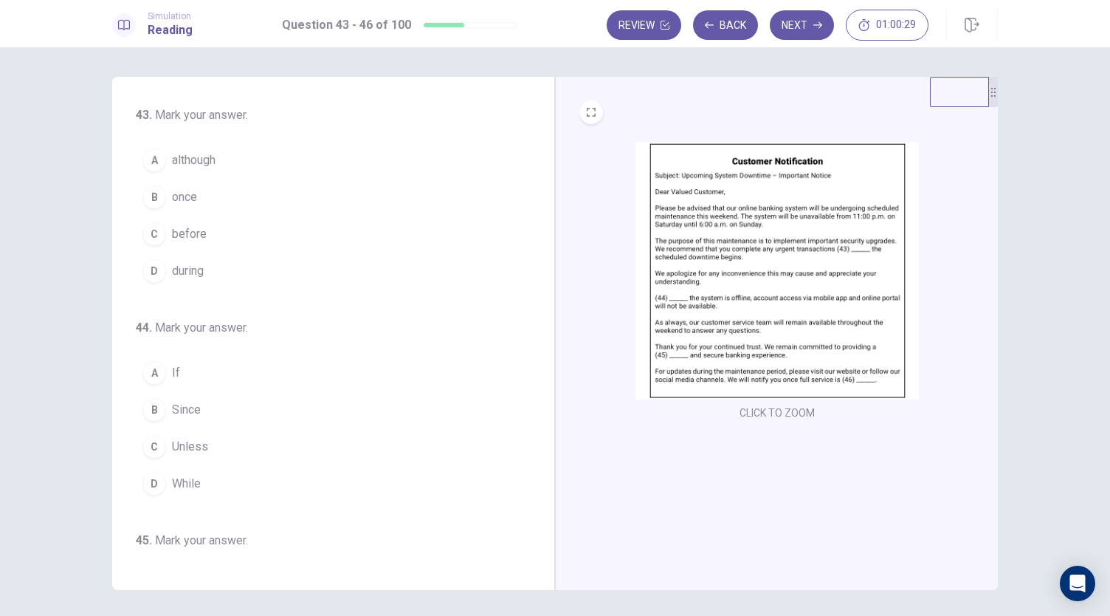
click at [800, 294] on img at bounding box center [777, 271] width 283 height 258
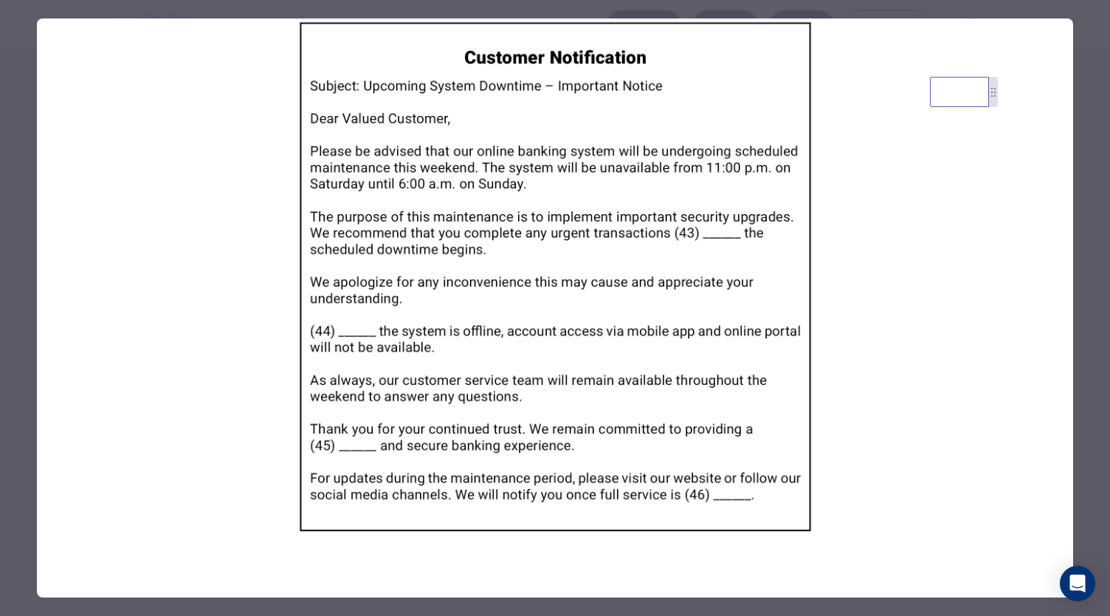
click at [15, 395] on div at bounding box center [555, 308] width 1110 height 616
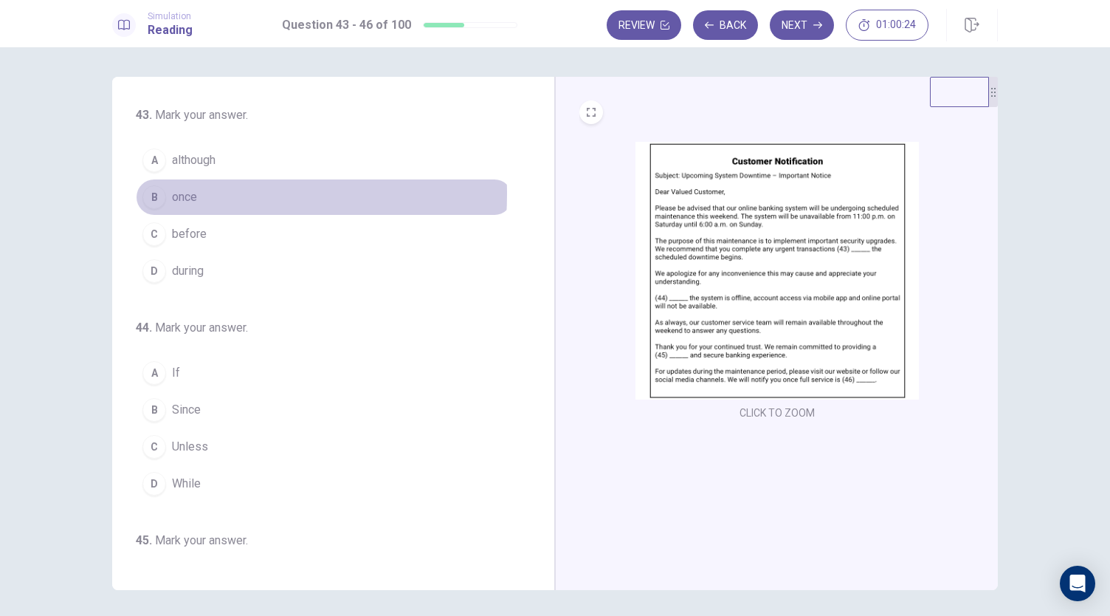
click at [176, 193] on span "once" at bounding box center [184, 197] width 25 height 18
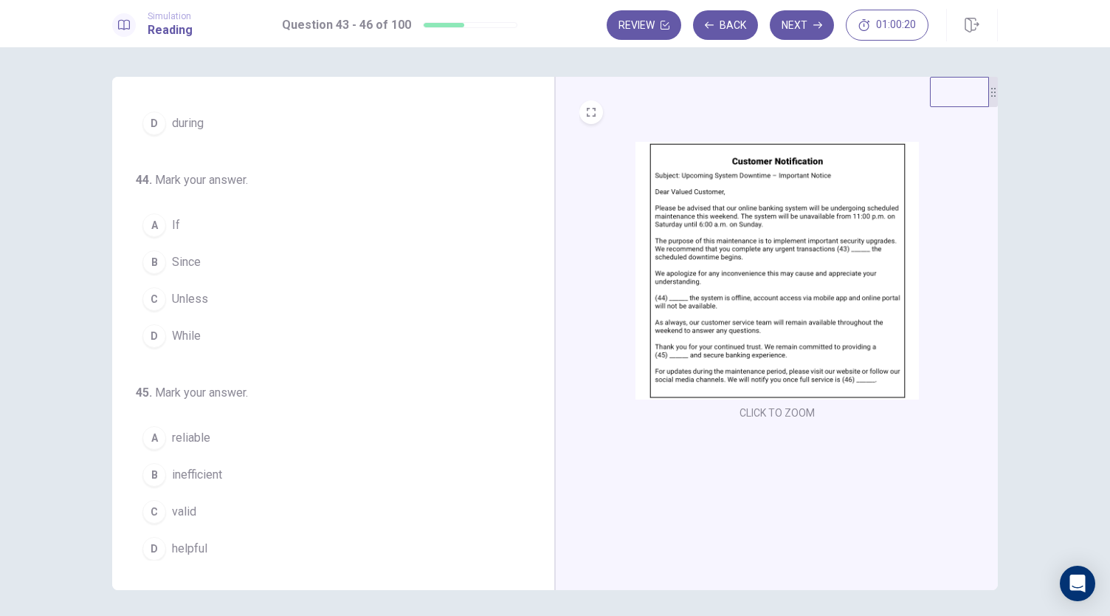
scroll to position [148, 0]
click at [737, 286] on img at bounding box center [777, 271] width 283 height 258
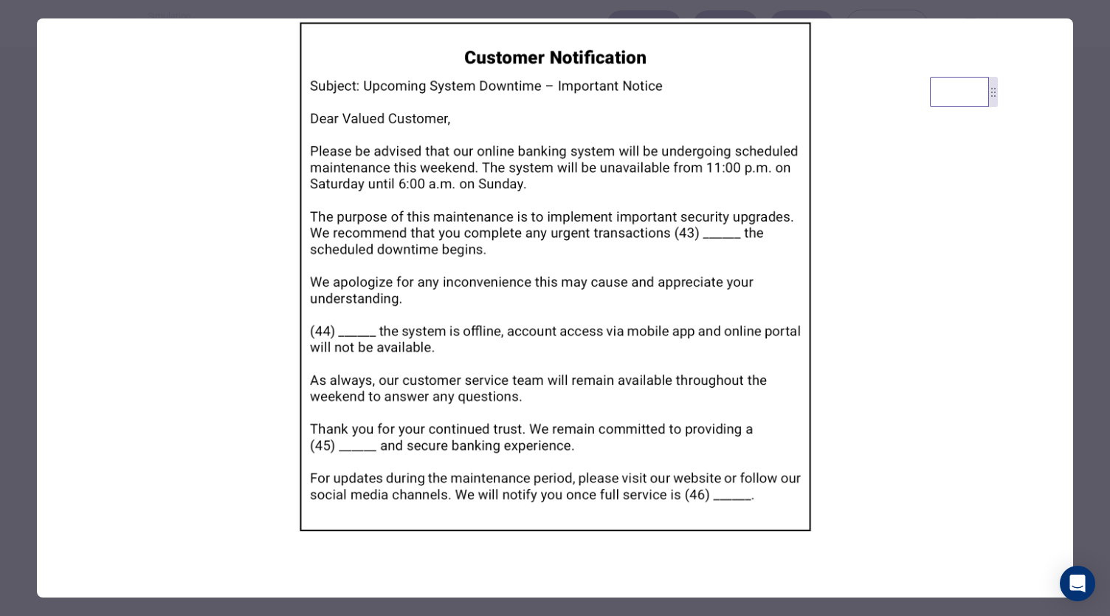
click at [21, 526] on div at bounding box center [555, 308] width 1110 height 616
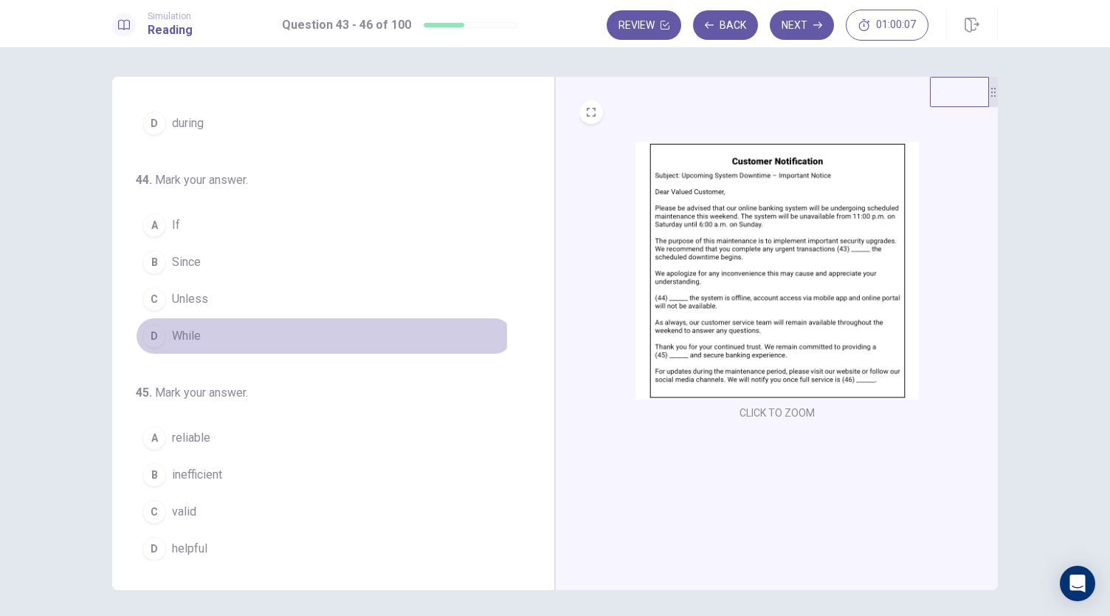
click at [179, 332] on span "While" at bounding box center [186, 336] width 29 height 18
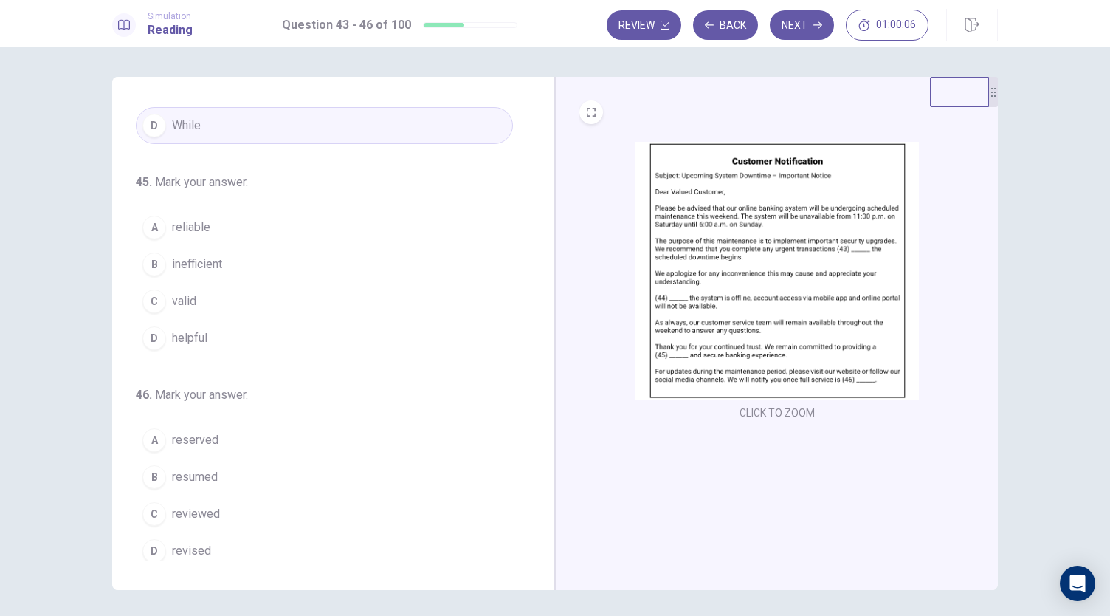
scroll to position [359, 0]
click at [691, 308] on img at bounding box center [777, 271] width 283 height 258
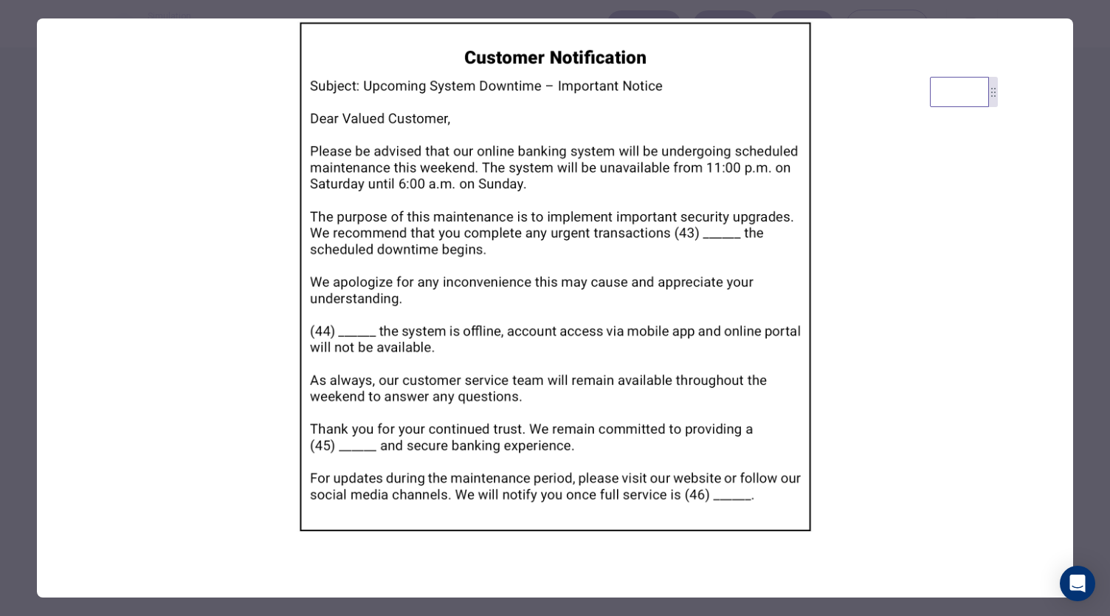
click at [20, 470] on div at bounding box center [555, 308] width 1110 height 616
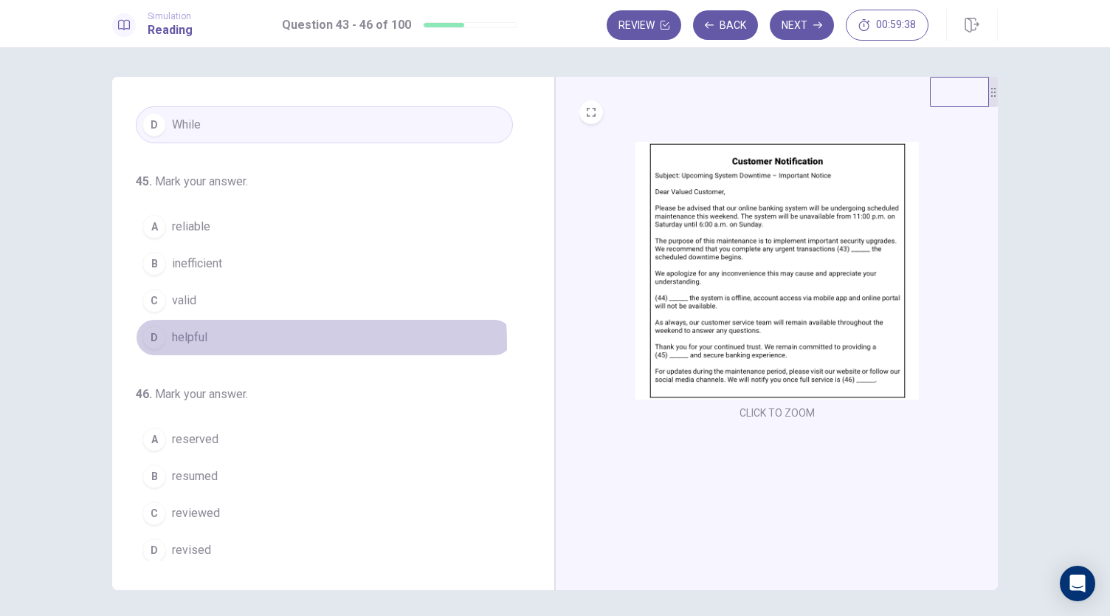
click at [180, 339] on span "helpful" at bounding box center [189, 337] width 35 height 18
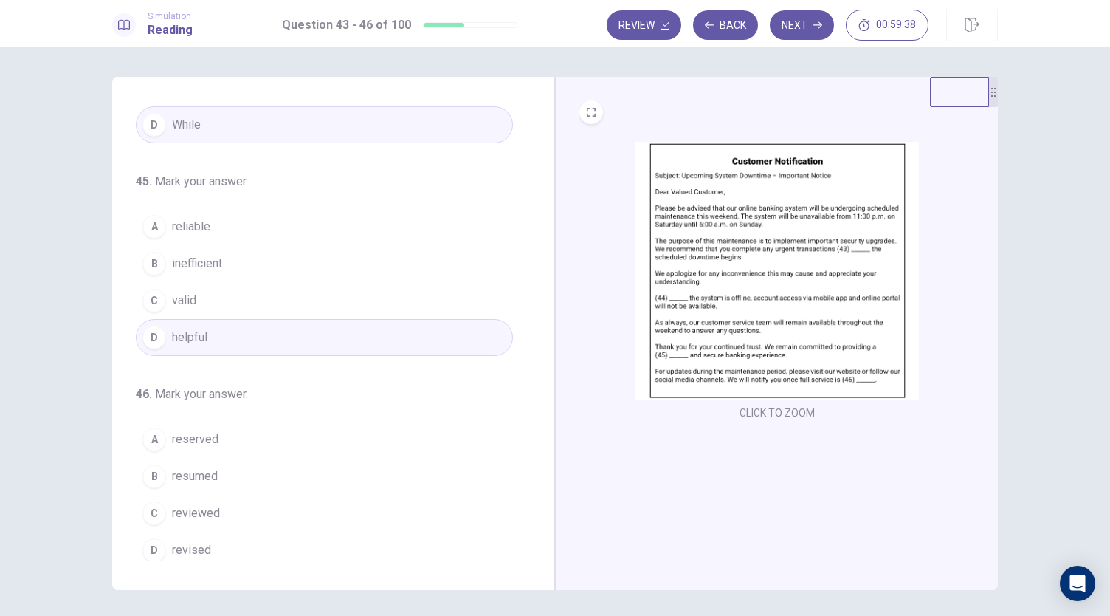
scroll to position [51, 0]
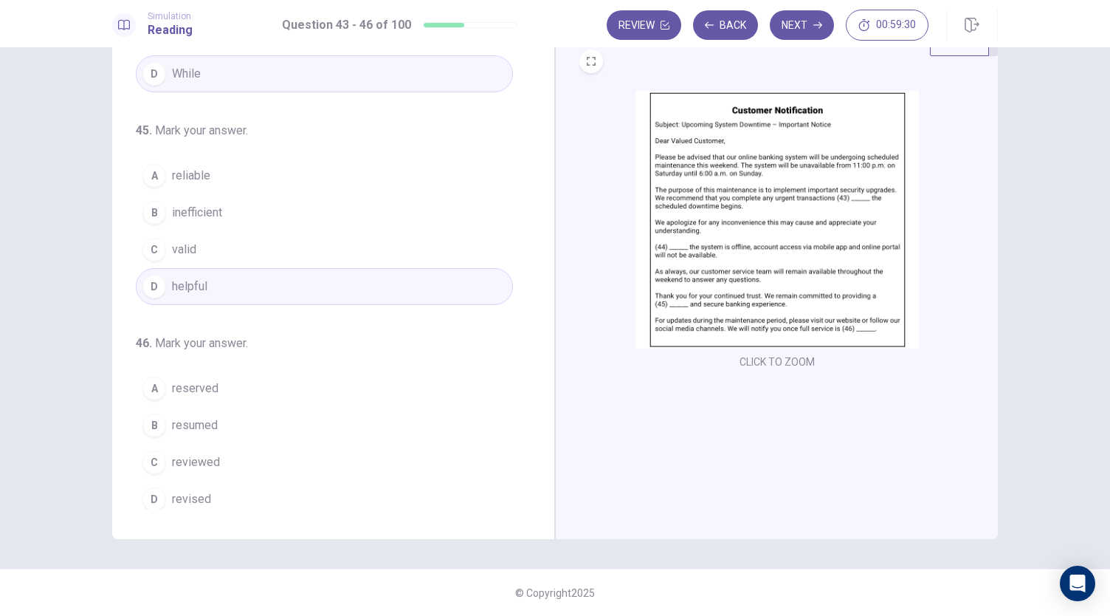
click at [801, 251] on img at bounding box center [777, 220] width 283 height 258
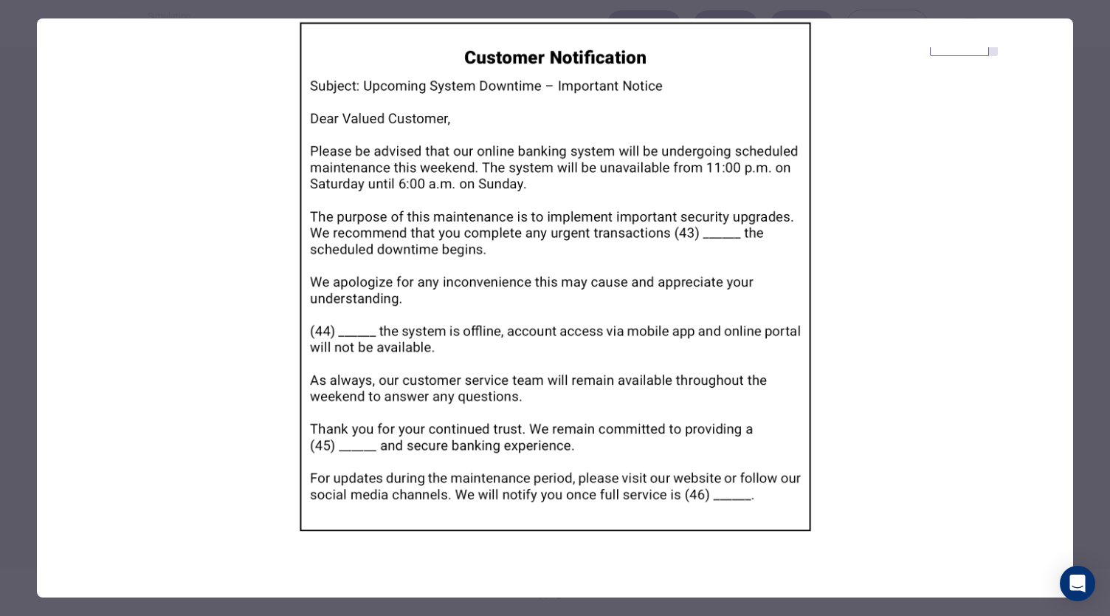
click at [15, 524] on div at bounding box center [555, 308] width 1110 height 616
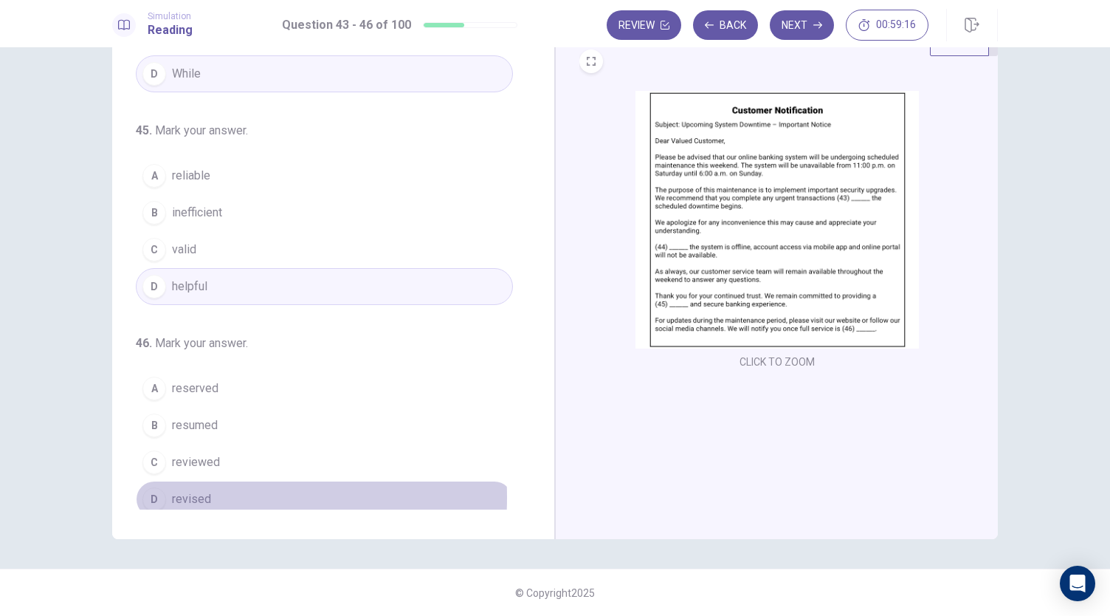
click at [158, 489] on div "D" at bounding box center [154, 499] width 24 height 24
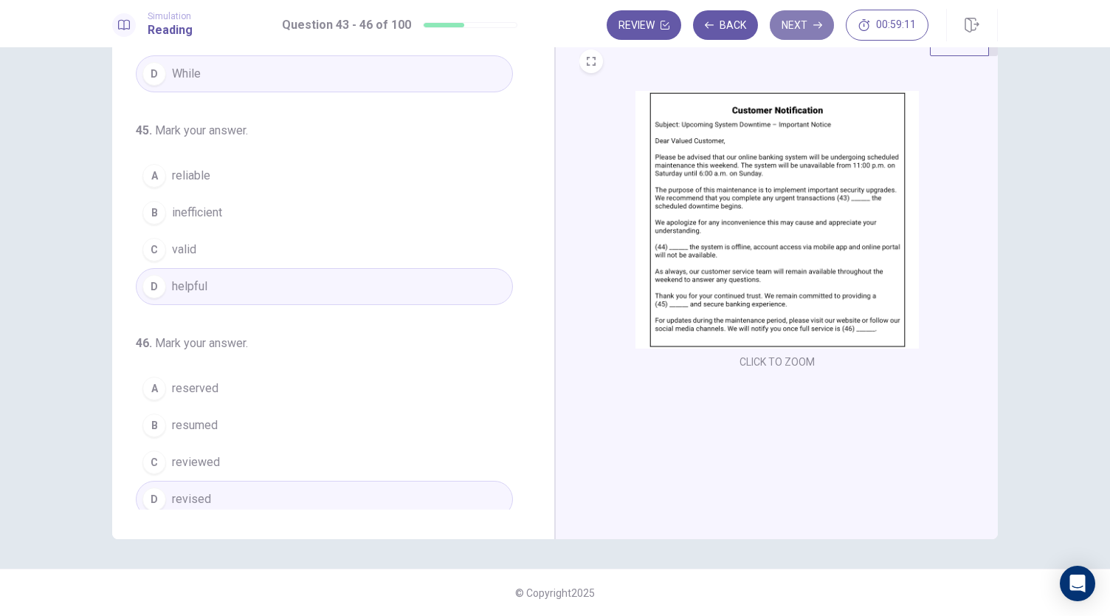
click at [813, 21] on button "Next" at bounding box center [802, 25] width 64 height 30
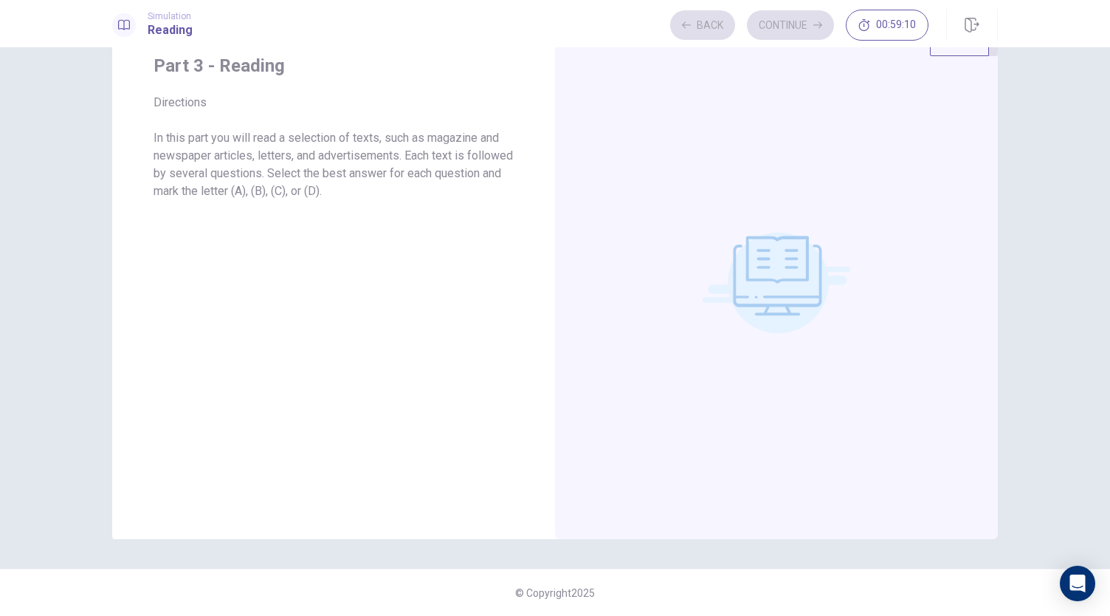
scroll to position [0, 0]
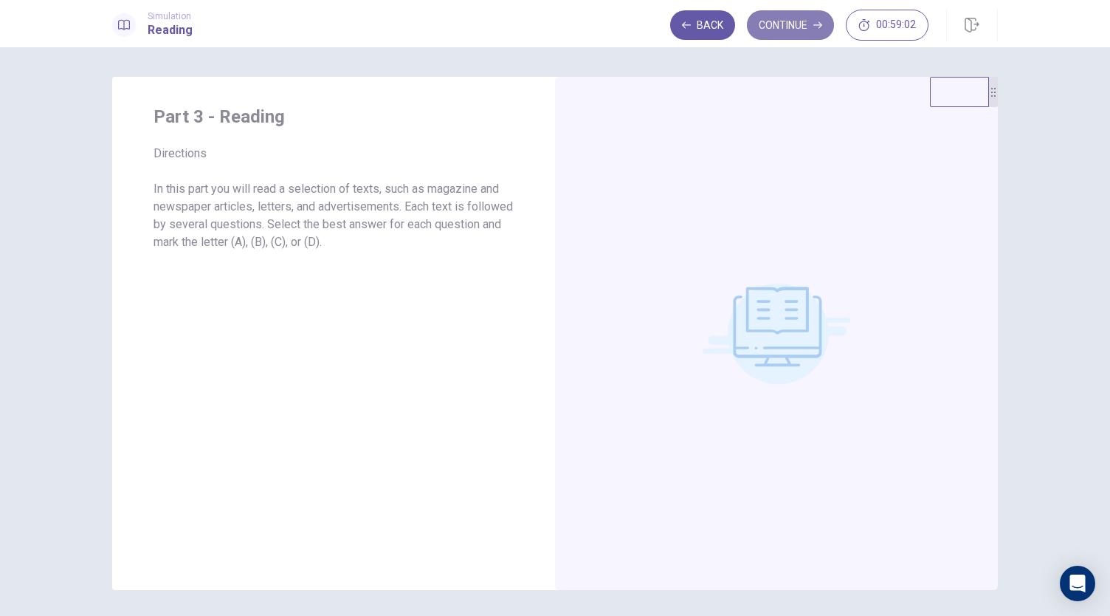
click at [793, 17] on button "Continue" at bounding box center [790, 25] width 87 height 30
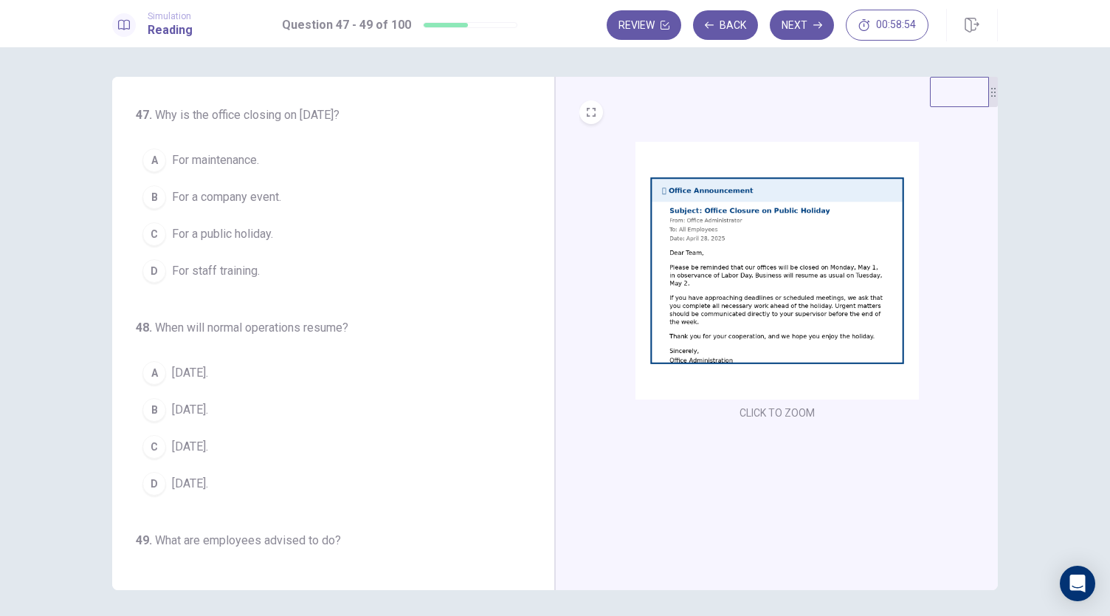
click at [747, 268] on img at bounding box center [777, 271] width 283 height 258
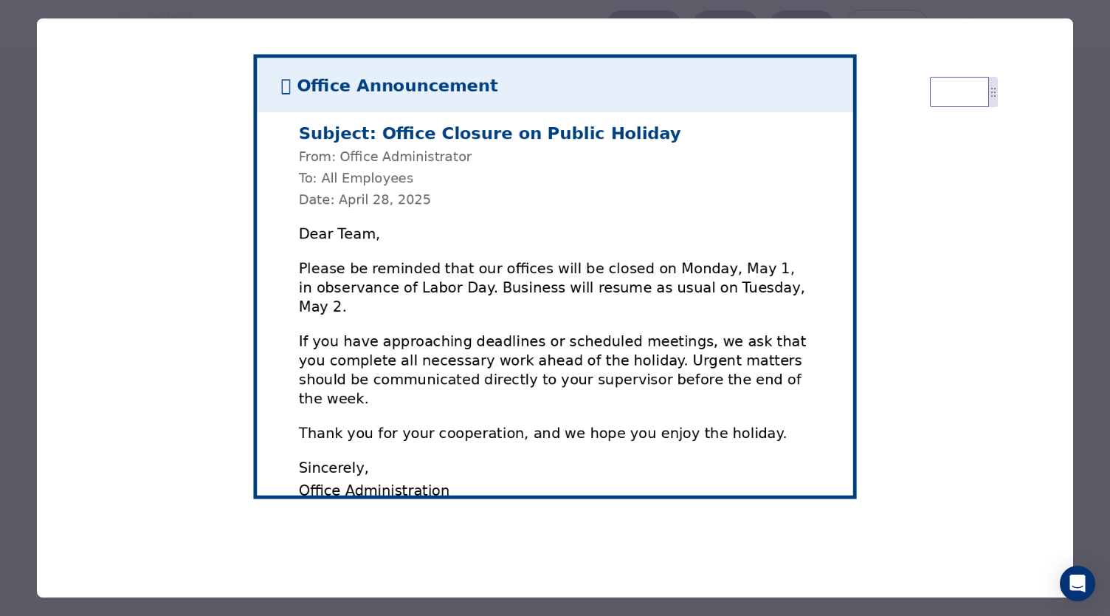
click at [7, 424] on div at bounding box center [555, 308] width 1110 height 616
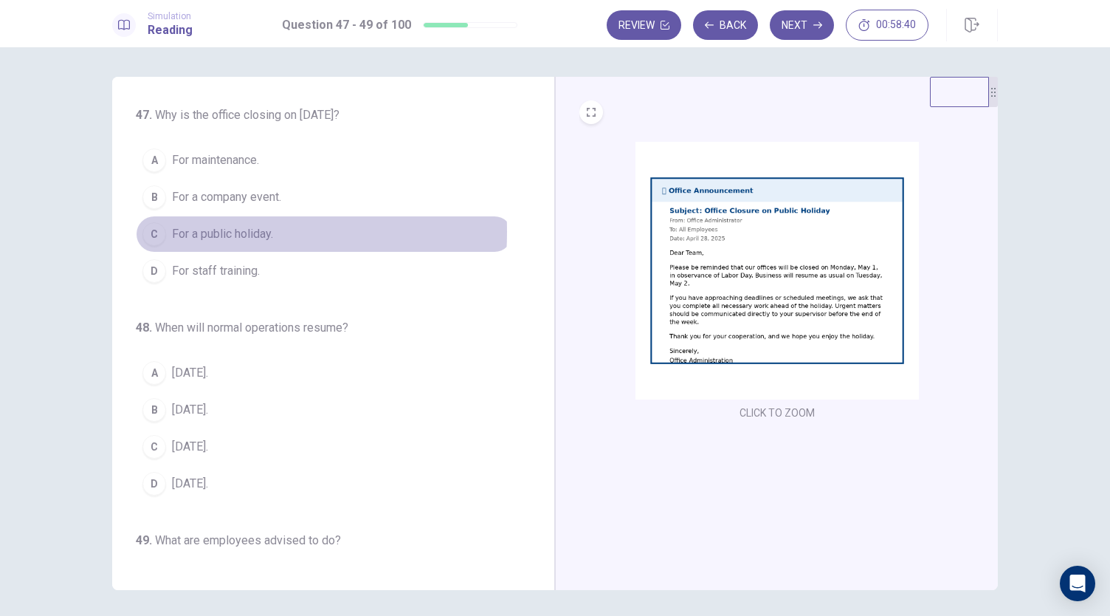
click at [176, 230] on span "For a public holiday." at bounding box center [222, 234] width 101 height 18
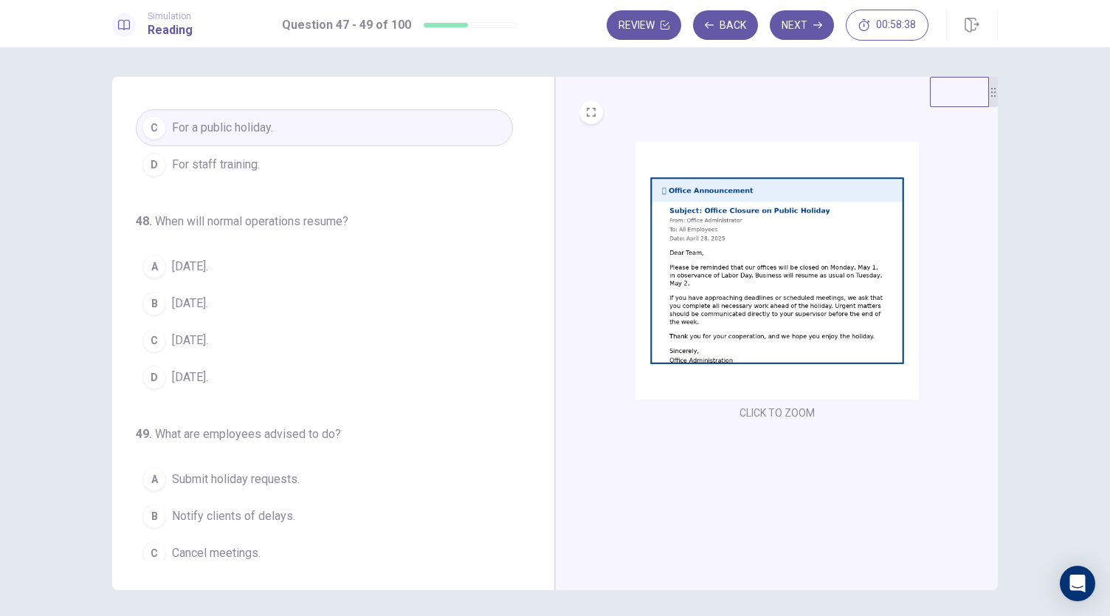
scroll to position [107, 0]
click at [749, 289] on img at bounding box center [777, 271] width 283 height 258
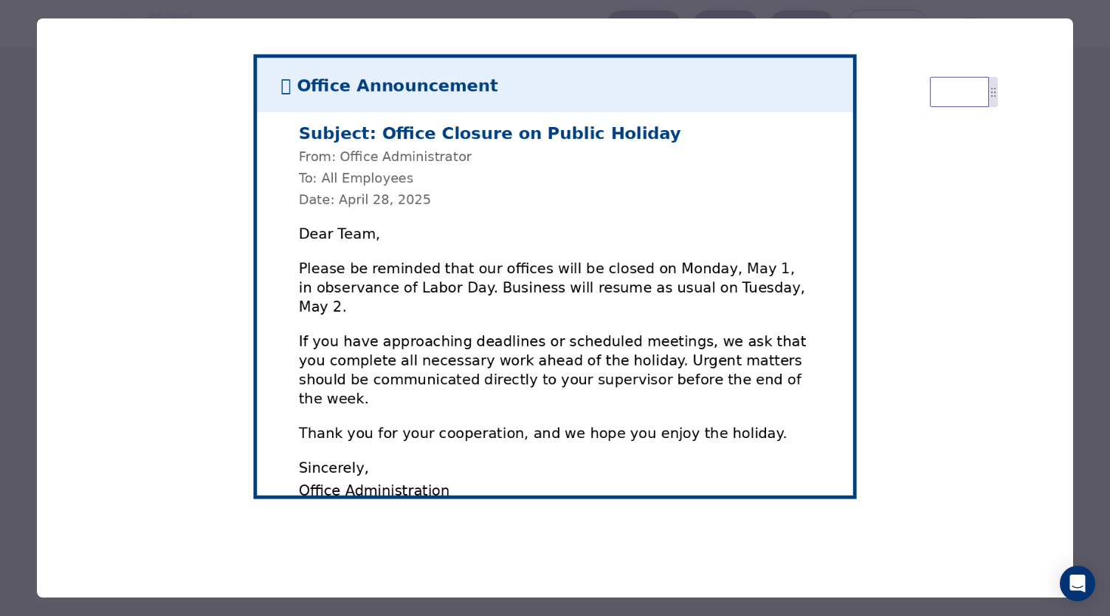
click at [10, 411] on div at bounding box center [555, 308] width 1110 height 616
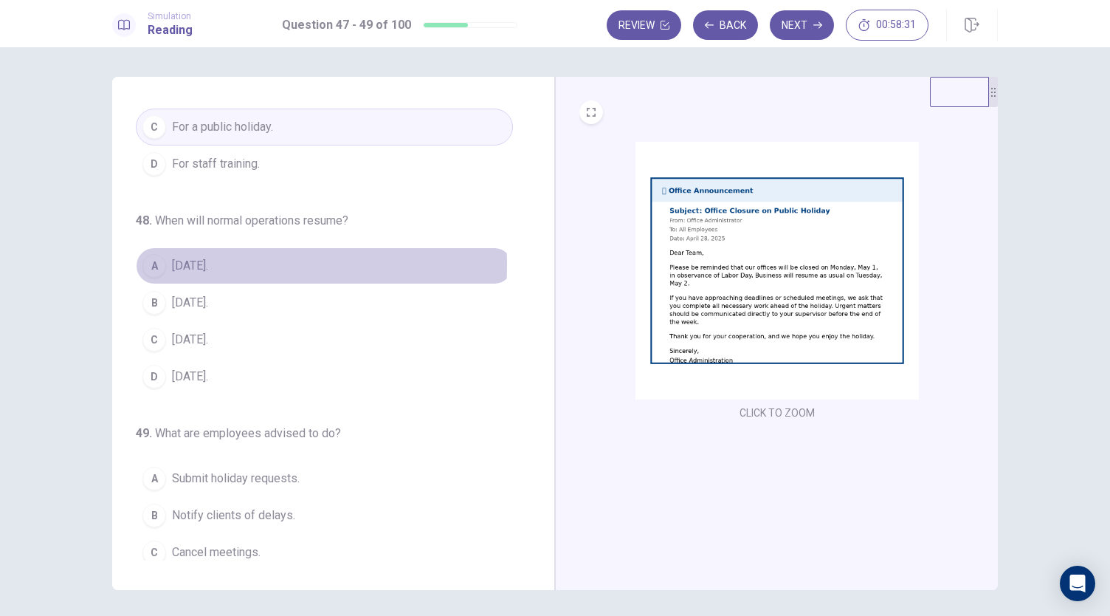
click at [155, 263] on div "A" at bounding box center [154, 266] width 24 height 24
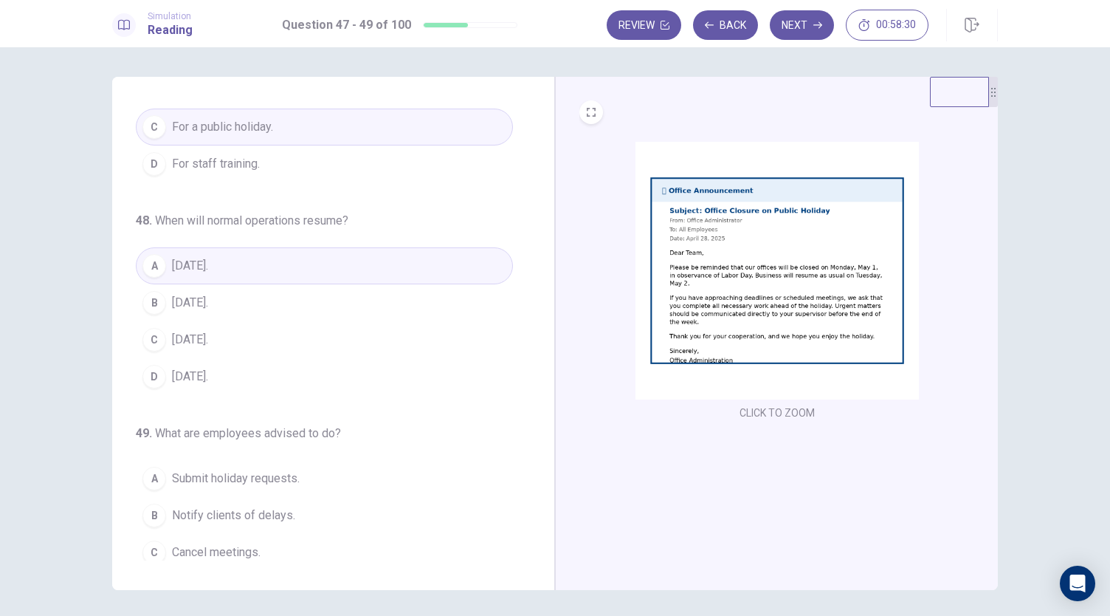
click at [700, 307] on img at bounding box center [777, 271] width 283 height 258
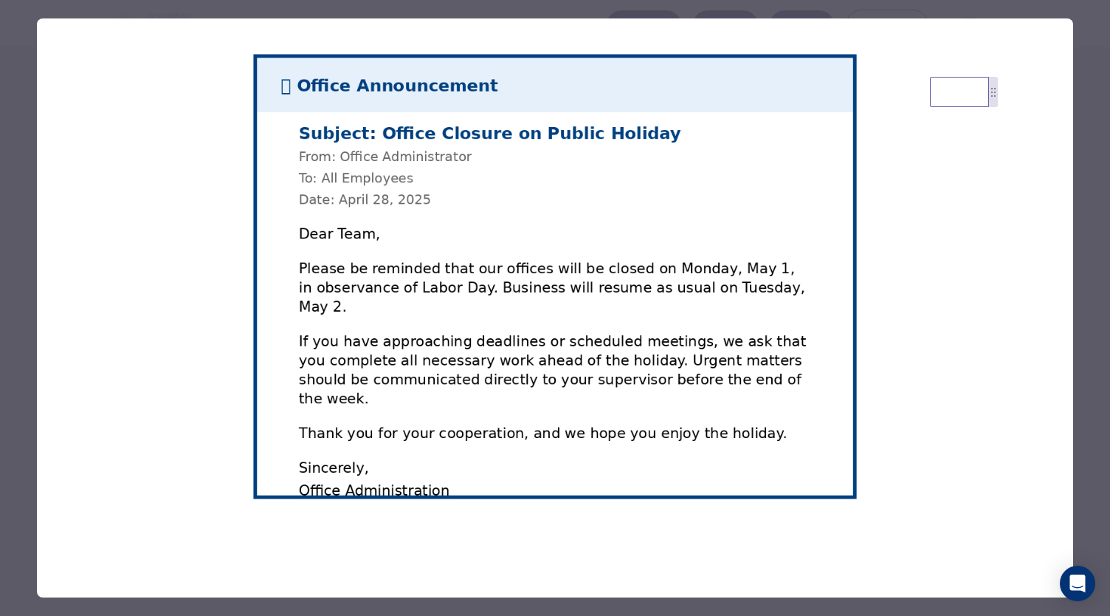
click at [19, 391] on div at bounding box center [555, 308] width 1110 height 616
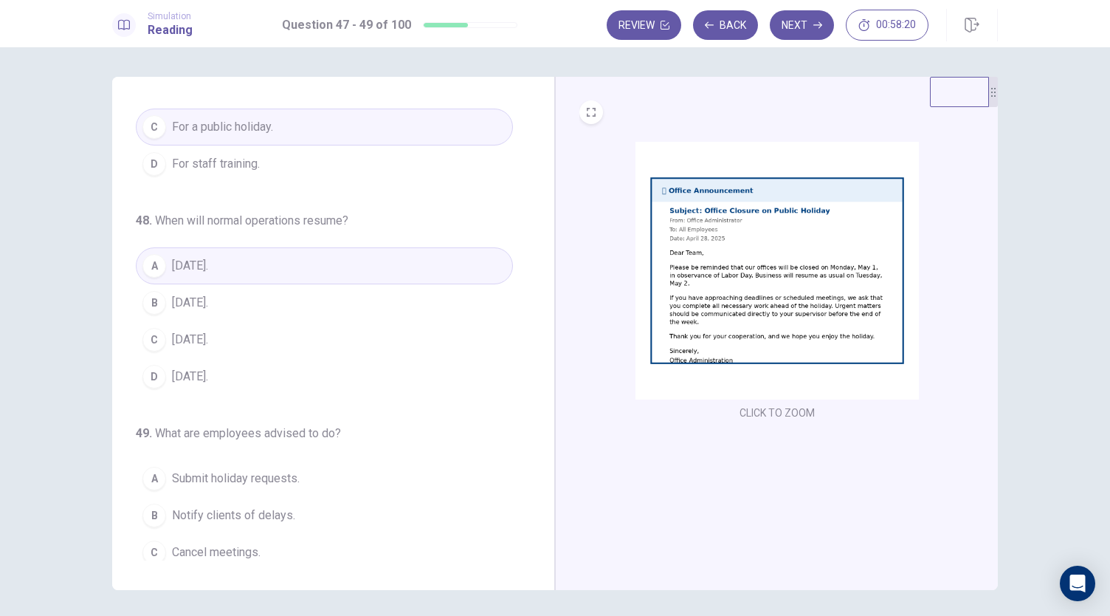
scroll to position [148, 0]
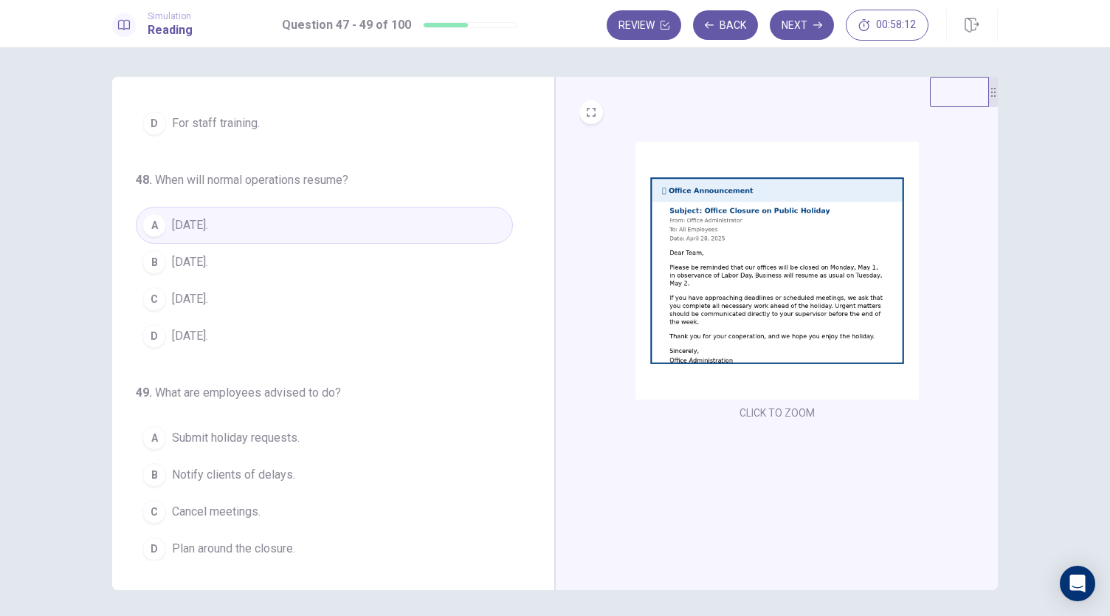
click at [867, 320] on img at bounding box center [777, 271] width 283 height 258
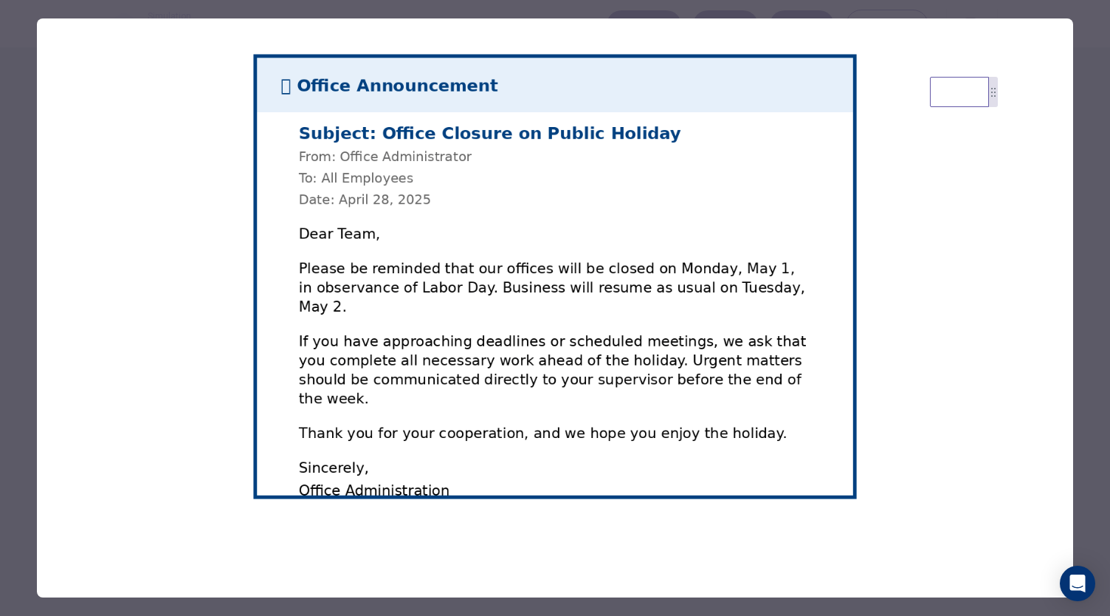
click at [12, 445] on div at bounding box center [555, 308] width 1110 height 616
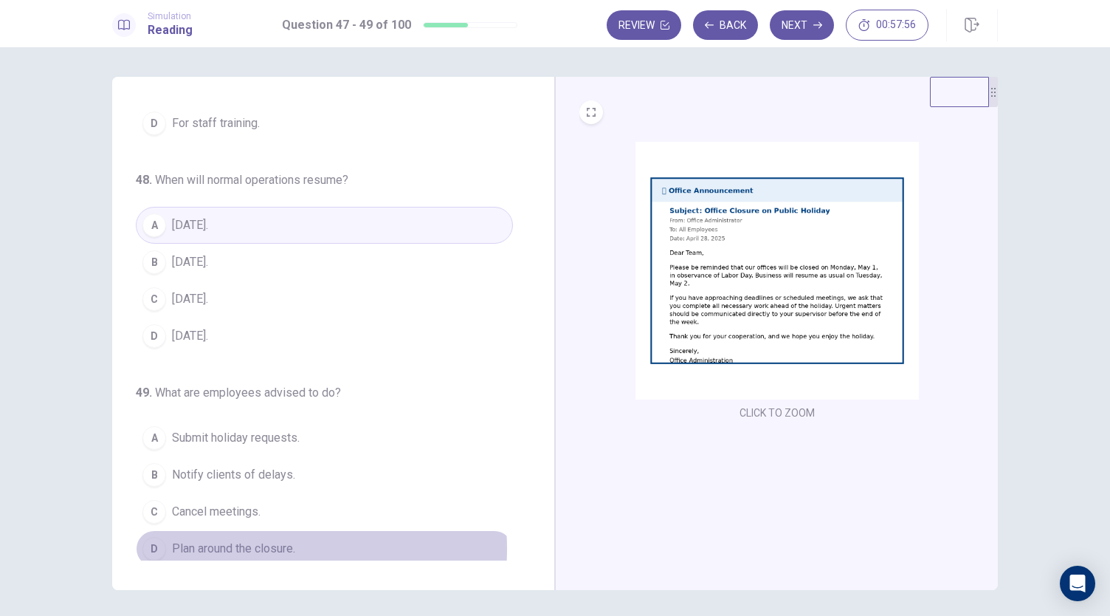
click at [243, 543] on span "Plan around the closure." at bounding box center [233, 549] width 123 height 18
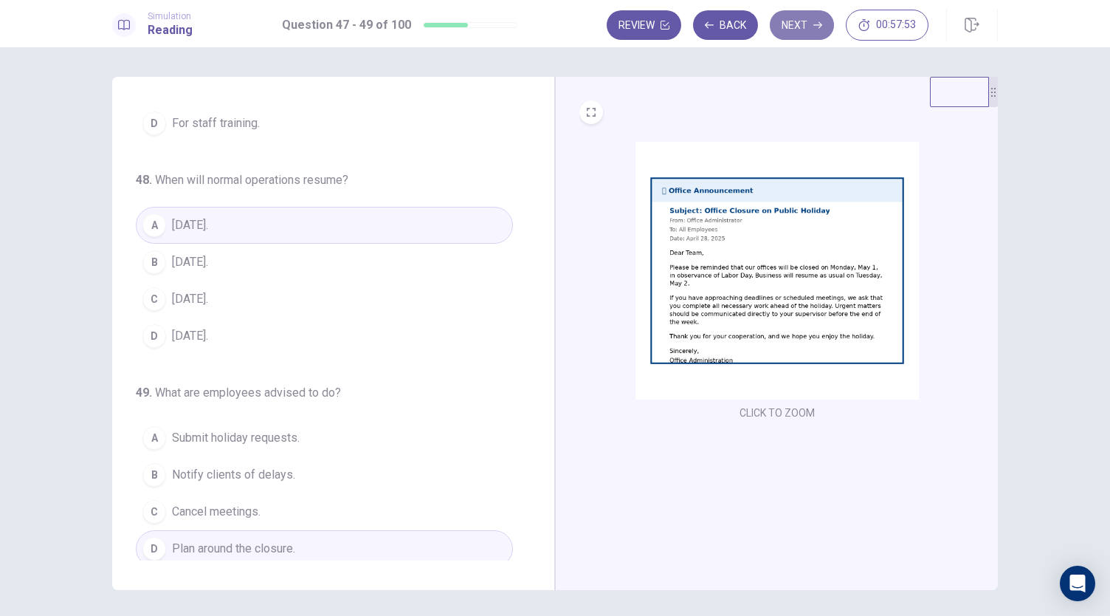
click at [814, 24] on icon "button" at bounding box center [817, 25] width 9 height 9
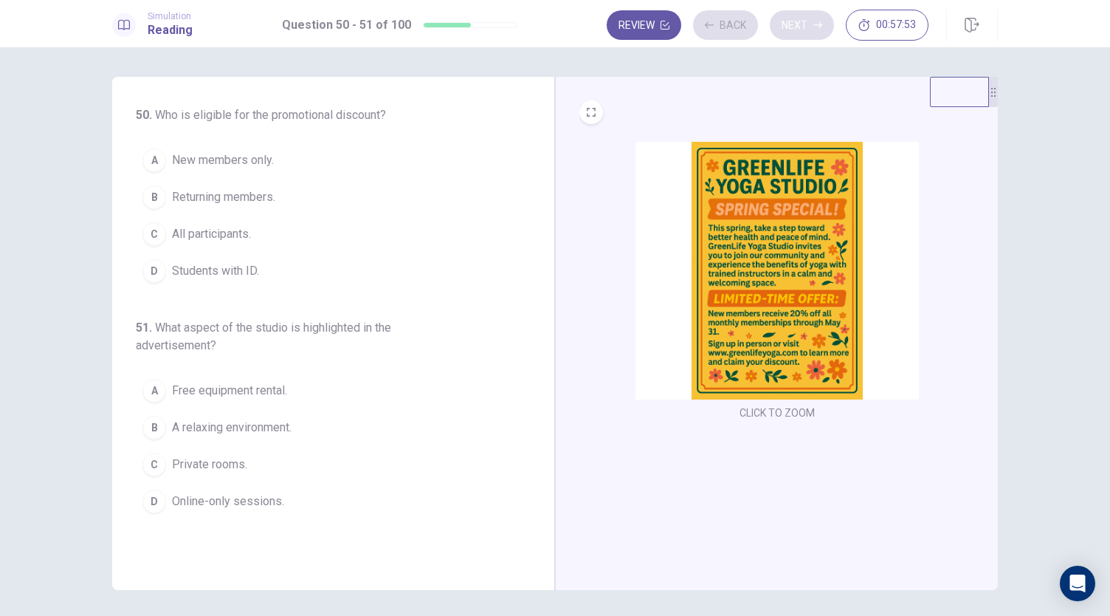
scroll to position [0, 0]
click at [773, 264] on img at bounding box center [777, 271] width 283 height 258
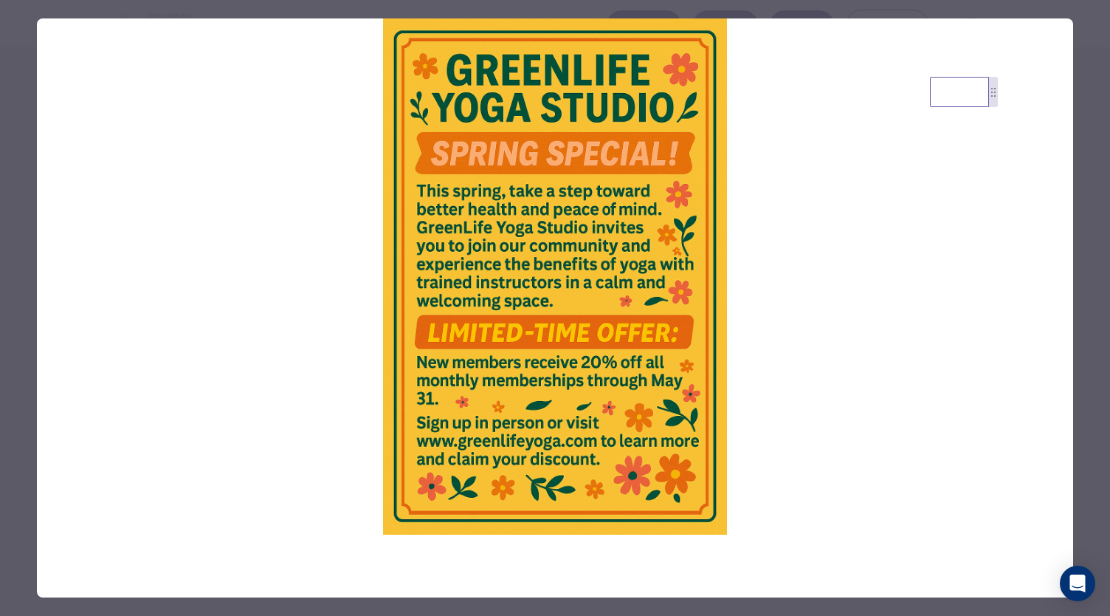
click at [23, 442] on div at bounding box center [555, 308] width 1110 height 616
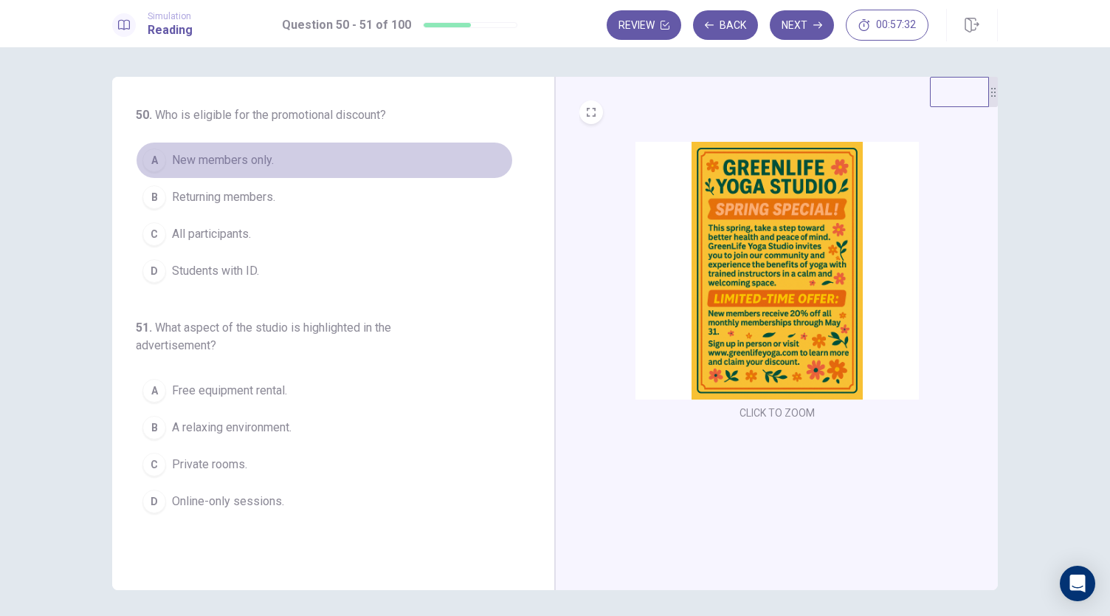
click at [201, 162] on span "New members only." at bounding box center [223, 160] width 102 height 18
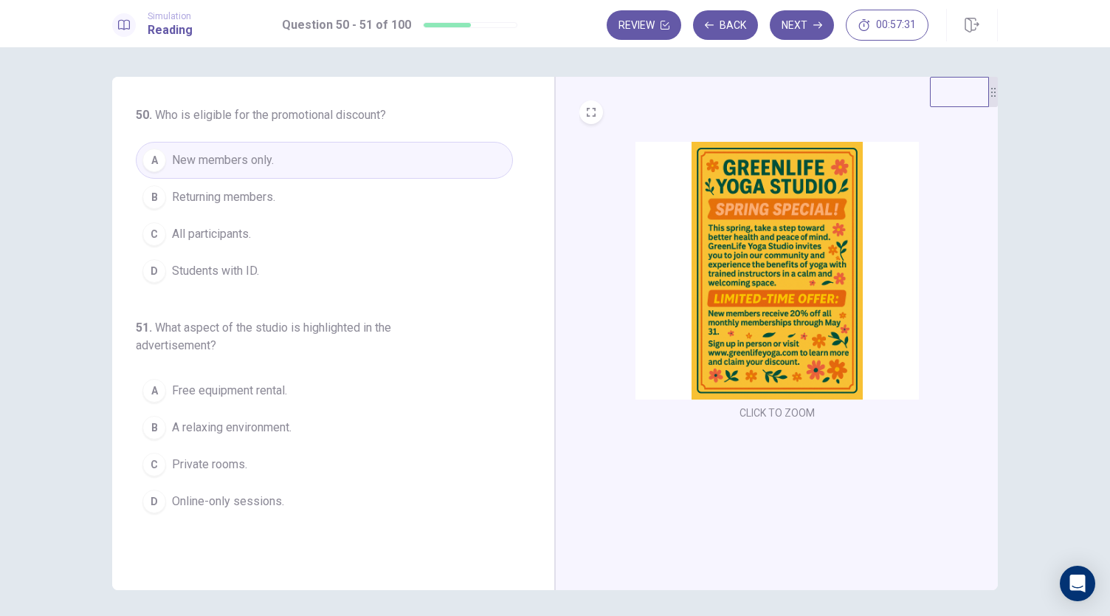
click at [745, 314] on img at bounding box center [777, 271] width 283 height 258
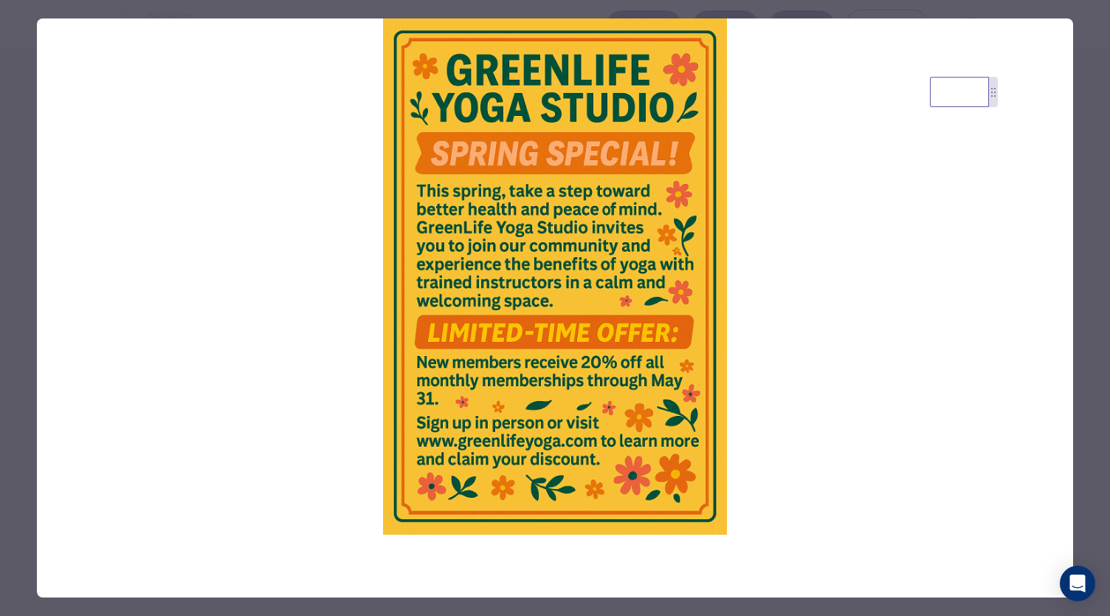
click at [18, 512] on div at bounding box center [555, 308] width 1110 height 616
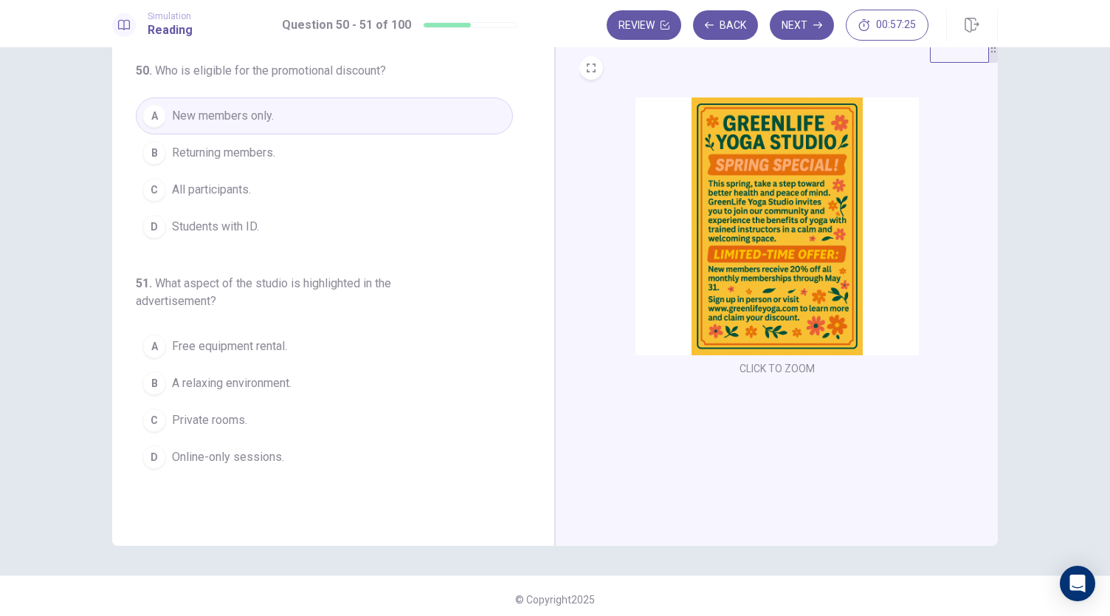
scroll to position [41, 0]
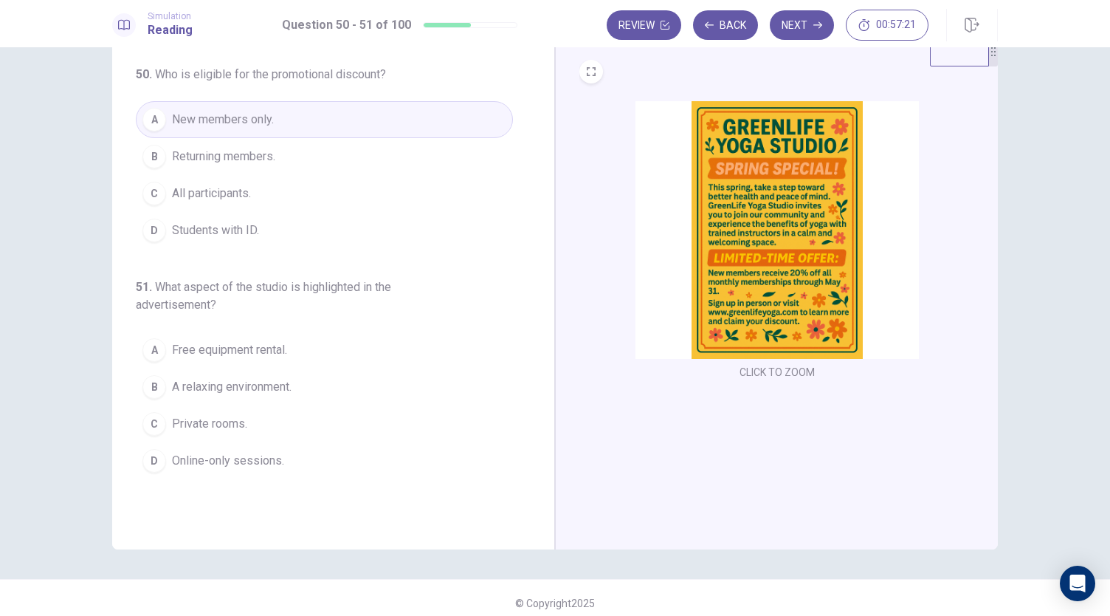
click at [791, 270] on img at bounding box center [777, 230] width 283 height 258
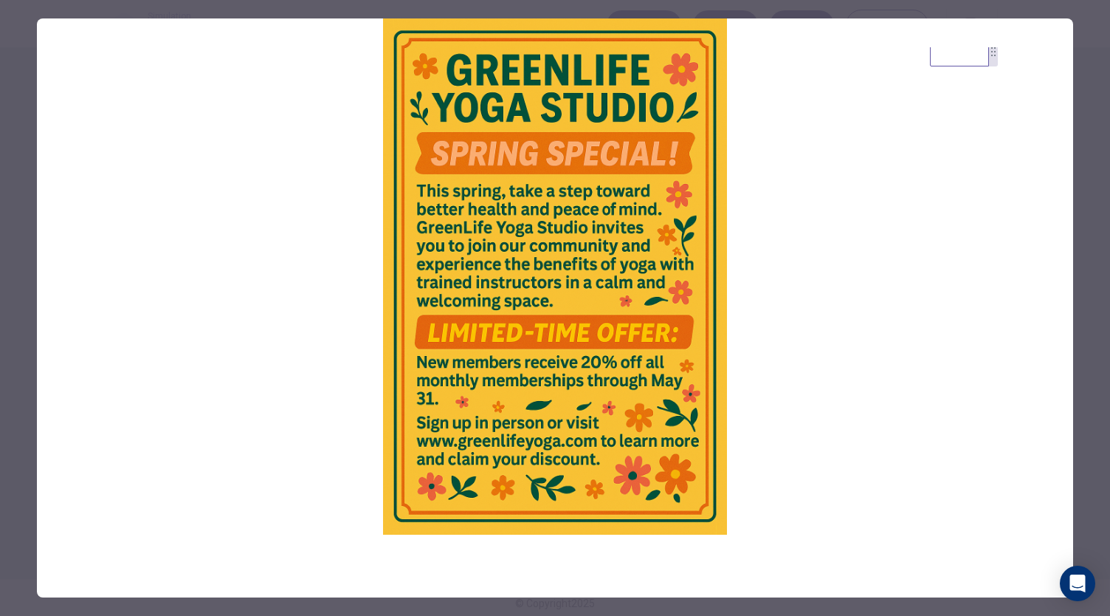
click at [15, 447] on div at bounding box center [555, 308] width 1110 height 616
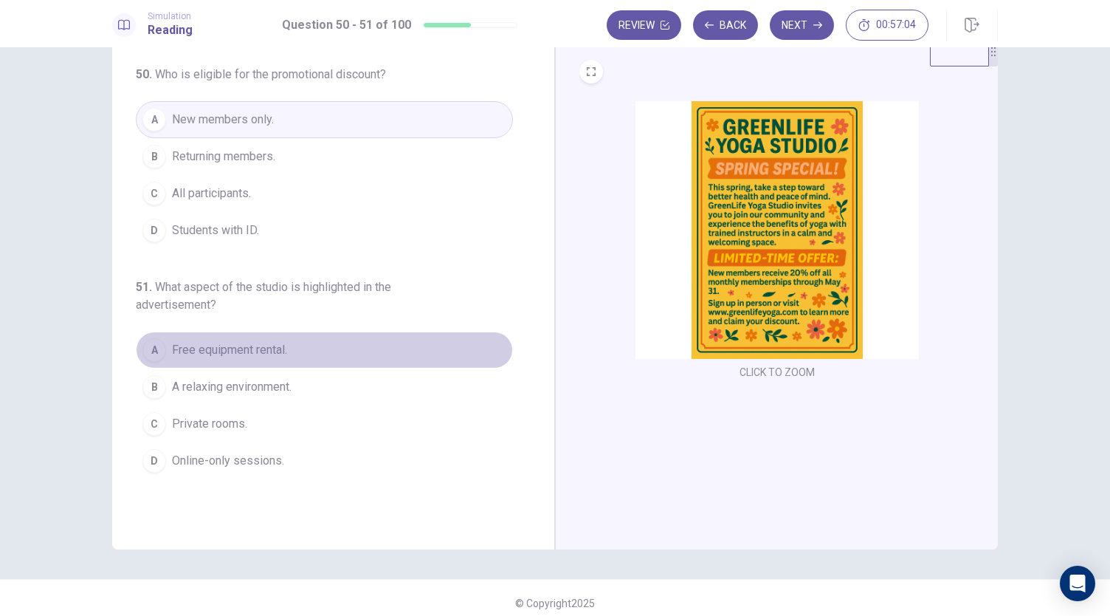
click at [159, 357] on button "A Free equipment rental." at bounding box center [324, 349] width 377 height 37
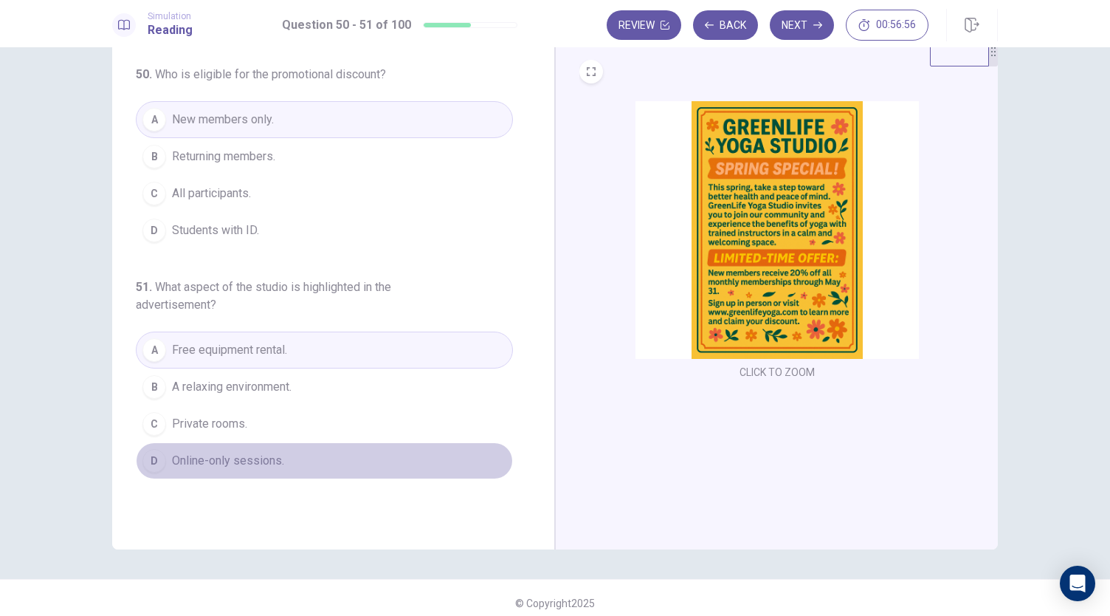
click at [214, 464] on span "Online-only sessions." at bounding box center [228, 461] width 112 height 18
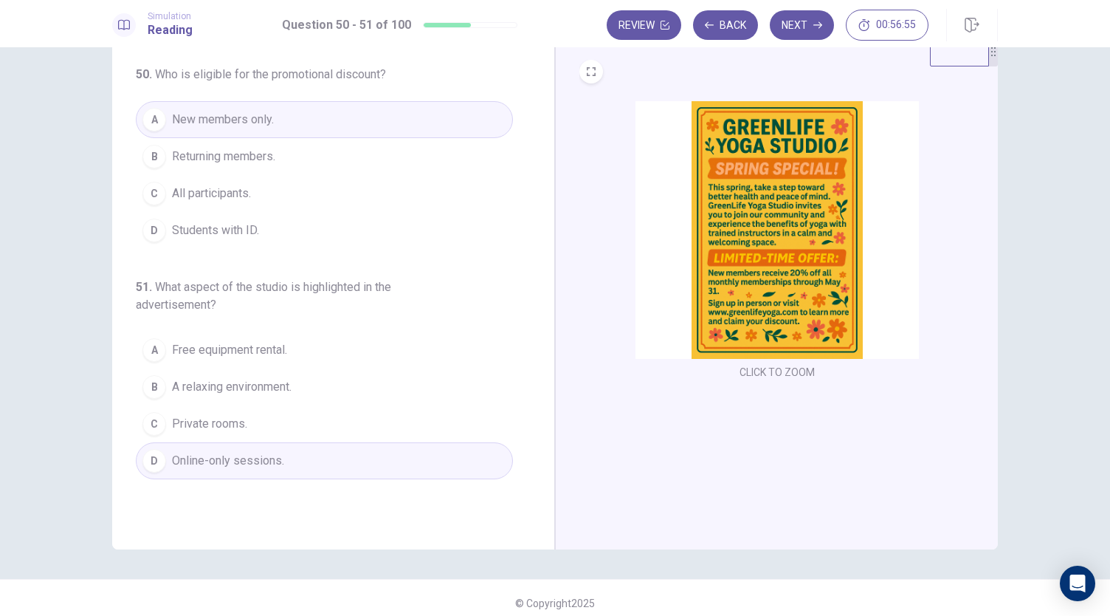
click at [785, 238] on img at bounding box center [777, 230] width 283 height 258
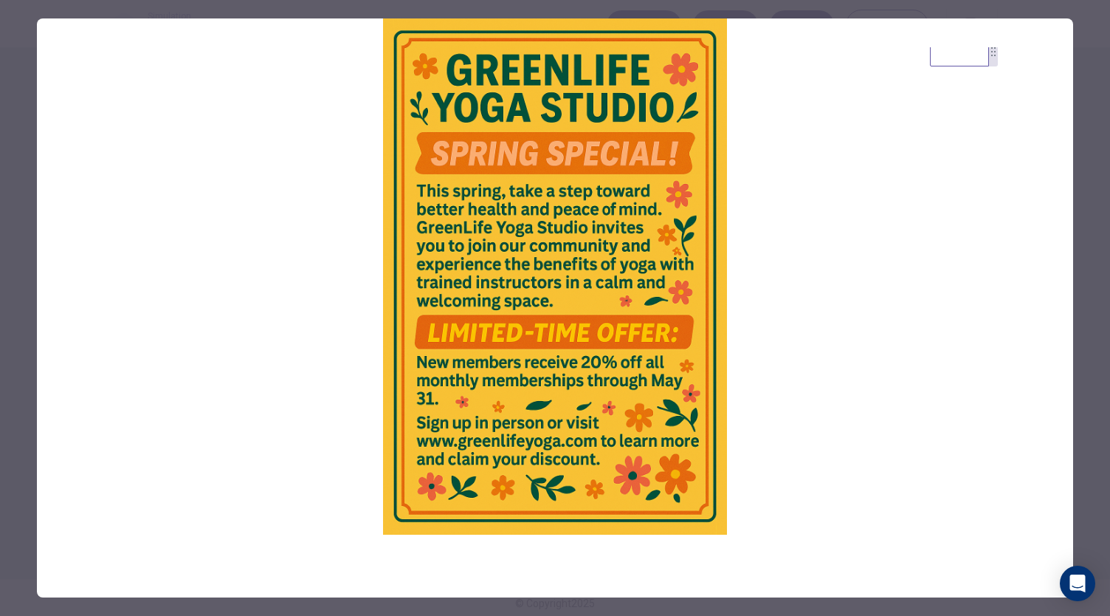
click at [18, 426] on div at bounding box center [555, 308] width 1110 height 616
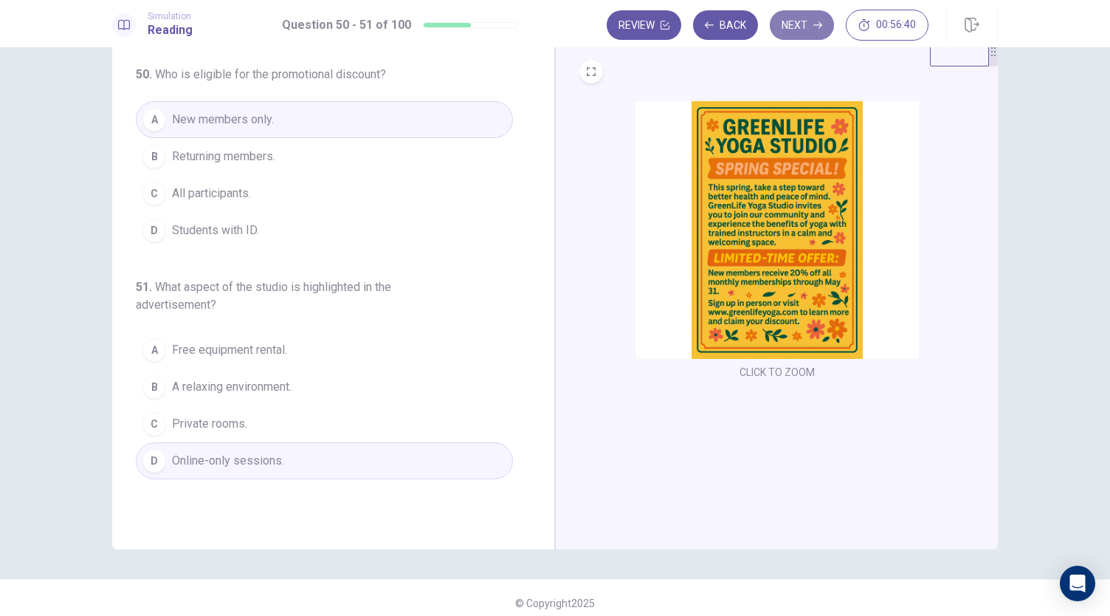
click at [800, 31] on button "Next" at bounding box center [802, 25] width 64 height 30
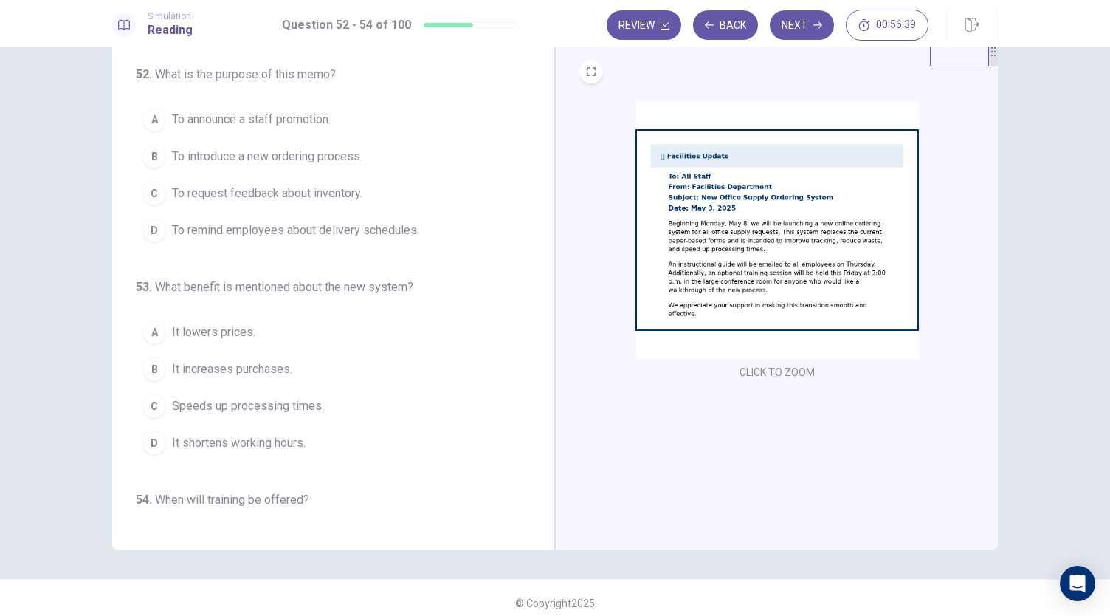
scroll to position [0, 0]
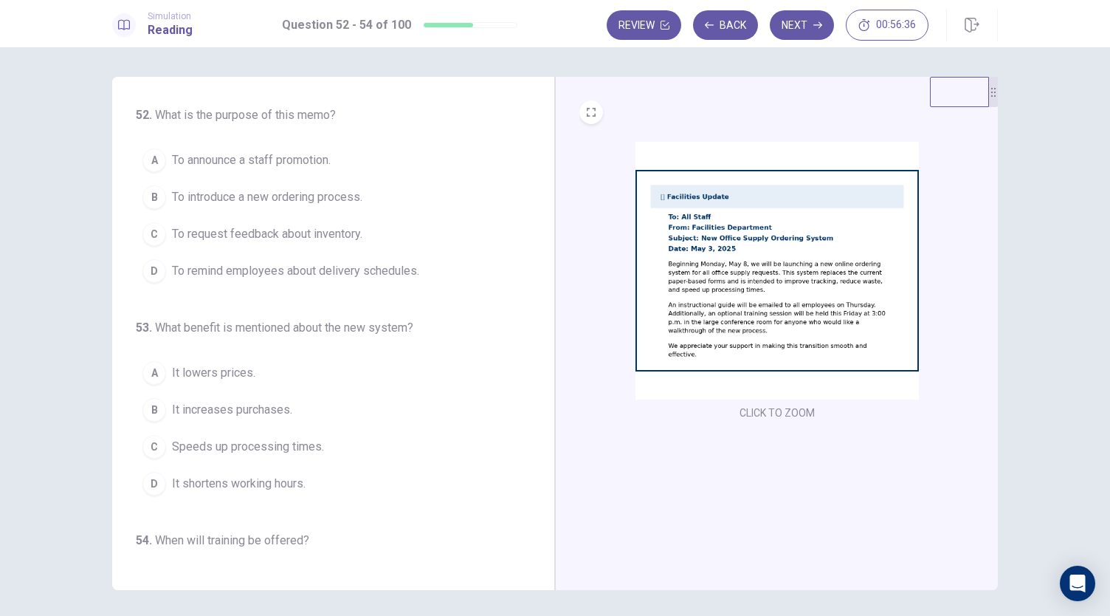
click at [802, 286] on img at bounding box center [777, 271] width 283 height 258
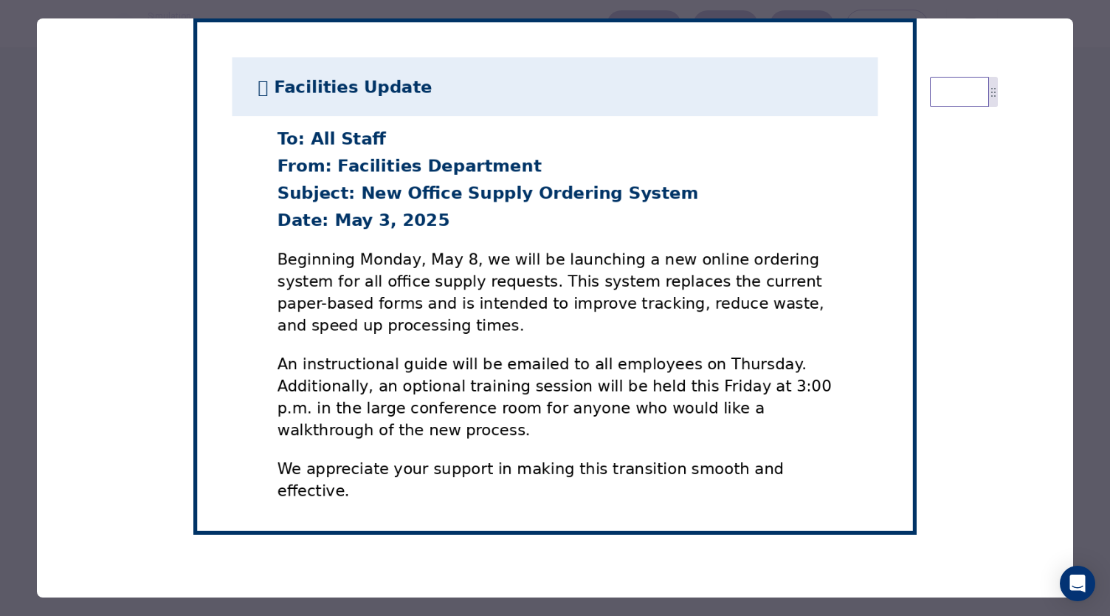
click at [10, 379] on div at bounding box center [555, 308] width 1110 height 616
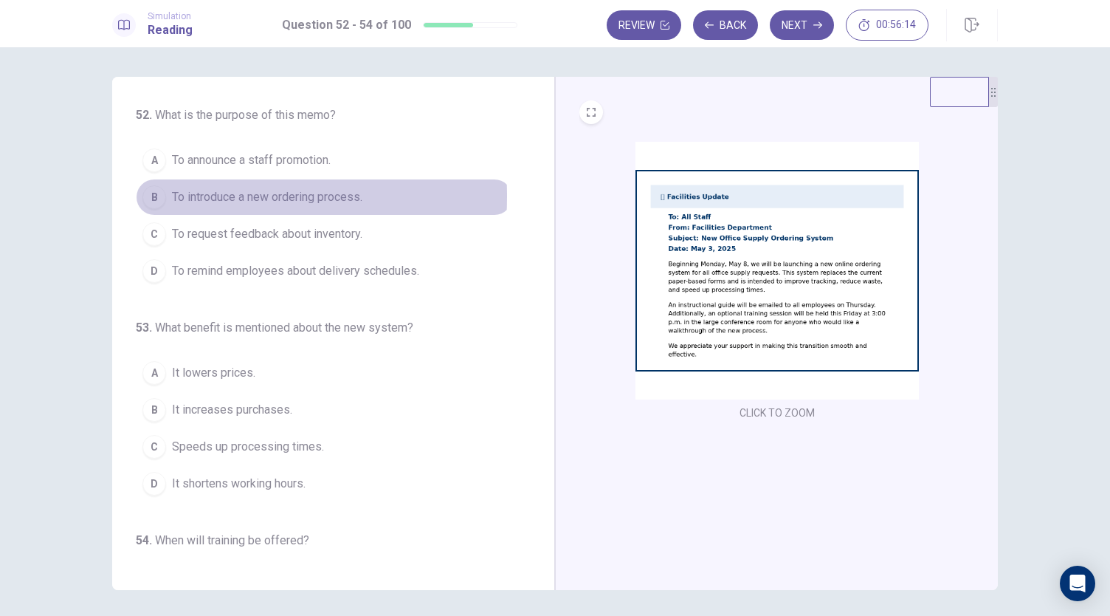
click at [151, 196] on div "B" at bounding box center [154, 197] width 24 height 24
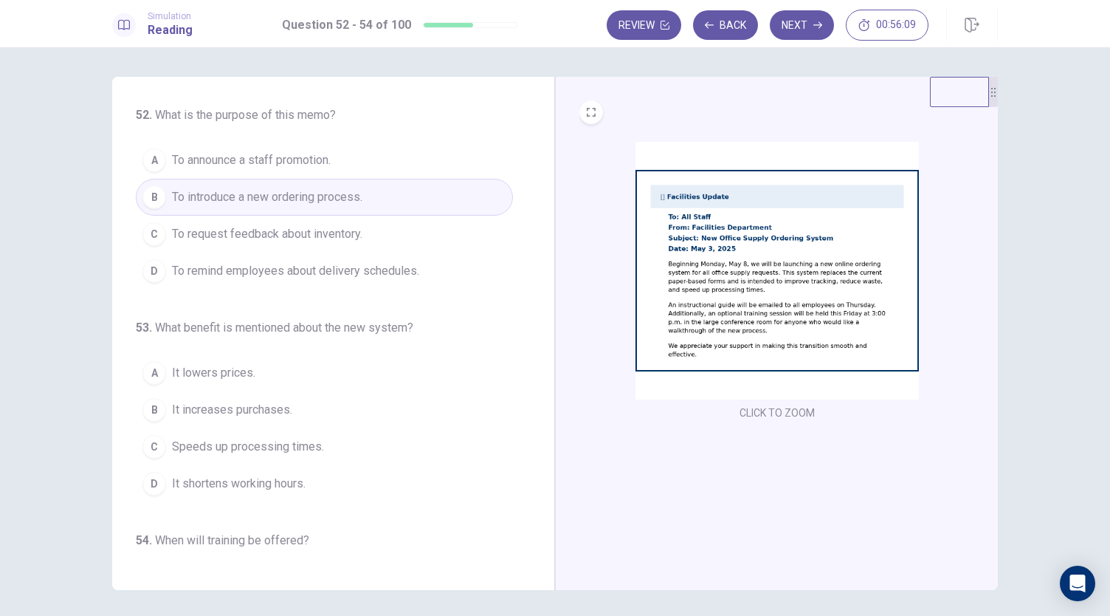
click at [913, 283] on img at bounding box center [777, 271] width 283 height 258
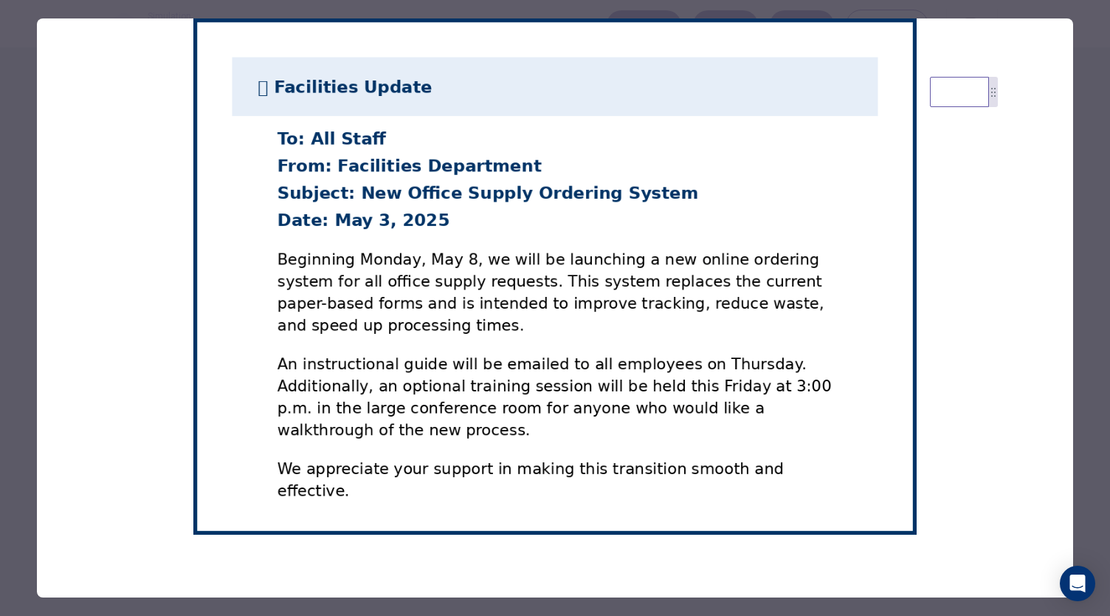
click at [10, 425] on div at bounding box center [555, 308] width 1110 height 616
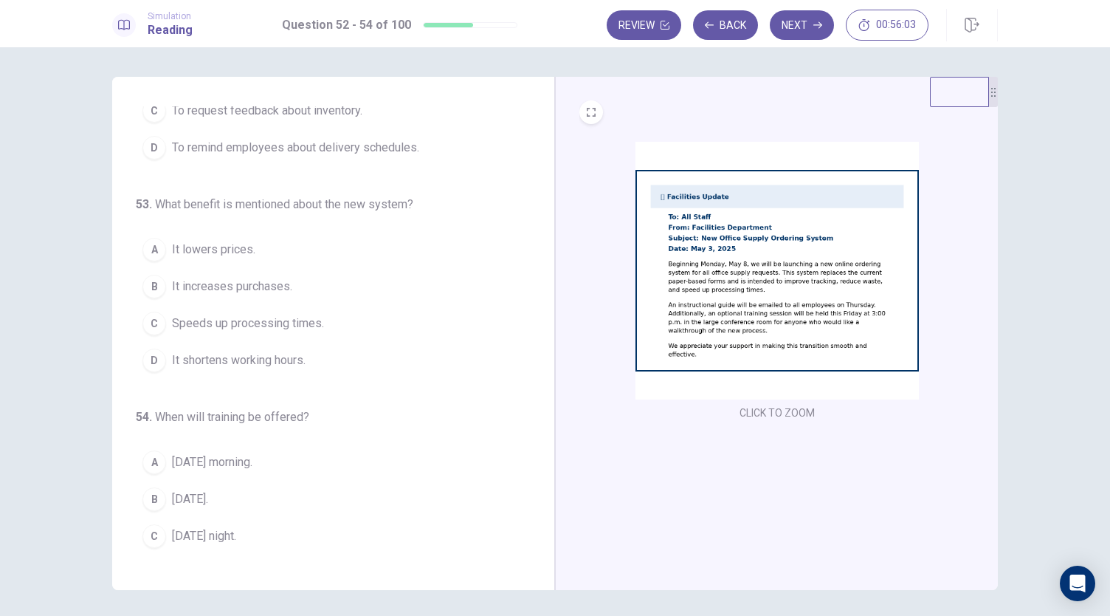
scroll to position [124, 0]
click at [852, 289] on img at bounding box center [777, 271] width 283 height 258
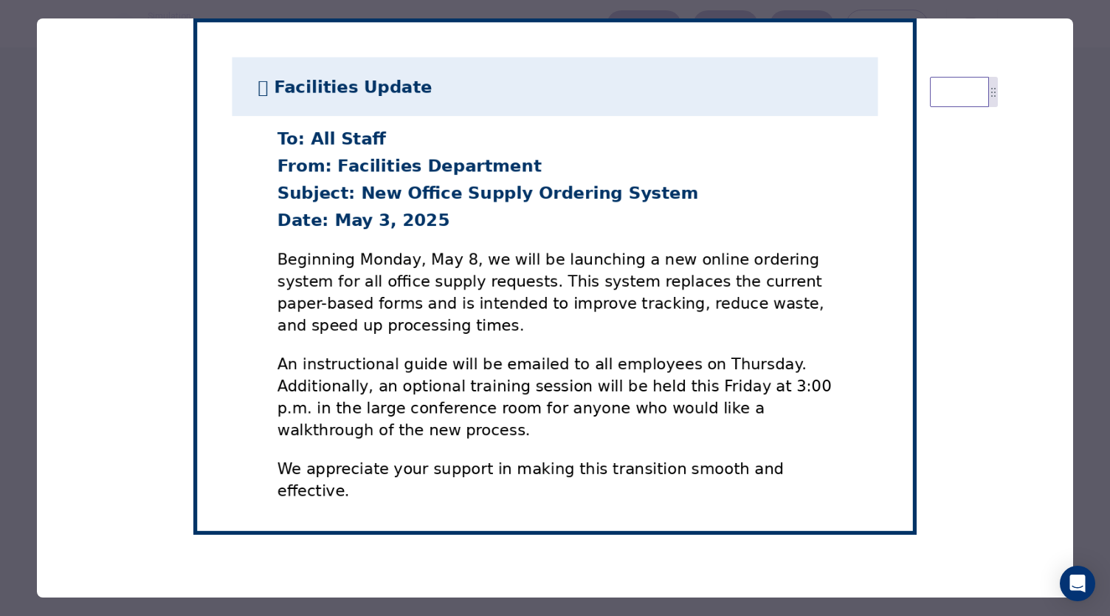
click at [30, 448] on div at bounding box center [555, 308] width 1110 height 616
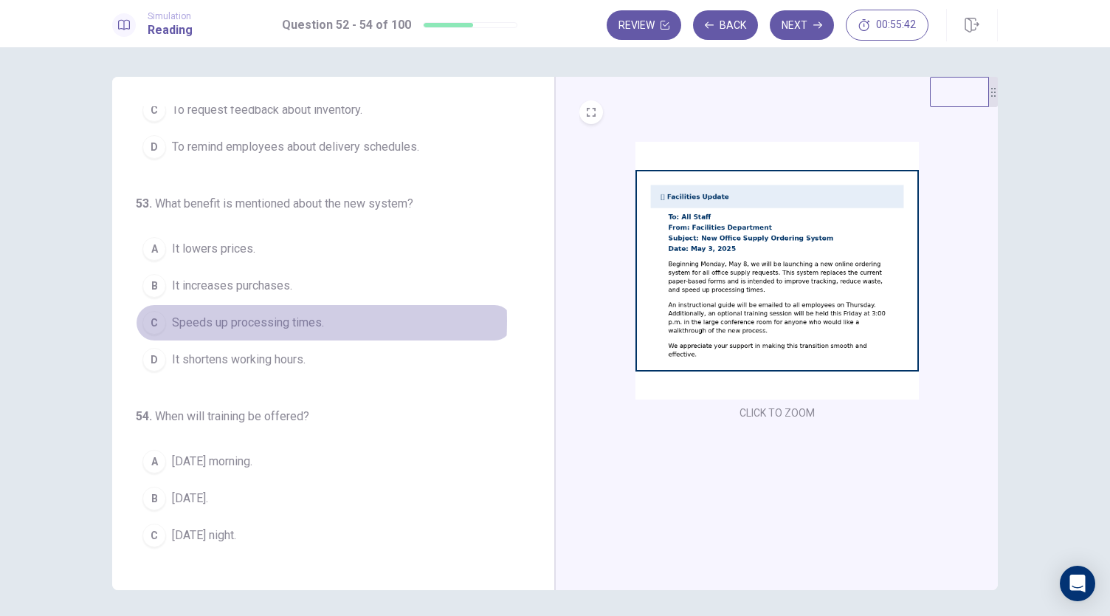
click at [202, 318] on span "Speeds up processing times." at bounding box center [248, 323] width 152 height 18
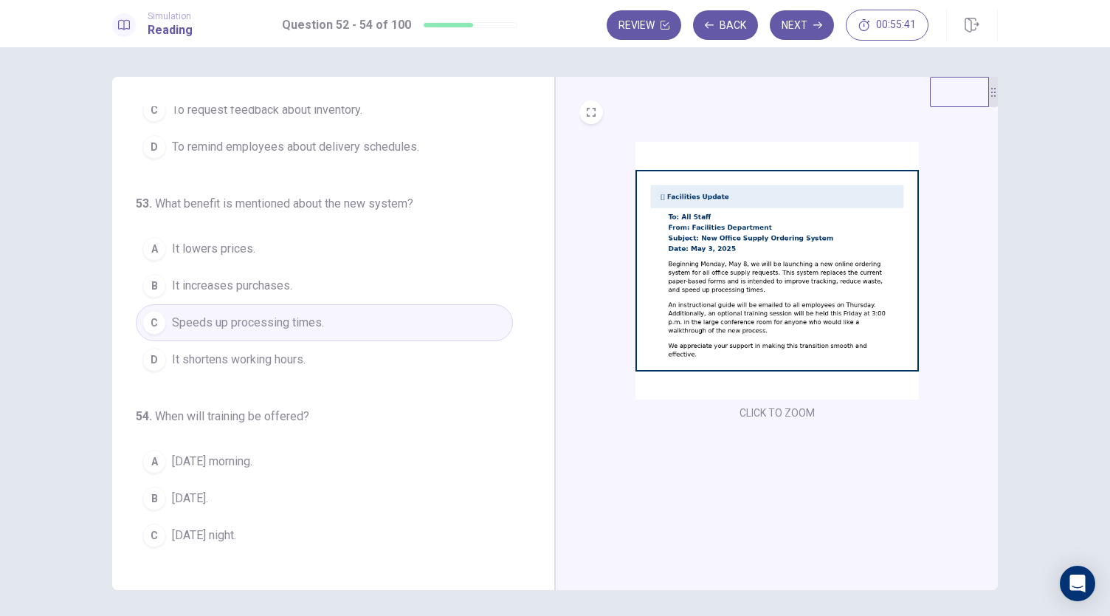
scroll to position [148, 0]
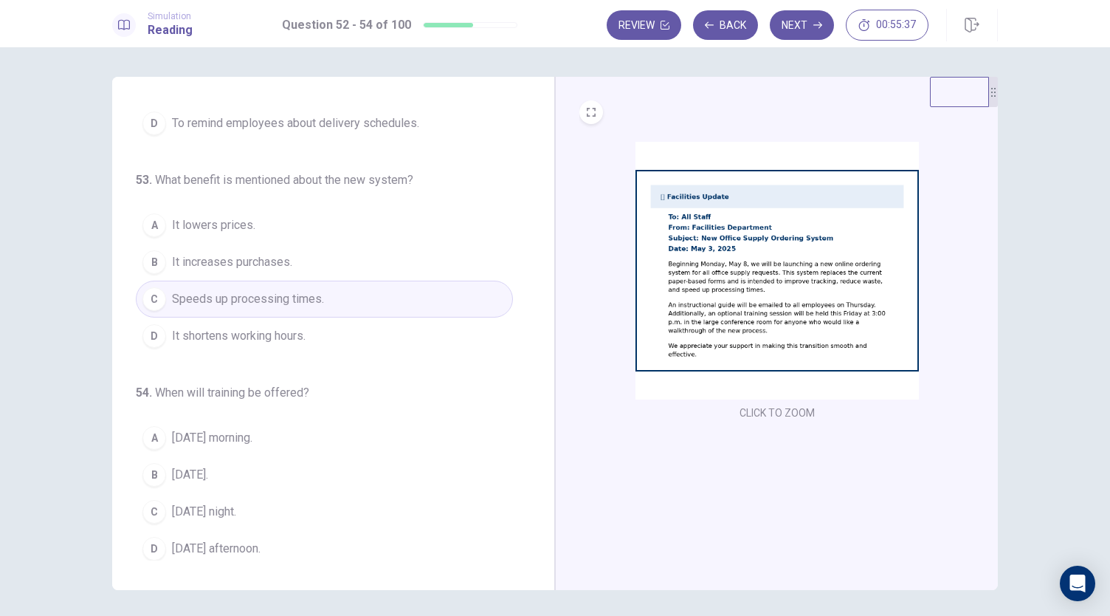
click at [863, 249] on img at bounding box center [777, 271] width 283 height 258
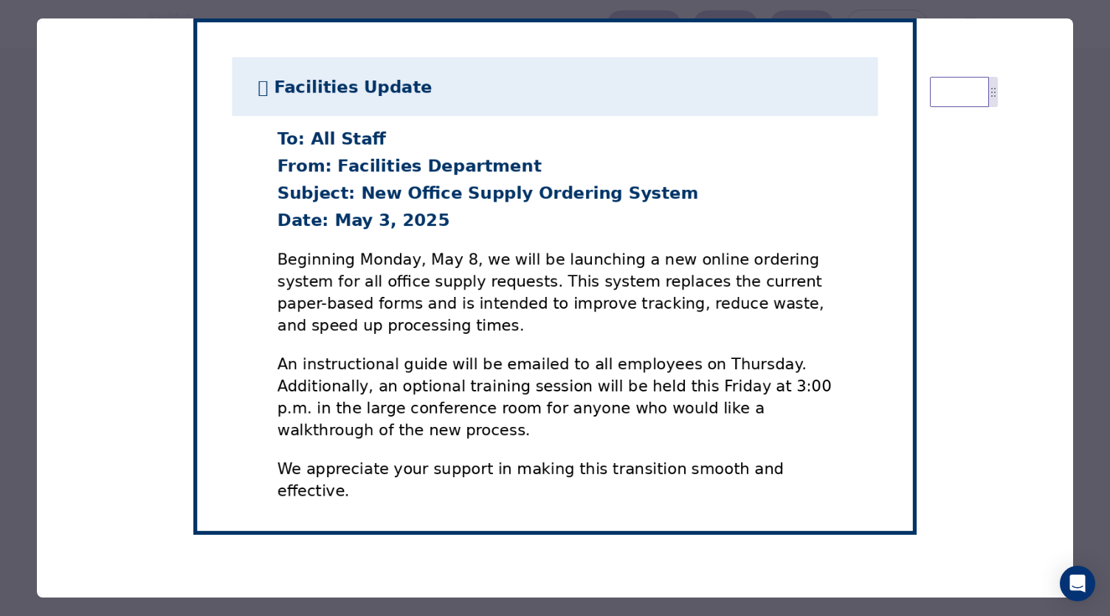
click at [24, 478] on div at bounding box center [555, 308] width 1110 height 616
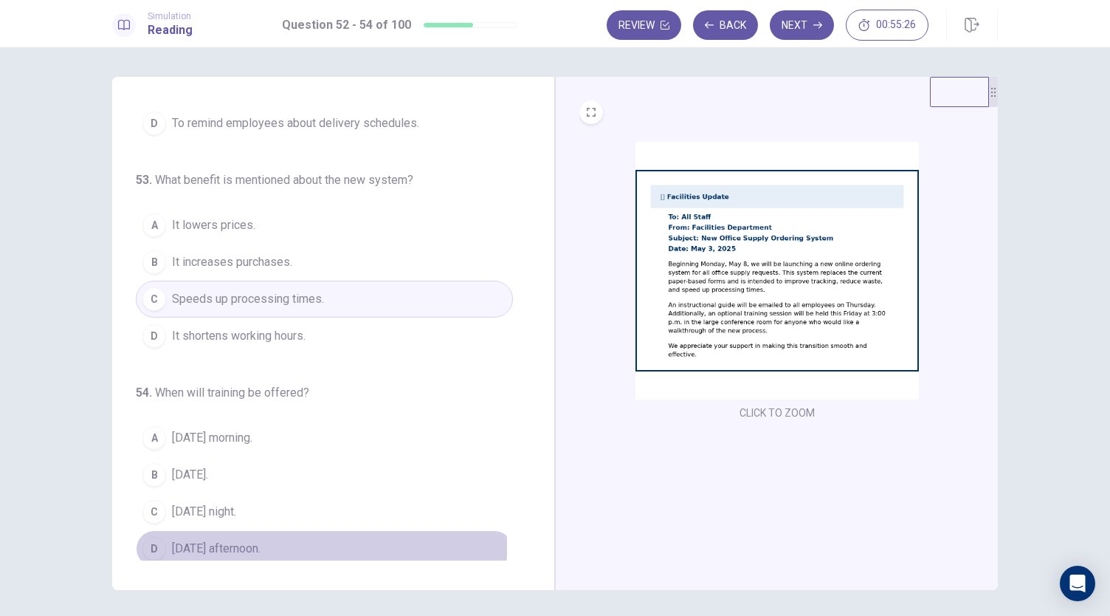
click at [179, 541] on span "[DATE] afternoon." at bounding box center [216, 549] width 89 height 18
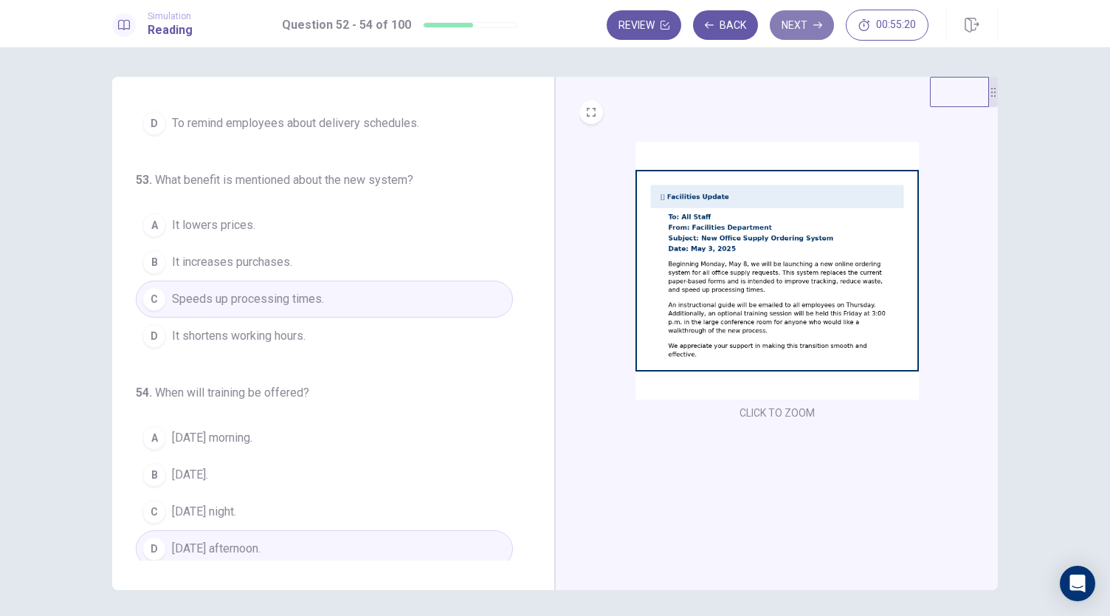
click at [800, 33] on button "Next" at bounding box center [802, 25] width 64 height 30
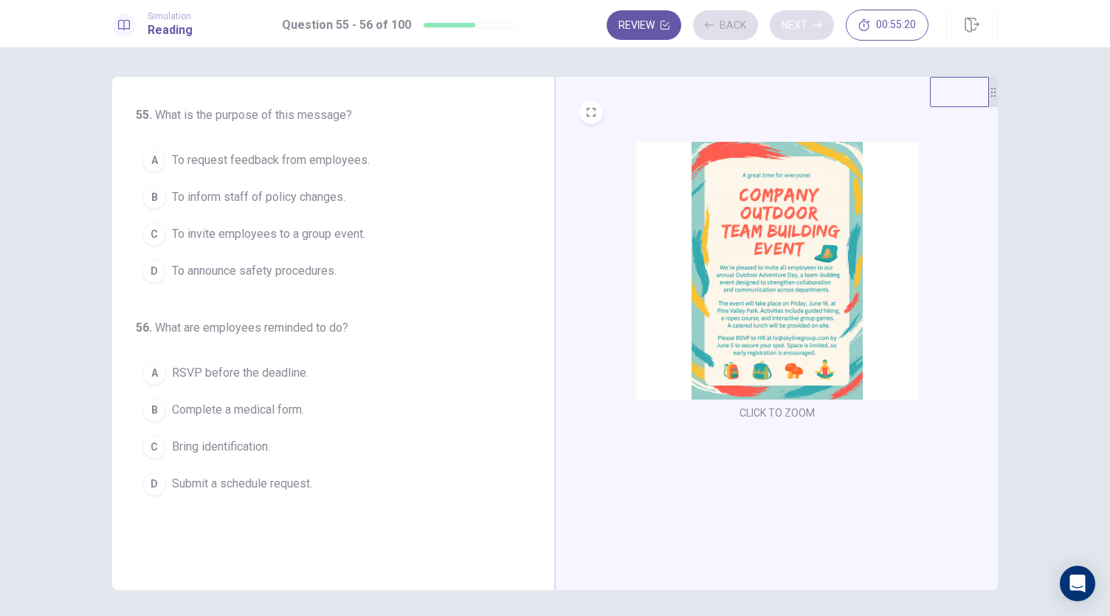
scroll to position [0, 0]
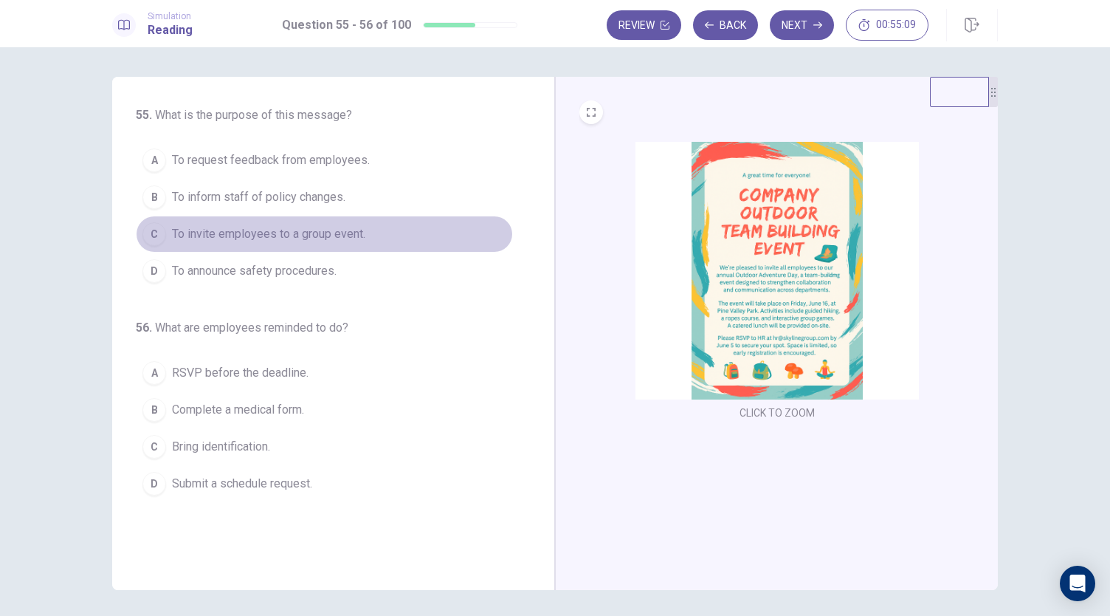
click at [268, 234] on span "To invite employees to a group event." at bounding box center [268, 234] width 193 height 18
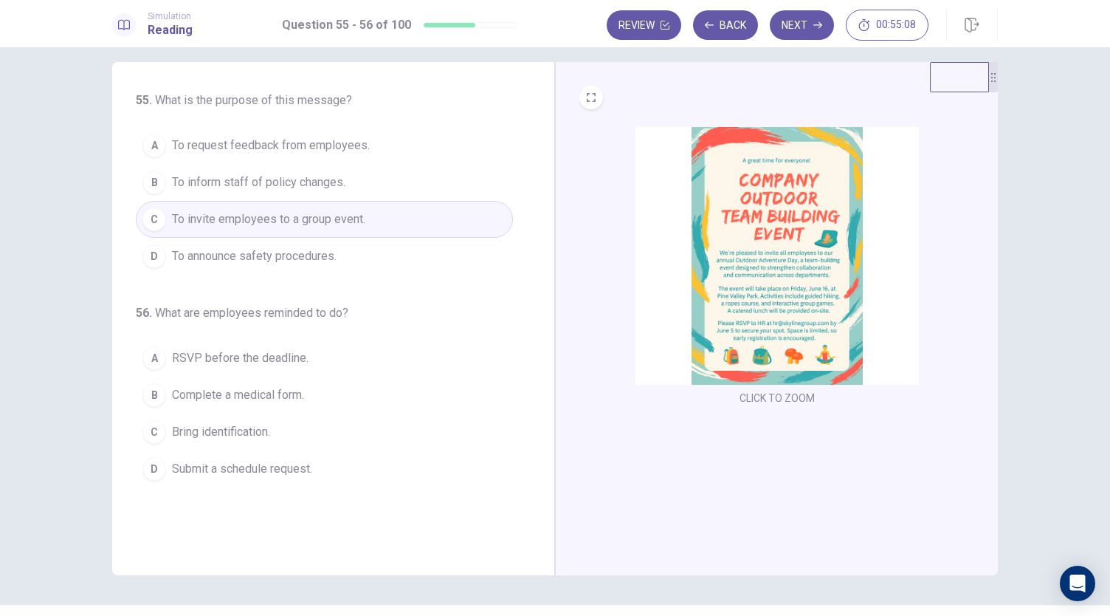
scroll to position [16, 0]
click at [813, 269] on img at bounding box center [777, 255] width 283 height 258
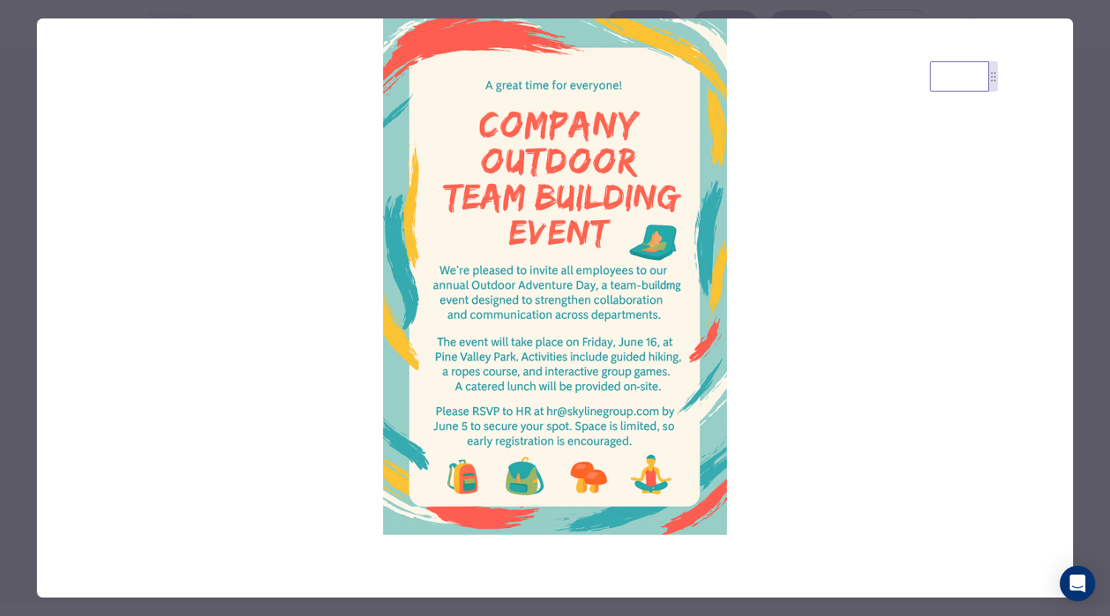
click at [27, 488] on div at bounding box center [555, 308] width 1110 height 616
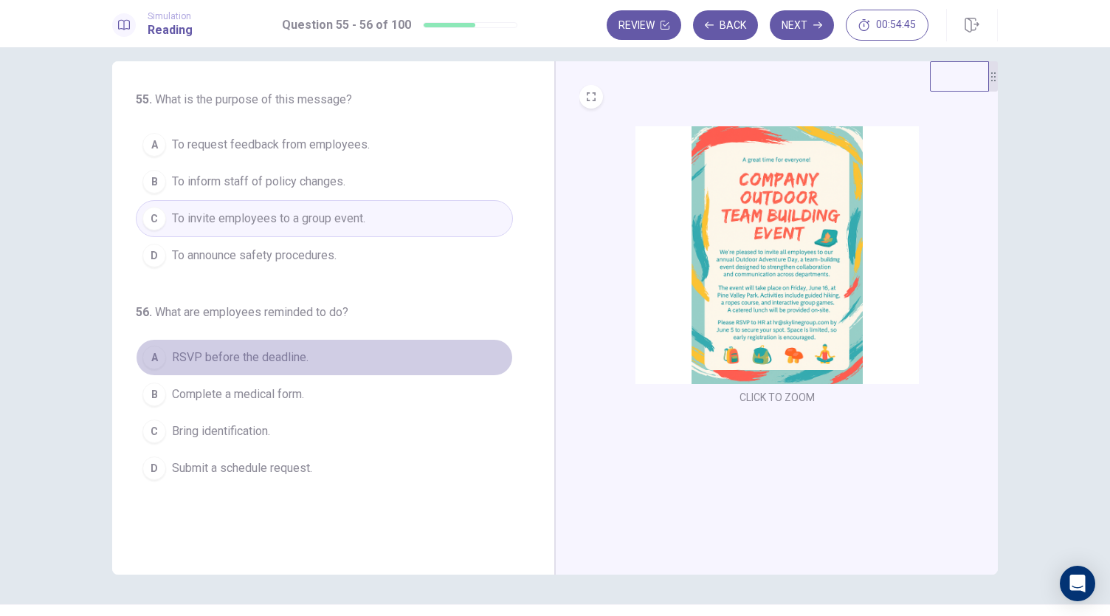
click at [193, 360] on span "RSVP before the deadline." at bounding box center [240, 357] width 137 height 18
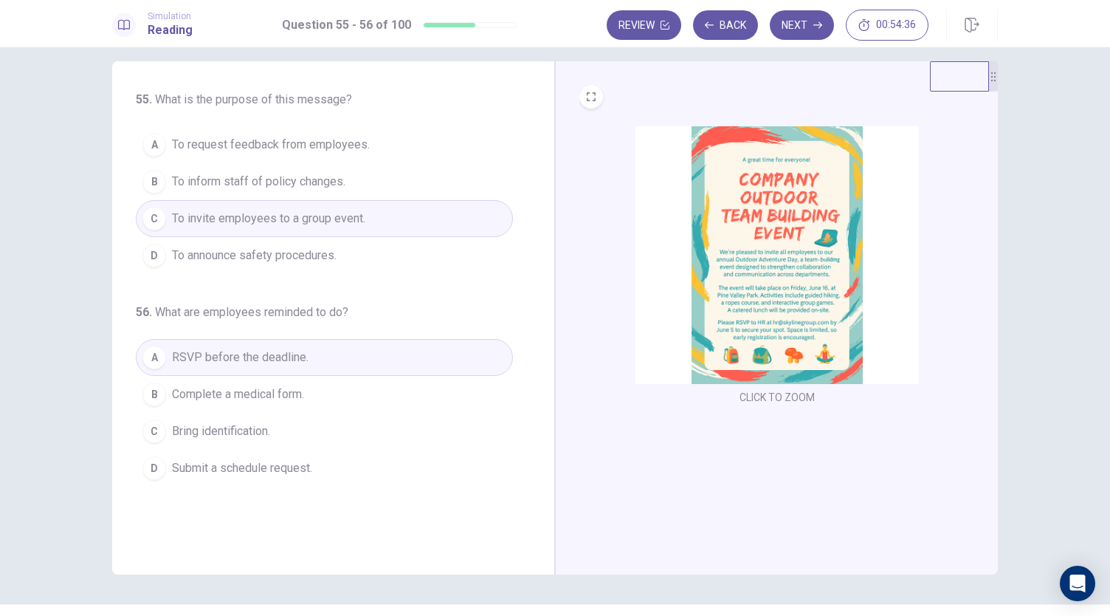
click at [775, 305] on img at bounding box center [777, 255] width 283 height 258
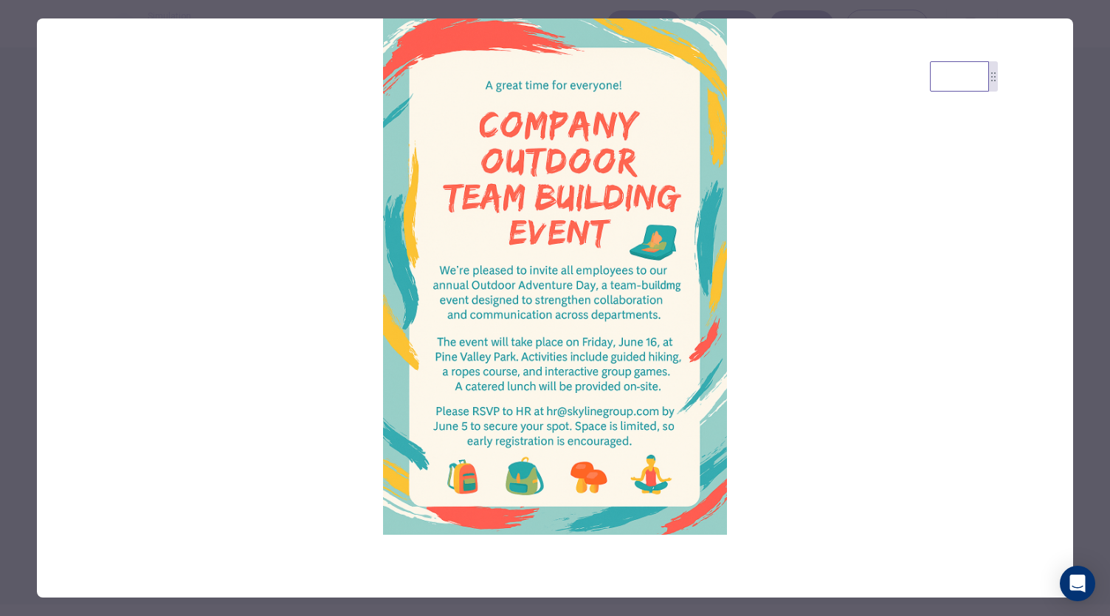
click at [24, 500] on div at bounding box center [555, 308] width 1110 height 616
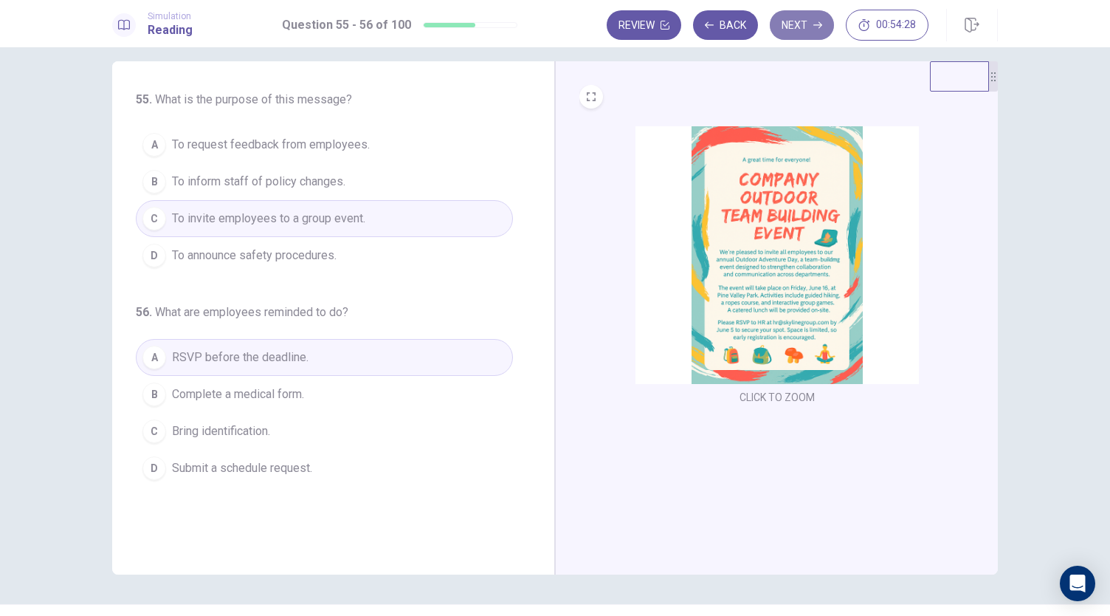
click at [813, 18] on button "Next" at bounding box center [802, 25] width 64 height 30
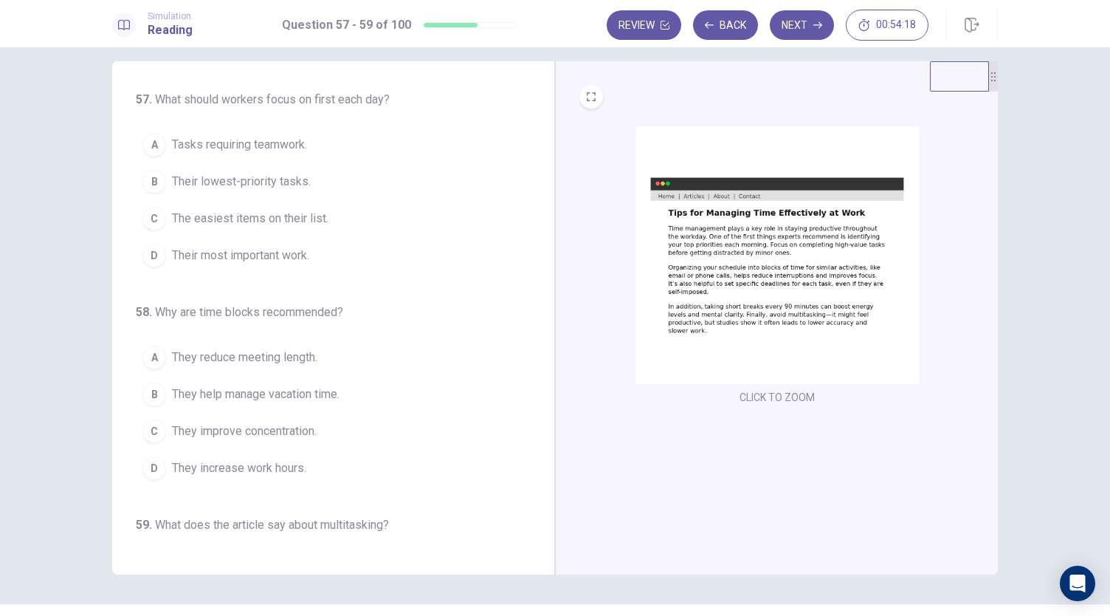
click at [774, 278] on img at bounding box center [777, 255] width 283 height 258
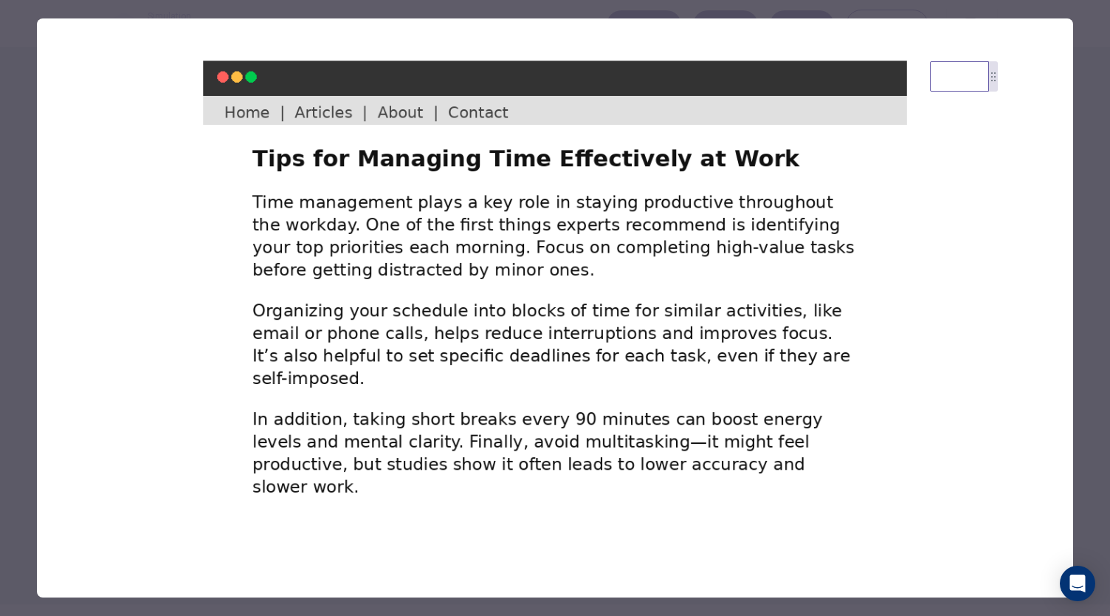
click at [20, 374] on div at bounding box center [555, 308] width 1110 height 616
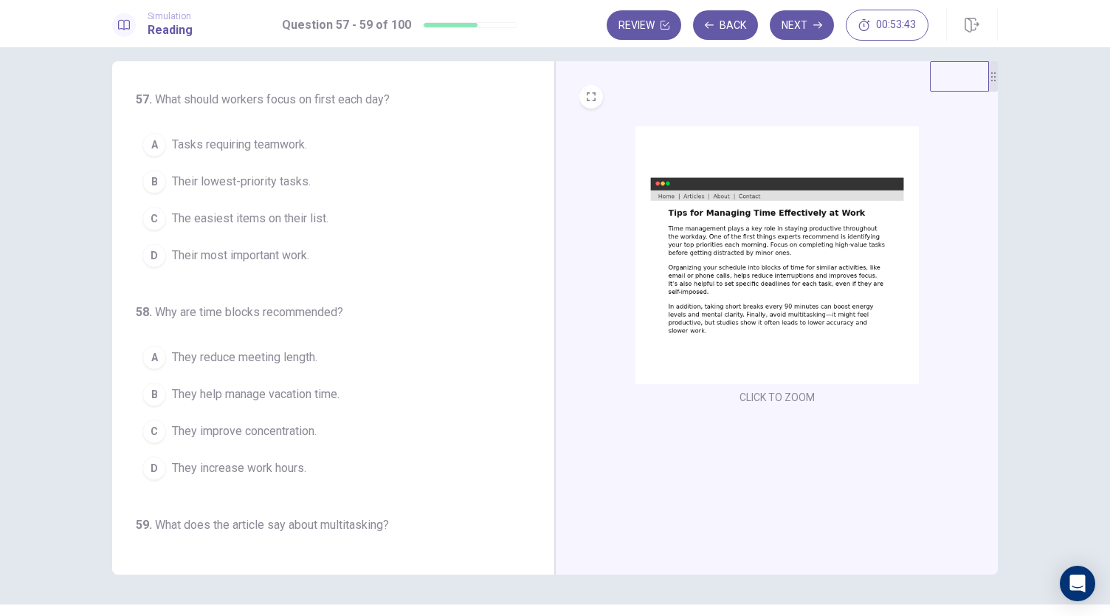
click at [782, 314] on img at bounding box center [777, 255] width 283 height 258
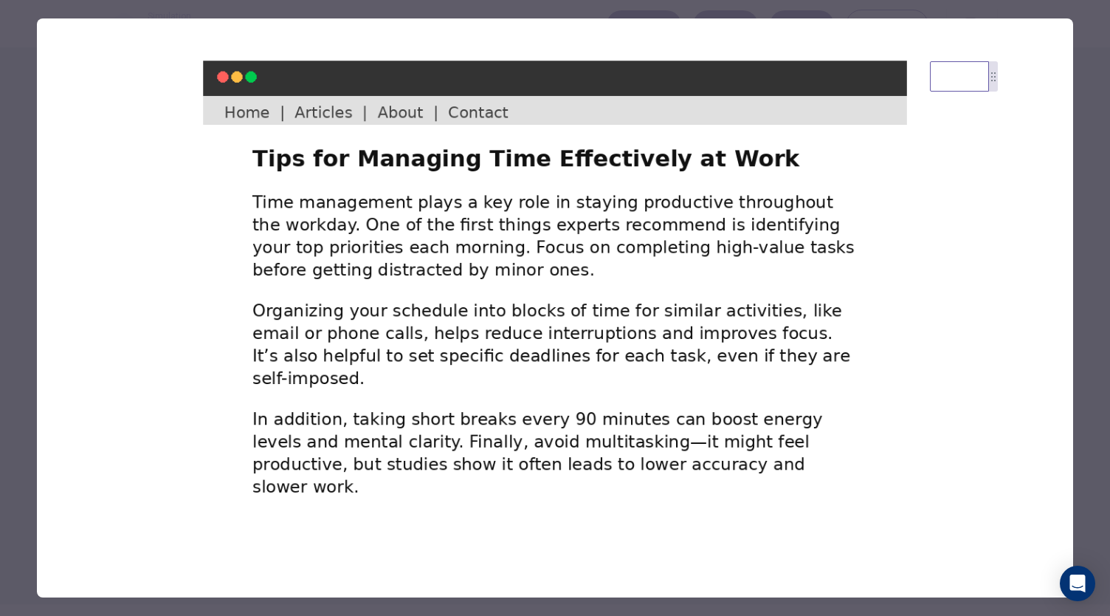
click at [21, 423] on div at bounding box center [555, 308] width 1110 height 616
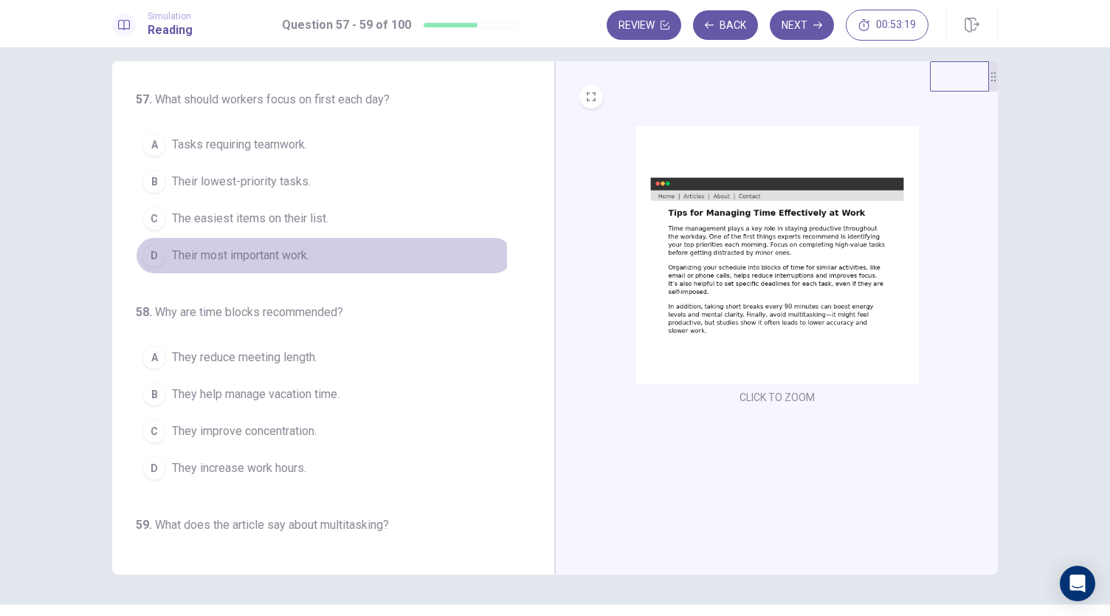
click at [154, 257] on div "D" at bounding box center [154, 256] width 24 height 24
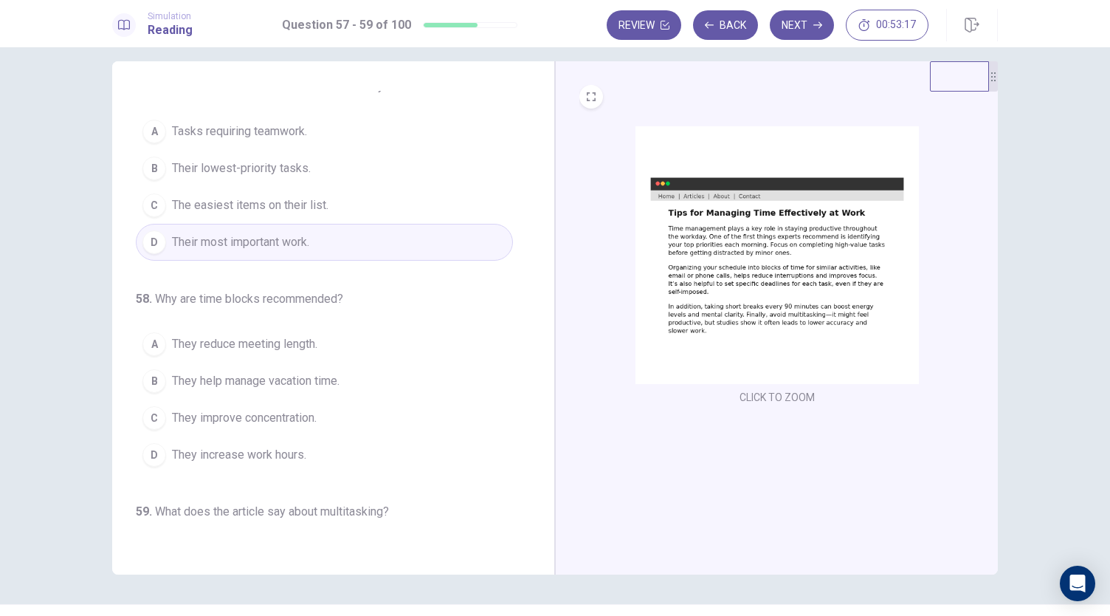
scroll to position [14, 0]
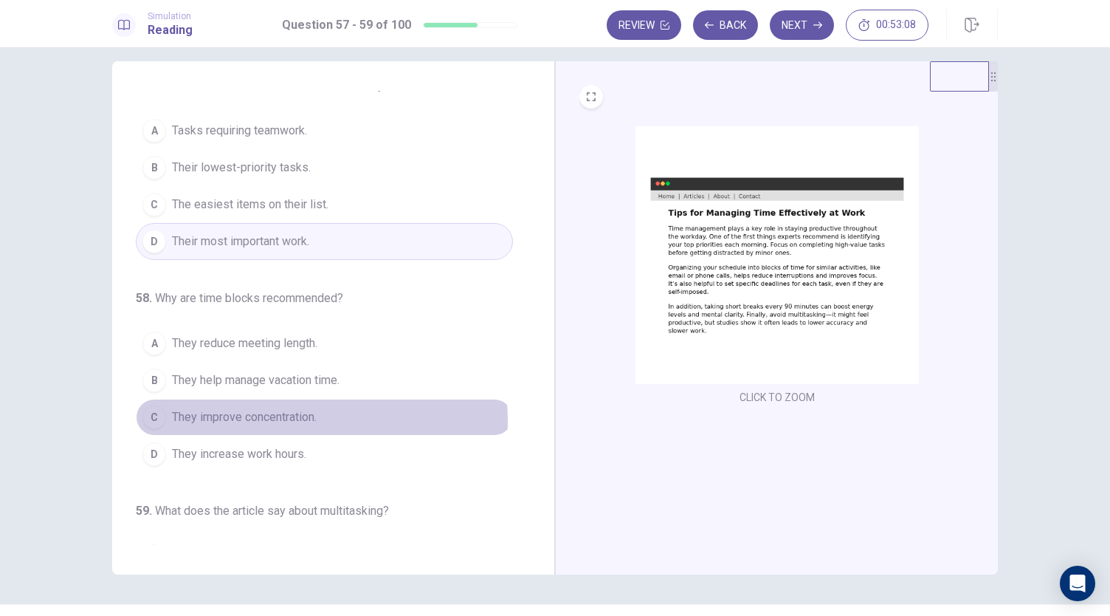
click at [293, 417] on span "They improve concentration." at bounding box center [244, 417] width 145 height 18
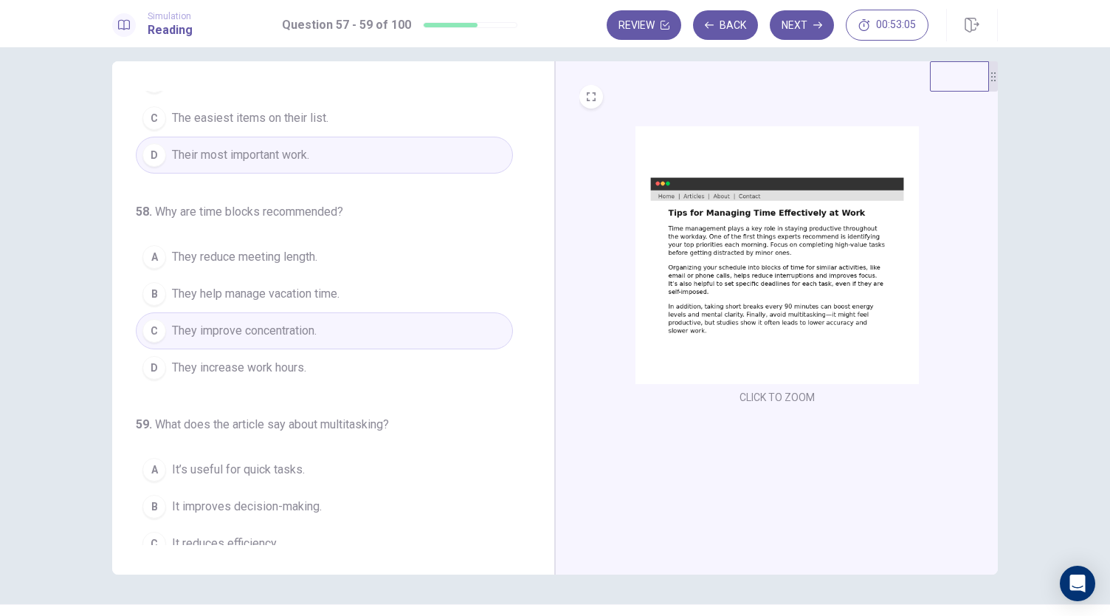
scroll to position [148, 0]
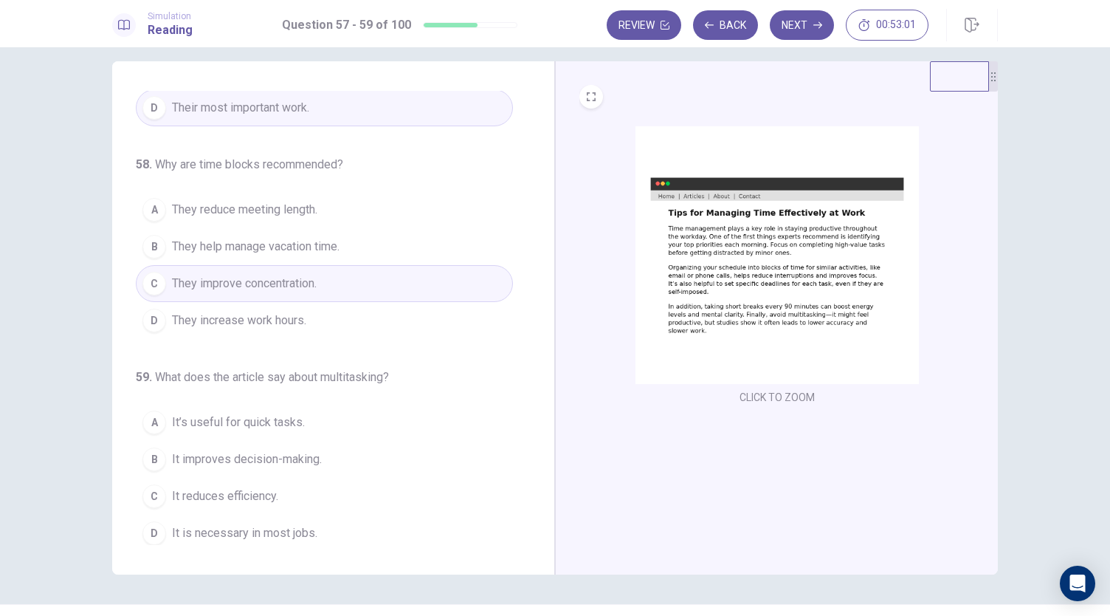
click at [672, 352] on img at bounding box center [777, 255] width 283 height 258
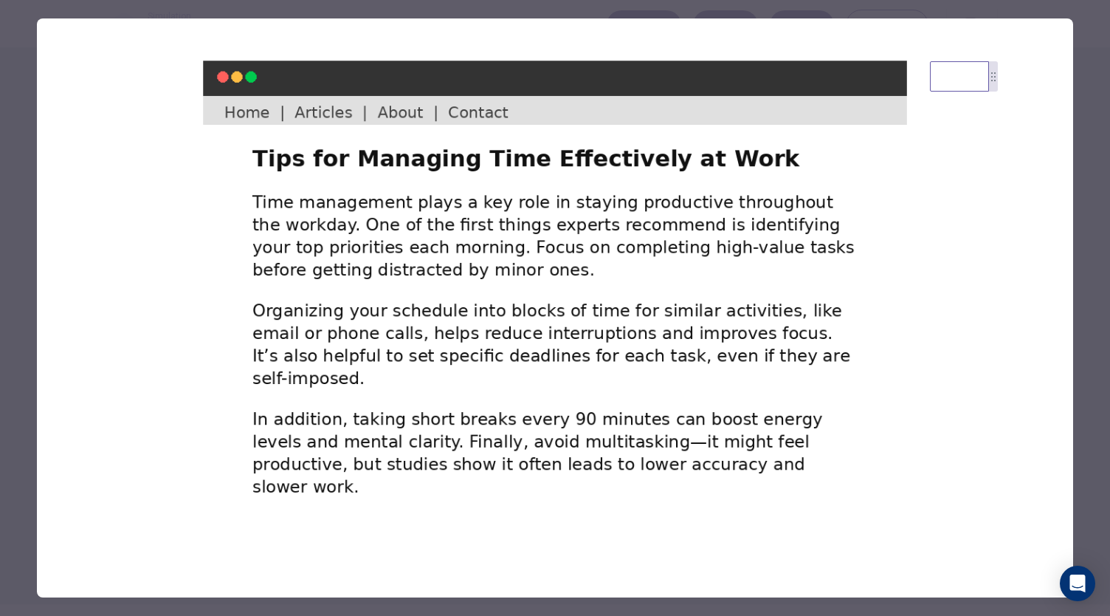
click at [9, 477] on div at bounding box center [555, 308] width 1110 height 616
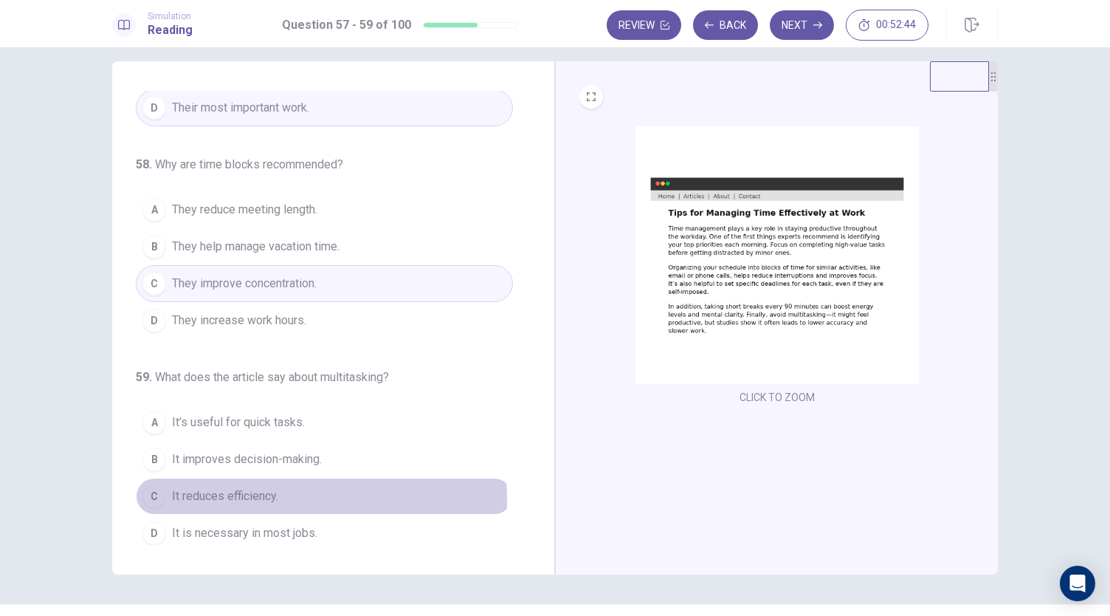
click at [172, 495] on span "It reduces efficiency." at bounding box center [225, 496] width 106 height 18
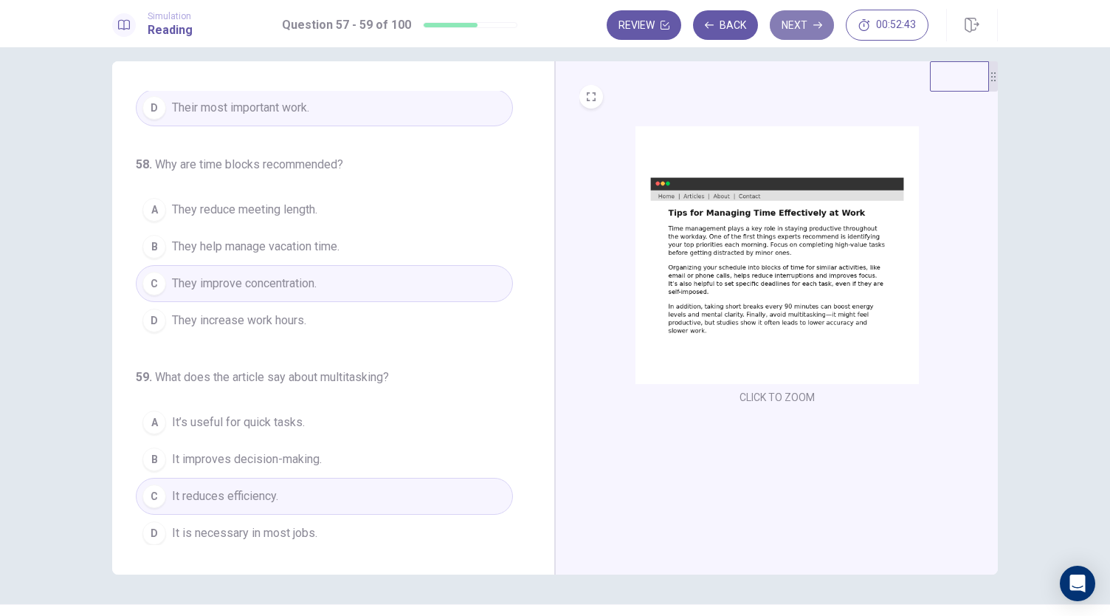
click at [793, 29] on button "Next" at bounding box center [802, 25] width 64 height 30
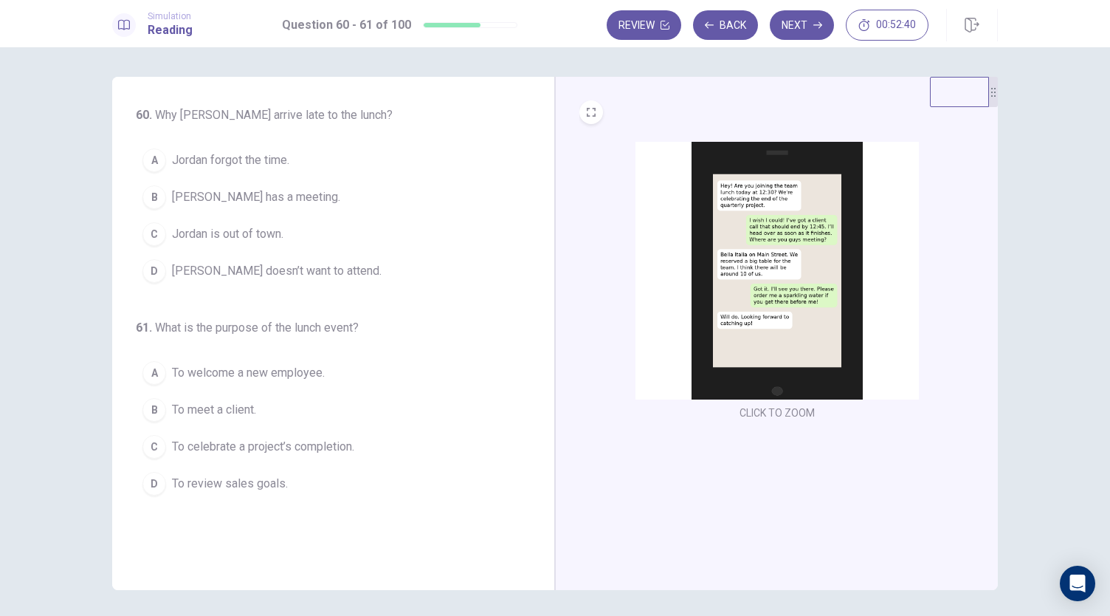
scroll to position [51, 0]
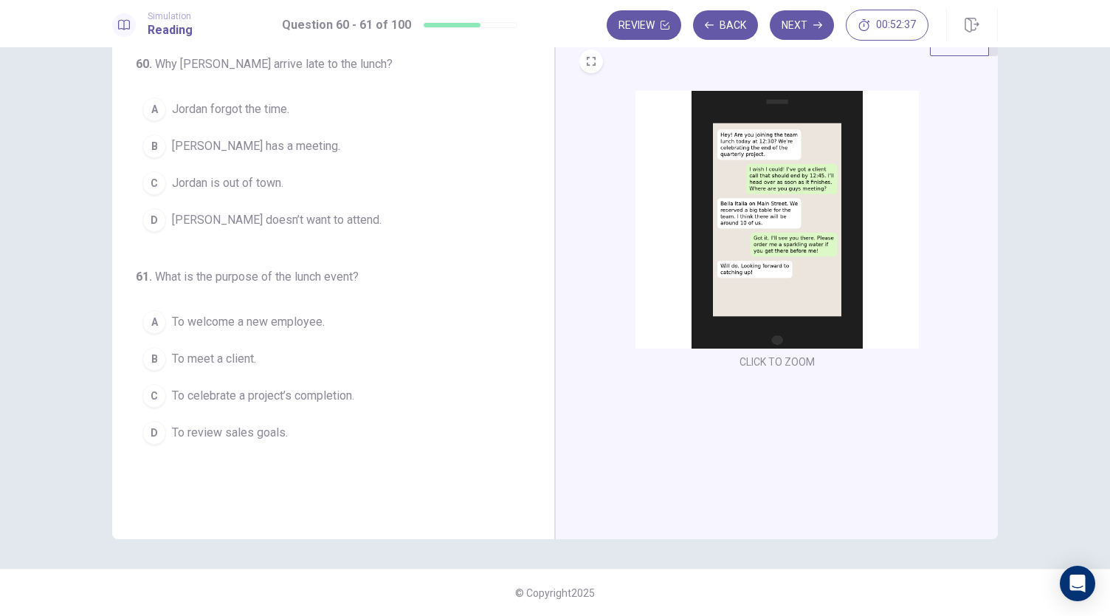
click at [777, 192] on img at bounding box center [777, 220] width 283 height 258
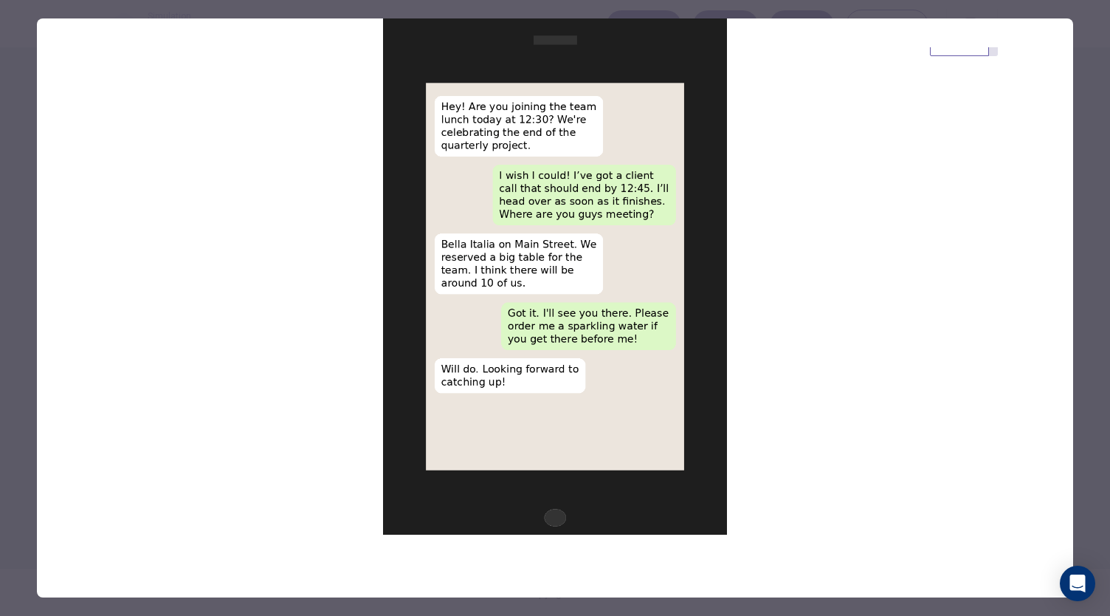
click at [12, 435] on div at bounding box center [555, 308] width 1110 height 616
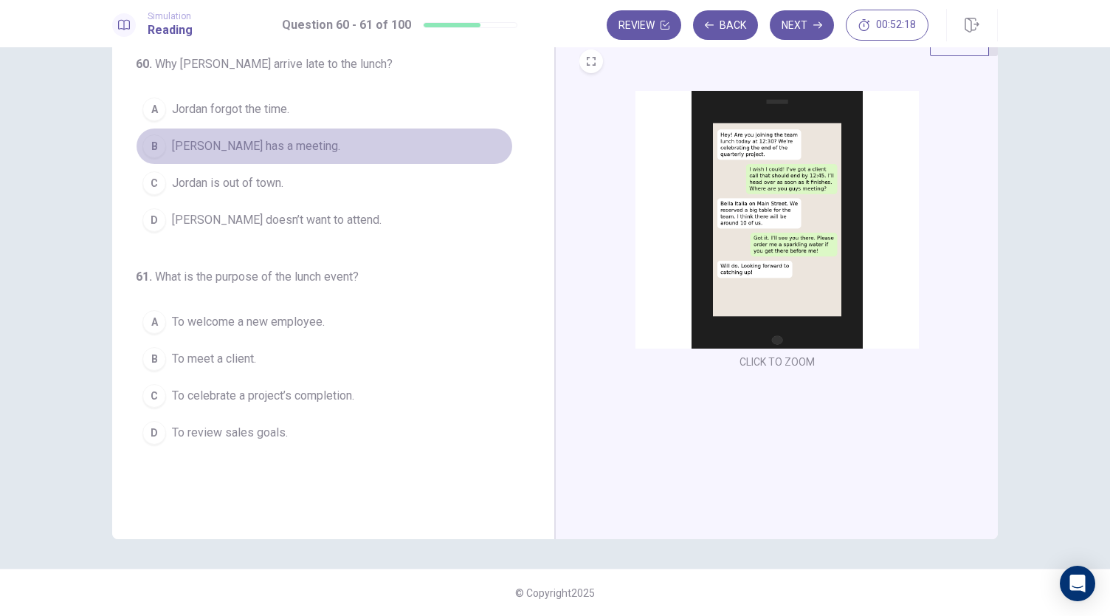
click at [150, 151] on div "B" at bounding box center [154, 146] width 24 height 24
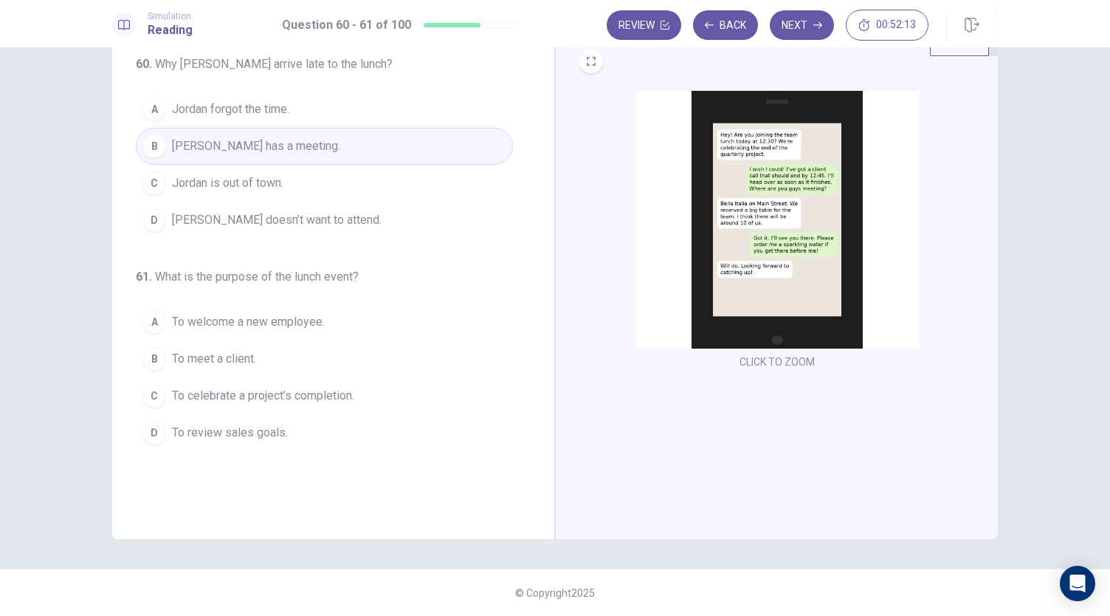
click at [778, 250] on img at bounding box center [777, 220] width 283 height 258
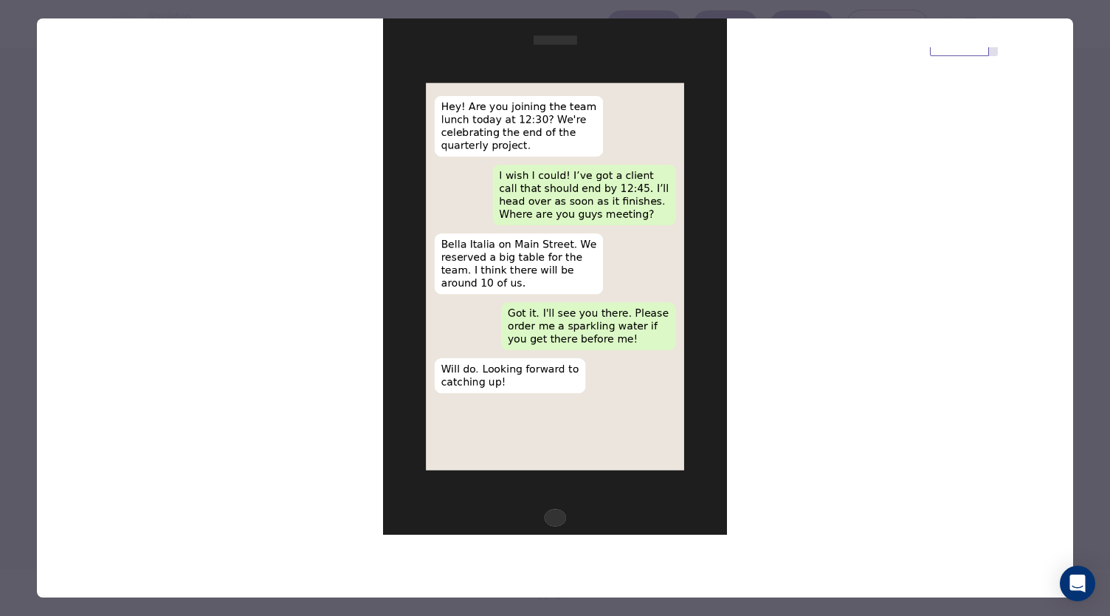
click at [18, 382] on div at bounding box center [555, 308] width 1110 height 616
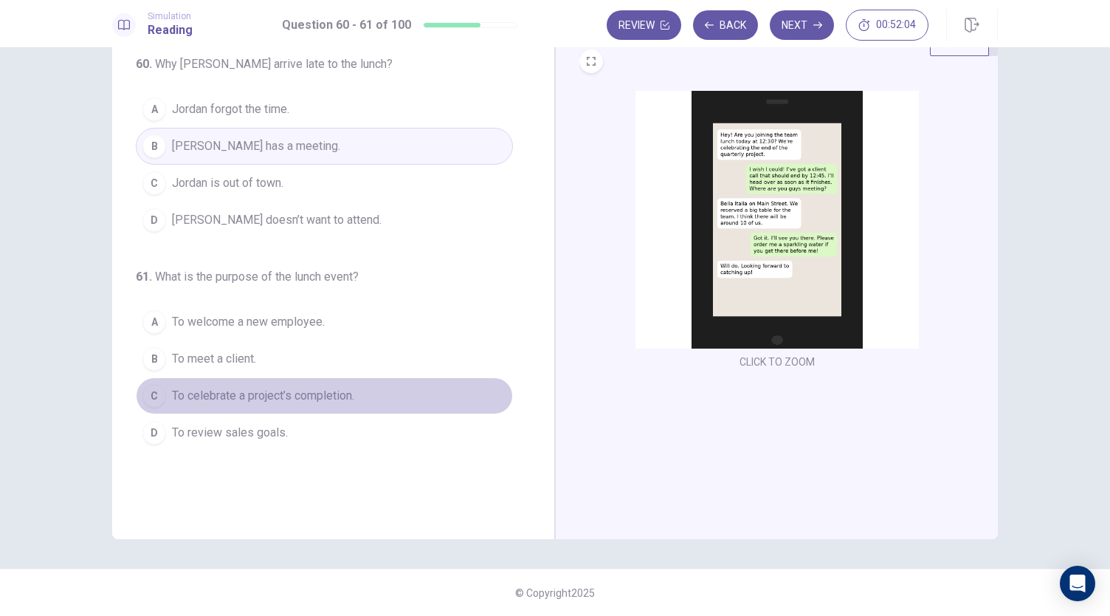
click at [149, 399] on div "C" at bounding box center [154, 396] width 24 height 24
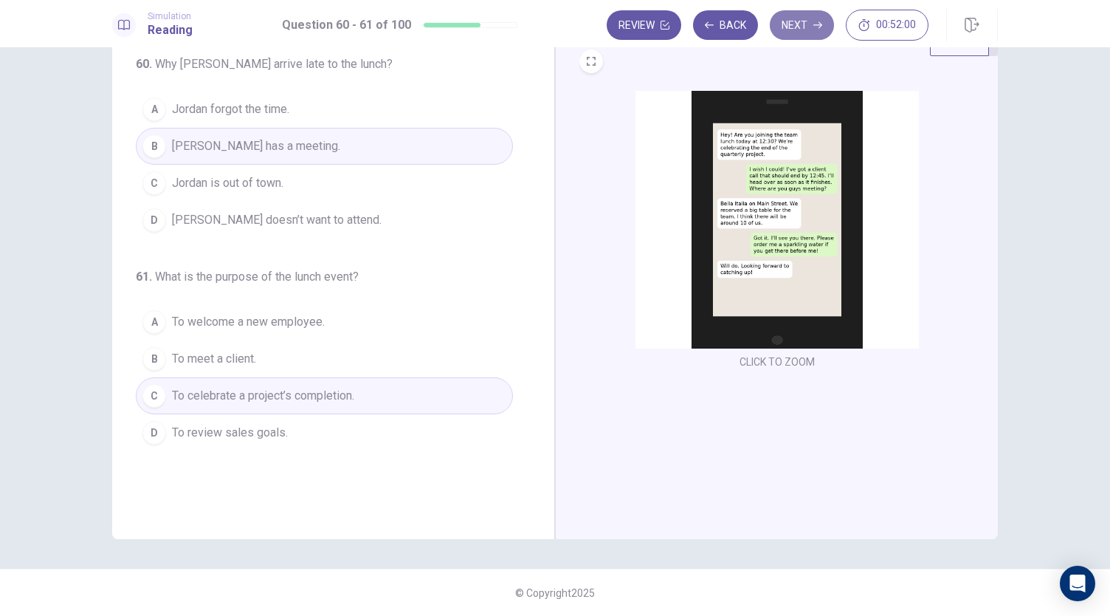
click at [808, 17] on button "Next" at bounding box center [802, 25] width 64 height 30
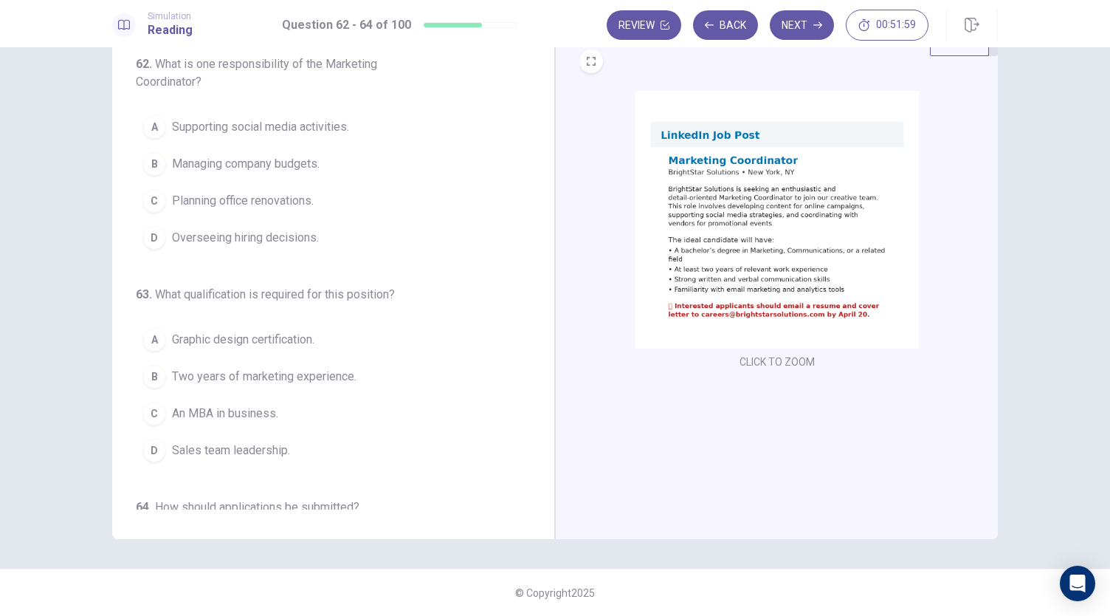
scroll to position [0, 0]
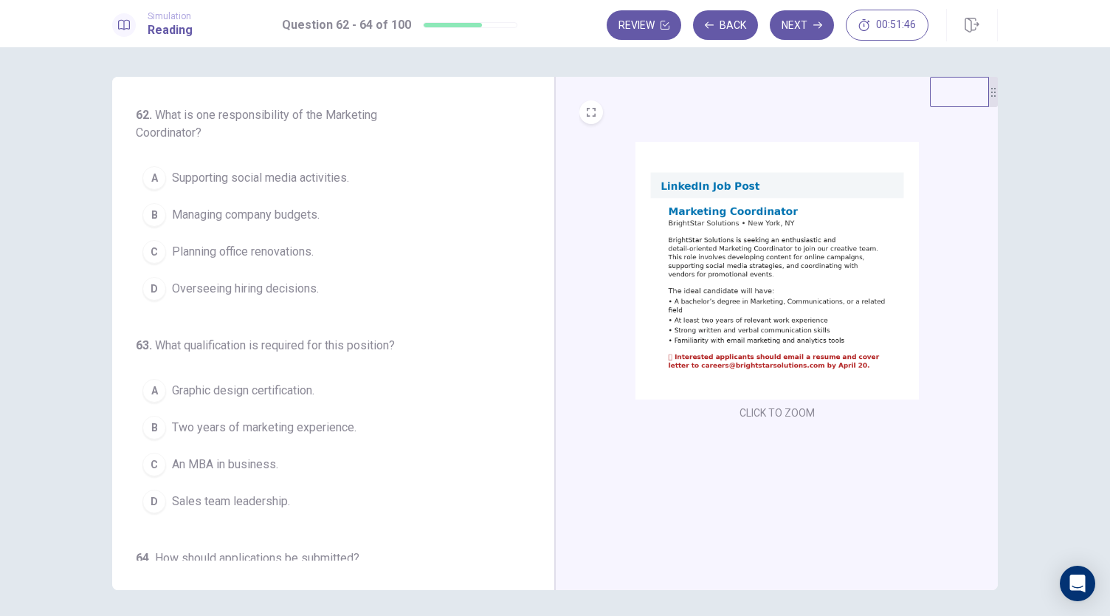
click at [764, 292] on img at bounding box center [777, 271] width 283 height 258
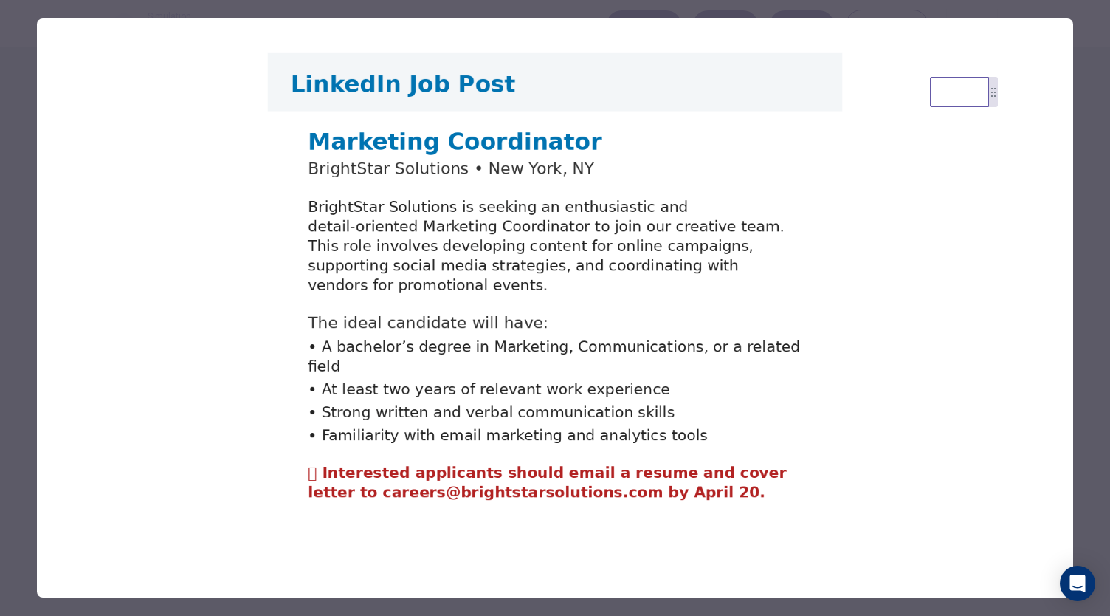
click at [28, 340] on div at bounding box center [555, 308] width 1110 height 616
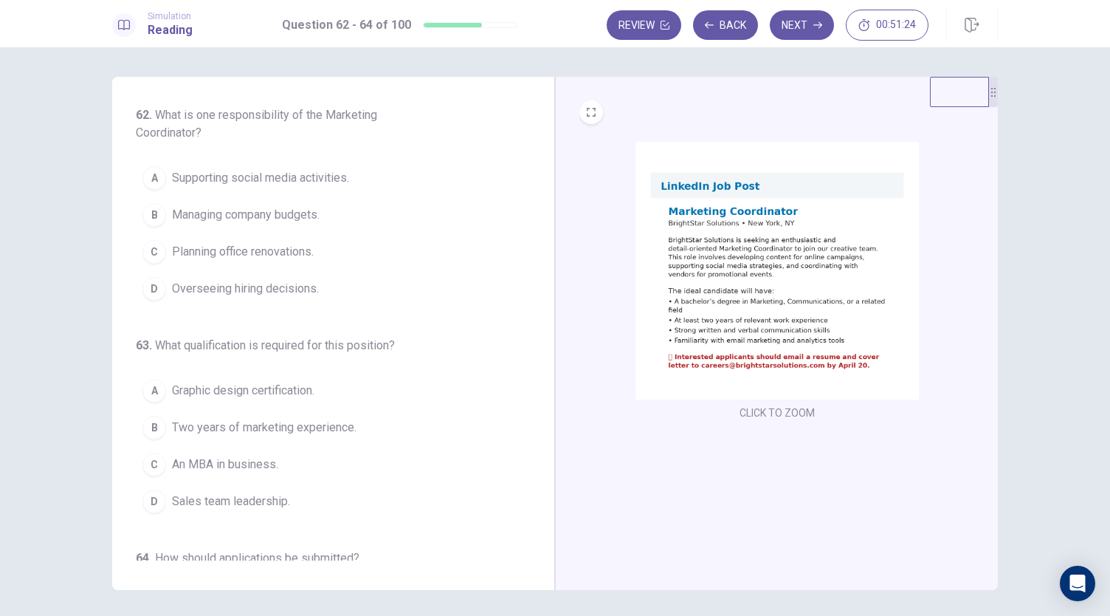
click at [768, 343] on img at bounding box center [777, 271] width 283 height 258
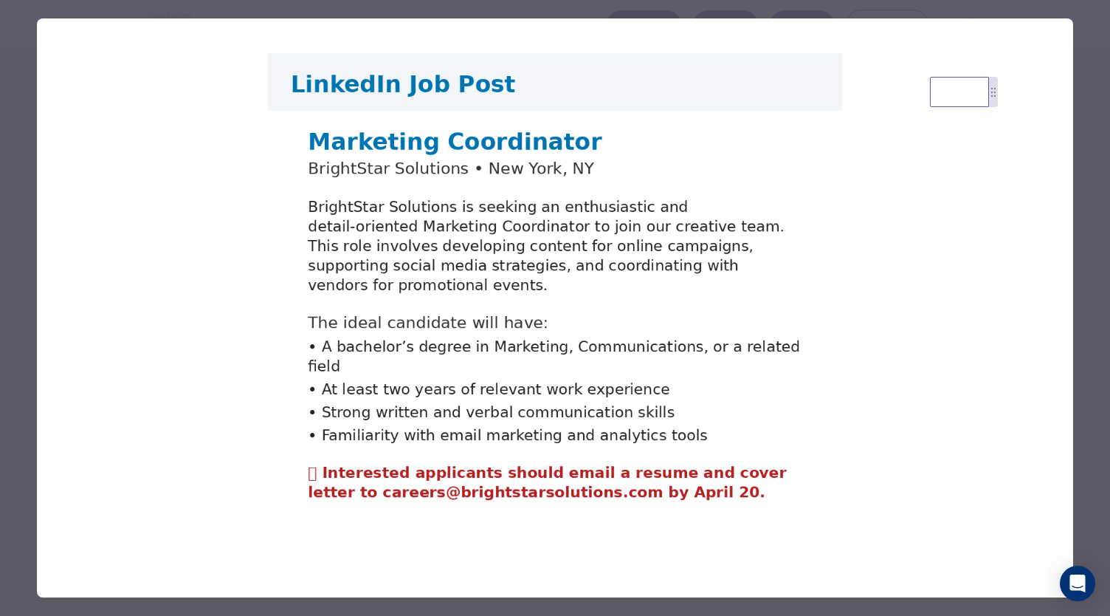
click at [12, 385] on div at bounding box center [555, 308] width 1110 height 616
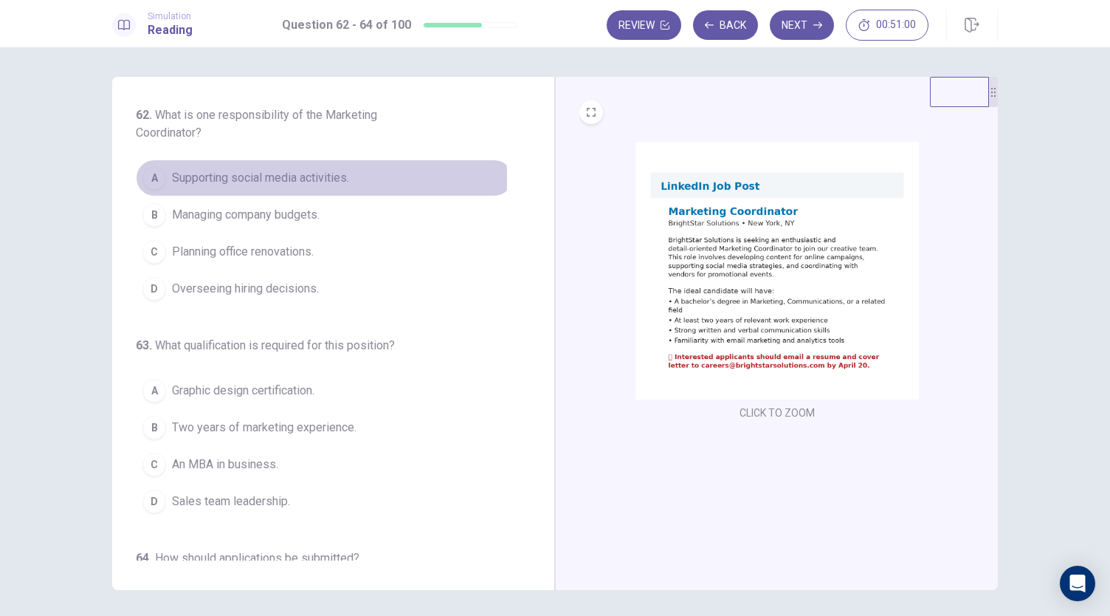
click at [148, 179] on div "A" at bounding box center [154, 178] width 24 height 24
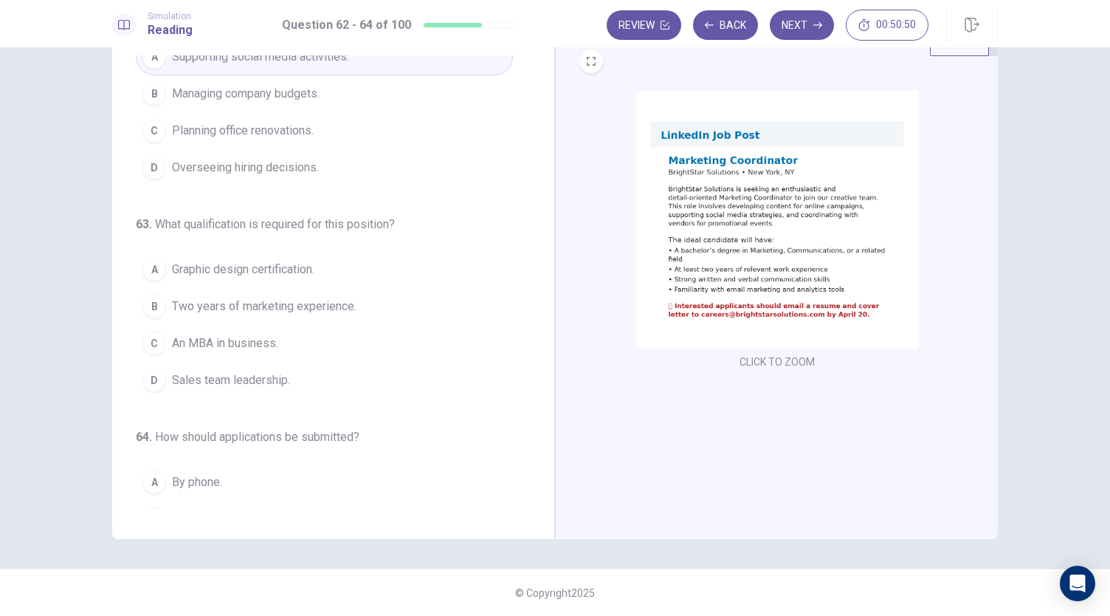
scroll to position [71, 0]
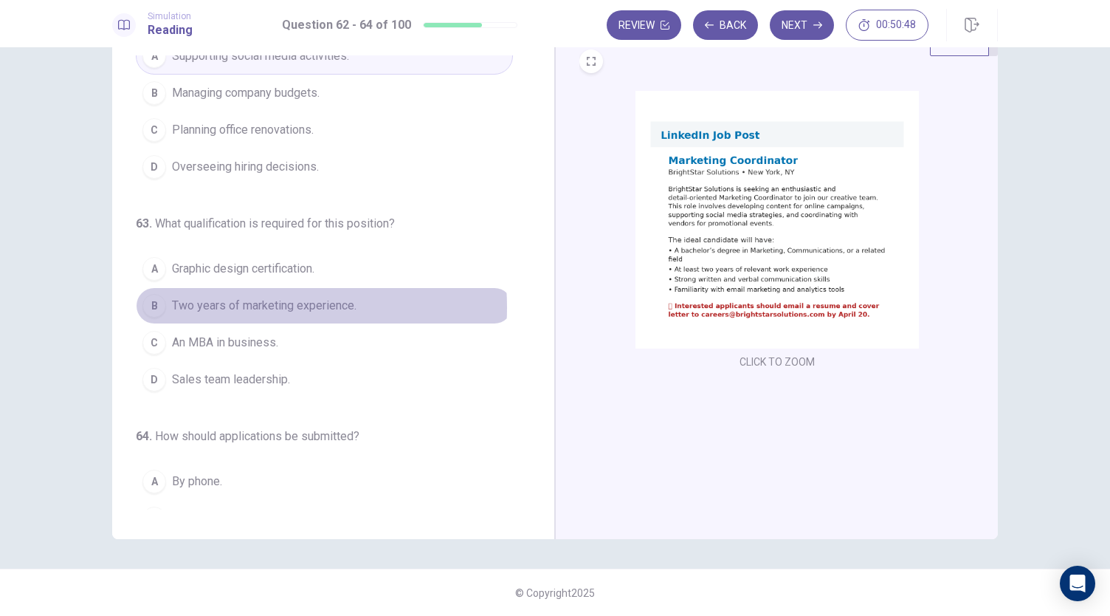
click at [241, 304] on span "Two years of marketing experience." at bounding box center [264, 306] width 185 height 18
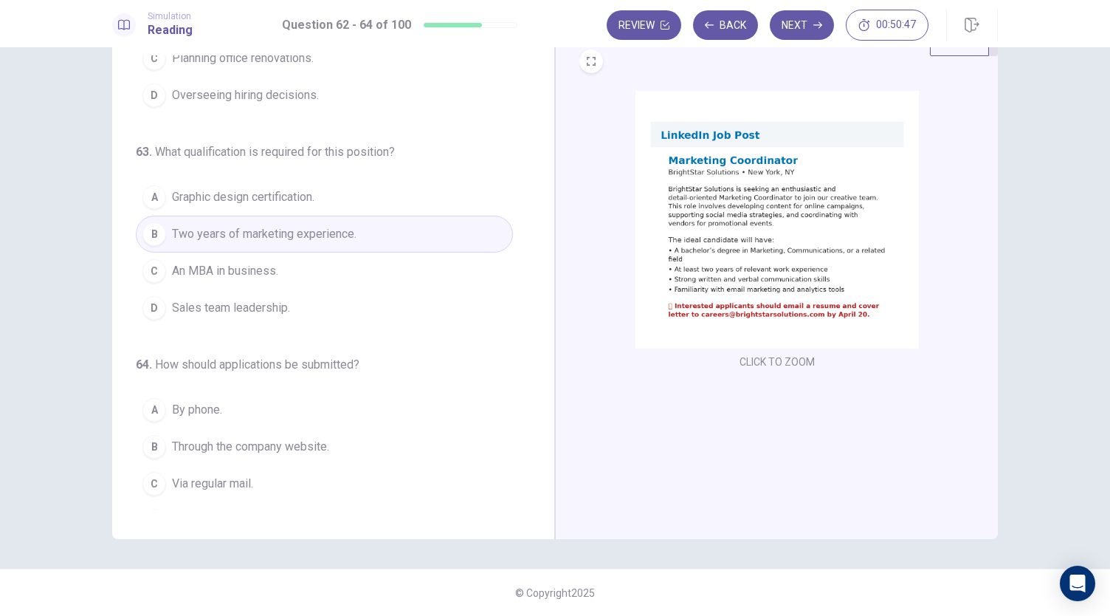
scroll to position [165, 0]
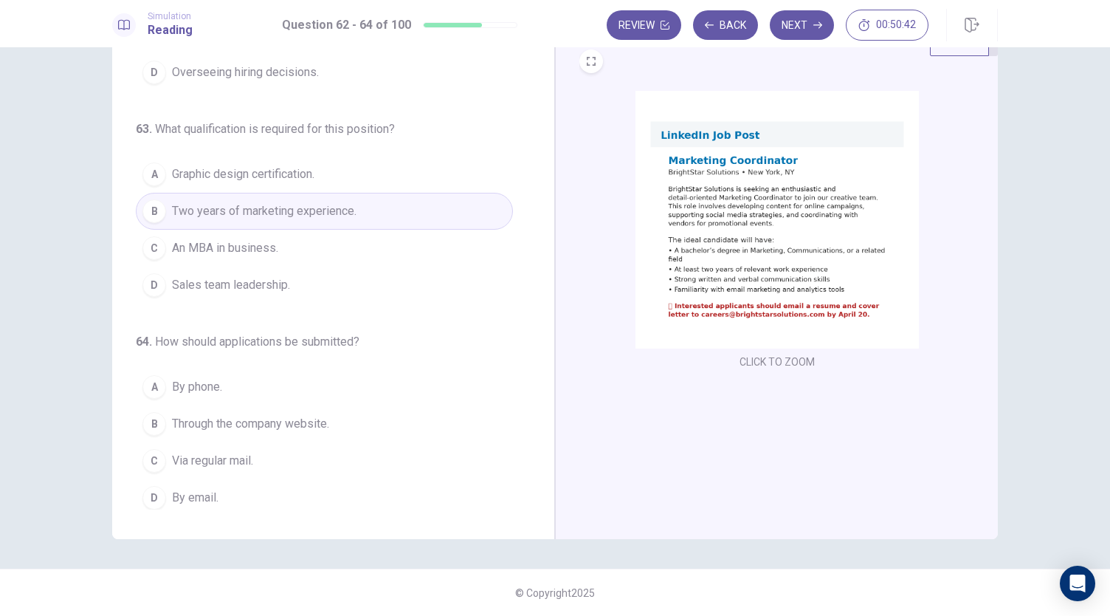
click at [725, 295] on img at bounding box center [777, 220] width 283 height 258
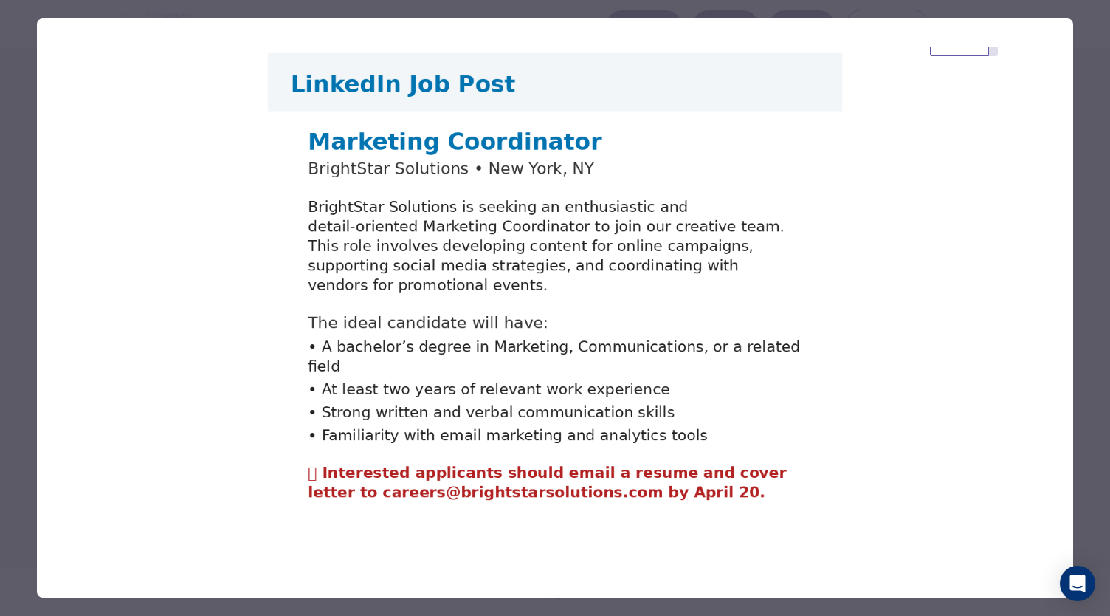
click at [19, 511] on div at bounding box center [555, 308] width 1110 height 616
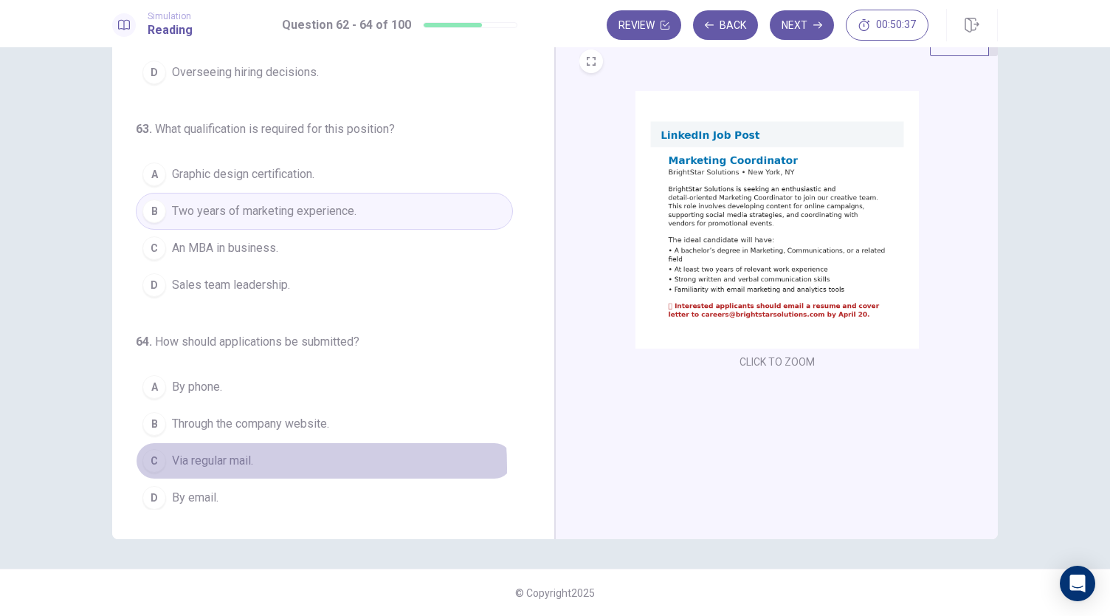
click at [172, 461] on span "Via regular mail." at bounding box center [212, 461] width 81 height 18
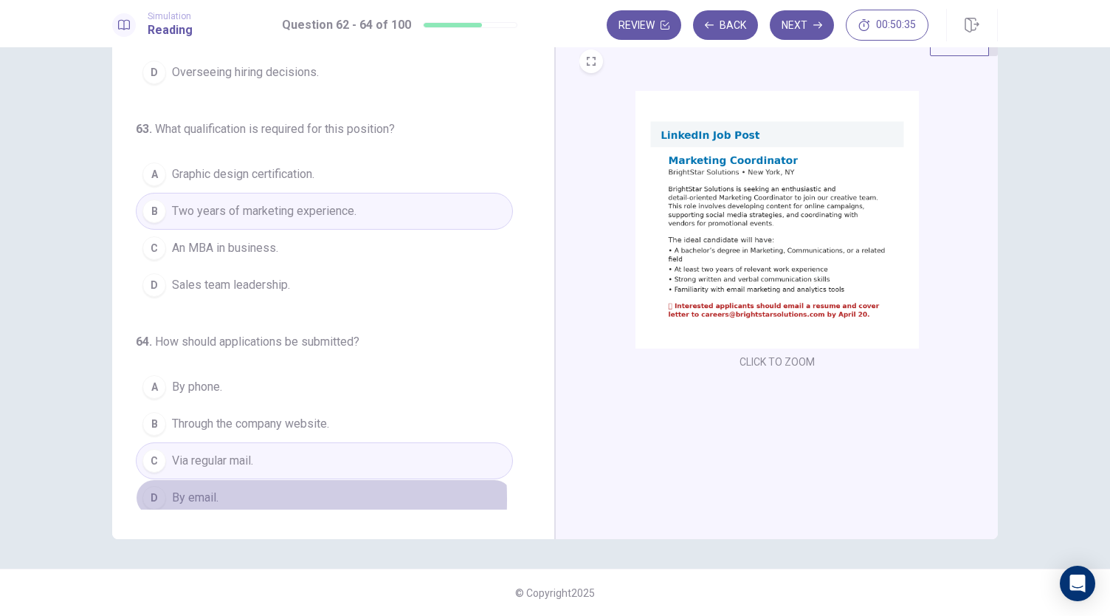
click at [183, 492] on span "By email." at bounding box center [195, 498] width 47 height 18
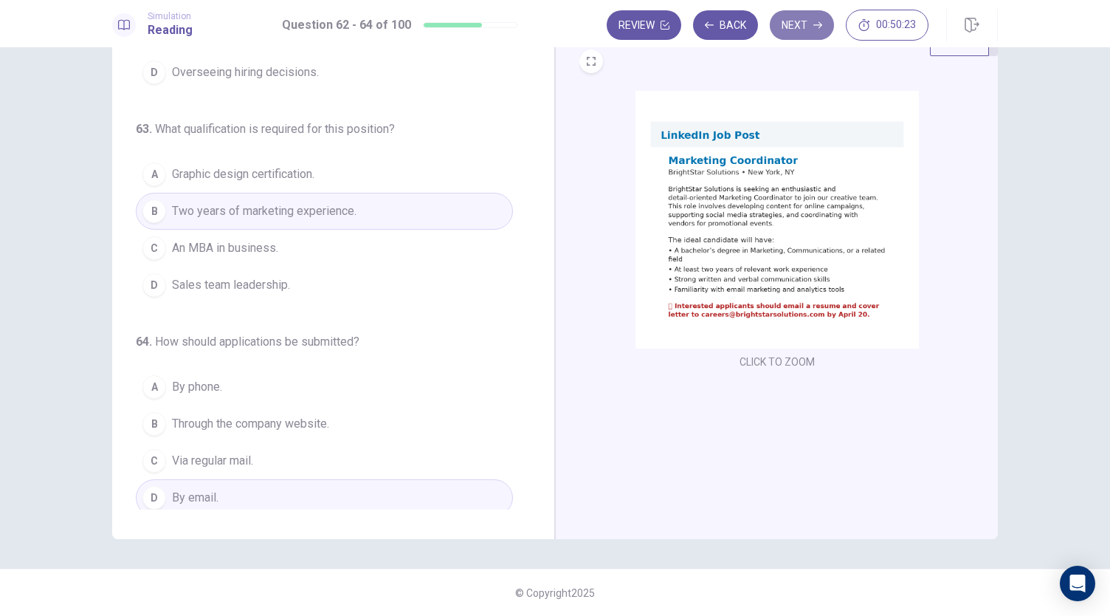
click at [789, 38] on button "Next" at bounding box center [802, 25] width 64 height 30
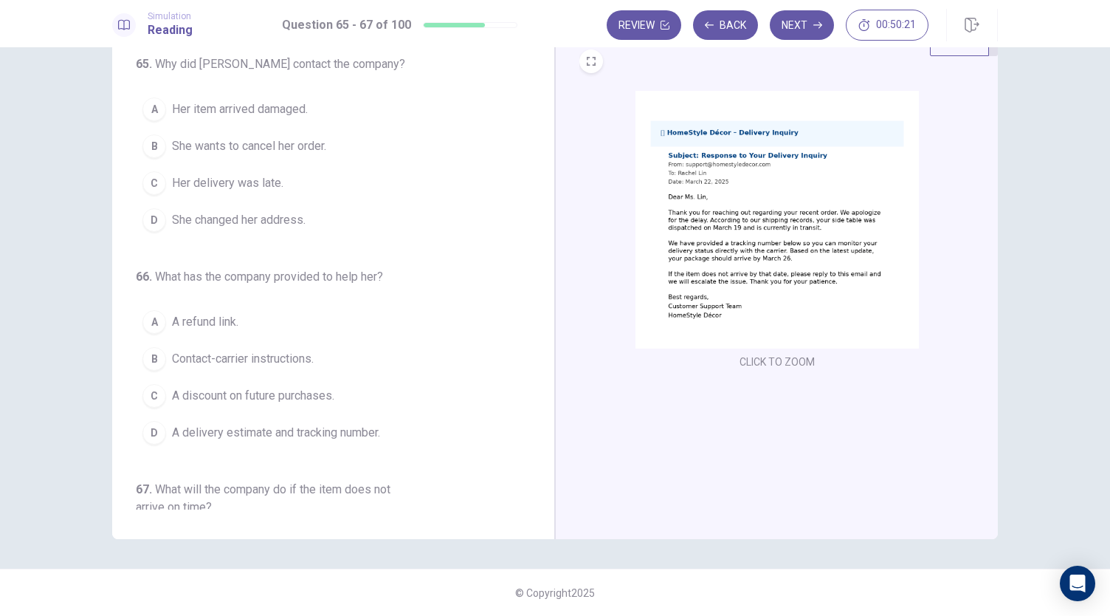
scroll to position [0, 0]
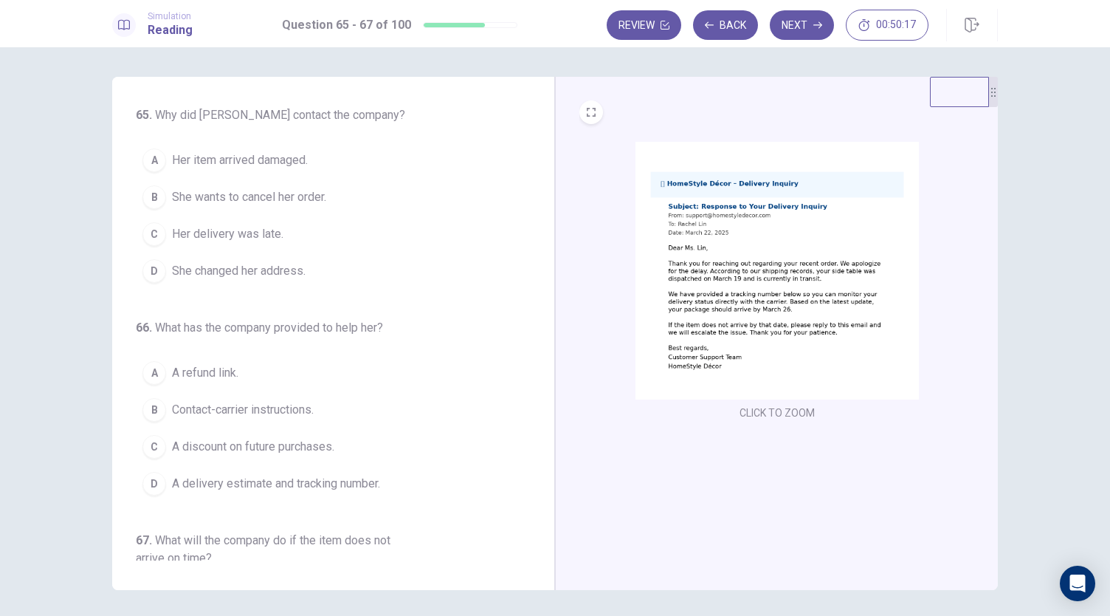
click at [821, 307] on img at bounding box center [777, 271] width 283 height 258
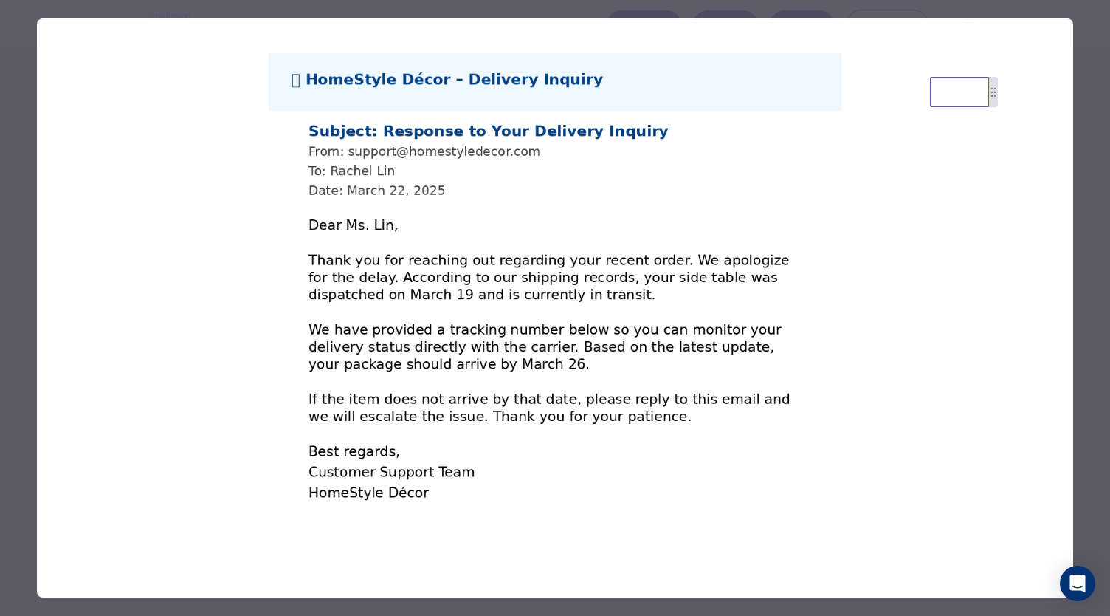
click at [16, 393] on div at bounding box center [555, 308] width 1110 height 616
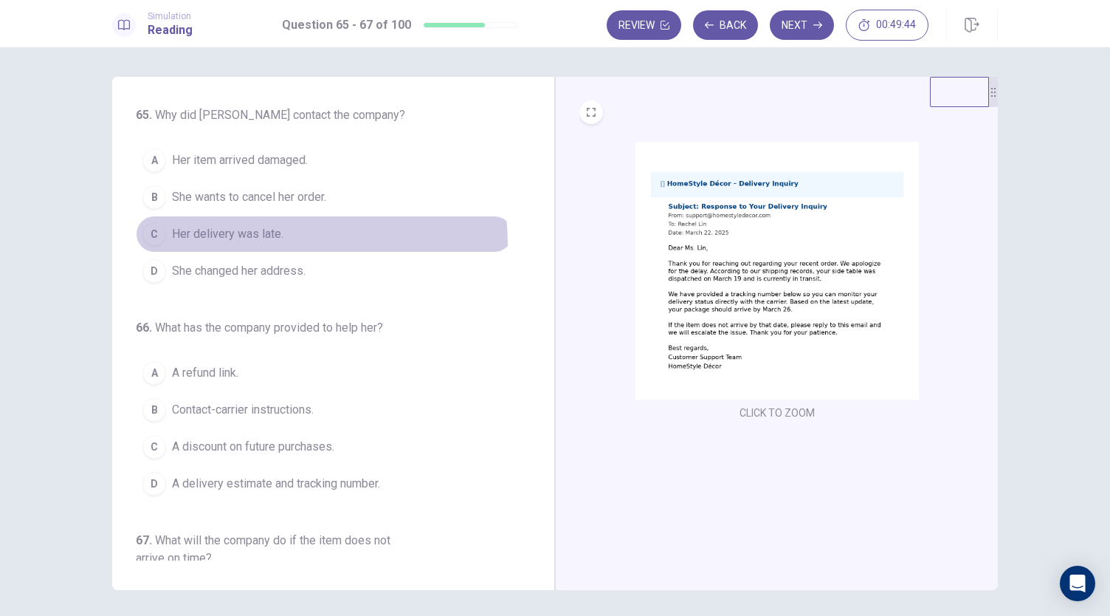
click at [231, 244] on button "C Her delivery was late." at bounding box center [324, 234] width 377 height 37
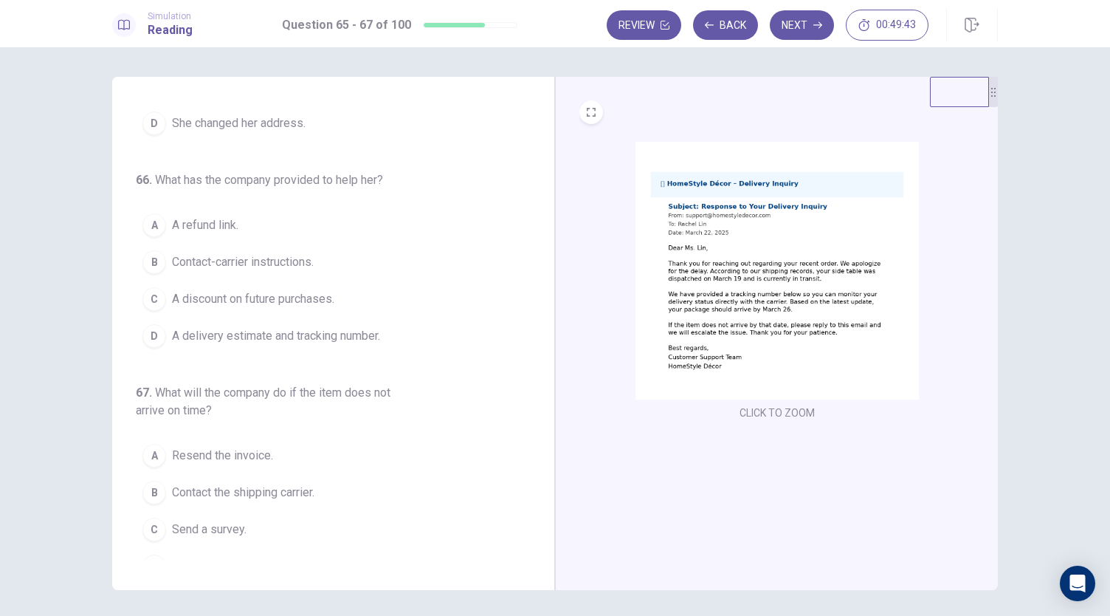
scroll to position [158, 0]
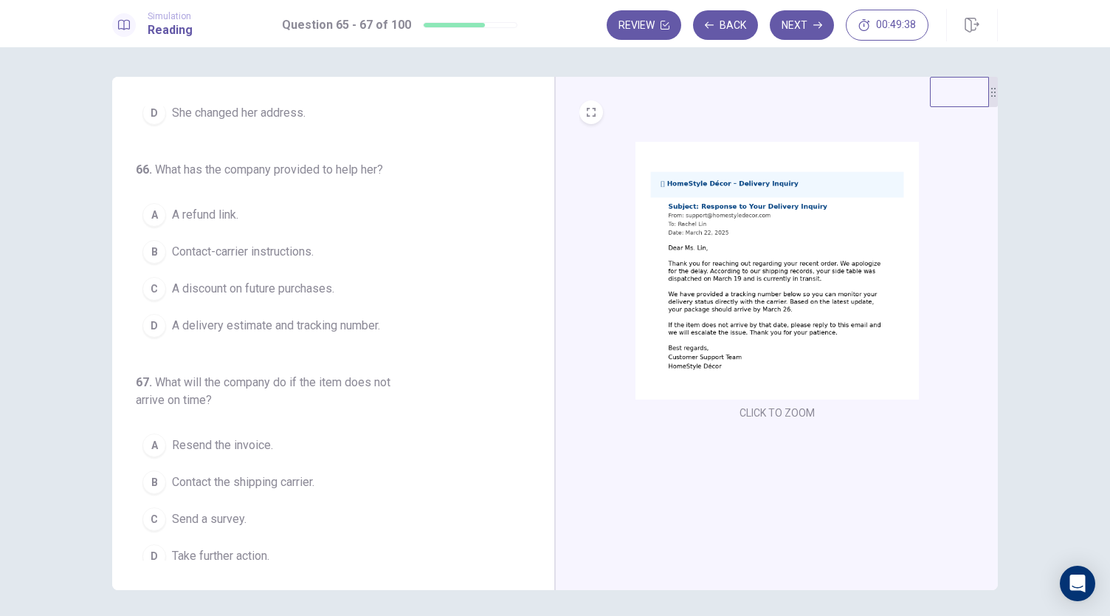
click at [771, 328] on img at bounding box center [777, 271] width 283 height 258
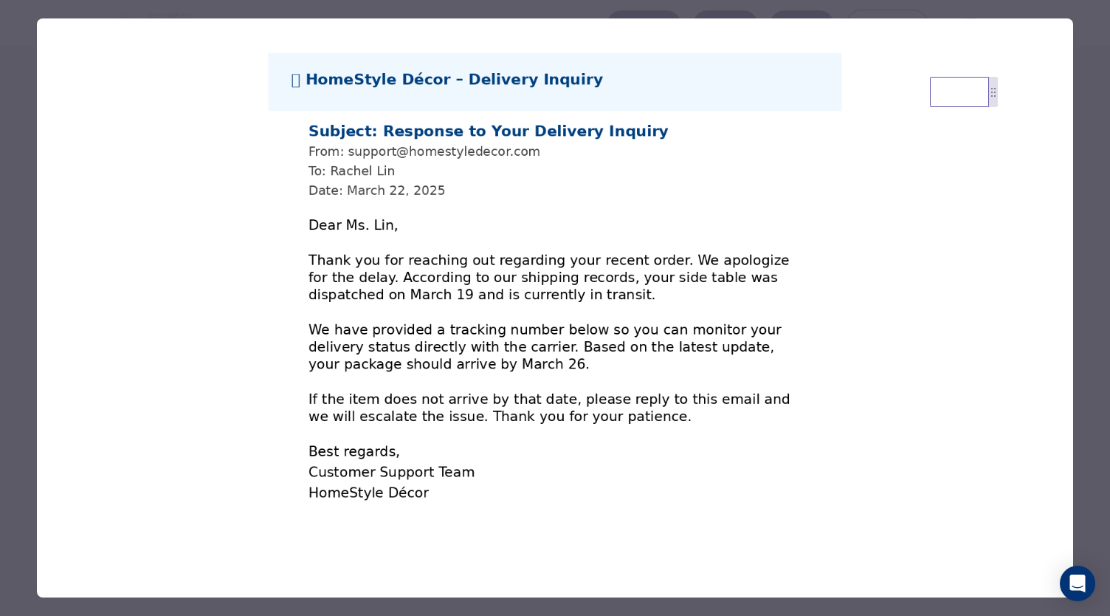
click at [21, 478] on div at bounding box center [555, 308] width 1110 height 616
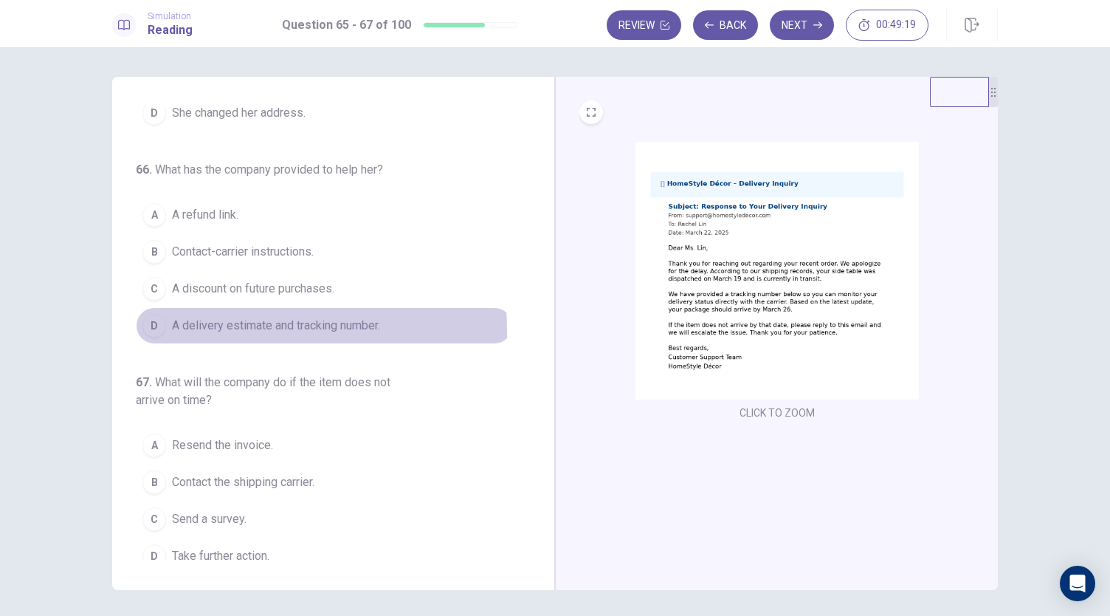
click at [151, 328] on div "D" at bounding box center [154, 326] width 24 height 24
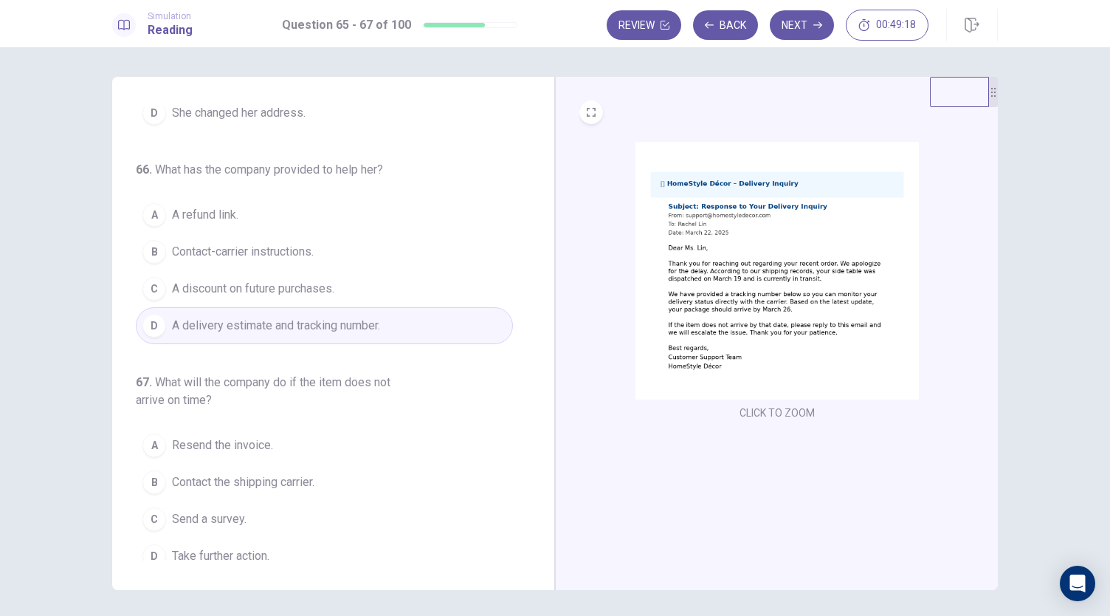
scroll to position [165, 0]
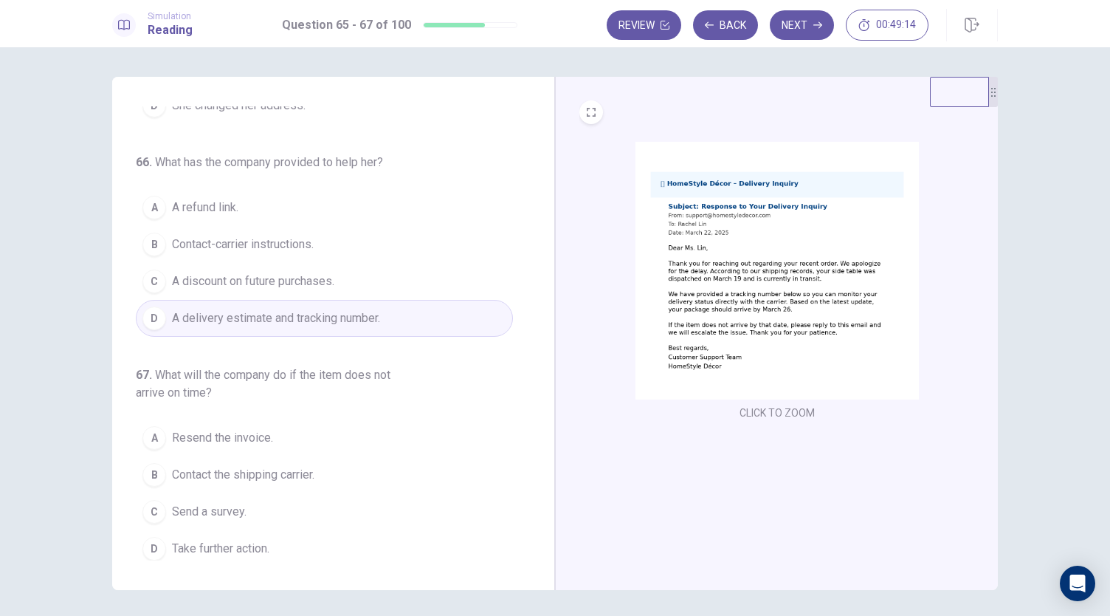
click at [762, 342] on img at bounding box center [777, 271] width 283 height 258
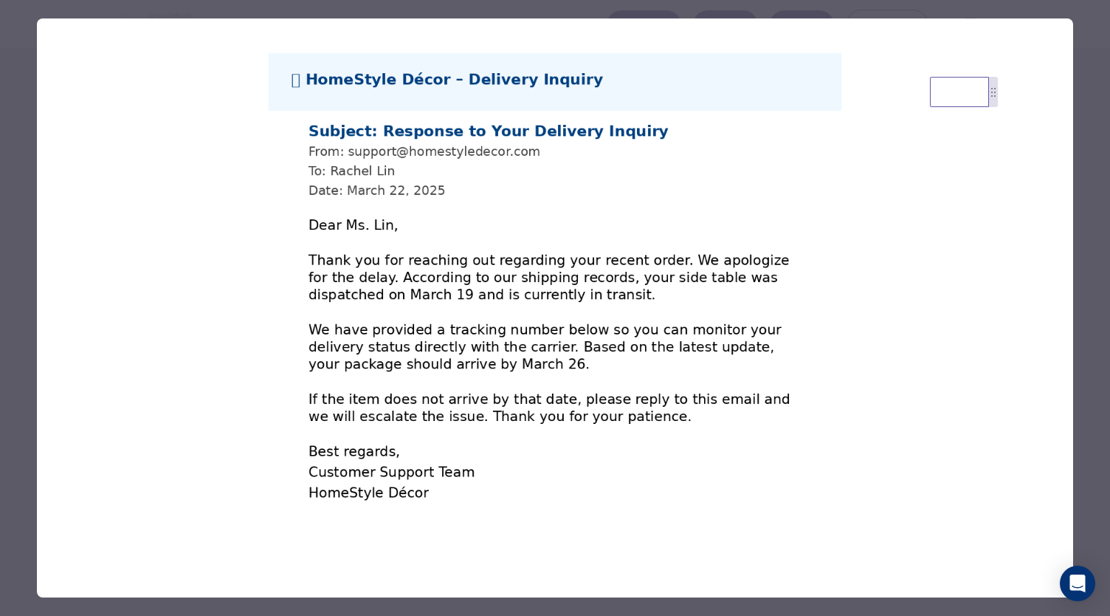
click at [30, 450] on div at bounding box center [555, 308] width 1110 height 616
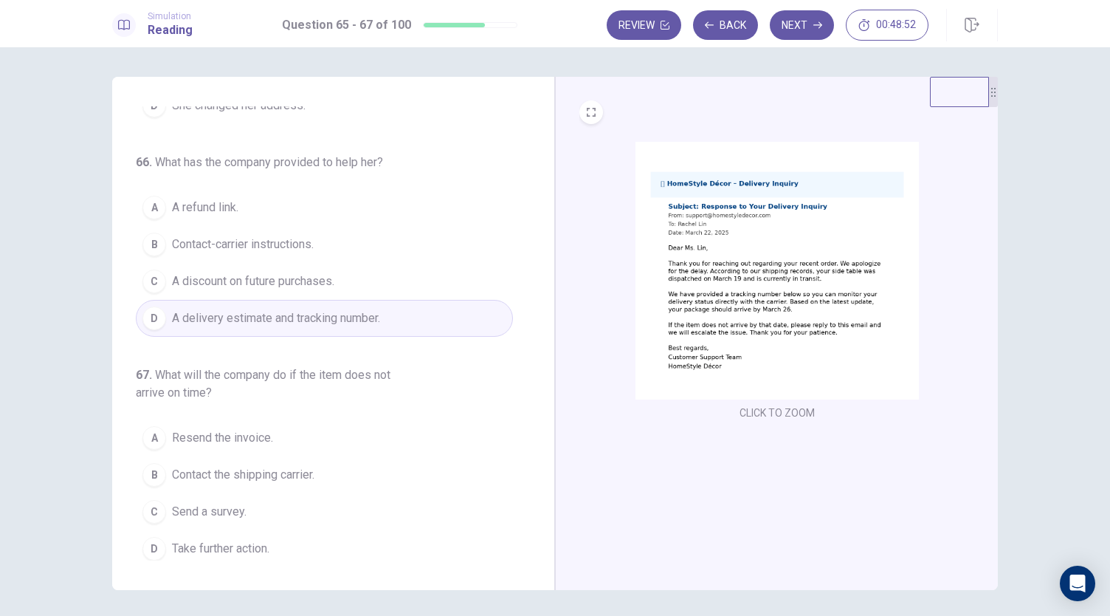
click at [827, 277] on img at bounding box center [777, 271] width 283 height 258
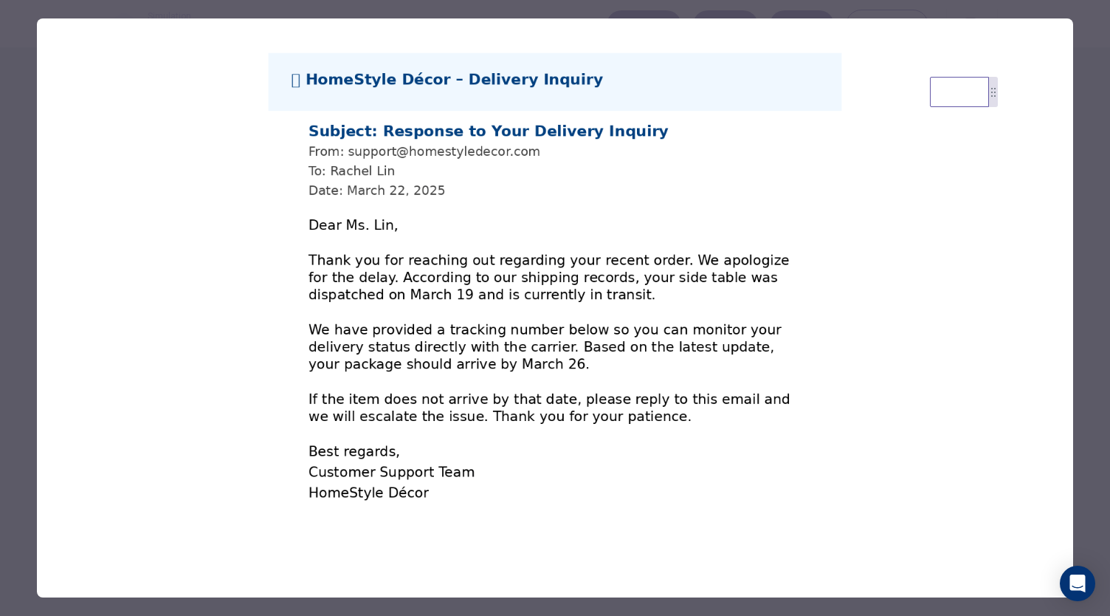
click at [21, 469] on div at bounding box center [555, 308] width 1110 height 616
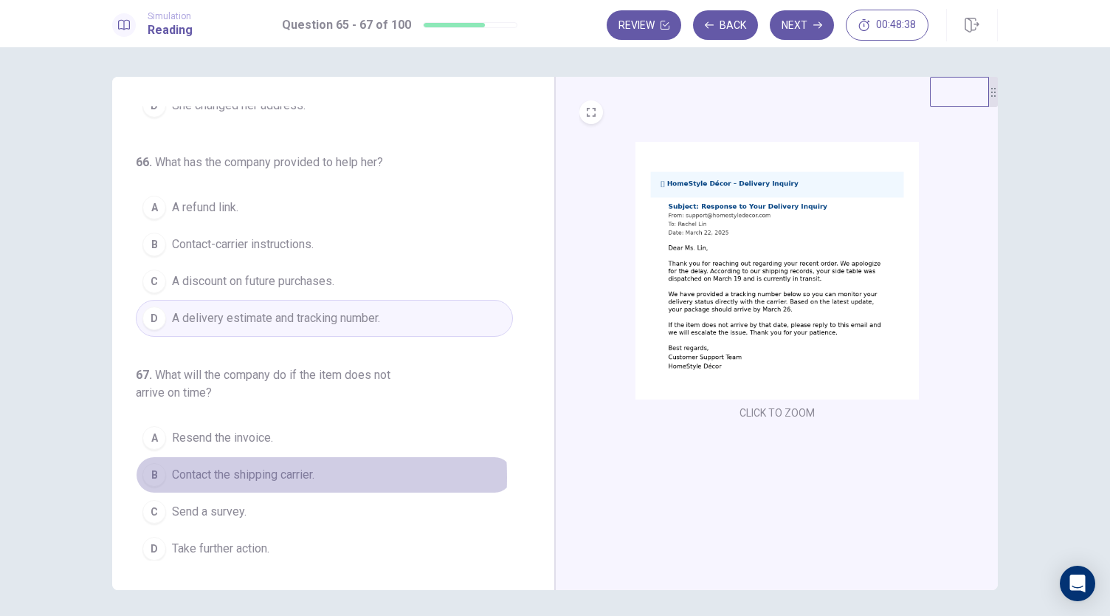
click at [193, 472] on span "Contact the shipping carrier." at bounding box center [243, 475] width 142 height 18
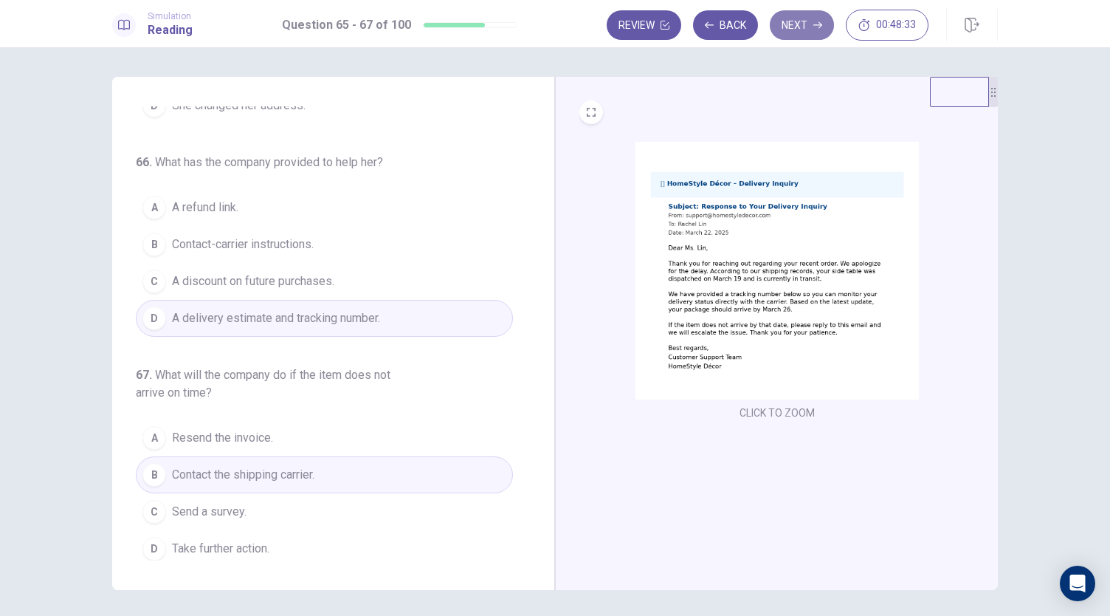
click at [800, 35] on button "Next" at bounding box center [802, 25] width 64 height 30
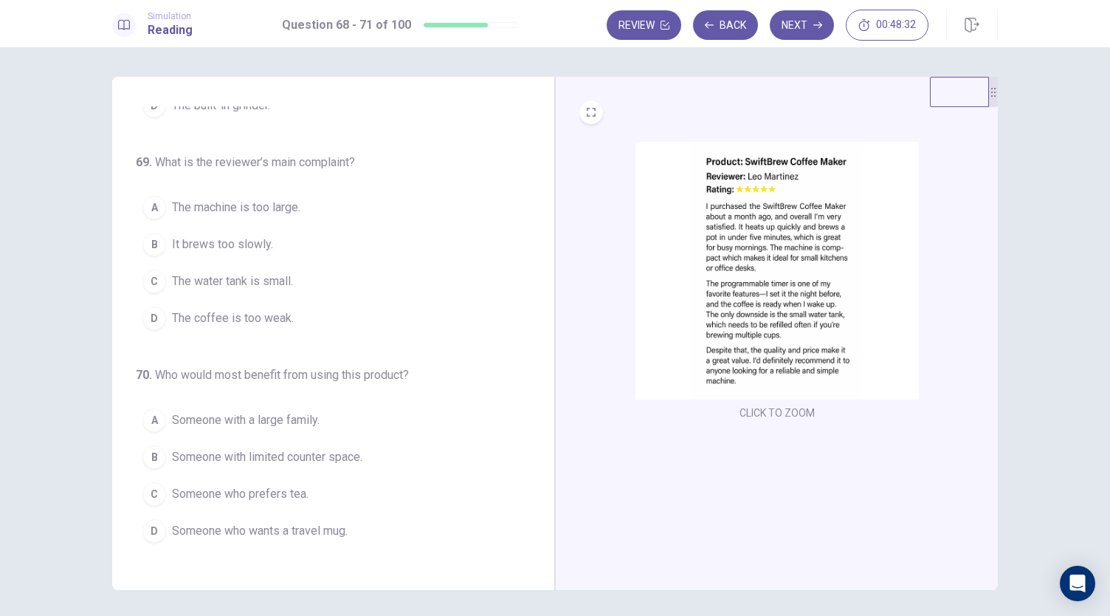
scroll to position [0, 0]
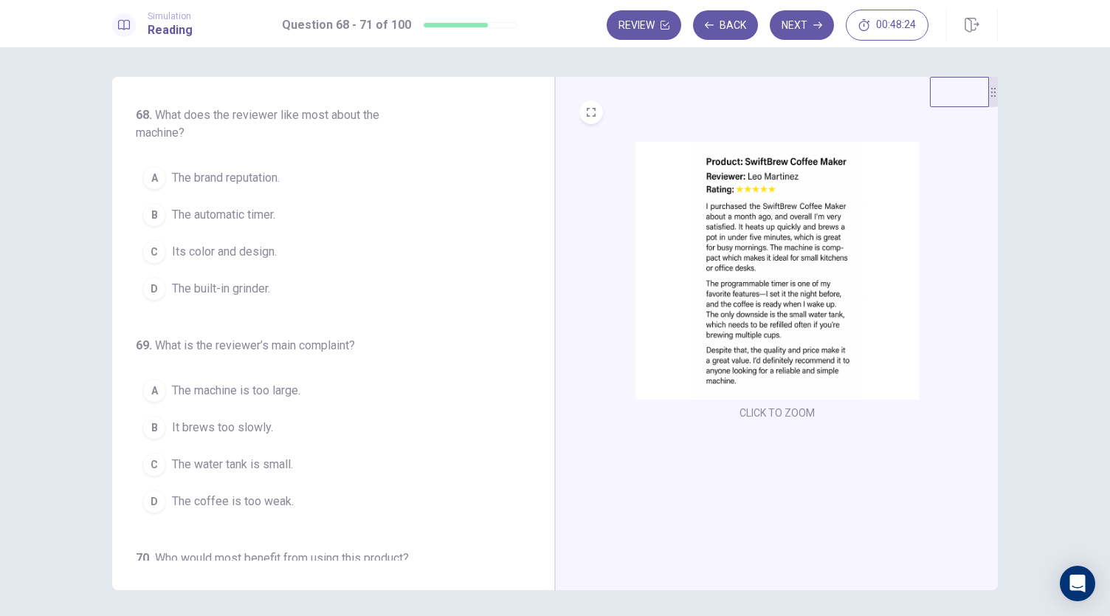
click at [771, 265] on img at bounding box center [777, 271] width 283 height 258
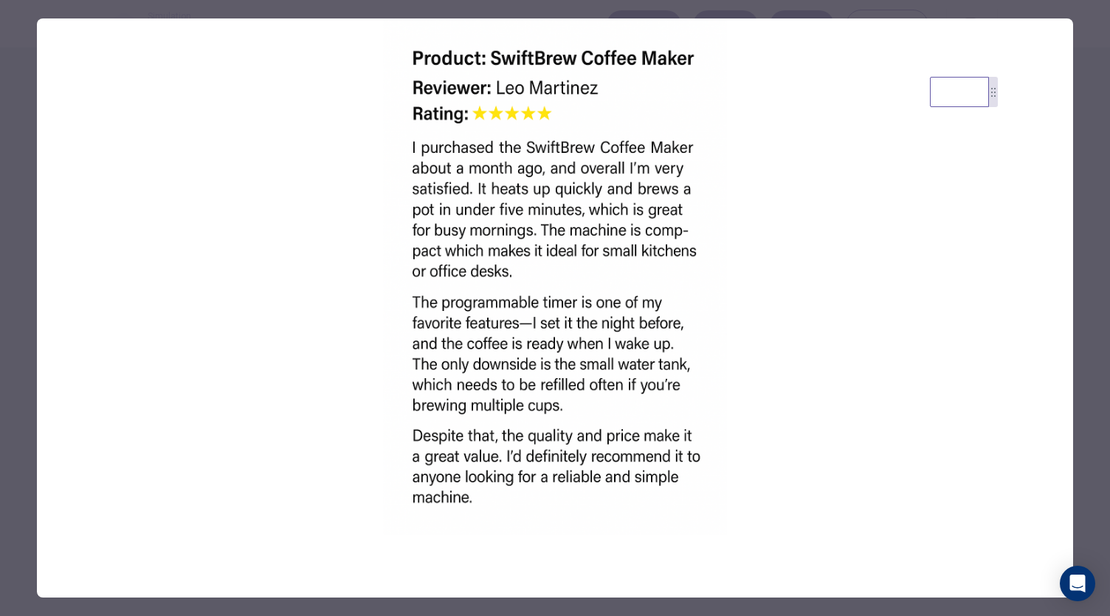
click at [26, 379] on div at bounding box center [555, 308] width 1110 height 616
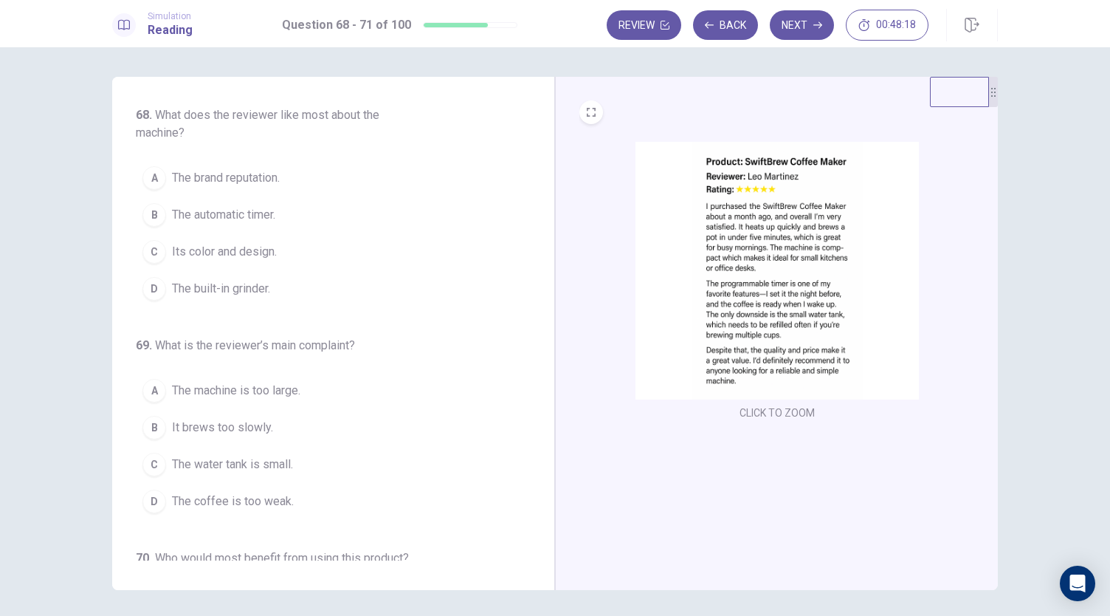
click at [822, 298] on img at bounding box center [777, 271] width 283 height 258
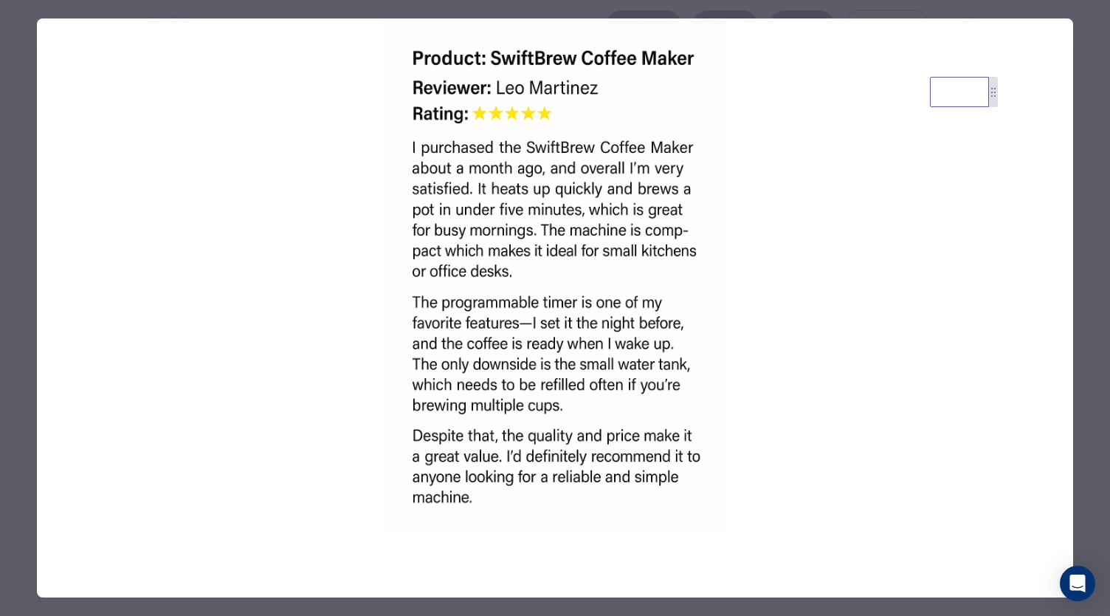
click at [20, 414] on div at bounding box center [555, 308] width 1110 height 616
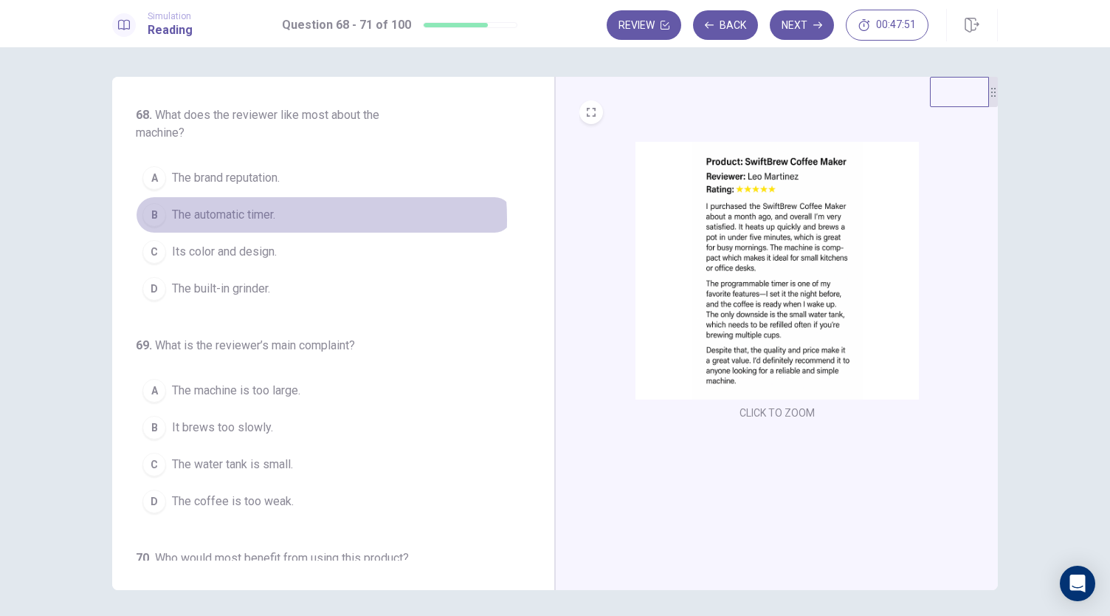
click at [227, 219] on span "The automatic timer." at bounding box center [223, 215] width 103 height 18
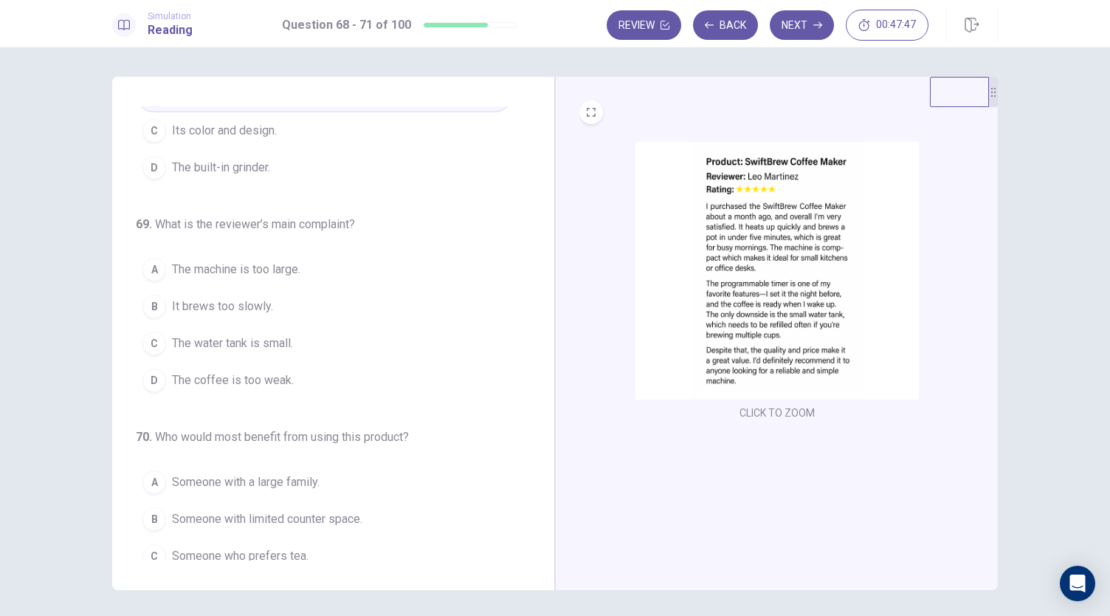
scroll to position [126, 0]
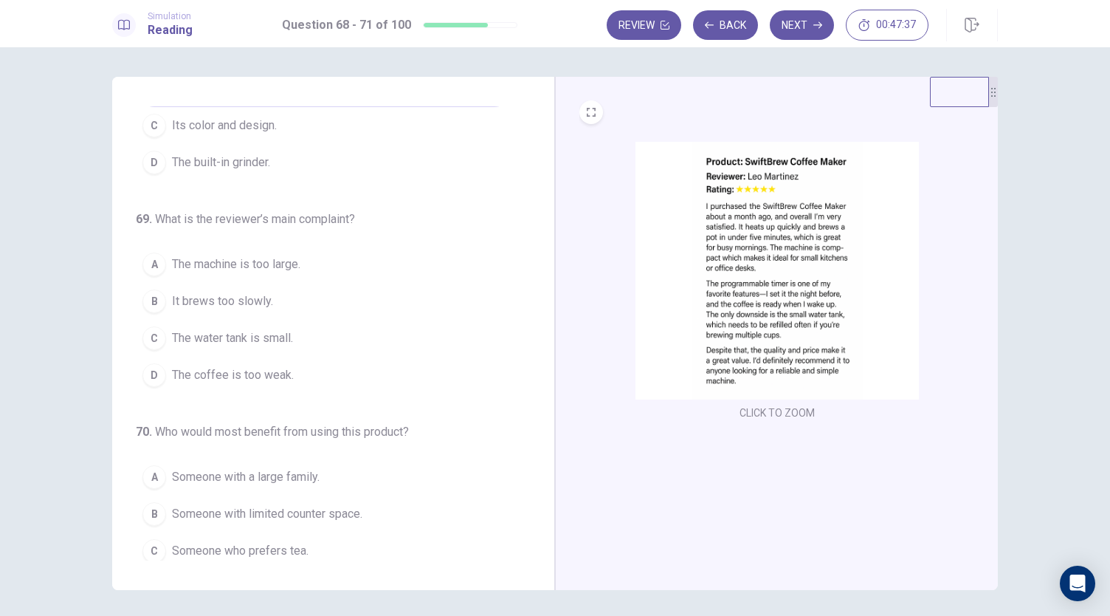
click at [800, 339] on img at bounding box center [777, 271] width 283 height 258
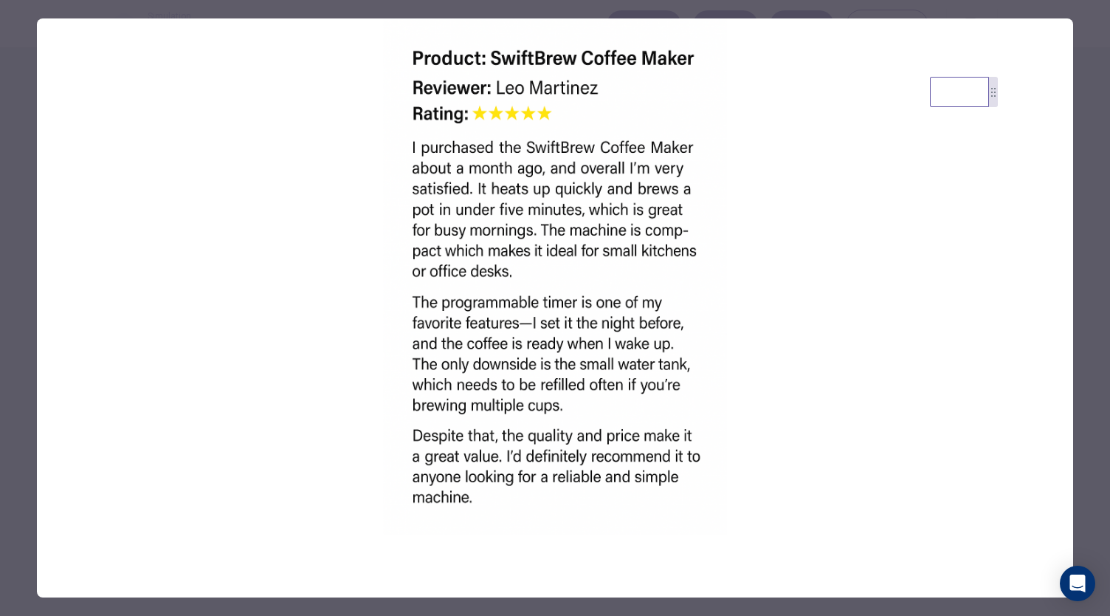
click at [18, 478] on div at bounding box center [555, 308] width 1110 height 616
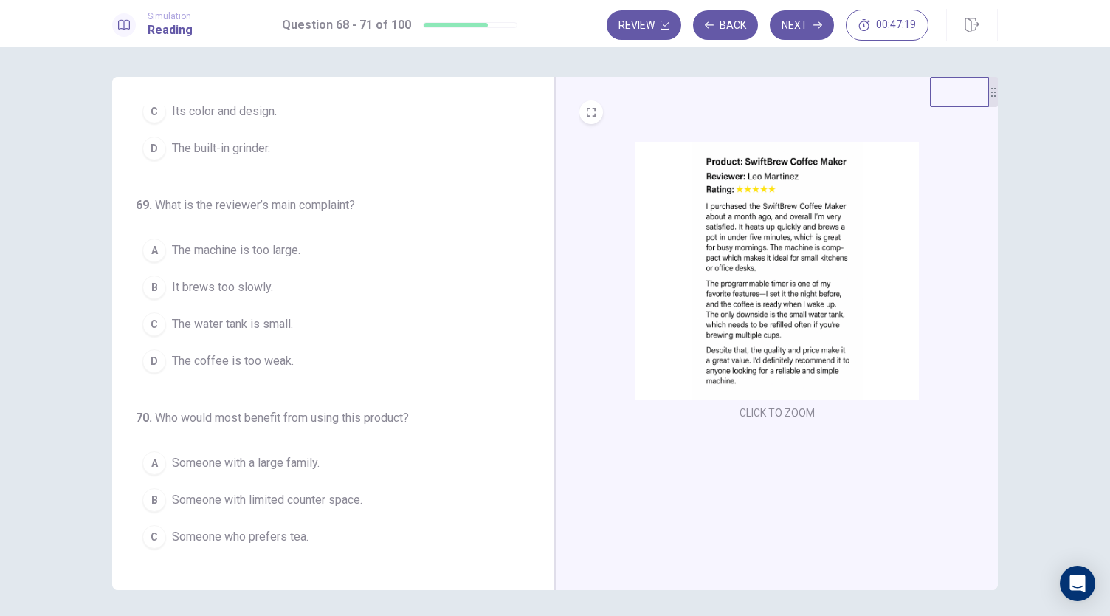
scroll to position [140, 0]
click at [255, 318] on span "The water tank is small." at bounding box center [232, 325] width 121 height 18
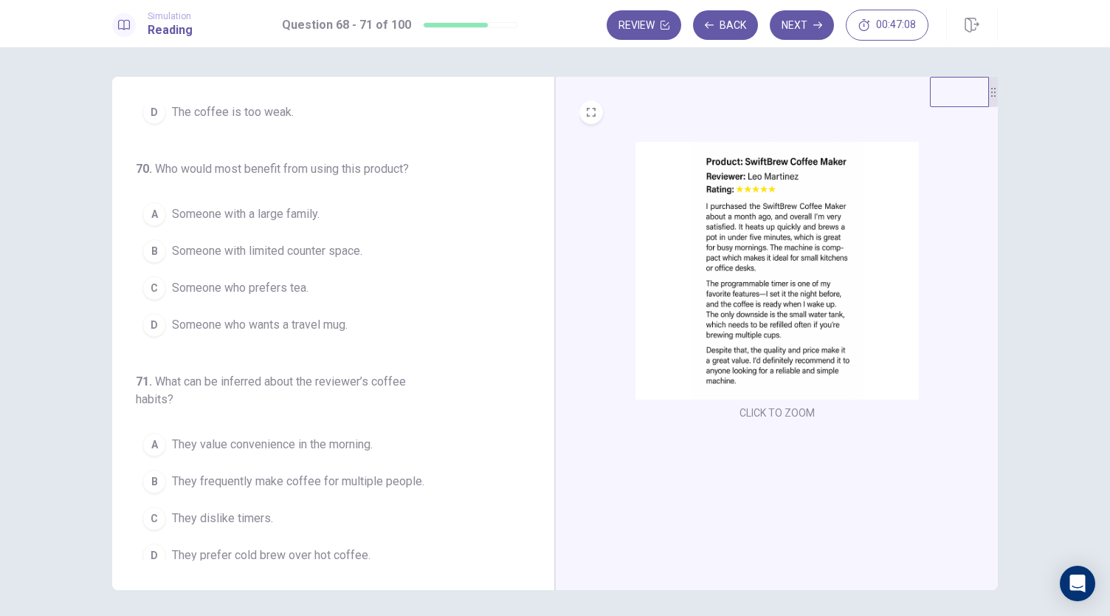
scroll to position [390, 0]
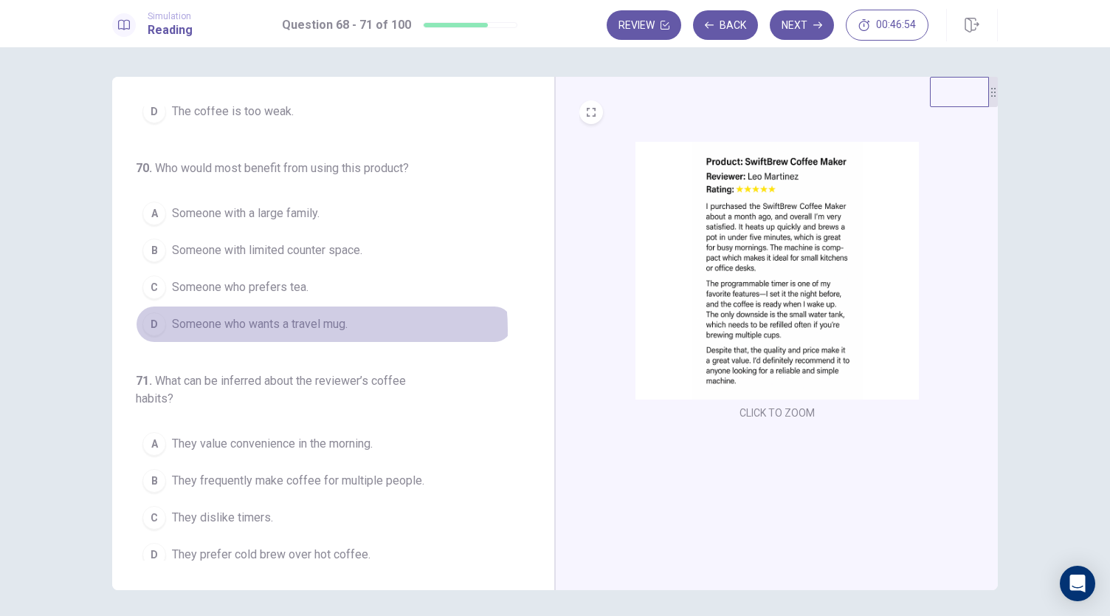
click at [278, 324] on span "Someone who wants a travel mug." at bounding box center [260, 324] width 176 height 18
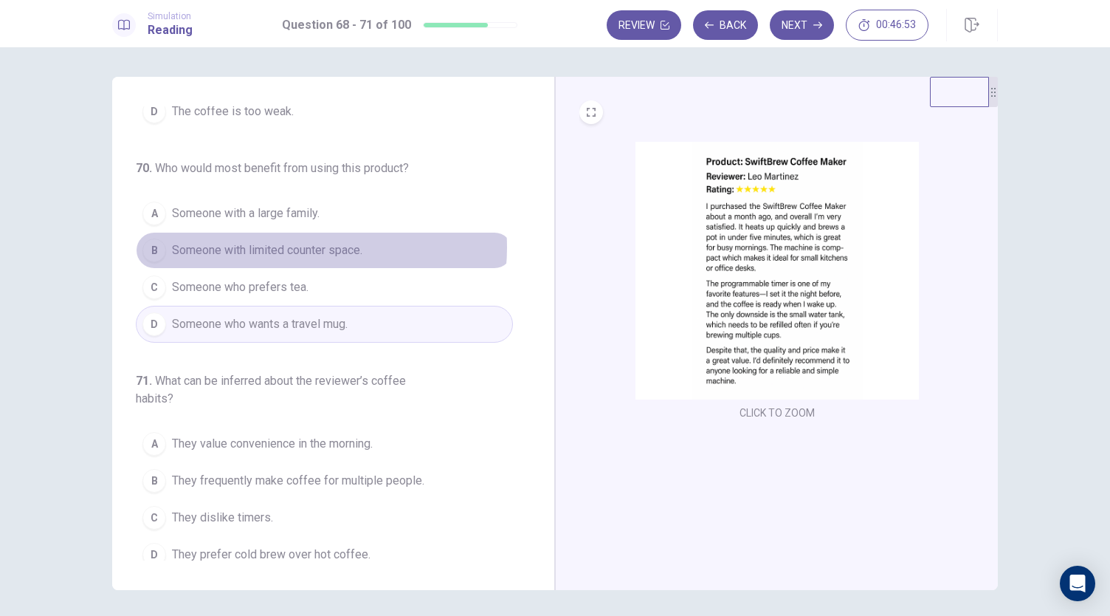
click at [294, 243] on span "Someone with limited counter space." at bounding box center [267, 250] width 190 height 18
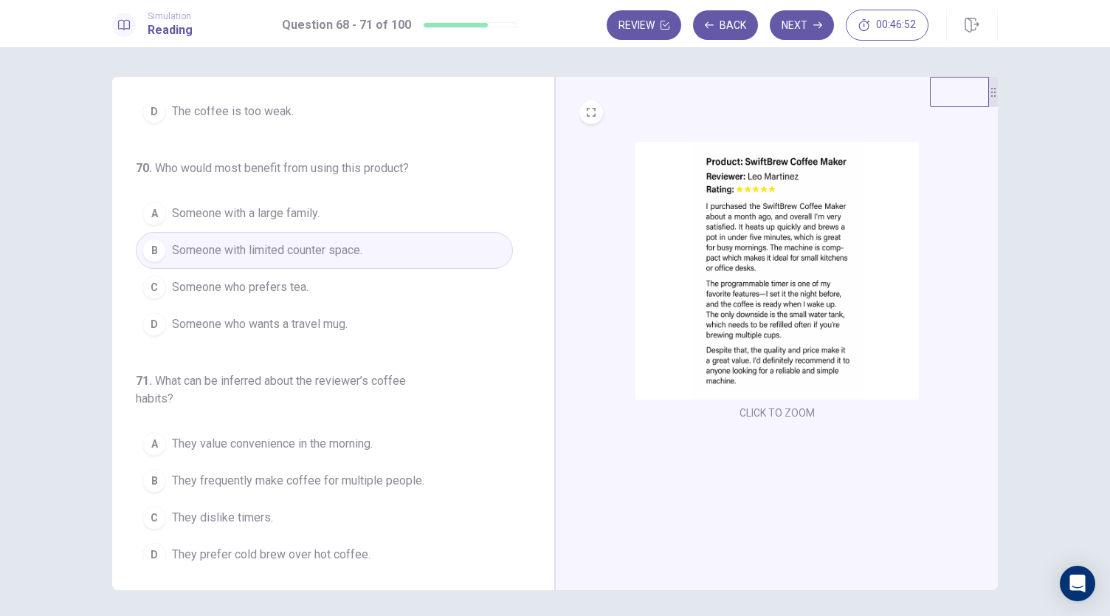
scroll to position [394, 0]
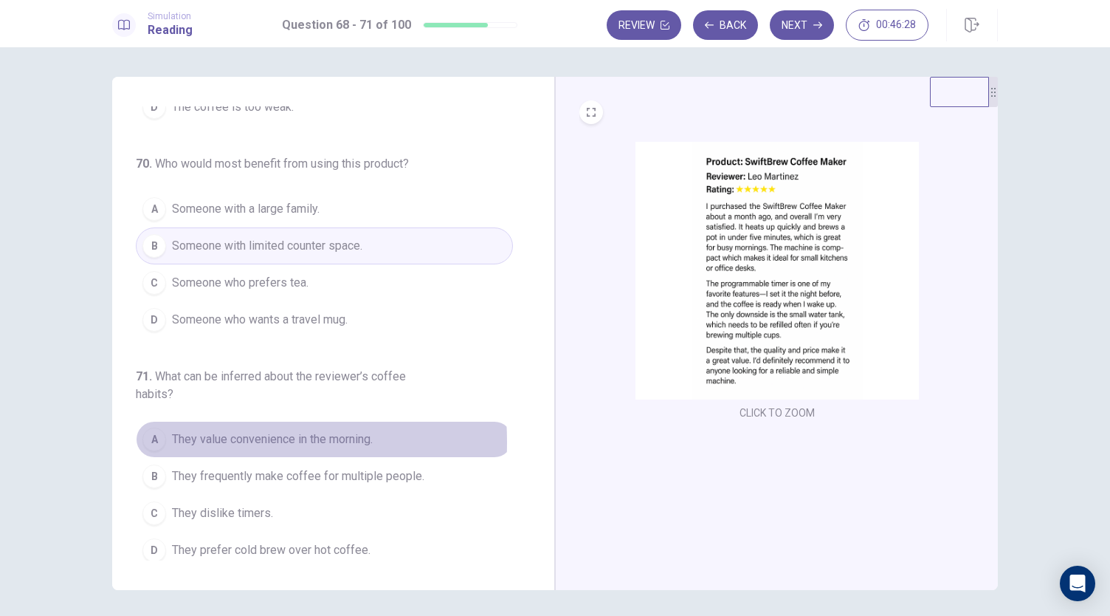
click at [156, 436] on div "A" at bounding box center [154, 439] width 24 height 24
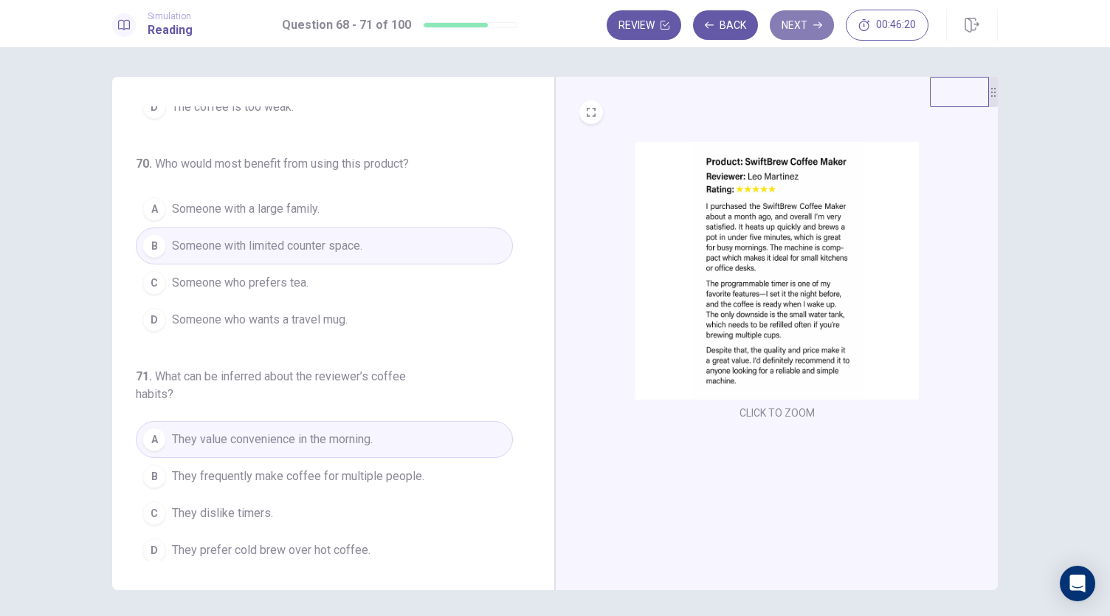
click at [788, 29] on button "Next" at bounding box center [802, 25] width 64 height 30
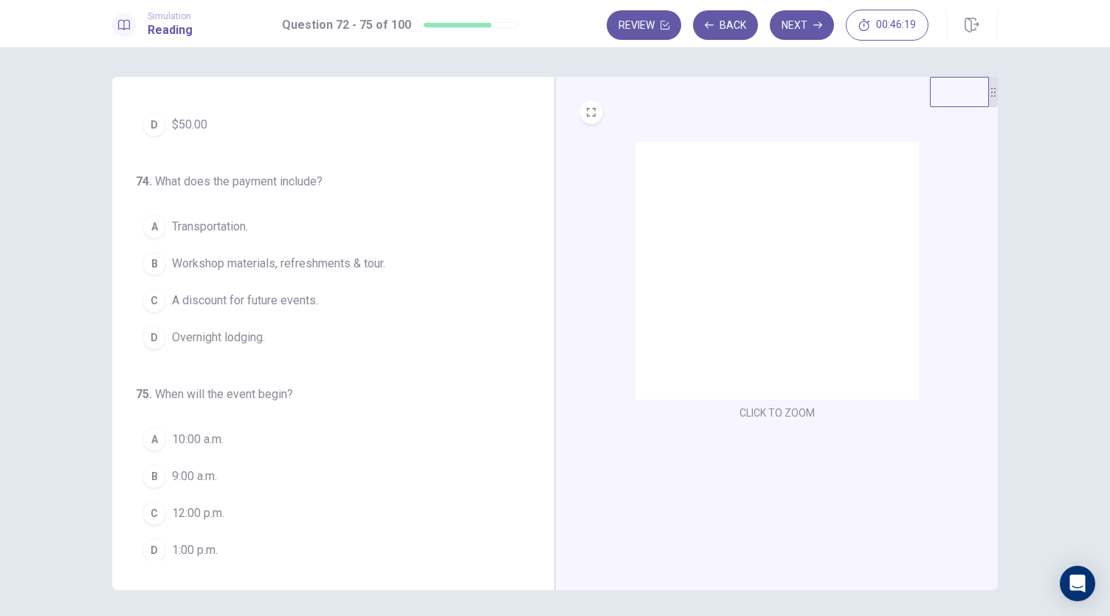
scroll to position [0, 0]
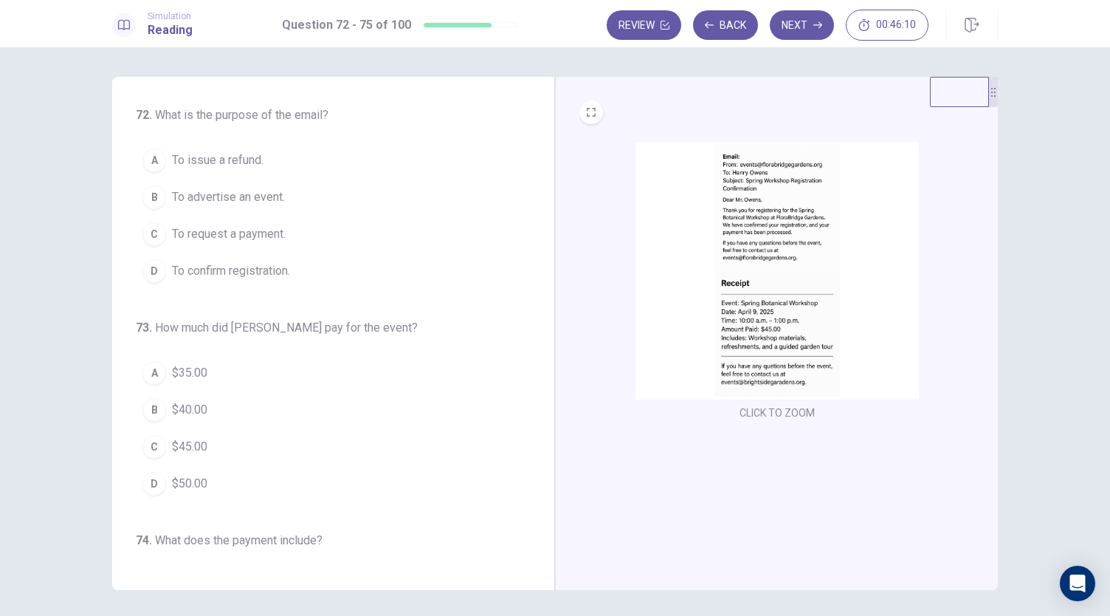
click at [814, 281] on img at bounding box center [777, 271] width 283 height 258
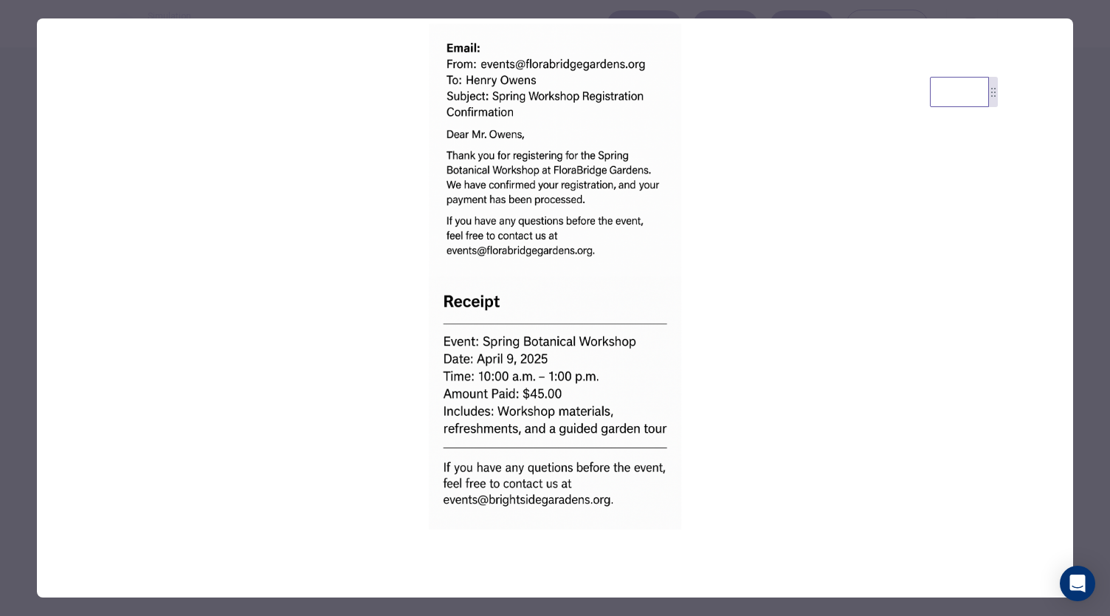
click at [15, 396] on div at bounding box center [555, 308] width 1110 height 616
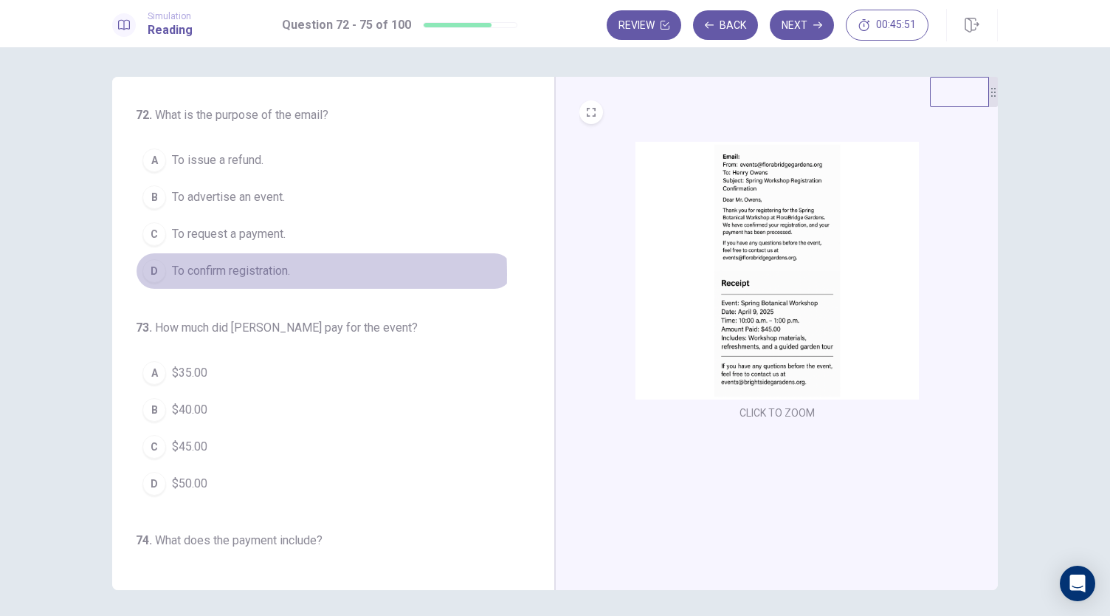
click at [148, 272] on div "D" at bounding box center [154, 271] width 24 height 24
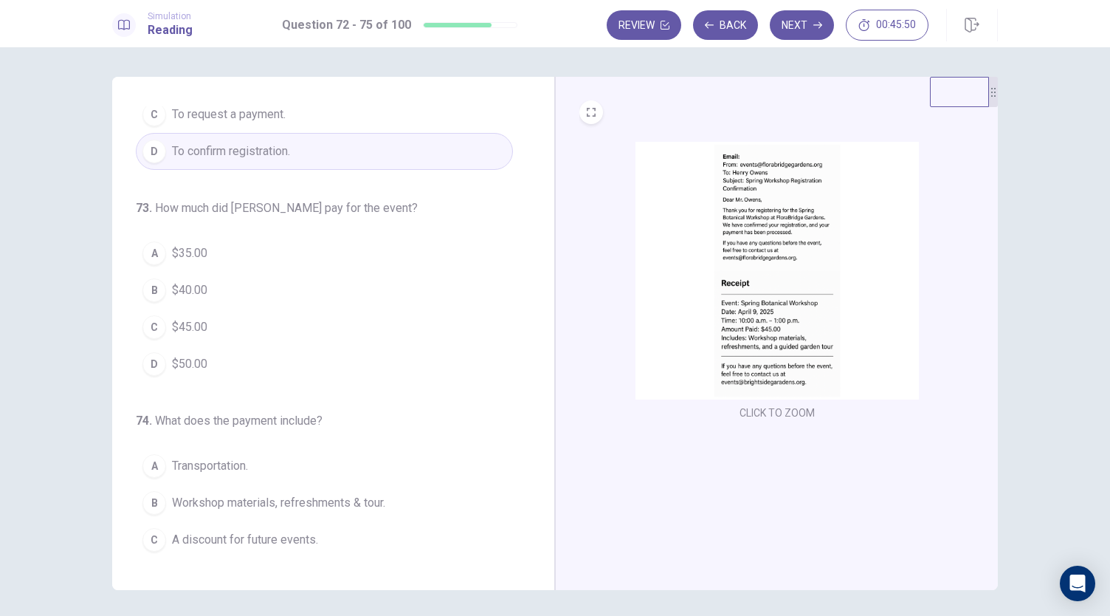
scroll to position [121, 0]
click at [808, 368] on img at bounding box center [777, 271] width 283 height 258
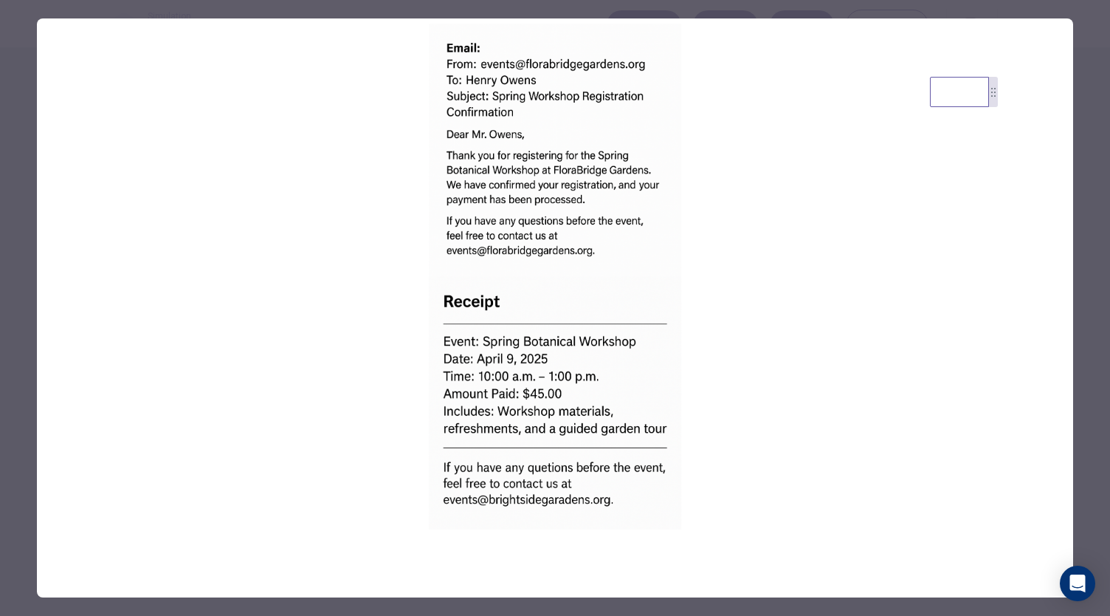
click at [19, 467] on div at bounding box center [555, 308] width 1110 height 616
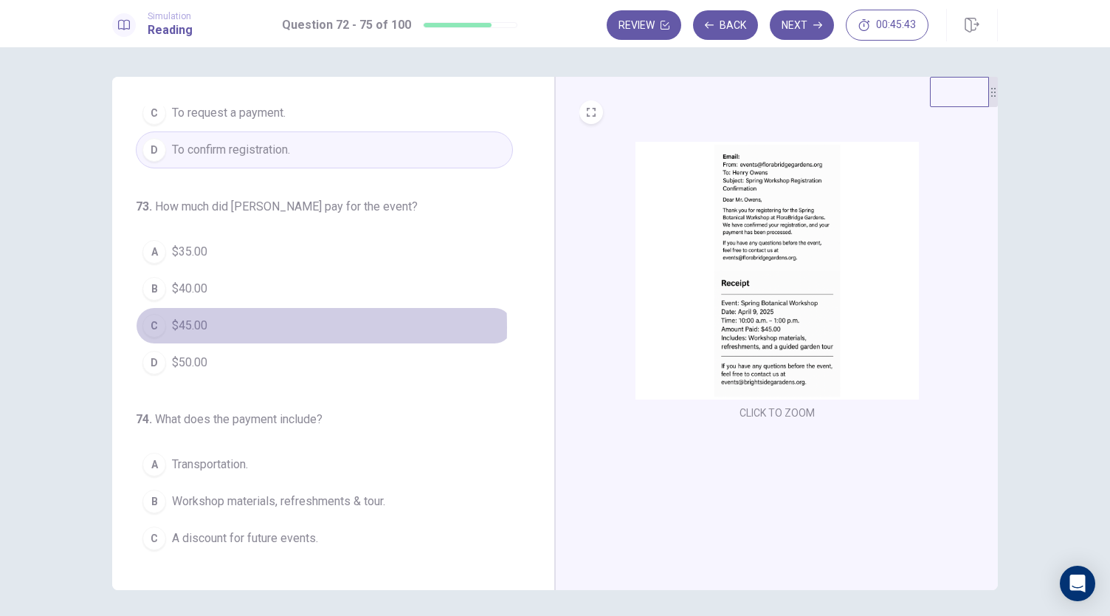
click at [152, 324] on div "C" at bounding box center [154, 326] width 24 height 24
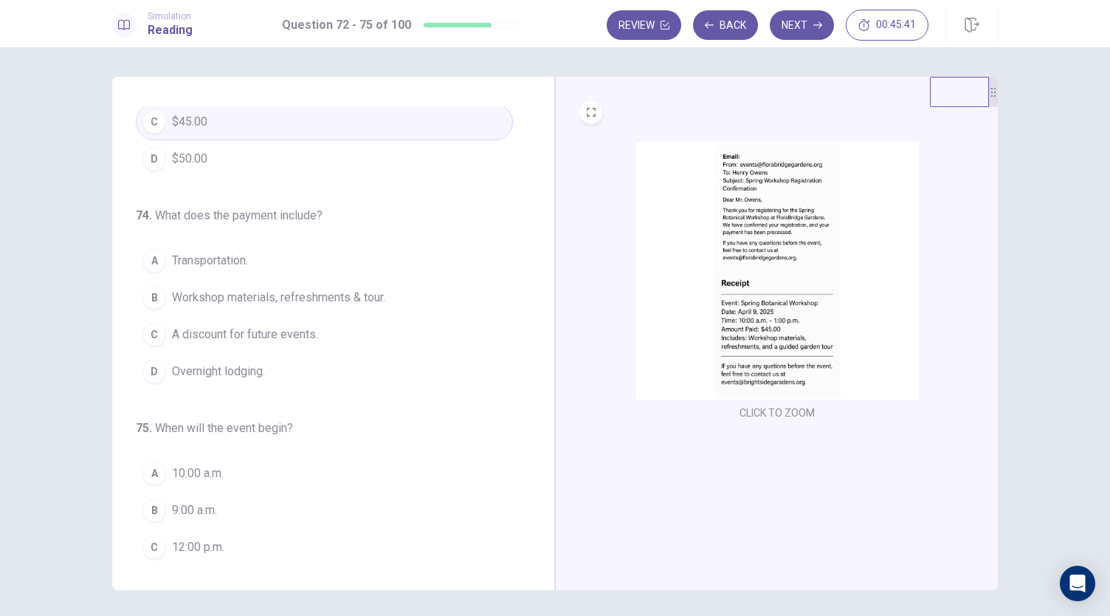
scroll to position [331, 0]
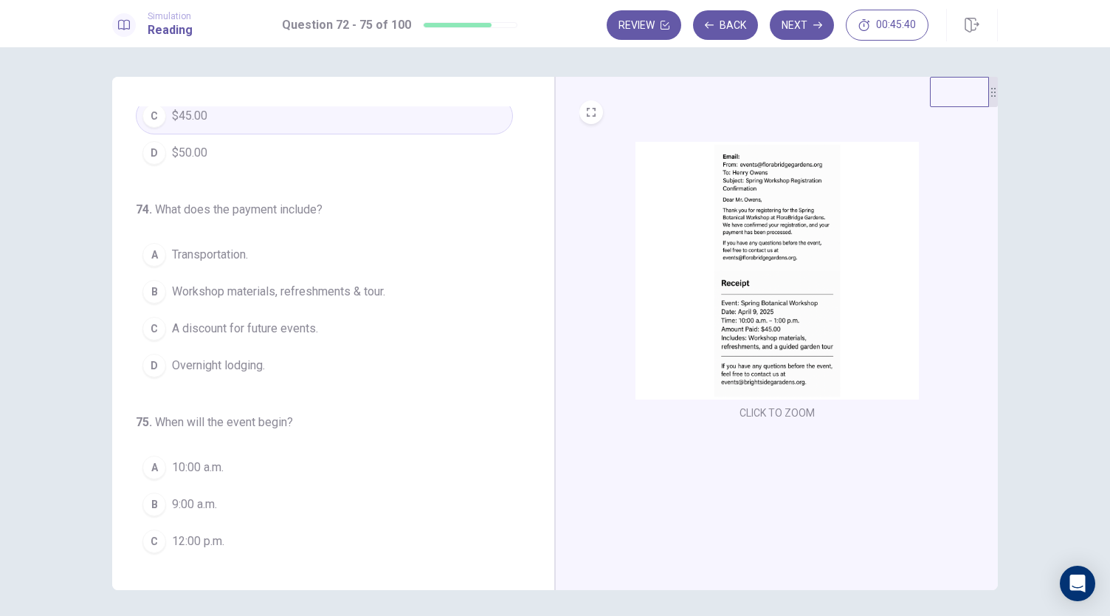
click at [822, 287] on img at bounding box center [777, 271] width 283 height 258
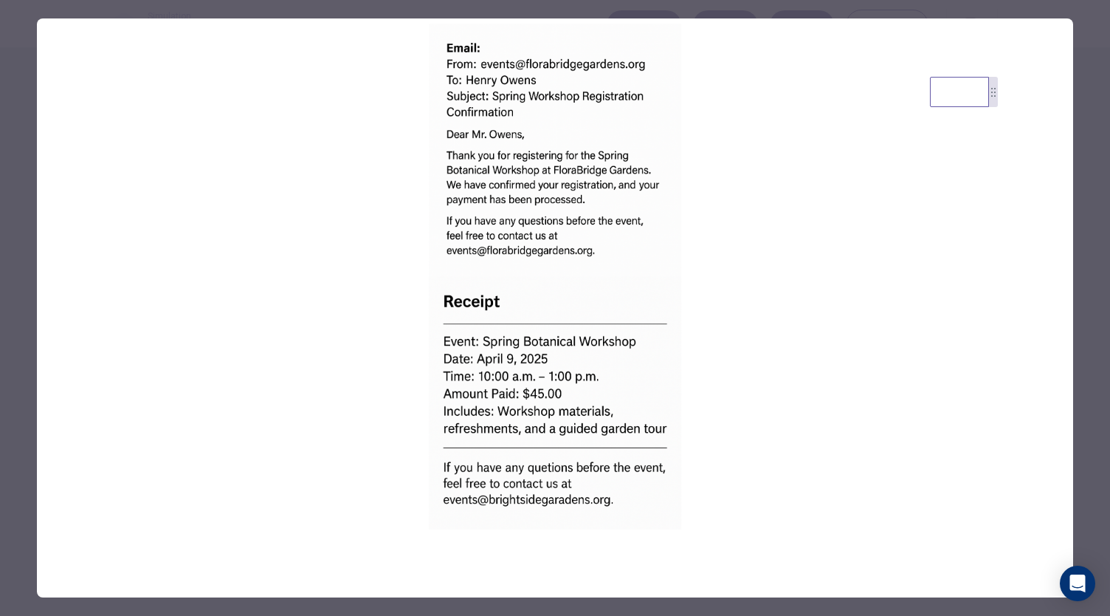
click at [26, 484] on div at bounding box center [555, 308] width 1110 height 616
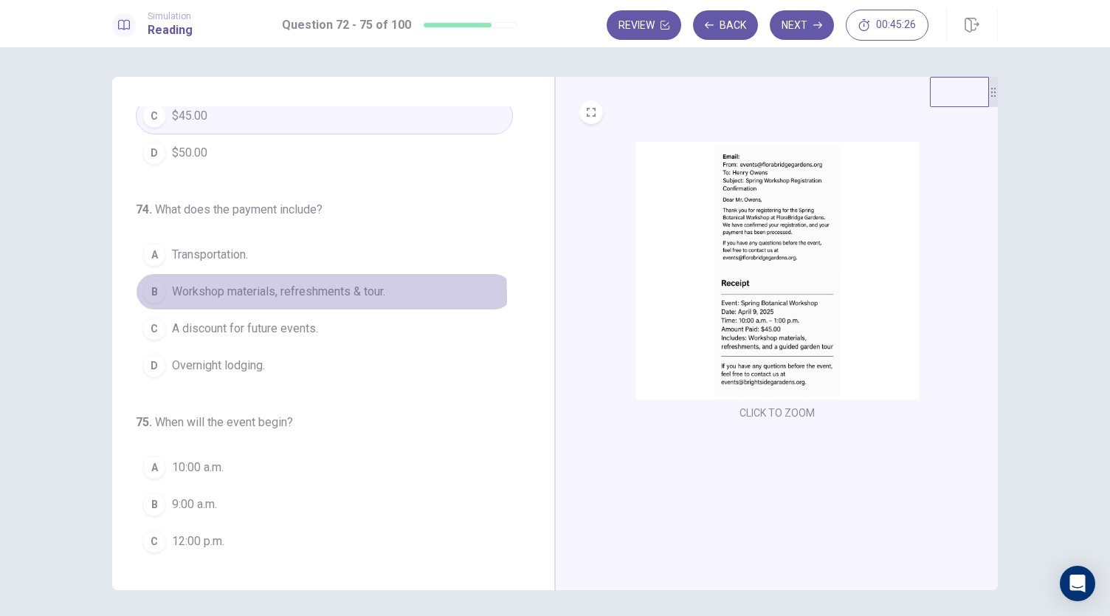
click at [200, 292] on span "Workshop materials, refreshments & tour." at bounding box center [278, 292] width 213 height 18
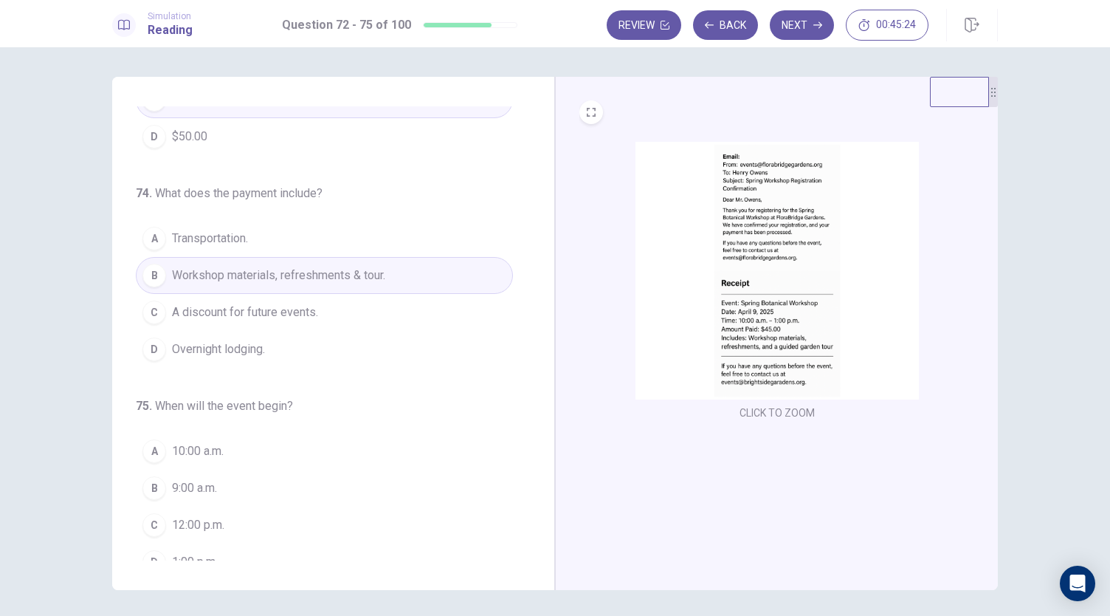
scroll to position [359, 0]
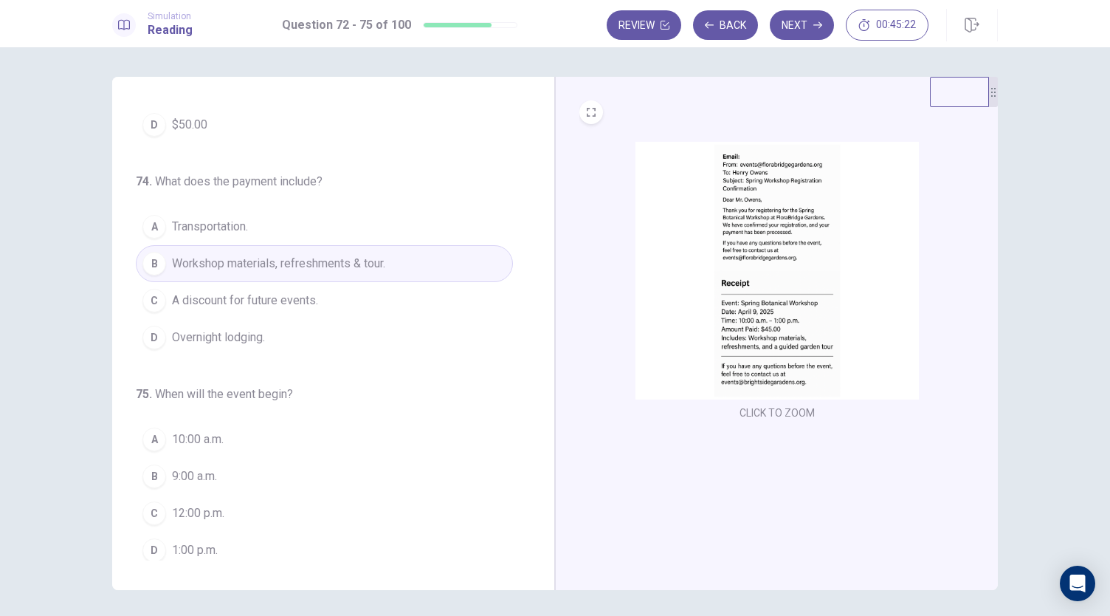
click at [780, 320] on img at bounding box center [777, 271] width 283 height 258
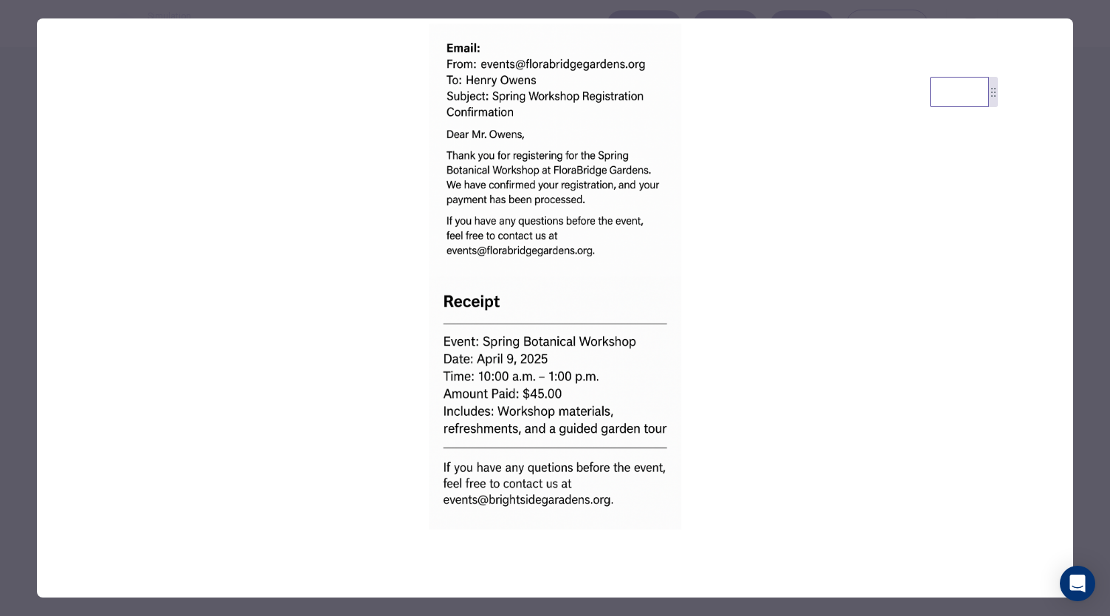
click at [13, 477] on div at bounding box center [555, 308] width 1110 height 616
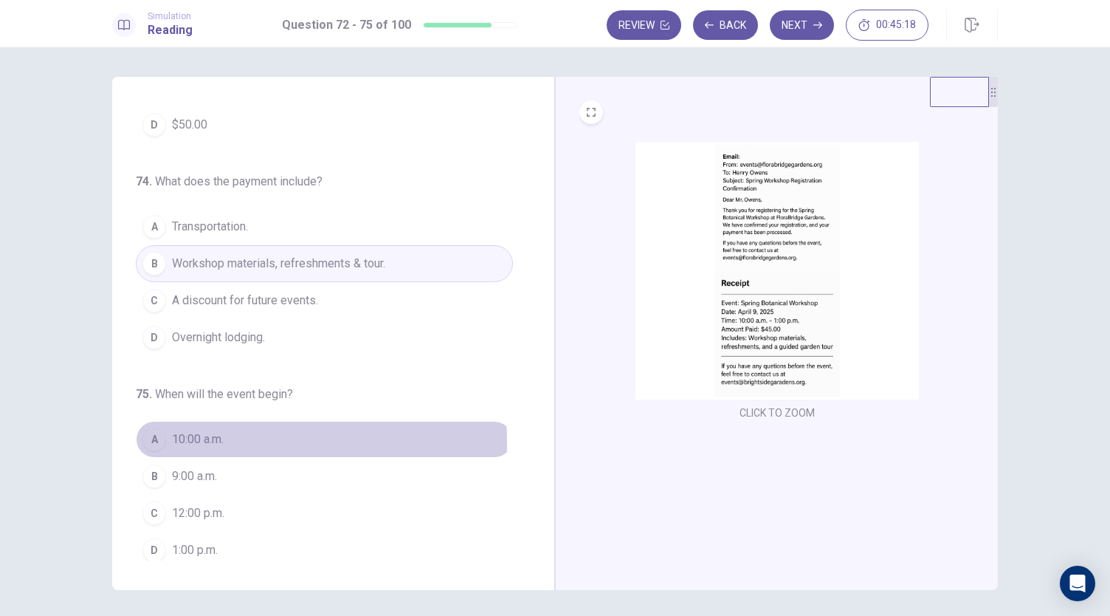
click at [153, 438] on div "A" at bounding box center [154, 439] width 24 height 24
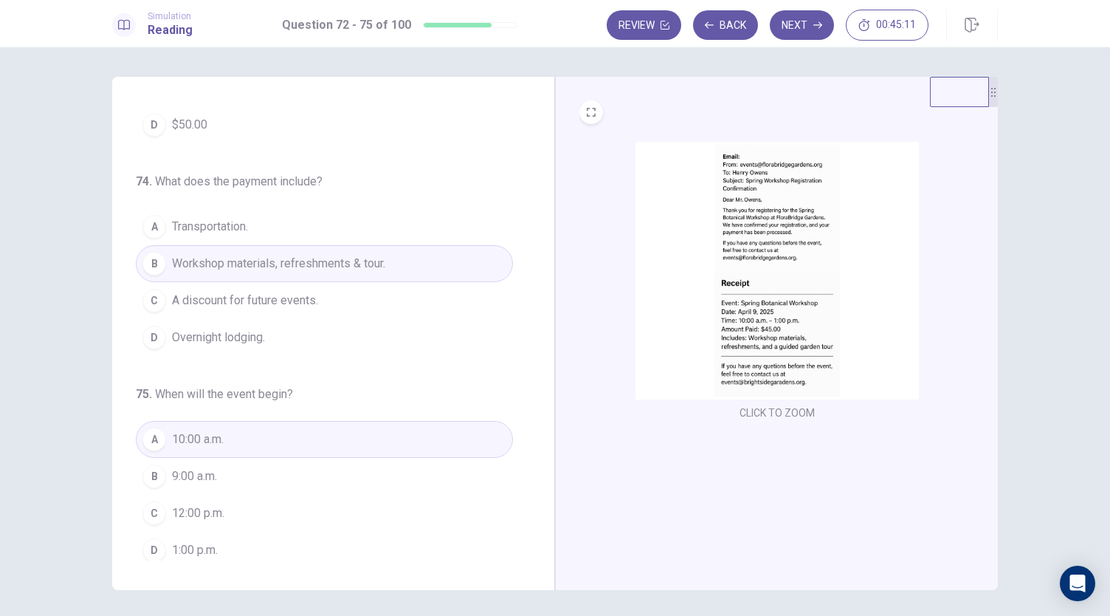
click at [693, 386] on img at bounding box center [777, 271] width 283 height 258
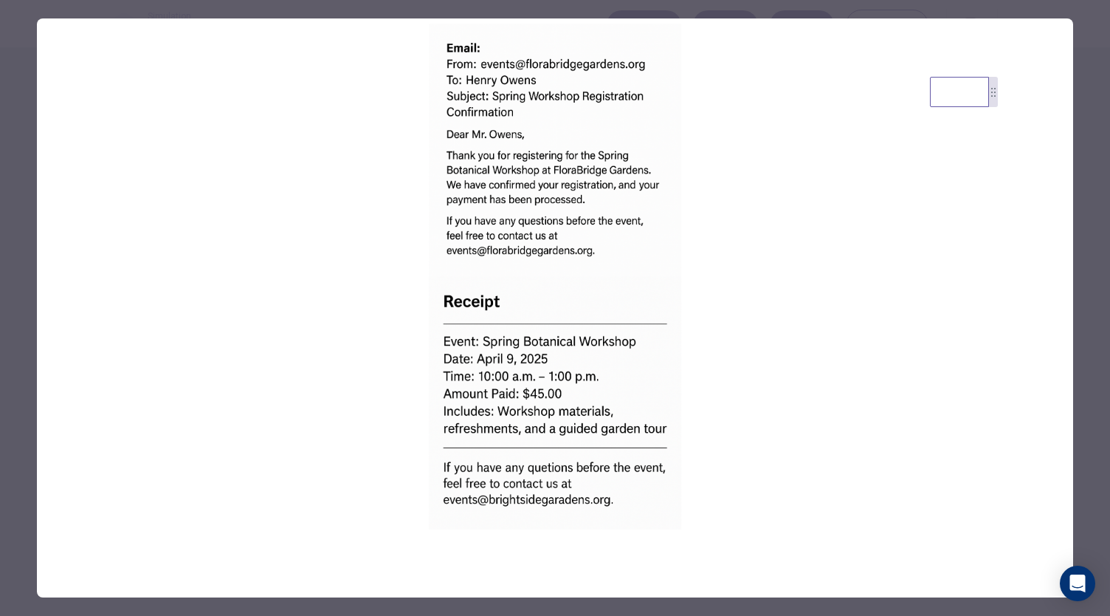
click at [32, 488] on div at bounding box center [555, 308] width 1110 height 616
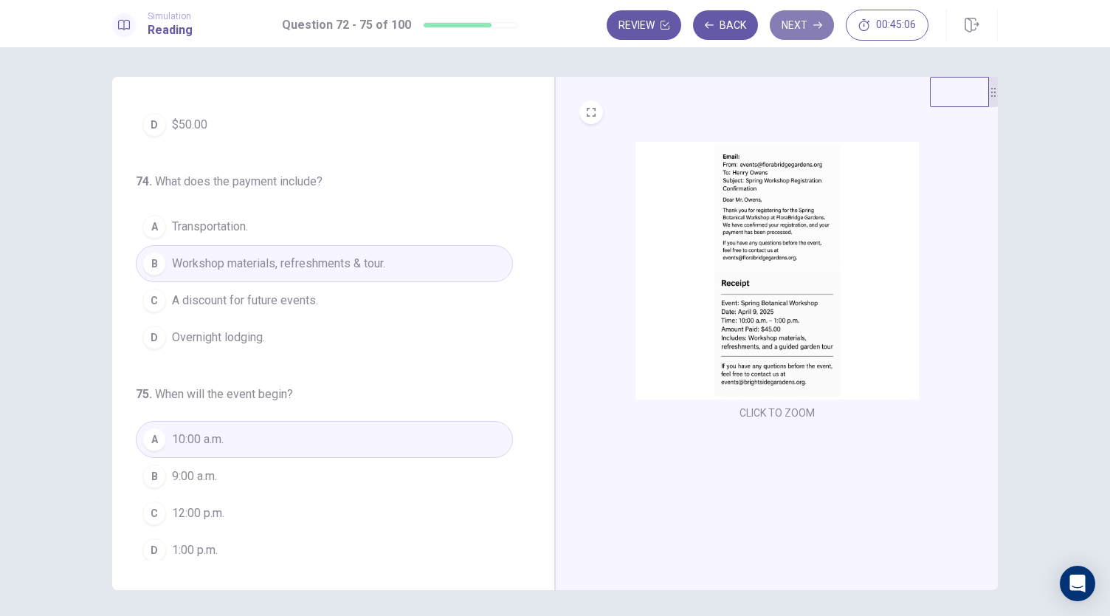
click at [797, 17] on button "Next" at bounding box center [802, 25] width 64 height 30
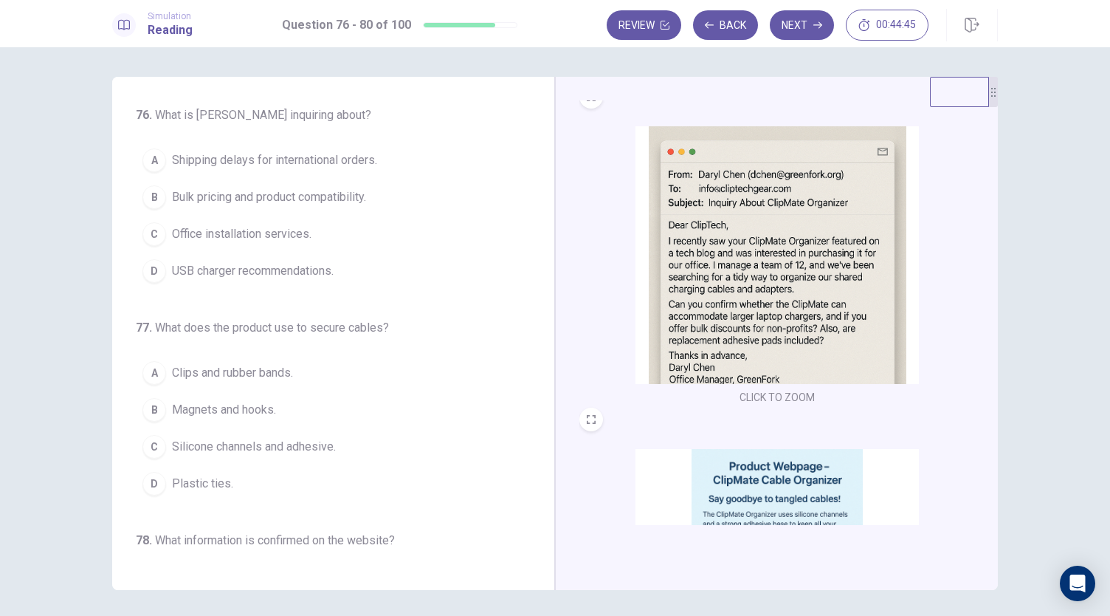
scroll to position [17, 0]
click at [718, 247] on img at bounding box center [777, 254] width 283 height 258
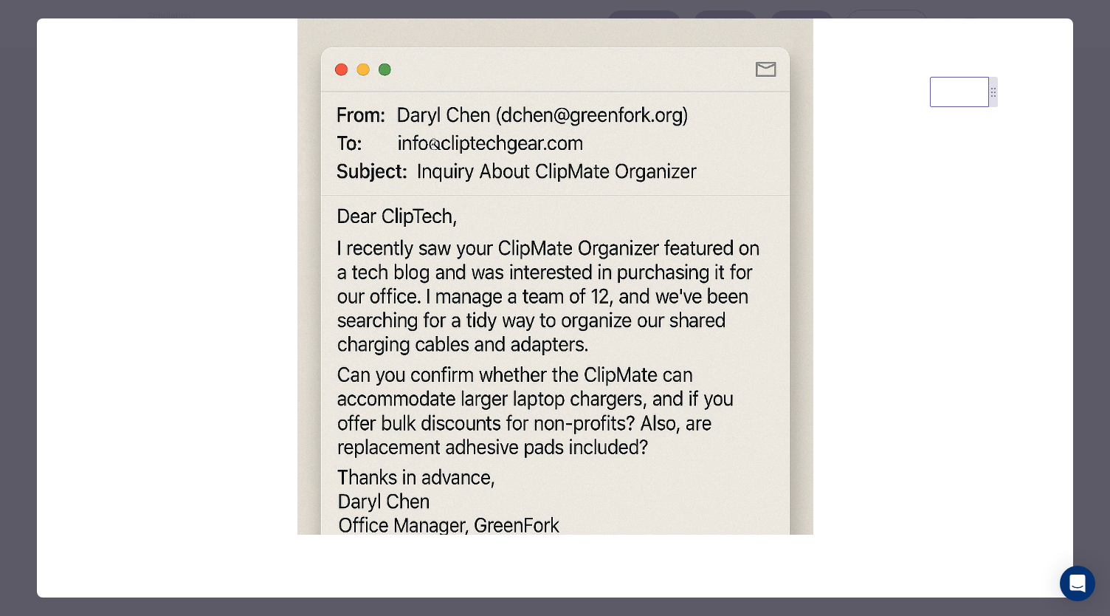
click at [3, 444] on div at bounding box center [555, 308] width 1110 height 616
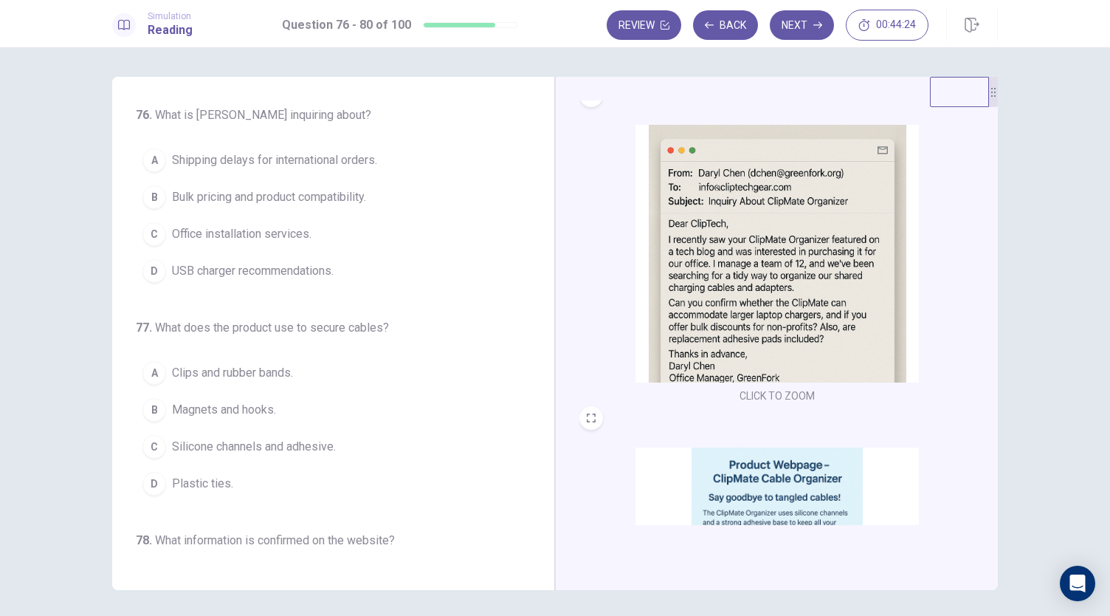
click at [787, 509] on img at bounding box center [777, 576] width 283 height 258
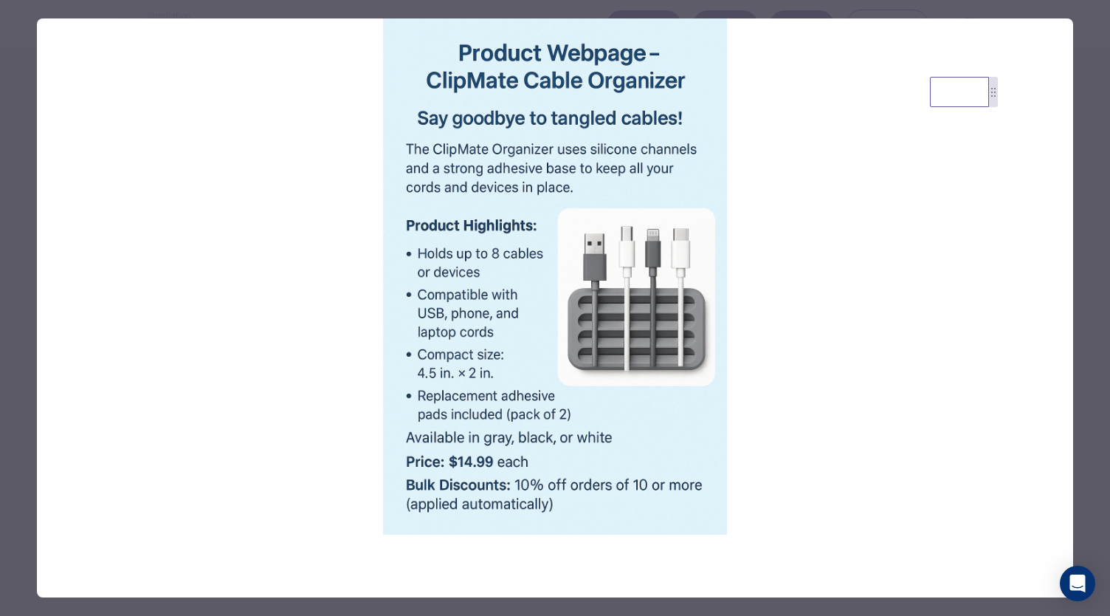
click at [20, 444] on div at bounding box center [555, 308] width 1110 height 616
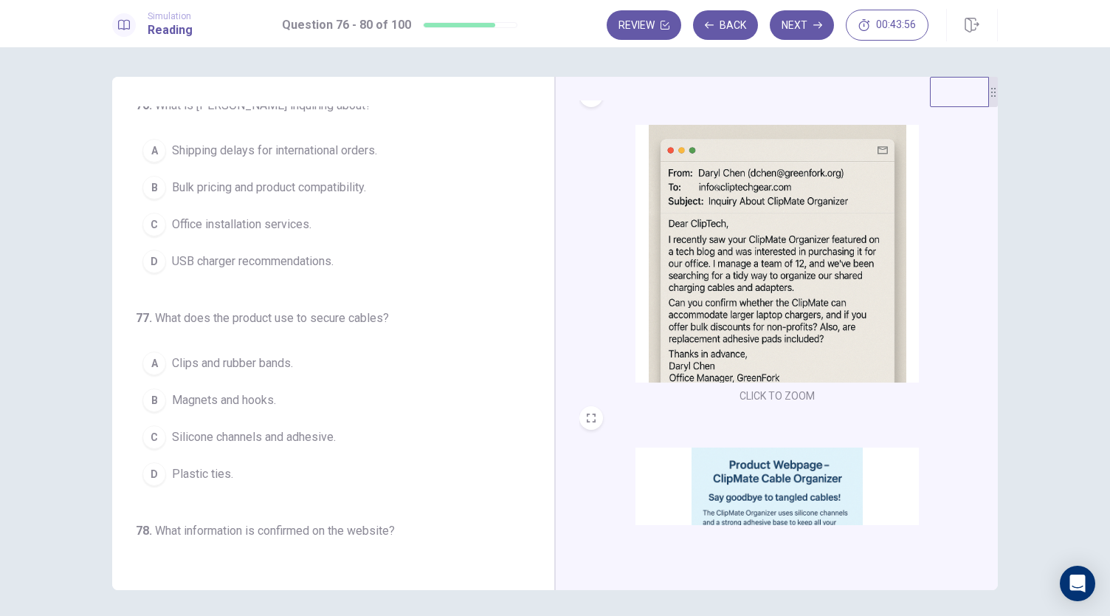
scroll to position [0, 0]
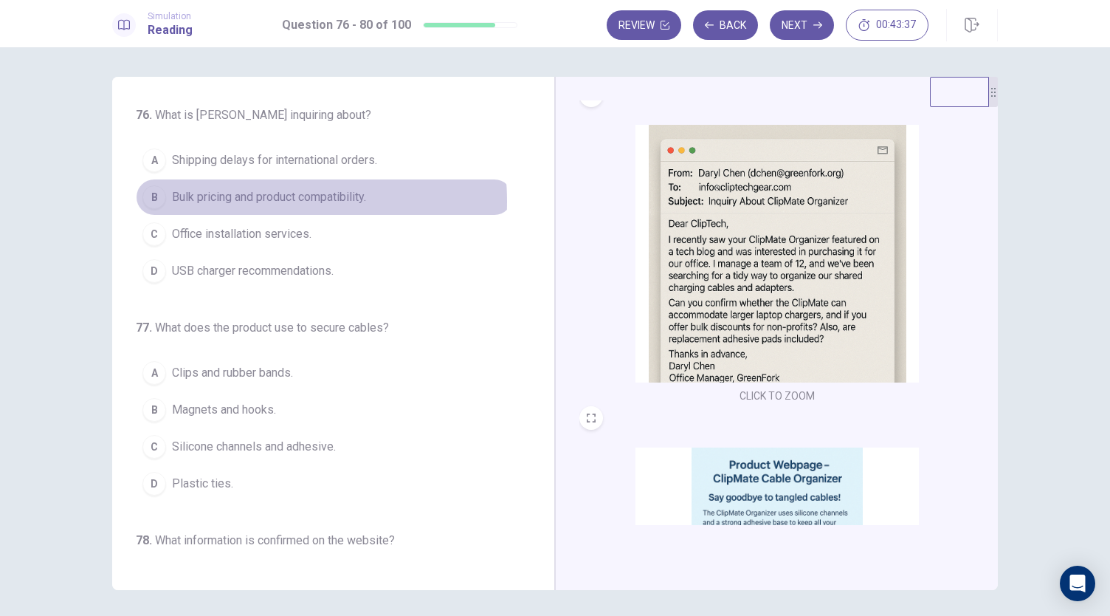
click at [230, 201] on span "Bulk pricing and product compatibility." at bounding box center [269, 197] width 194 height 18
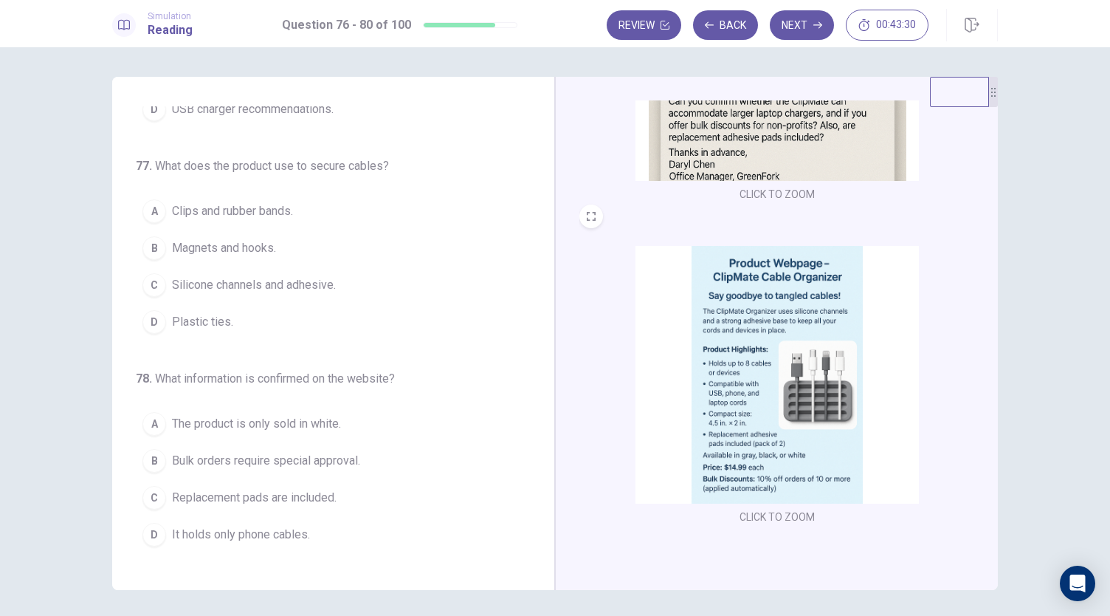
scroll to position [220, 0]
click at [716, 317] on img at bounding box center [777, 373] width 283 height 258
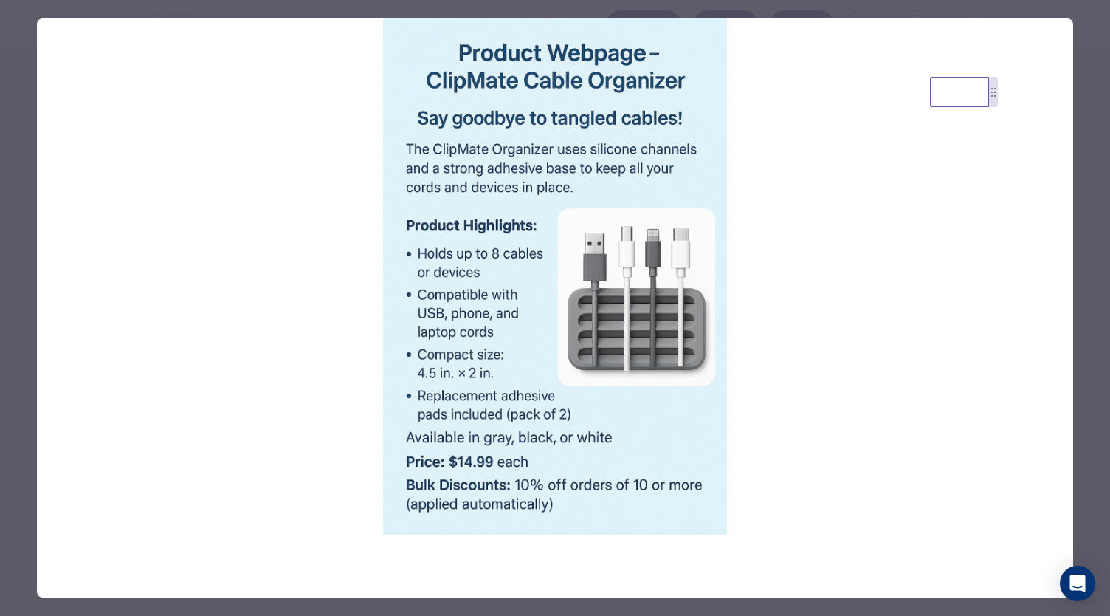
click at [12, 510] on div at bounding box center [555, 308] width 1110 height 616
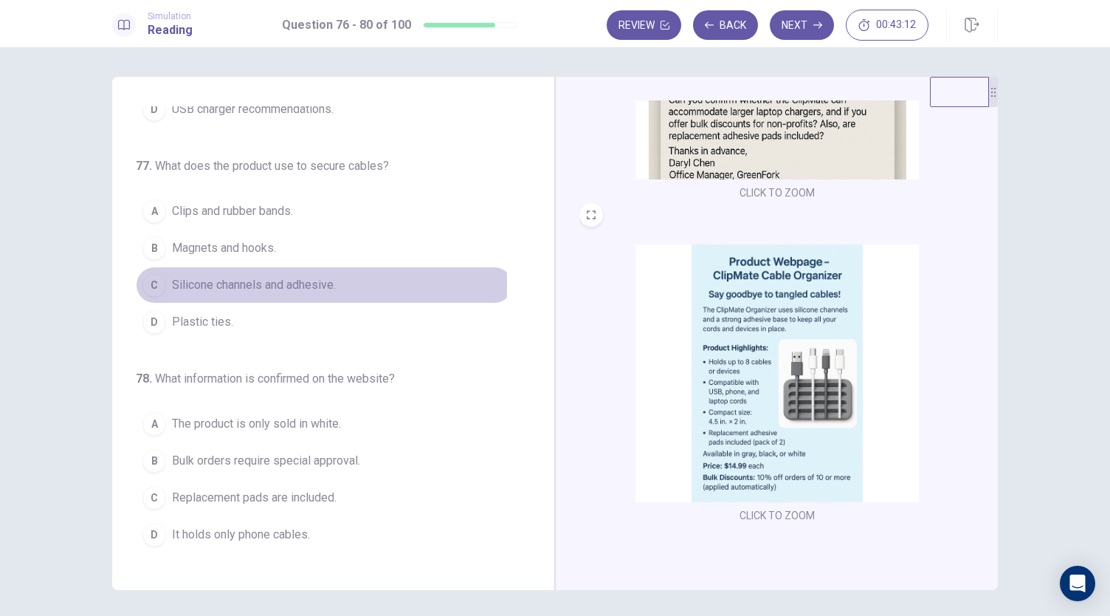
click at [148, 281] on div "C" at bounding box center [154, 285] width 24 height 24
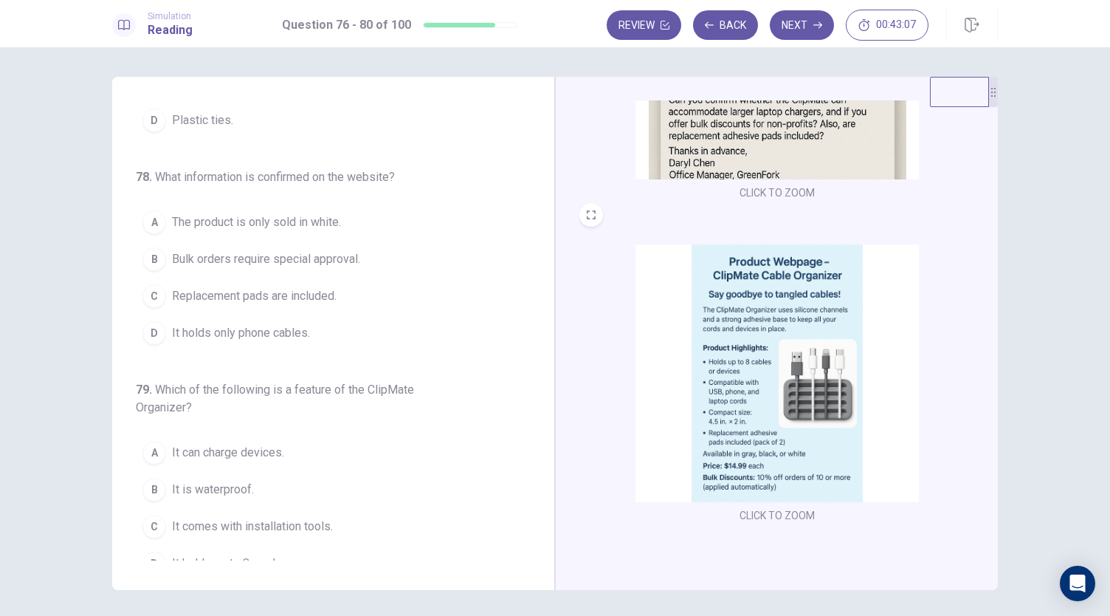
scroll to position [364, 0]
click at [779, 383] on img at bounding box center [777, 373] width 283 height 258
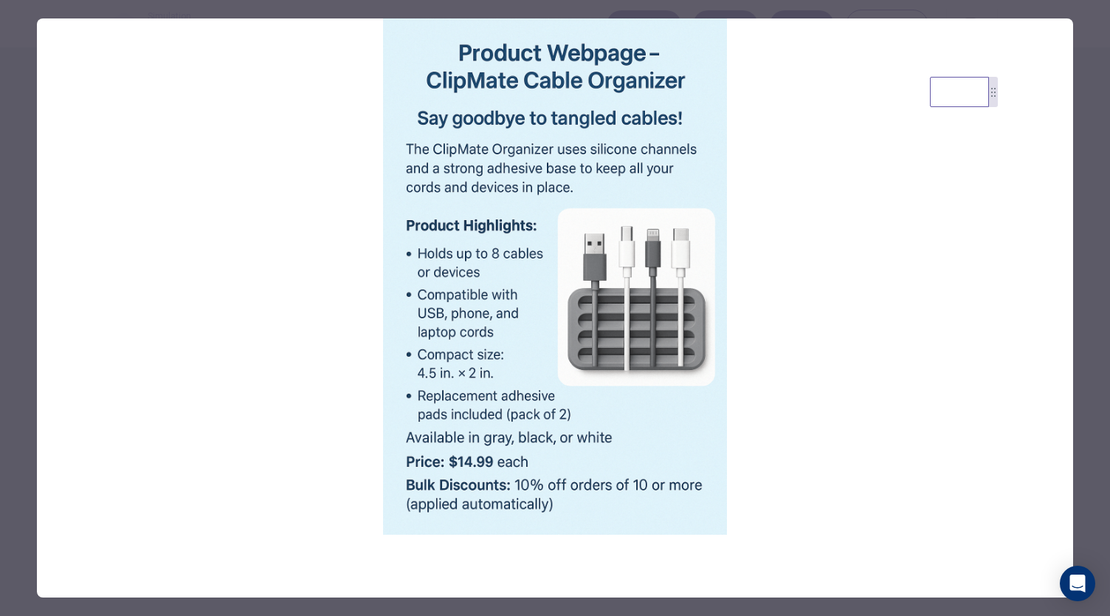
click at [14, 413] on div at bounding box center [555, 308] width 1110 height 616
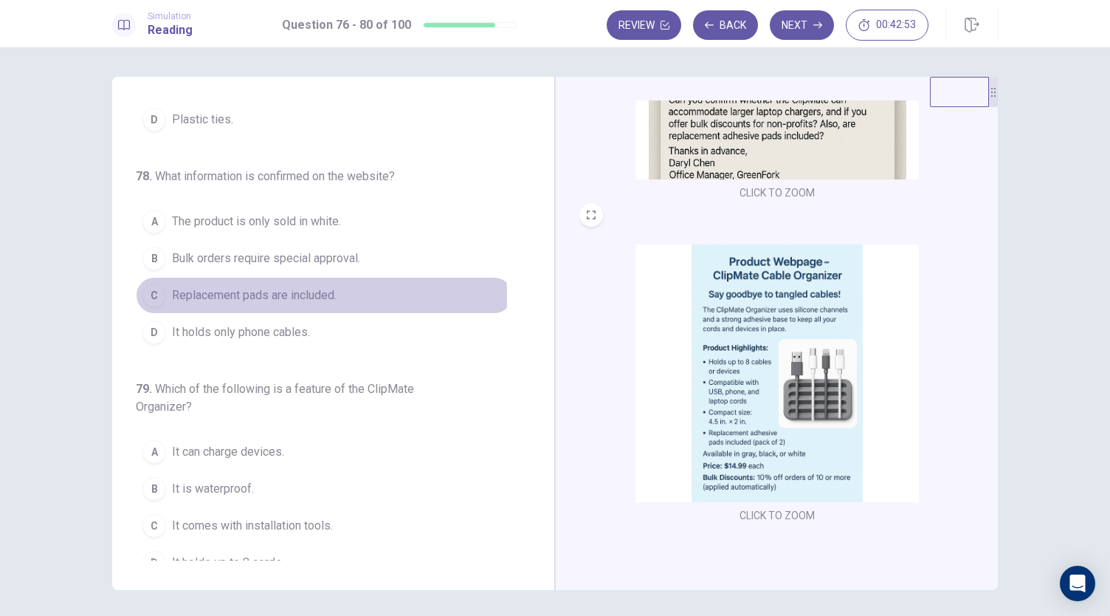
click at [181, 292] on span "Replacement pads are included." at bounding box center [254, 295] width 165 height 18
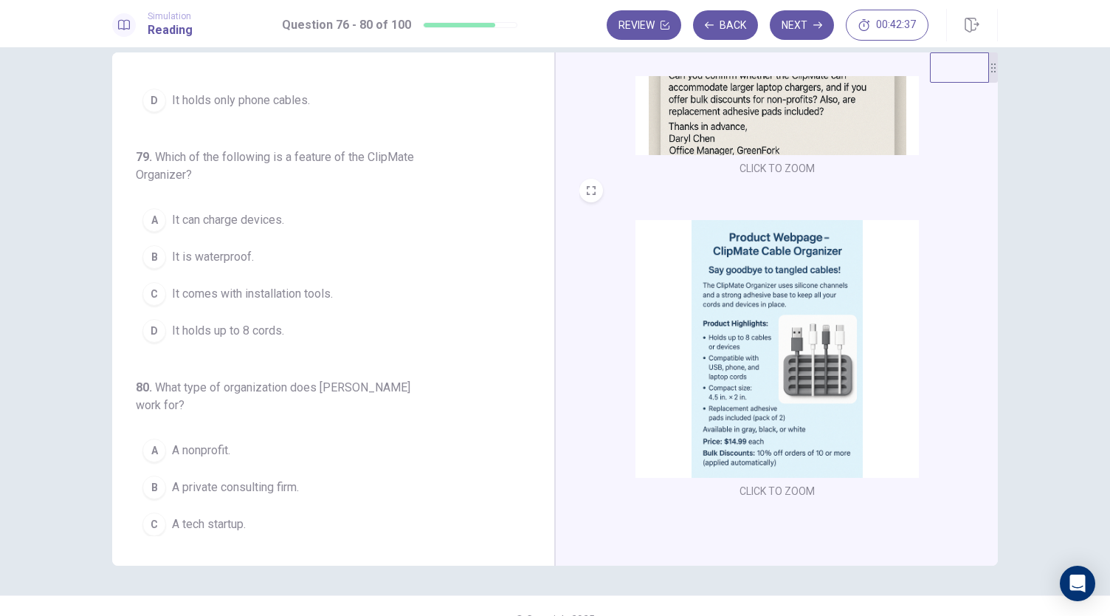
scroll to position [26, 0]
click at [241, 323] on span "It holds up to 8 cords." at bounding box center [228, 329] width 112 height 18
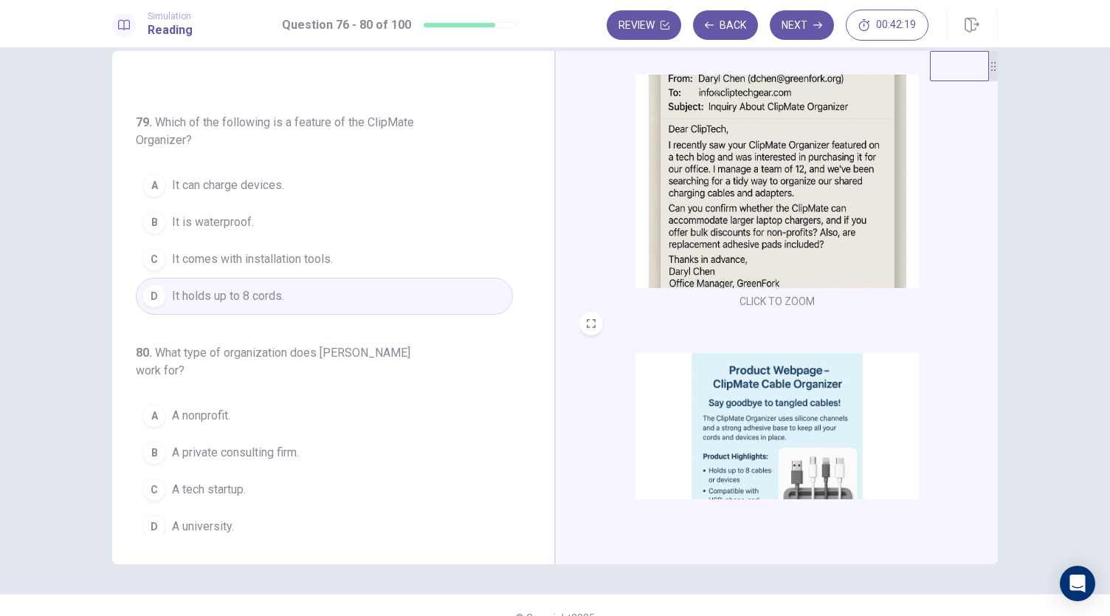
scroll to position [84, 0]
click at [723, 278] on img at bounding box center [777, 161] width 283 height 258
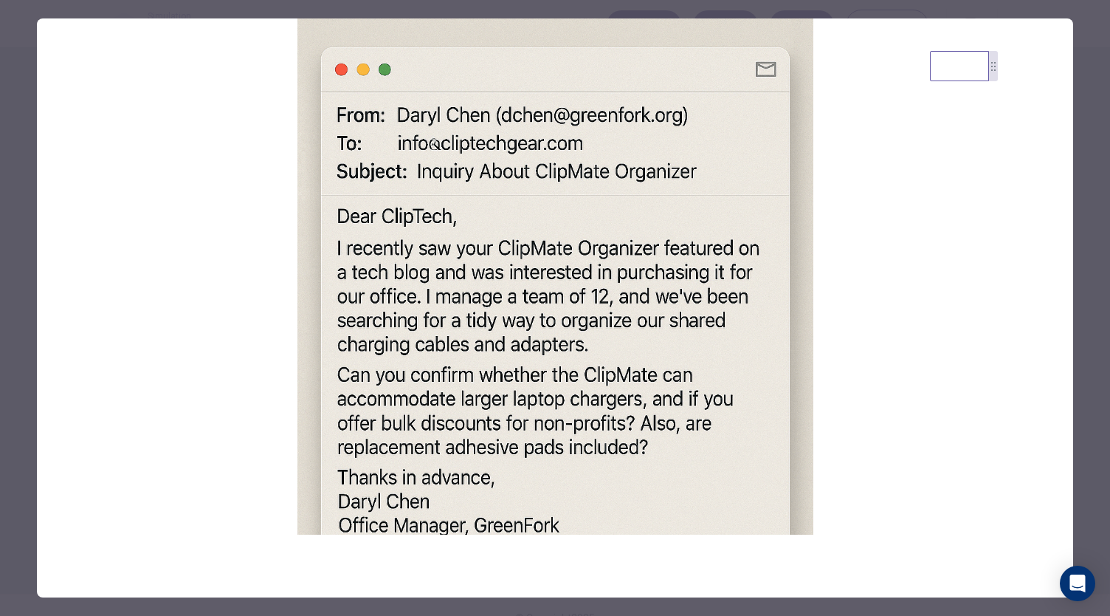
click at [13, 487] on div at bounding box center [555, 308] width 1110 height 616
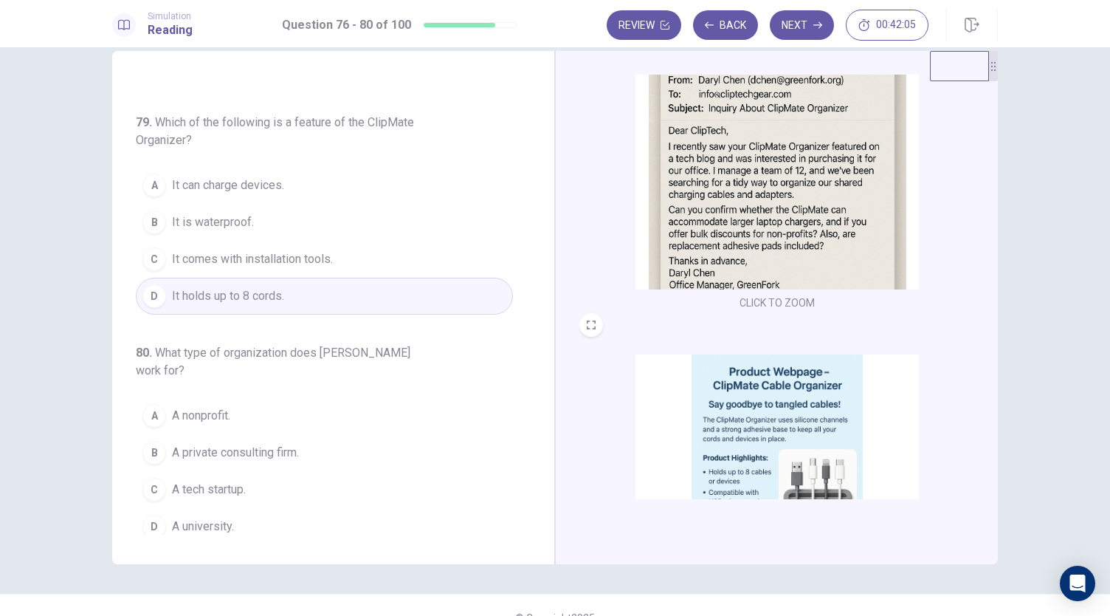
scroll to position [51, 0]
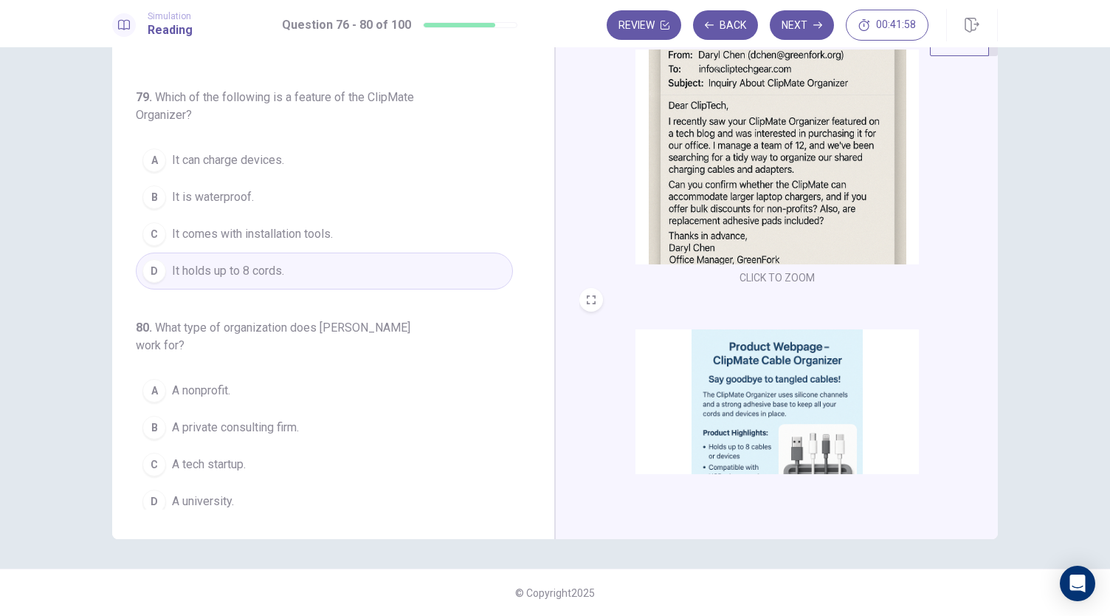
click at [754, 224] on img at bounding box center [777, 136] width 283 height 258
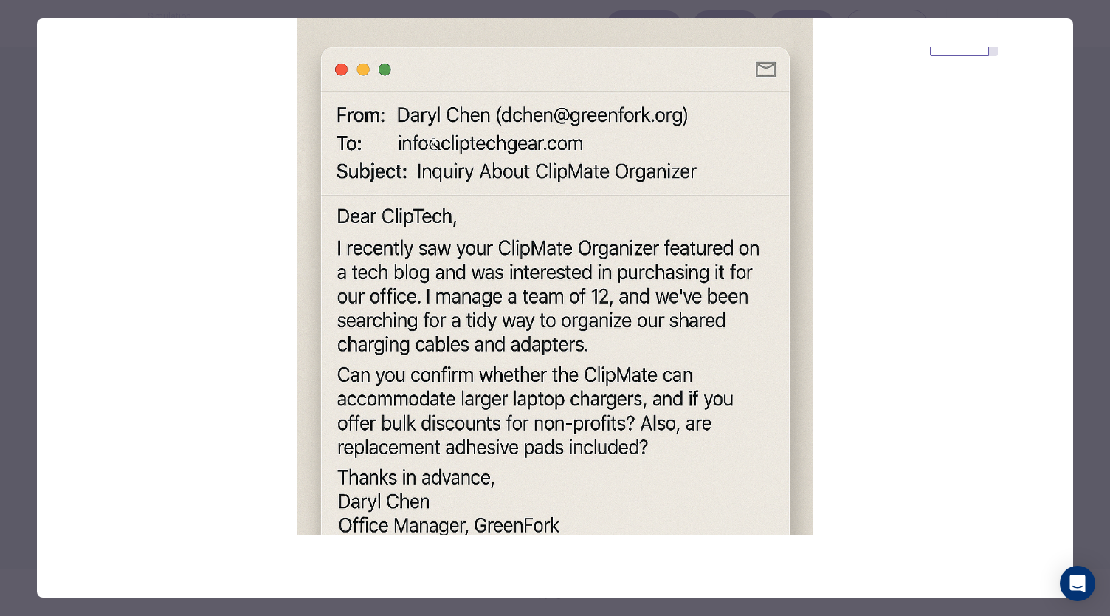
click at [13, 391] on div at bounding box center [555, 308] width 1110 height 616
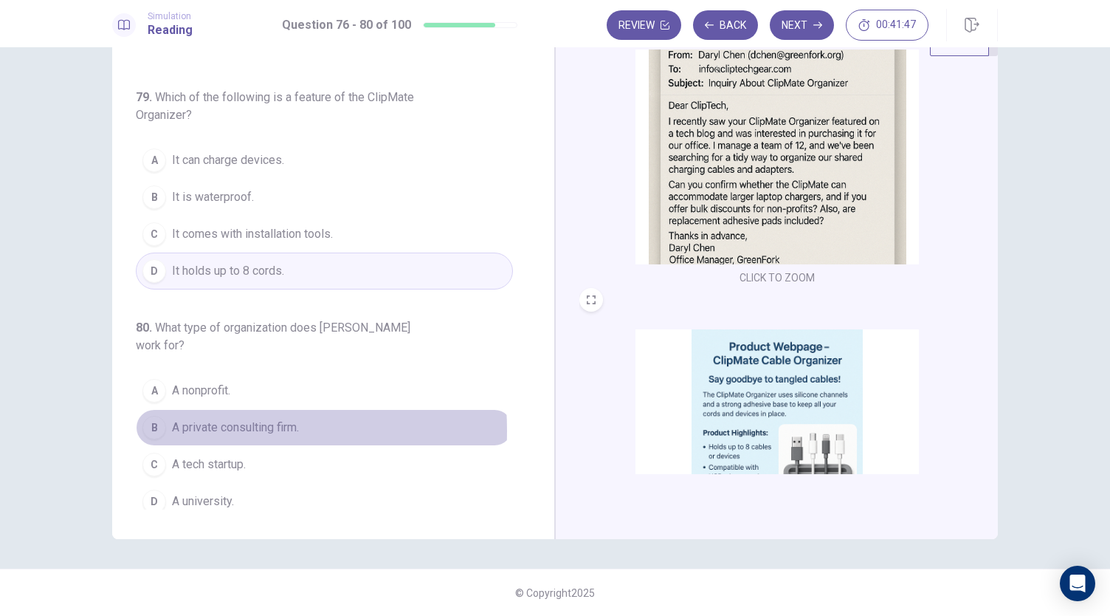
click at [176, 422] on span "A private consulting firm." at bounding box center [235, 428] width 127 height 18
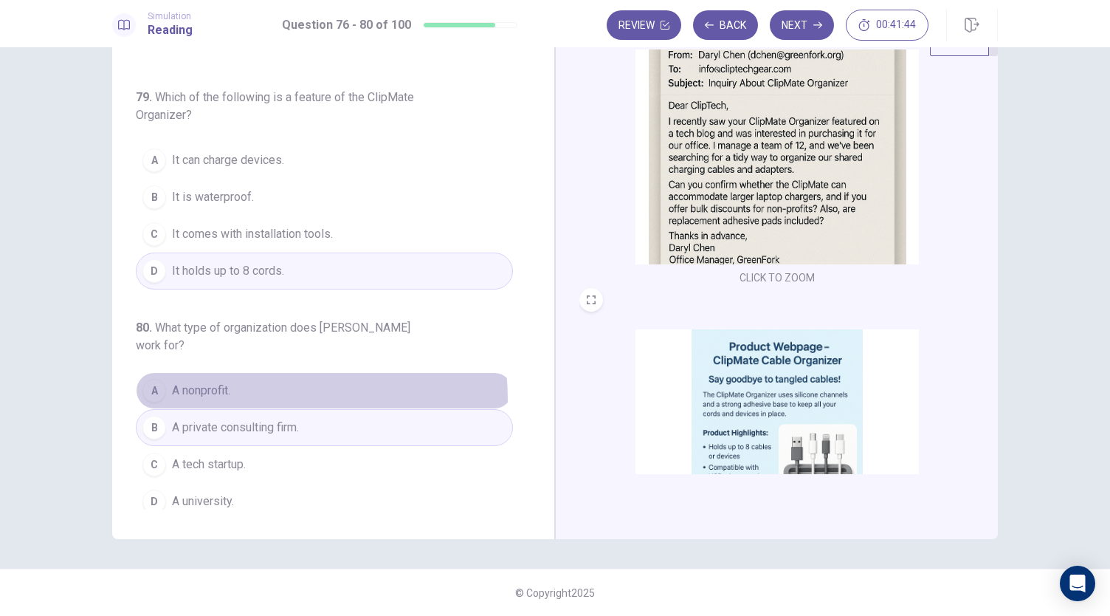
click at [193, 392] on button "A A nonprofit." at bounding box center [324, 390] width 377 height 37
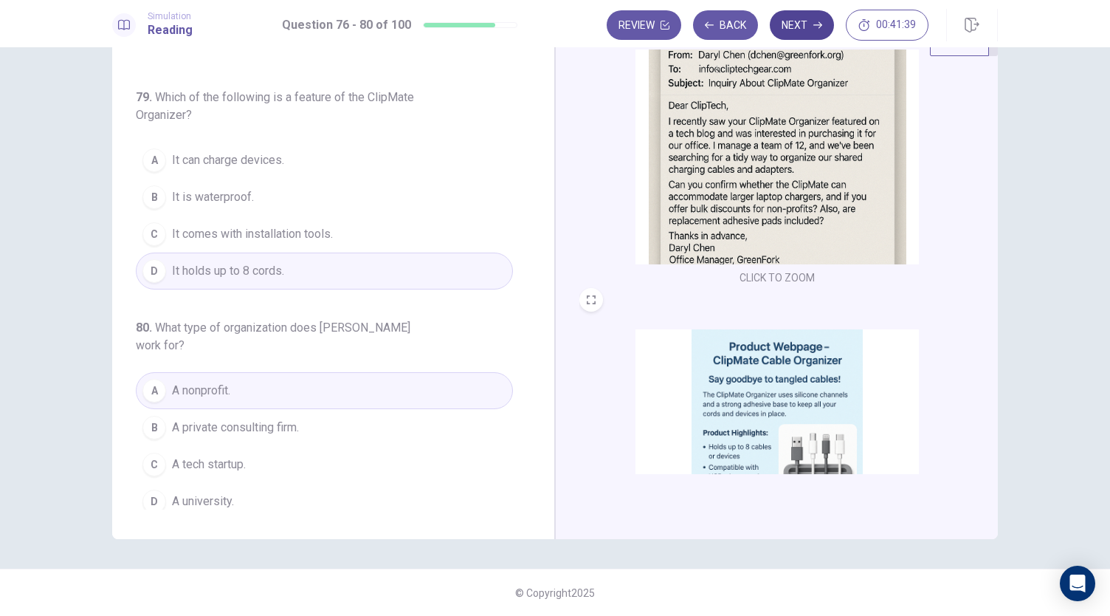
click at [806, 23] on button "Next" at bounding box center [802, 25] width 64 height 30
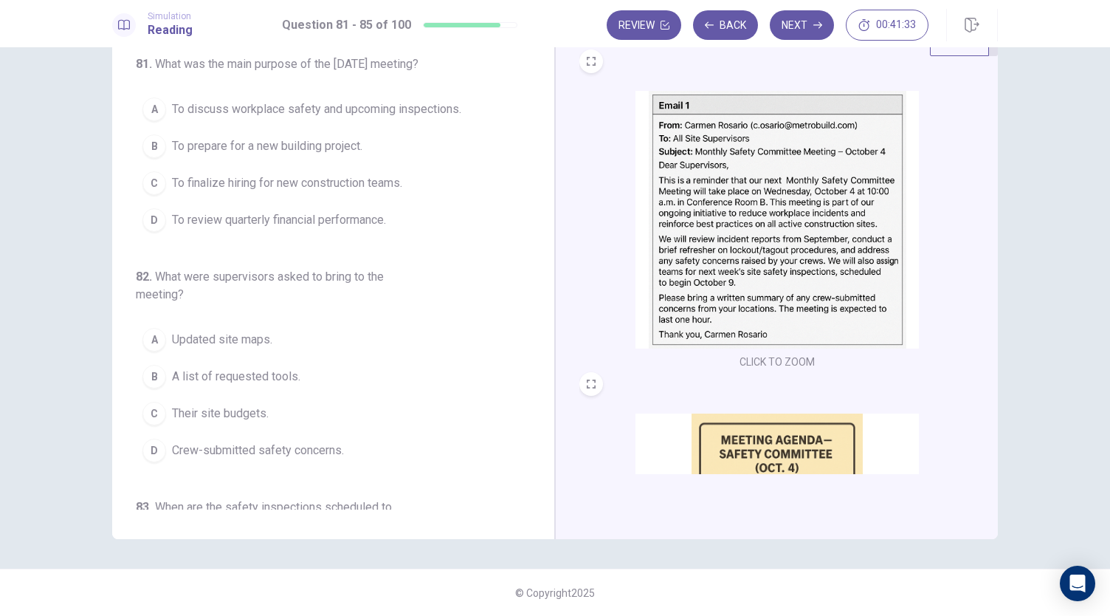
scroll to position [0, 0]
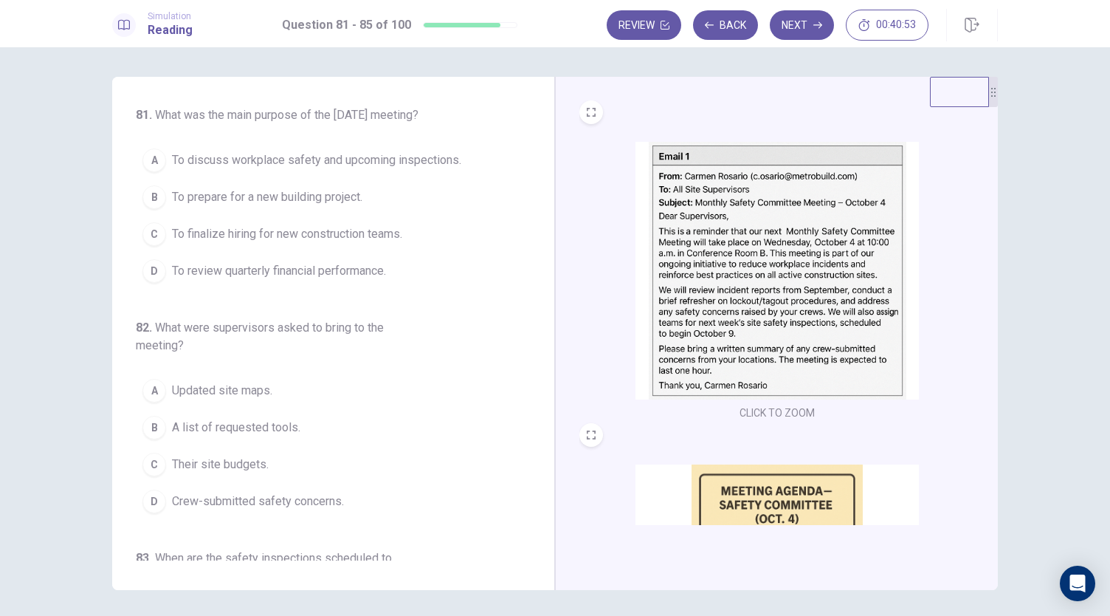
click at [399, 169] on span "To discuss workplace safety and upcoming inspections." at bounding box center [316, 160] width 289 height 18
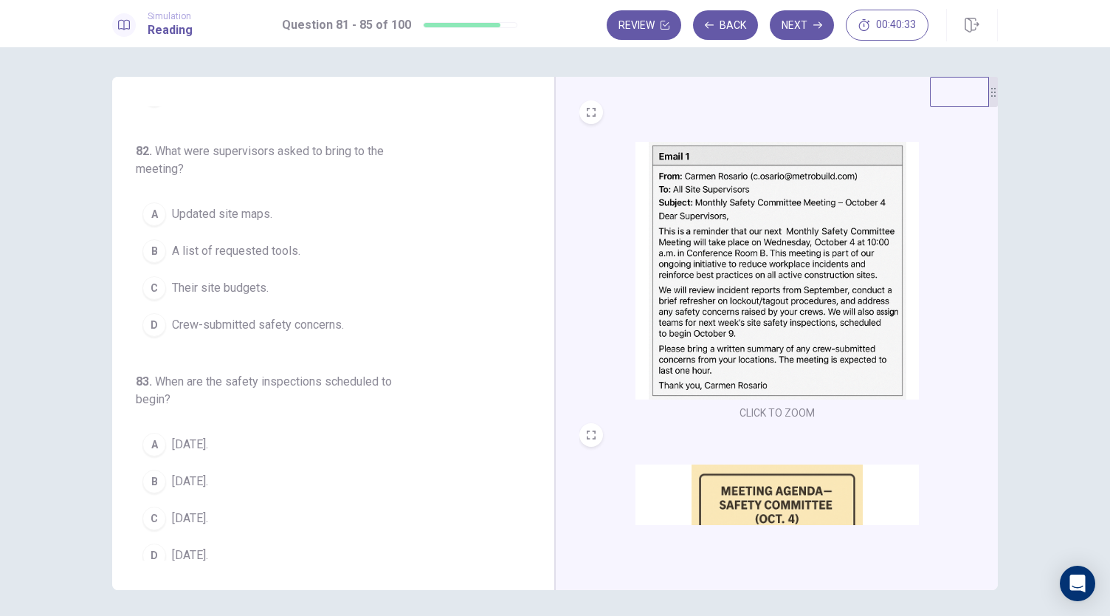
click at [780, 331] on img at bounding box center [777, 271] width 283 height 258
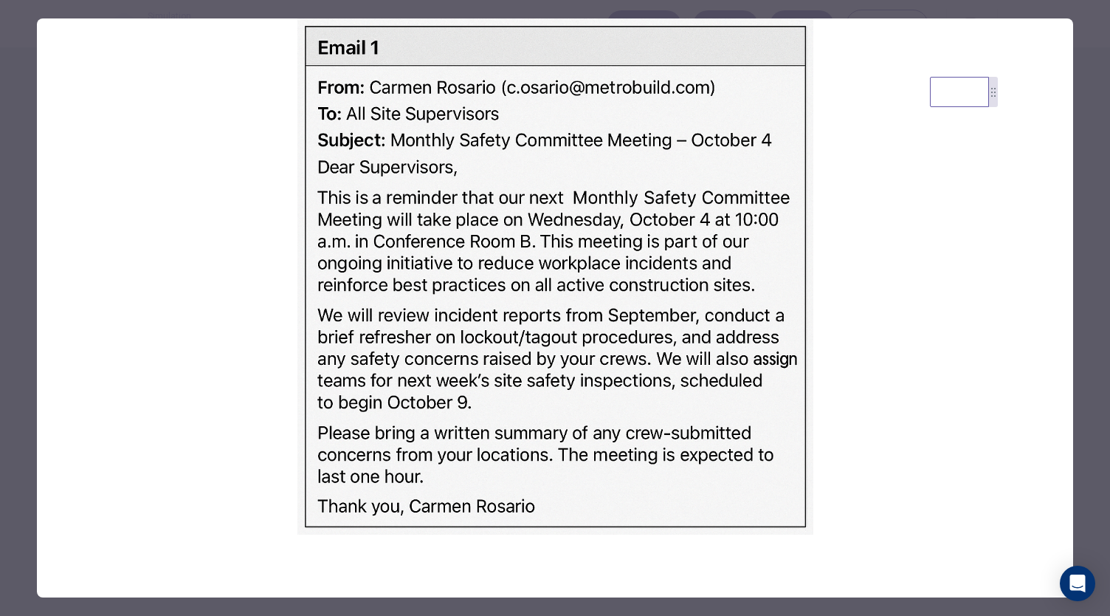
click at [5, 491] on div at bounding box center [555, 308] width 1110 height 616
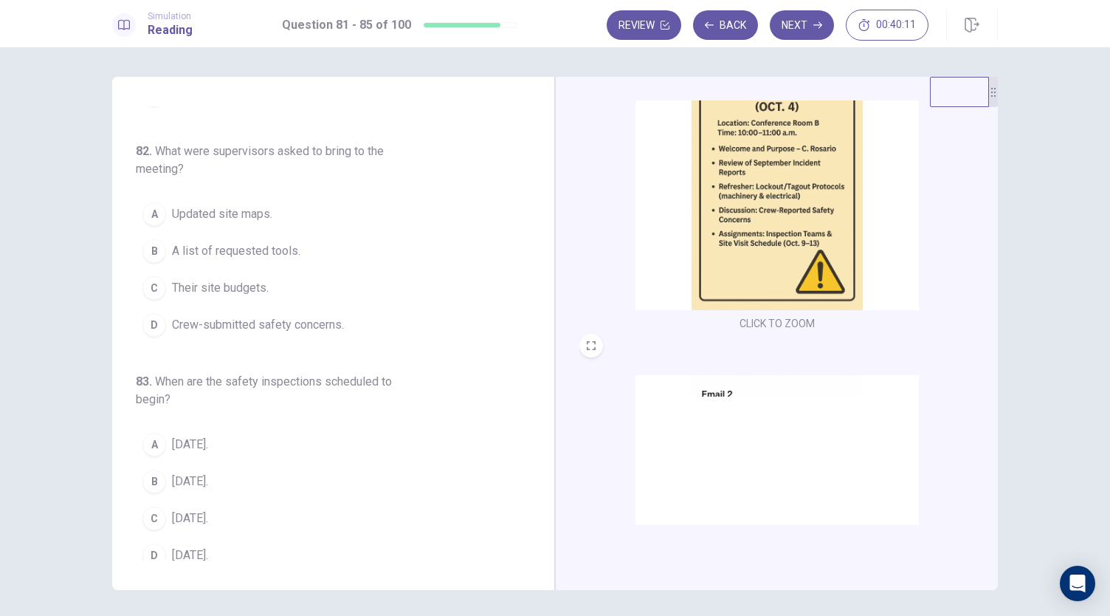
scroll to position [543, 0]
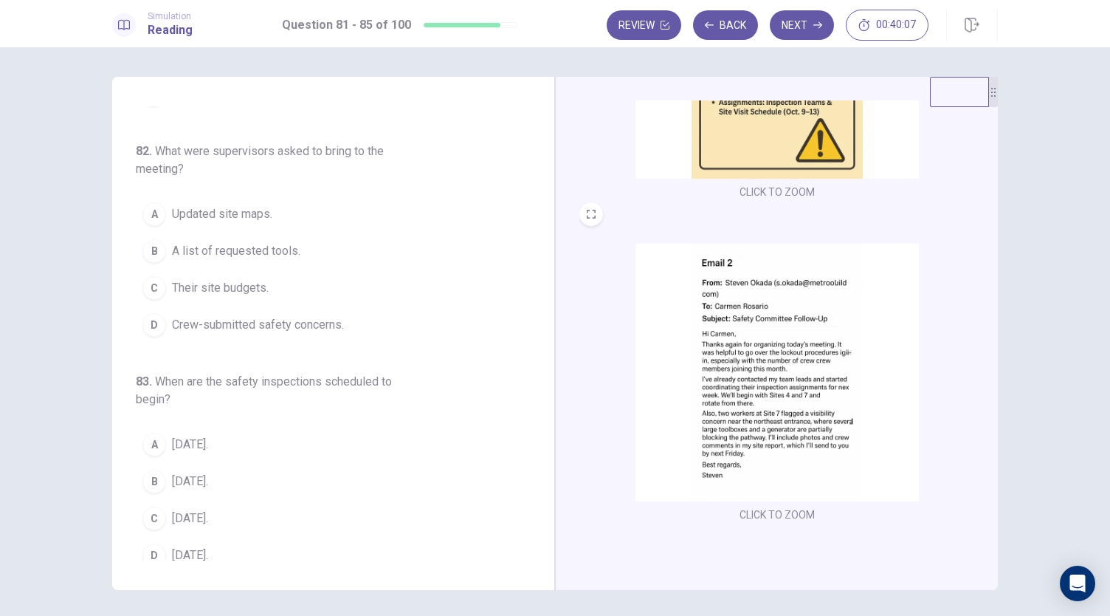
click at [747, 388] on img at bounding box center [777, 373] width 283 height 258
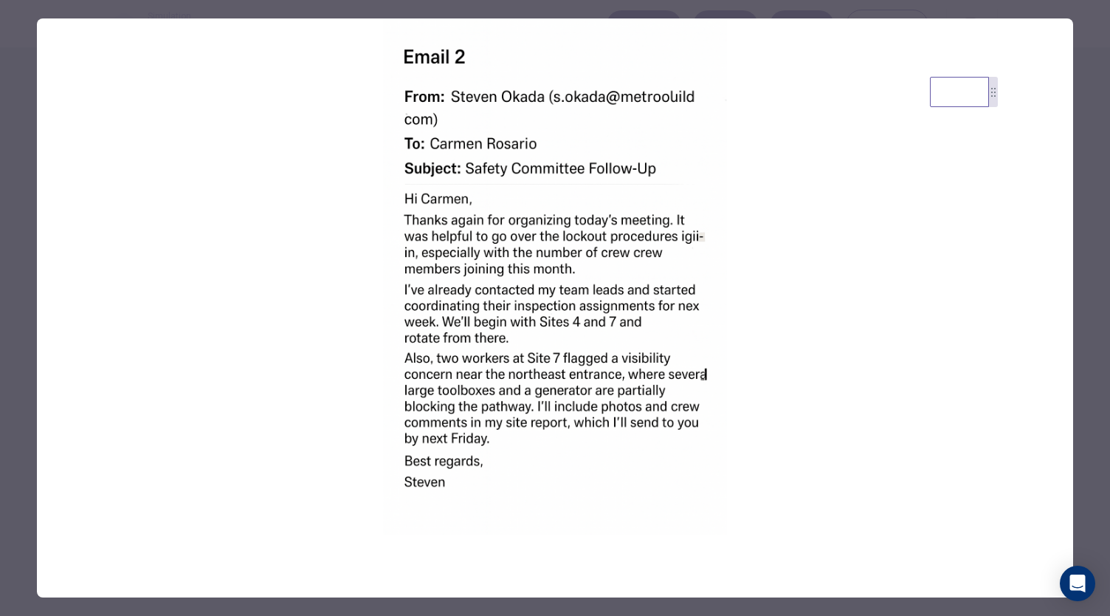
click at [21, 475] on div at bounding box center [555, 308] width 1110 height 616
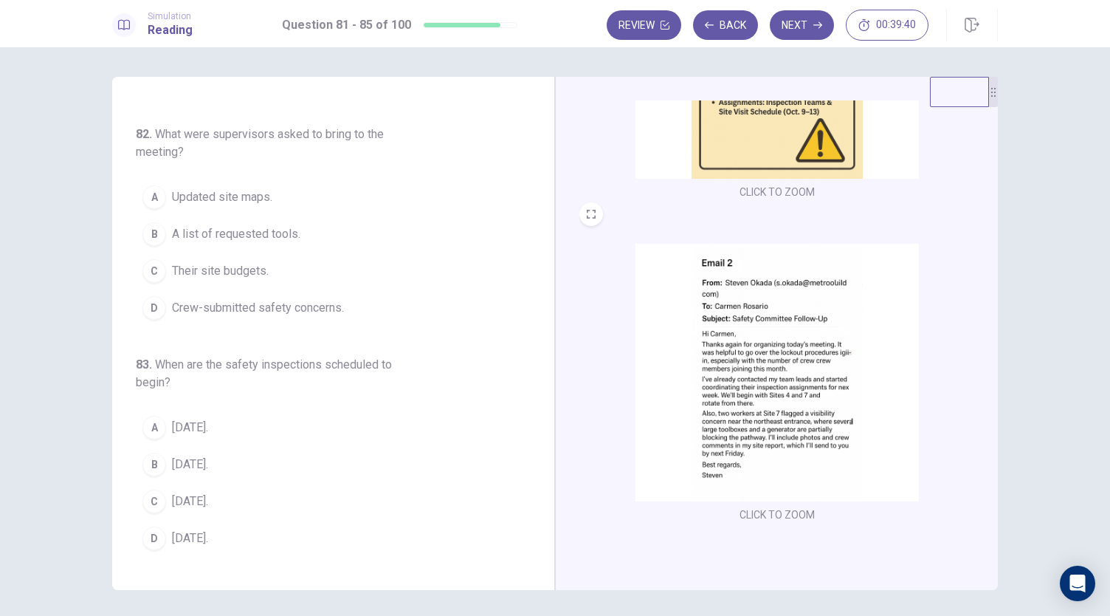
scroll to position [194, 0]
click at [262, 316] on span "Crew-submitted safety concerns." at bounding box center [258, 307] width 172 height 18
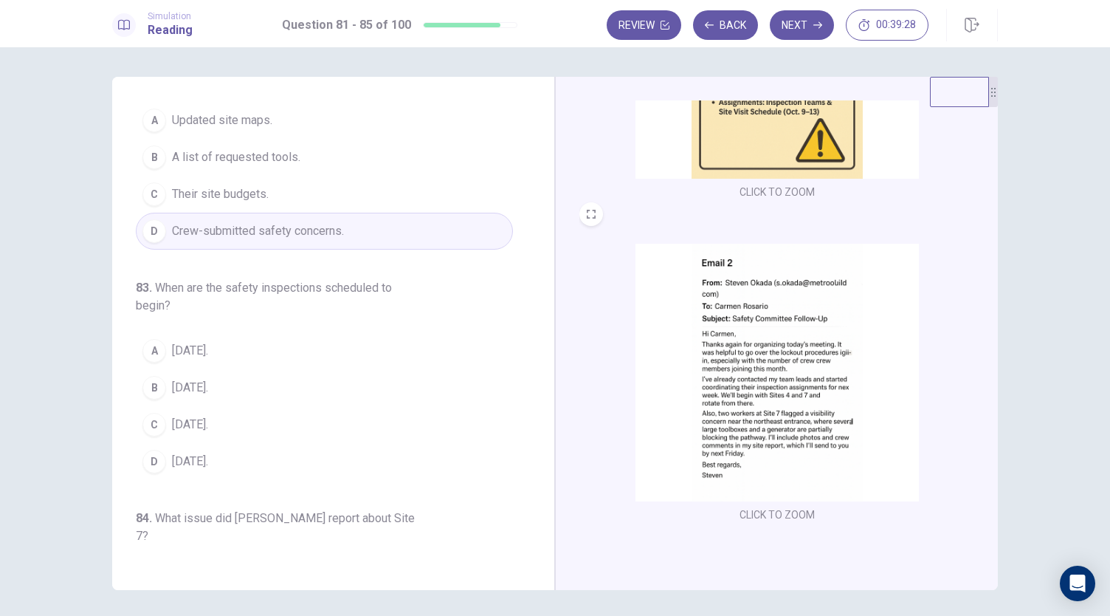
scroll to position [538, 0]
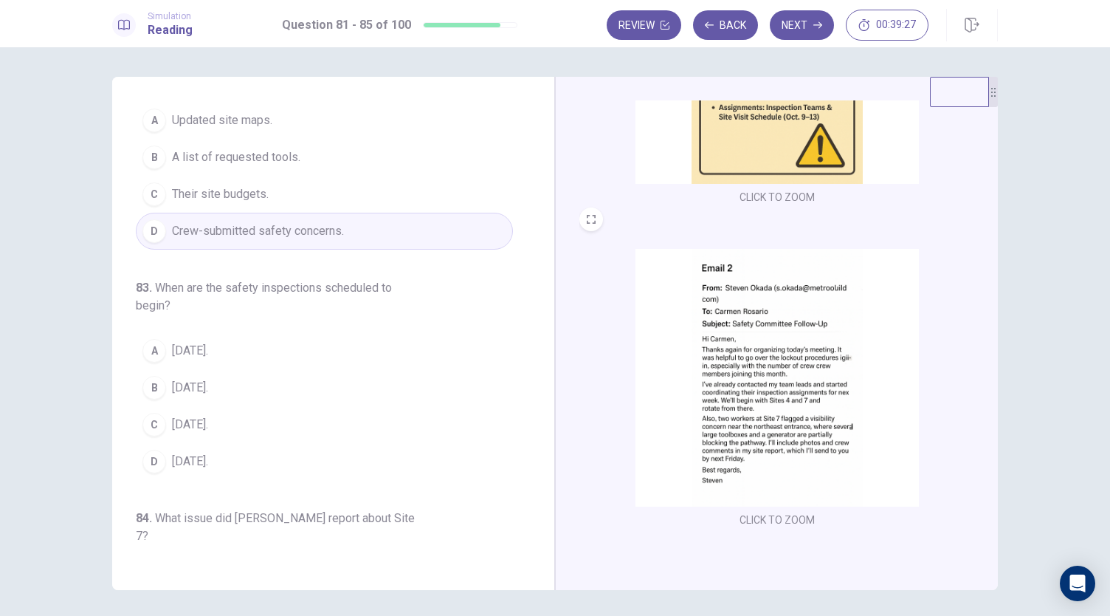
click at [728, 321] on img at bounding box center [777, 378] width 283 height 258
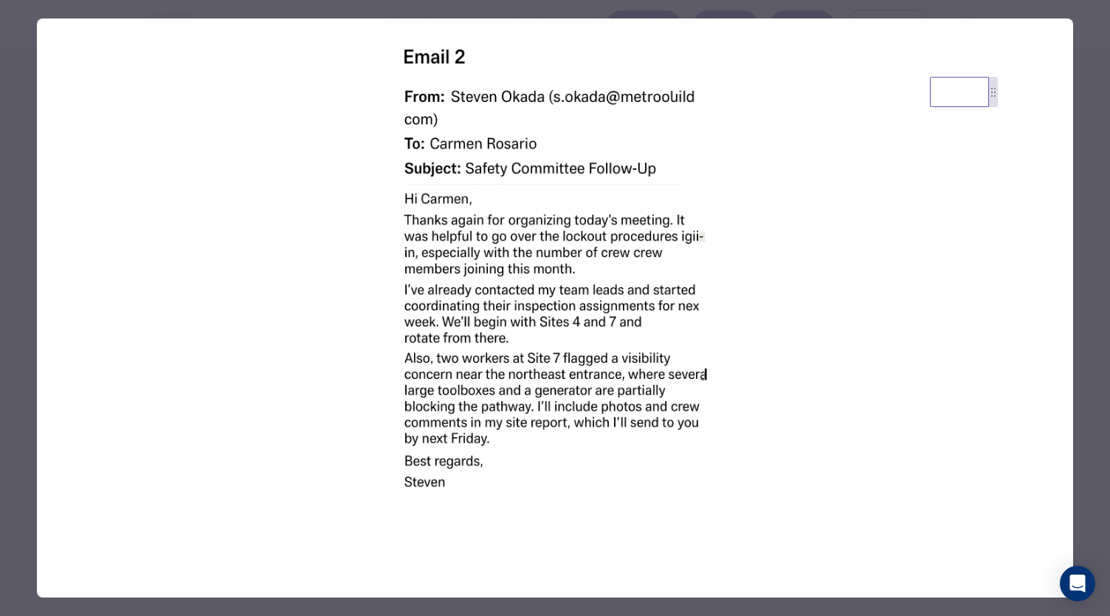
click at [16, 368] on div at bounding box center [555, 308] width 1110 height 616
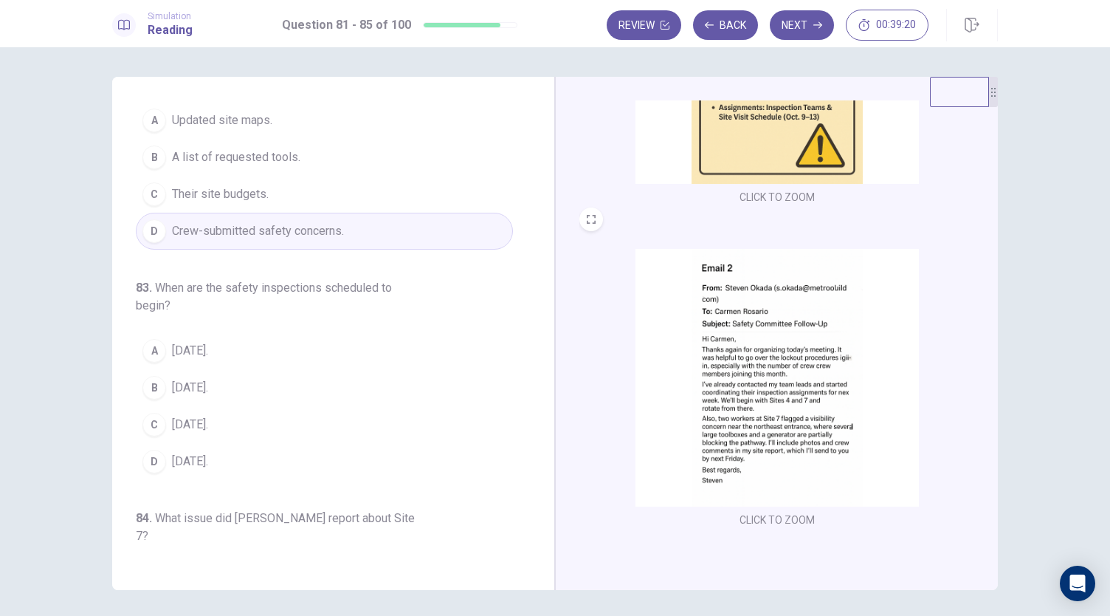
scroll to position [386, 0]
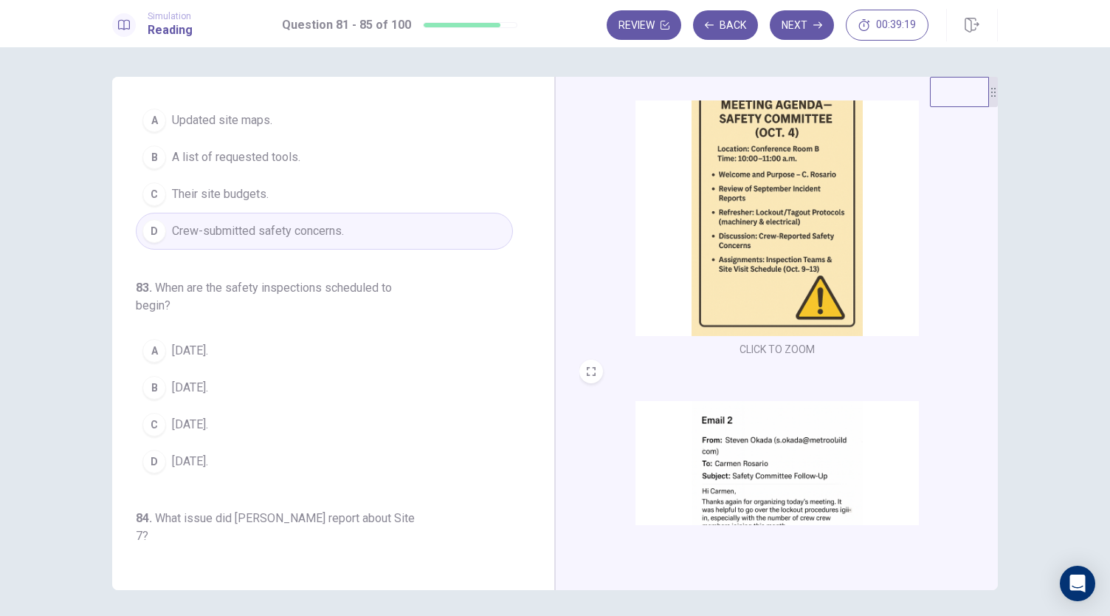
click at [731, 284] on img at bounding box center [777, 207] width 283 height 258
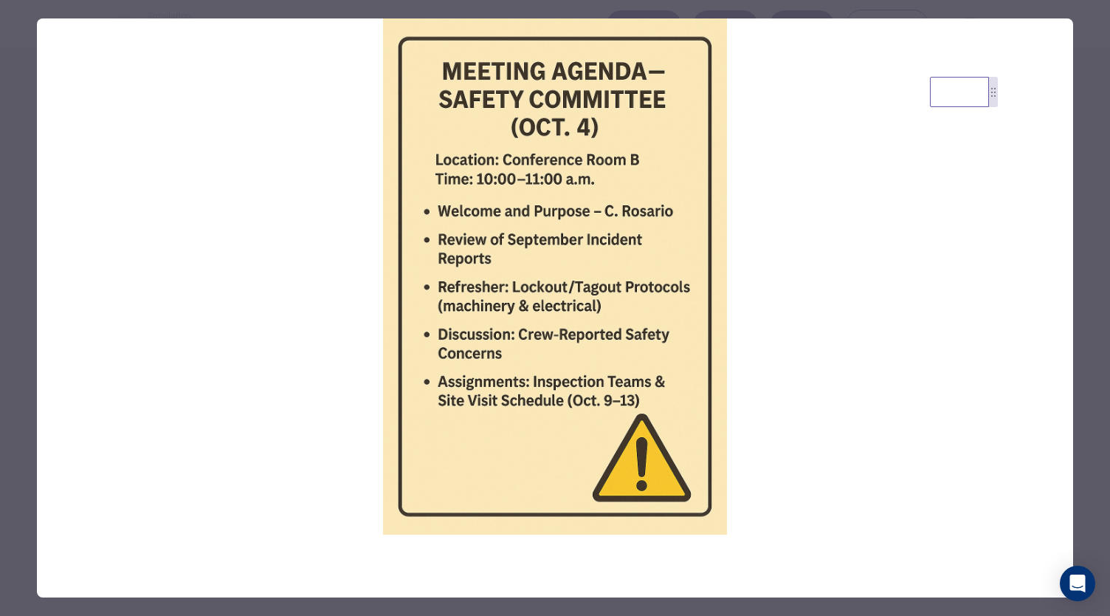
click at [24, 450] on div at bounding box center [555, 308] width 1110 height 616
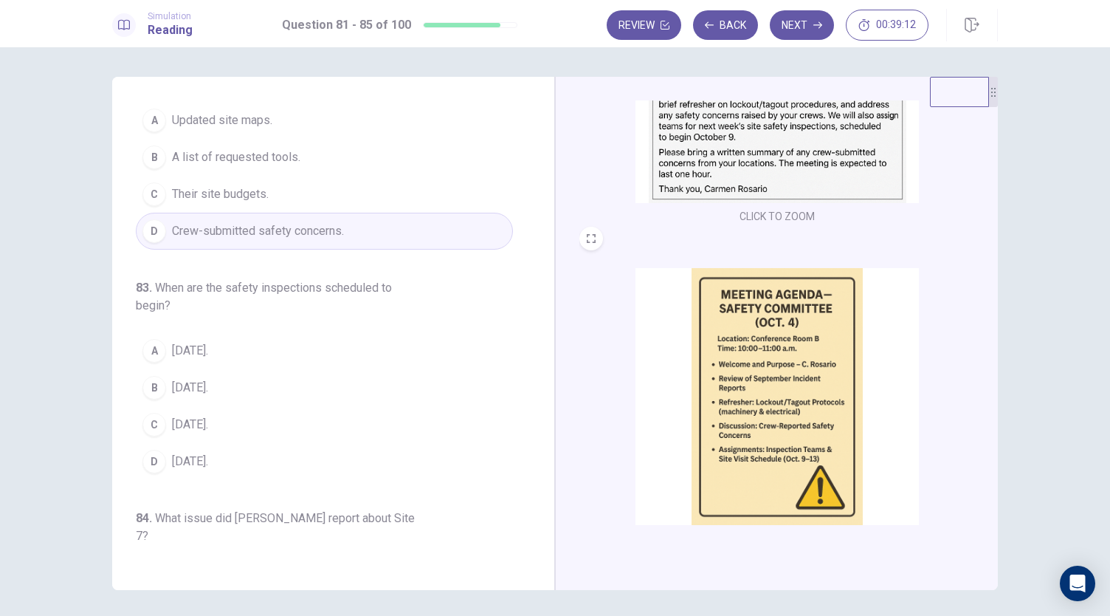
scroll to position [196, 0]
click at [766, 148] on img at bounding box center [777, 75] width 283 height 258
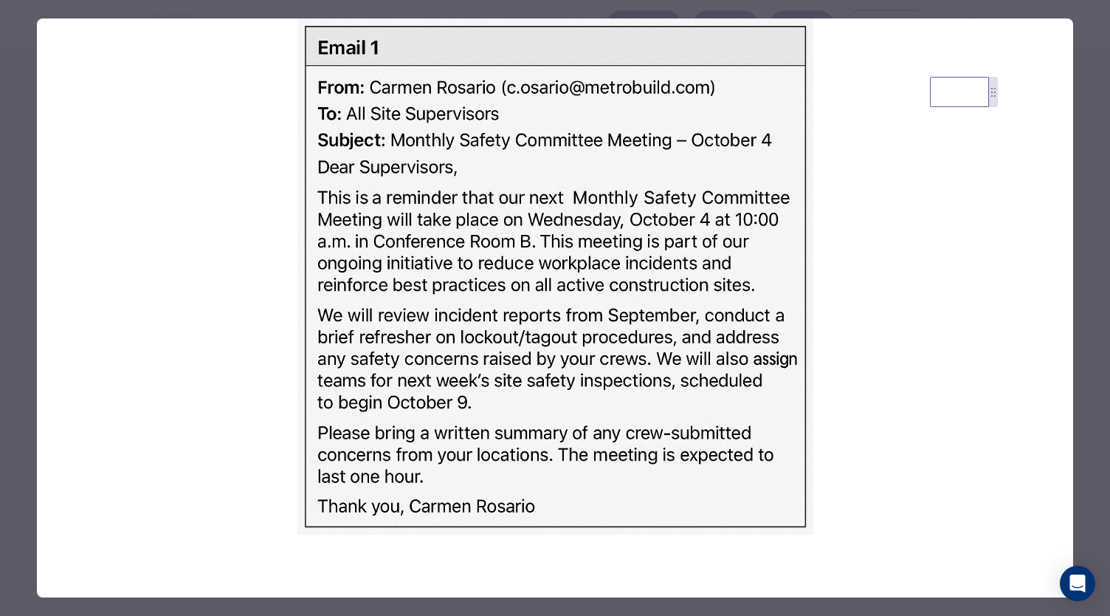
click at [11, 439] on div at bounding box center [555, 308] width 1110 height 616
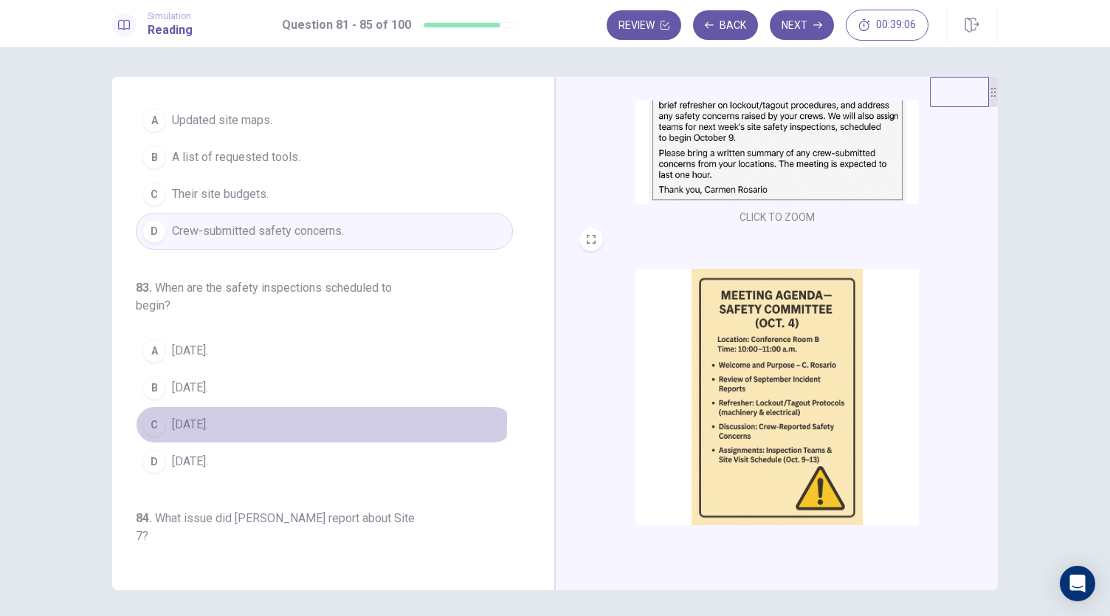
click at [196, 433] on span "[DATE]." at bounding box center [190, 425] width 36 height 18
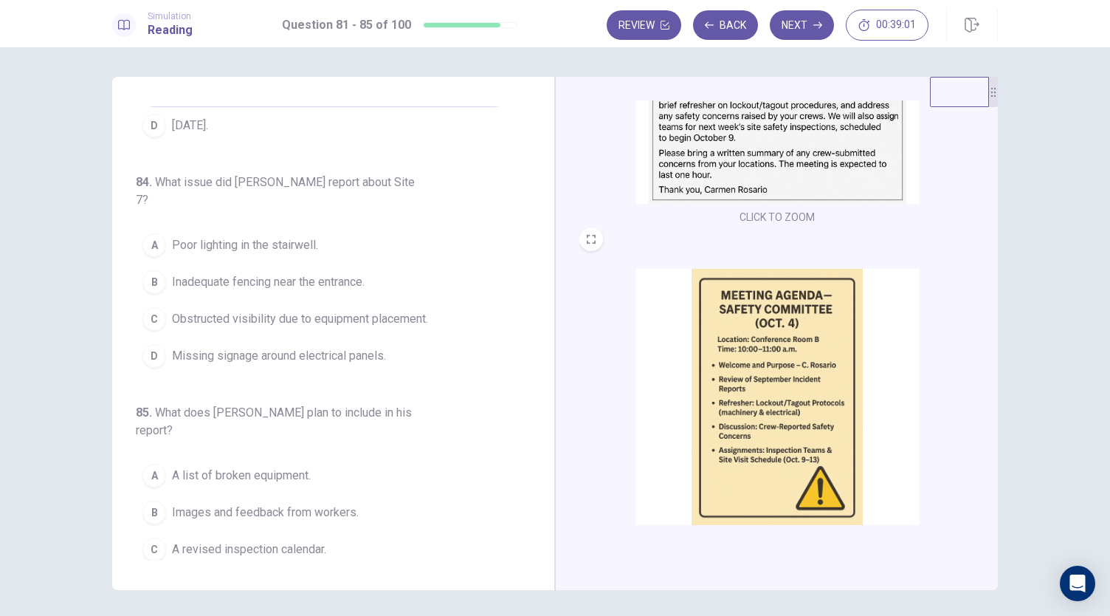
scroll to position [512, 0]
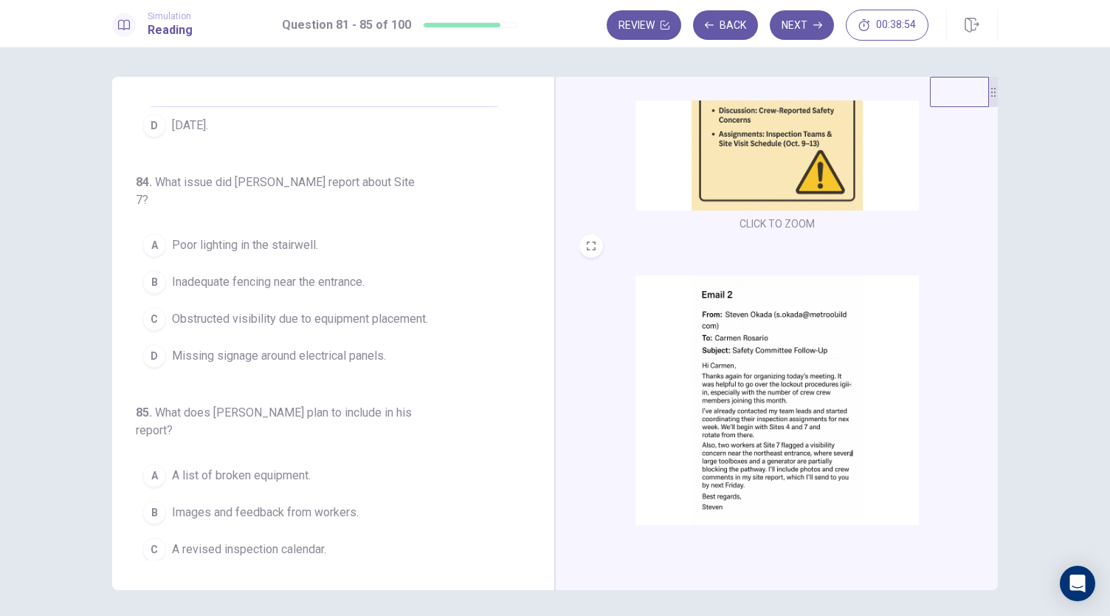
click at [764, 391] on img at bounding box center [777, 404] width 283 height 258
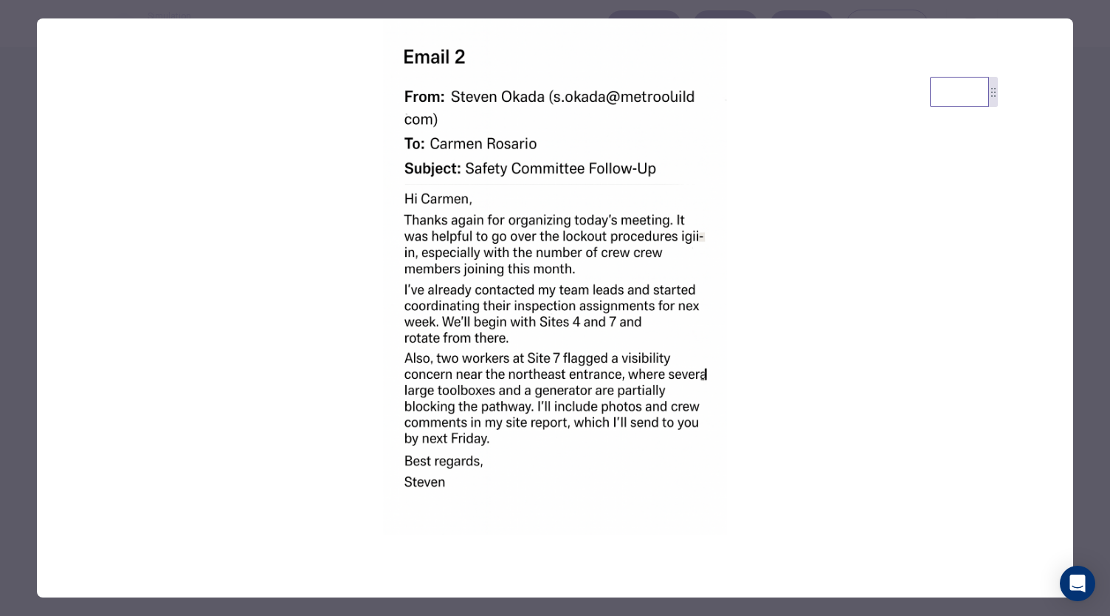
click at [7, 464] on div at bounding box center [555, 308] width 1110 height 616
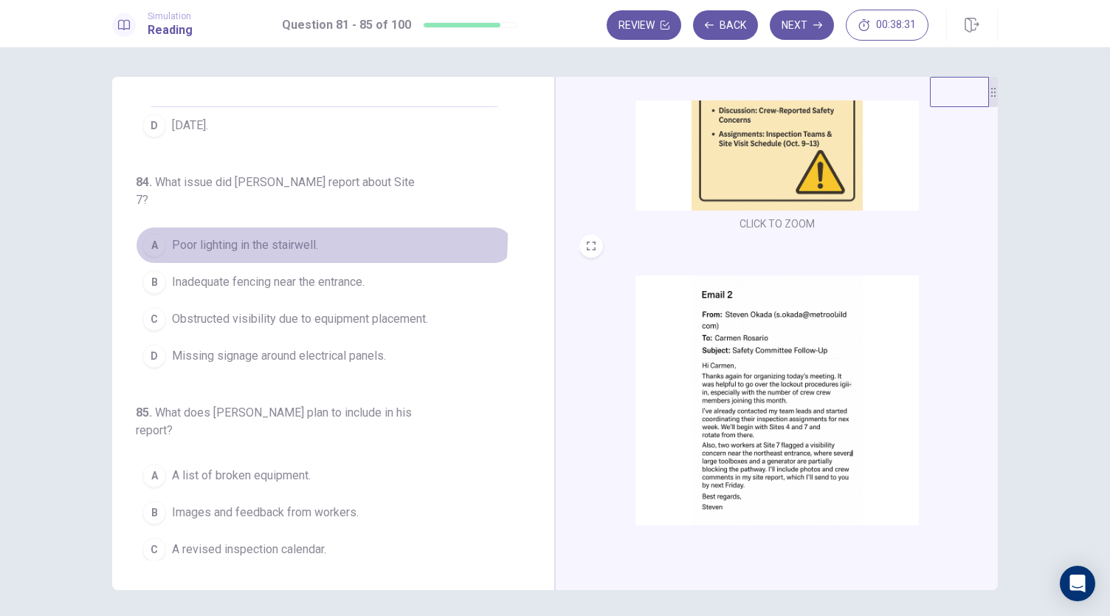
click at [225, 236] on span "Poor lighting in the stairwell." at bounding box center [245, 245] width 146 height 18
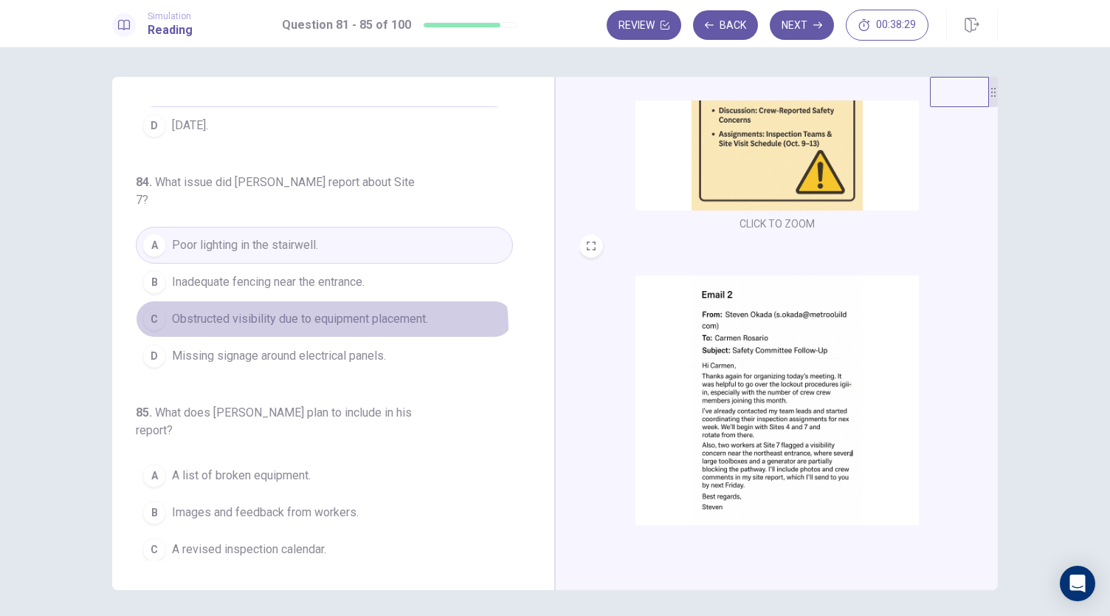
click at [314, 321] on button "C Obstructed visibility due to equipment placement." at bounding box center [324, 318] width 377 height 37
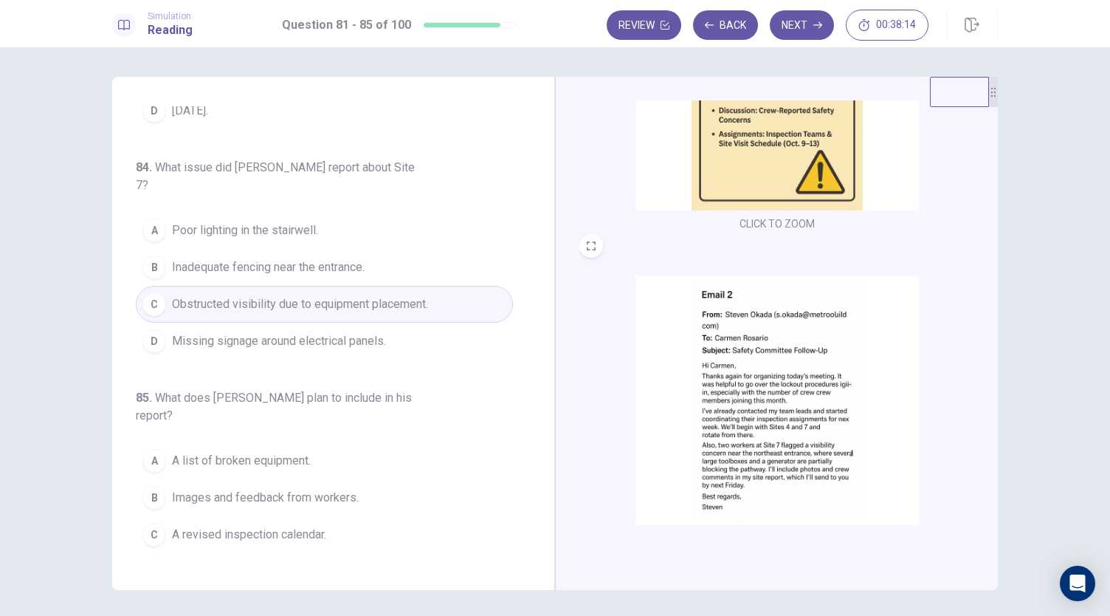
scroll to position [622, 0]
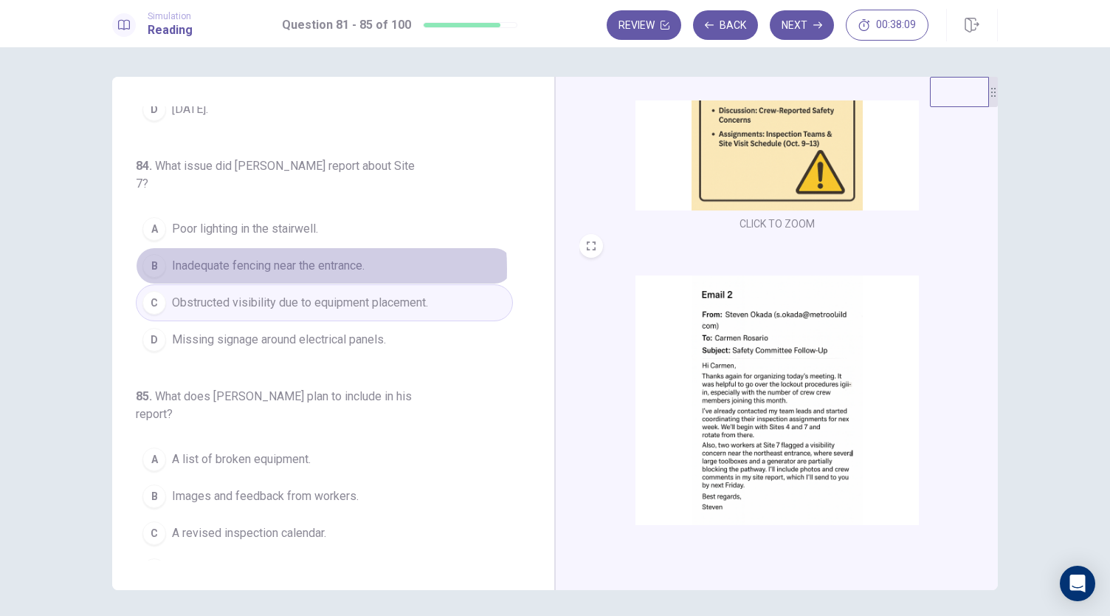
click at [283, 262] on span "Inadequate fencing near the entrance." at bounding box center [268, 266] width 193 height 18
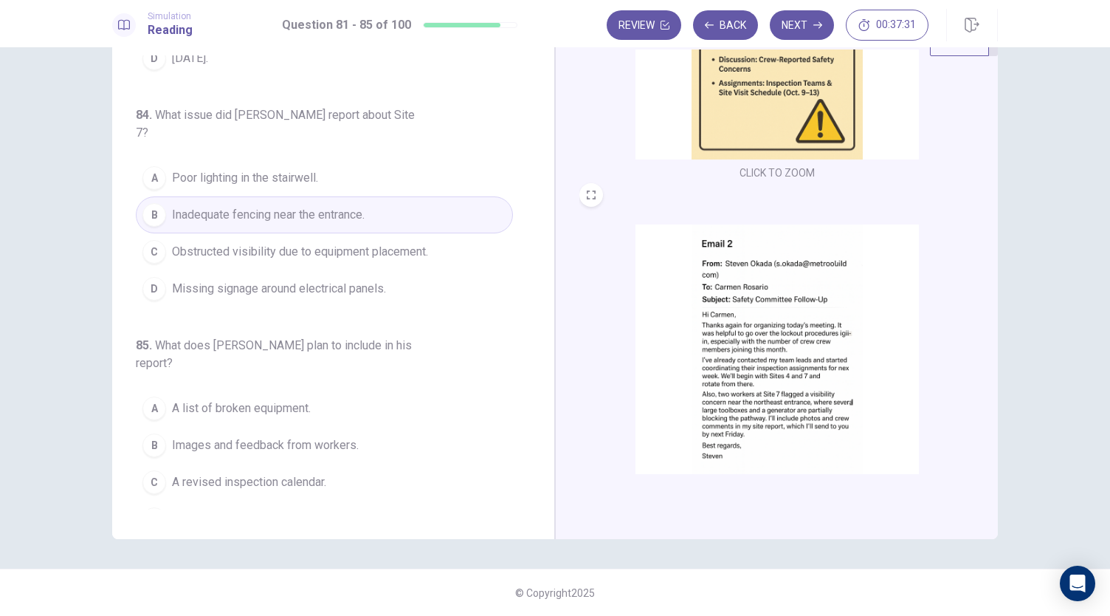
click at [684, 376] on img at bounding box center [777, 353] width 283 height 258
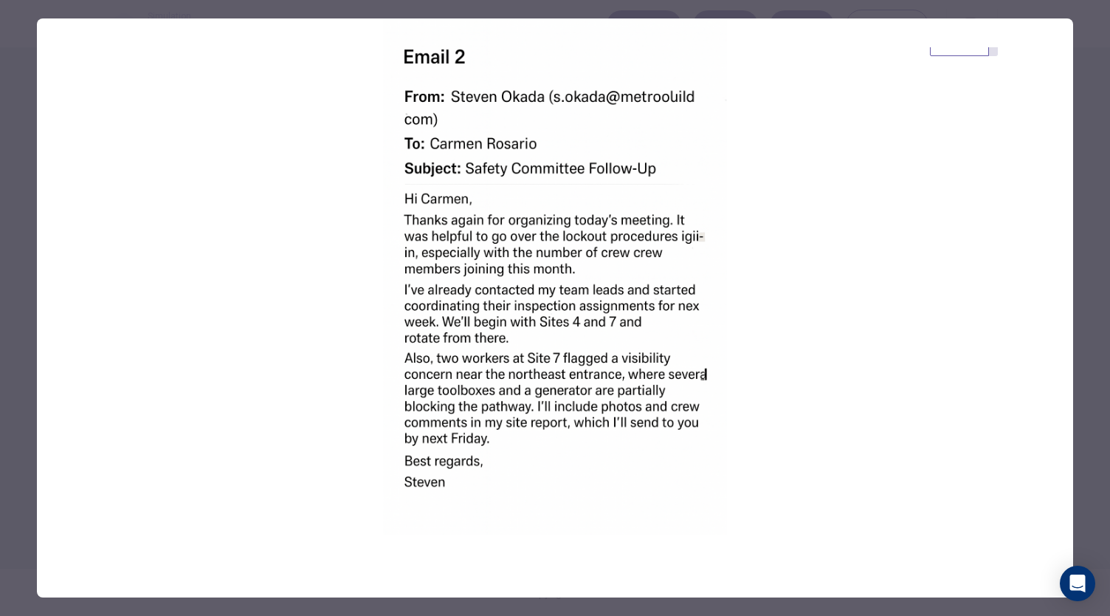
click at [18, 439] on div at bounding box center [555, 308] width 1110 height 616
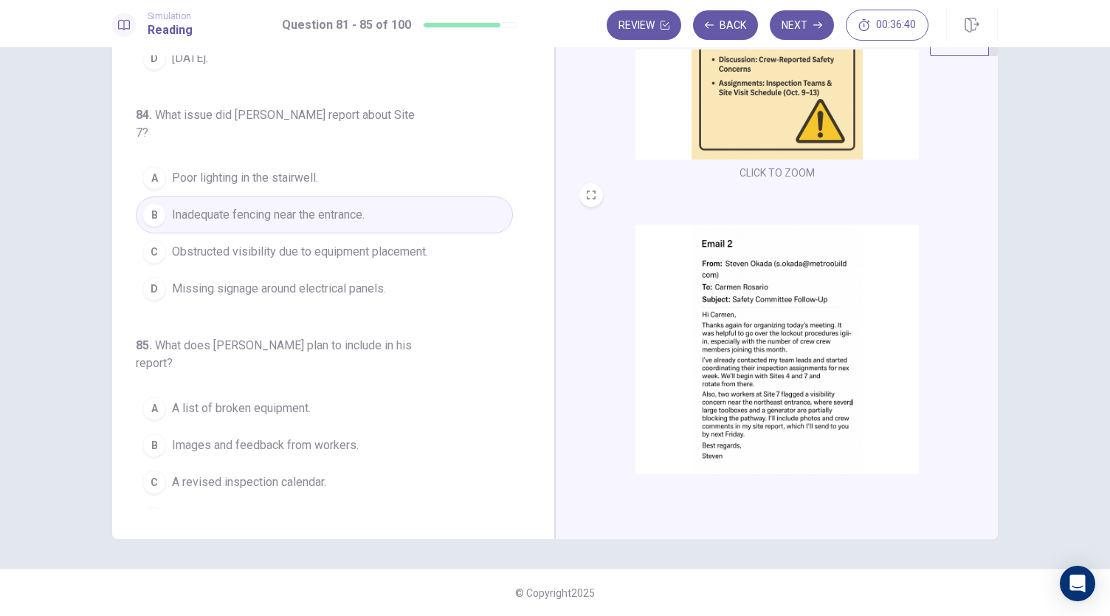
click at [719, 385] on img at bounding box center [777, 353] width 283 height 258
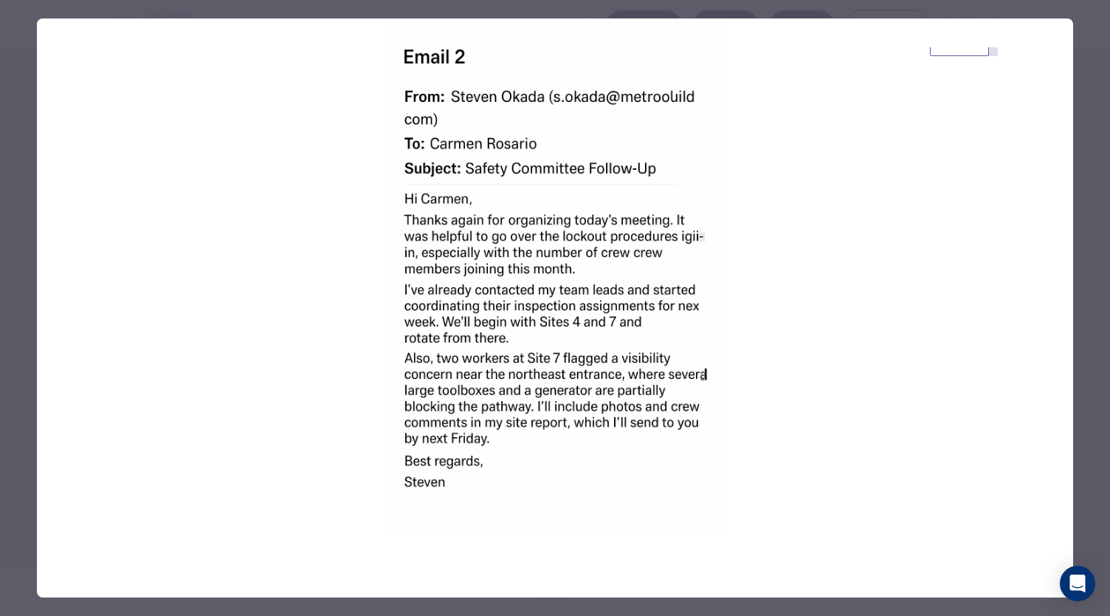
click at [16, 457] on div at bounding box center [555, 308] width 1110 height 616
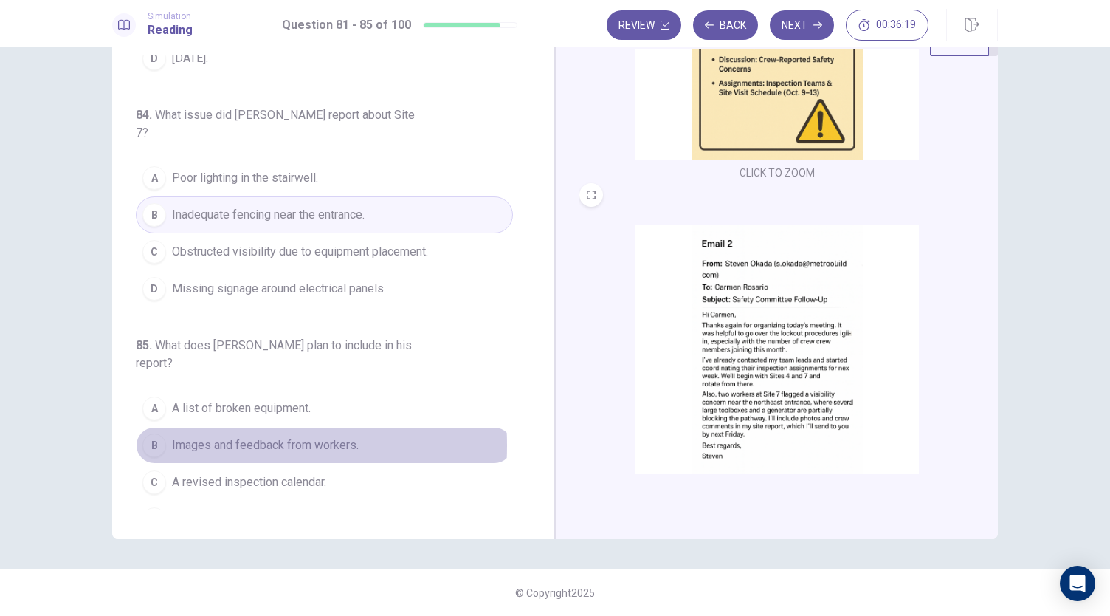
click at [186, 436] on span "Images and feedback from workers." at bounding box center [265, 445] width 187 height 18
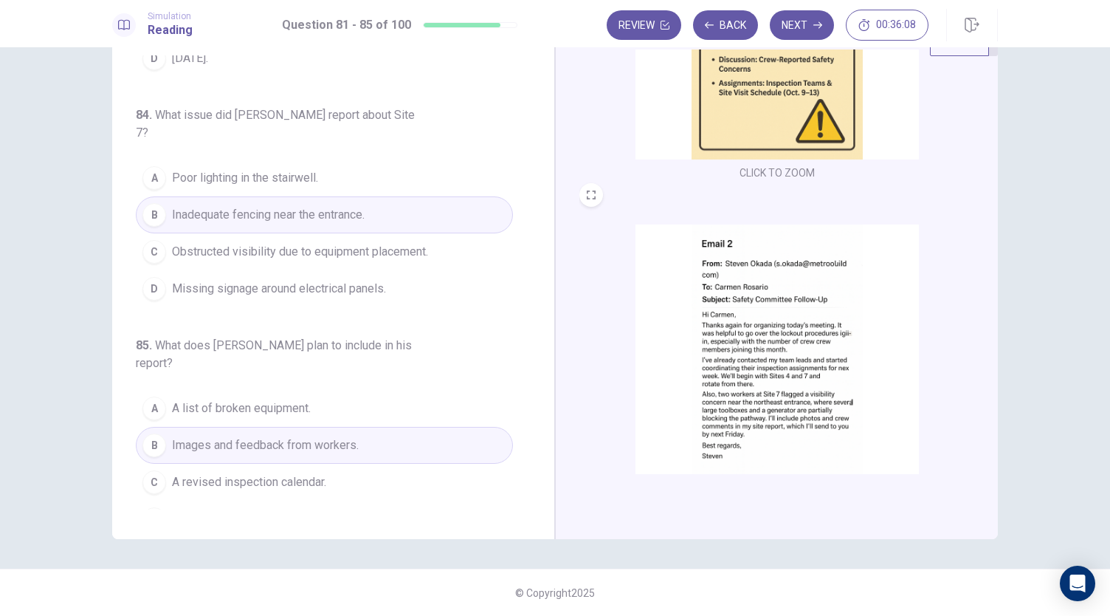
click at [735, 272] on img at bounding box center [777, 353] width 283 height 258
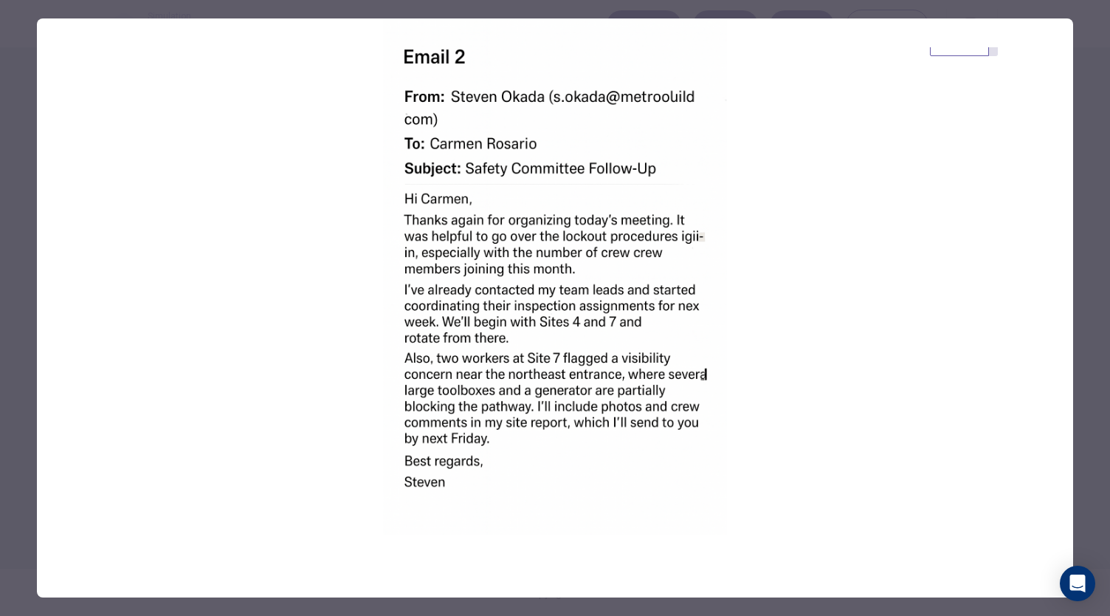
click at [27, 399] on div at bounding box center [555, 308] width 1110 height 616
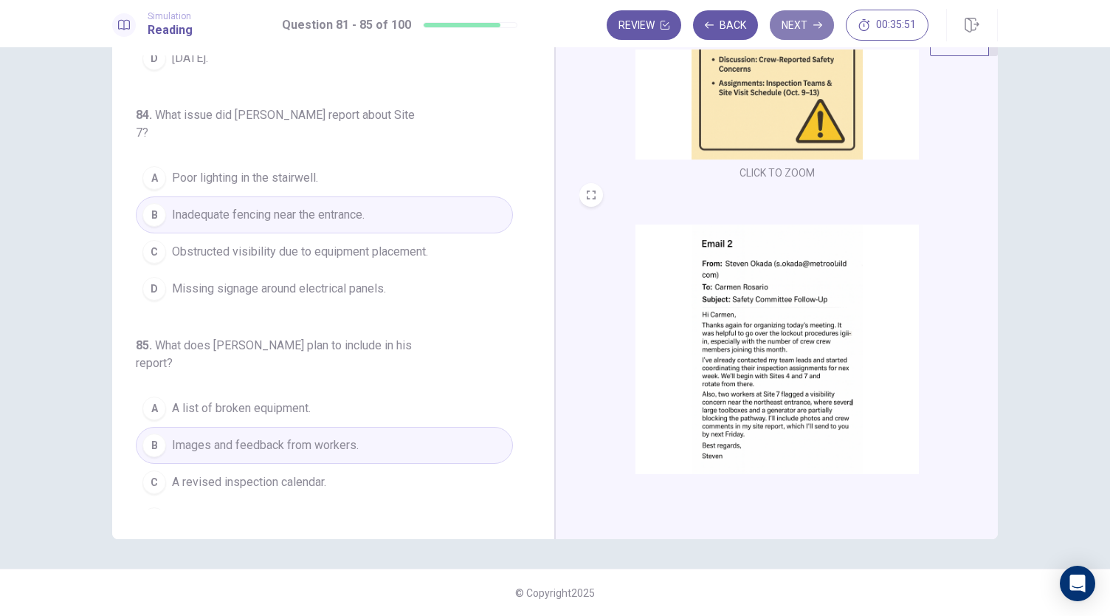
click at [802, 38] on button "Next" at bounding box center [802, 25] width 64 height 30
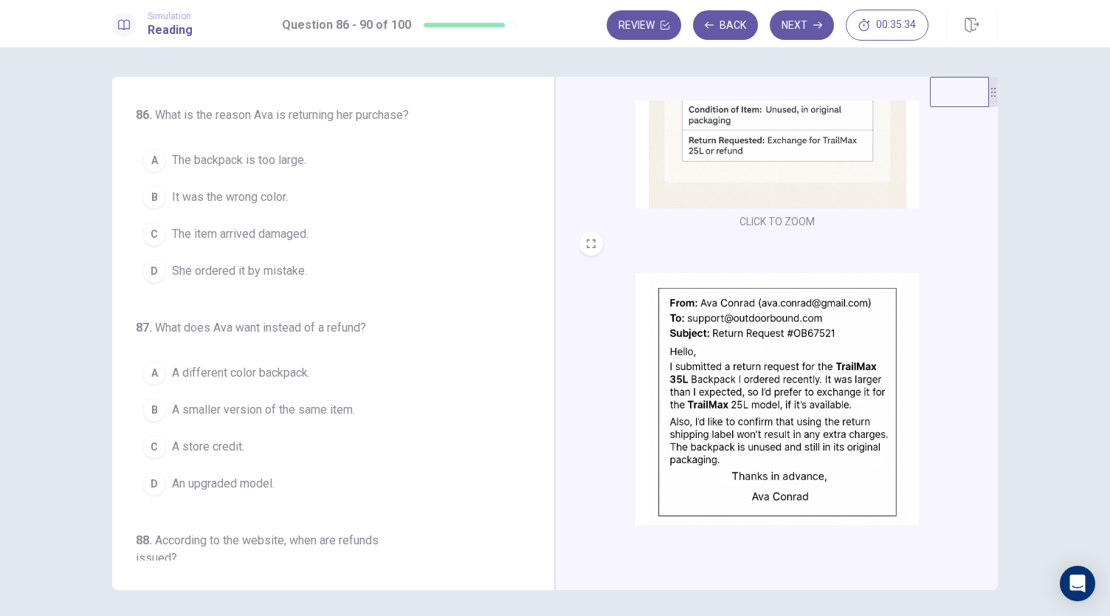
scroll to position [543, 0]
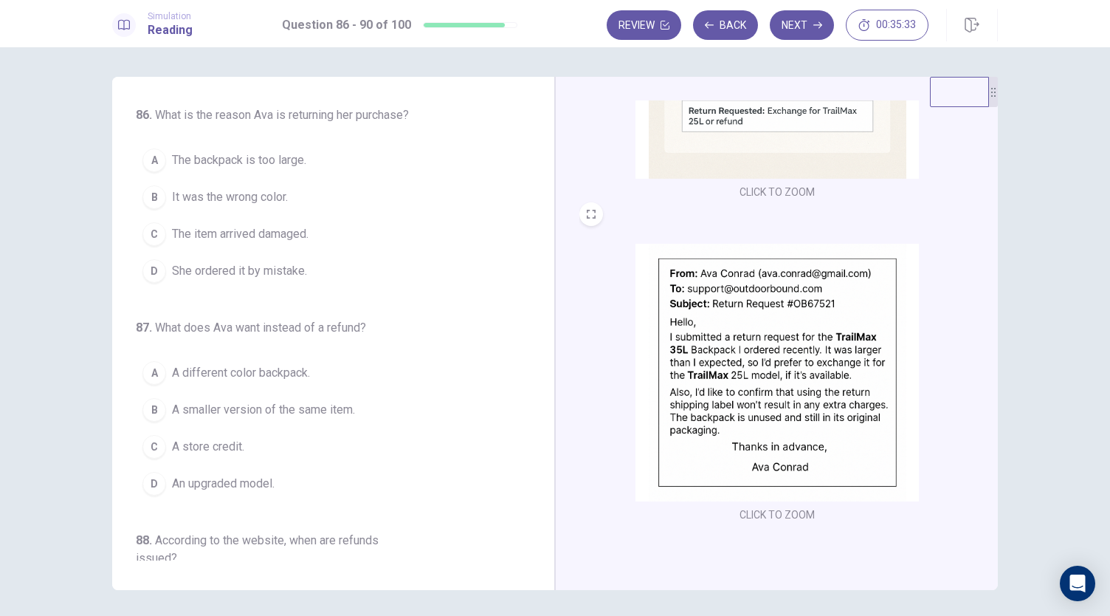
click at [744, 349] on img at bounding box center [777, 373] width 283 height 258
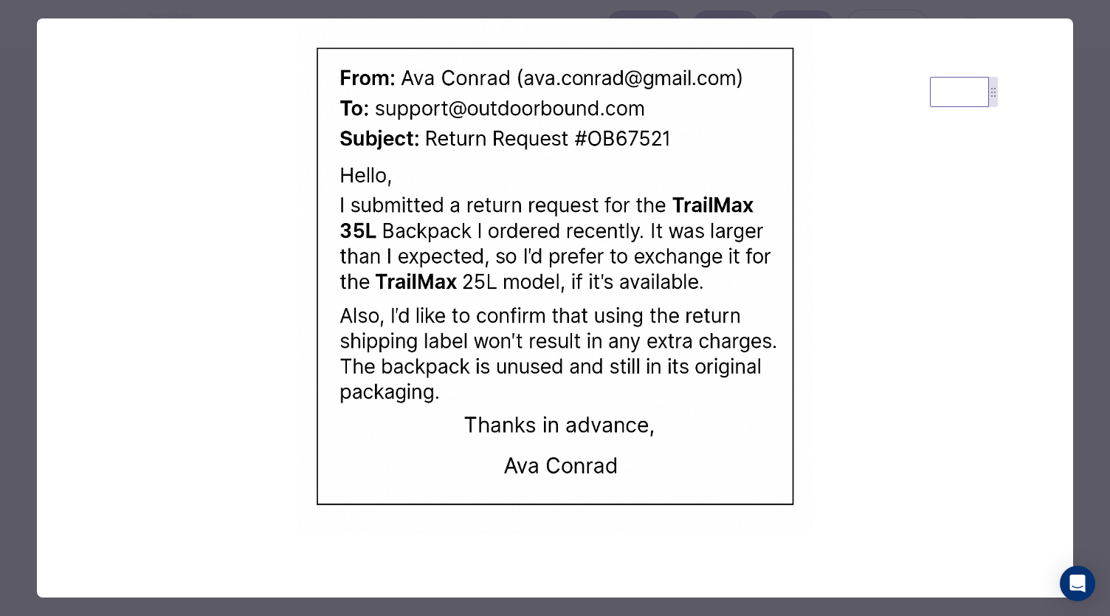
click at [11, 404] on div at bounding box center [555, 308] width 1110 height 616
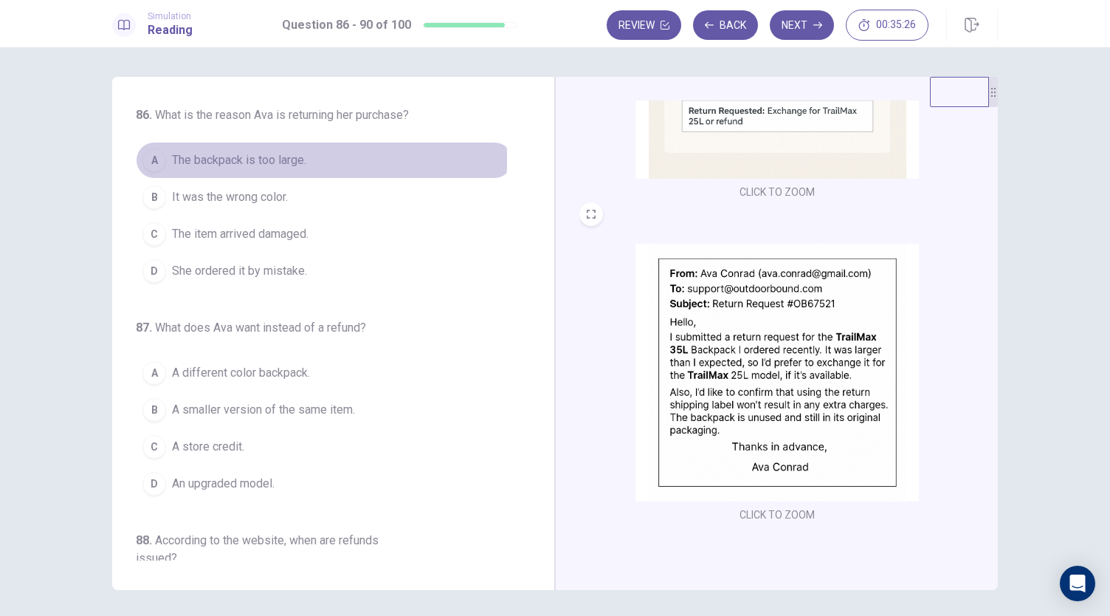
click at [172, 160] on span "The backpack is too large." at bounding box center [239, 160] width 134 height 18
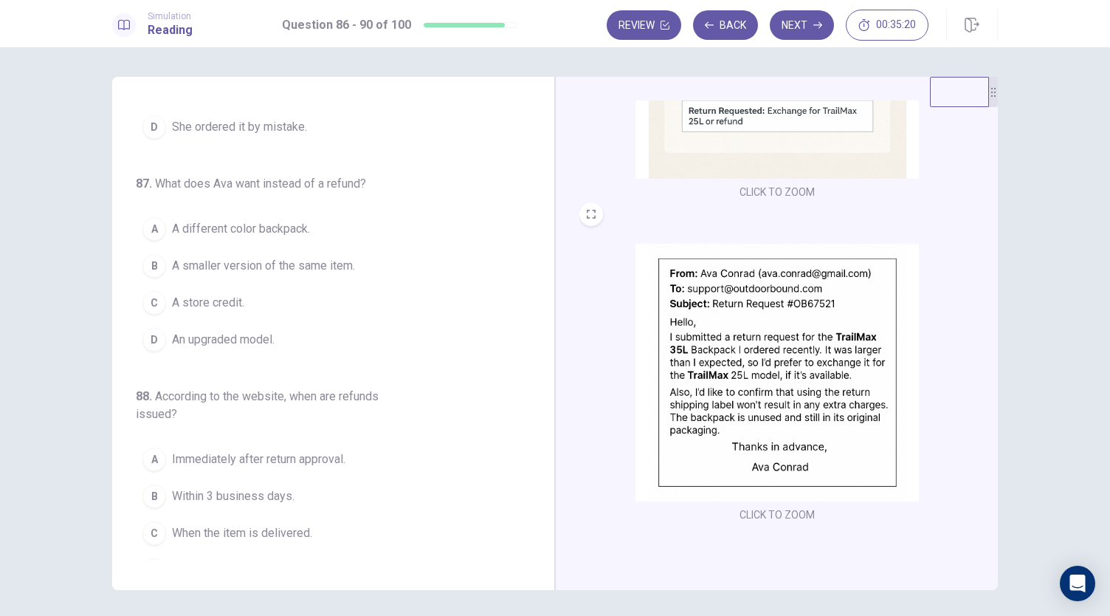
scroll to position [145, 0]
click at [821, 335] on img at bounding box center [777, 373] width 283 height 258
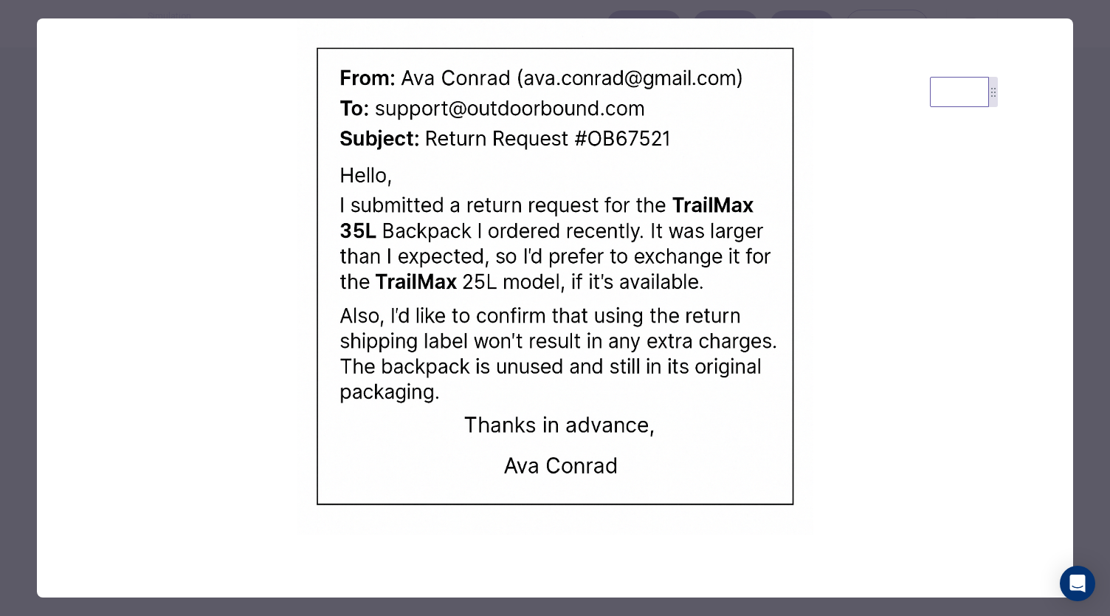
click at [10, 427] on div at bounding box center [555, 308] width 1110 height 616
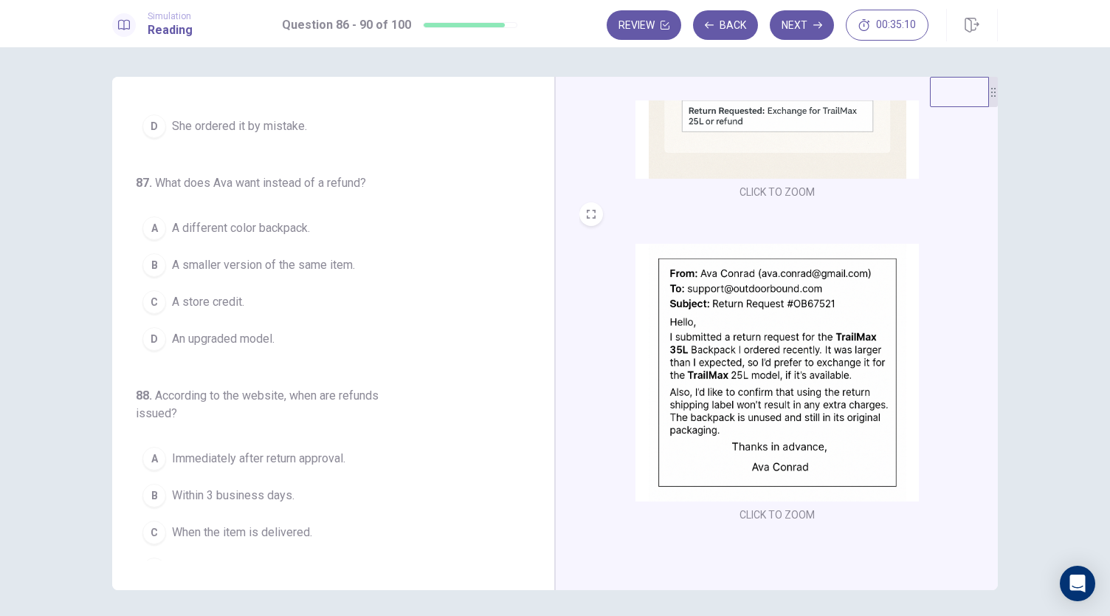
click at [155, 272] on div "B" at bounding box center [154, 265] width 24 height 24
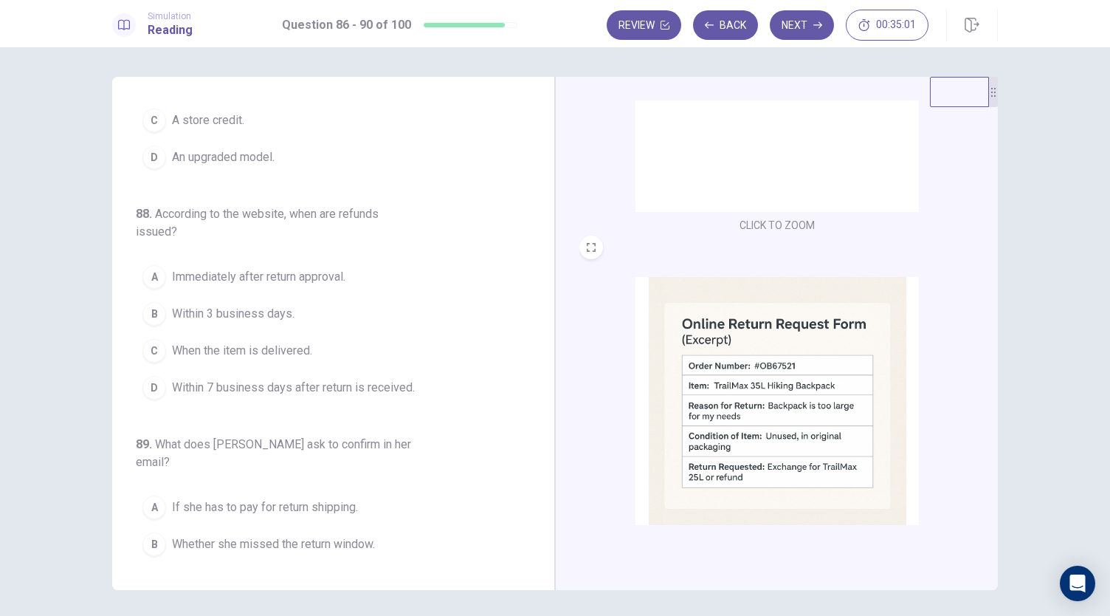
scroll to position [0, 0]
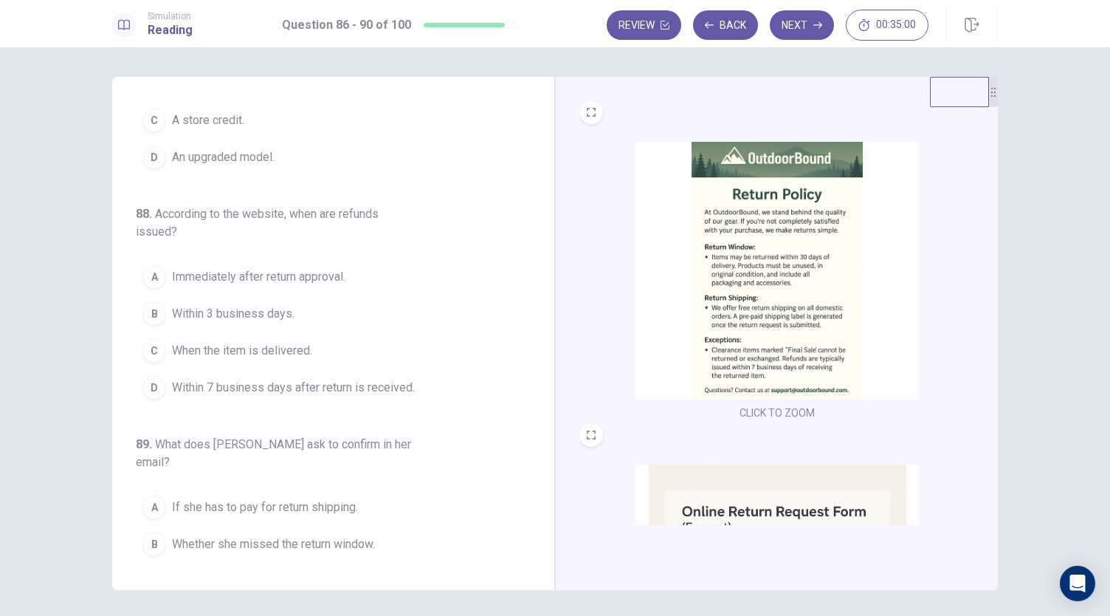
click at [815, 337] on img at bounding box center [777, 271] width 283 height 258
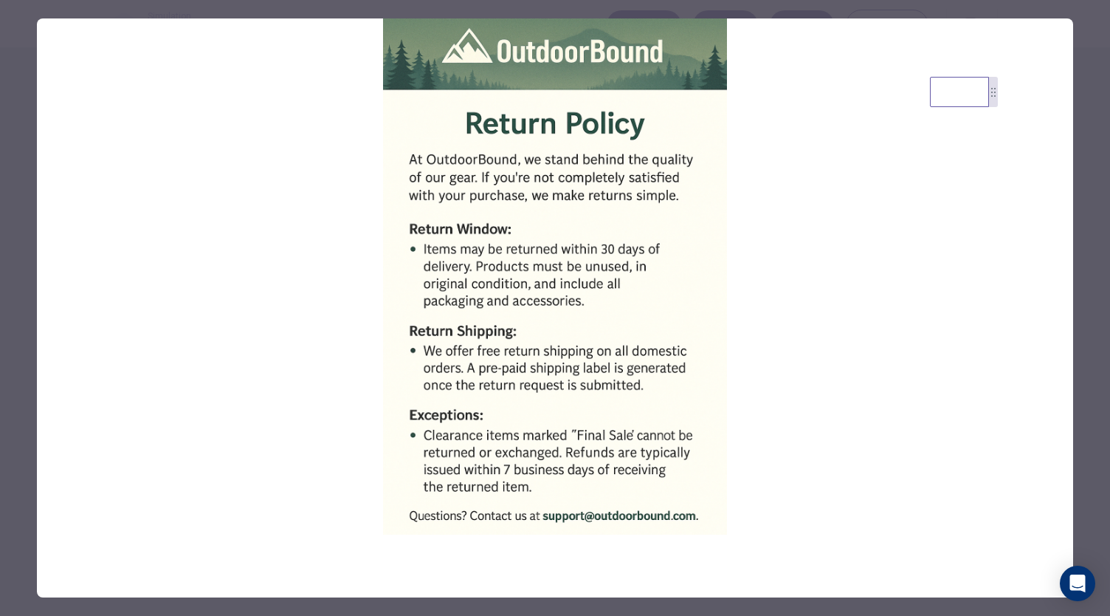
click at [21, 402] on div at bounding box center [555, 308] width 1110 height 616
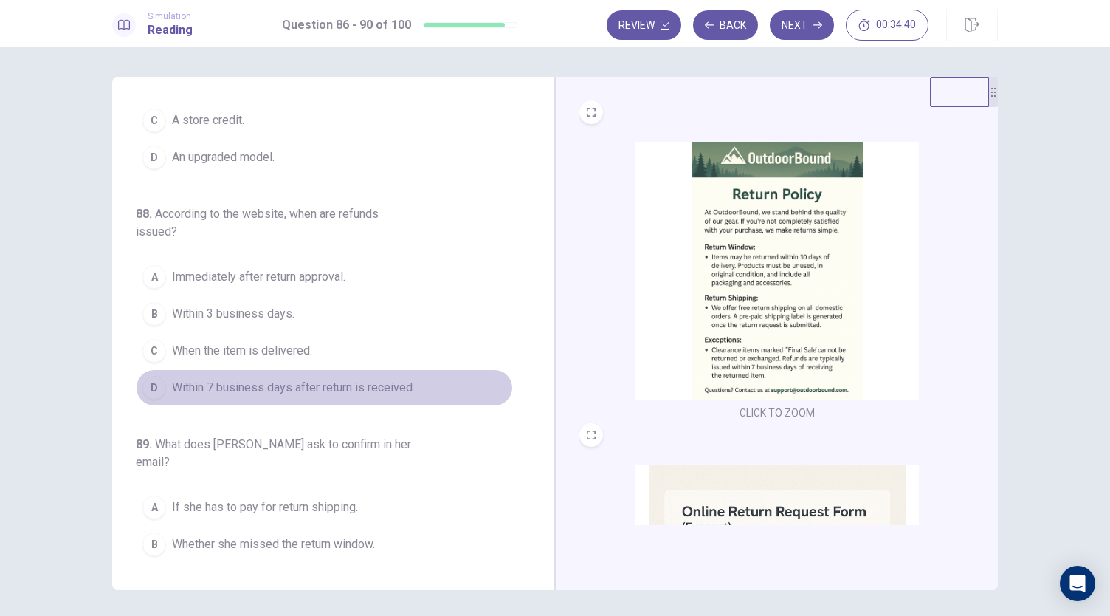
click at [369, 384] on span "Within 7 business days after return is received." at bounding box center [293, 388] width 243 height 18
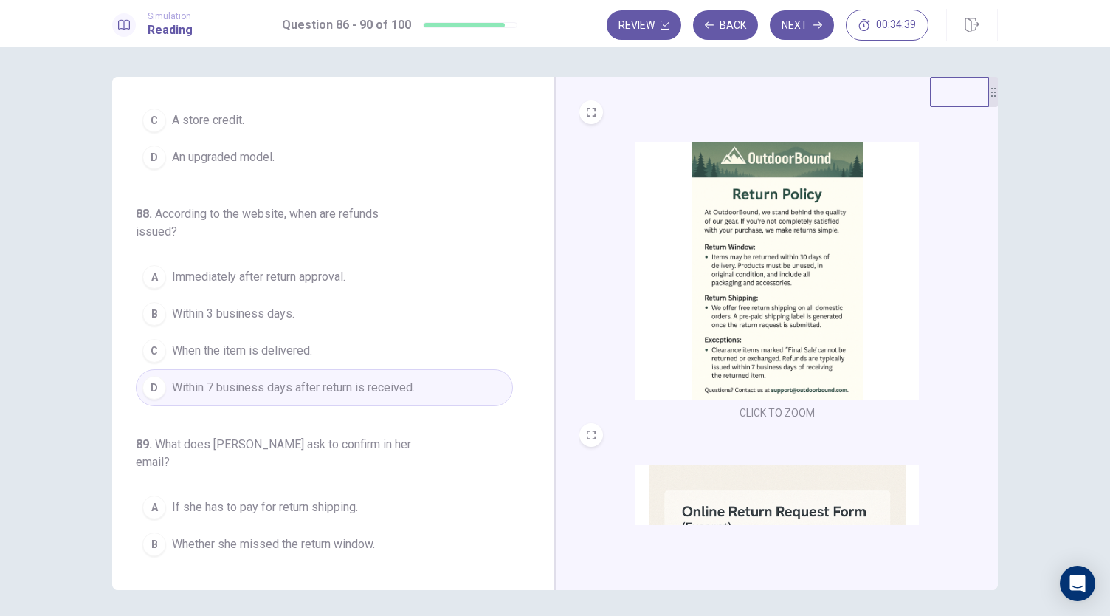
click at [862, 307] on img at bounding box center [777, 271] width 283 height 258
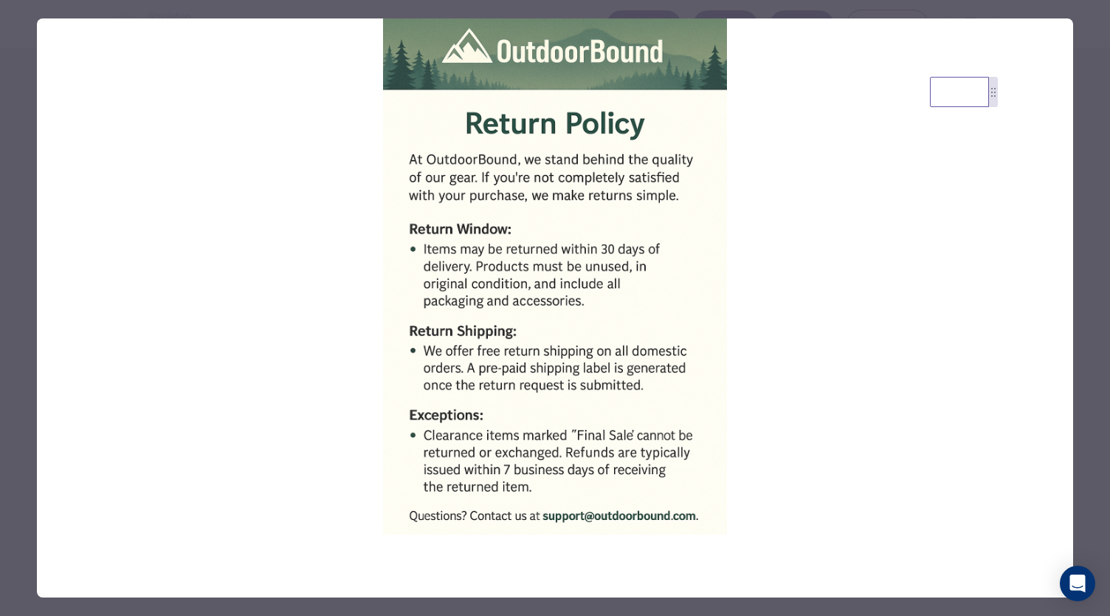
click at [0, 465] on div at bounding box center [555, 308] width 1110 height 616
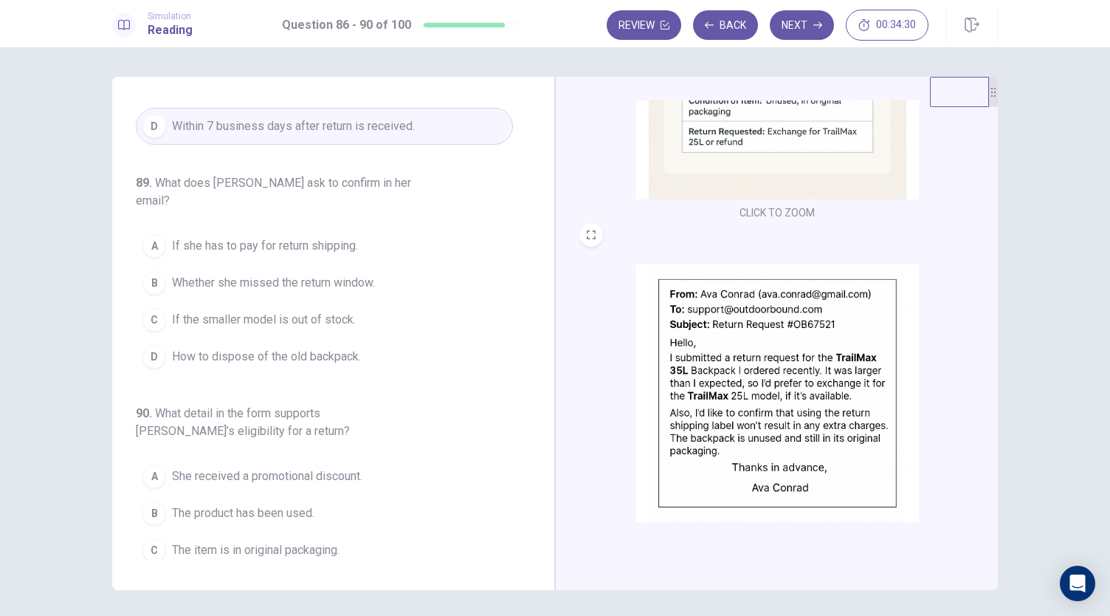
scroll to position [526, 0]
click at [739, 430] on img at bounding box center [777, 390] width 283 height 258
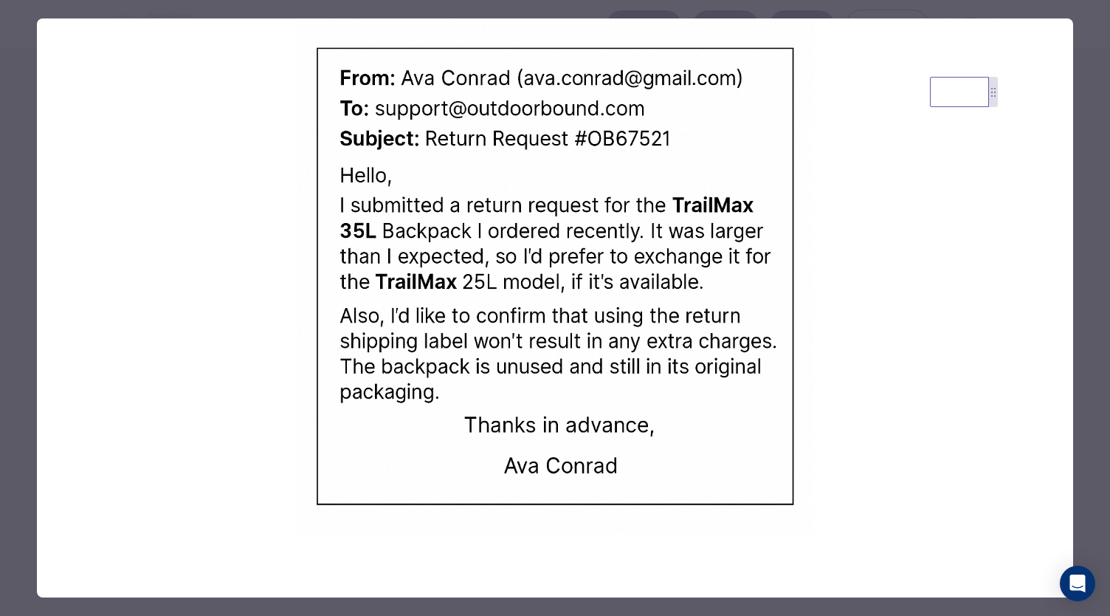
click at [13, 470] on div at bounding box center [555, 308] width 1110 height 616
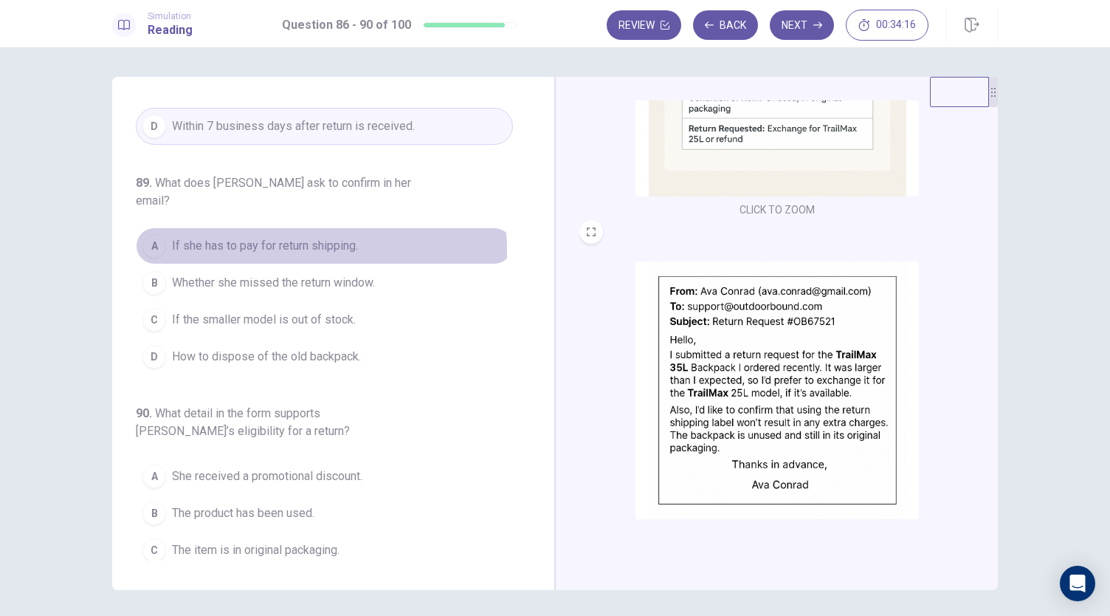
click at [252, 237] on span "If she has to pay for return shipping." at bounding box center [265, 246] width 186 height 18
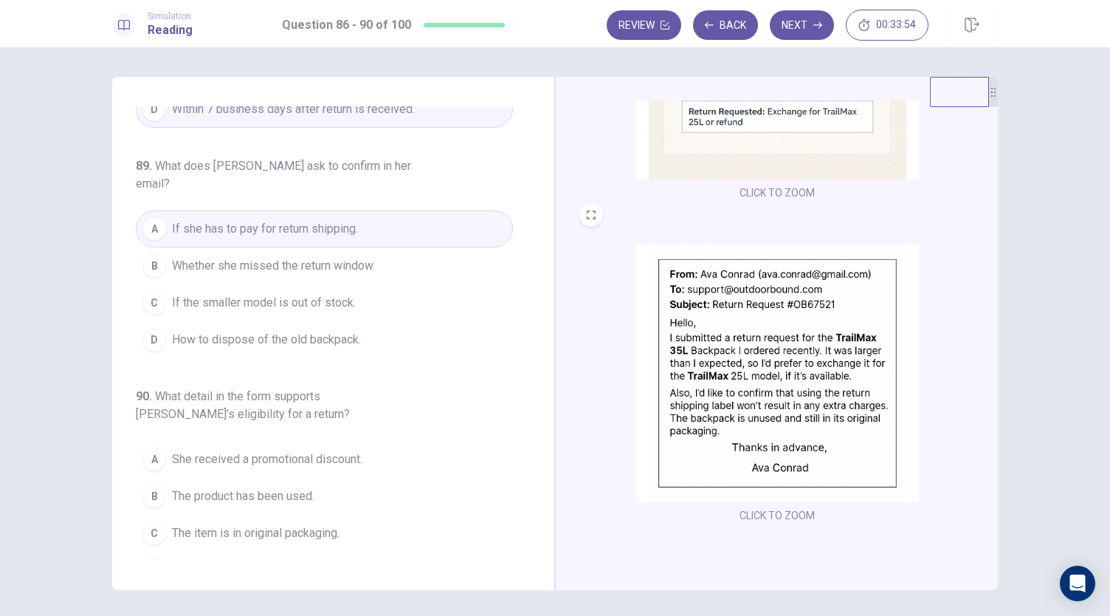
scroll to position [0, 0]
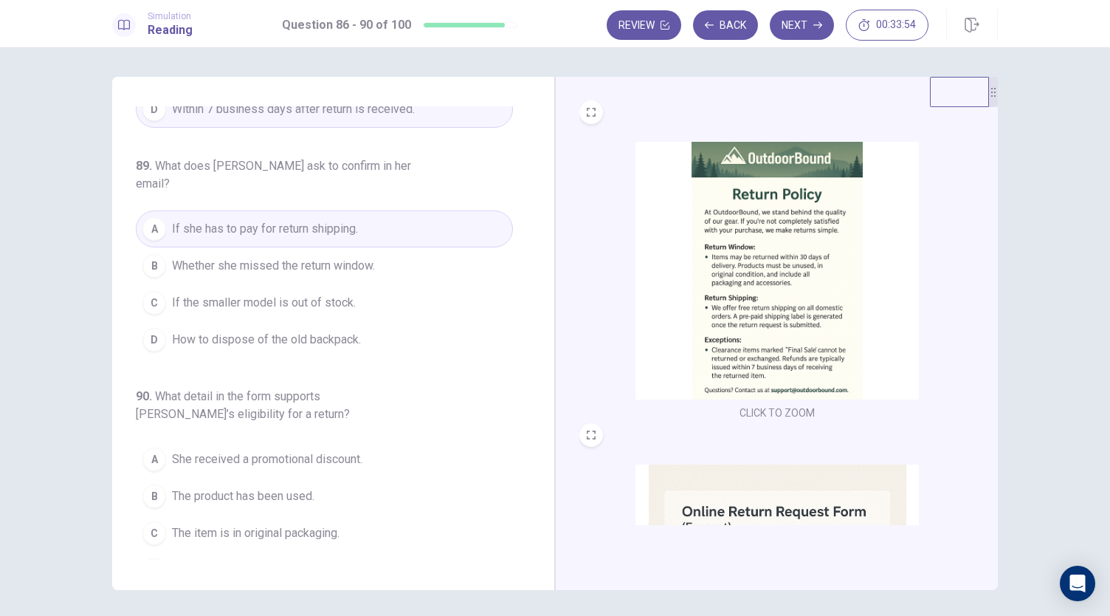
click at [771, 357] on img at bounding box center [777, 271] width 283 height 258
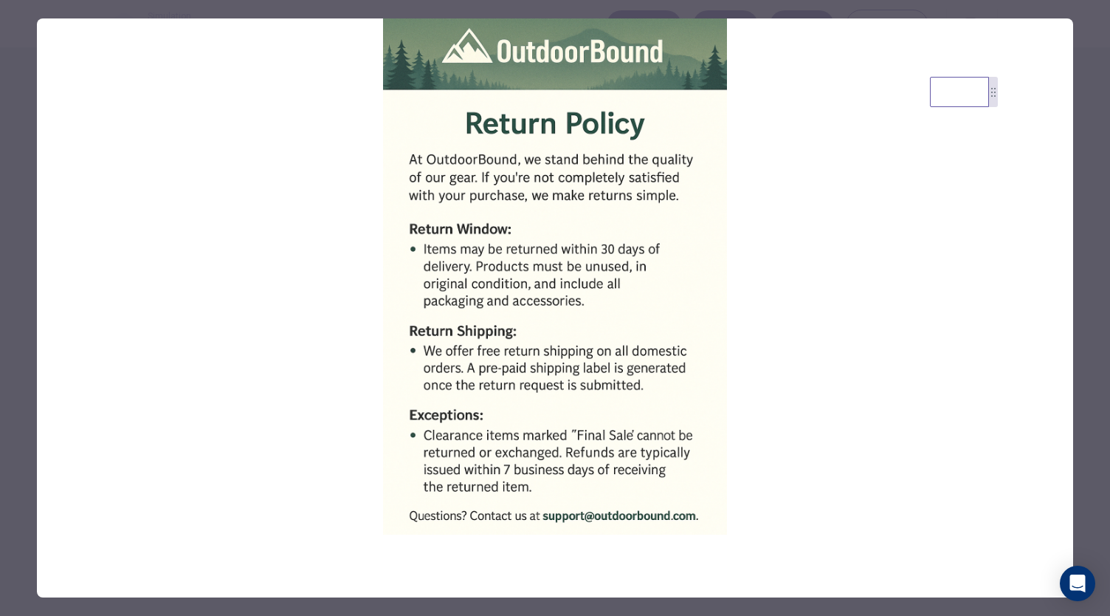
click at [20, 374] on div at bounding box center [555, 308] width 1110 height 616
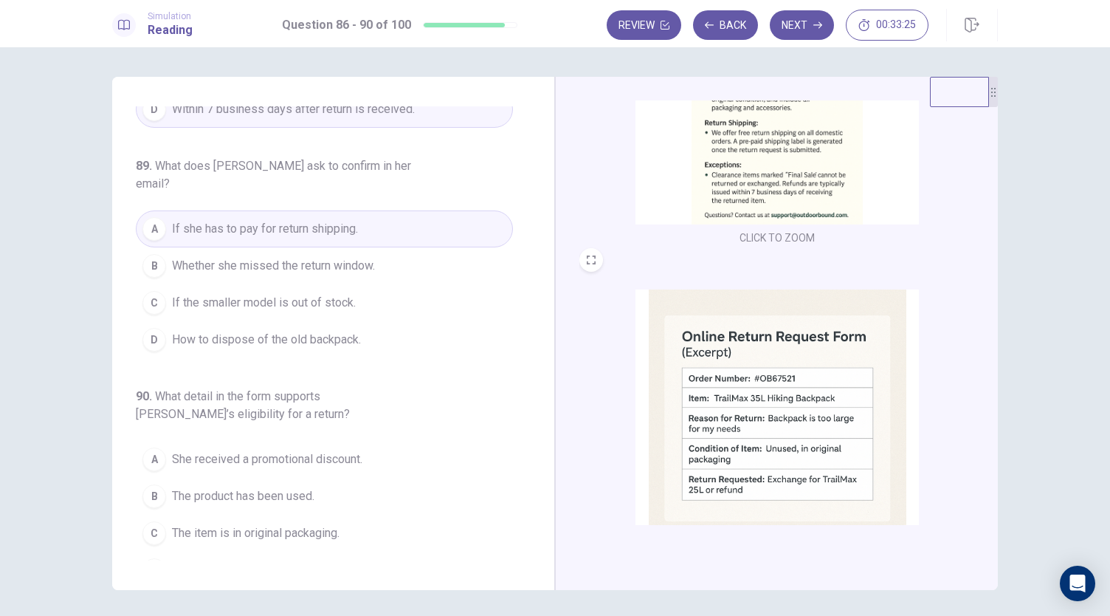
scroll to position [51, 0]
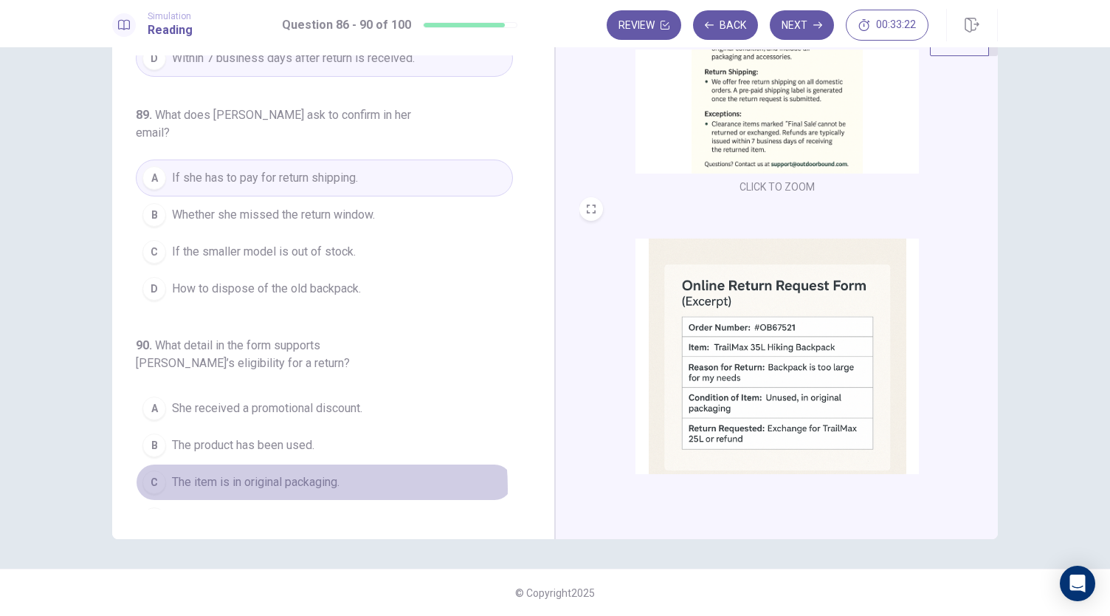
click at [240, 473] on span "The item is in original packaging." at bounding box center [256, 482] width 168 height 18
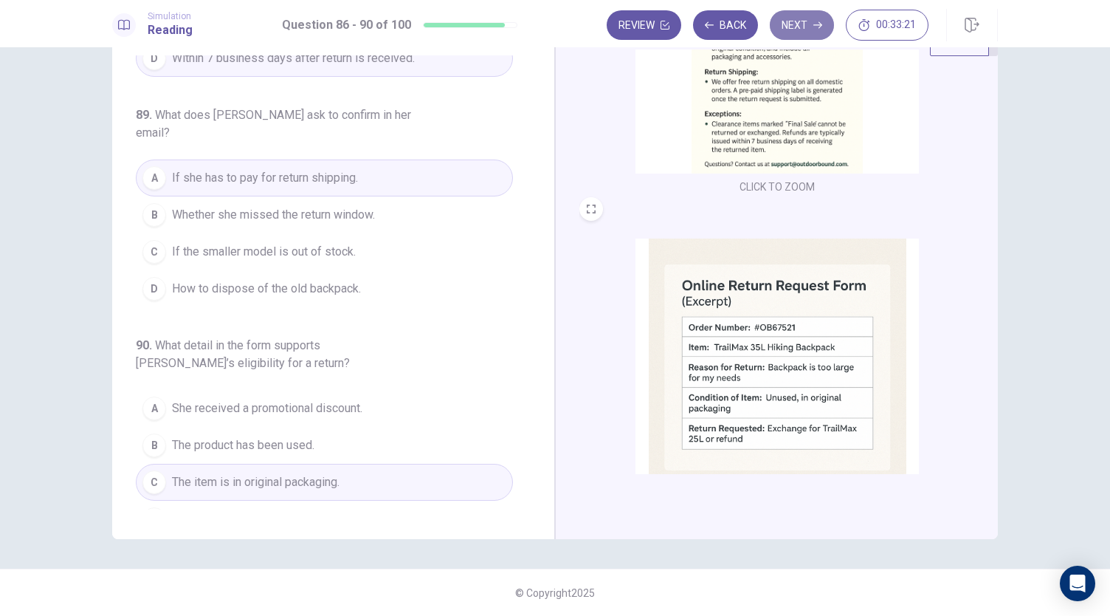
click at [785, 30] on button "Next" at bounding box center [802, 25] width 64 height 30
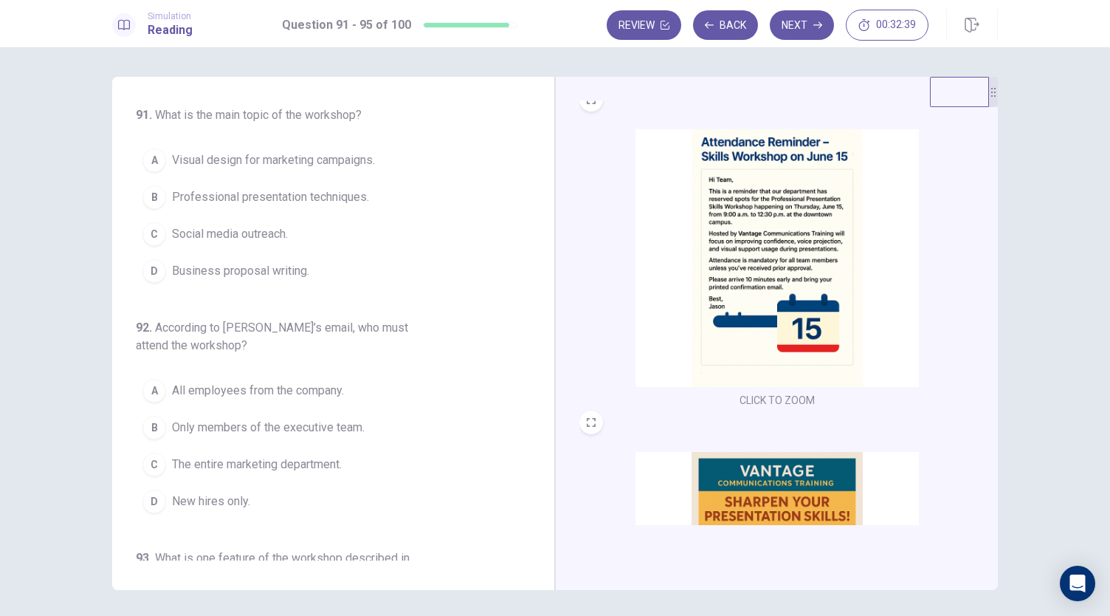
scroll to position [31, 0]
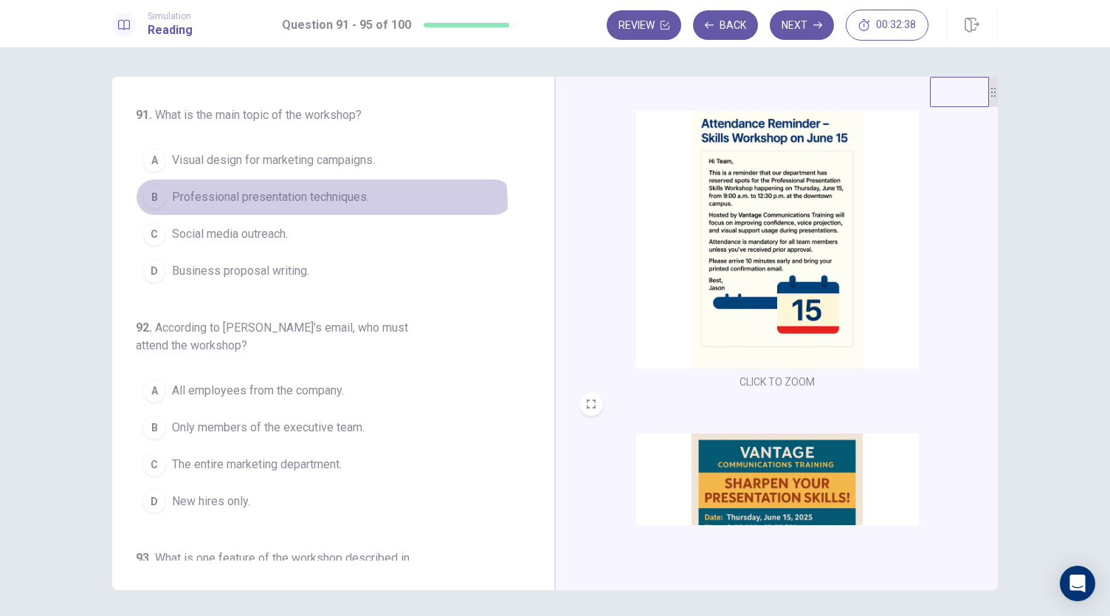
click at [229, 210] on button "B Professional presentation techniques." at bounding box center [324, 197] width 377 height 37
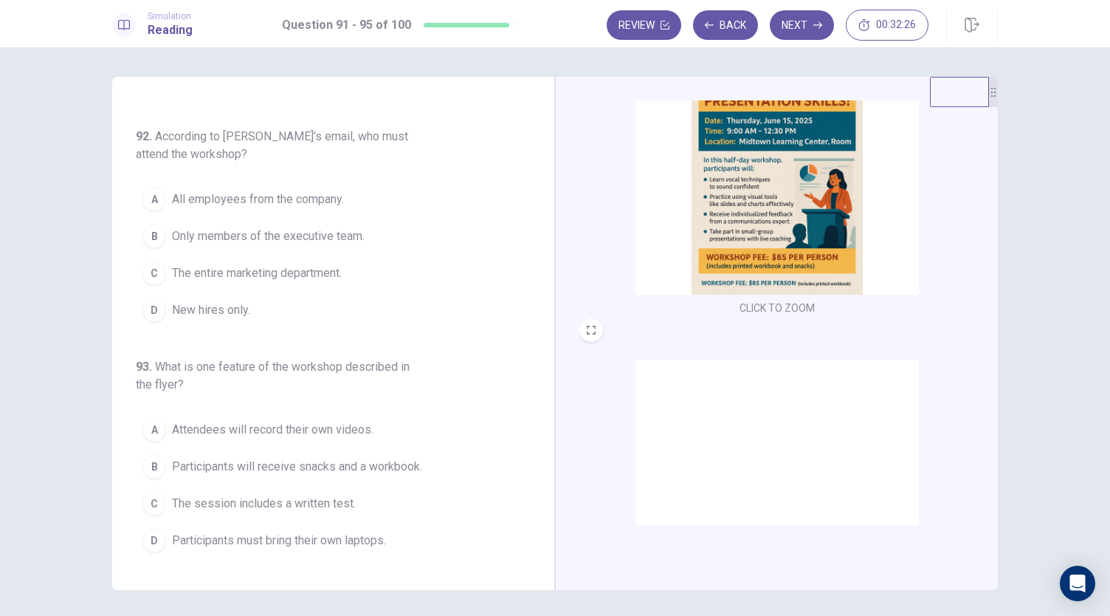
scroll to position [0, 0]
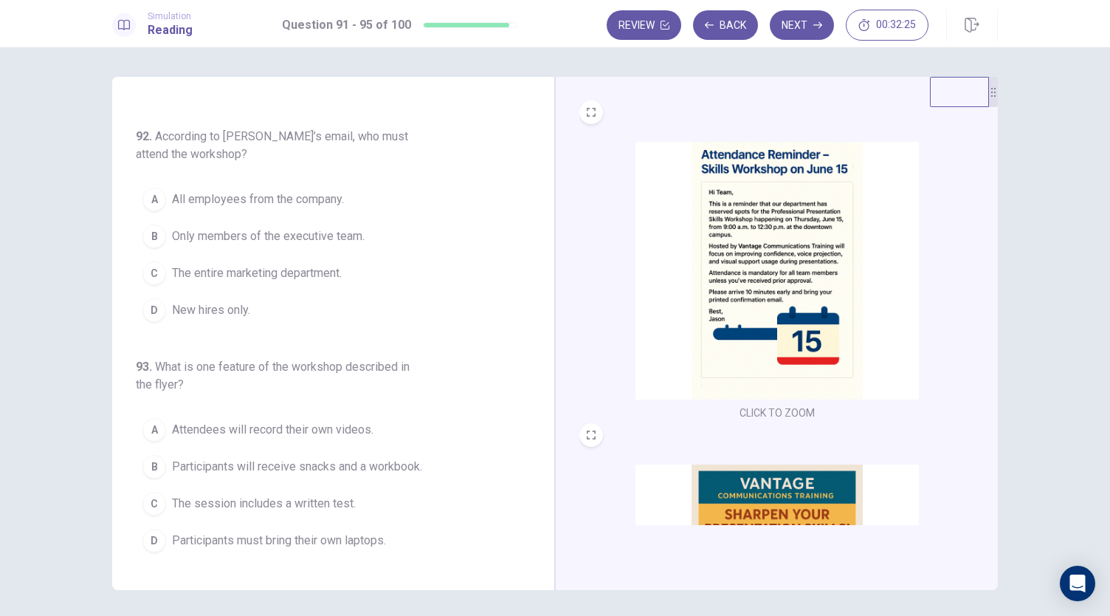
click at [719, 258] on img at bounding box center [777, 271] width 283 height 258
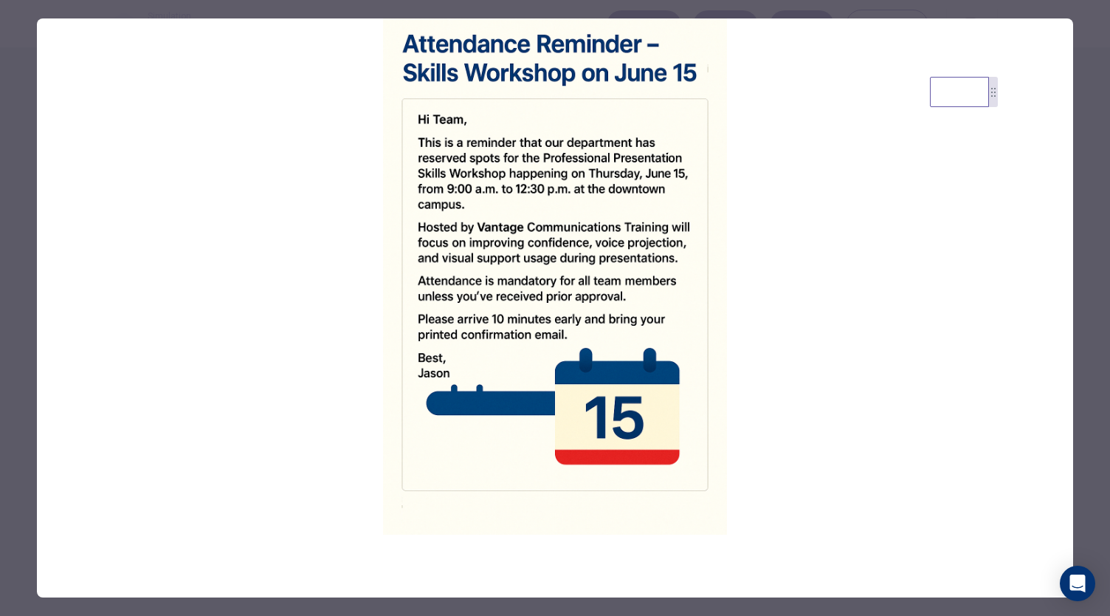
click at [20, 417] on div at bounding box center [555, 308] width 1110 height 616
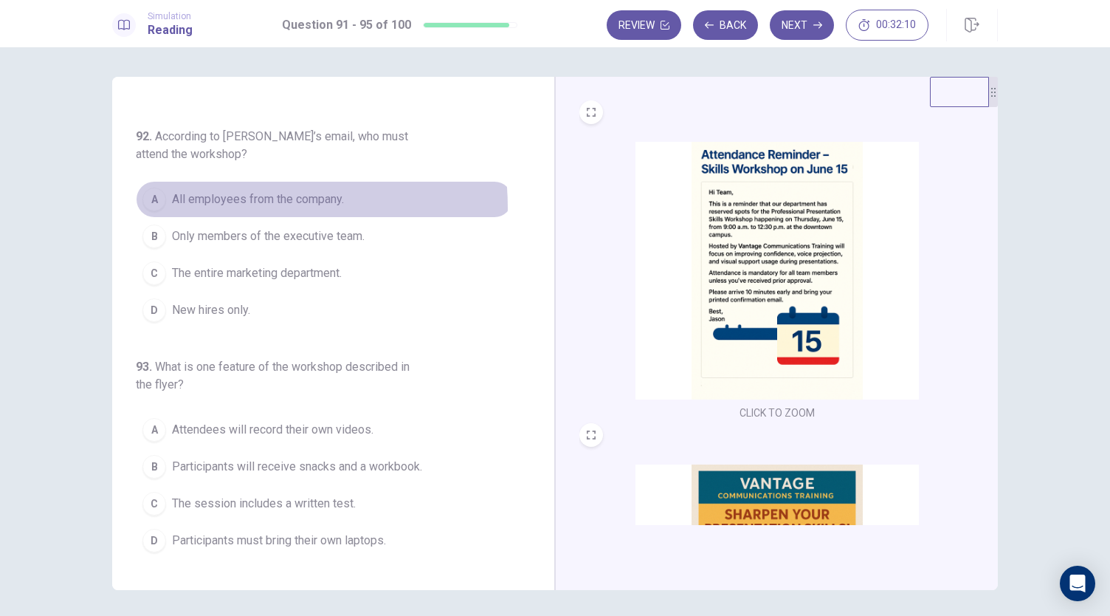
click at [238, 205] on span "All employees from the company." at bounding box center [258, 199] width 172 height 18
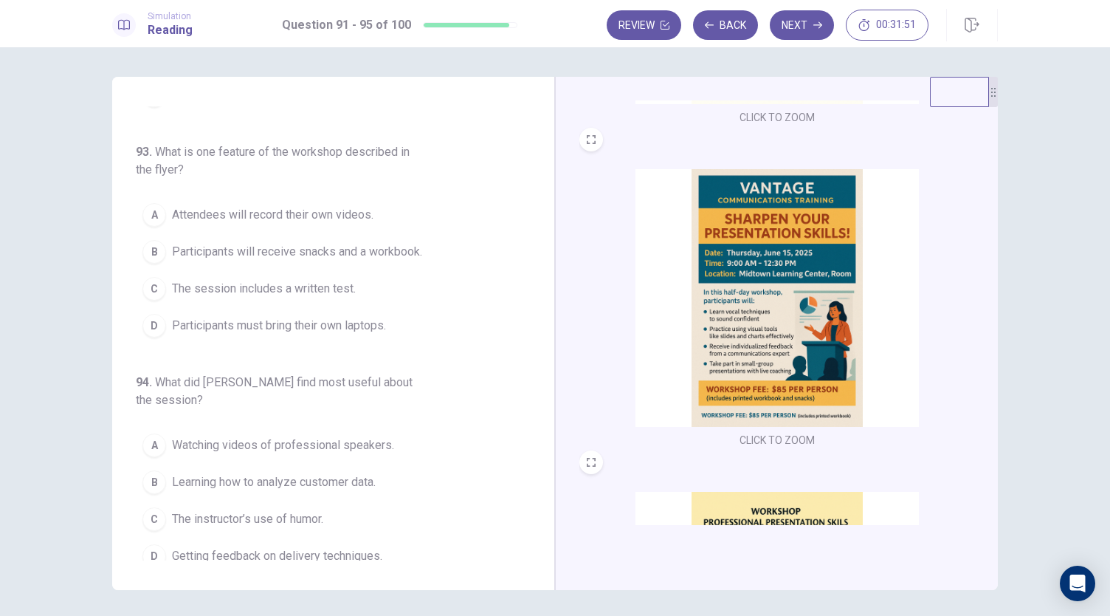
scroll to position [296, 0]
click at [775, 312] on img at bounding box center [777, 297] width 283 height 258
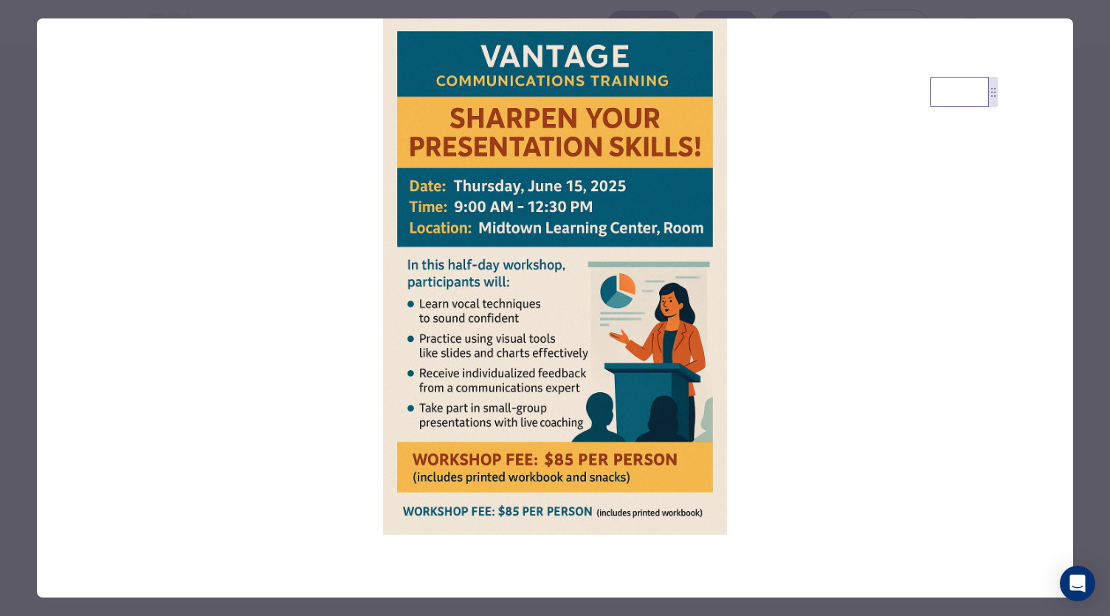
click at [26, 458] on div at bounding box center [555, 308] width 1110 height 616
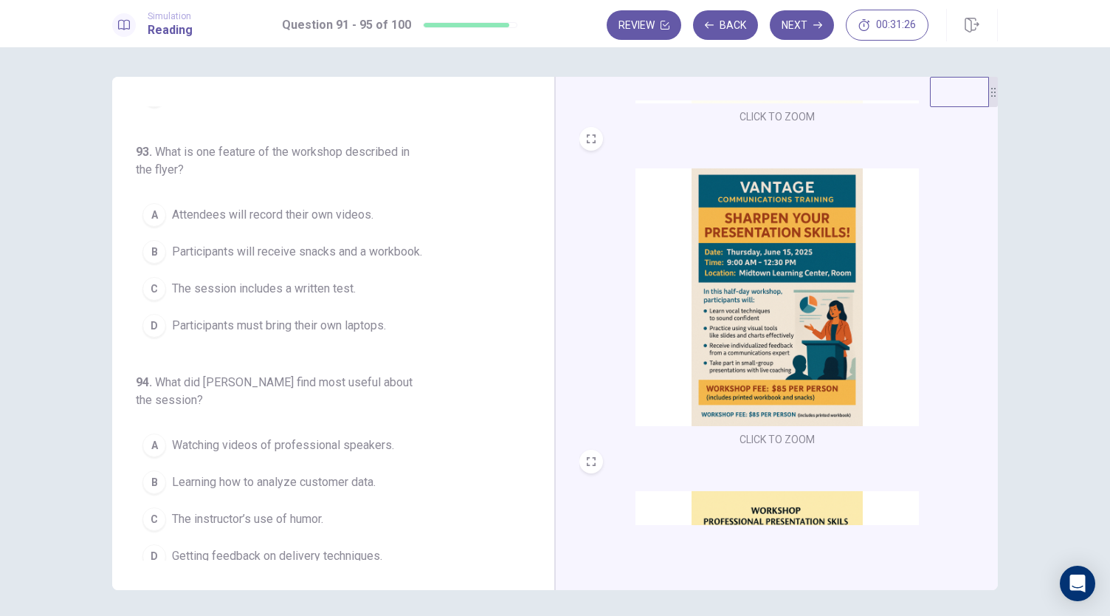
click at [768, 323] on img at bounding box center [777, 297] width 283 height 258
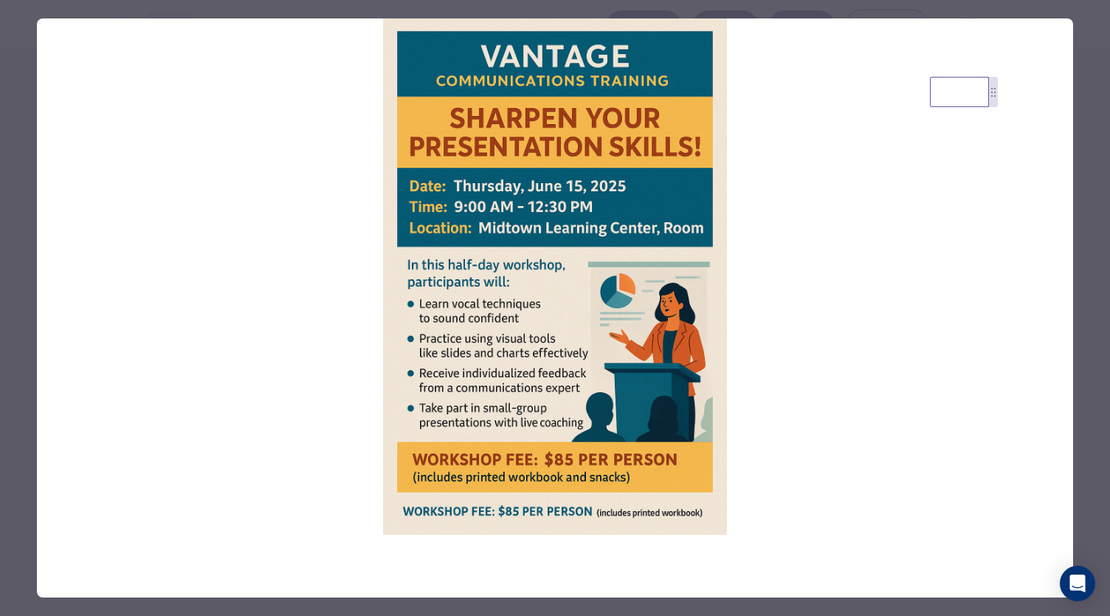
click at [13, 503] on div at bounding box center [555, 308] width 1110 height 616
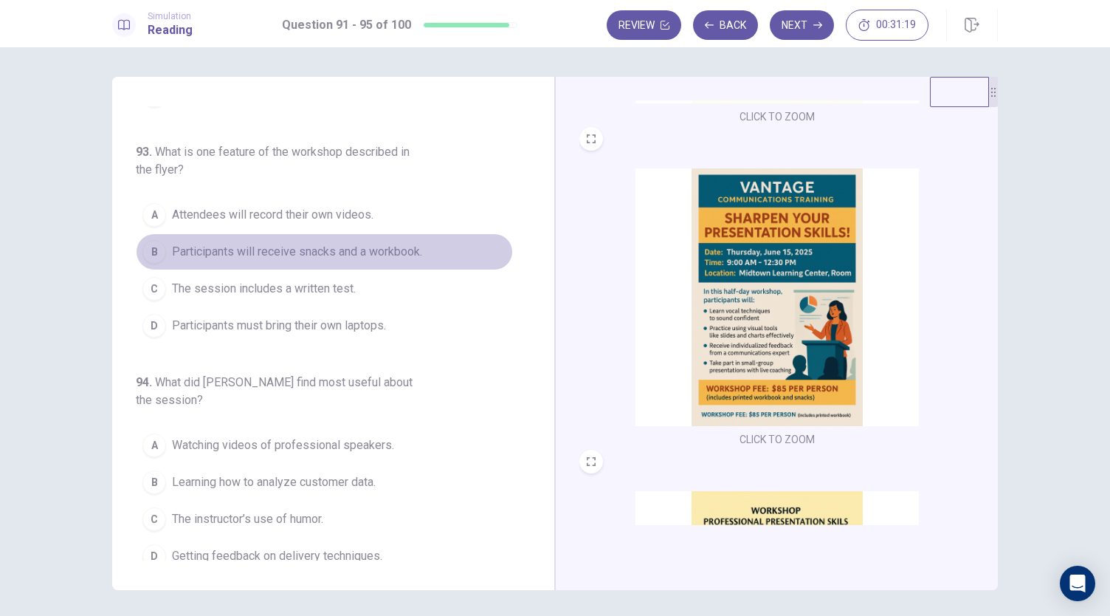
click at [337, 244] on span "Participants will receive snacks and a workbook." at bounding box center [297, 252] width 250 height 18
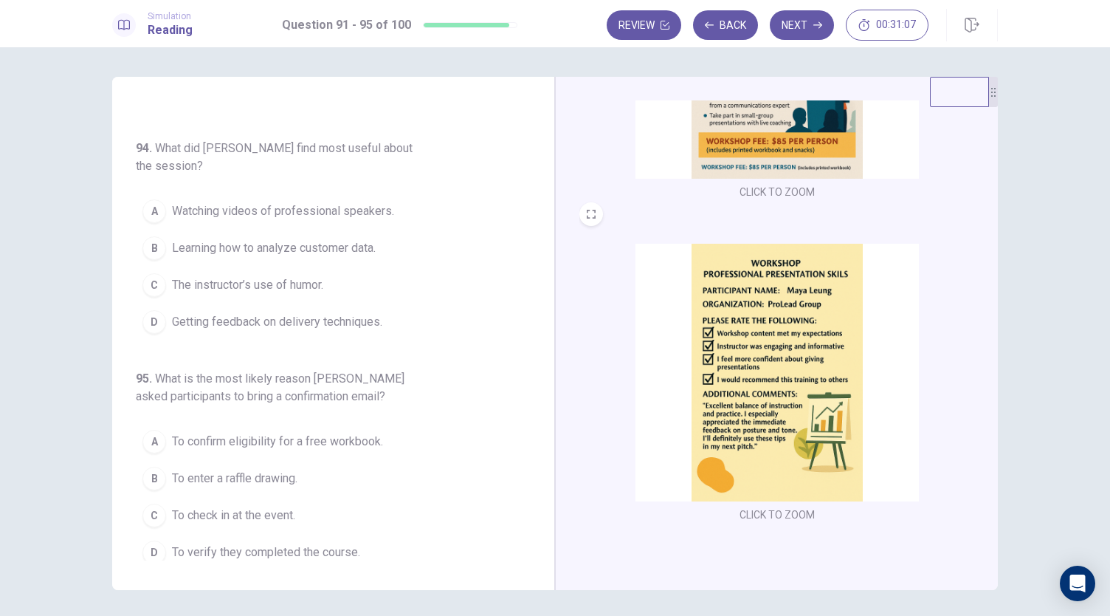
scroll to position [12, 0]
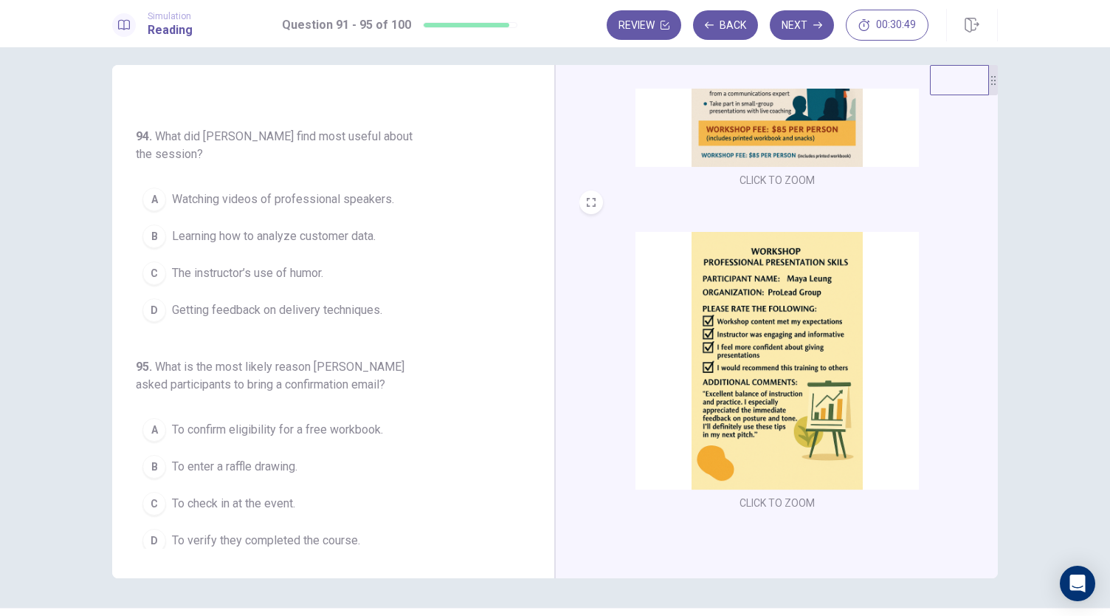
click at [818, 333] on img at bounding box center [777, 361] width 283 height 258
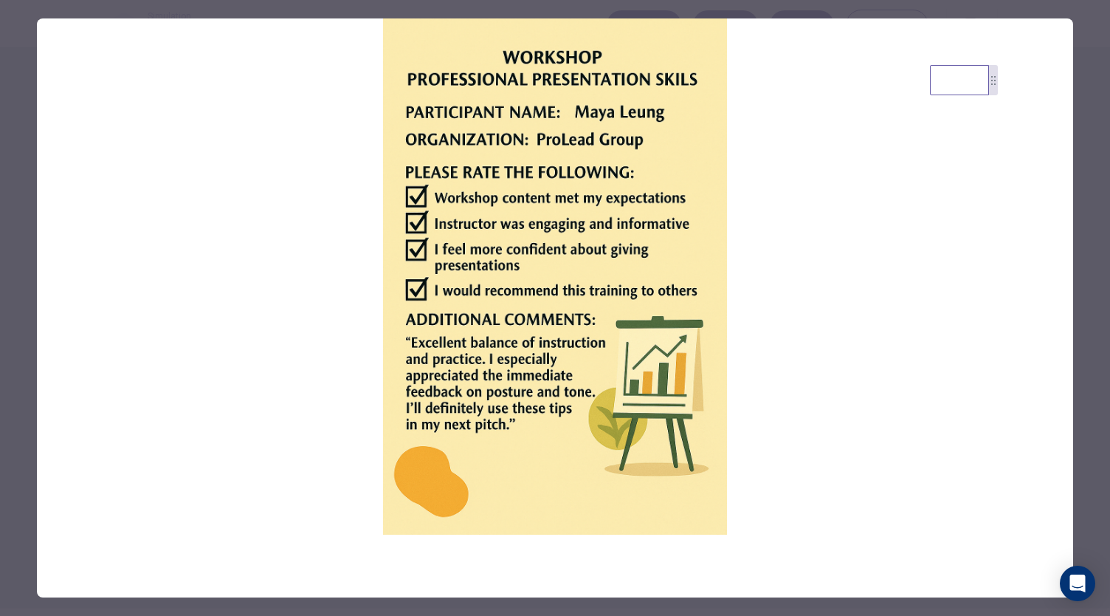
click at [9, 436] on div at bounding box center [555, 308] width 1110 height 616
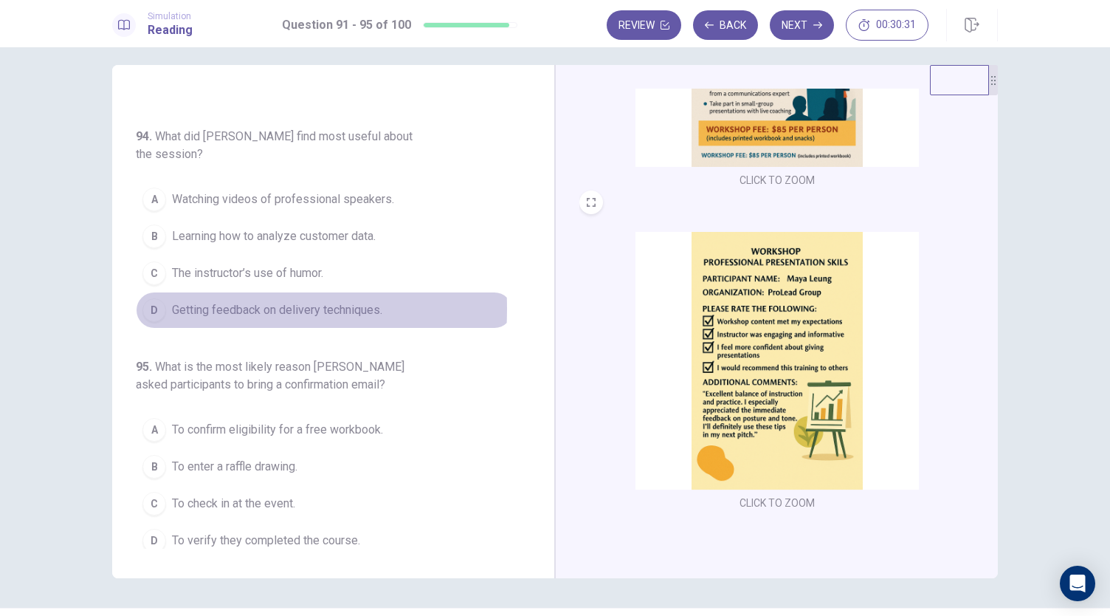
click at [150, 300] on div "D" at bounding box center [154, 310] width 24 height 24
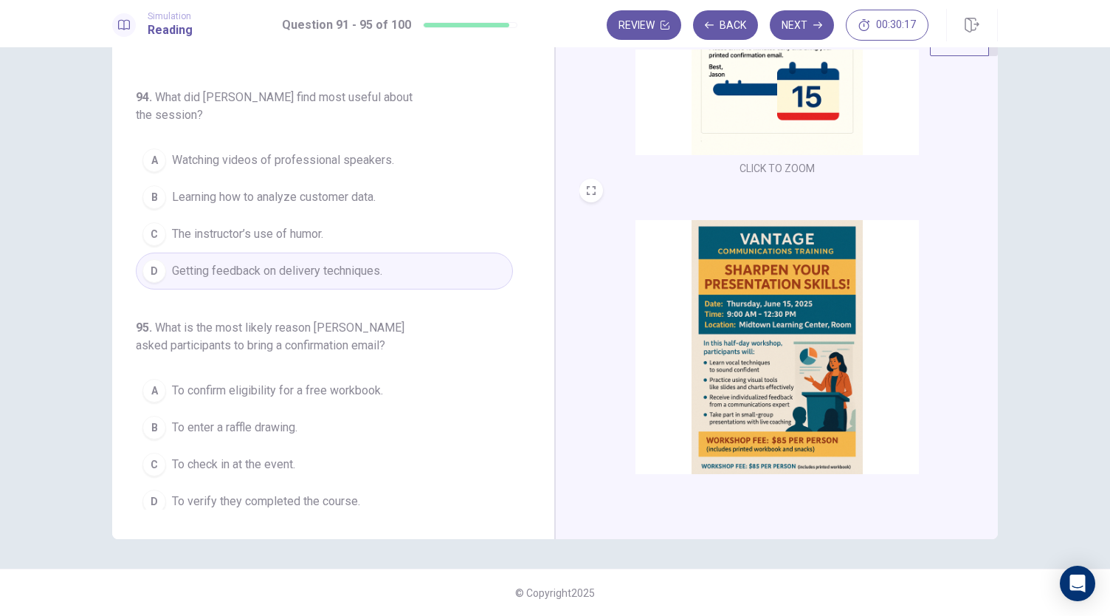
scroll to position [0, 0]
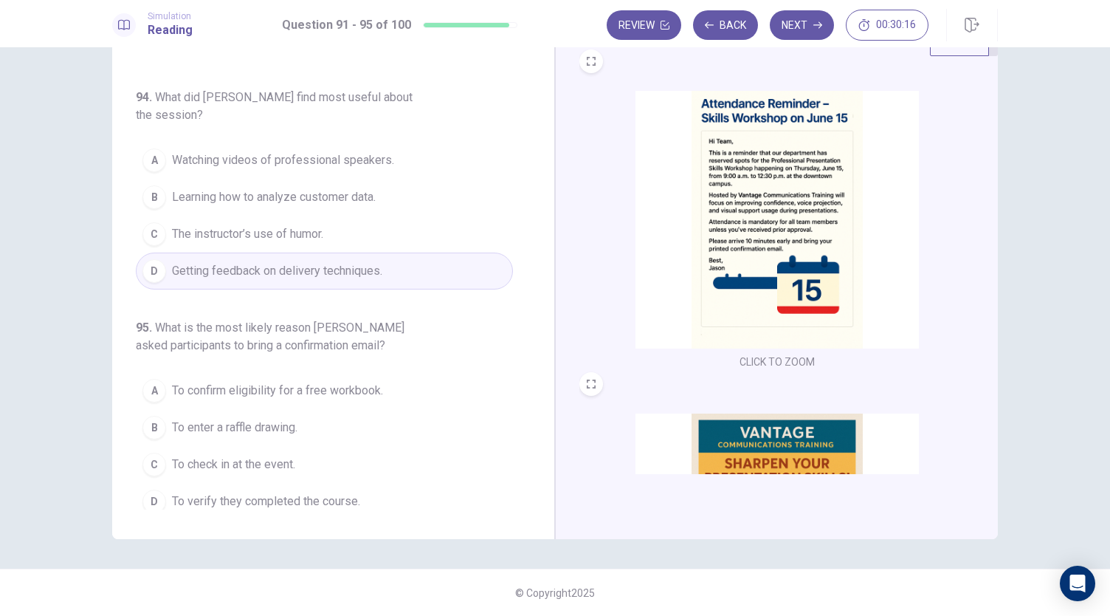
click at [731, 252] on img at bounding box center [777, 220] width 283 height 258
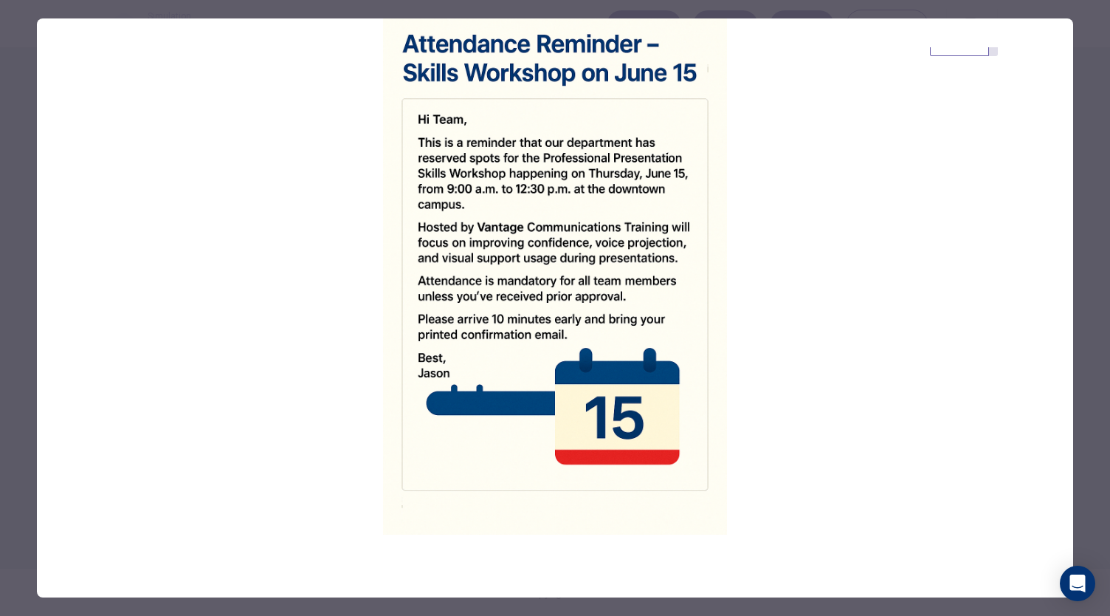
click at [15, 481] on div at bounding box center [555, 308] width 1110 height 616
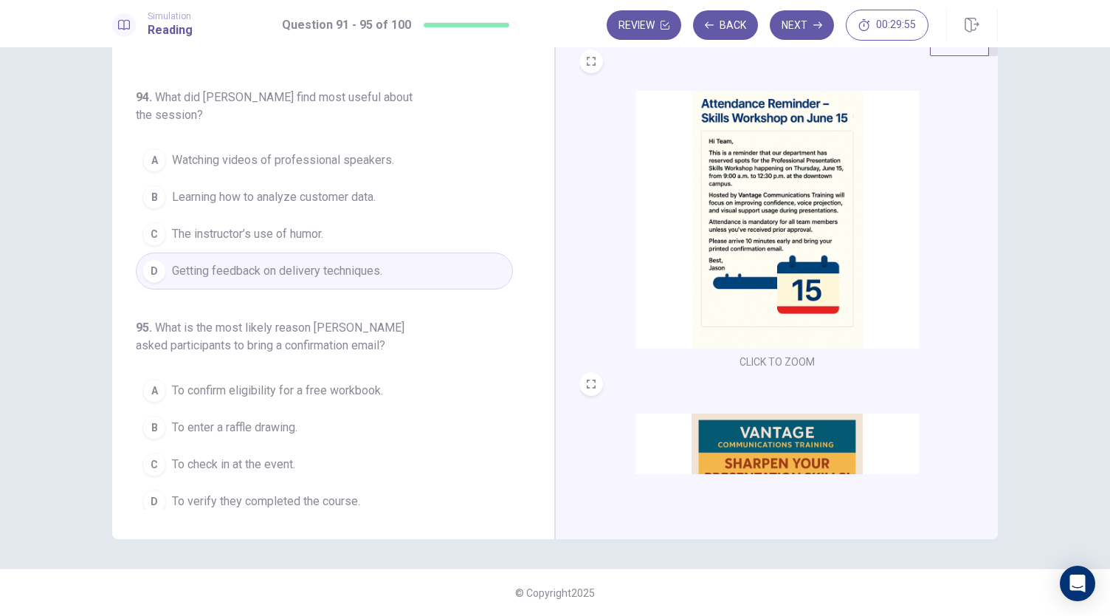
click at [768, 270] on img at bounding box center [777, 220] width 283 height 258
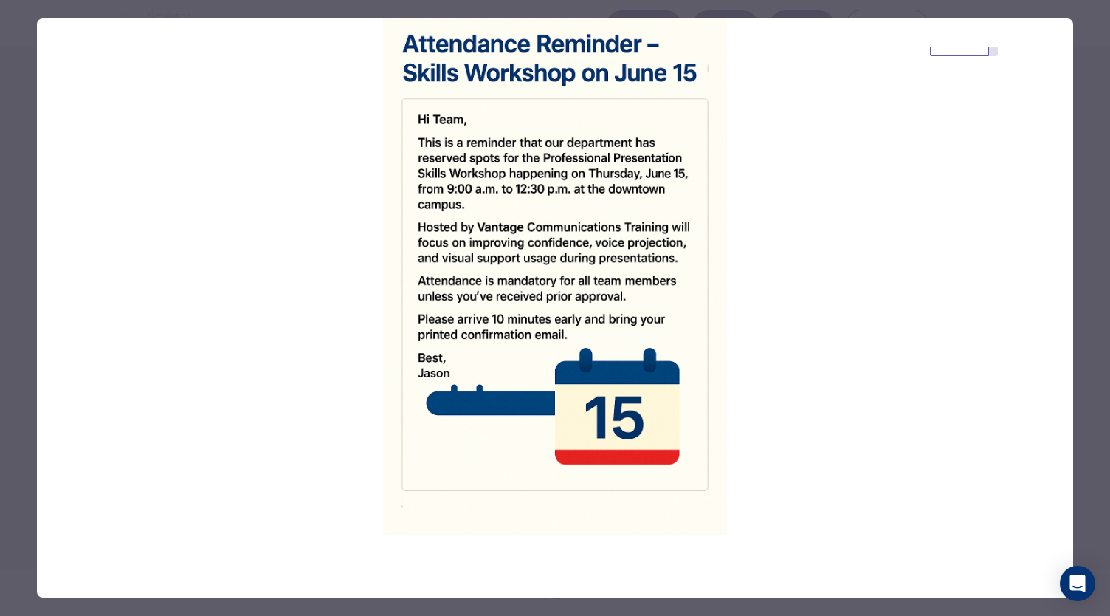
click at [13, 502] on div at bounding box center [555, 308] width 1110 height 616
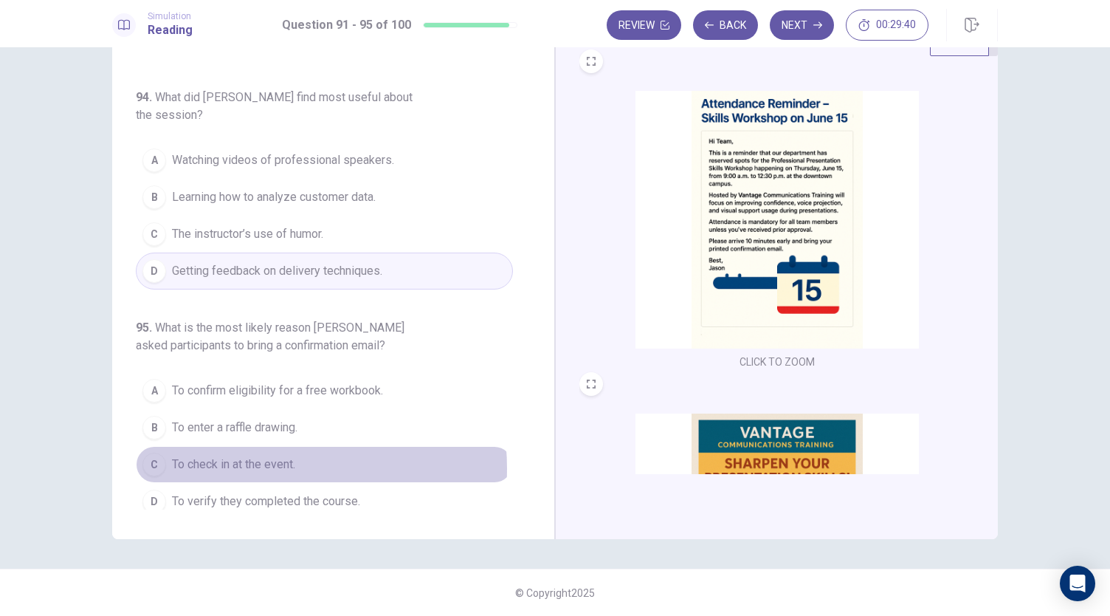
click at [250, 458] on span "To check in at the event." at bounding box center [233, 464] width 123 height 18
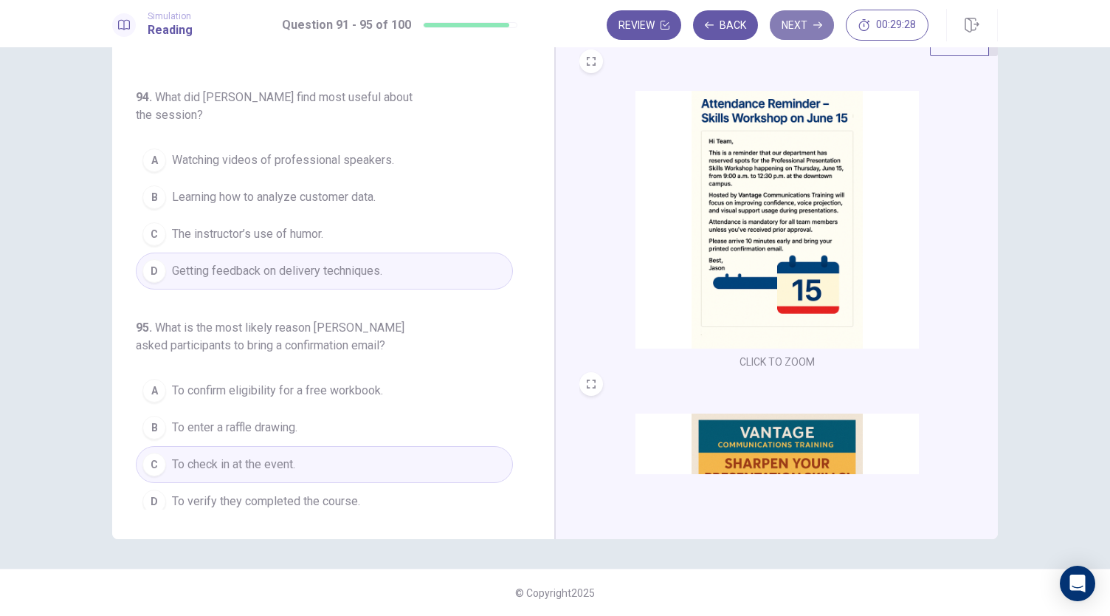
click at [777, 33] on button "Next" at bounding box center [802, 25] width 64 height 30
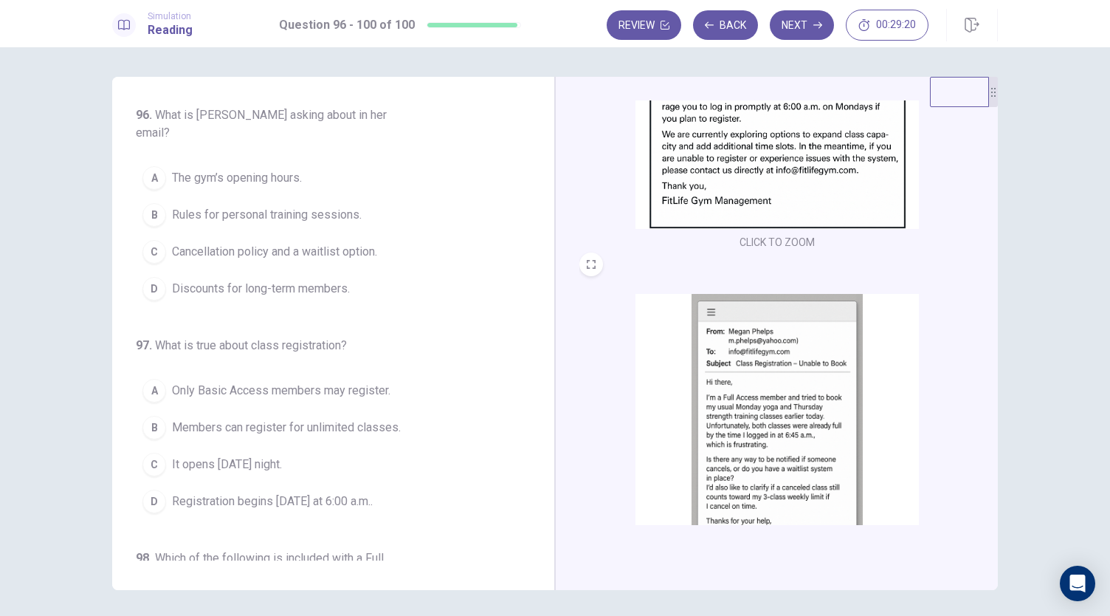
scroll to position [543, 0]
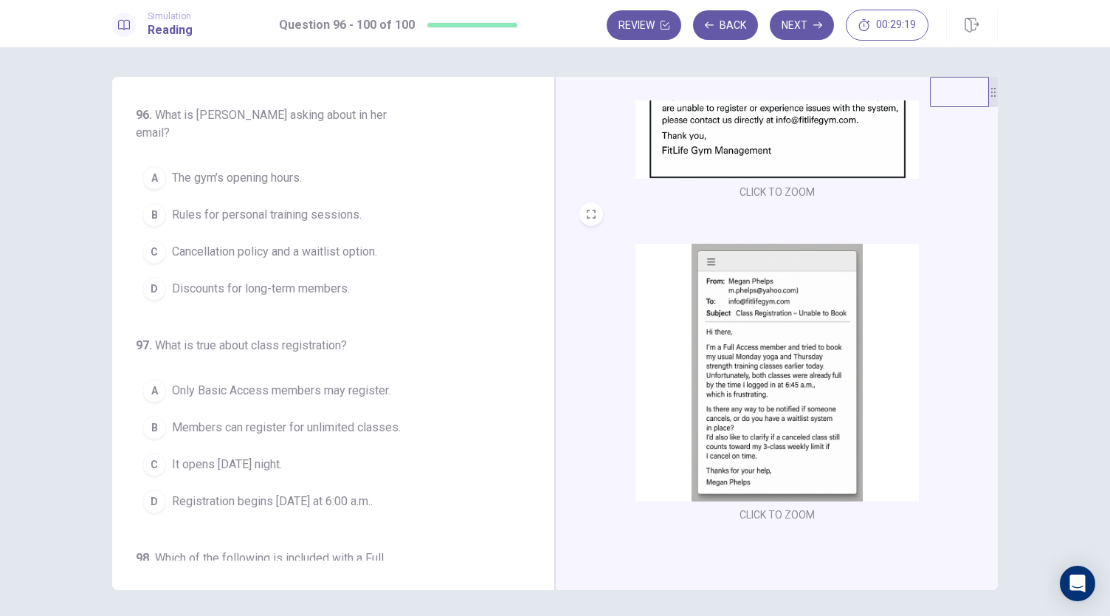
click at [740, 351] on img at bounding box center [777, 373] width 283 height 258
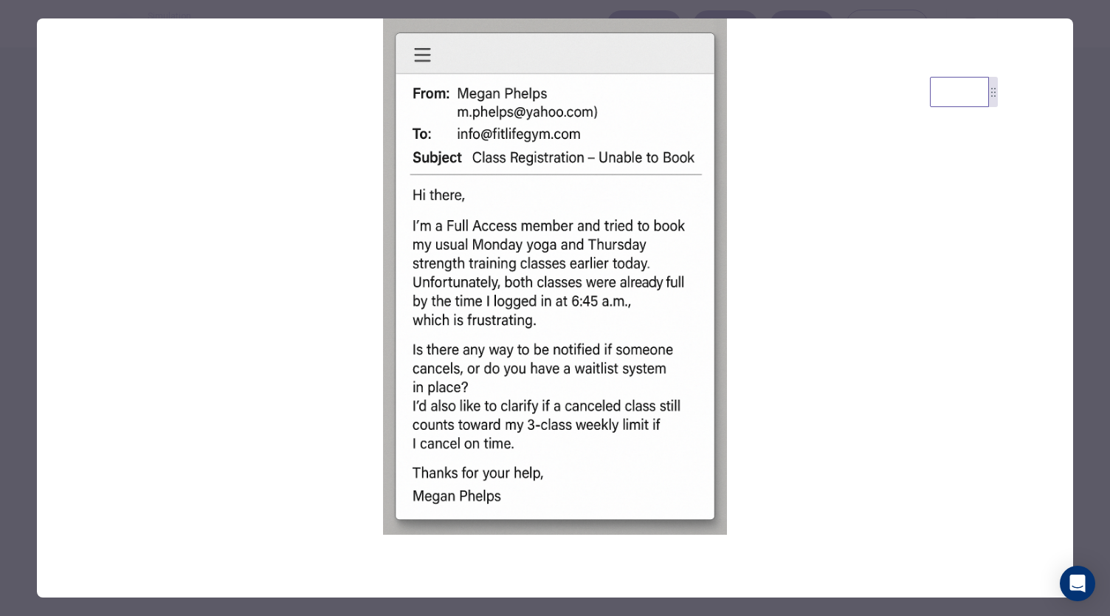
click at [18, 452] on div at bounding box center [555, 308] width 1110 height 616
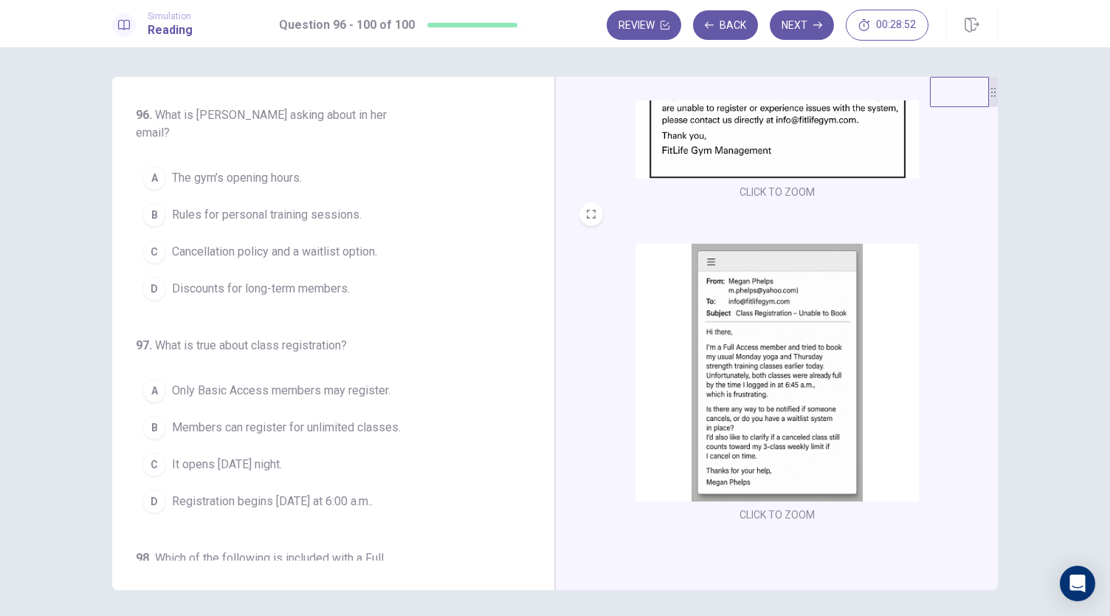
click at [719, 427] on img at bounding box center [777, 373] width 283 height 258
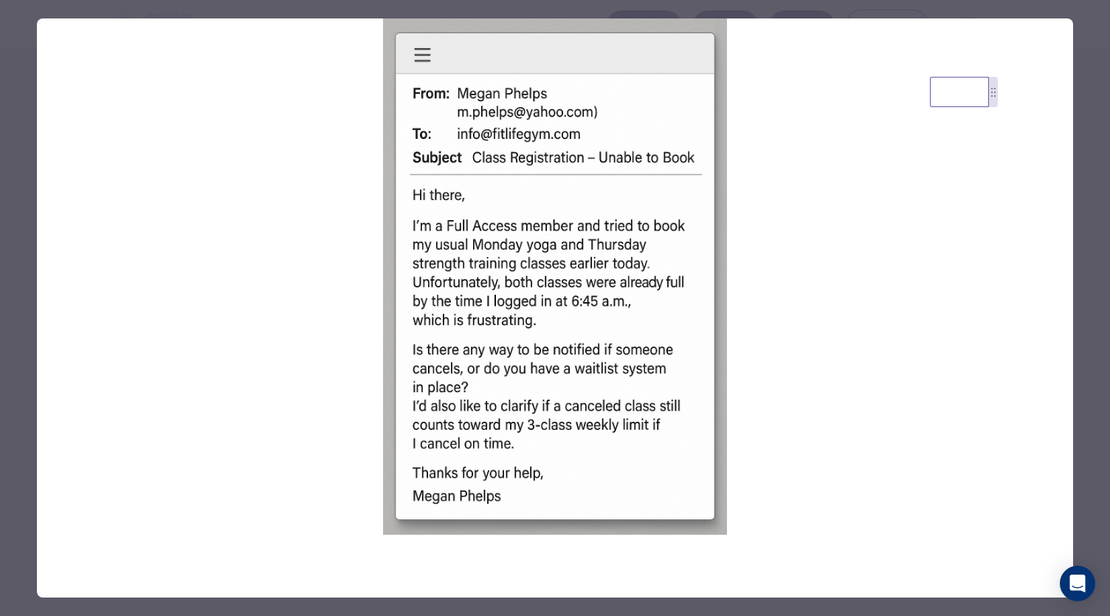
click at [24, 436] on div at bounding box center [555, 308] width 1110 height 616
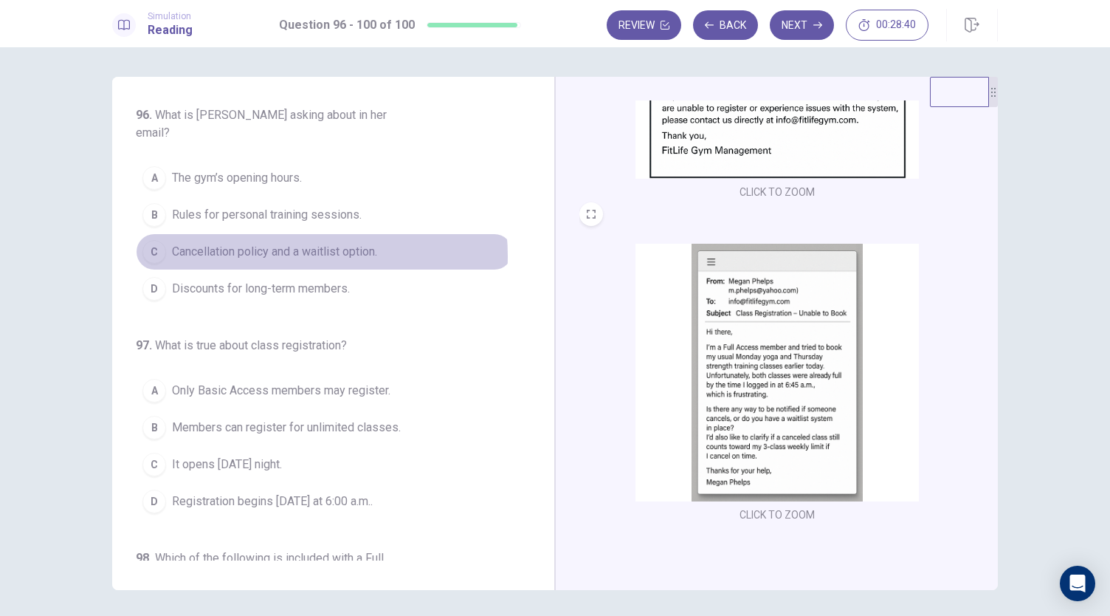
click at [279, 243] on span "Cancellation policy and a waitlist option." at bounding box center [274, 252] width 205 height 18
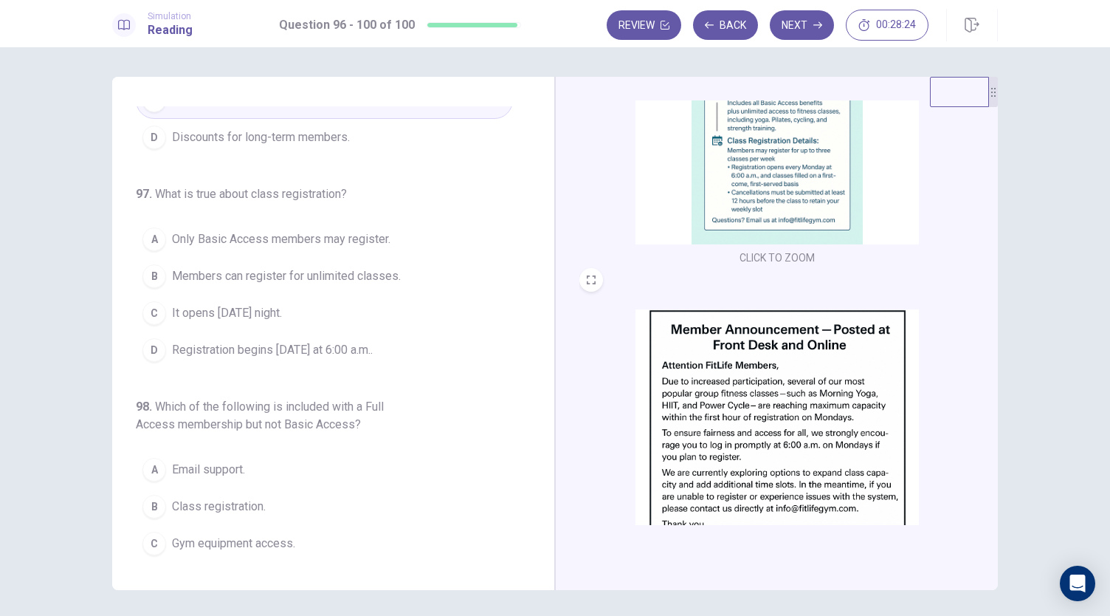
scroll to position [0, 0]
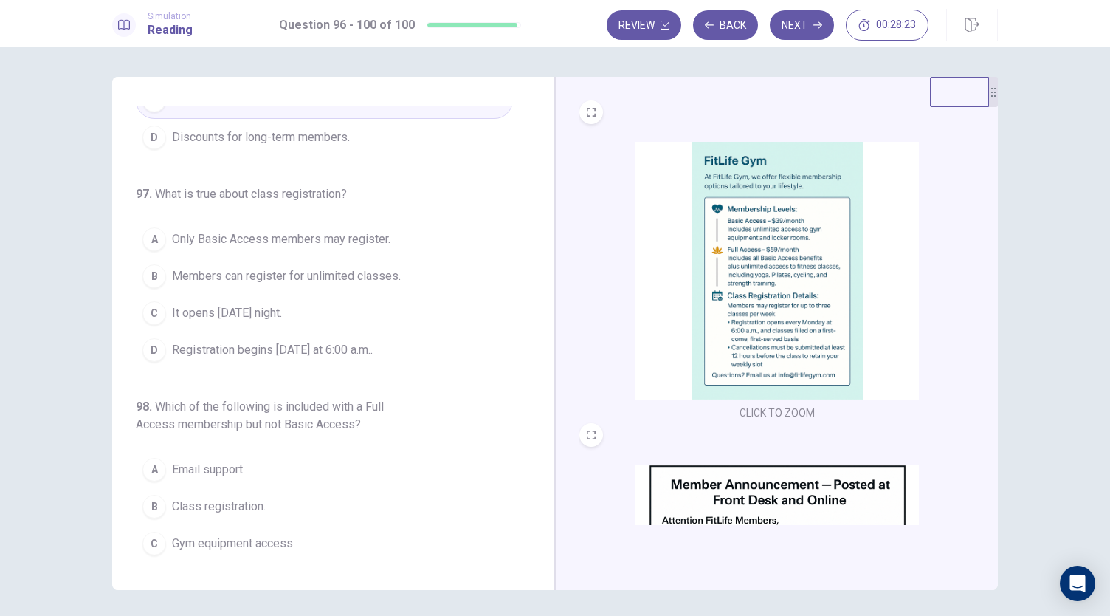
click at [728, 261] on img at bounding box center [777, 271] width 283 height 258
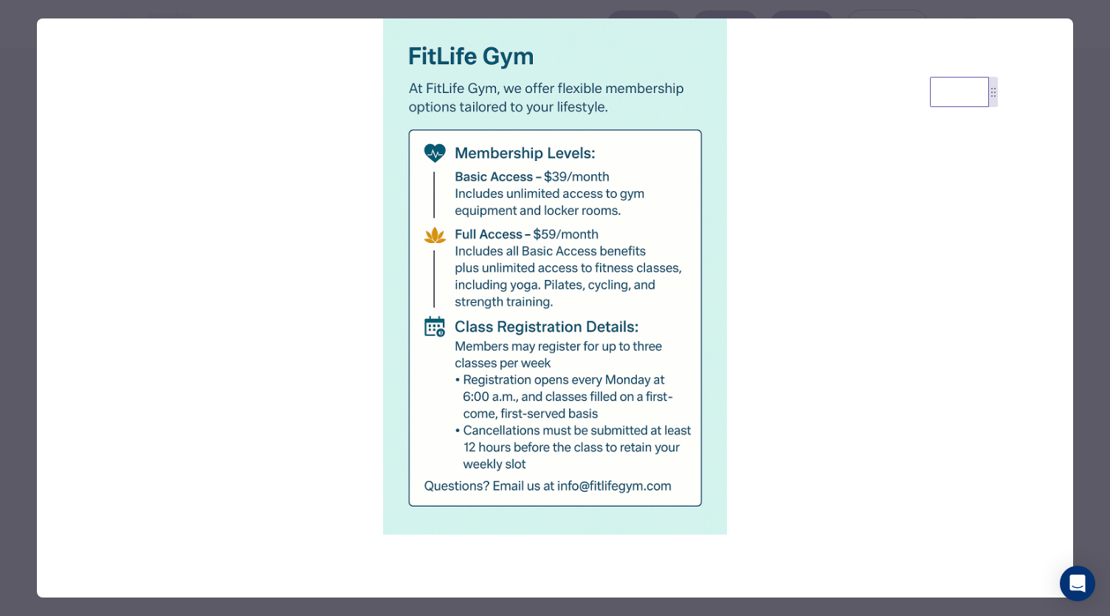
click at [22, 461] on div at bounding box center [555, 308] width 1110 height 616
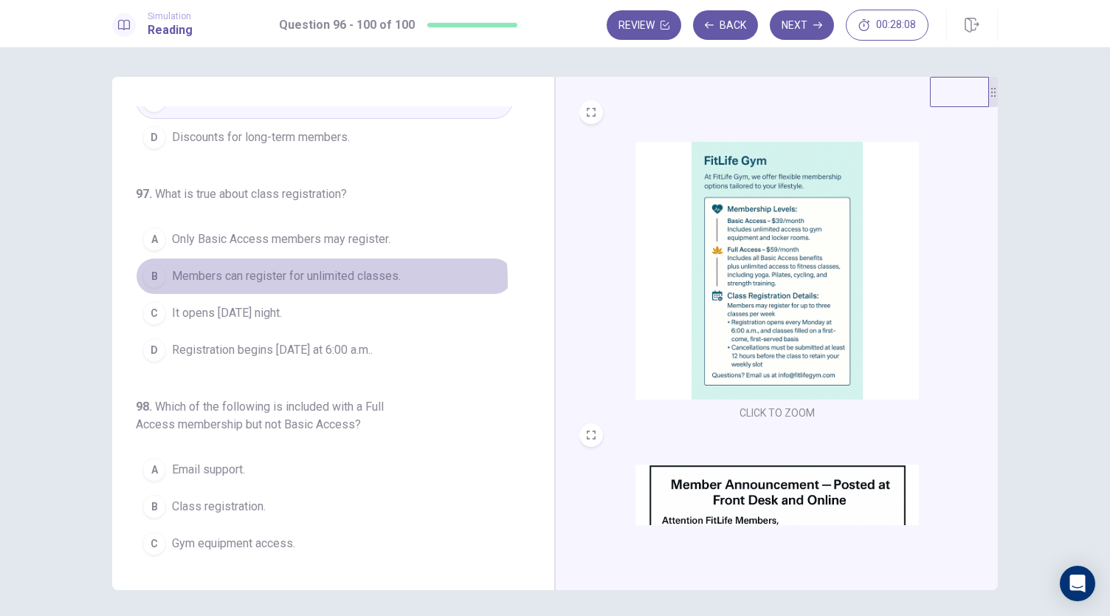
click at [264, 267] on span "Members can register for unlimited classes." at bounding box center [286, 276] width 229 height 18
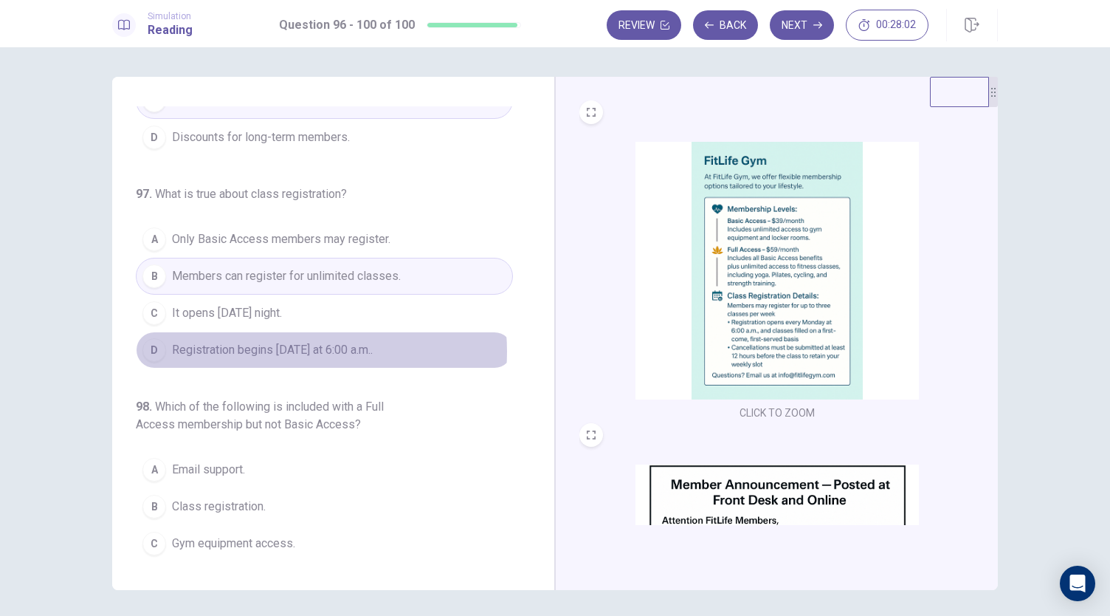
click at [297, 341] on span "Registration begins [DATE] at 6:00 a.m.." at bounding box center [272, 350] width 201 height 18
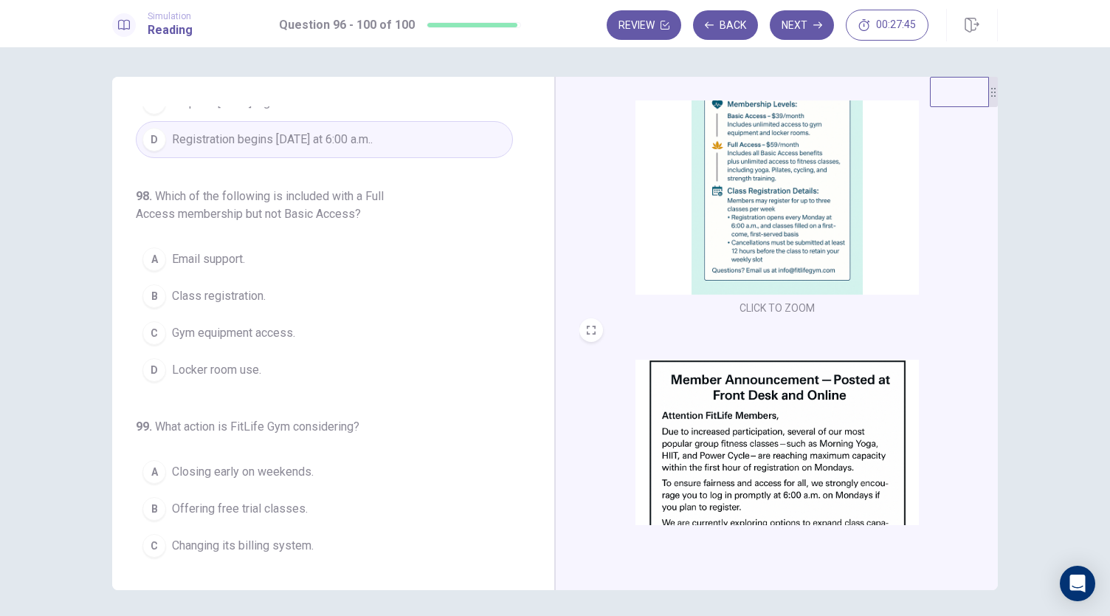
scroll to position [111, 0]
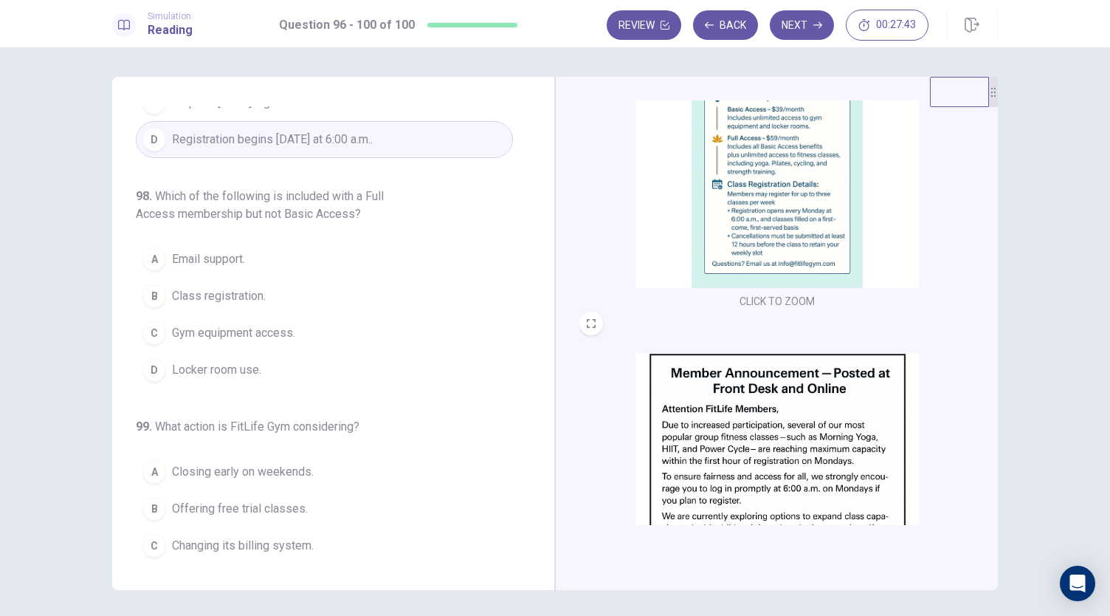
click at [726, 246] on img at bounding box center [777, 159] width 283 height 258
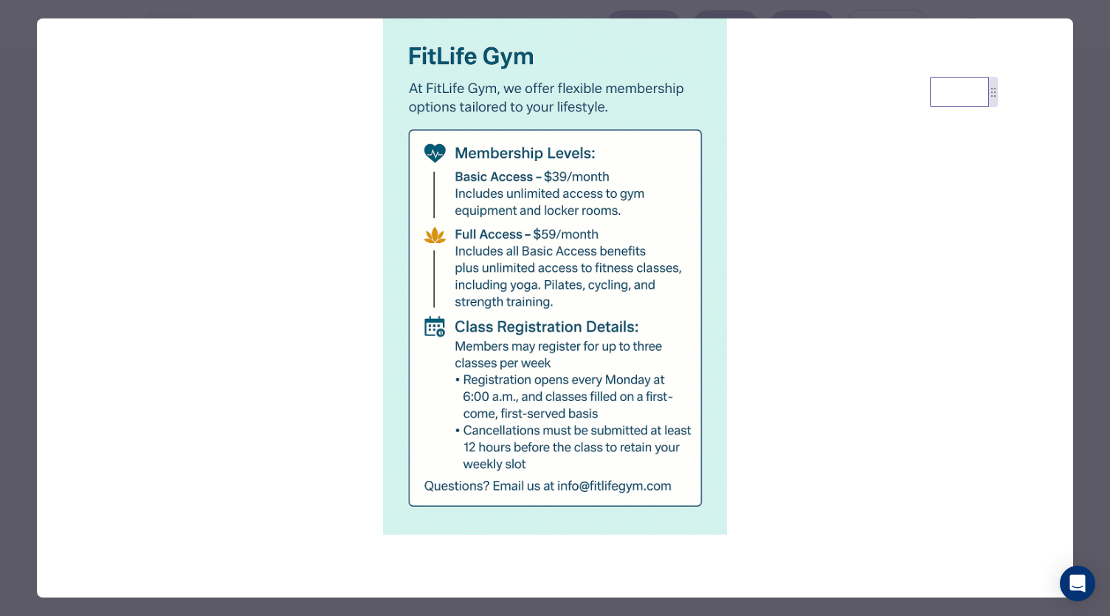
click at [12, 531] on div at bounding box center [555, 308] width 1110 height 616
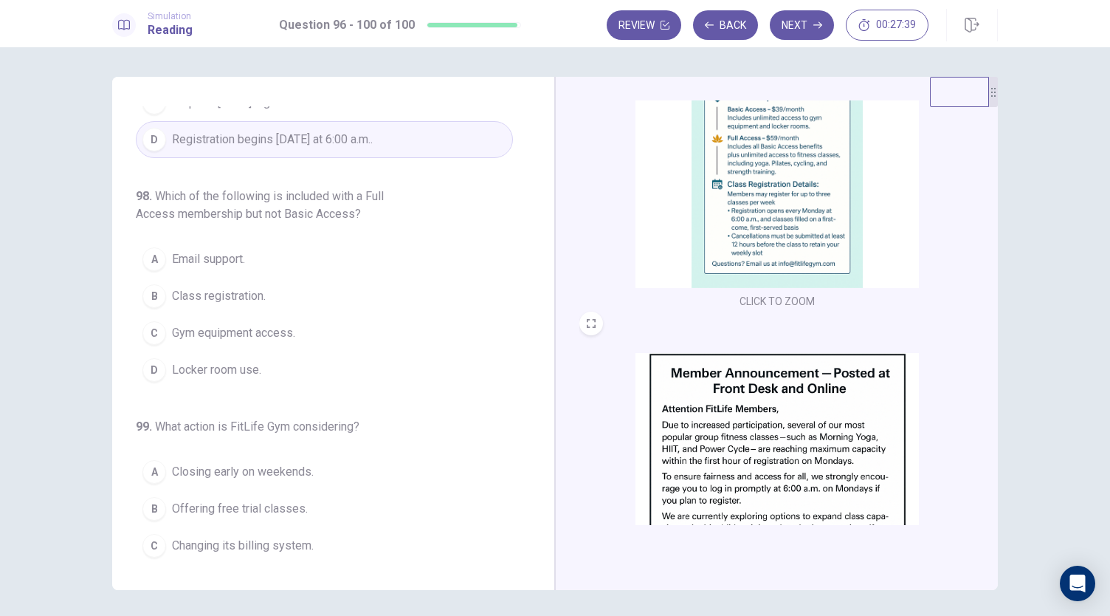
click at [151, 247] on div "A" at bounding box center [154, 259] width 24 height 24
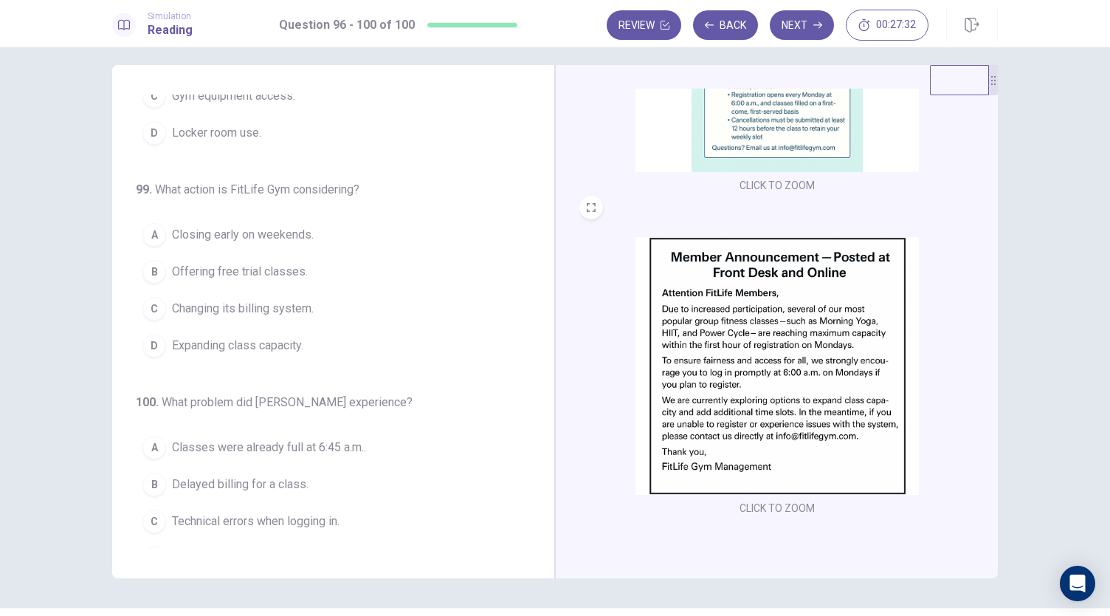
scroll to position [219, 0]
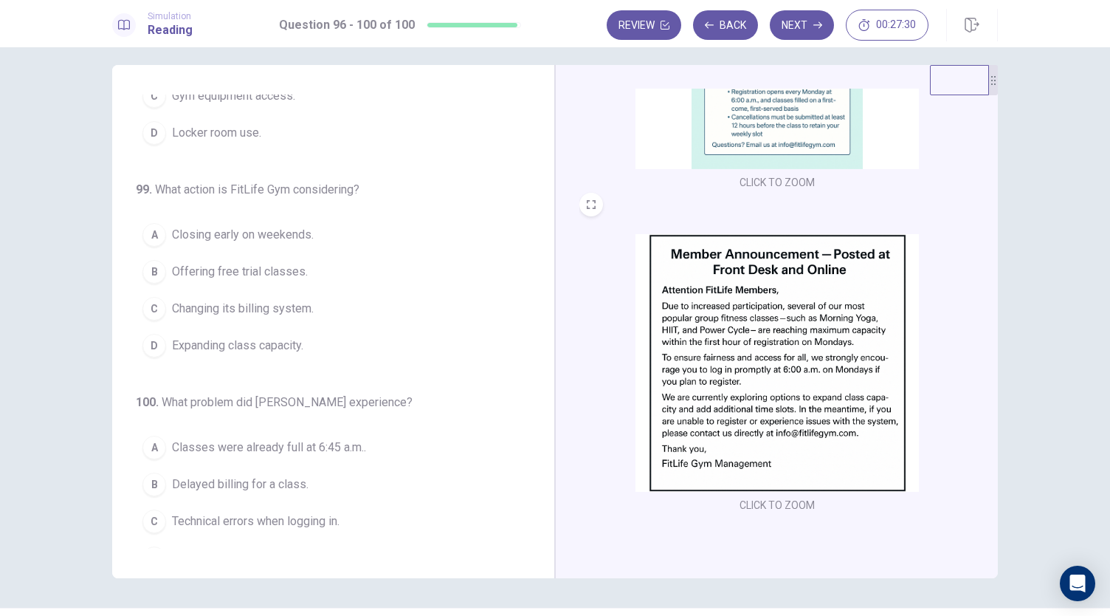
click at [744, 321] on img at bounding box center [777, 363] width 283 height 258
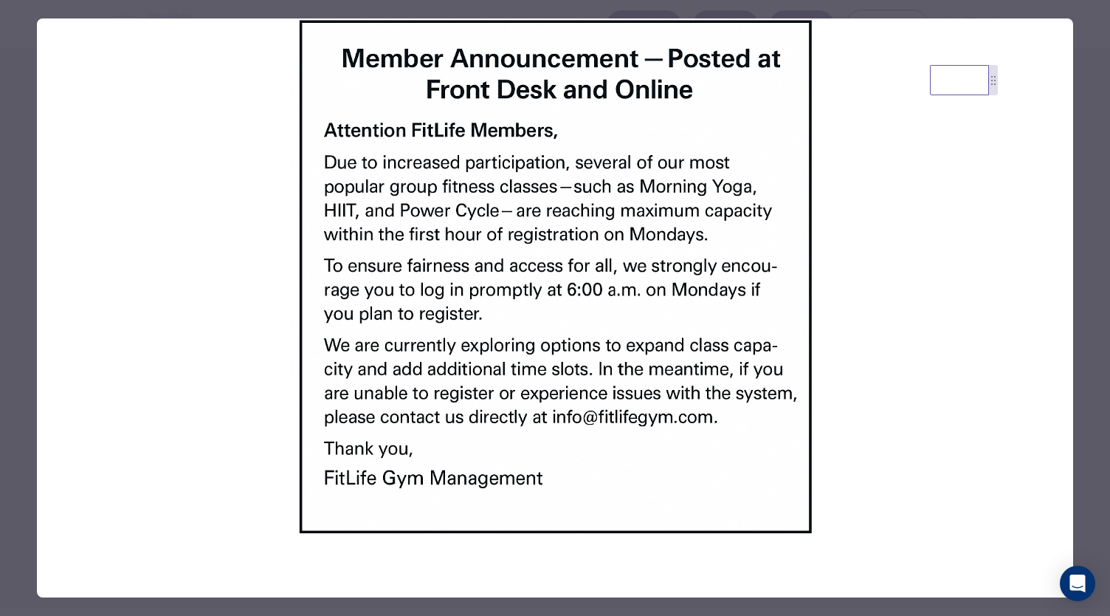
click at [17, 438] on div at bounding box center [555, 308] width 1110 height 616
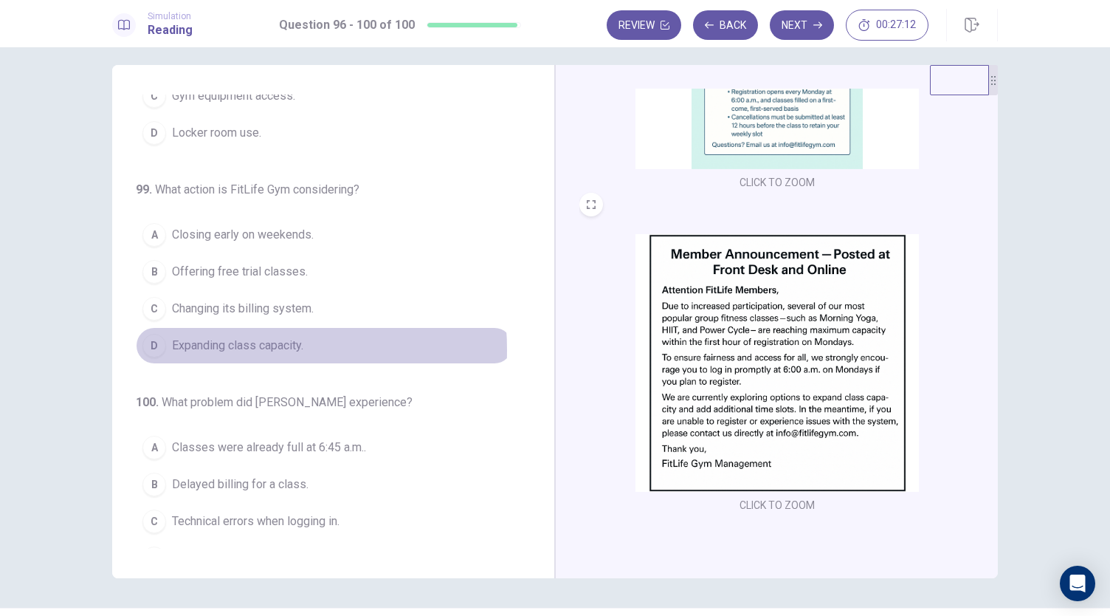
click at [205, 337] on span "Expanding class capacity." at bounding box center [237, 346] width 131 height 18
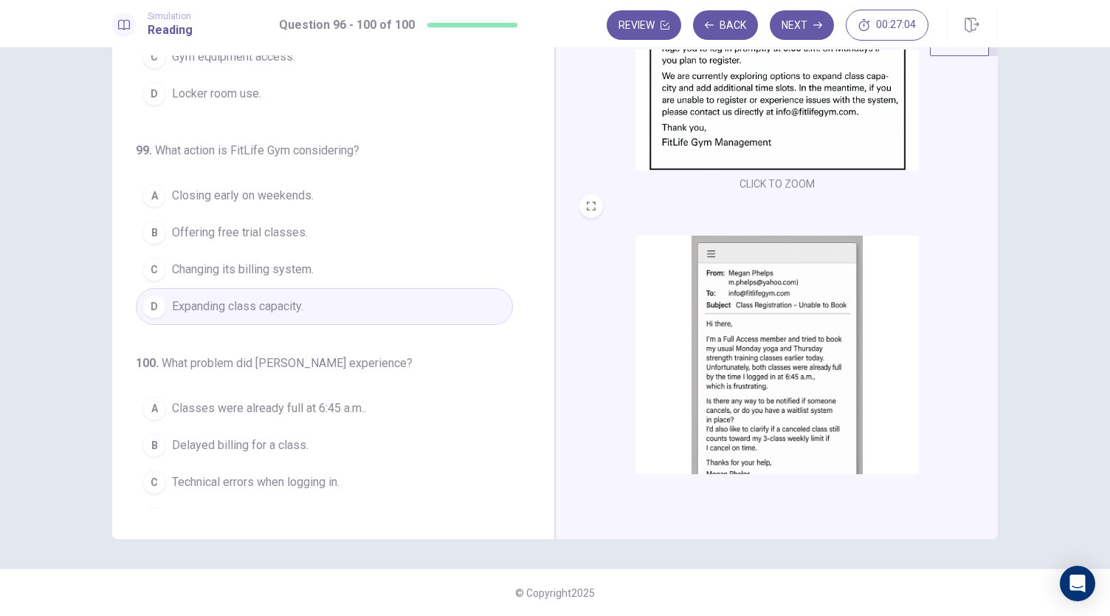
scroll to position [543, 0]
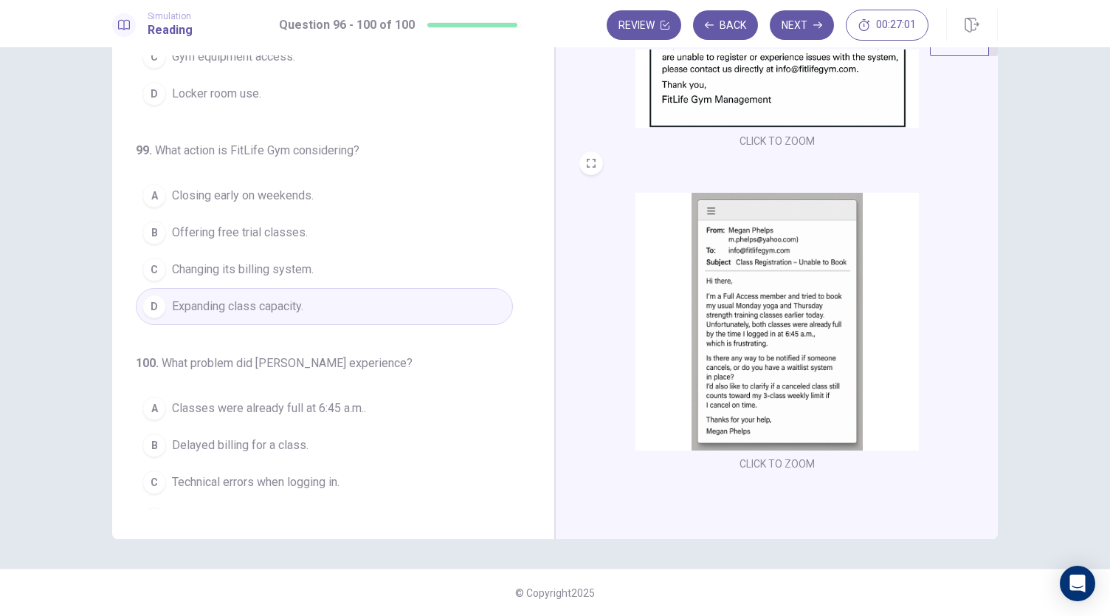
click at [799, 355] on img at bounding box center [777, 322] width 283 height 258
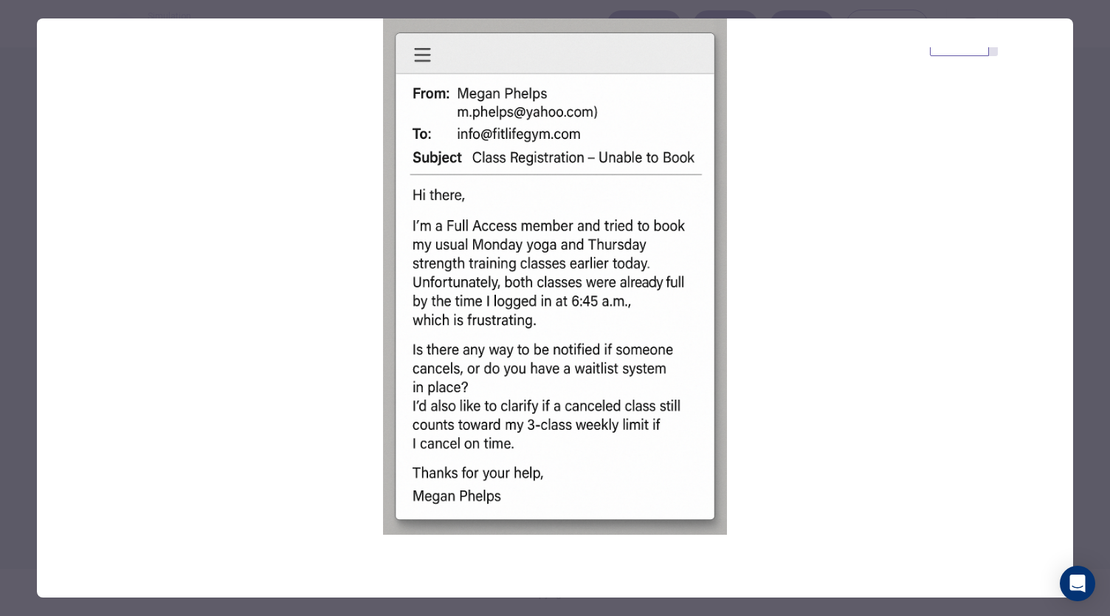
click at [21, 388] on div at bounding box center [555, 308] width 1110 height 616
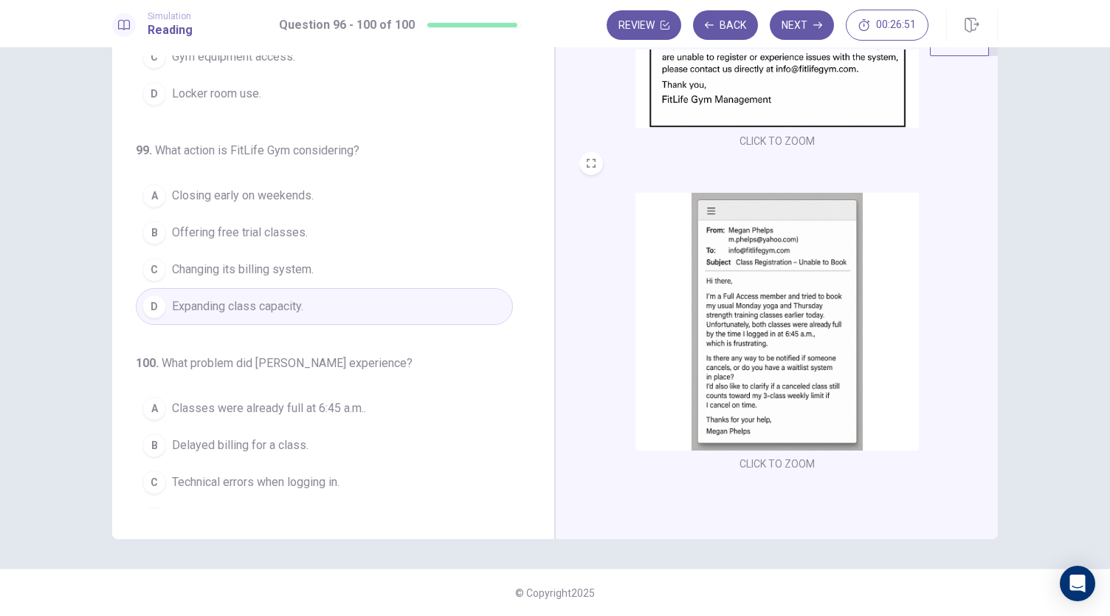
click at [177, 399] on span "Classes were already full at 6:45 a.m.." at bounding box center [269, 408] width 194 height 18
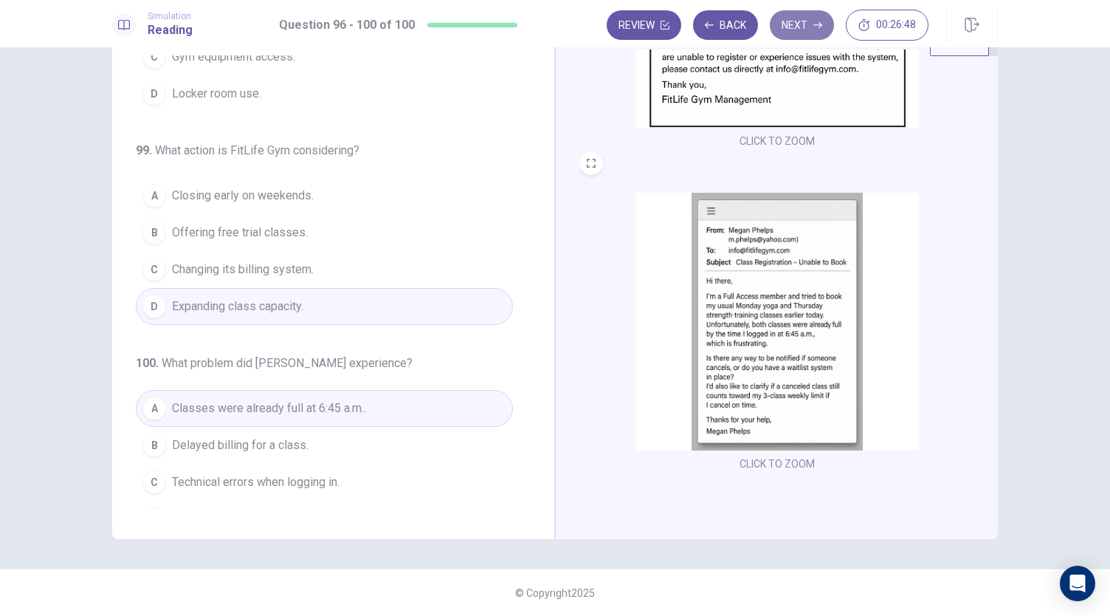
click at [800, 26] on button "Next" at bounding box center [802, 25] width 64 height 30
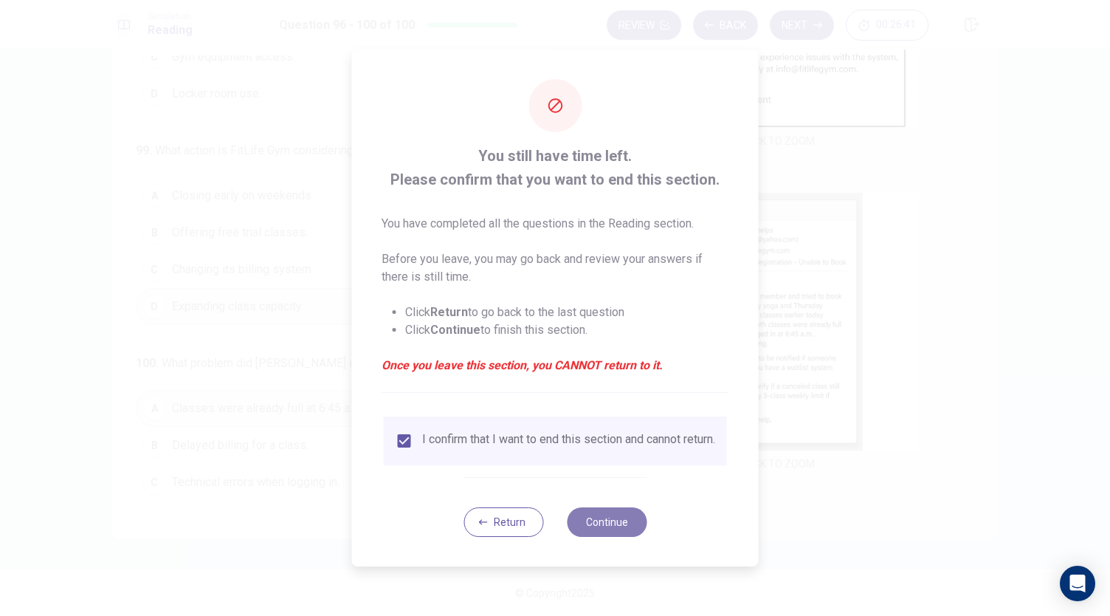
click at [616, 524] on button "Continue" at bounding box center [607, 522] width 80 height 30
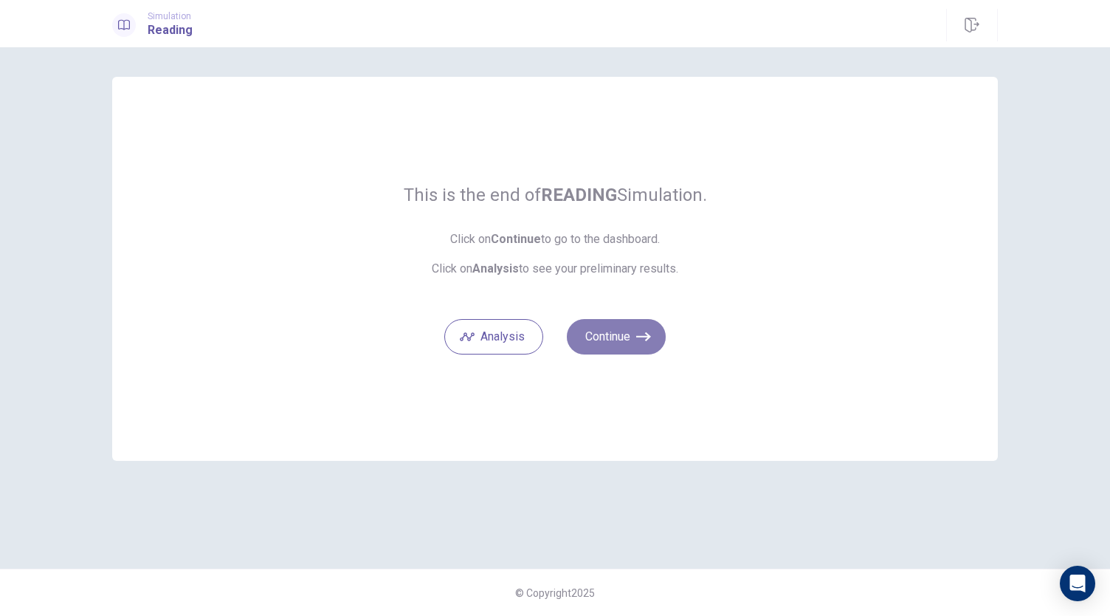
click at [618, 343] on button "Continue" at bounding box center [616, 336] width 99 height 35
